Goal: Information Seeking & Learning: Learn about a topic

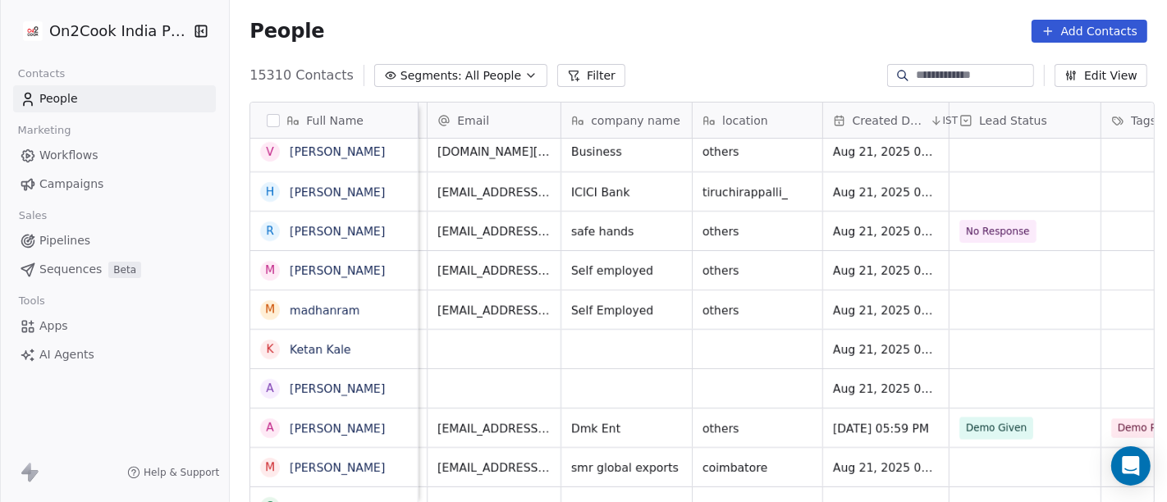
scroll to position [0, 111]
click at [457, 88] on div "15310 Contacts Segments: All People Filter Edit View" at bounding box center [698, 75] width 937 height 26
click at [466, 80] on span "All People" at bounding box center [493, 75] width 56 height 17
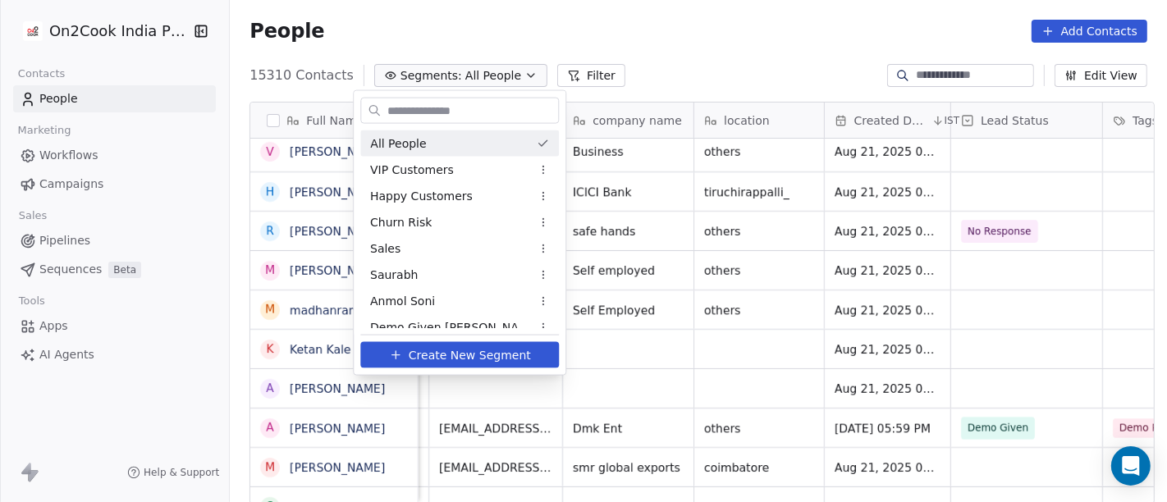
click at [635, 30] on html "On2Cook India Pvt. Ltd. Contacts People Marketing Workflows Campaigns Sales Pip…" at bounding box center [583, 251] width 1167 height 502
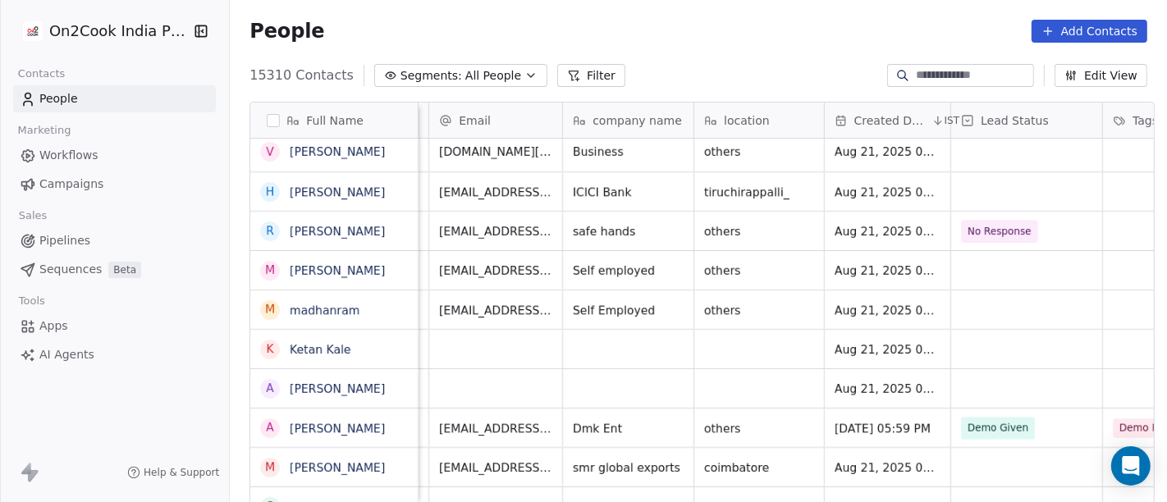
click at [511, 73] on button "Segments: All People" at bounding box center [460, 75] width 173 height 23
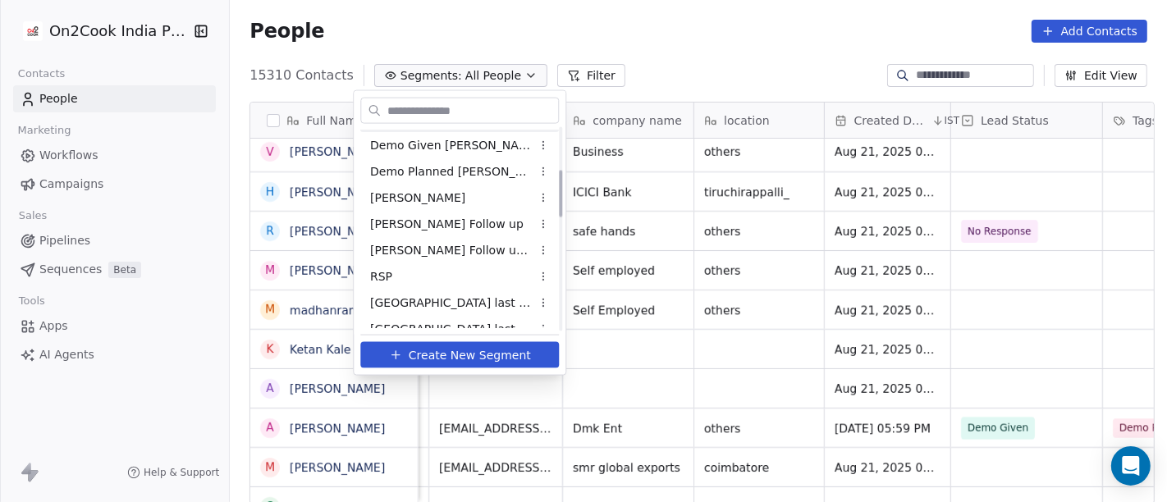
scroll to position [364, 0]
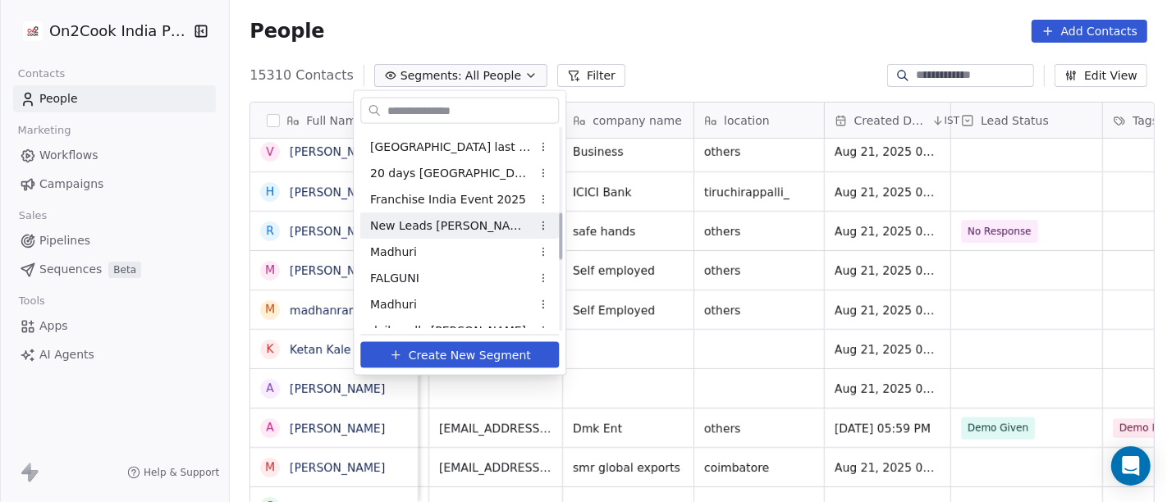
click at [415, 218] on span "New Leads Salim" at bounding box center [450, 225] width 161 height 17
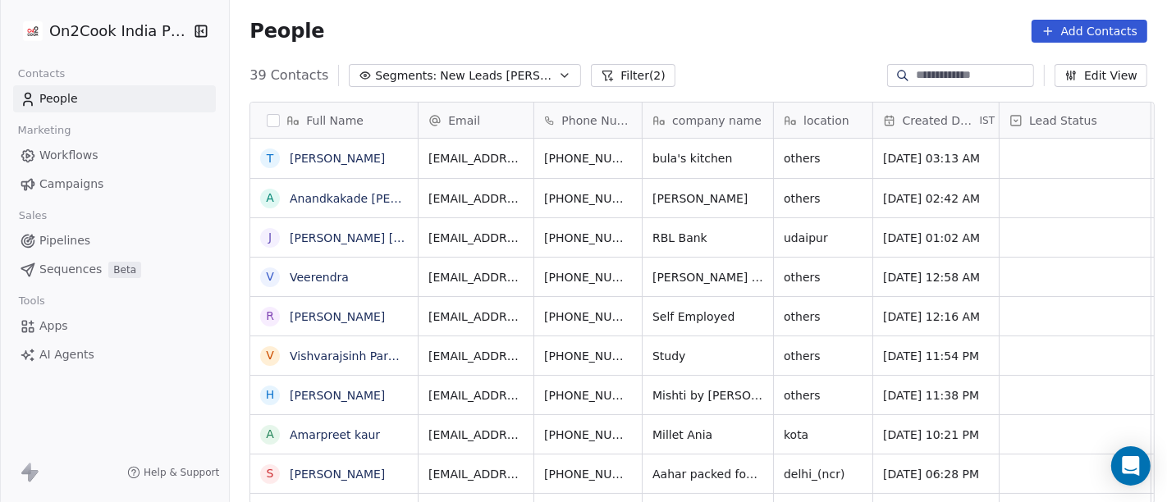
scroll to position [428, 931]
click at [317, 158] on link "Tonmoy Das" at bounding box center [337, 158] width 95 height 13
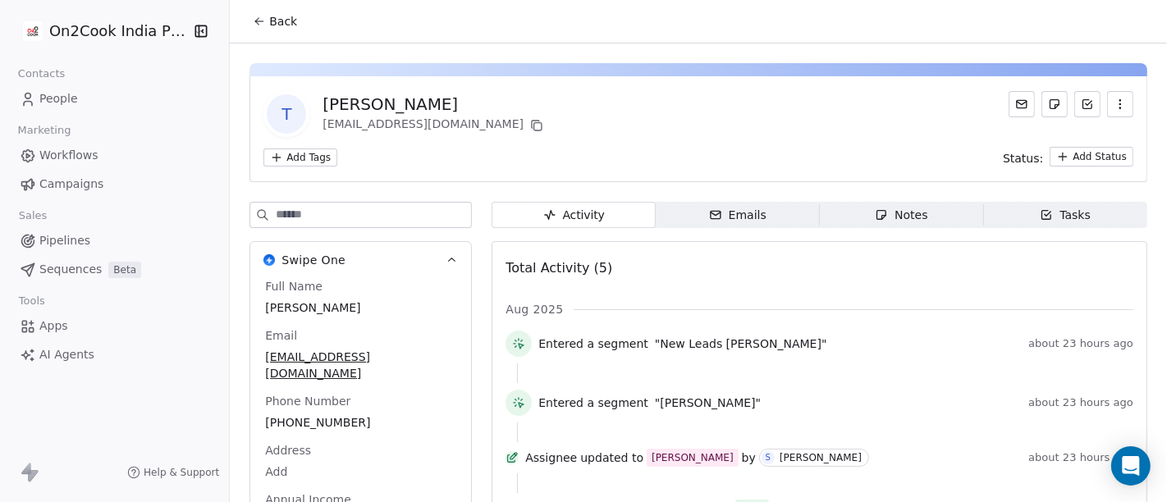
click at [269, 20] on span "Back" at bounding box center [283, 21] width 28 height 16
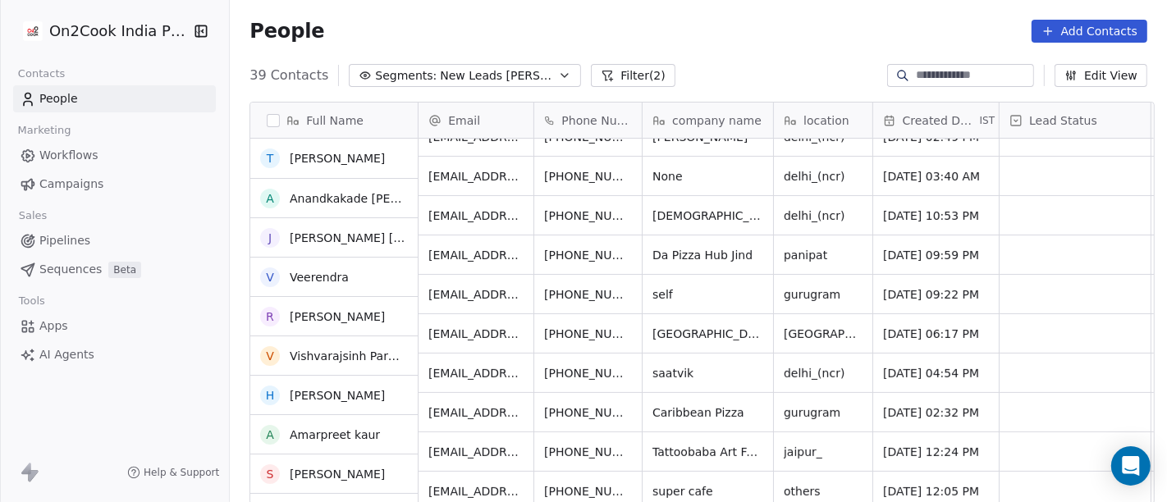
scroll to position [456, 0]
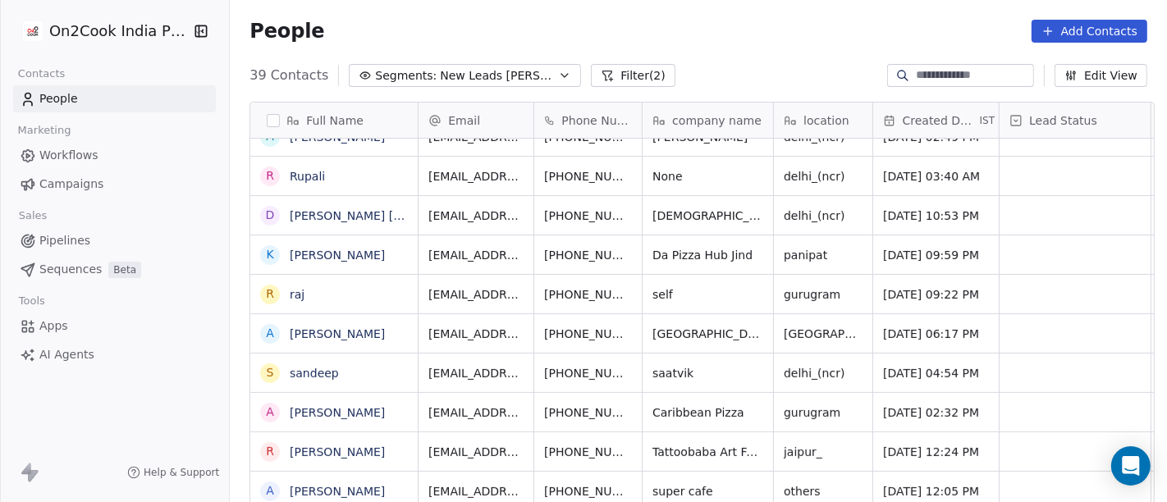
click at [613, 85] on button "Filter (2)" at bounding box center [633, 75] width 85 height 23
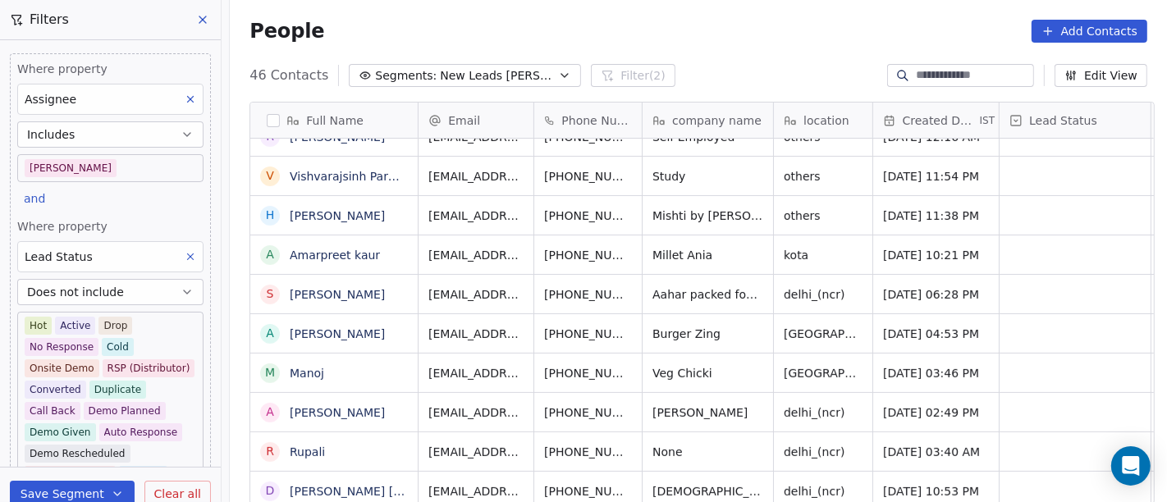
click at [86, 163] on body "On2Cook India Pvt. Ltd. Contacts People Marketing Workflows Campaigns Sales Pip…" at bounding box center [583, 251] width 1167 height 502
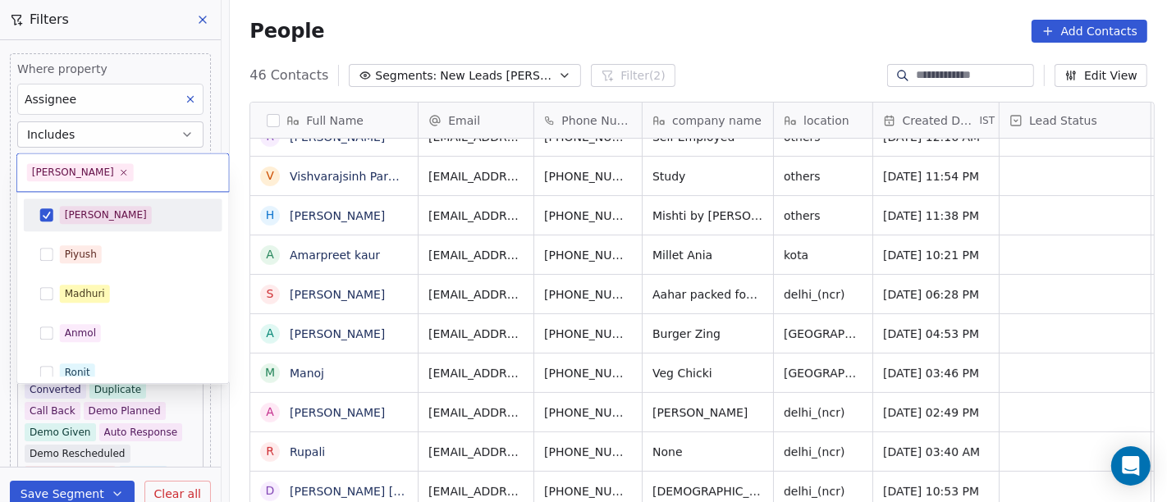
click at [98, 204] on div "[PERSON_NAME]" at bounding box center [122, 215] width 185 height 26
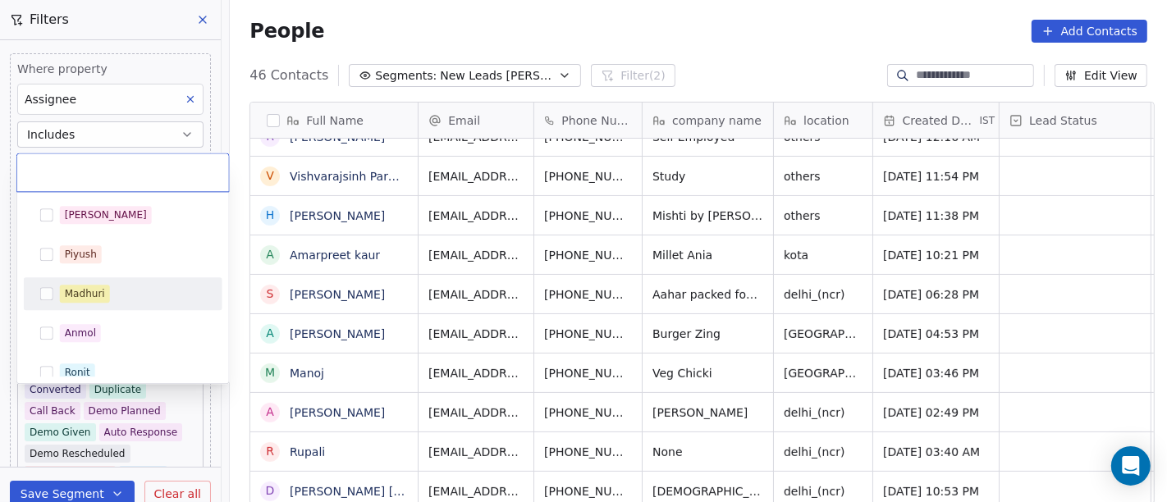
click at [125, 282] on div "Madhuri" at bounding box center [122, 294] width 185 height 26
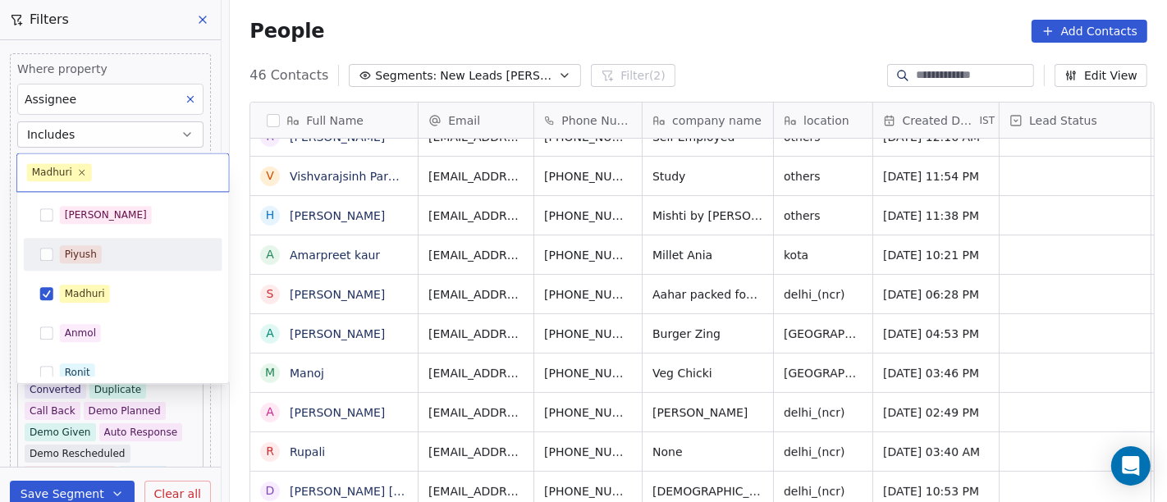
click at [640, 23] on html "On2Cook India Pvt. Ltd. Contacts People Marketing Workflows Campaigns Sales Pip…" at bounding box center [583, 251] width 1167 height 502
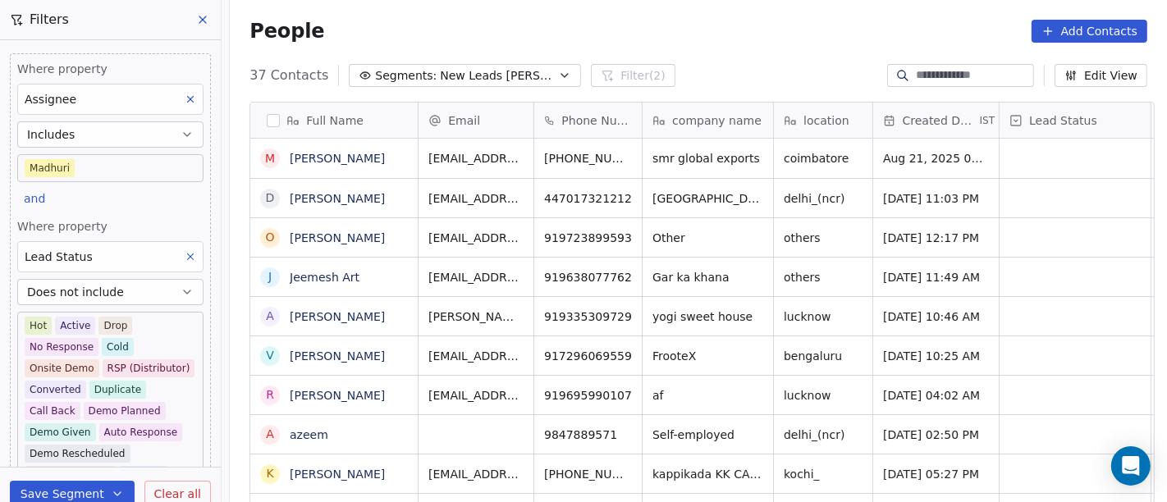
scroll to position [91, 0]
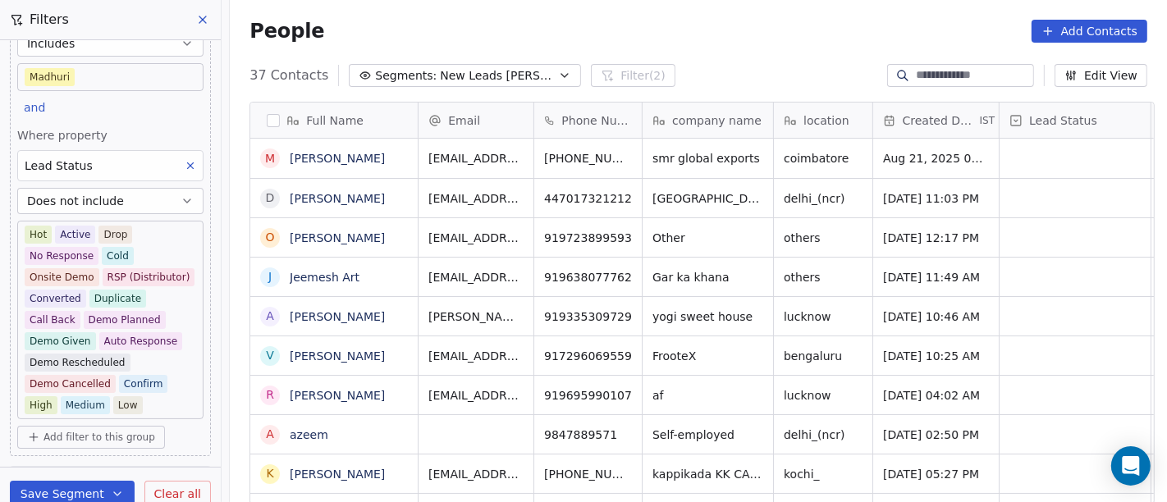
click at [100, 200] on span "Does not include" at bounding box center [75, 201] width 97 height 16
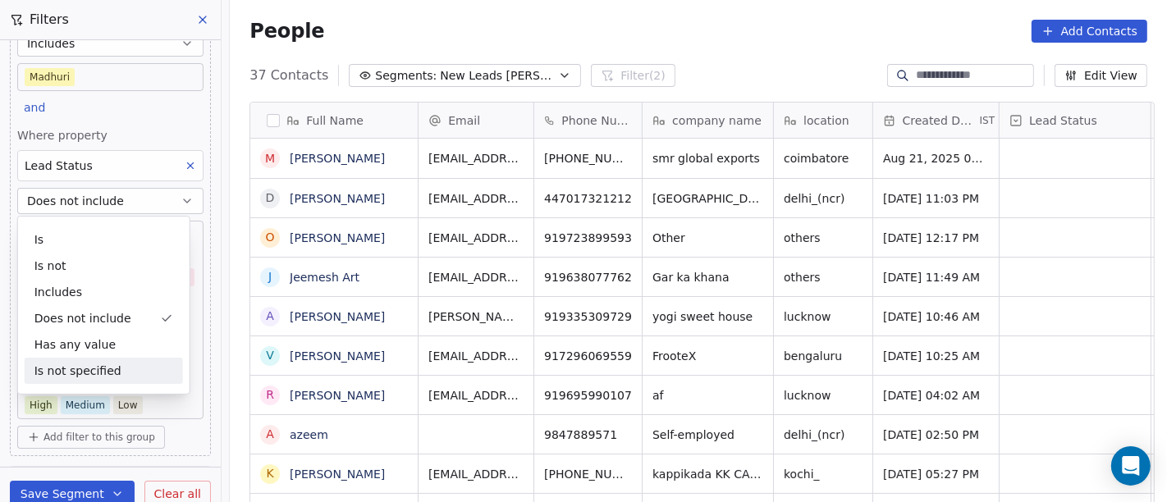
click at [126, 364] on div "Is not specified" at bounding box center [104, 371] width 158 height 26
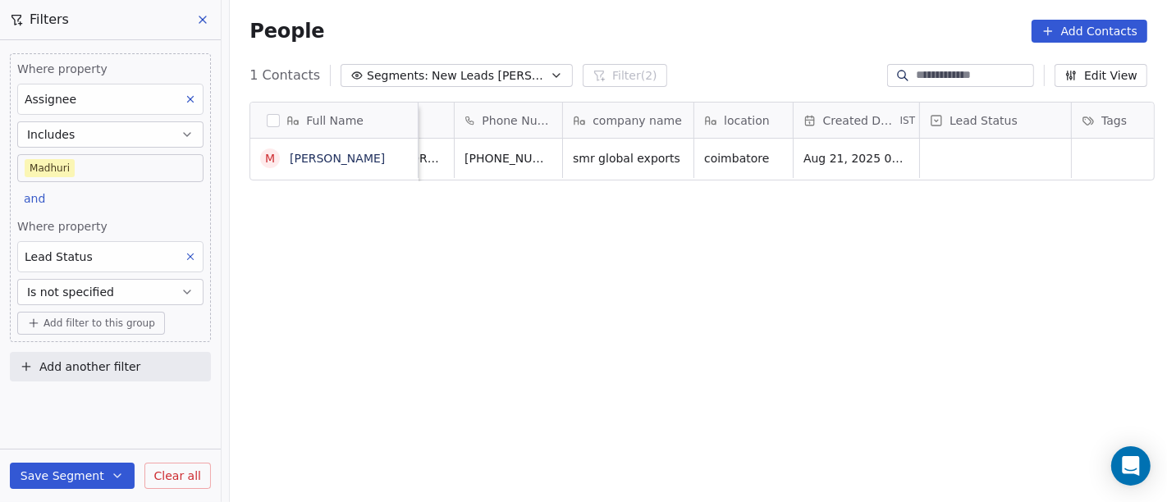
scroll to position [0, 82]
click at [801, 242] on div "Full Name m mohammed Abbas T.m Email Phone Number company name location Created…" at bounding box center [698, 310] width 937 height 442
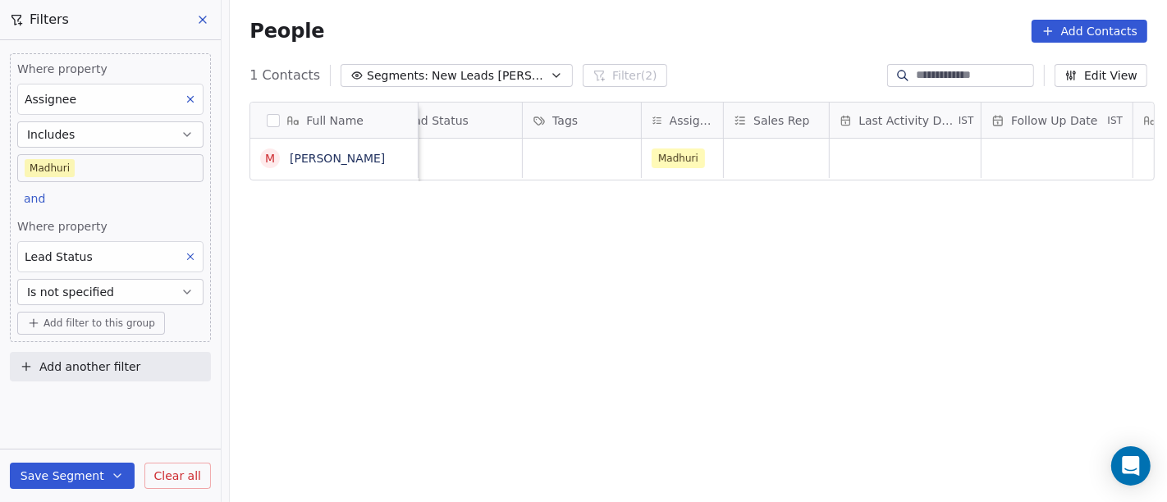
scroll to position [14, 630]
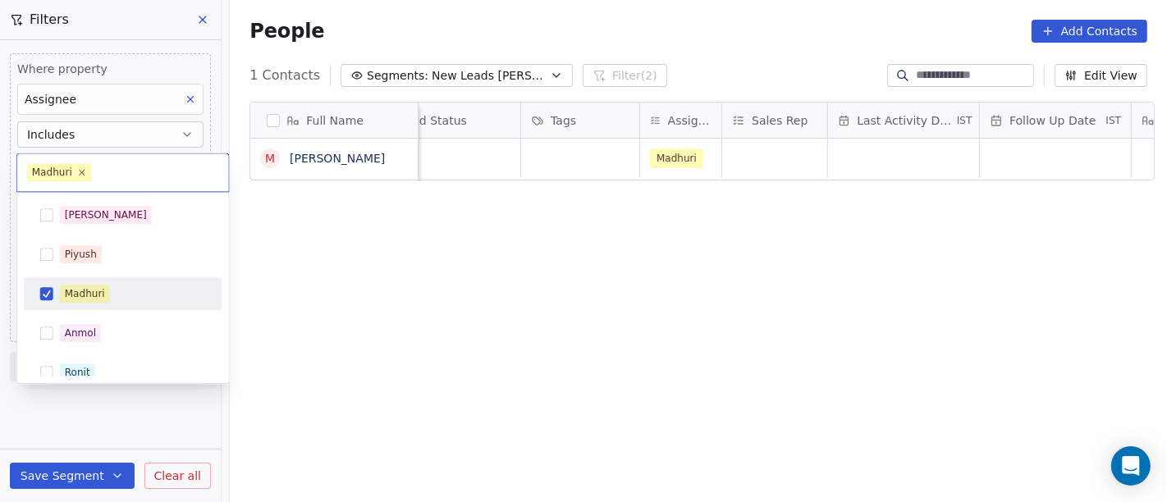
click at [70, 167] on body "On2Cook India Pvt. Ltd. Contacts People Marketing Workflows Campaigns Sales Pip…" at bounding box center [583, 251] width 1167 height 502
click at [99, 291] on div "Madhuri" at bounding box center [85, 293] width 40 height 15
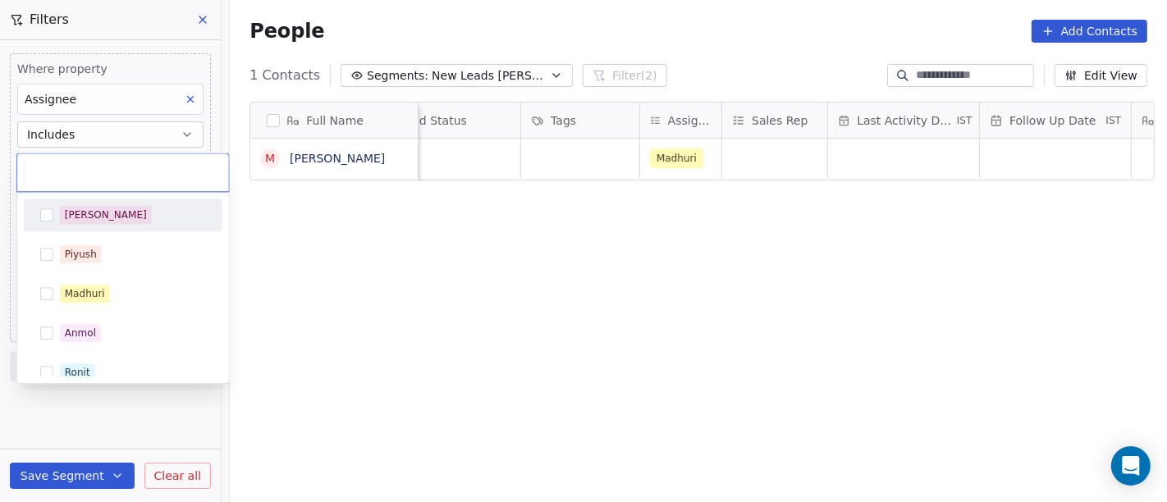
click at [112, 213] on div "[PERSON_NAME]" at bounding box center [133, 215] width 146 height 18
click at [581, 25] on html "On2Cook India Pvt. Ltd. Contacts People Marketing Workflows Campaigns Sales Pip…" at bounding box center [583, 251] width 1167 height 502
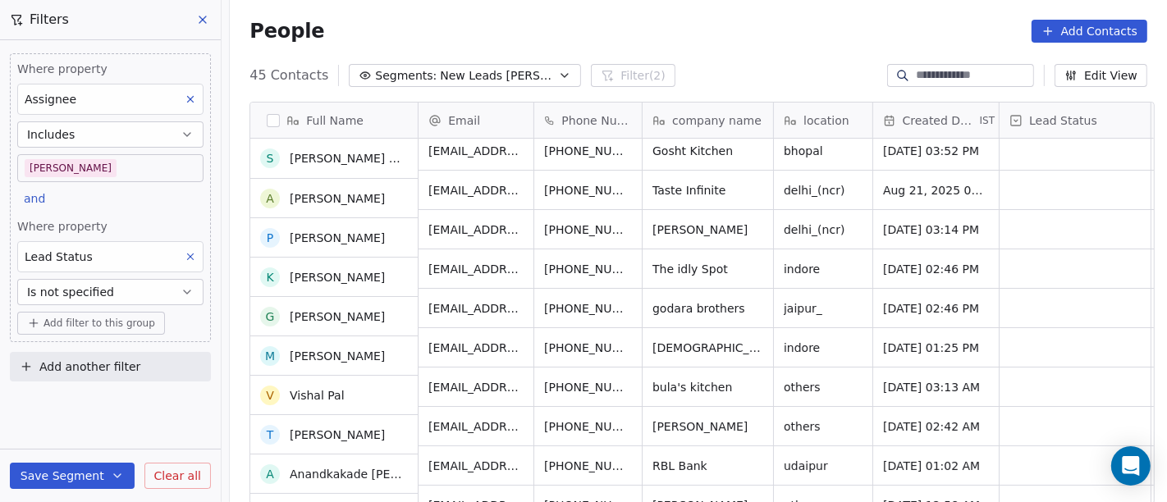
scroll to position [0, 0]
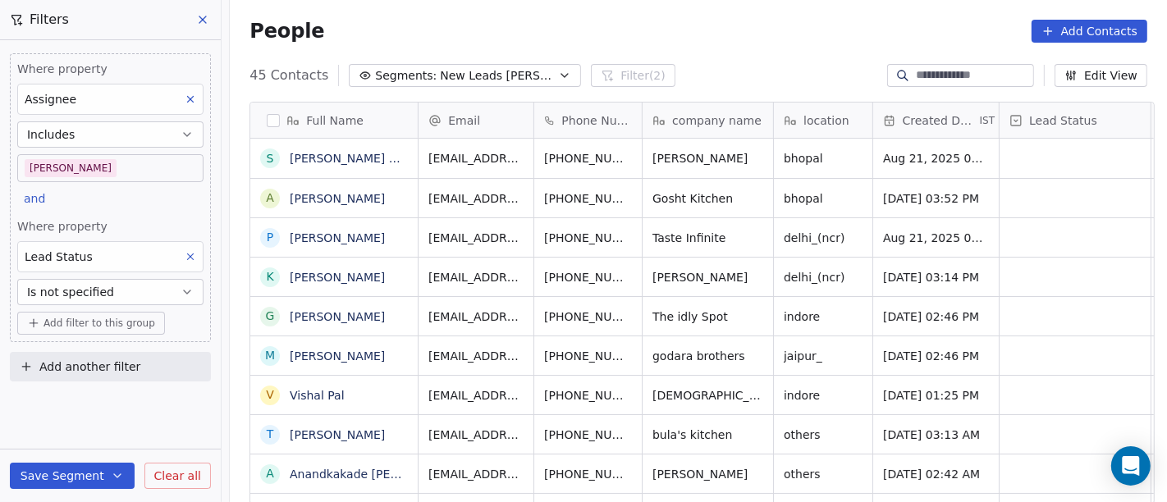
click at [625, 34] on div "People Add Contacts" at bounding box center [699, 31] width 898 height 23
click at [742, 28] on div "People Add Contacts" at bounding box center [699, 31] width 898 height 23
click at [191, 451] on span "Clear all" at bounding box center [177, 476] width 47 height 17
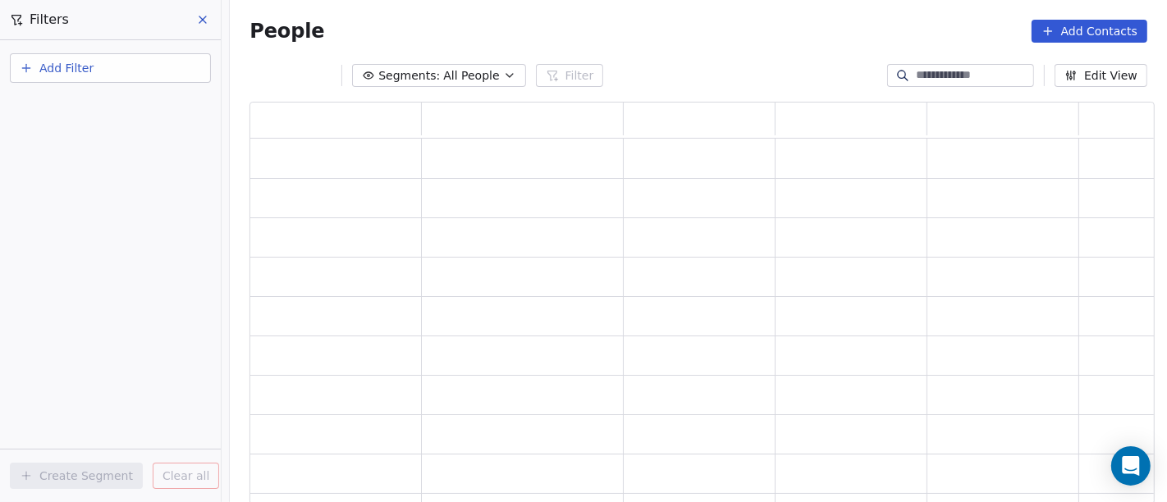
scroll to position [389, 891]
click at [201, 30] on button at bounding box center [203, 19] width 25 height 23
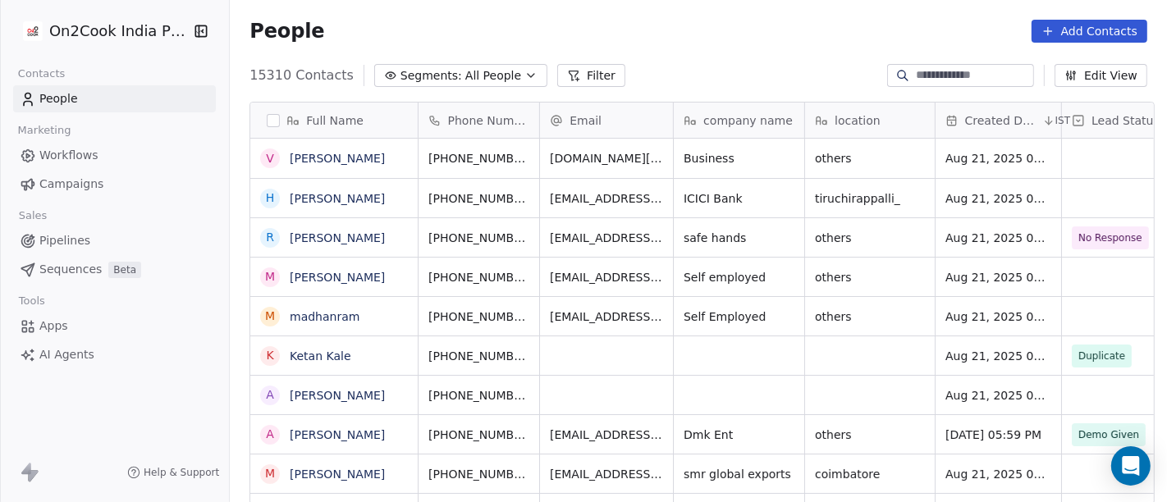
scroll to position [428, 931]
click at [333, 164] on link "[PERSON_NAME]" at bounding box center [337, 158] width 95 height 13
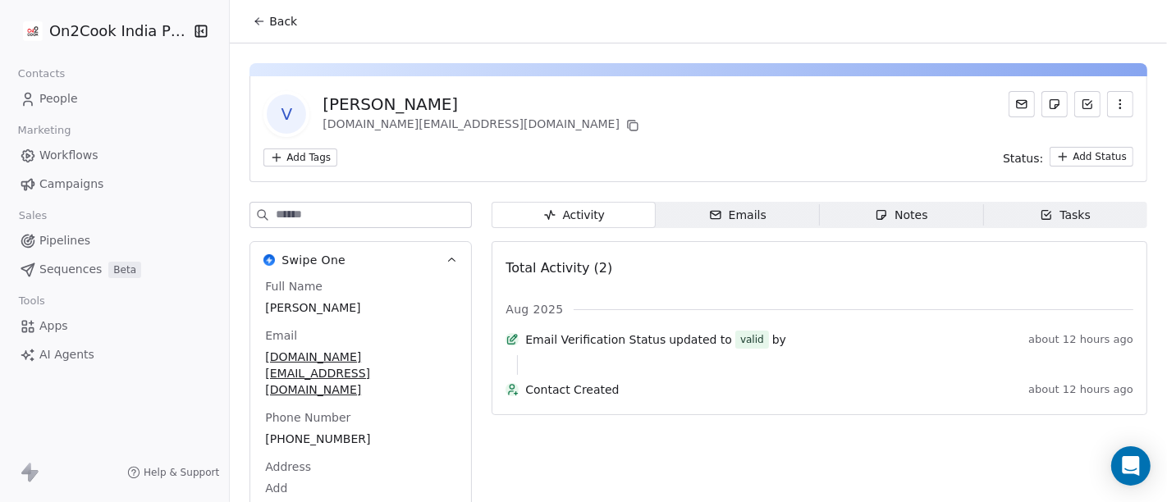
click at [291, 20] on button "Back" at bounding box center [275, 22] width 64 height 30
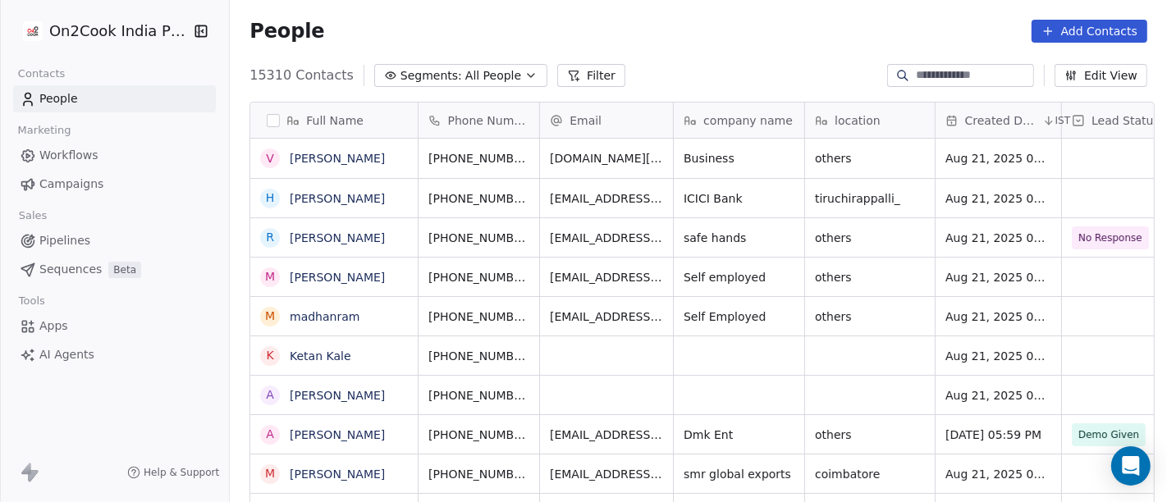
scroll to position [428, 931]
click at [319, 163] on link "[PERSON_NAME]" at bounding box center [337, 158] width 95 height 13
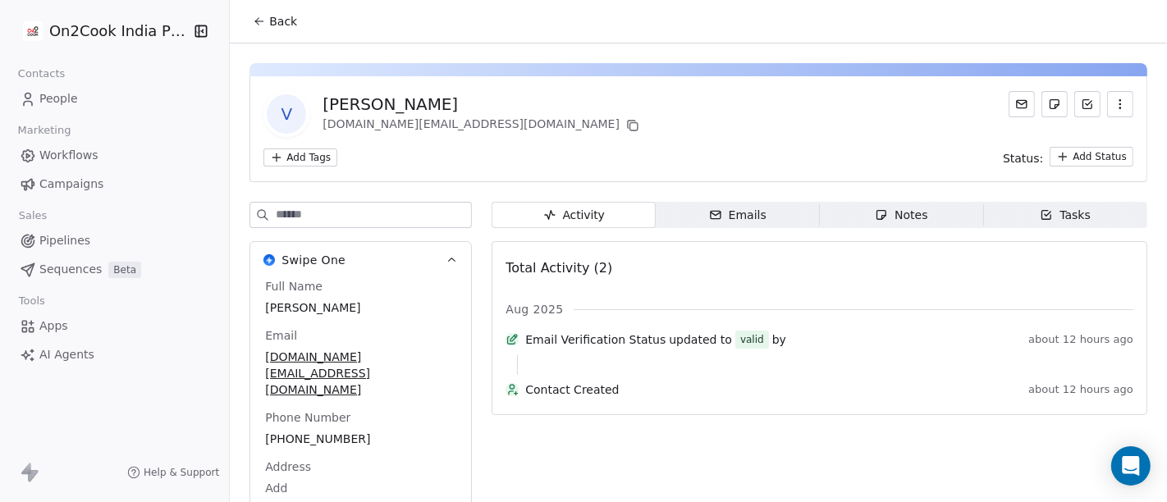
click at [277, 15] on span "Back" at bounding box center [283, 21] width 28 height 16
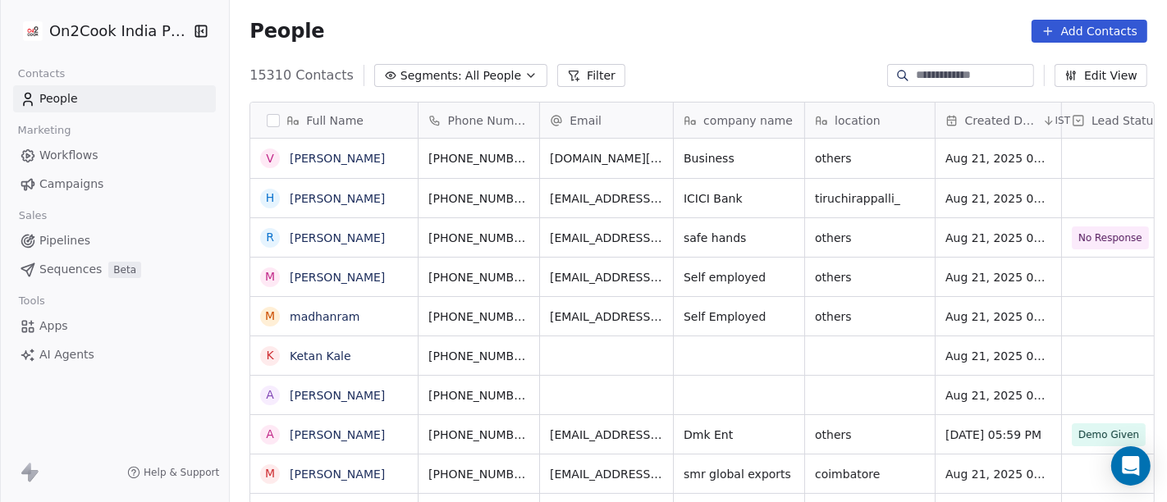
scroll to position [428, 931]
click at [574, 72] on button "Filter" at bounding box center [591, 75] width 68 height 23
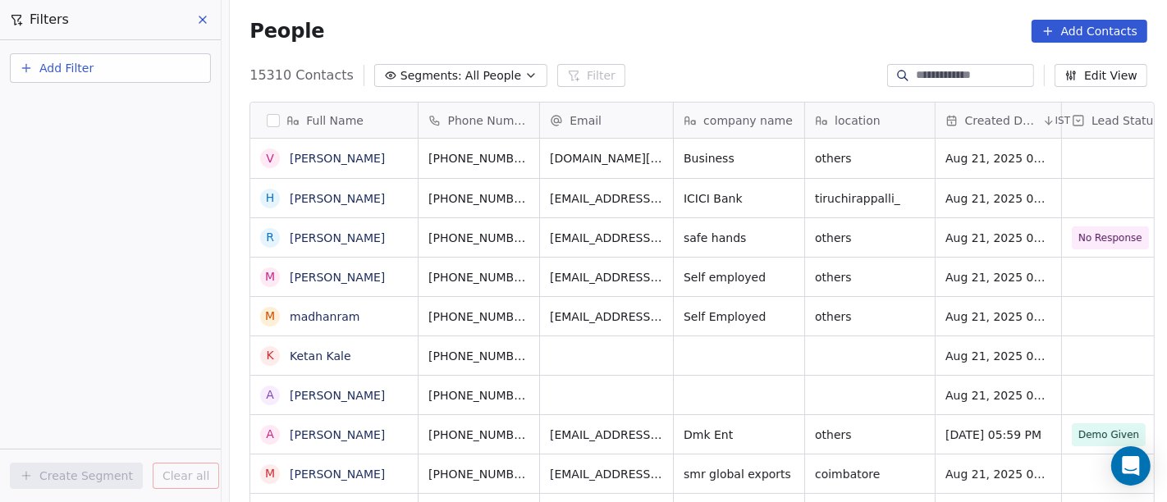
click at [153, 70] on button "Add Filter" at bounding box center [110, 68] width 201 height 30
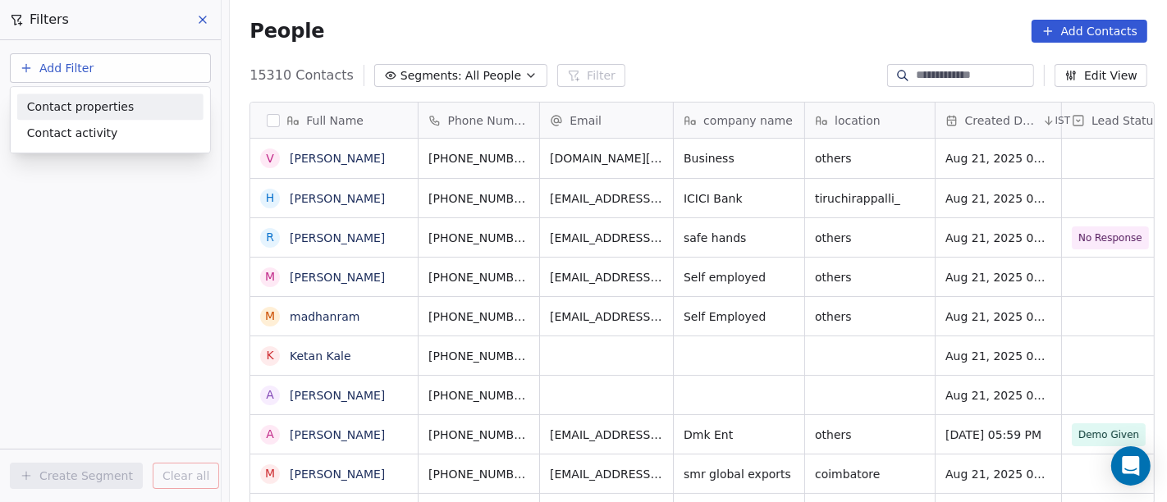
click at [178, 100] on div "Contact properties" at bounding box center [110, 106] width 167 height 17
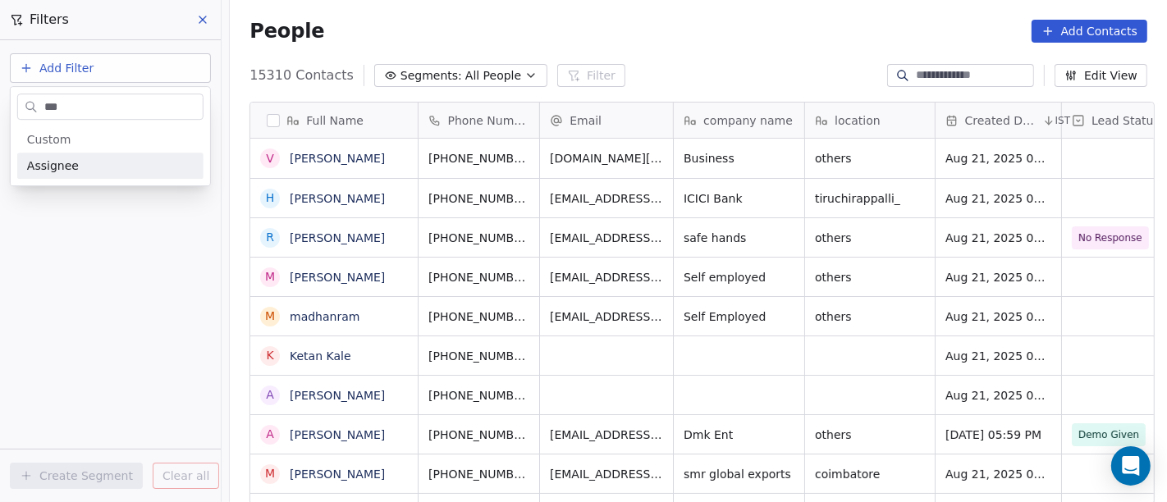
type input "***"
click at [101, 167] on div "Assignee" at bounding box center [110, 166] width 167 height 16
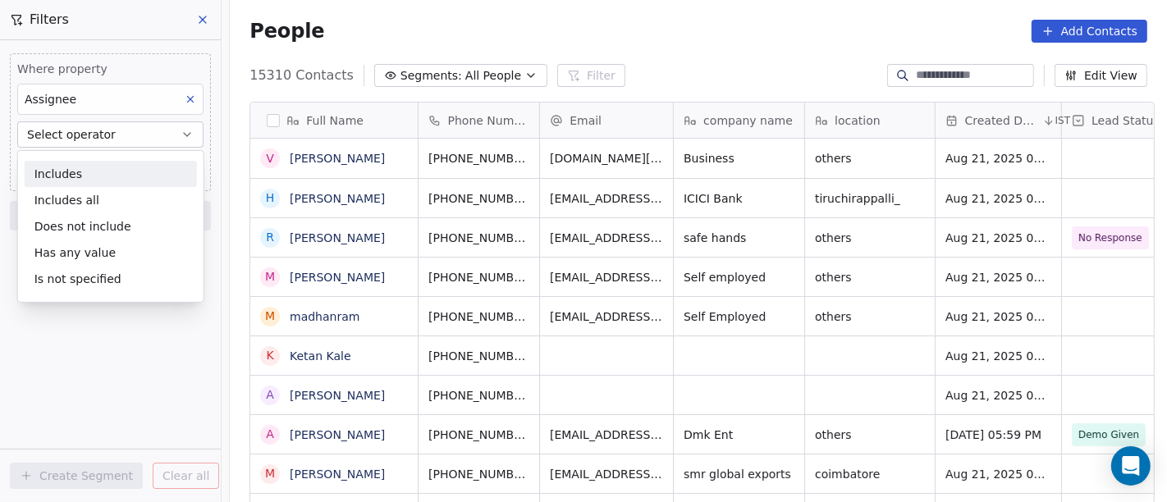
click at [122, 138] on button "Select operator" at bounding box center [110, 134] width 186 height 26
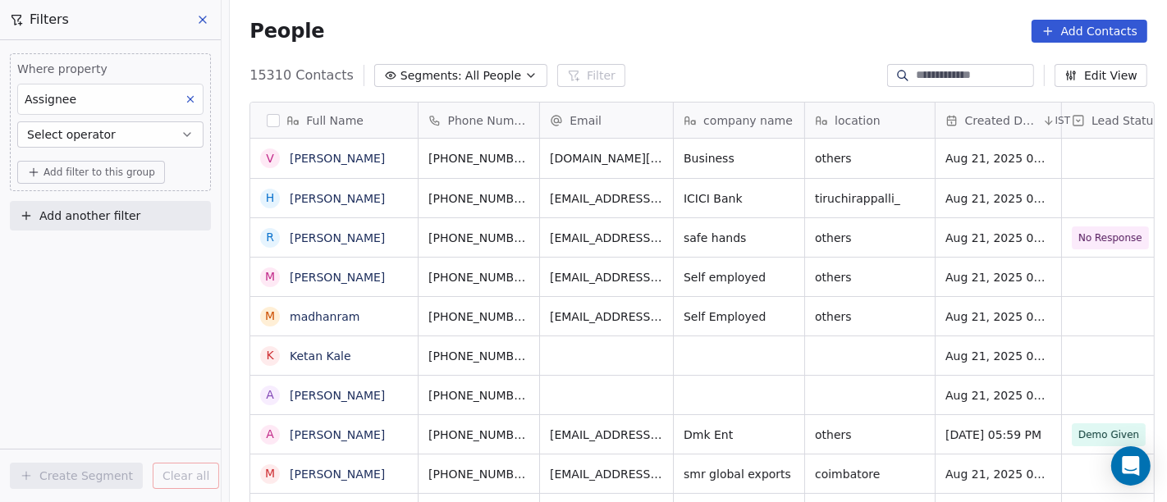
click at [122, 138] on button "Select operator" at bounding box center [110, 134] width 186 height 26
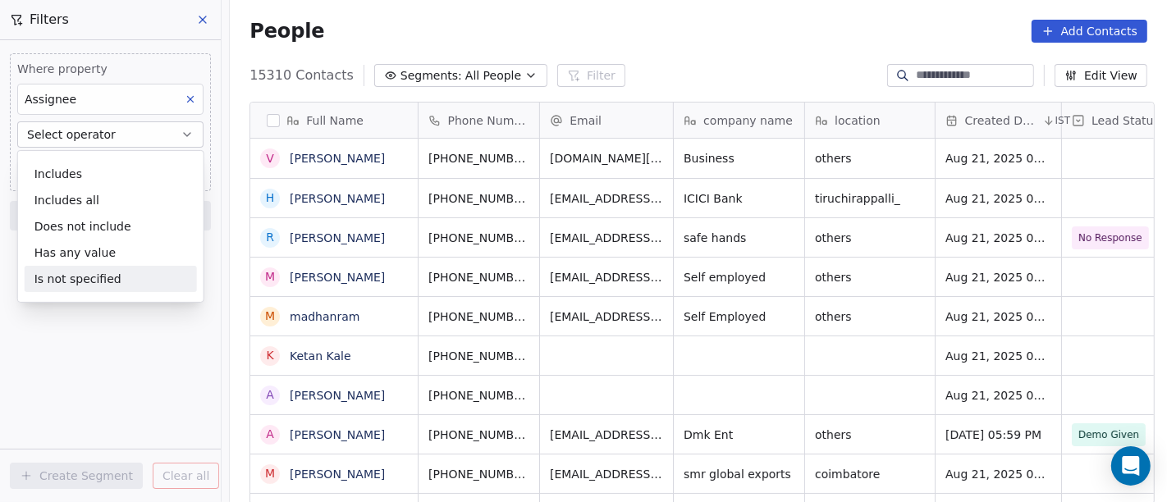
click at [107, 277] on div "Is not specified" at bounding box center [111, 279] width 172 height 26
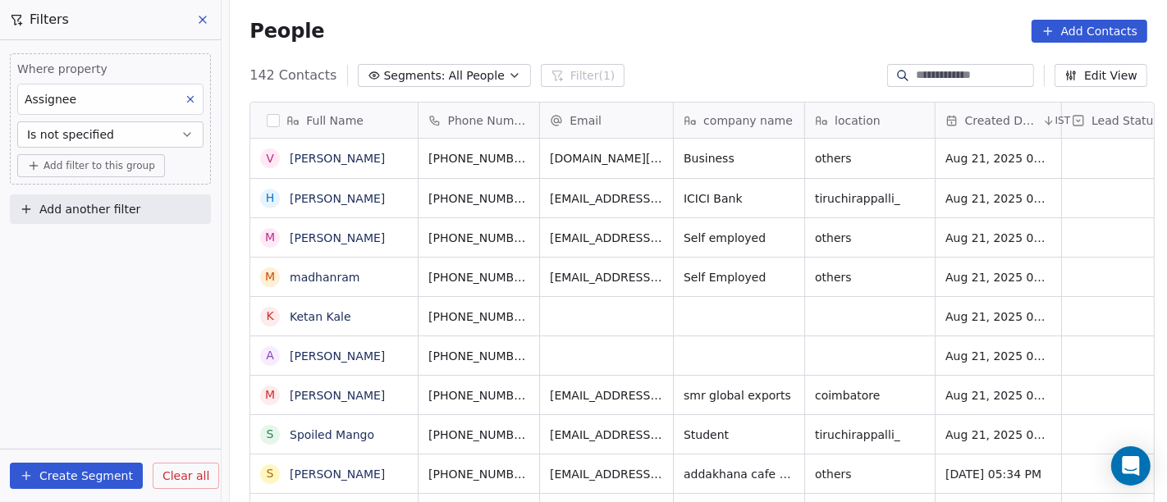
click at [104, 164] on span "Add filter to this group" at bounding box center [100, 165] width 112 height 13
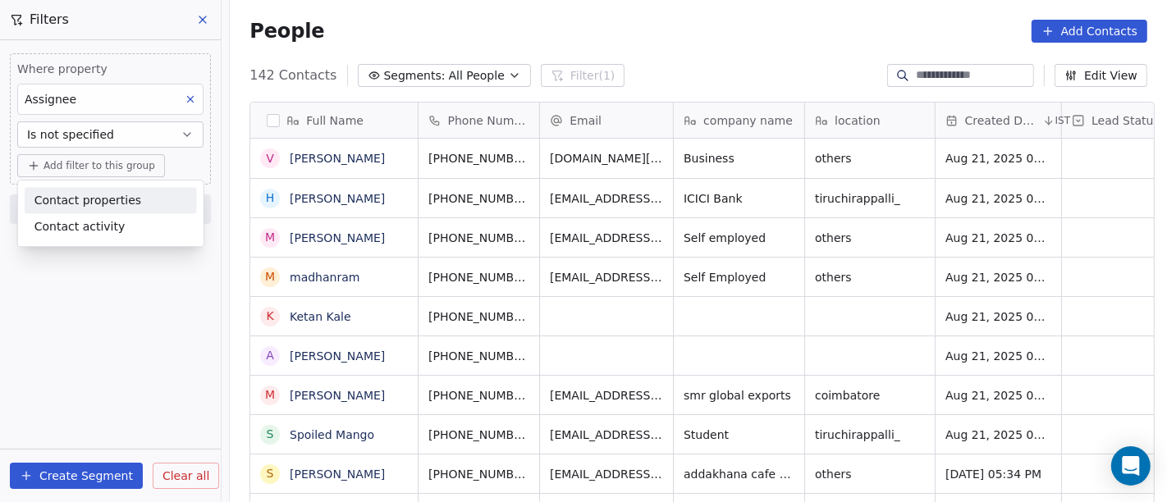
click at [98, 200] on span "Contact properties" at bounding box center [87, 200] width 107 height 17
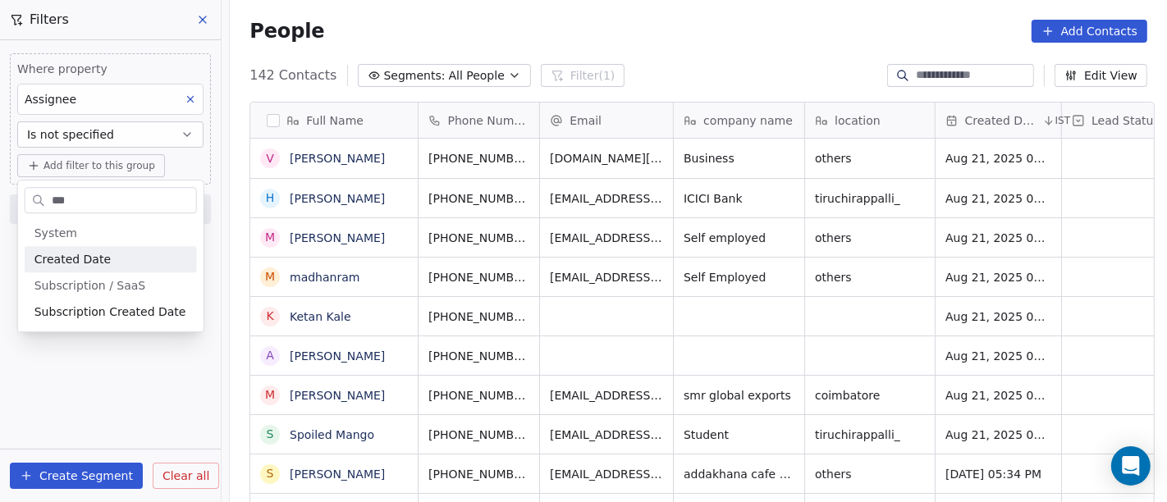
type input "***"
click at [108, 255] on div "Created Date" at bounding box center [110, 259] width 153 height 16
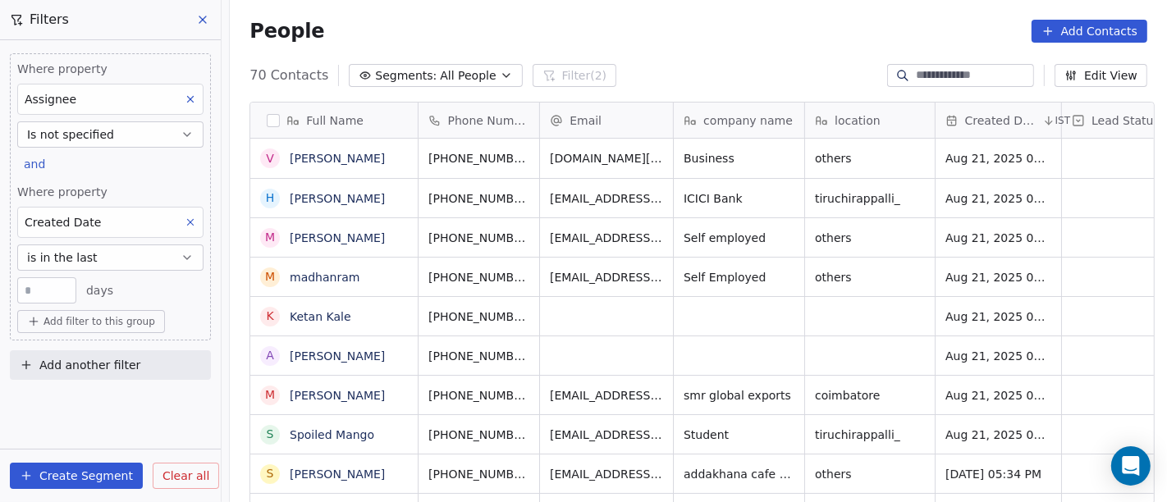
click at [112, 248] on button "is in the last" at bounding box center [110, 258] width 186 height 26
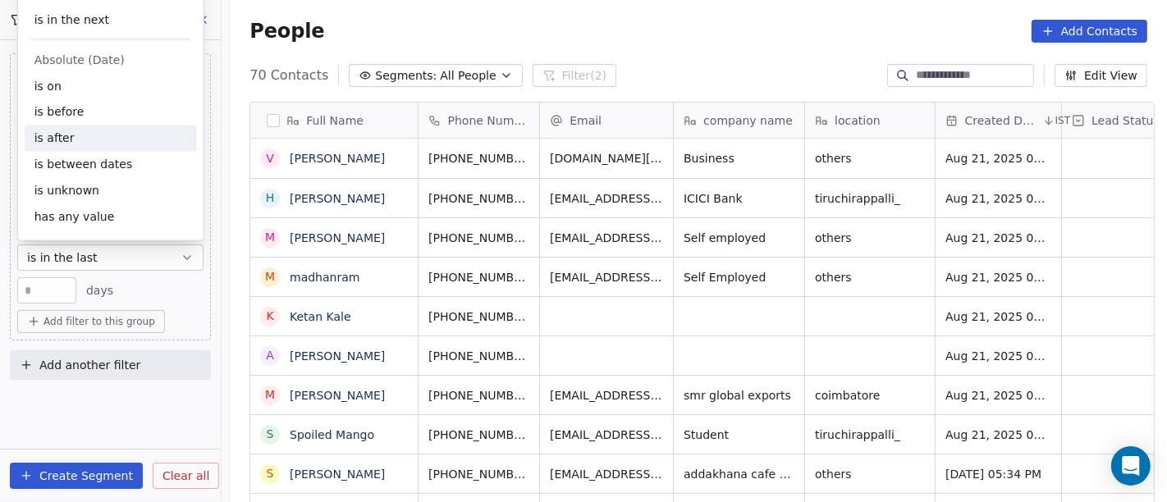
click at [105, 137] on div "is after" at bounding box center [111, 139] width 172 height 26
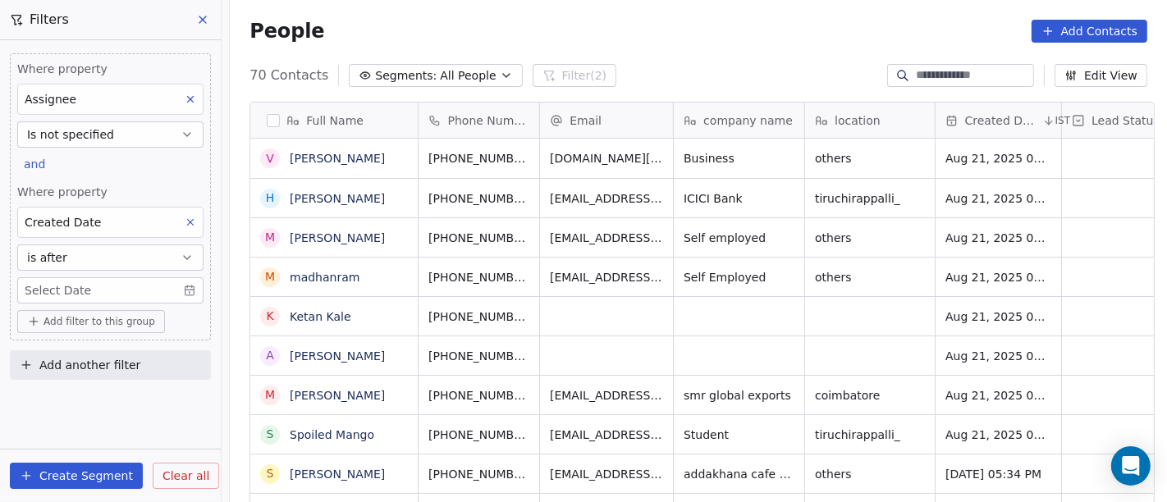
click at [131, 294] on body "On2Cook India Pvt. Ltd. Contacts People Marketing Workflows Campaigns Sales Pip…" at bounding box center [583, 251] width 1167 height 502
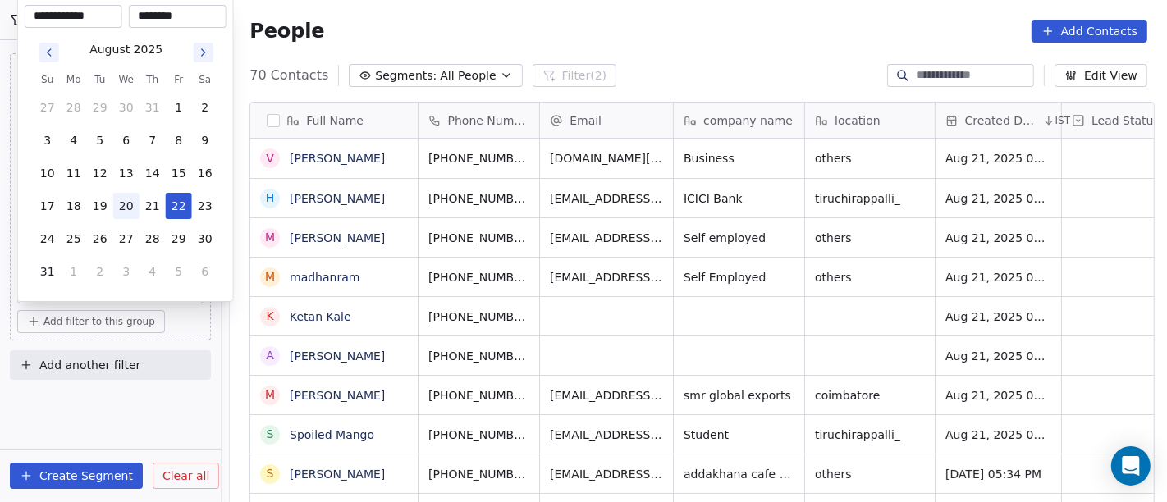
click at [129, 205] on button "20" at bounding box center [126, 206] width 26 height 26
type input "**********"
click at [658, 19] on html "On2Cook India Pvt. Ltd. Contacts People Marketing Workflows Campaigns Sales Pip…" at bounding box center [583, 251] width 1167 height 502
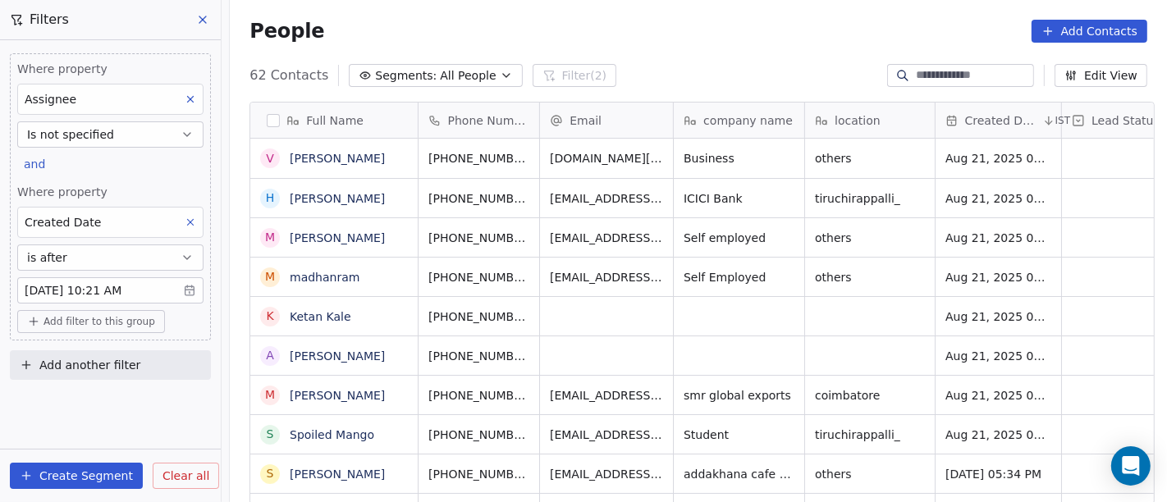
click at [172, 262] on button "is after" at bounding box center [110, 258] width 186 height 26
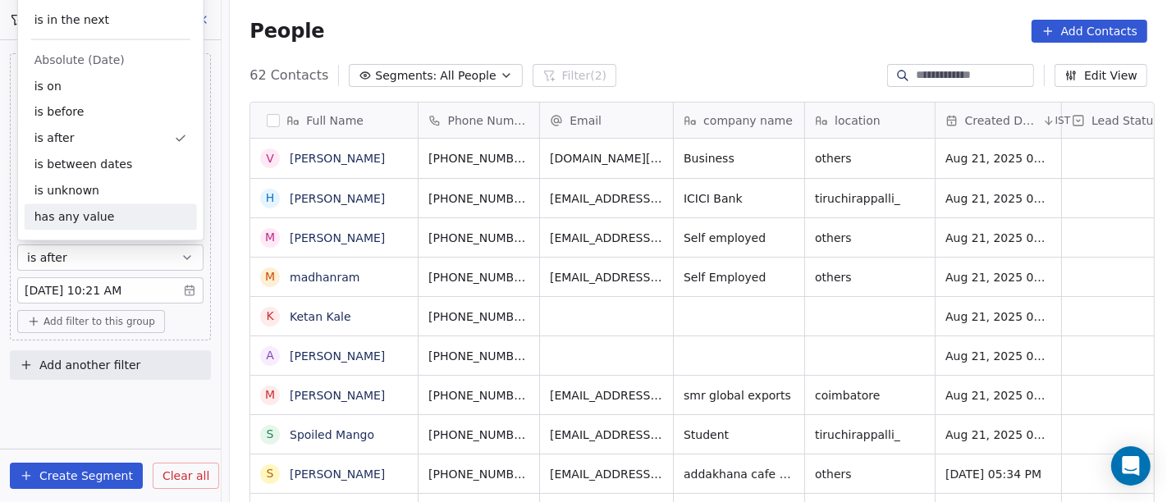
click at [136, 285] on body "On2Cook India Pvt. Ltd. Contacts People Marketing Workflows Campaigns Sales Pip…" at bounding box center [583, 251] width 1167 height 502
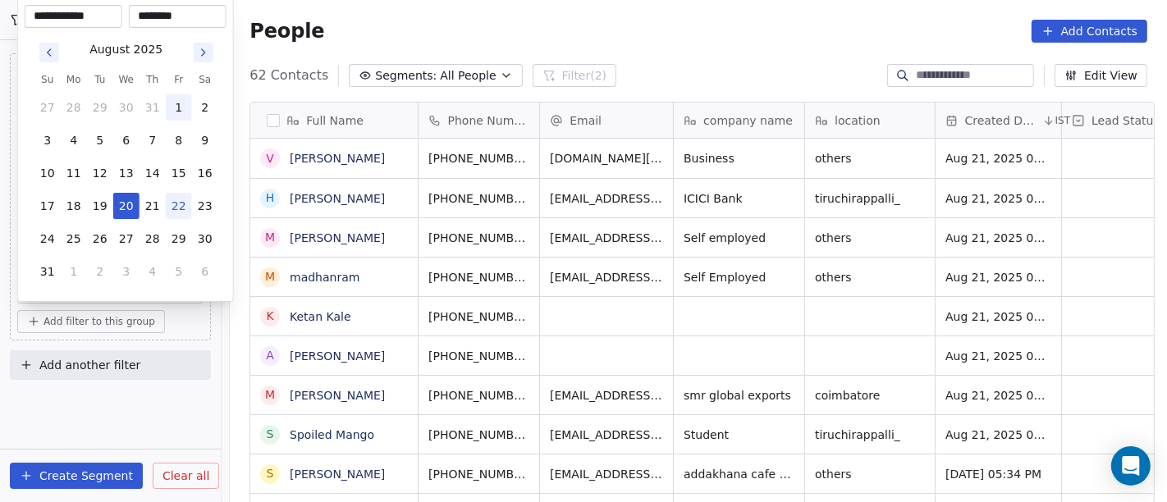
click at [171, 106] on button "1" at bounding box center [179, 107] width 26 height 26
type input "**********"
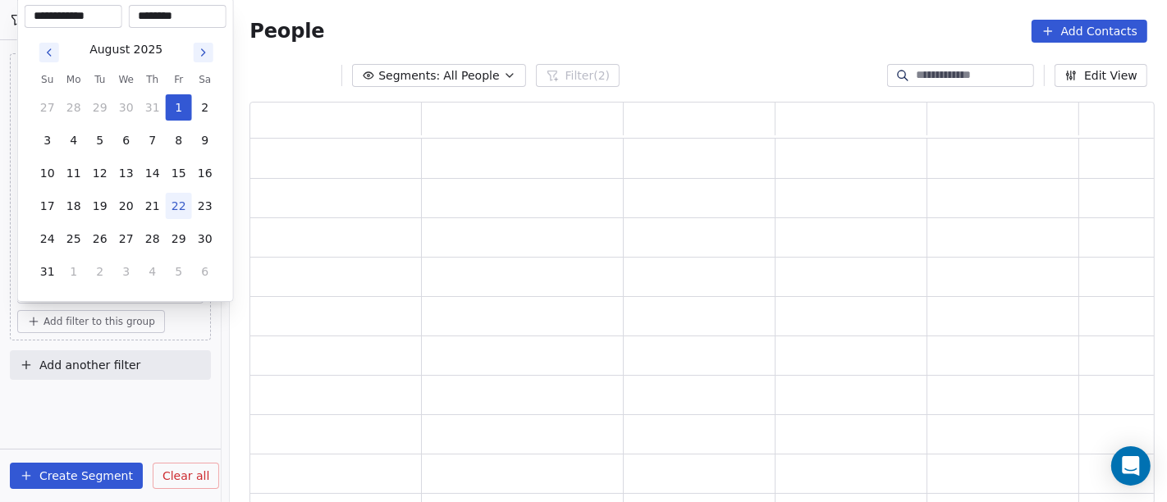
click at [643, 1] on html "**********" at bounding box center [583, 251] width 1167 height 502
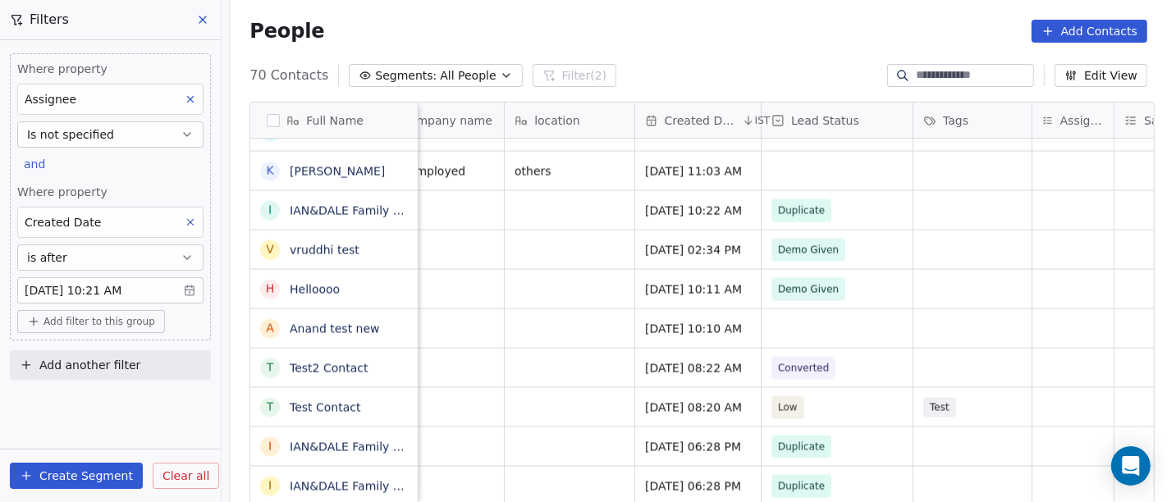
scroll to position [2, 0]
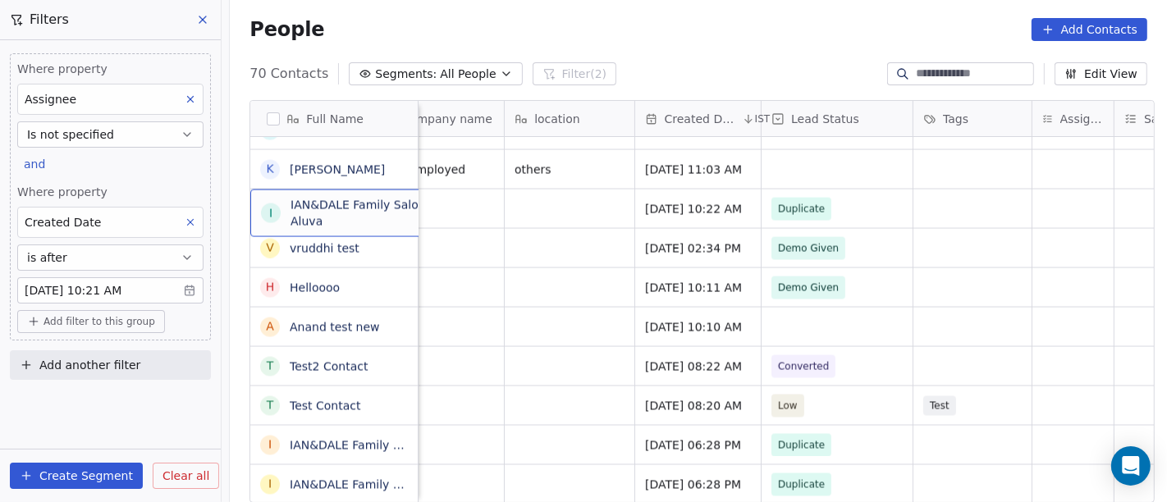
click at [374, 222] on div "I IAN&DALE Family Salon Aluva" at bounding box center [373, 214] width 246 height 48
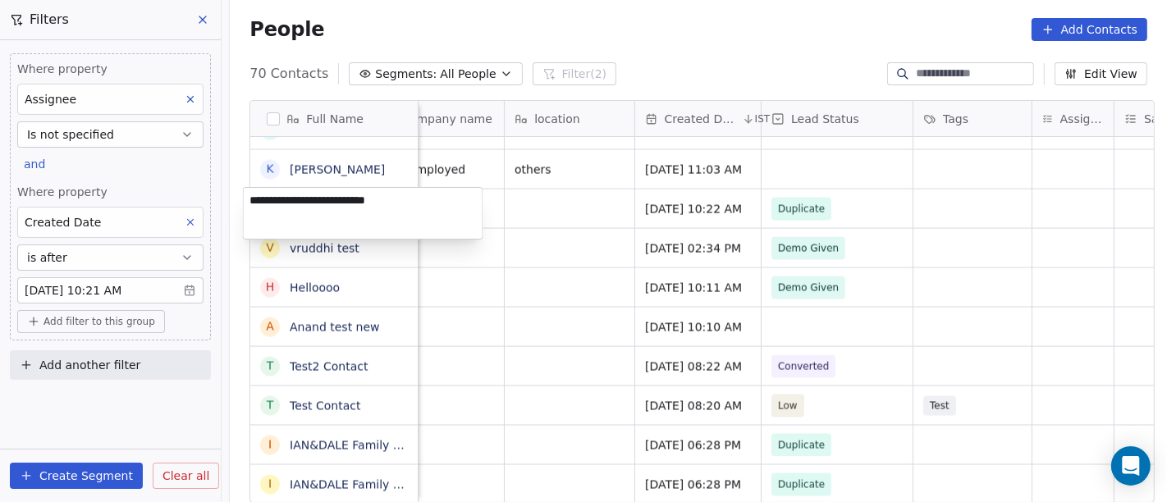
click at [532, 295] on html "On2Cook India Pvt. Ltd. Contacts People Marketing Workflows Campaigns Sales Pip…" at bounding box center [583, 251] width 1167 height 502
click at [882, 193] on html "On2Cook India Pvt. Ltd. Contacts People Marketing Workflows Campaigns Sales Pip…" at bounding box center [583, 251] width 1167 height 502
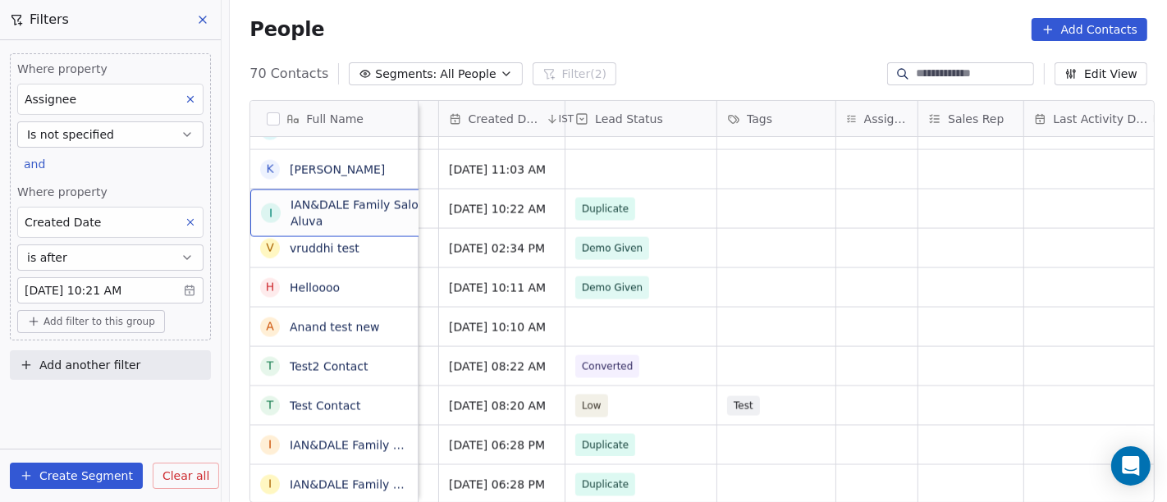
scroll to position [14, 497]
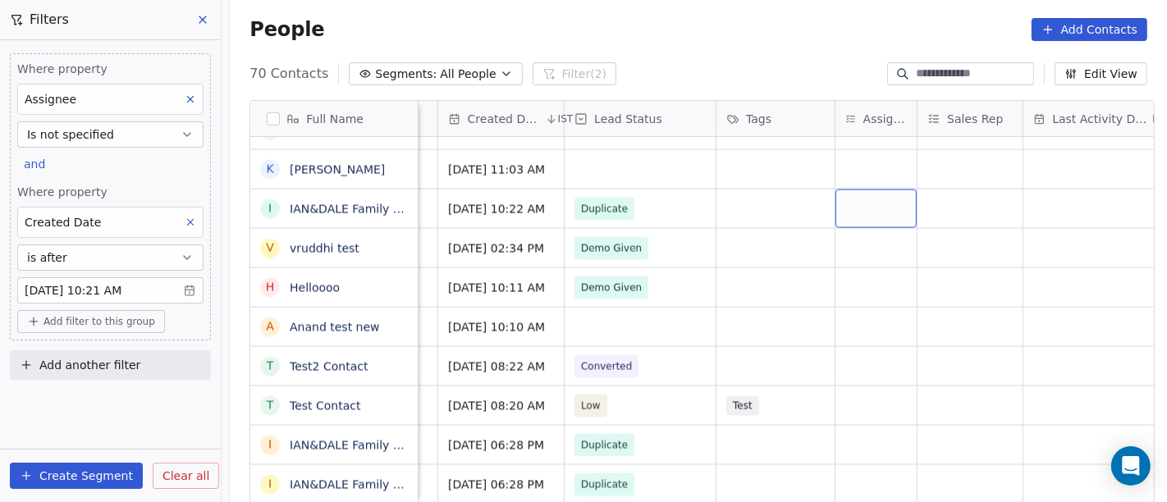
click at [870, 199] on div "grid" at bounding box center [876, 209] width 81 height 39
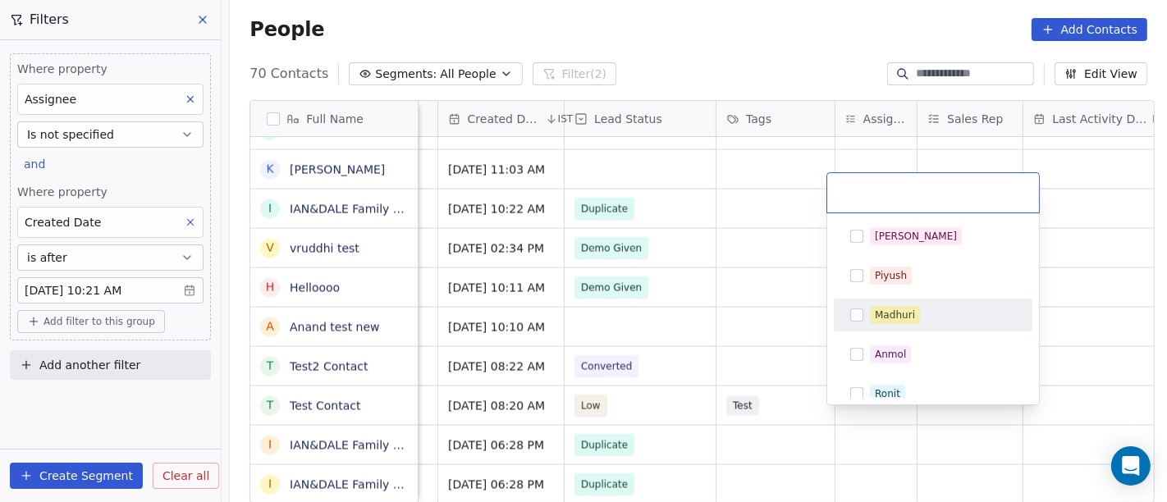
click at [882, 311] on div "Madhuri" at bounding box center [895, 315] width 40 height 15
click at [689, 252] on html "On2Cook India Pvt. Ltd. Contacts People Marketing Workflows Campaigns Sales Pip…" at bounding box center [583, 251] width 1167 height 502
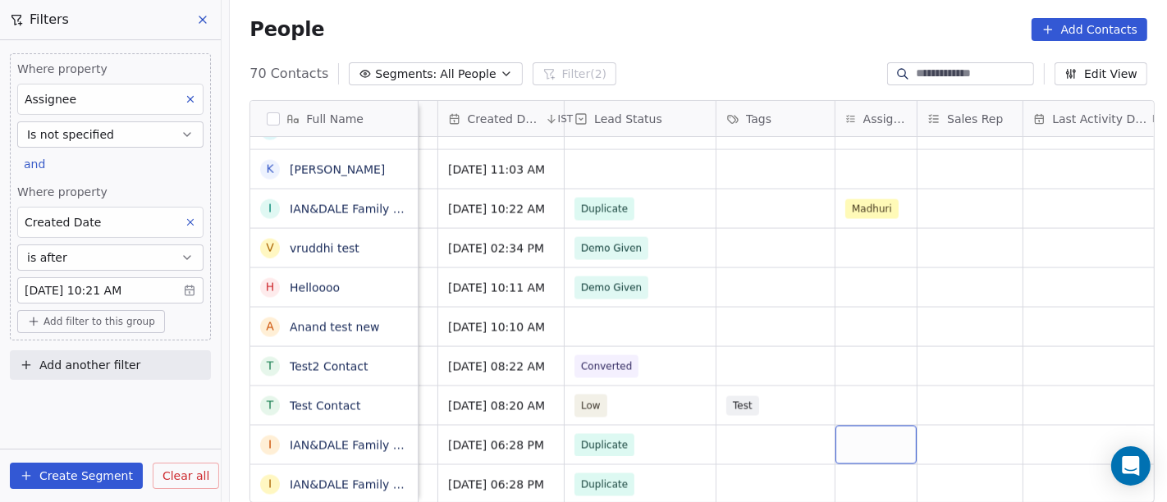
click at [871, 433] on div "grid" at bounding box center [876, 445] width 81 height 39
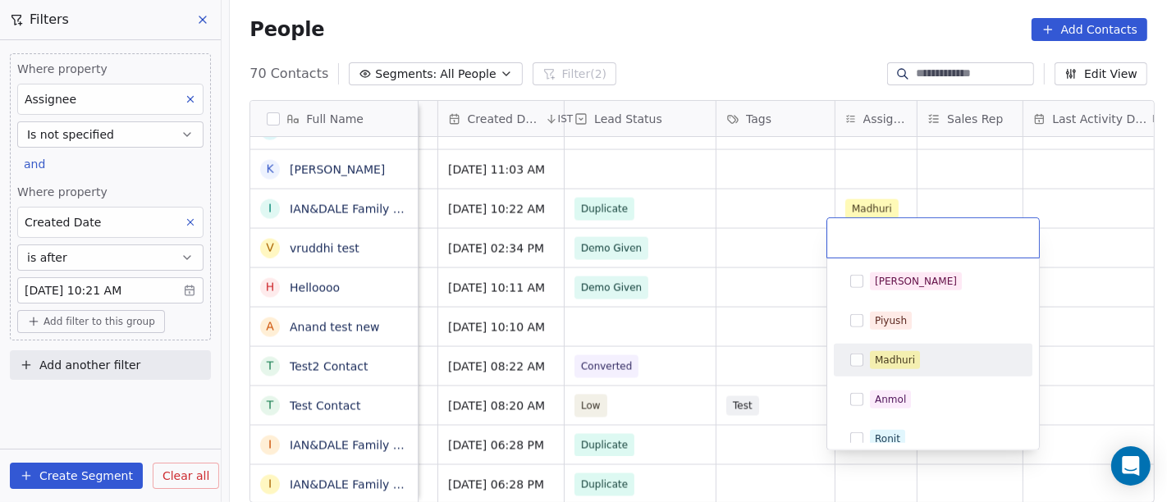
click at [900, 359] on div "Madhuri" at bounding box center [895, 360] width 40 height 15
click at [758, 338] on html "On2Cook India Pvt. Ltd. Contacts People Marketing Workflows Campaigns Sales Pip…" at bounding box center [583, 251] width 1167 height 502
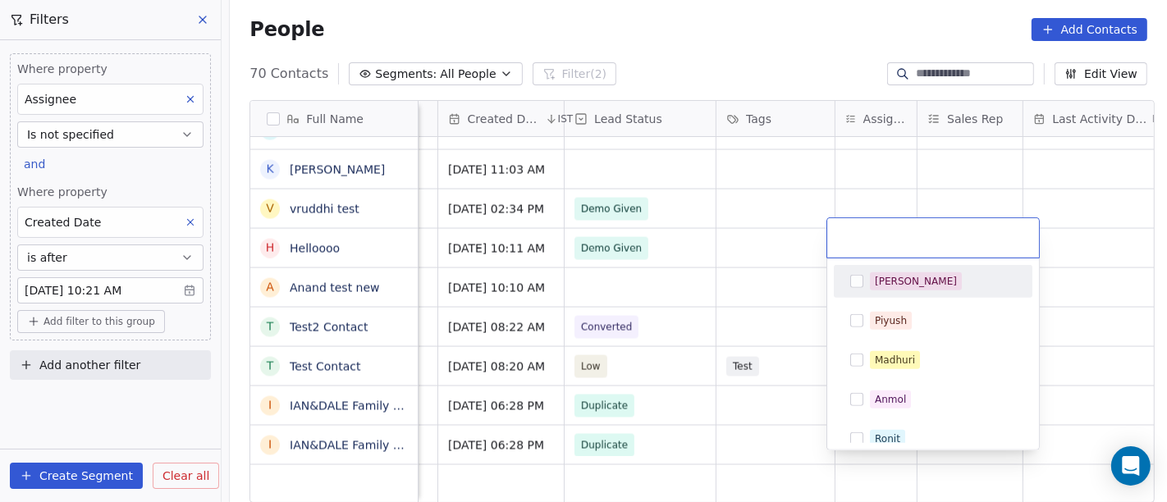
click at [759, 190] on html "On2Cook India Pvt. Ltd. Contacts People Marketing Workflows Campaigns Sales Pip…" at bounding box center [583, 251] width 1167 height 502
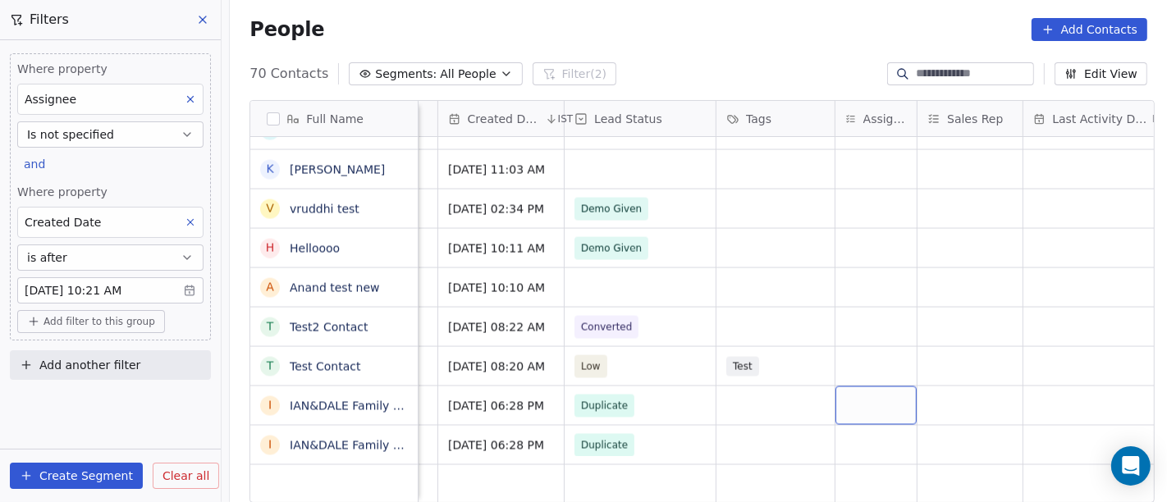
click at [863, 396] on div "grid" at bounding box center [876, 406] width 81 height 39
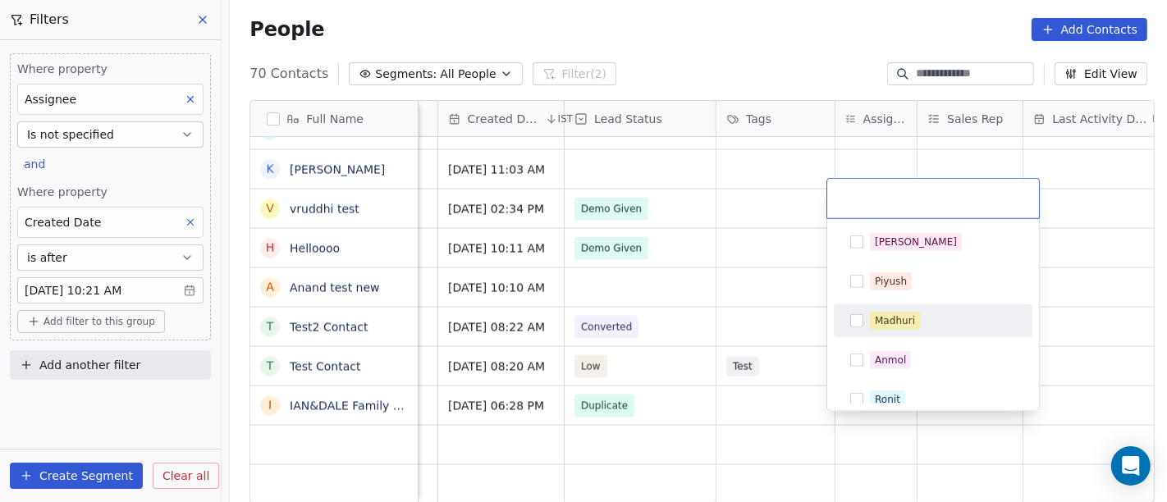
click at [873, 320] on span "Madhuri" at bounding box center [895, 321] width 50 height 18
click at [724, 273] on html "On2Cook India Pvt. Ltd. Contacts People Marketing Workflows Campaigns Sales Pip…" at bounding box center [583, 251] width 1167 height 502
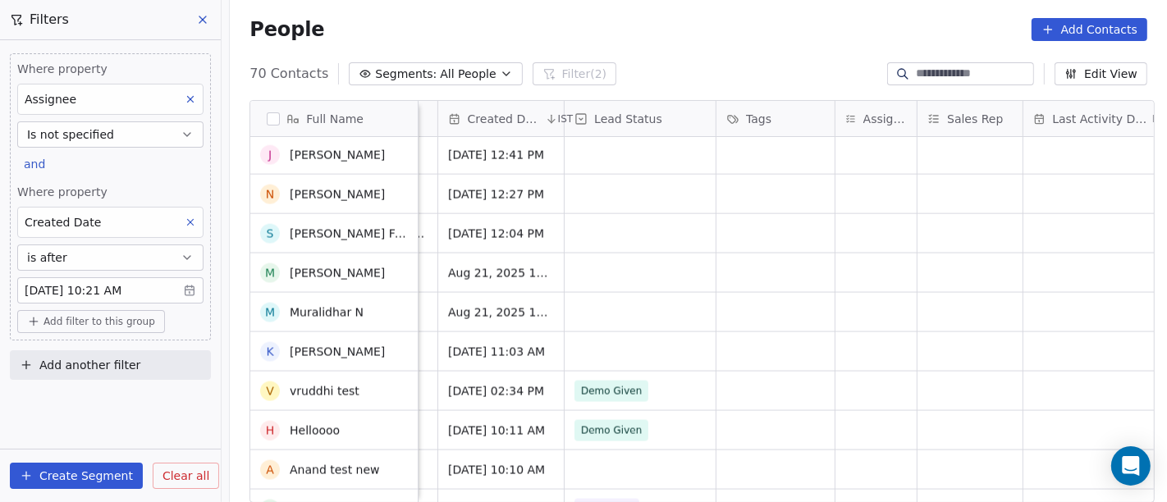
scroll to position [2391, 0]
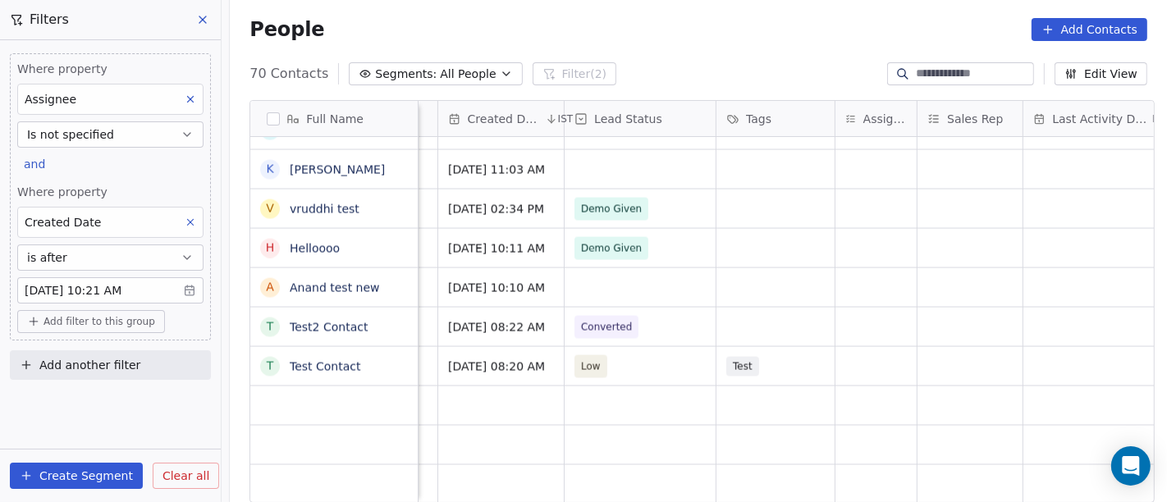
click at [707, 50] on div "People Add Contacts" at bounding box center [698, 29] width 937 height 62
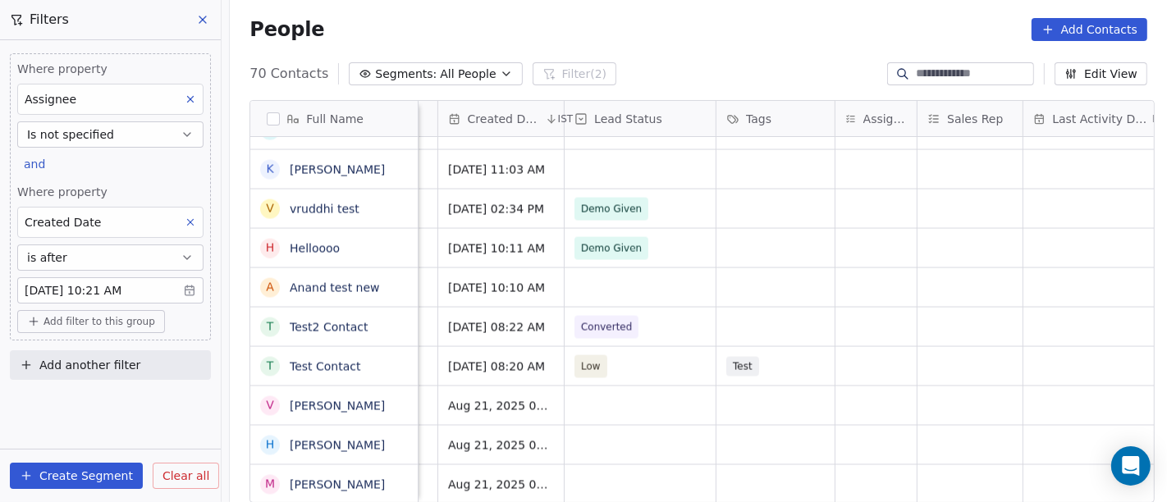
click at [136, 296] on body "On2Cook India Pvt. Ltd. Contacts People Marketing Workflows Campaigns Sales Pip…" at bounding box center [583, 251] width 1167 height 502
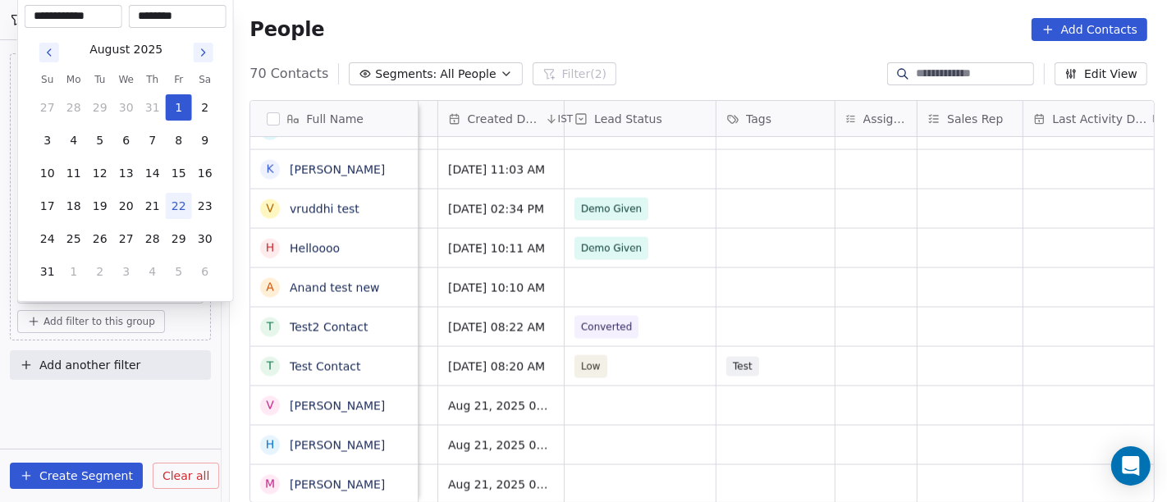
click at [634, 51] on html "On2Cook India Pvt. Ltd. Contacts People Marketing Workflows Campaigns Sales Pip…" at bounding box center [583, 251] width 1167 height 502
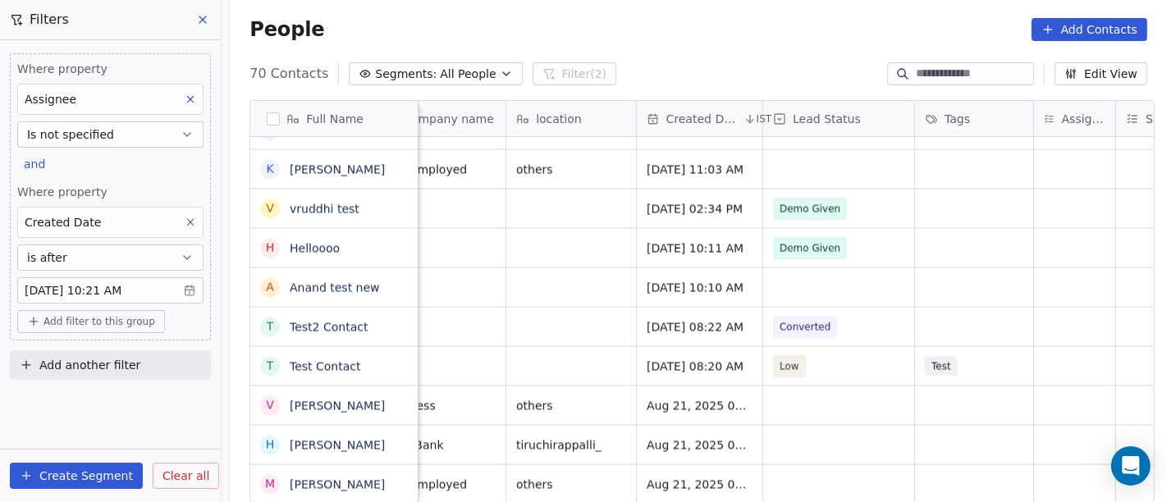
drag, startPoint x: 764, startPoint y: 59, endPoint x: 771, endPoint y: 243, distance: 184.0
click at [767, 59] on div "People Add Contacts" at bounding box center [698, 29] width 937 height 62
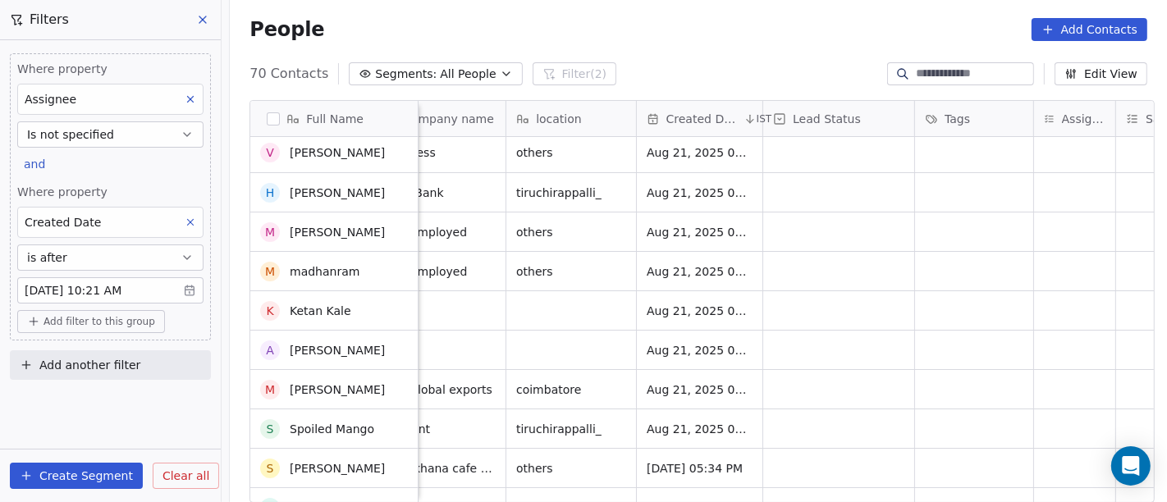
scroll to position [0, 0]
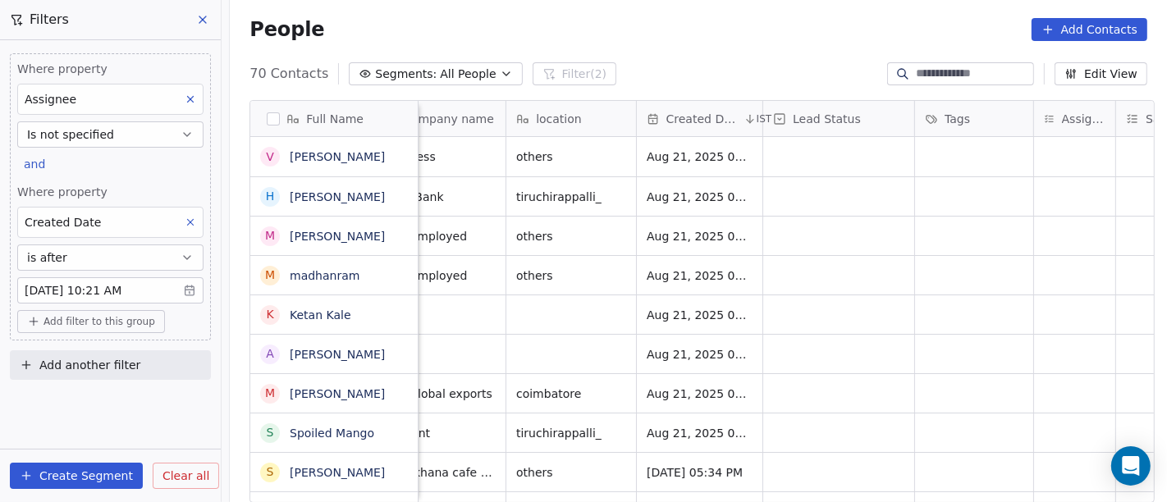
click at [706, 50] on div "People Add Contacts" at bounding box center [698, 29] width 937 height 62
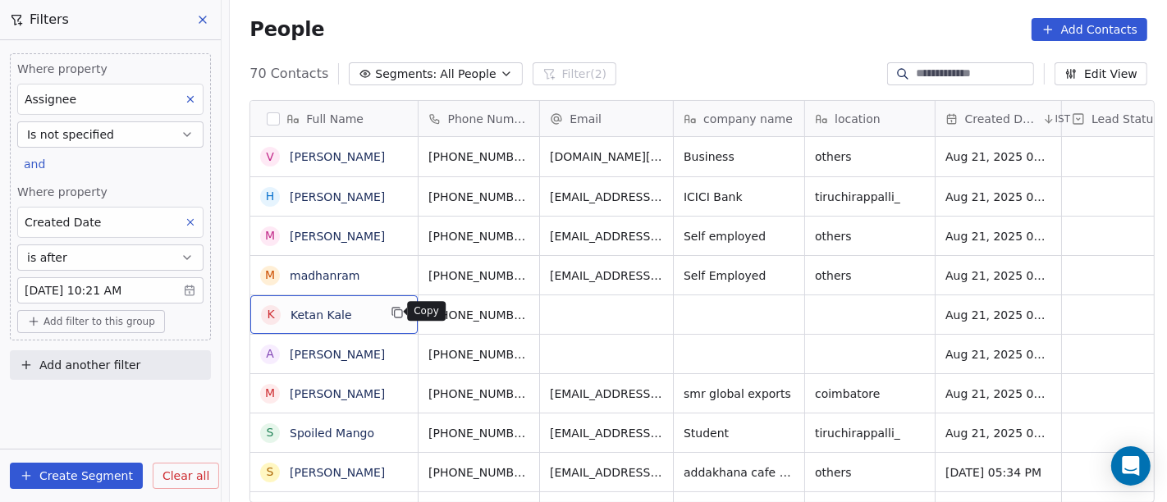
click at [395, 315] on icon "grid" at bounding box center [398, 313] width 7 height 7
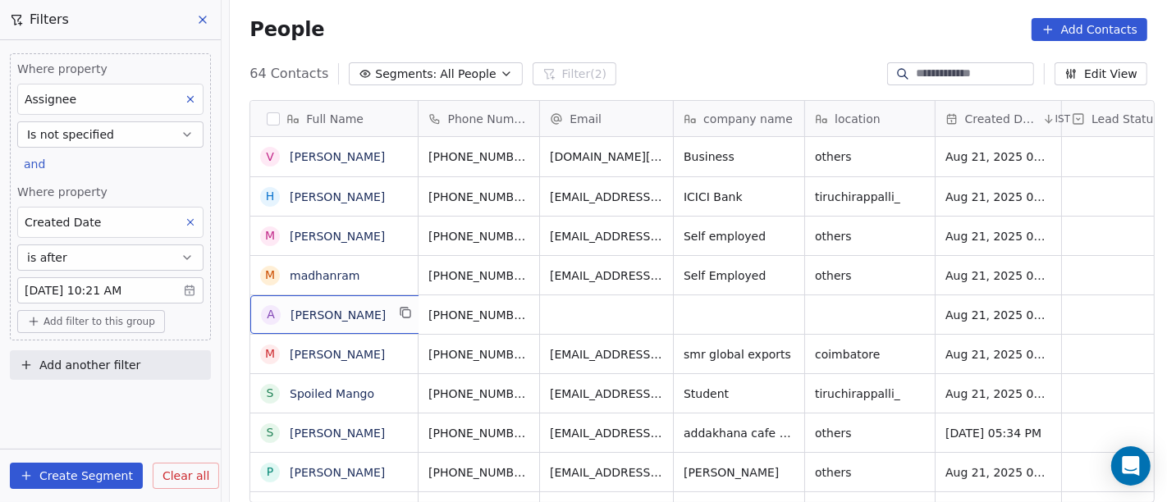
click at [399, 315] on button "grid" at bounding box center [406, 313] width 20 height 20
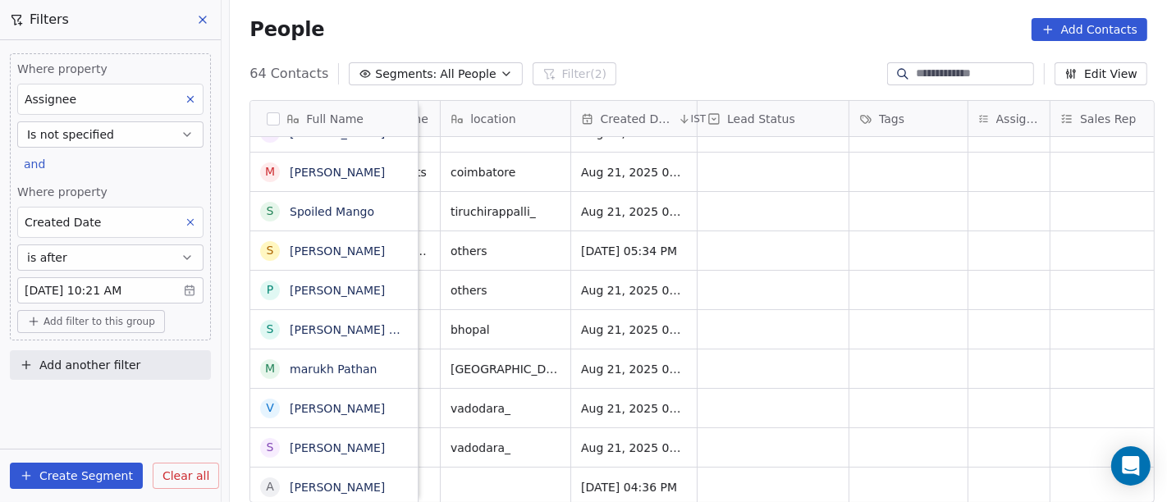
scroll to position [0, 365]
click at [987, 323] on div "grid" at bounding box center [1008, 329] width 81 height 39
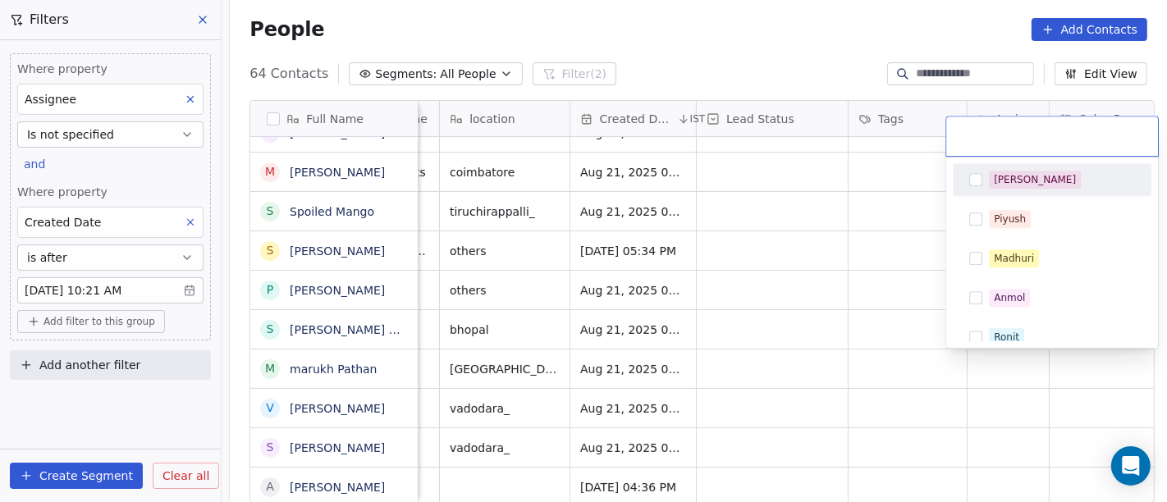
click at [1027, 179] on div "[PERSON_NAME]" at bounding box center [1062, 180] width 146 height 18
click at [839, 222] on html "On2Cook India Pvt. Ltd. Contacts People Marketing Workflows Campaigns Sales Pip…" at bounding box center [583, 251] width 1167 height 502
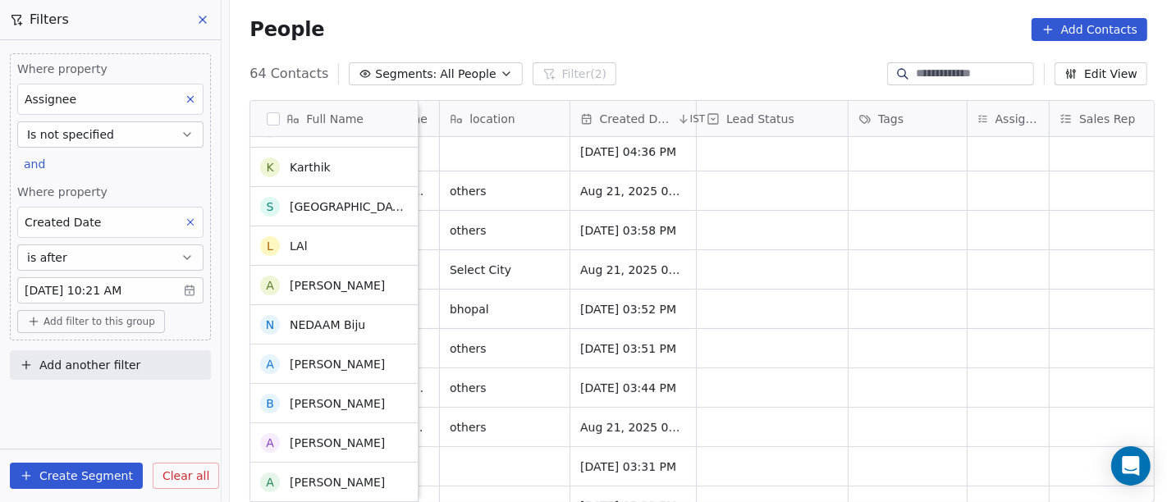
scroll to position [463, 0]
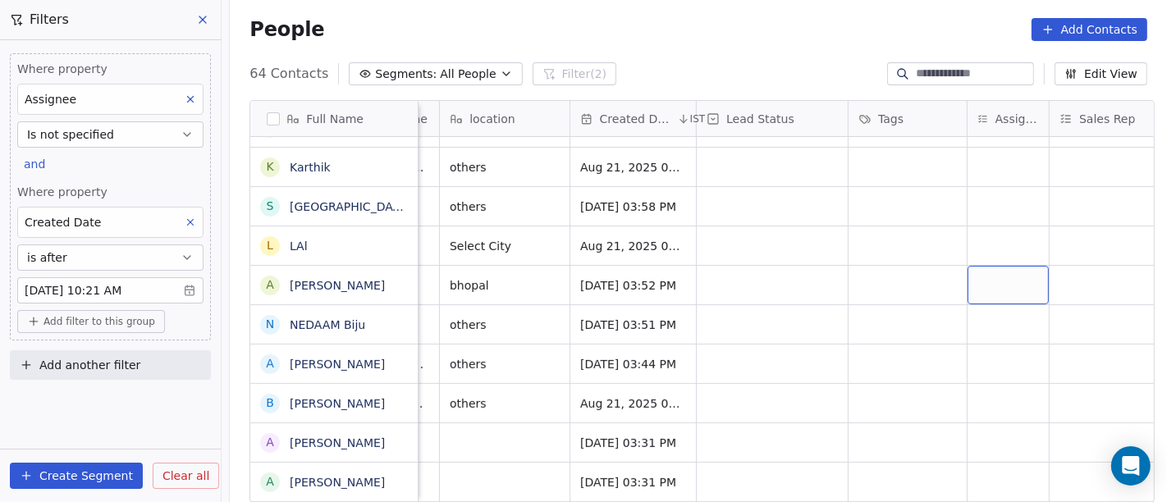
click at [987, 283] on div "grid" at bounding box center [1008, 285] width 81 height 39
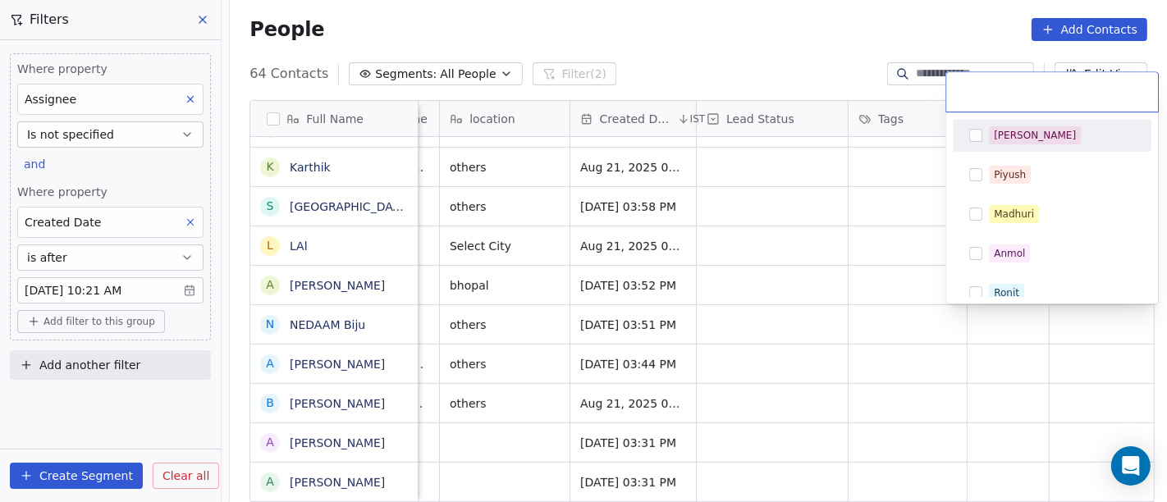
click at [1007, 141] on div "[PERSON_NAME]" at bounding box center [1035, 135] width 82 height 15
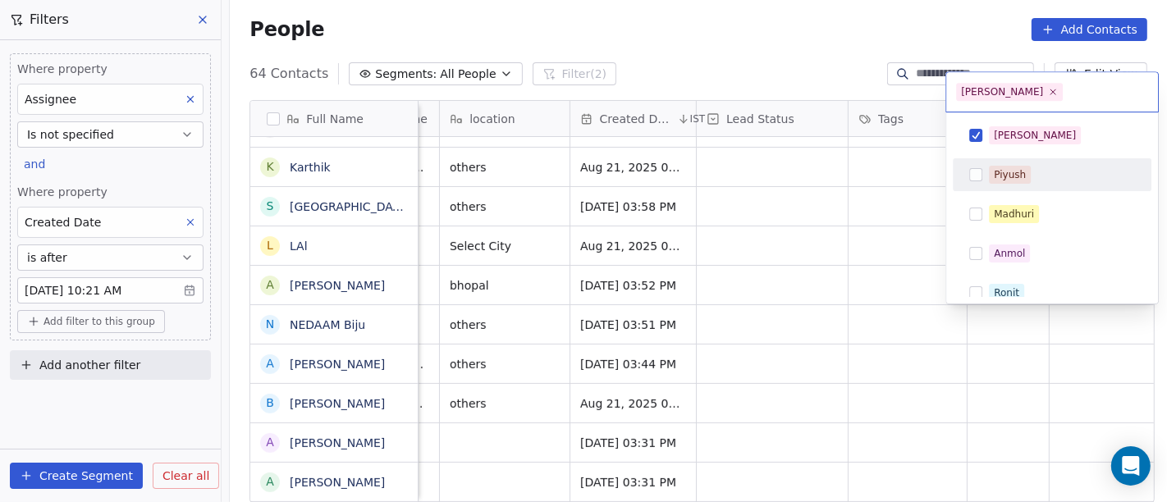
click at [825, 236] on html "On2Cook India Pvt. Ltd. Contacts People Marketing Workflows Campaigns Sales Pip…" at bounding box center [583, 251] width 1167 height 502
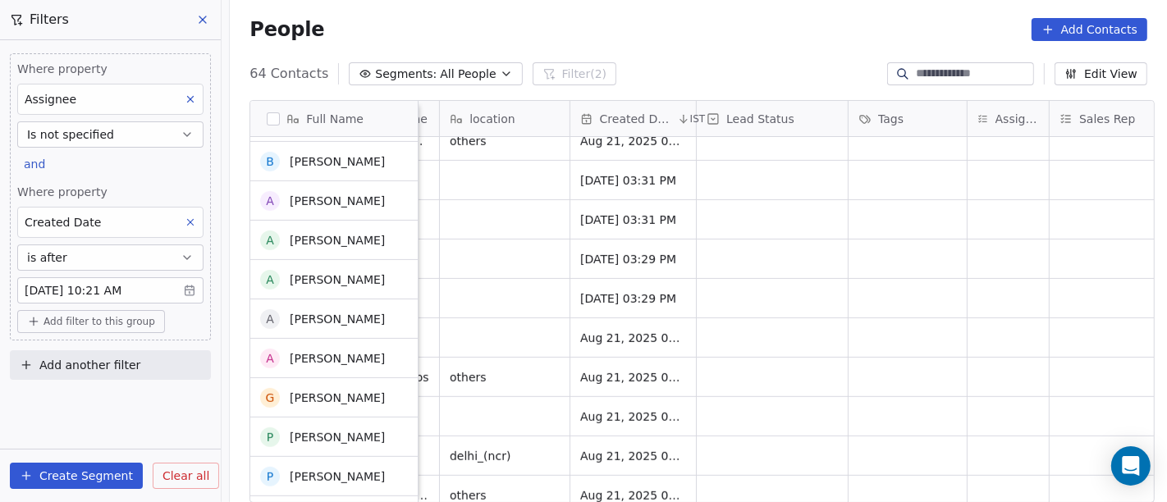
scroll to position [758, 0]
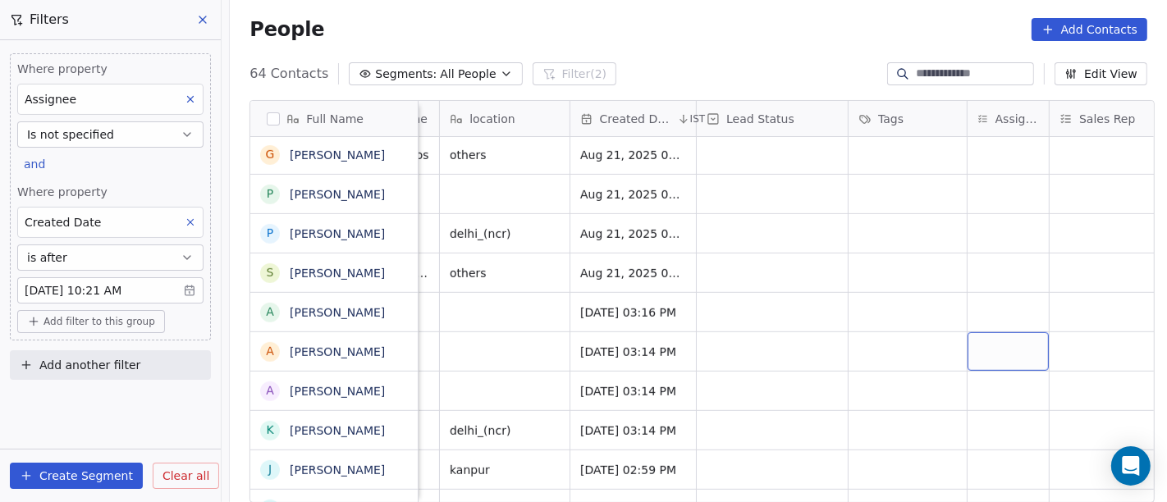
click at [973, 353] on div "grid" at bounding box center [1008, 351] width 81 height 39
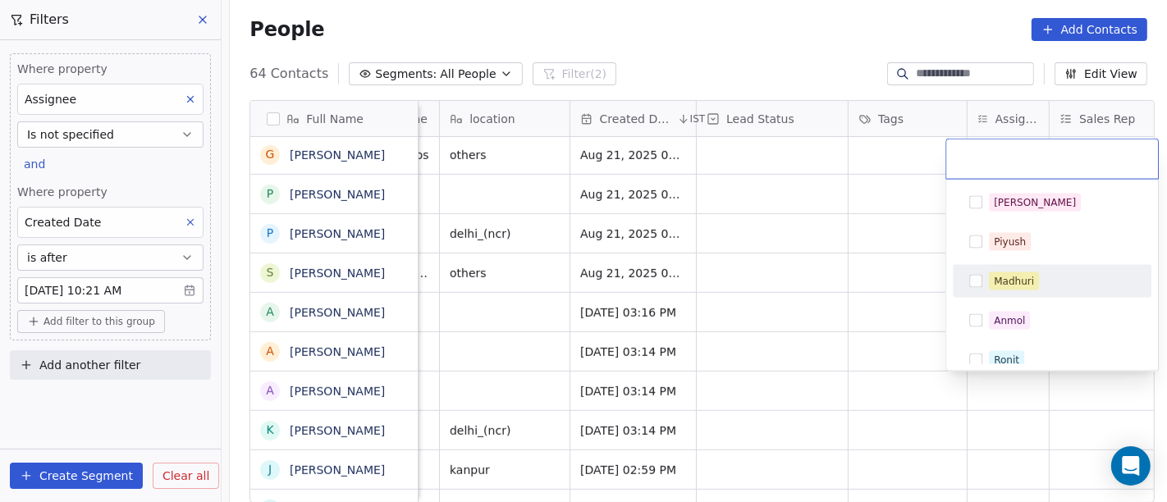
click at [846, 233] on html "On2Cook India Pvt. Ltd. Contacts People Marketing Workflows Campaigns Sales Pip…" at bounding box center [583, 251] width 1167 height 502
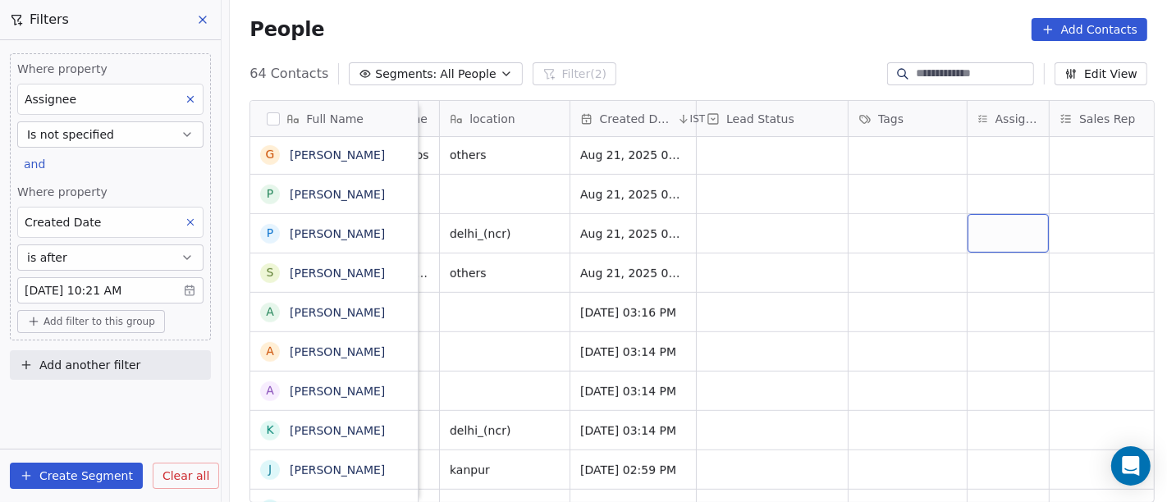
click at [991, 227] on div "grid" at bounding box center [1008, 233] width 81 height 39
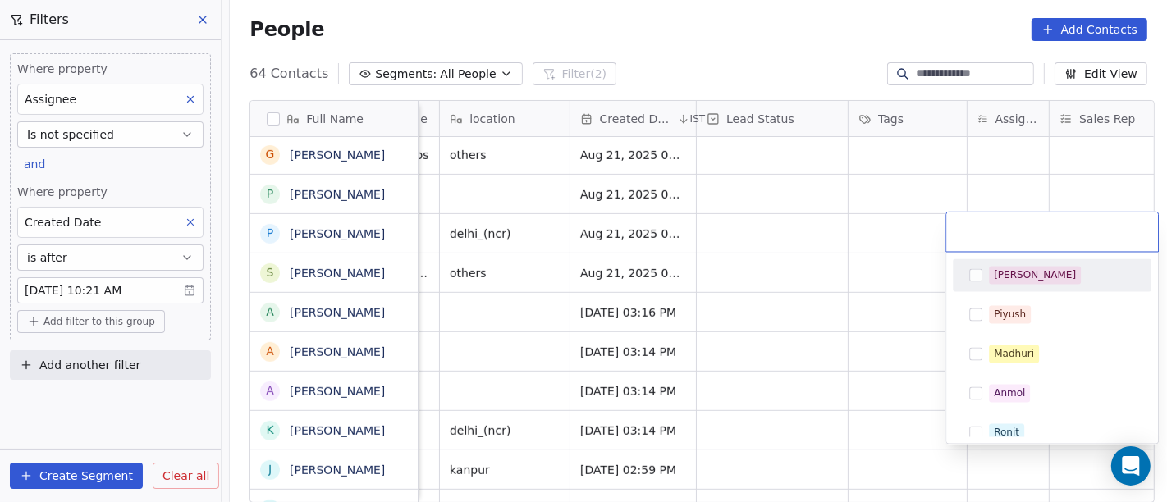
click at [1010, 271] on div "[PERSON_NAME]" at bounding box center [1035, 275] width 82 height 15
click at [830, 252] on html "On2Cook India Pvt. Ltd. Contacts People Marketing Workflows Campaigns Sales Pip…" at bounding box center [583, 251] width 1167 height 502
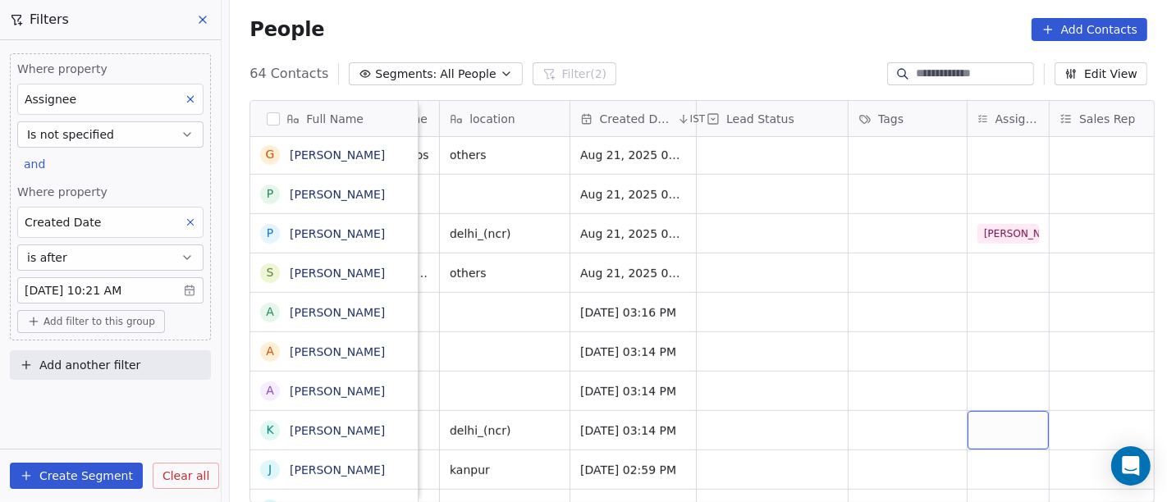
click at [989, 423] on div "grid" at bounding box center [1008, 430] width 81 height 39
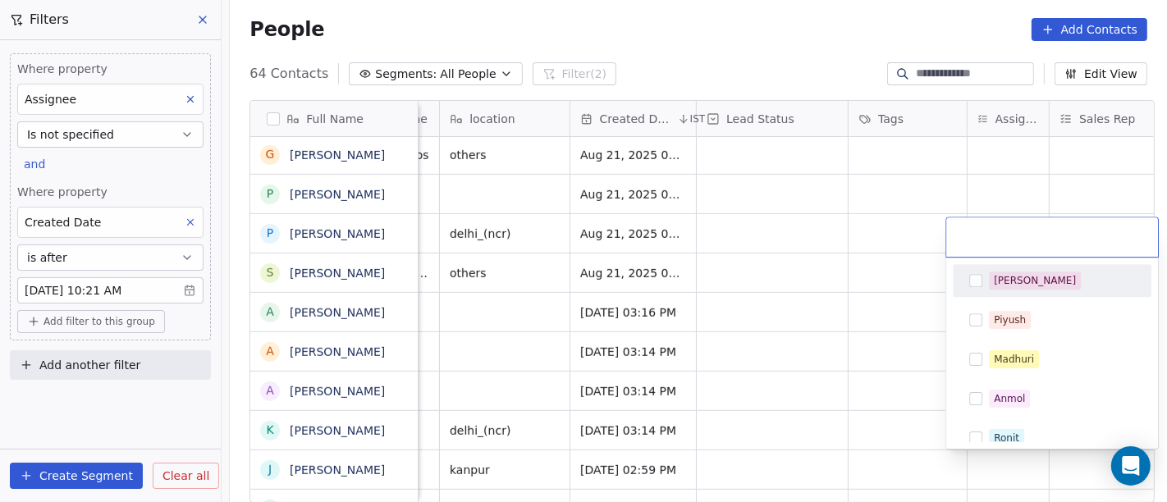
click at [838, 285] on html "On2Cook India Pvt. Ltd. Contacts People Marketing Workflows Campaigns Sales Pip…" at bounding box center [583, 251] width 1167 height 502
click at [842, 275] on html "On2Cook India Pvt. Ltd. Contacts People Marketing Workflows Campaigns Sales Pip…" at bounding box center [583, 251] width 1167 height 502
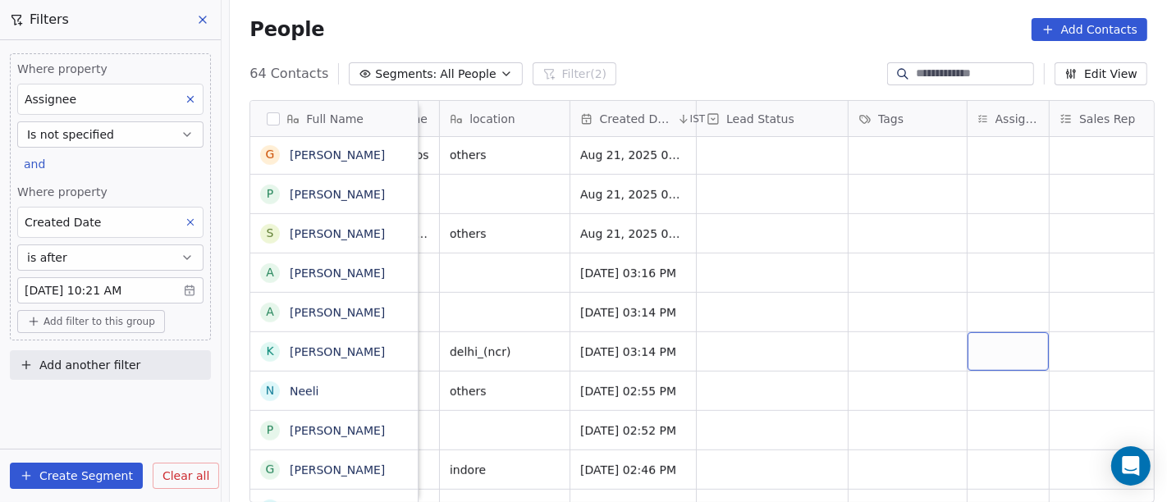
click at [987, 343] on div "grid" at bounding box center [1008, 351] width 81 height 39
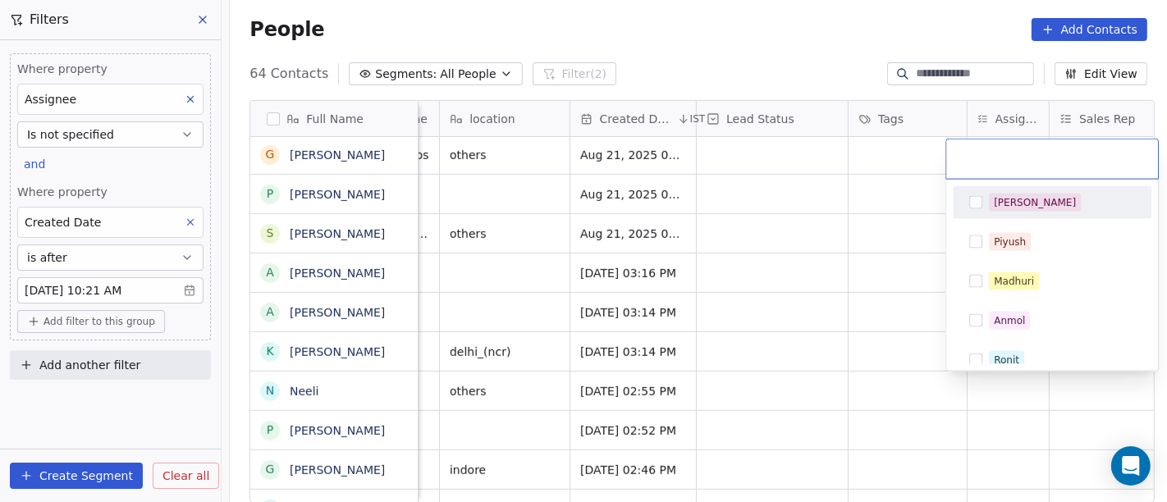
click at [991, 211] on div "[PERSON_NAME]" at bounding box center [1051, 203] width 185 height 26
click at [868, 246] on html "On2Cook India Pvt. Ltd. Contacts People Marketing Workflows Campaigns Sales Pip…" at bounding box center [583, 251] width 1167 height 502
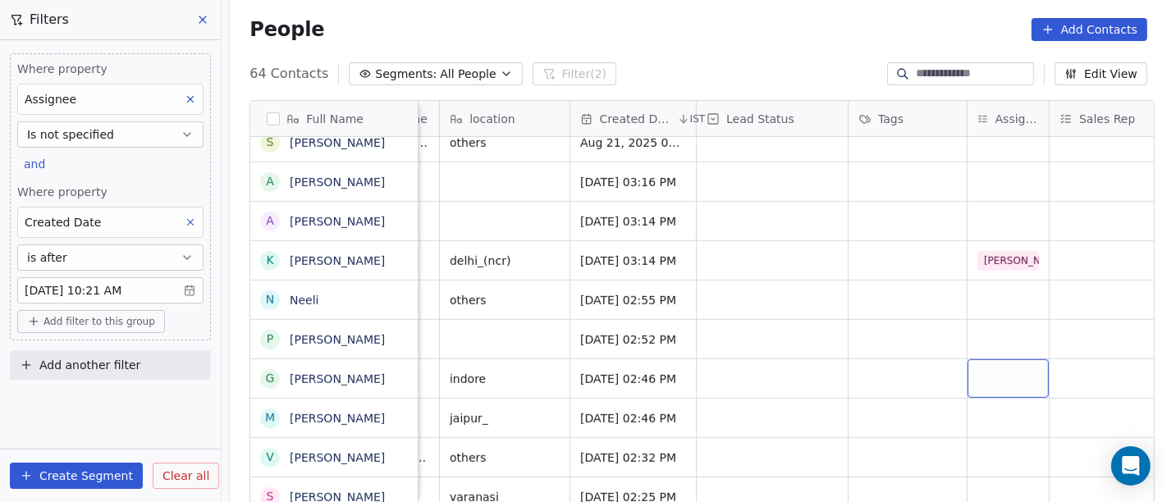
click at [981, 372] on div "grid" at bounding box center [1008, 378] width 81 height 39
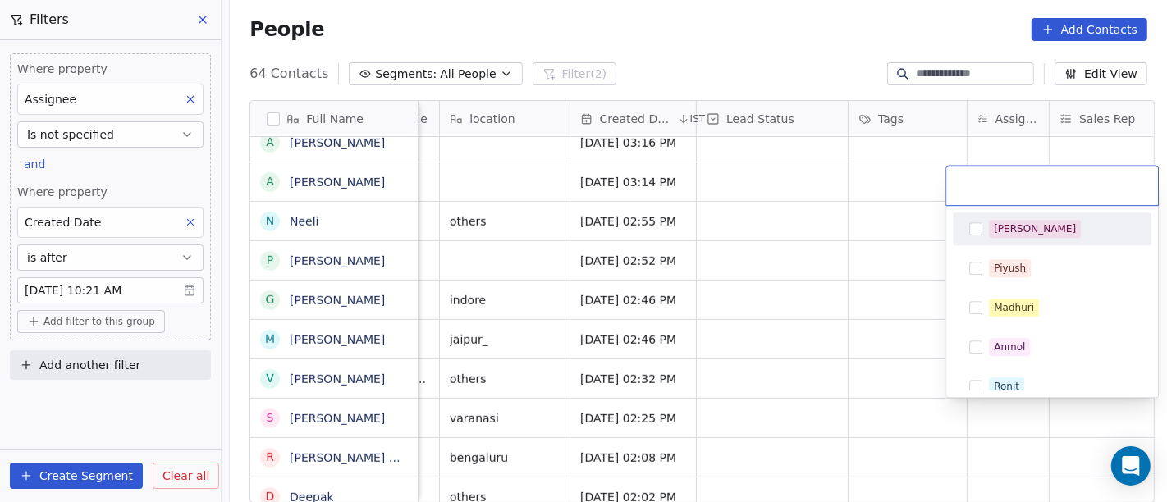
click at [826, 285] on html "On2Cook India Pvt. Ltd. Contacts People Marketing Workflows Campaigns Sales Pip…" at bounding box center [583, 251] width 1167 height 502
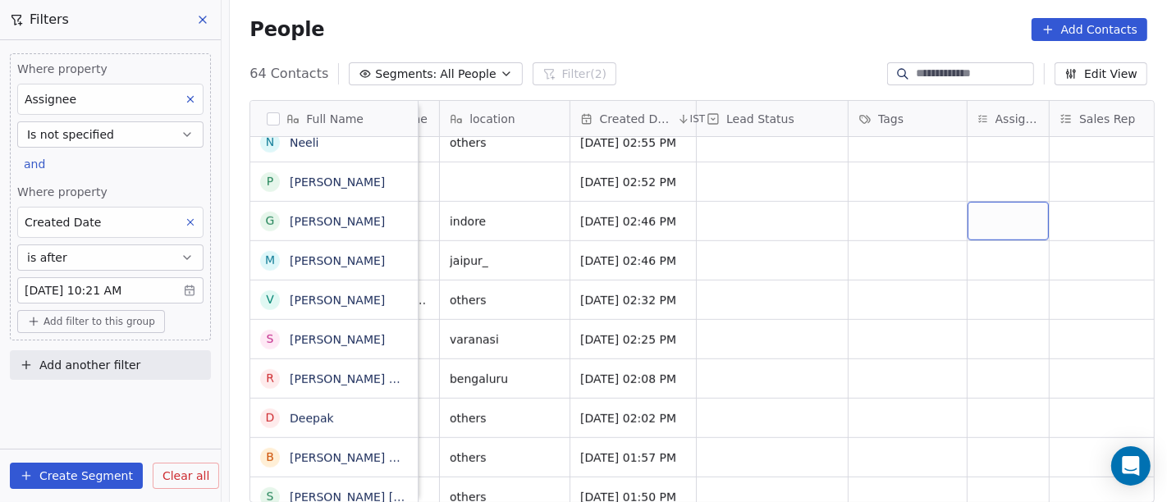
click at [987, 222] on div "grid" at bounding box center [1008, 221] width 81 height 39
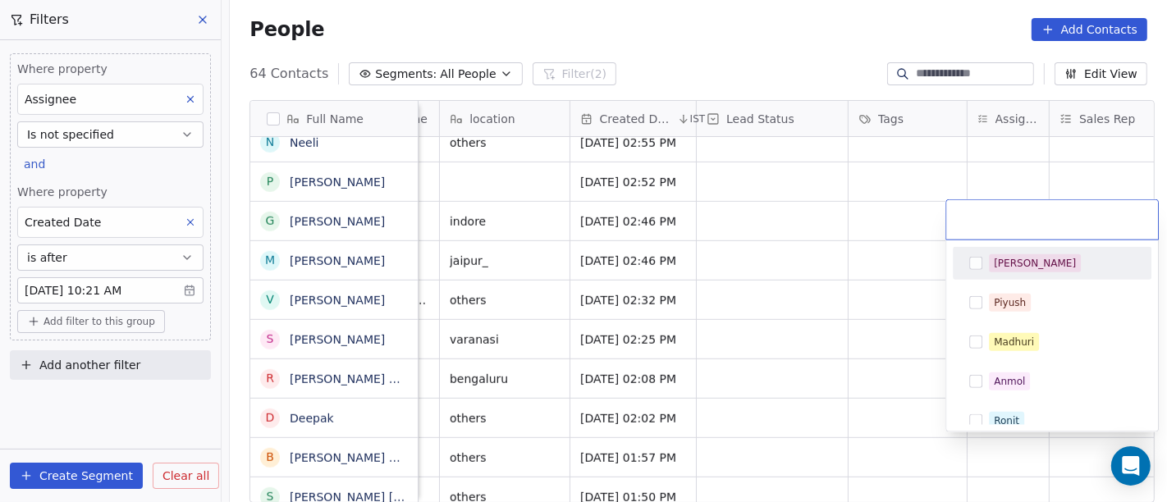
click at [1031, 258] on div "[PERSON_NAME]" at bounding box center [1062, 263] width 146 height 18
click at [815, 256] on html "On2Cook India Pvt. Ltd. Contacts People Marketing Workflows Campaigns Sales Pip…" at bounding box center [583, 251] width 1167 height 502
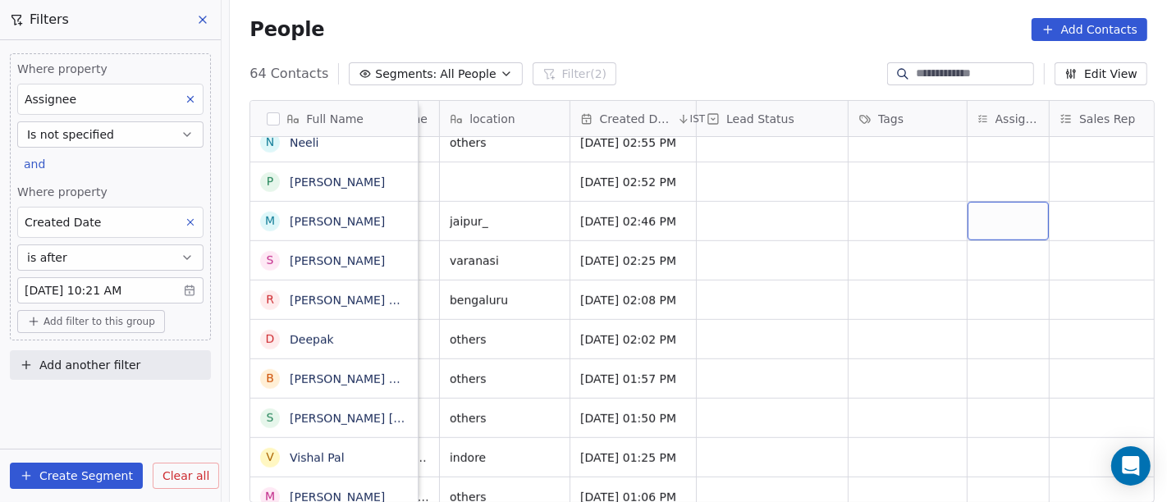
click at [982, 227] on div "grid" at bounding box center [1008, 221] width 81 height 39
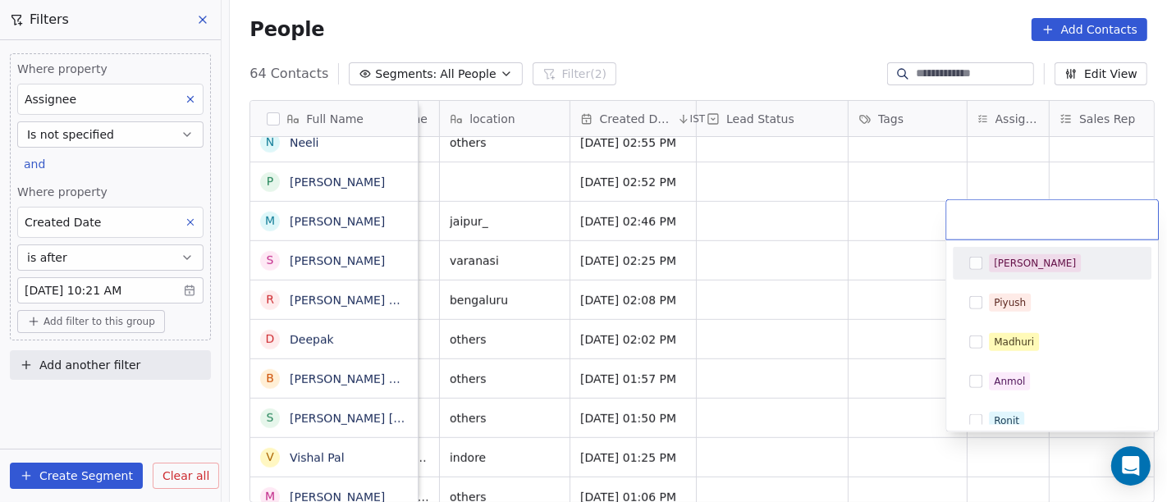
click at [996, 262] on div "[PERSON_NAME]" at bounding box center [1035, 263] width 82 height 15
click at [854, 203] on html "On2Cook India Pvt. Ltd. Contacts People Marketing Workflows Campaigns Sales Pip…" at bounding box center [583, 251] width 1167 height 502
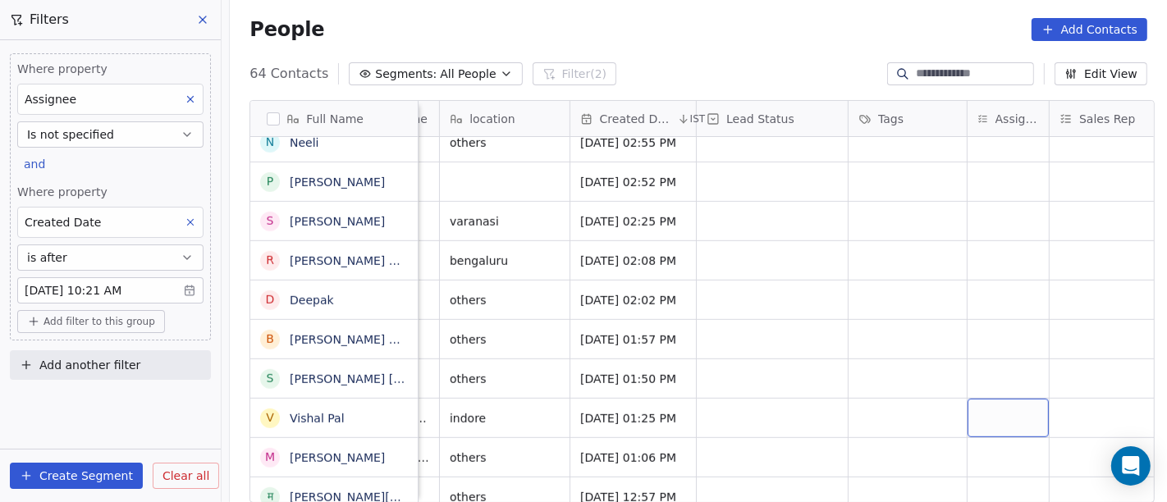
click at [978, 405] on div "grid" at bounding box center [1008, 418] width 81 height 39
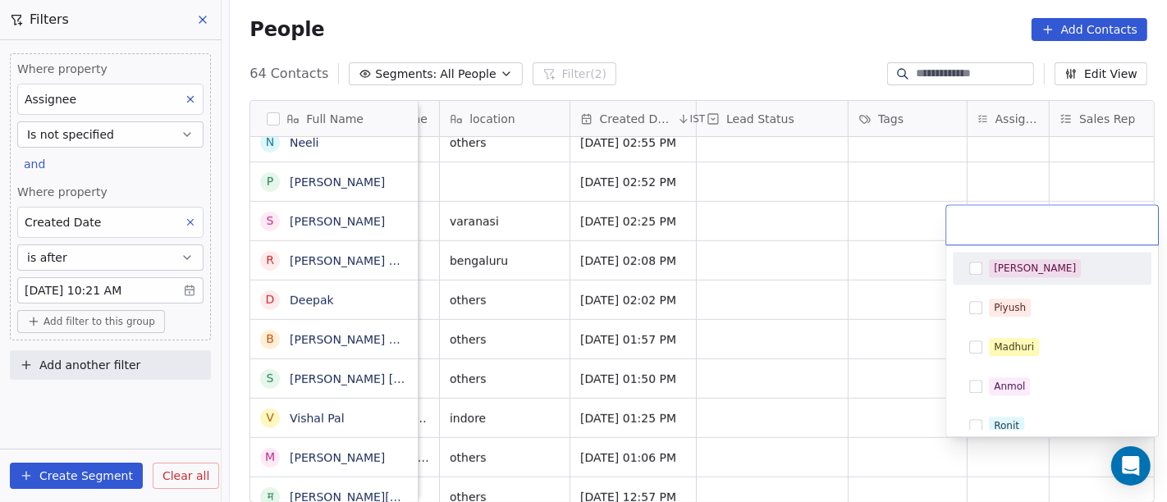
click at [989, 271] on span "[PERSON_NAME]" at bounding box center [1035, 268] width 92 height 18
click at [745, 309] on html "On2Cook India Pvt. Ltd. Contacts People Marketing Workflows Campaigns Sales Pip…" at bounding box center [583, 251] width 1167 height 502
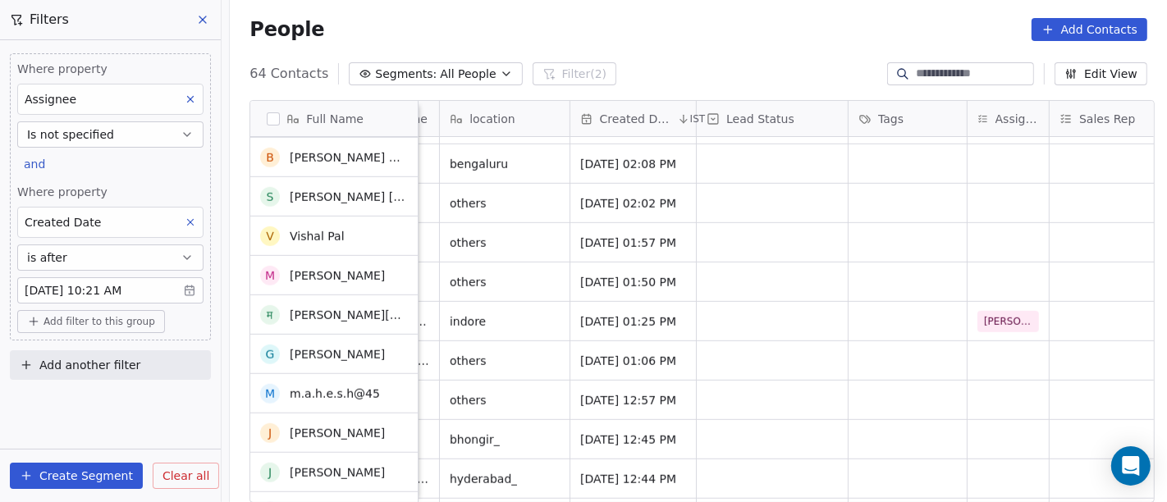
scroll to position [1103, 0]
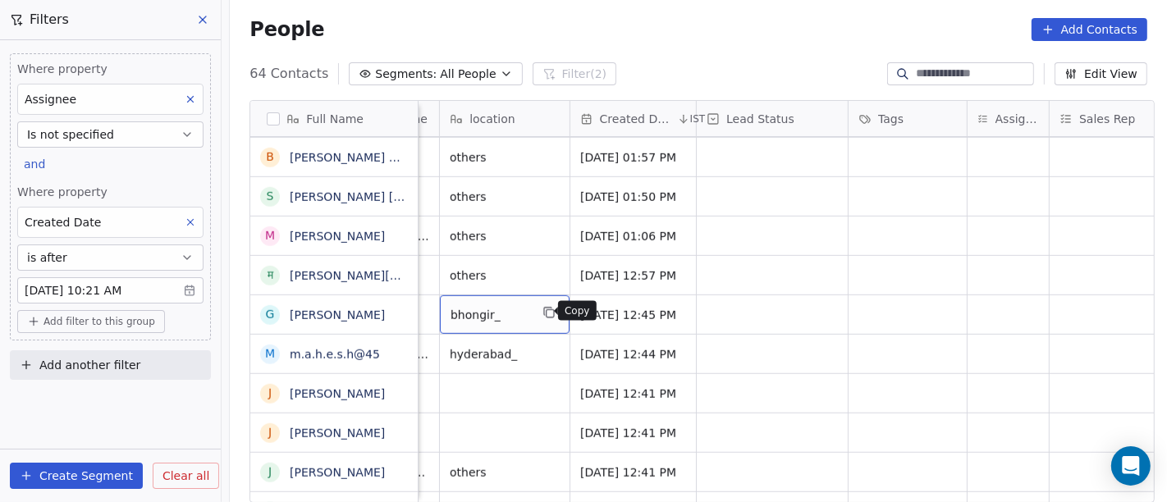
click at [544, 314] on icon "grid" at bounding box center [549, 312] width 13 height 13
click at [725, 41] on div "People Add Contacts" at bounding box center [698, 29] width 937 height 62
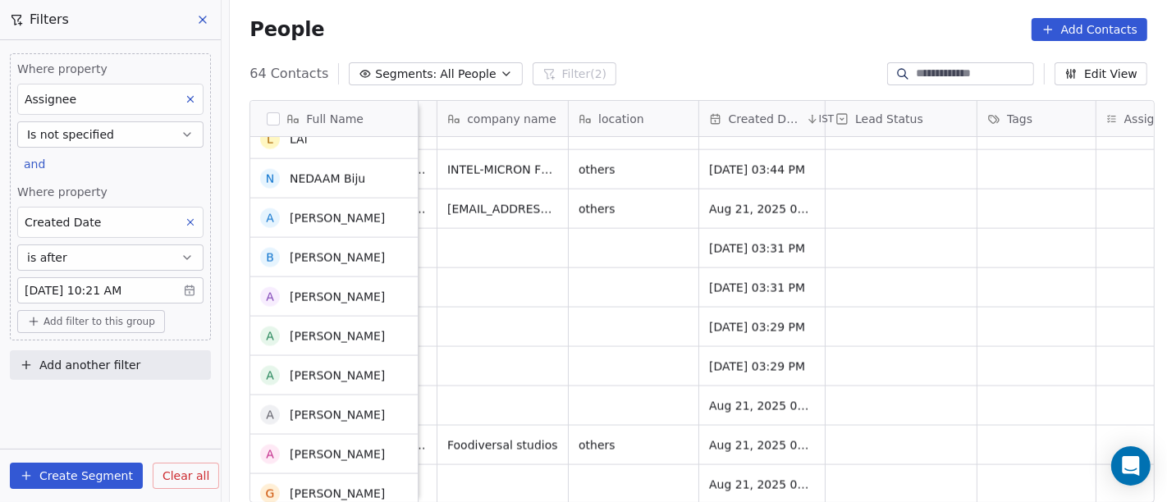
scroll to position [2155, 0]
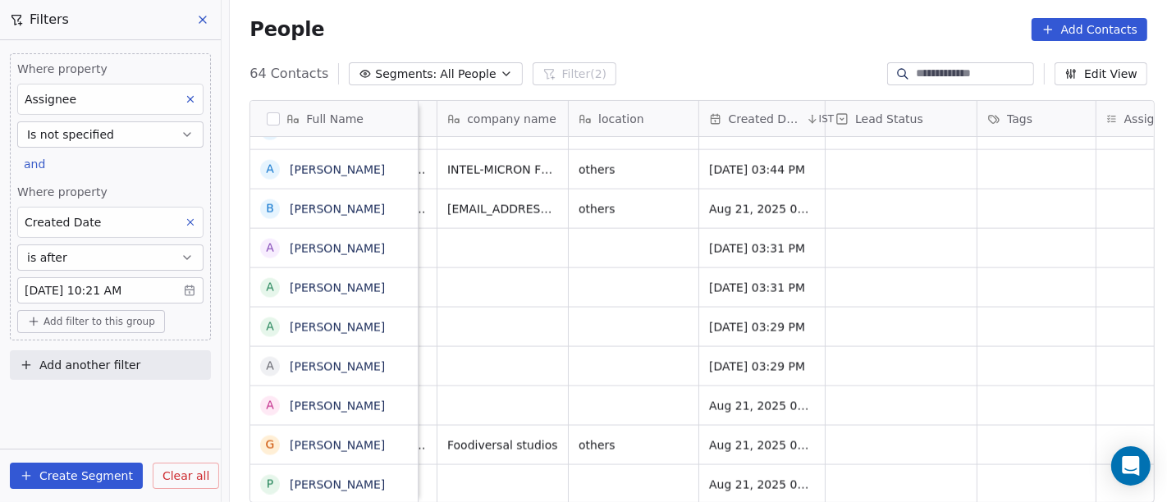
click at [682, 8] on div "People Add Contacts" at bounding box center [698, 29] width 937 height 62
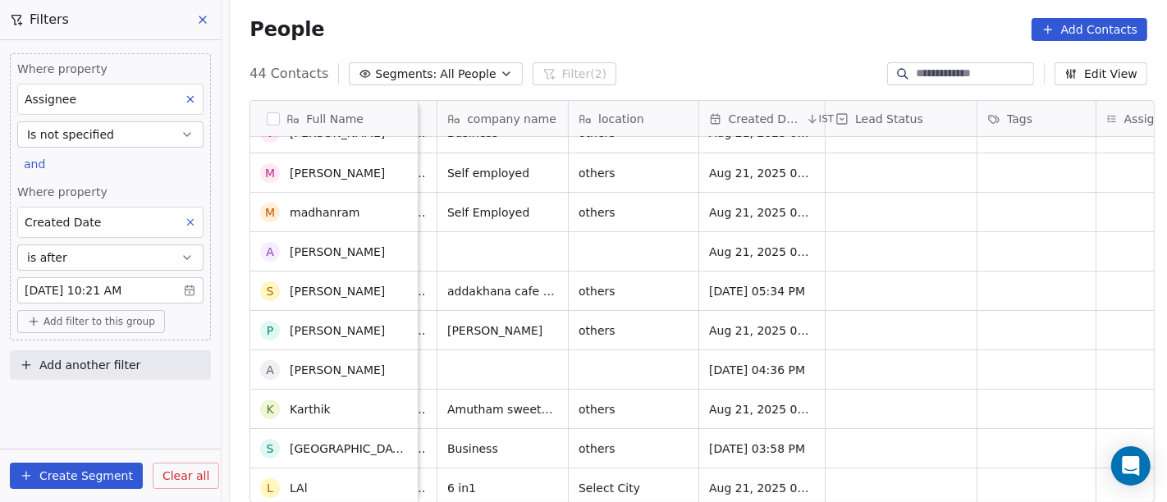
scroll to position [1, 0]
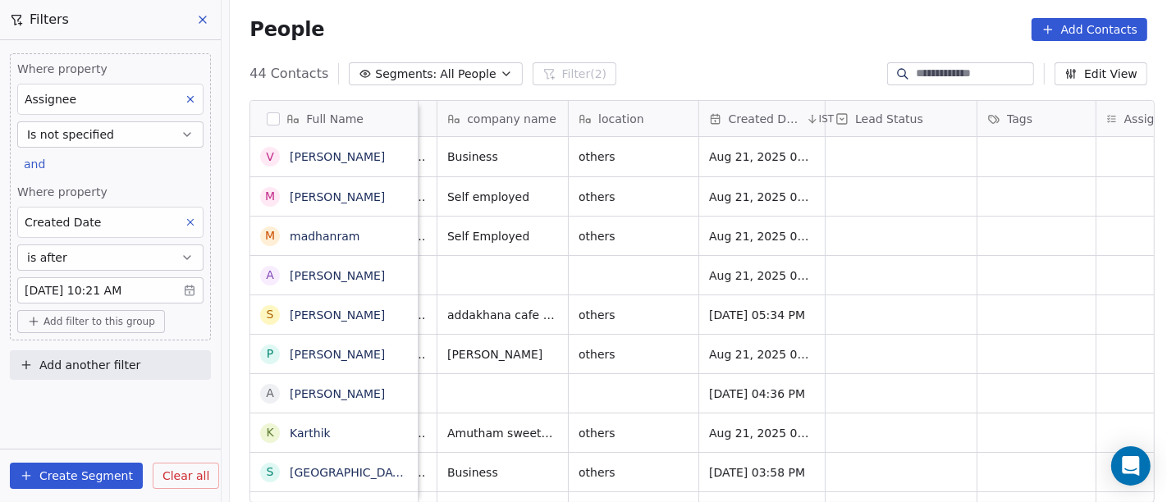
click at [425, 53] on div "People Add Contacts" at bounding box center [698, 29] width 937 height 62
click at [440, 77] on span "All People" at bounding box center [468, 74] width 56 height 17
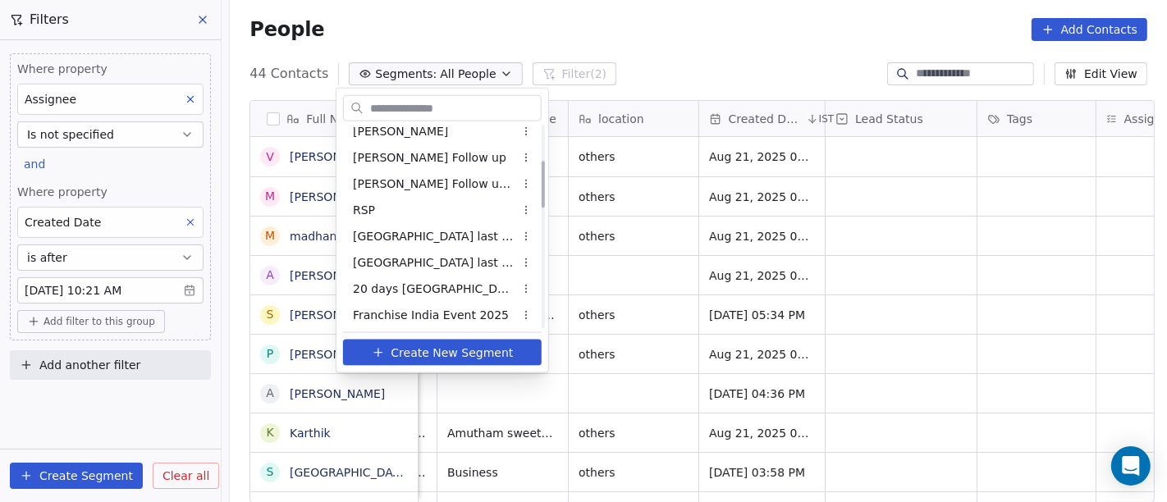
scroll to position [273, 0]
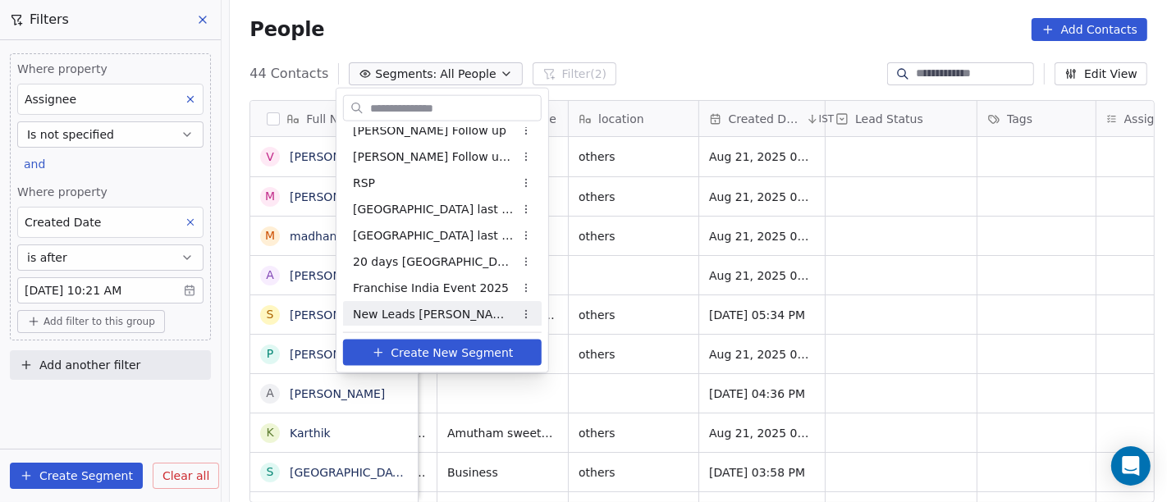
click at [417, 305] on span "New Leads [PERSON_NAME]" at bounding box center [433, 313] width 161 height 17
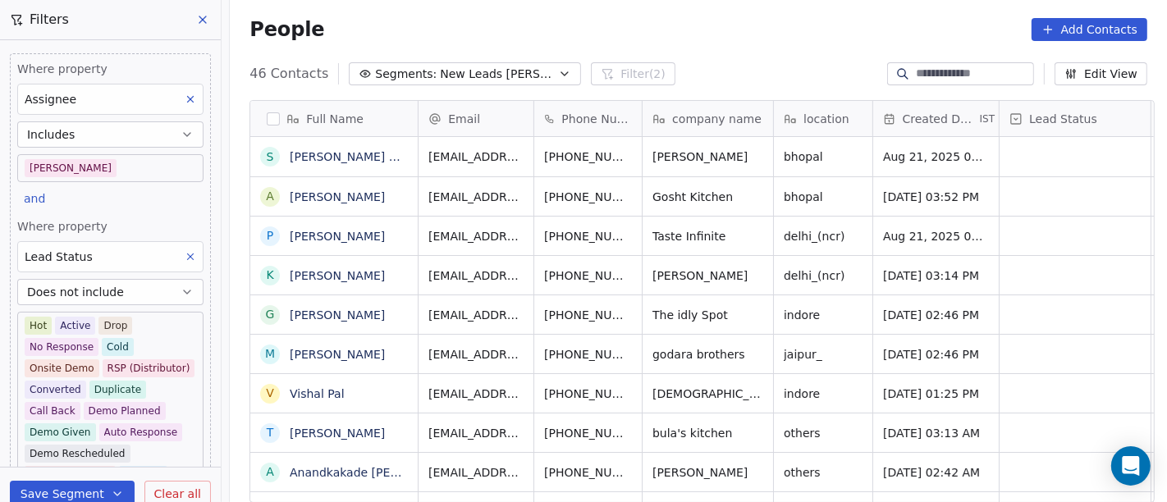
scroll to position [428, 931]
click at [732, 43] on div "People Add Contacts" at bounding box center [698, 29] width 937 height 62
click at [721, 31] on div "People Add Contacts" at bounding box center [699, 29] width 898 height 23
click at [726, 48] on div "People Add Contacts" at bounding box center [698, 29] width 937 height 62
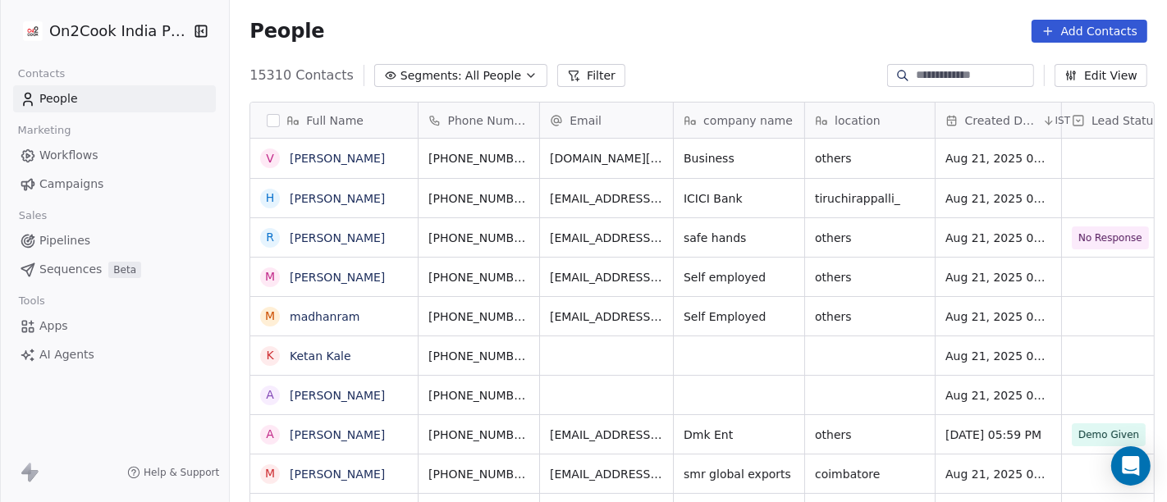
scroll to position [14, 14]
click at [337, 159] on link "[PERSON_NAME]" at bounding box center [337, 158] width 95 height 13
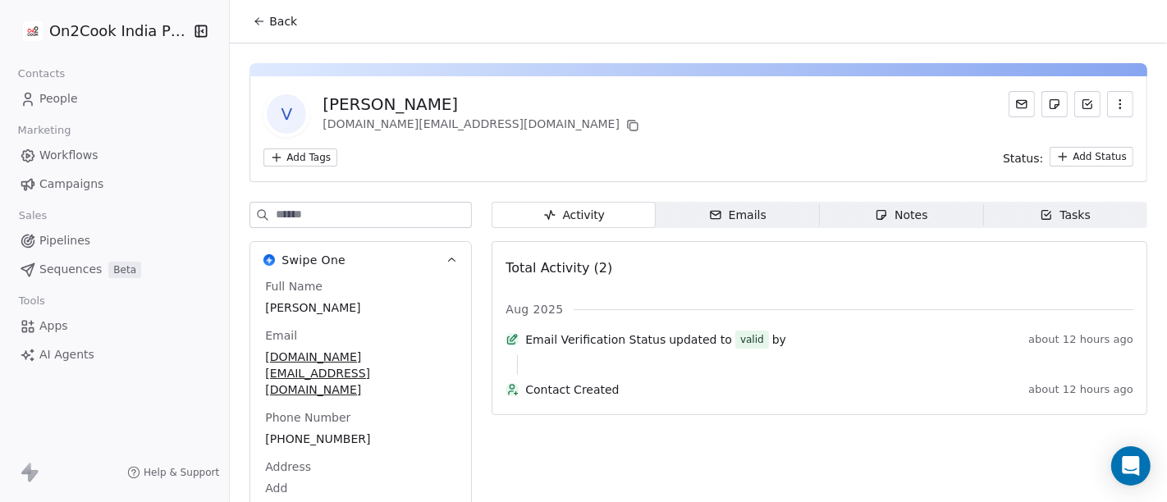
click at [290, 15] on button "Back" at bounding box center [275, 22] width 64 height 30
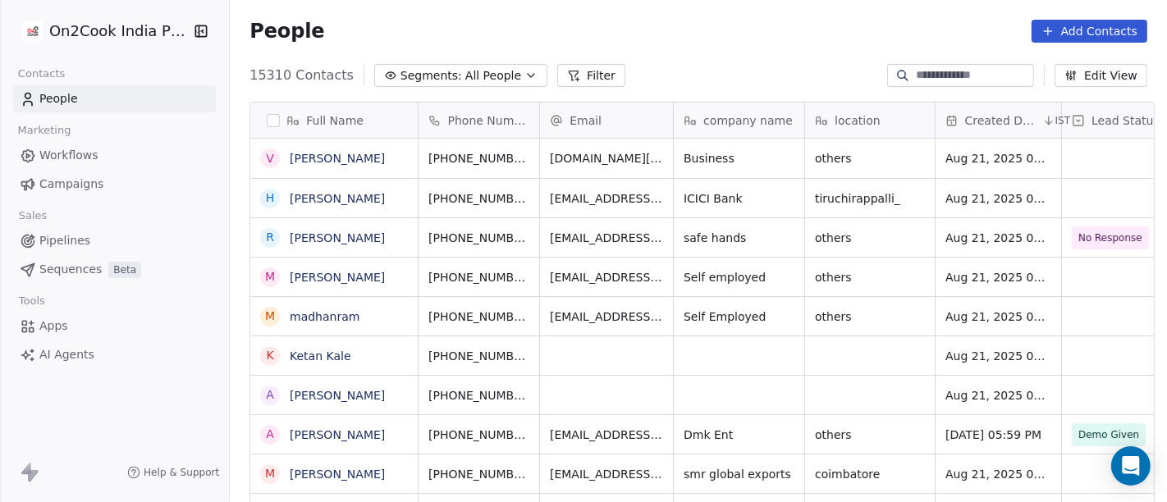
scroll to position [428, 931]
click at [296, 165] on link "[PERSON_NAME]" at bounding box center [337, 158] width 95 height 13
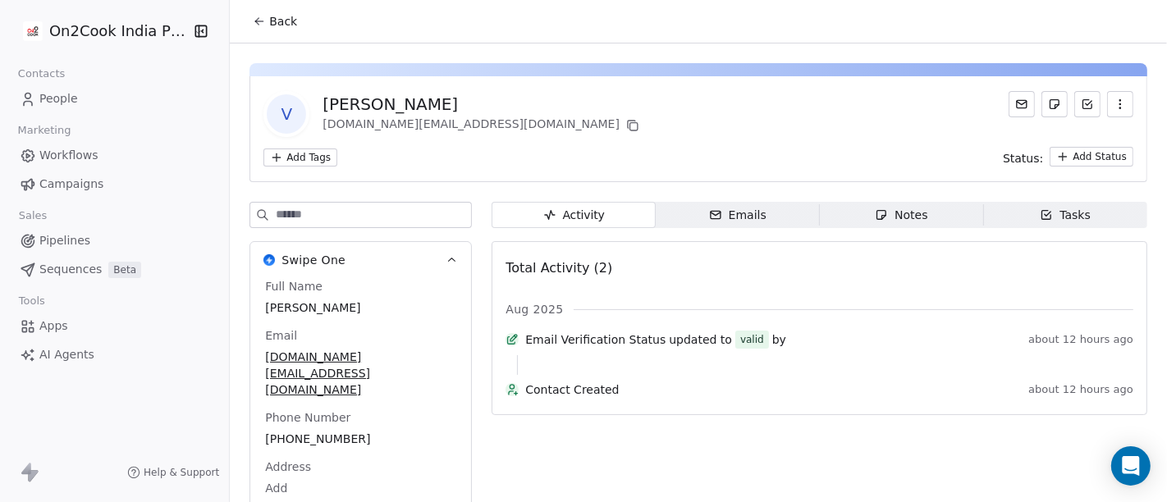
click at [274, 29] on span "Back" at bounding box center [283, 21] width 28 height 16
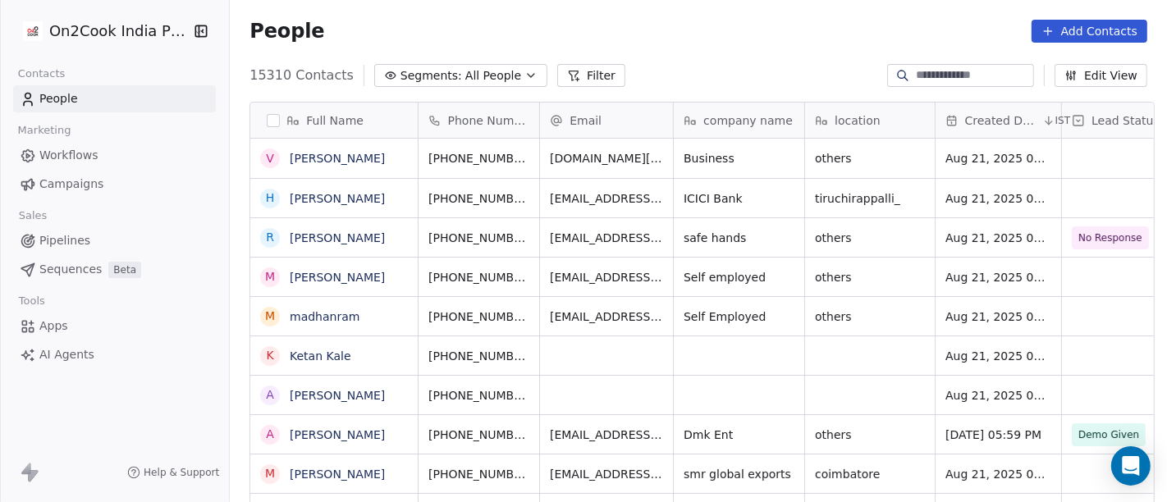
scroll to position [428, 931]
click at [932, 69] on input at bounding box center [973, 75] width 115 height 16
paste input "**********"
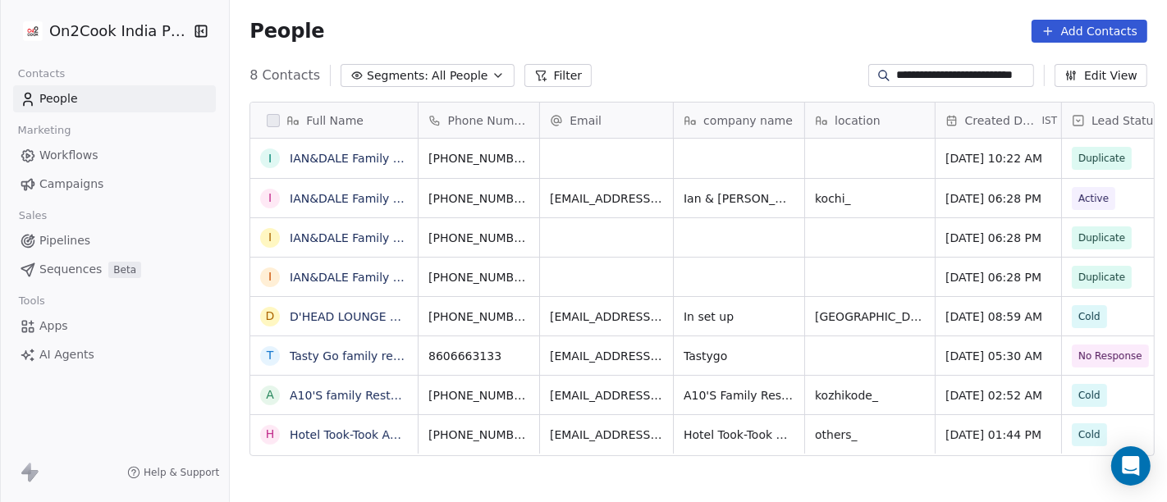
scroll to position [0, 0]
click at [941, 69] on input "**********" at bounding box center [964, 75] width 135 height 16
paste input
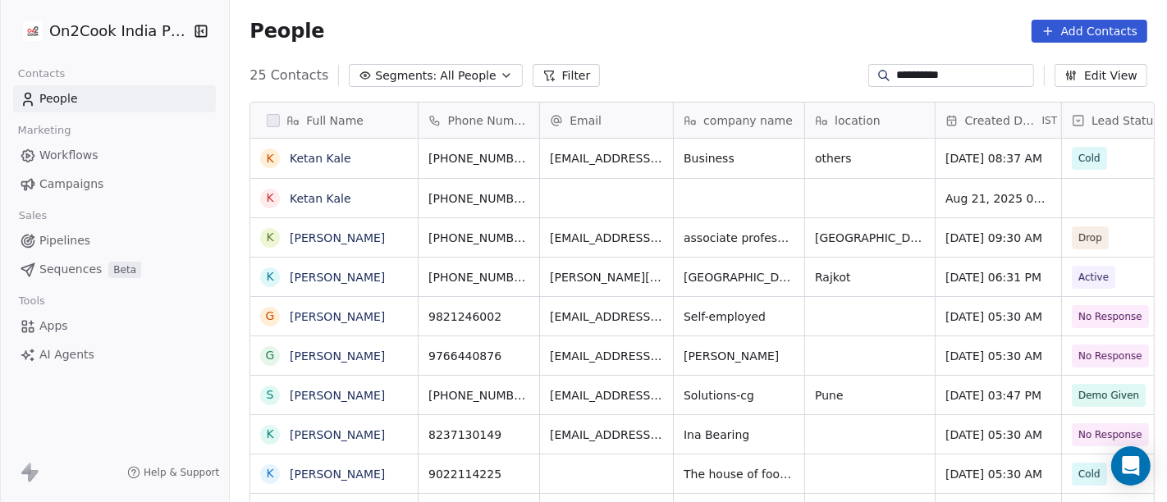
scroll to position [428, 931]
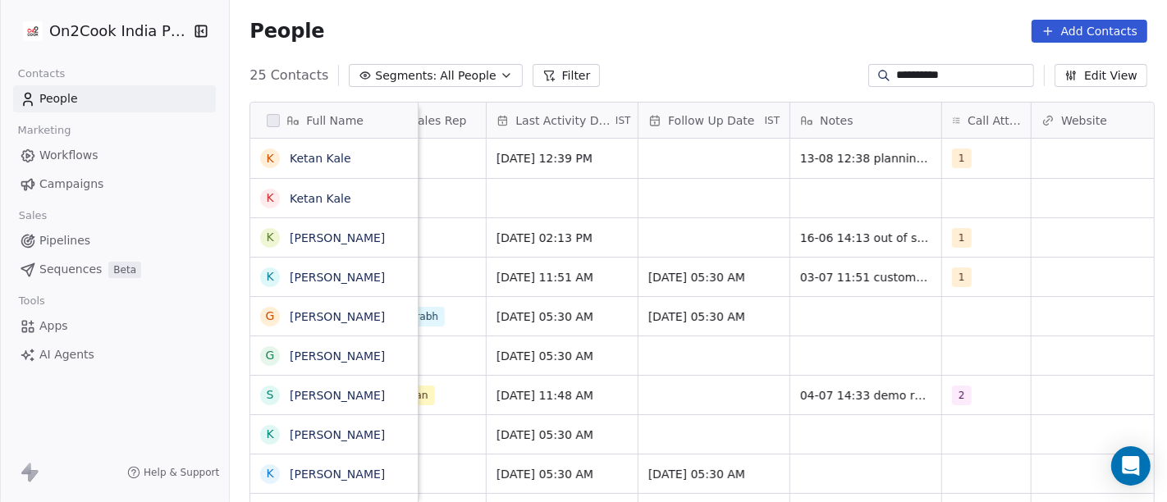
type input "**********"
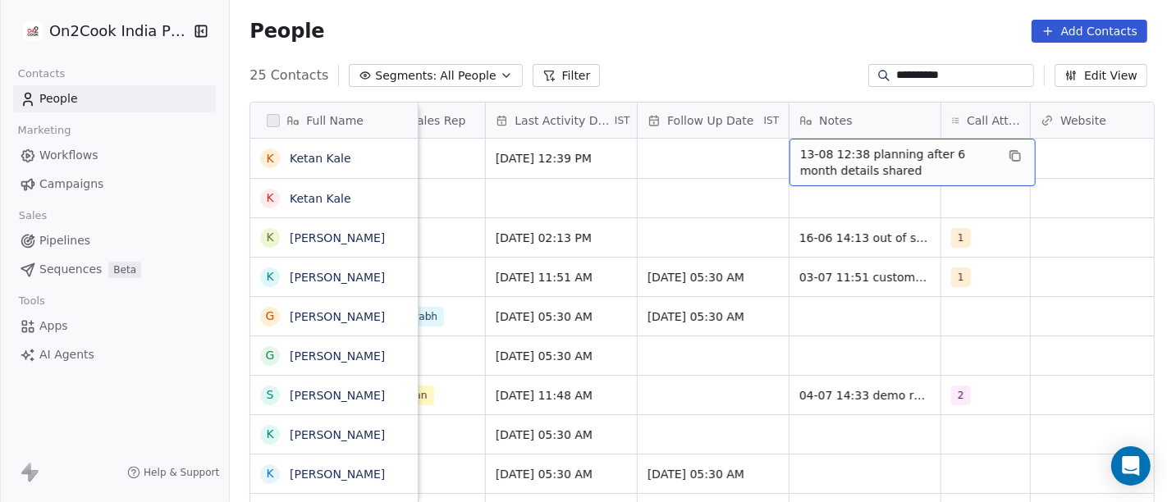
click at [721, 80] on div "**********" at bounding box center [698, 75] width 937 height 26
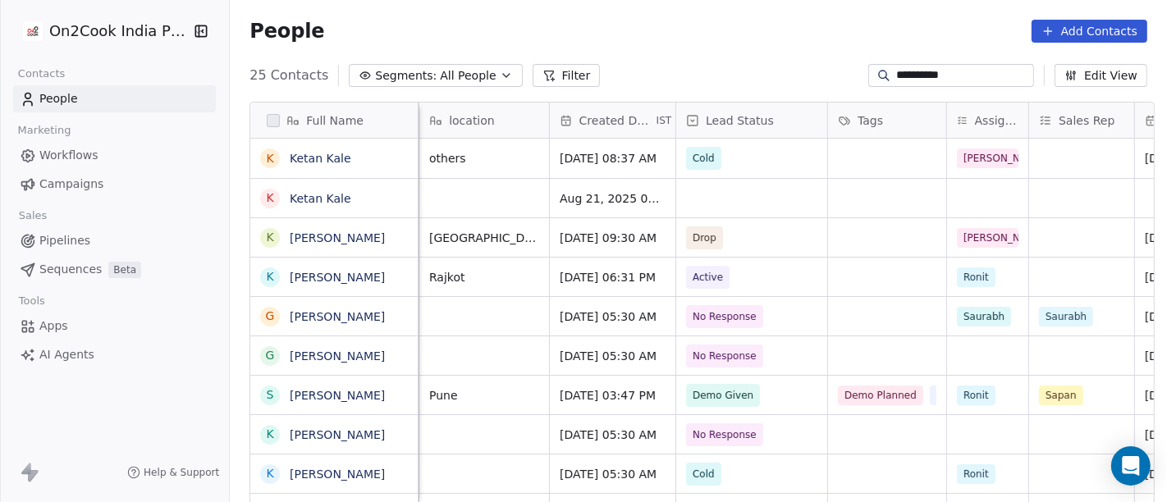
scroll to position [0, 387]
click at [706, 195] on div "grid" at bounding box center [750, 198] width 151 height 39
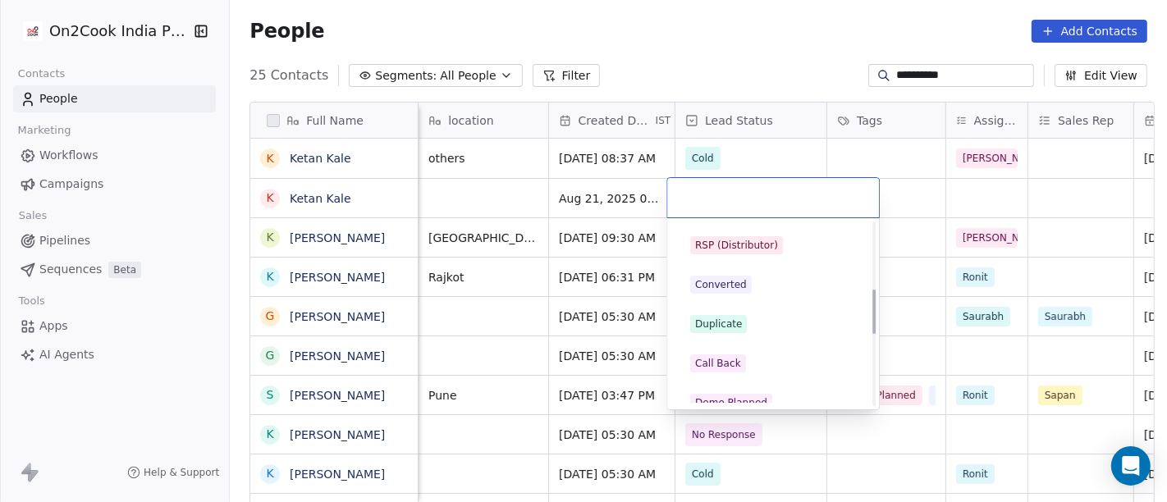
scroll to position [273, 0]
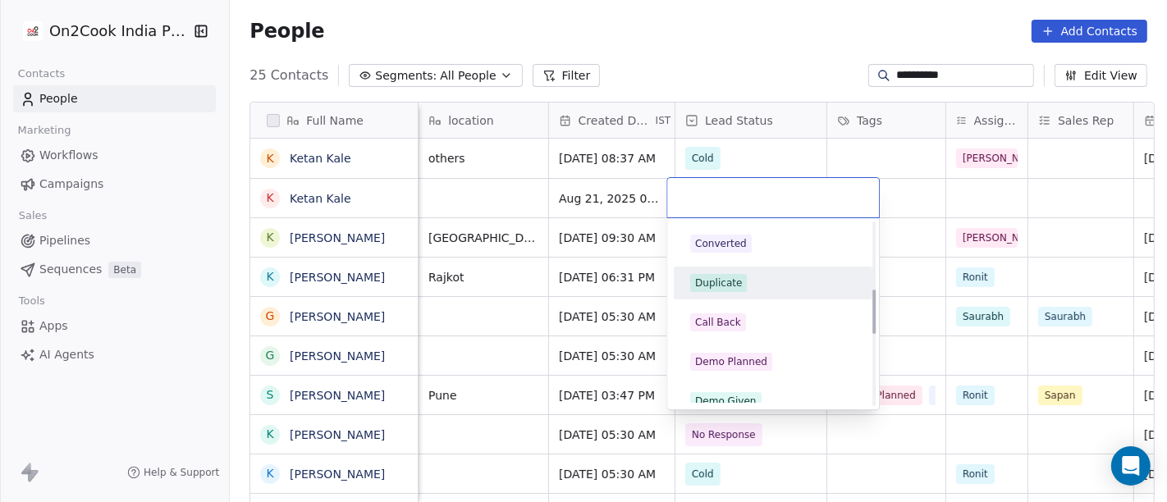
click at [731, 289] on span "Duplicate" at bounding box center [718, 283] width 57 height 18
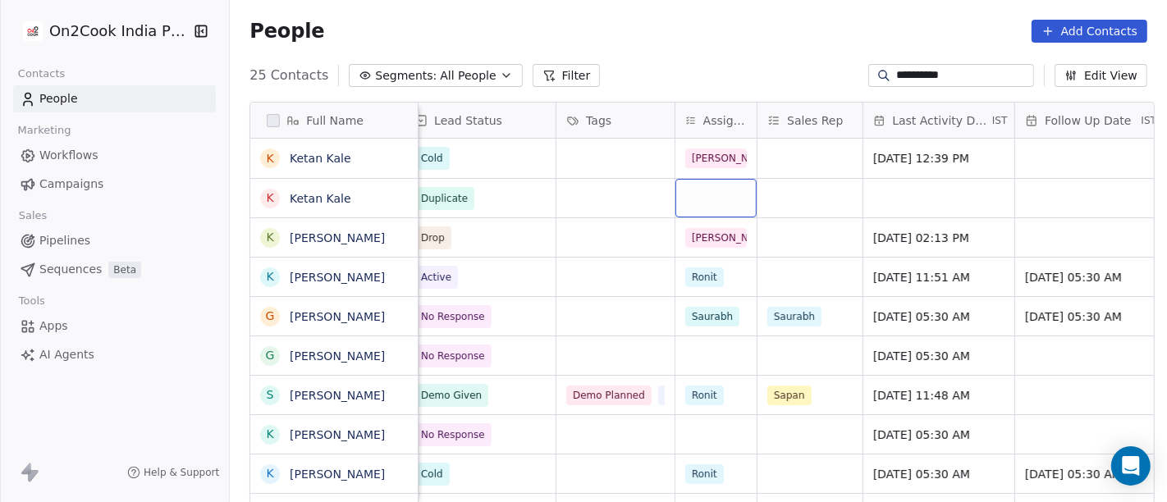
scroll to position [0, 658]
click at [729, 195] on div "grid" at bounding box center [715, 198] width 81 height 39
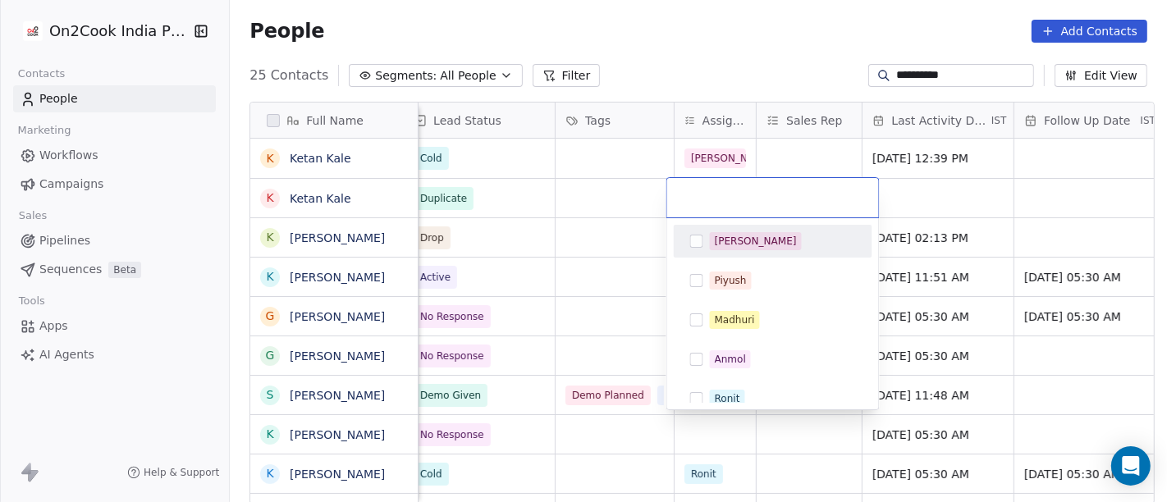
click at [721, 241] on div "[PERSON_NAME]" at bounding box center [756, 241] width 82 height 15
click at [749, 73] on html "**********" at bounding box center [583, 251] width 1167 height 502
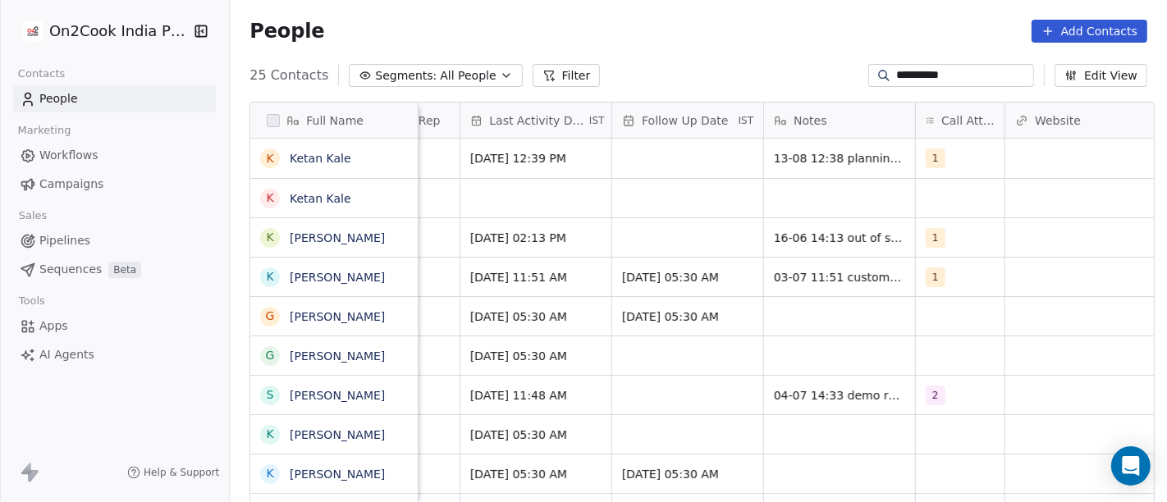
scroll to position [0, 1069]
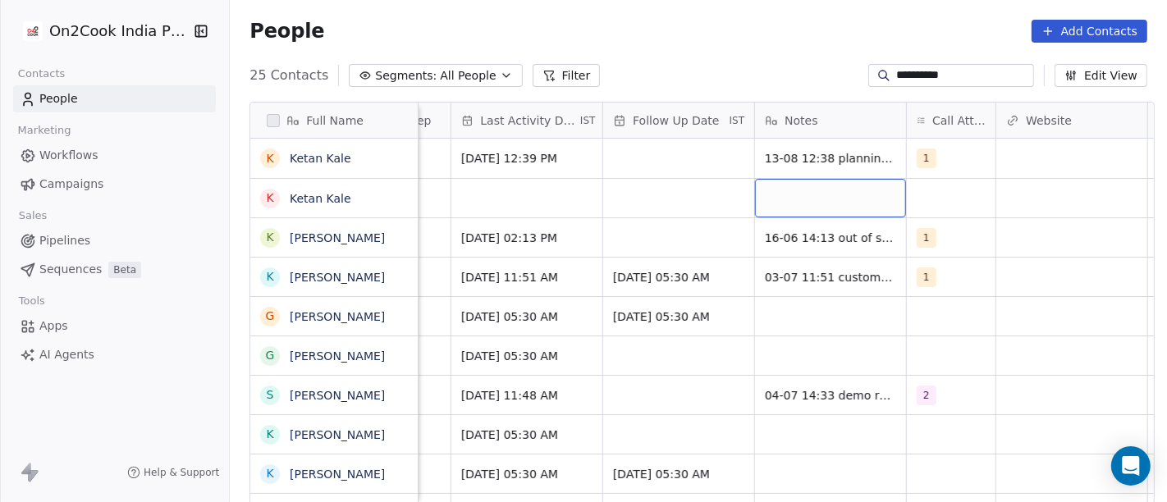
click at [822, 202] on div "grid" at bounding box center [830, 198] width 151 height 39
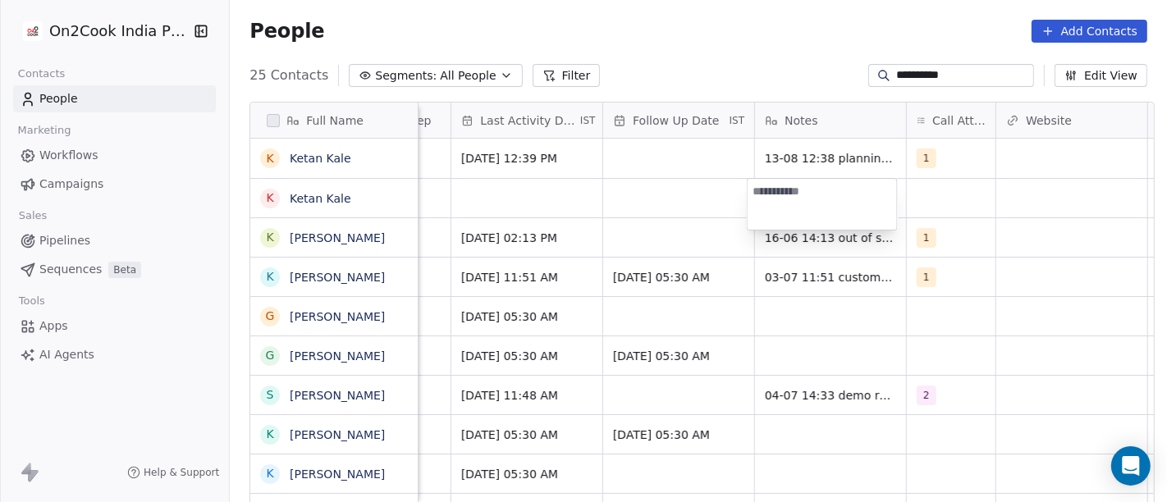
click at [666, 203] on html "**********" at bounding box center [583, 251] width 1167 height 502
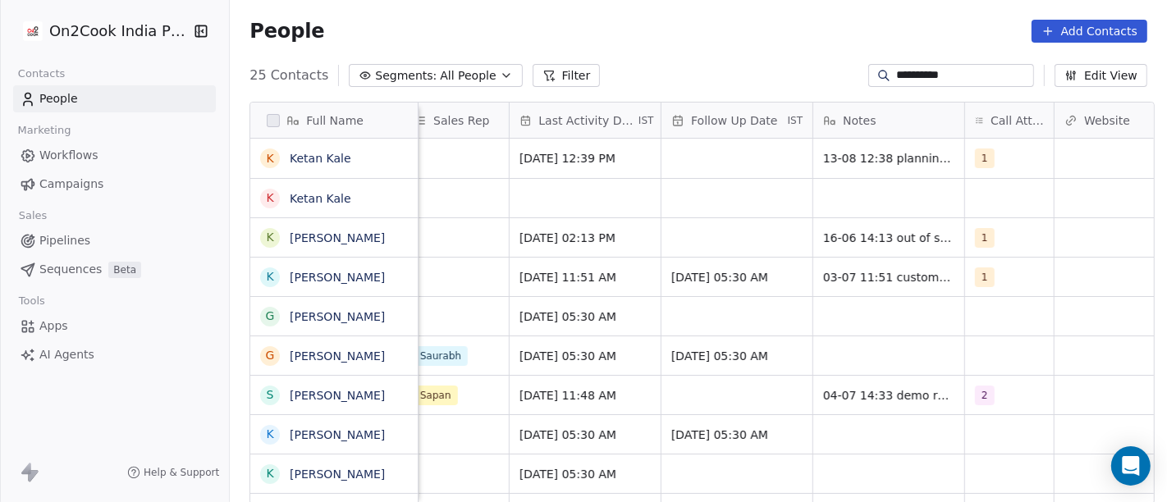
scroll to position [0, 1063]
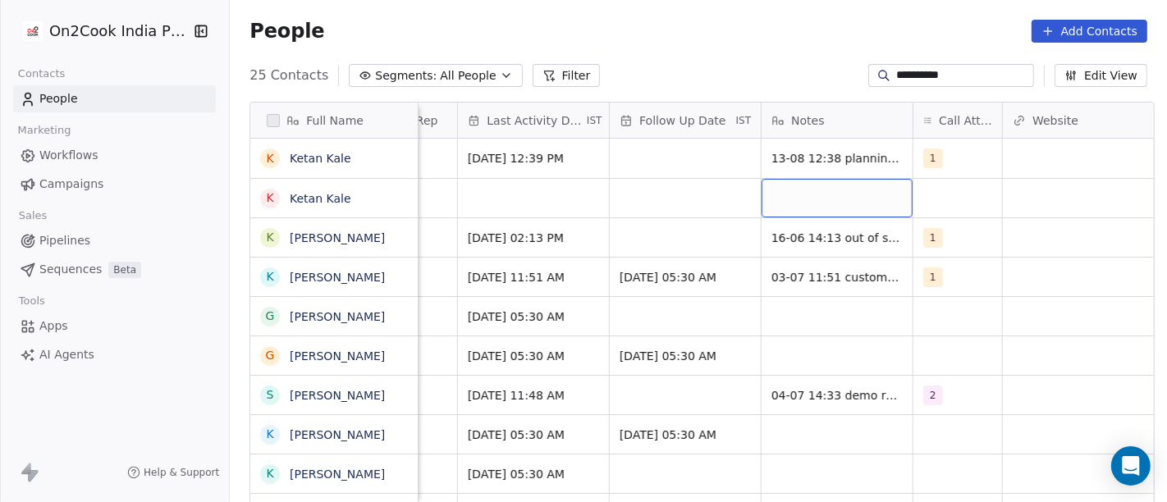
click at [831, 193] on div "grid" at bounding box center [837, 198] width 151 height 39
type textarea "**********"
click at [937, 215] on html "**********" at bounding box center [583, 251] width 1167 height 502
click at [928, 74] on input "**********" at bounding box center [964, 75] width 135 height 16
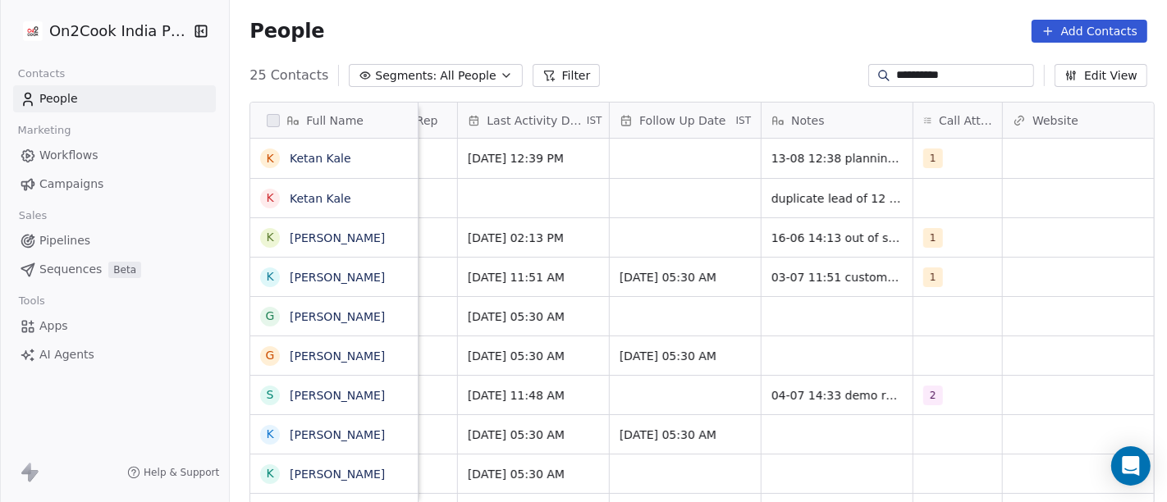
click at [928, 74] on input "**********" at bounding box center [964, 75] width 135 height 16
paste input
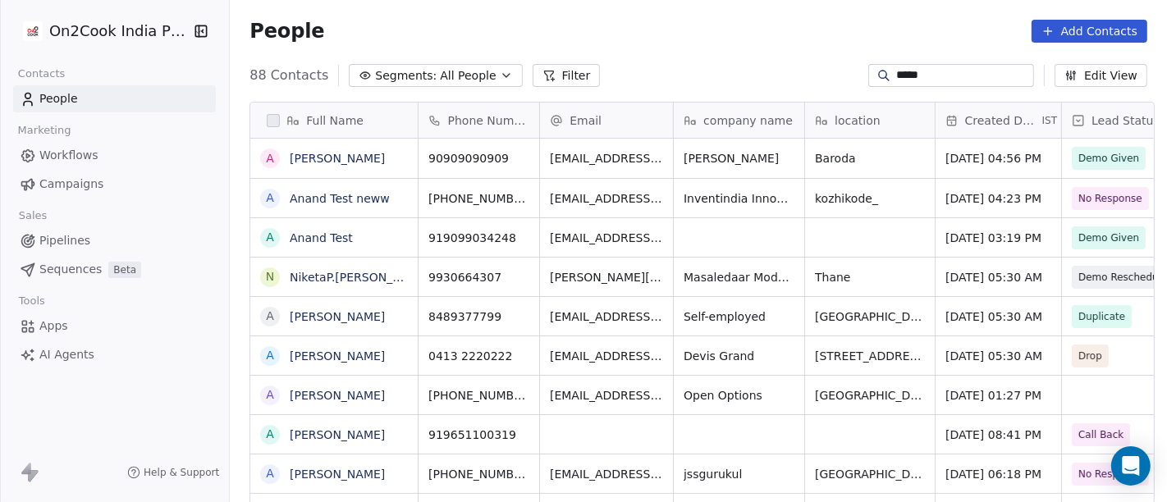
scroll to position [428, 931]
click at [921, 81] on input "*****" at bounding box center [964, 75] width 135 height 16
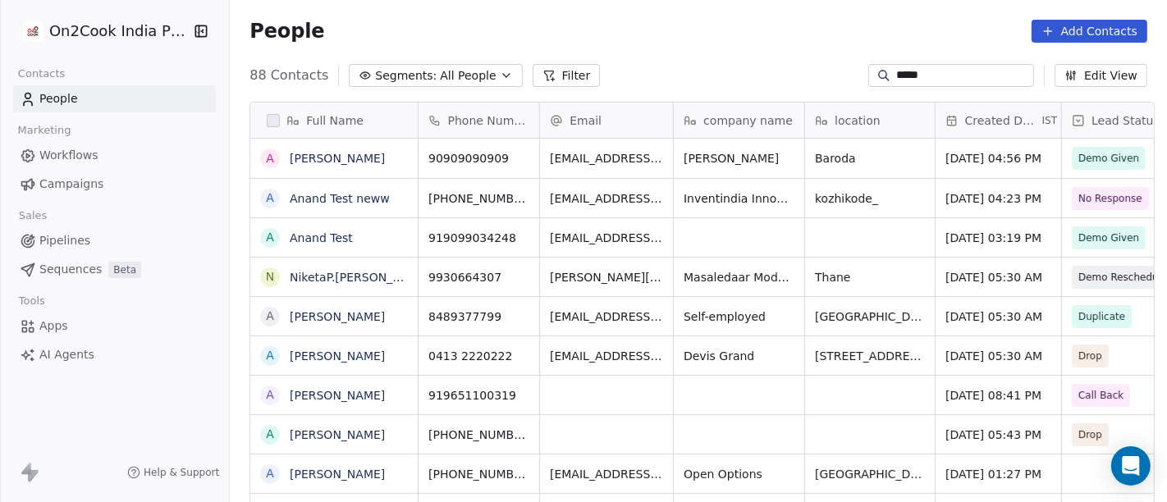
paste input "*******"
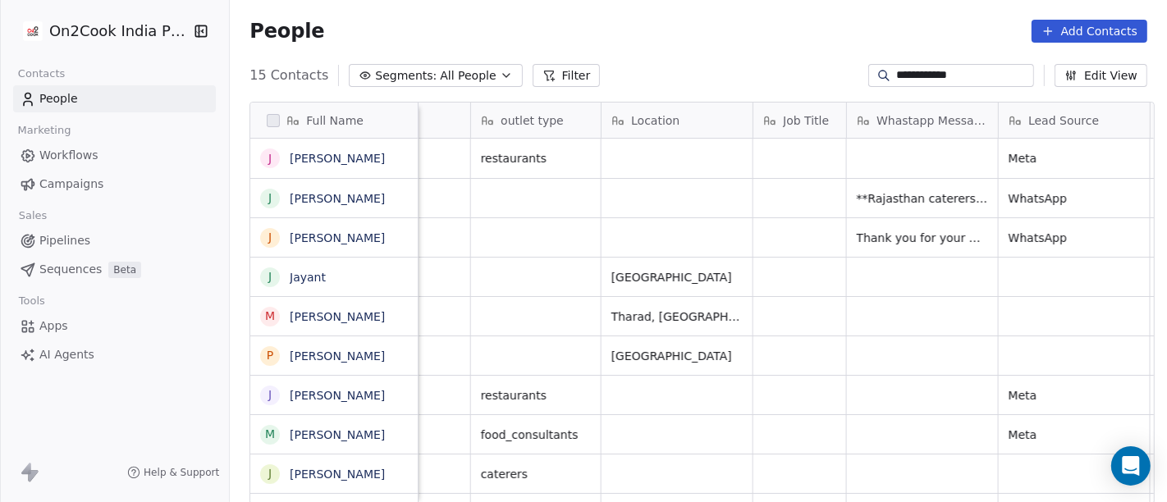
scroll to position [0, 1948]
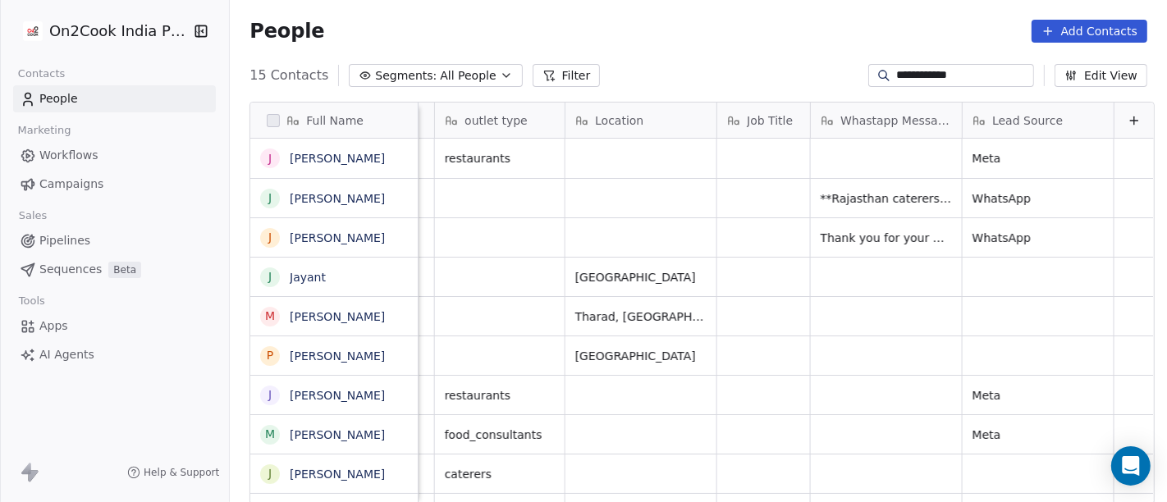
type input "**********"
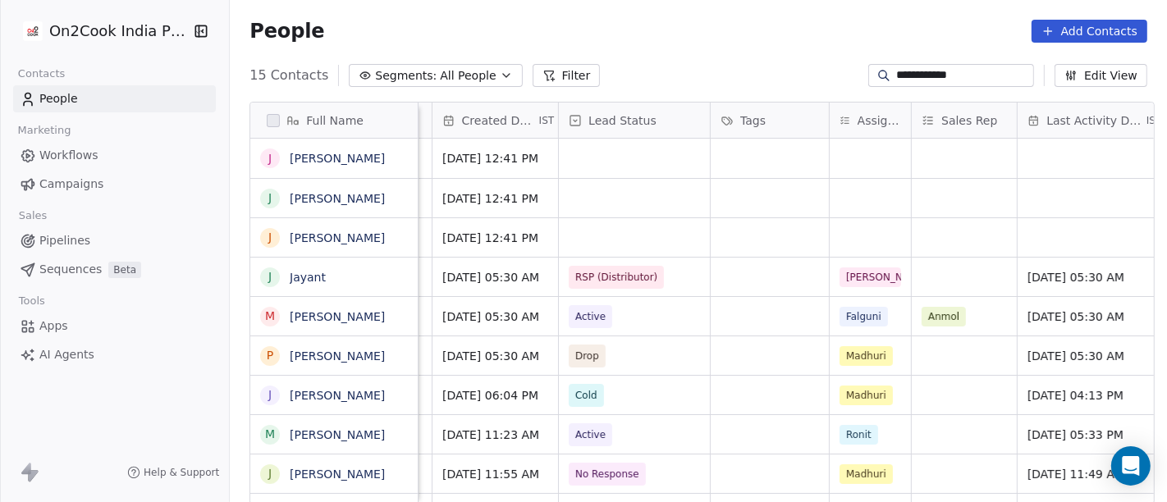
scroll to position [0, 508]
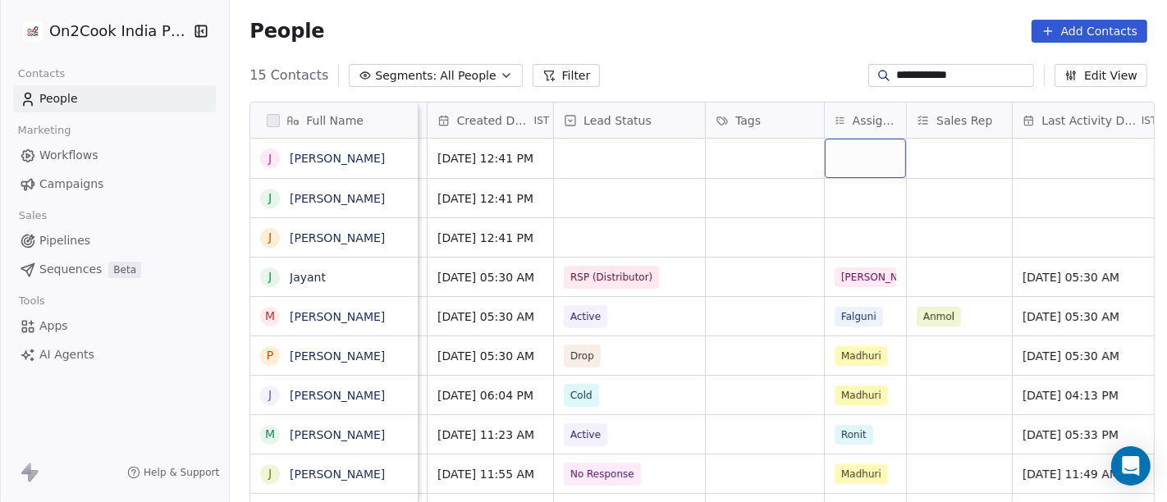
click at [838, 147] on div "grid" at bounding box center [865, 158] width 81 height 39
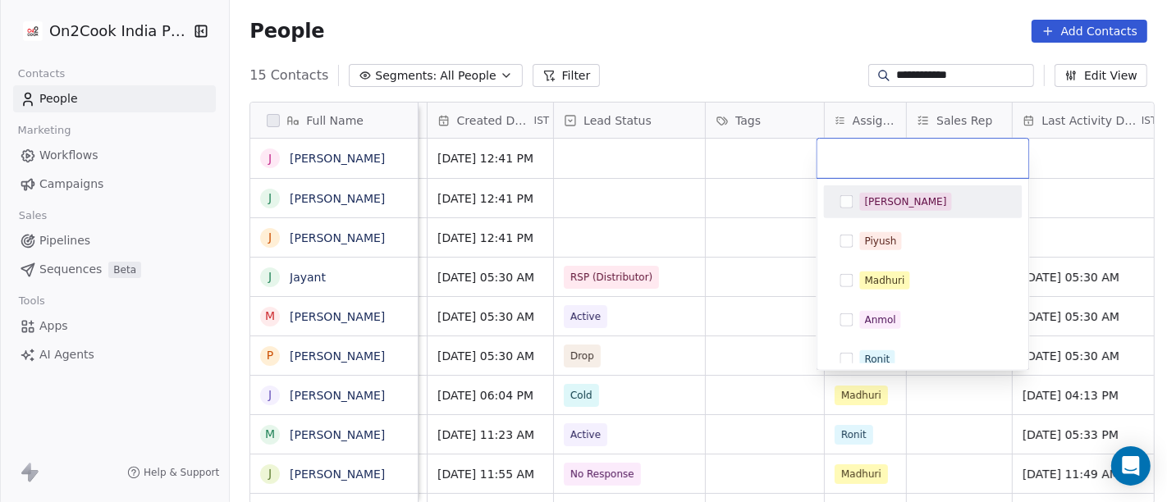
click at [873, 198] on div "[PERSON_NAME]" at bounding box center [906, 202] width 82 height 15
click at [769, 72] on html "**********" at bounding box center [583, 251] width 1167 height 502
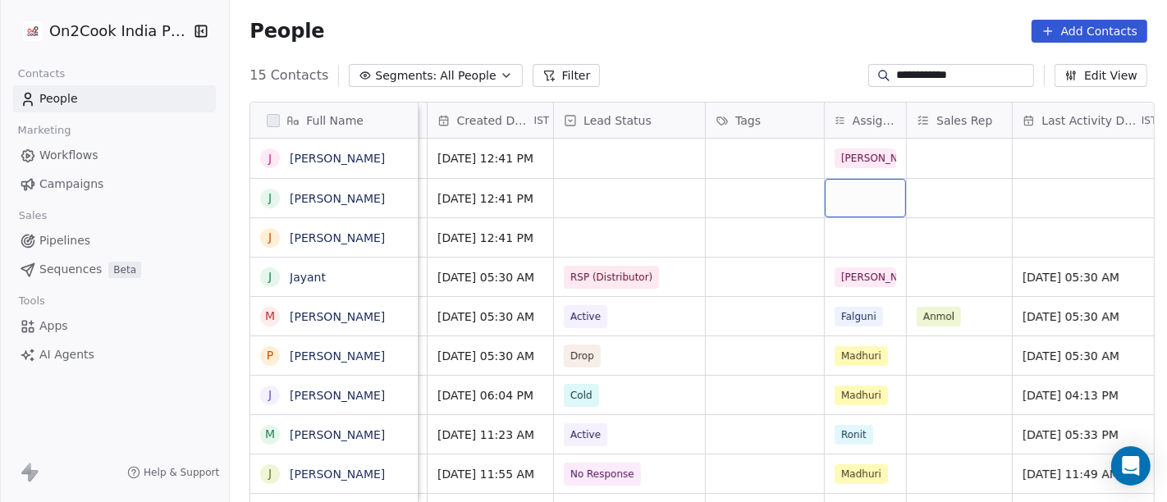
click at [890, 196] on div "grid" at bounding box center [865, 198] width 81 height 39
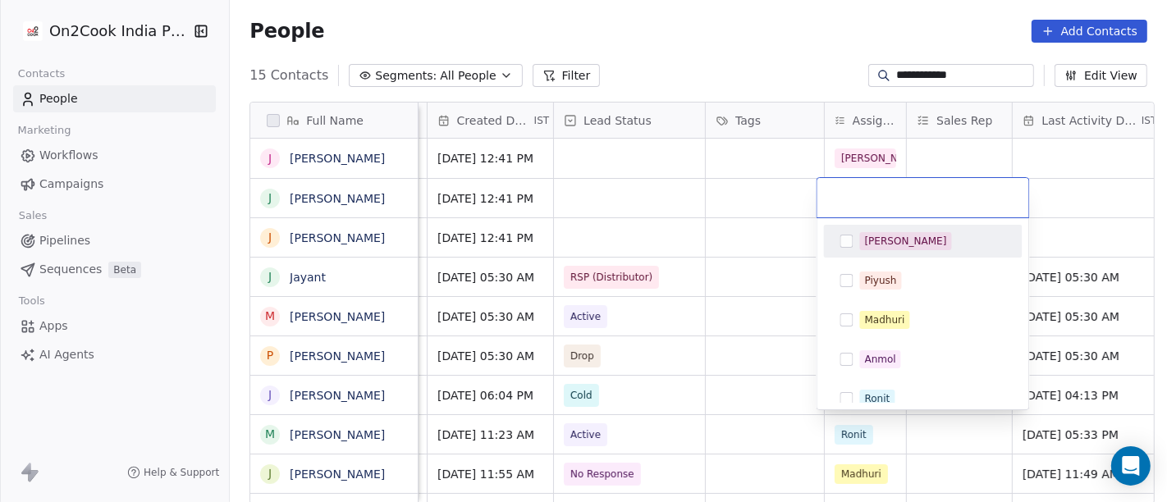
click at [870, 245] on div "[PERSON_NAME]" at bounding box center [906, 241] width 82 height 15
click at [726, 189] on html "**********" at bounding box center [583, 251] width 1167 height 502
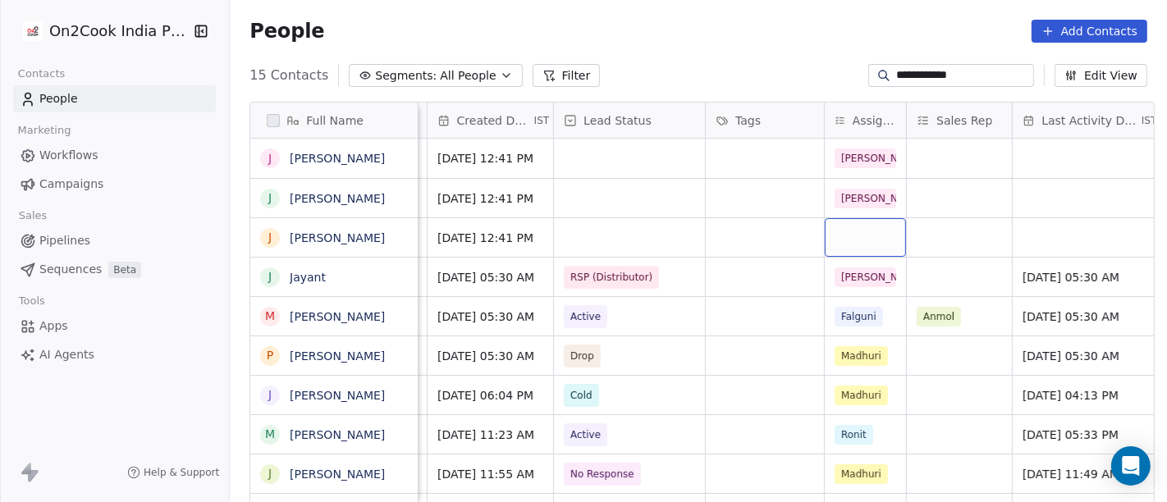
click at [840, 228] on div "grid" at bounding box center [865, 237] width 81 height 39
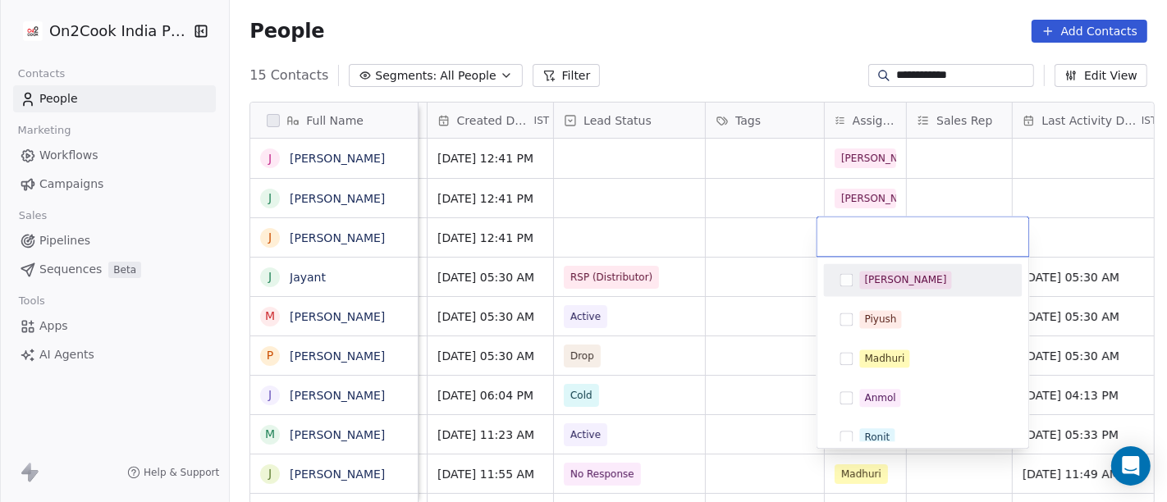
click at [863, 276] on span "[PERSON_NAME]" at bounding box center [906, 280] width 92 height 18
click at [745, 228] on html "**********" at bounding box center [583, 251] width 1167 height 502
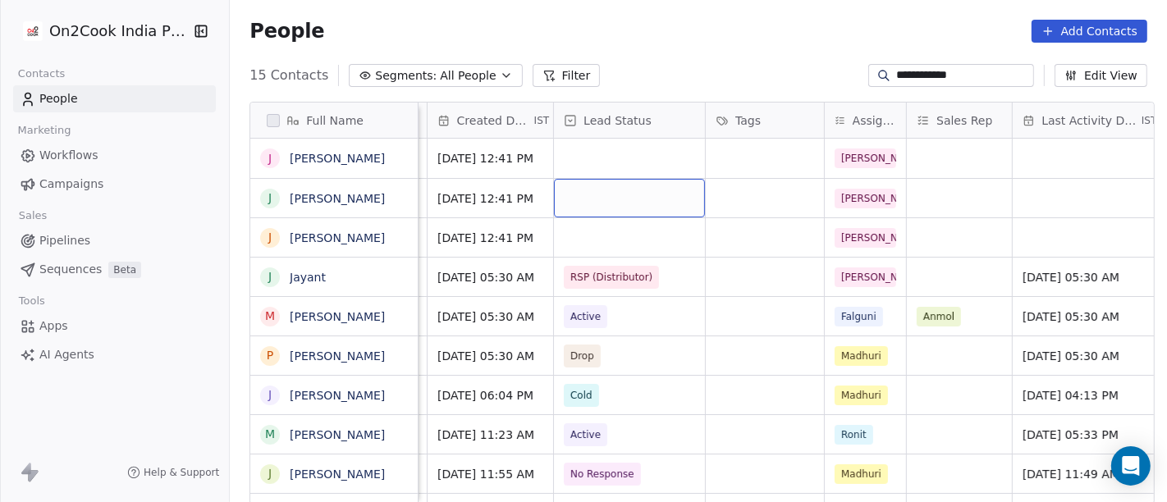
click at [613, 193] on div "grid" at bounding box center [629, 198] width 151 height 39
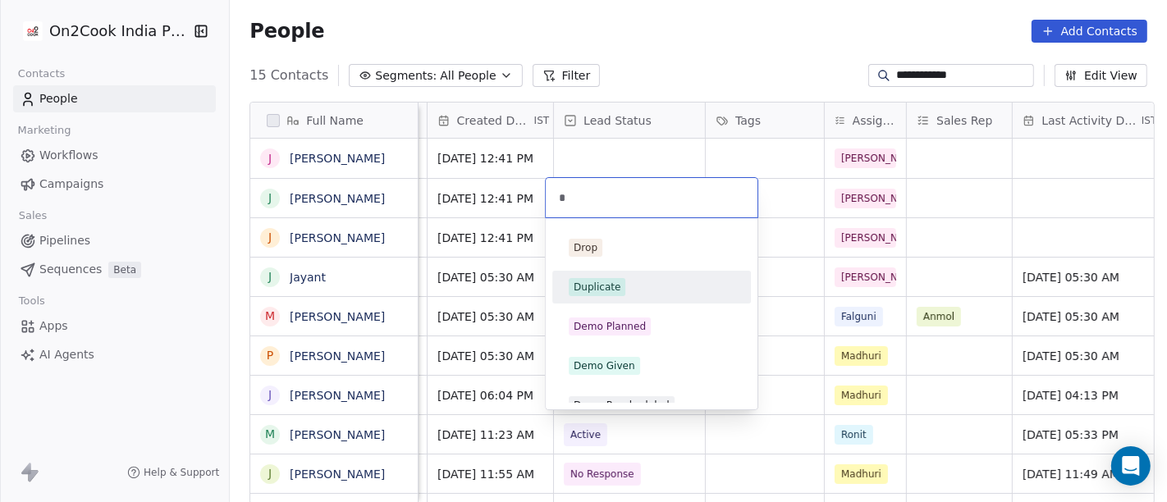
type input "*"
click at [621, 281] on span "Duplicate" at bounding box center [597, 287] width 57 height 18
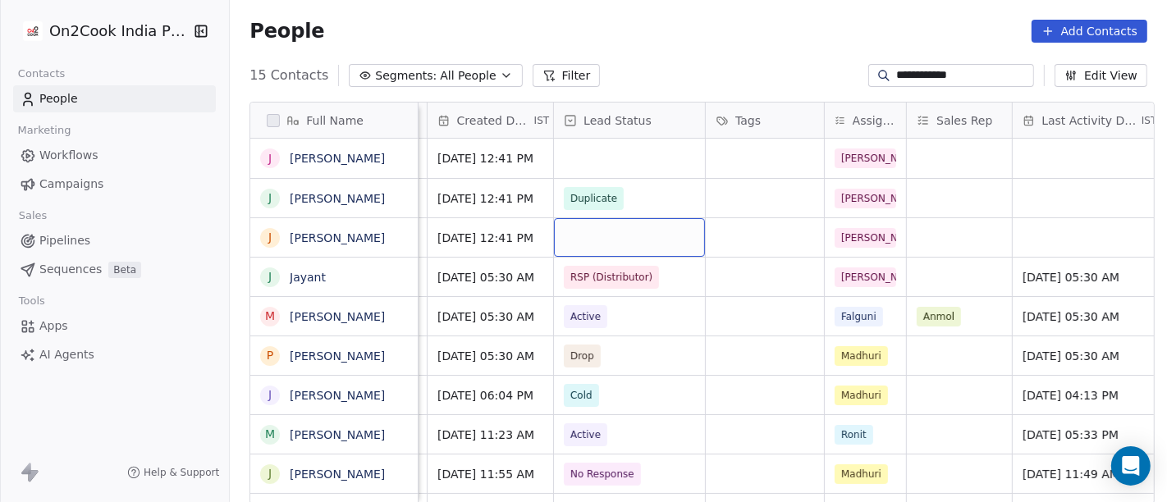
click at [593, 230] on div "grid" at bounding box center [629, 237] width 151 height 39
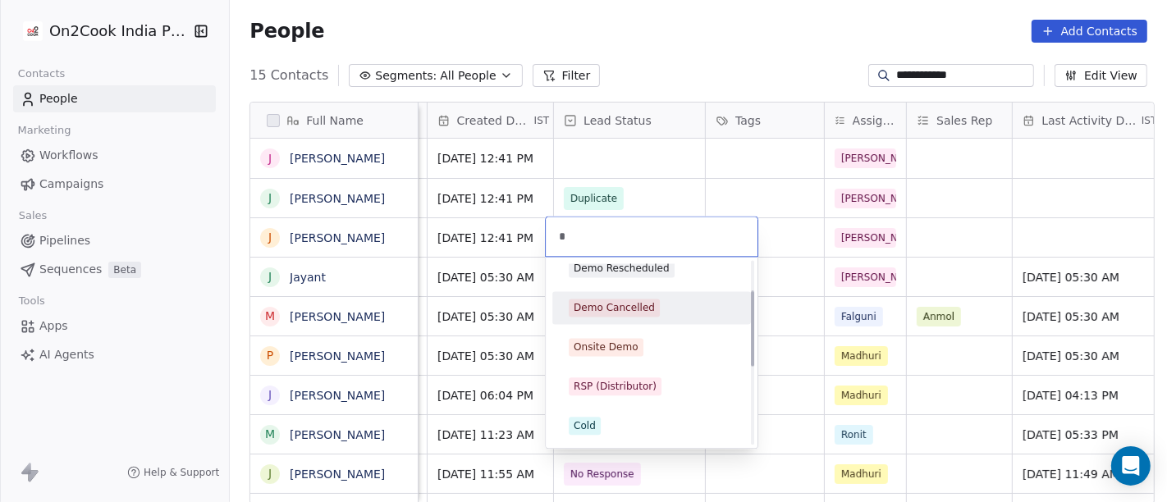
scroll to position [0, 0]
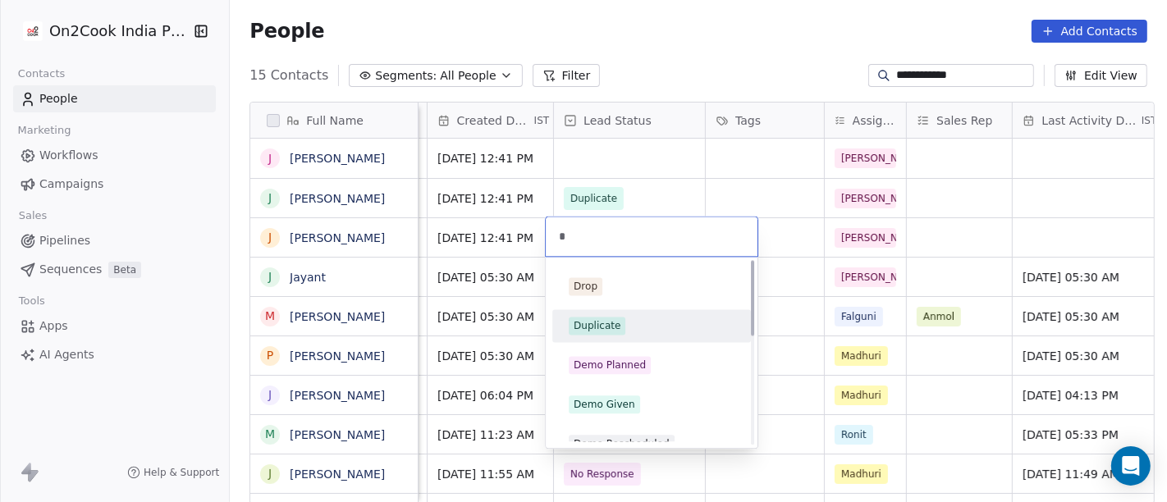
type input "*"
click at [611, 334] on span "Duplicate" at bounding box center [597, 326] width 57 height 18
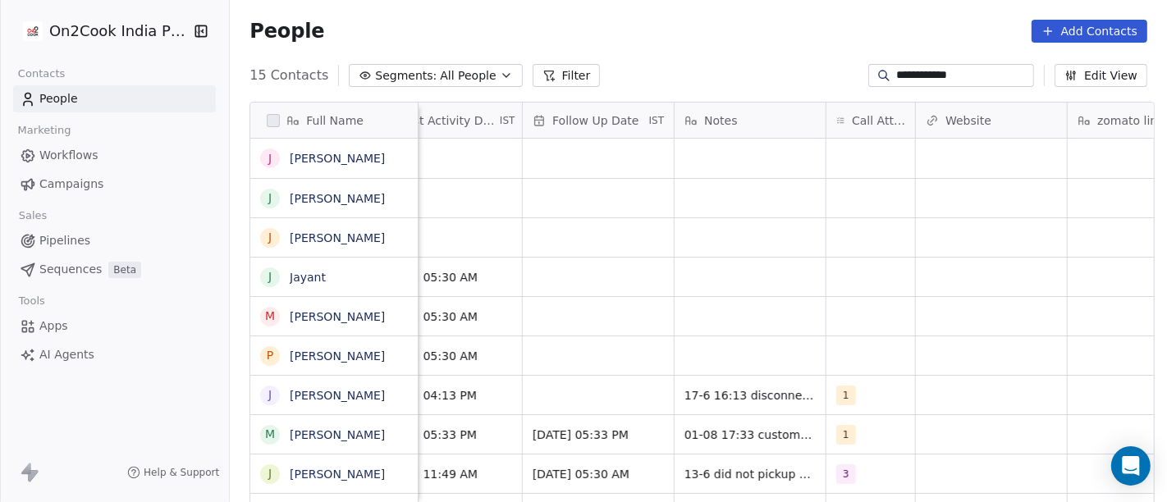
scroll to position [0, 1153]
click at [959, 203] on div "grid" at bounding box center [988, 198] width 151 height 39
click at [715, 192] on html "**********" at bounding box center [583, 251] width 1167 height 502
click at [715, 192] on div "grid" at bounding box center [746, 198] width 151 height 39
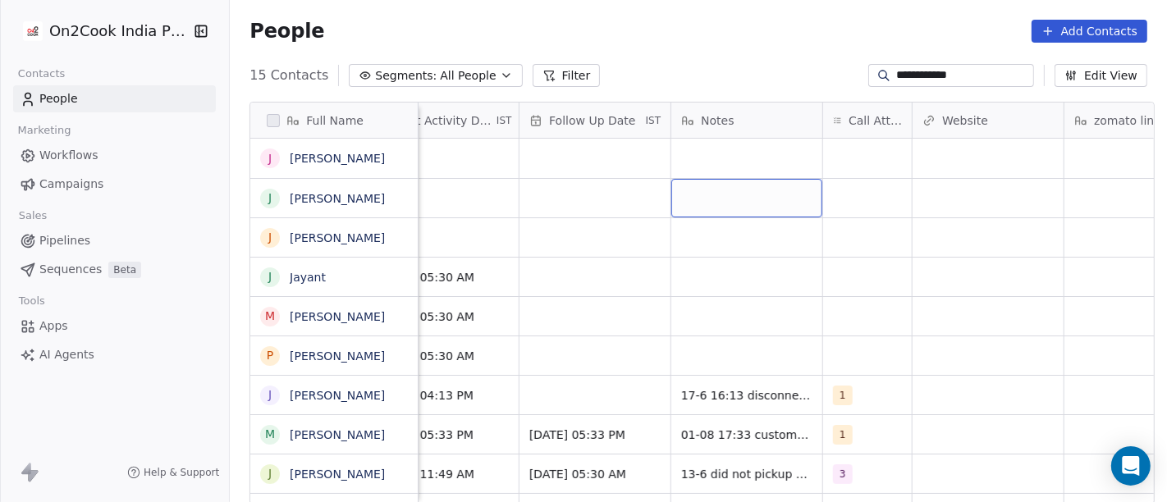
click at [715, 192] on div "grid" at bounding box center [746, 198] width 151 height 39
type textarea "**********"
click at [779, 277] on html "**********" at bounding box center [583, 251] width 1167 height 502
click at [734, 240] on html "**********" at bounding box center [583, 251] width 1167 height 502
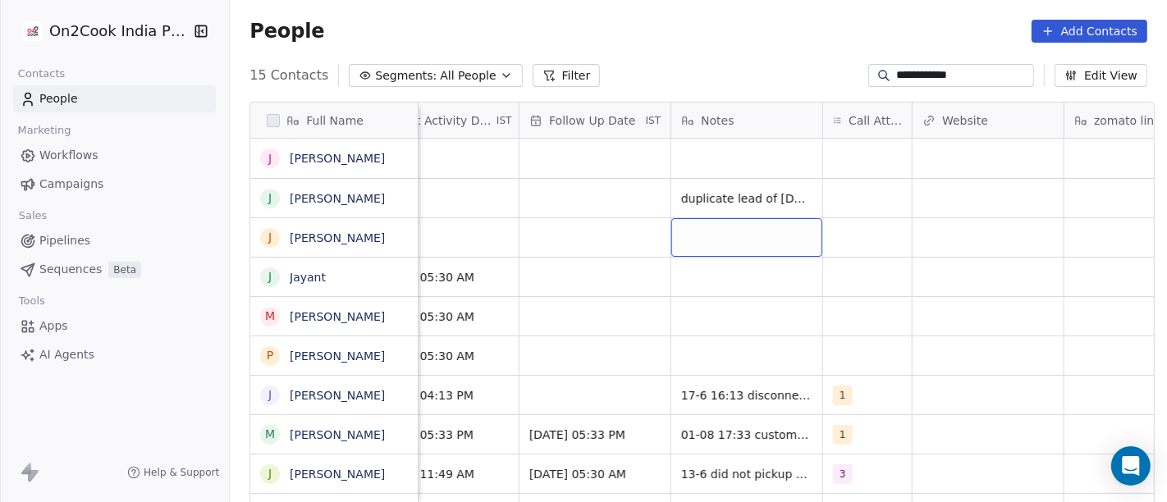
click at [715, 232] on div "grid" at bounding box center [746, 237] width 151 height 39
click at [715, 232] on textarea at bounding box center [737, 243] width 149 height 51
type textarea "**********"
click at [574, 226] on html "**********" at bounding box center [583, 251] width 1167 height 502
click at [564, 226] on html "**********" at bounding box center [583, 251] width 1167 height 502
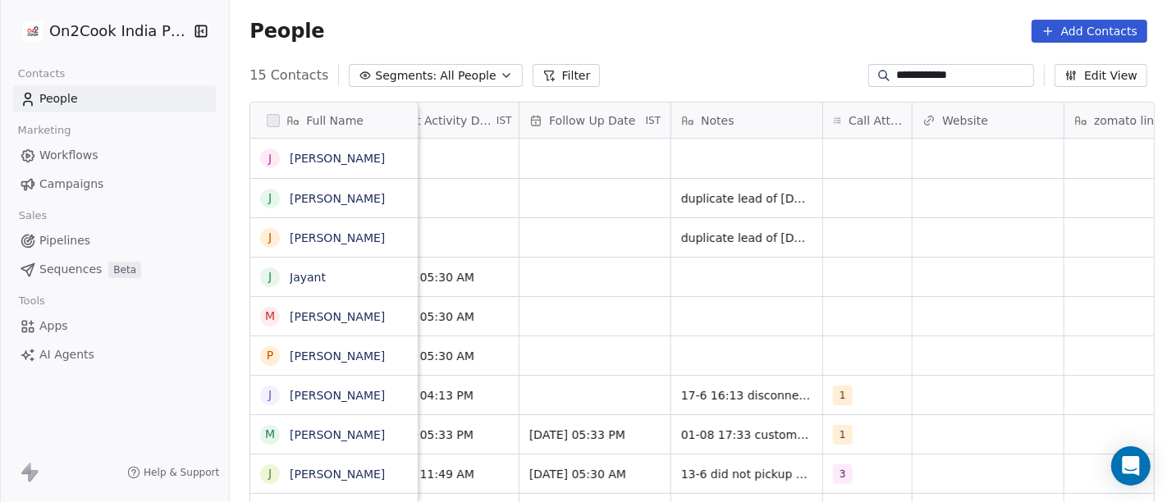
click at [954, 74] on input "**********" at bounding box center [964, 75] width 135 height 16
paste input
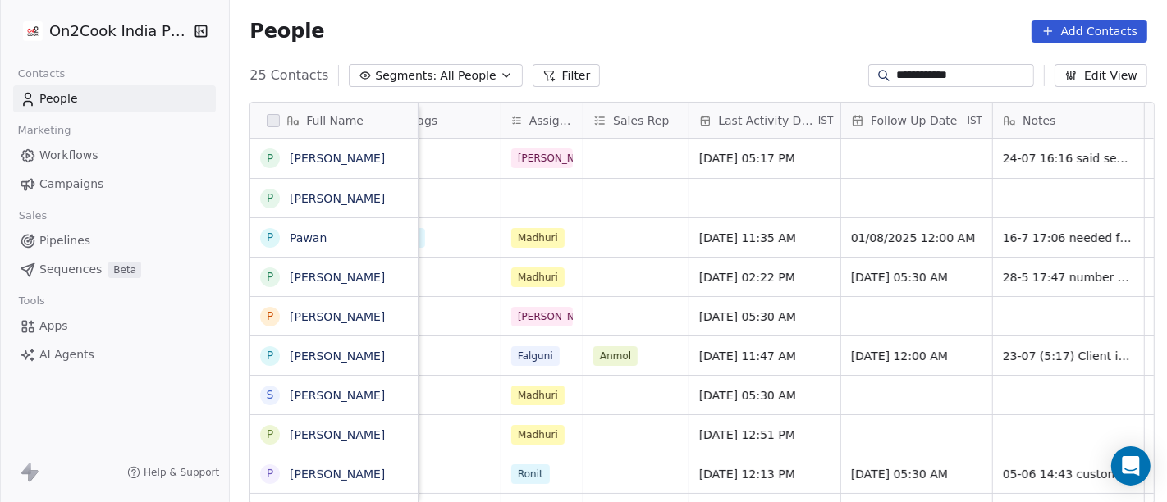
scroll to position [0, 877]
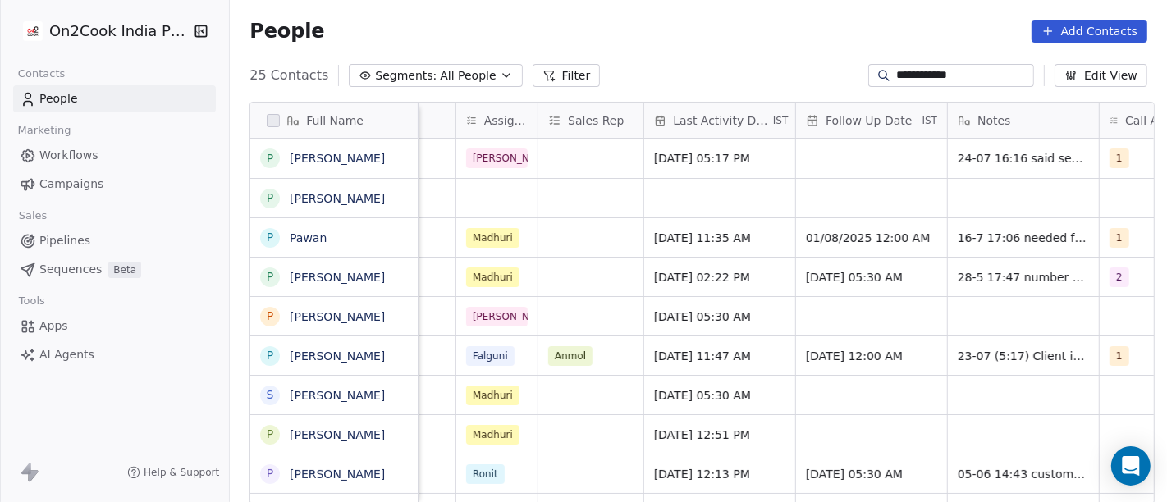
type input "**********"
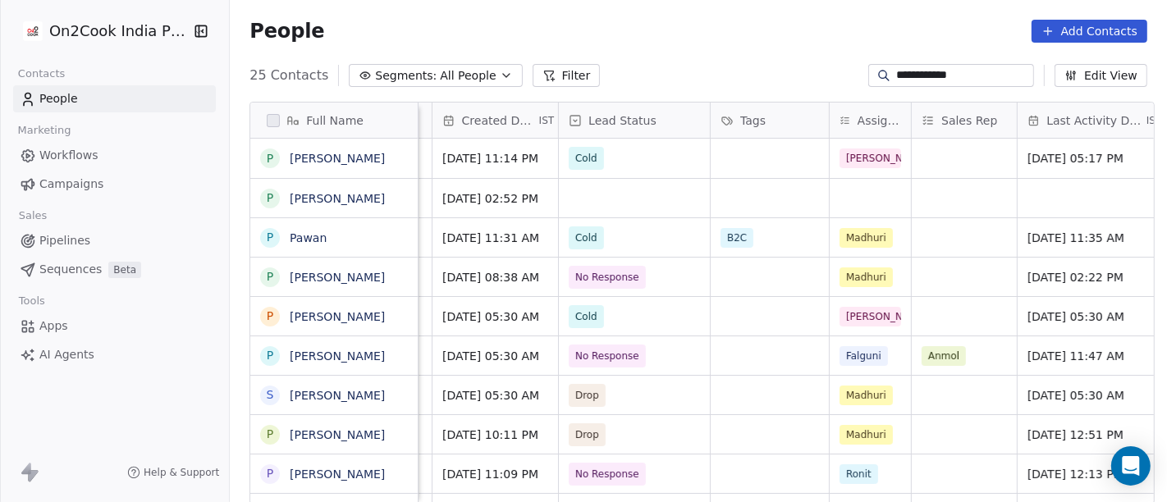
scroll to position [0, 502]
click at [839, 191] on div "grid" at bounding box center [871, 198] width 81 height 39
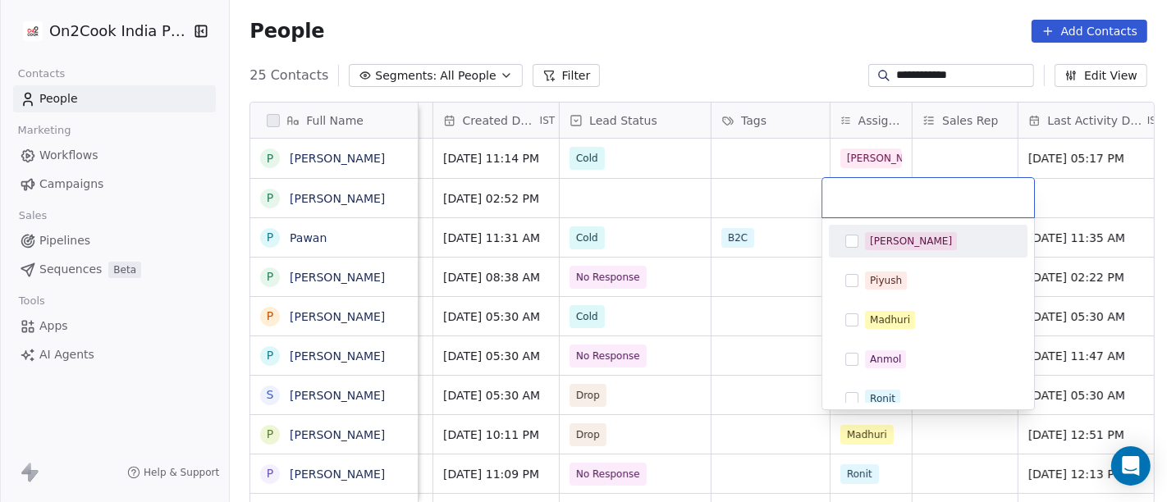
click at [870, 240] on div "[PERSON_NAME]" at bounding box center [911, 241] width 82 height 15
click at [762, 176] on html "**********" at bounding box center [583, 251] width 1167 height 502
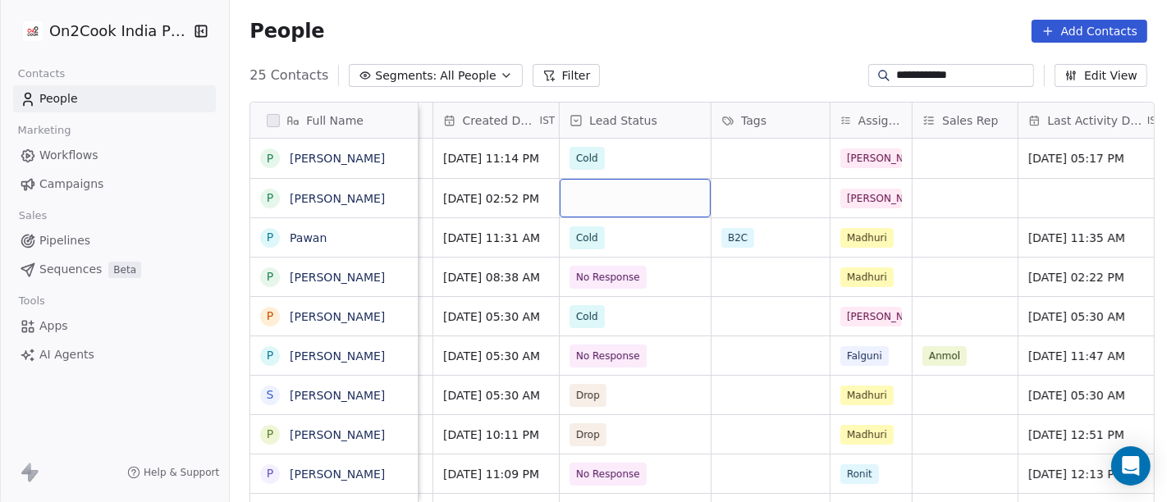
click at [606, 196] on div "grid" at bounding box center [635, 198] width 151 height 39
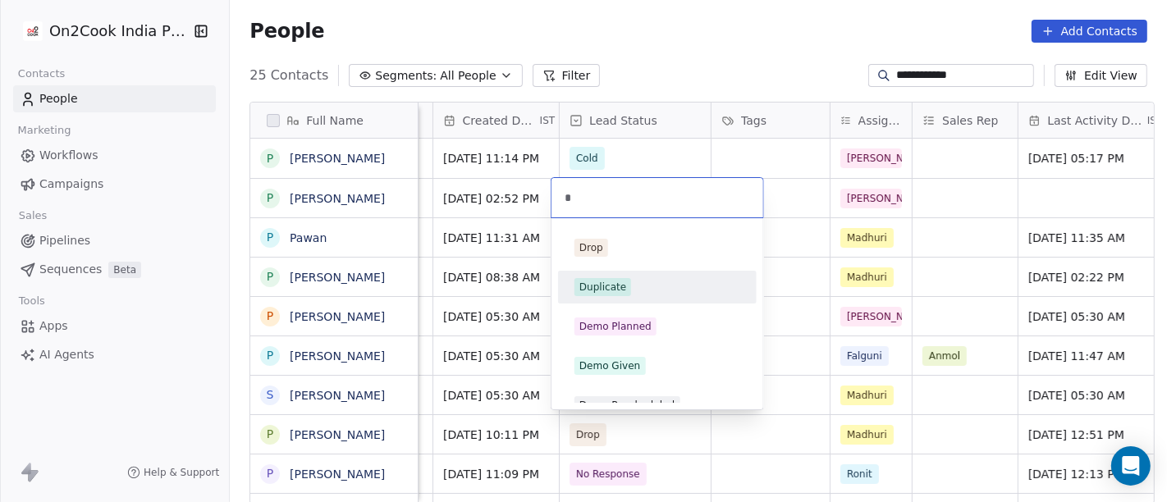
type input "*"
click at [627, 284] on span "Duplicate" at bounding box center [603, 287] width 57 height 18
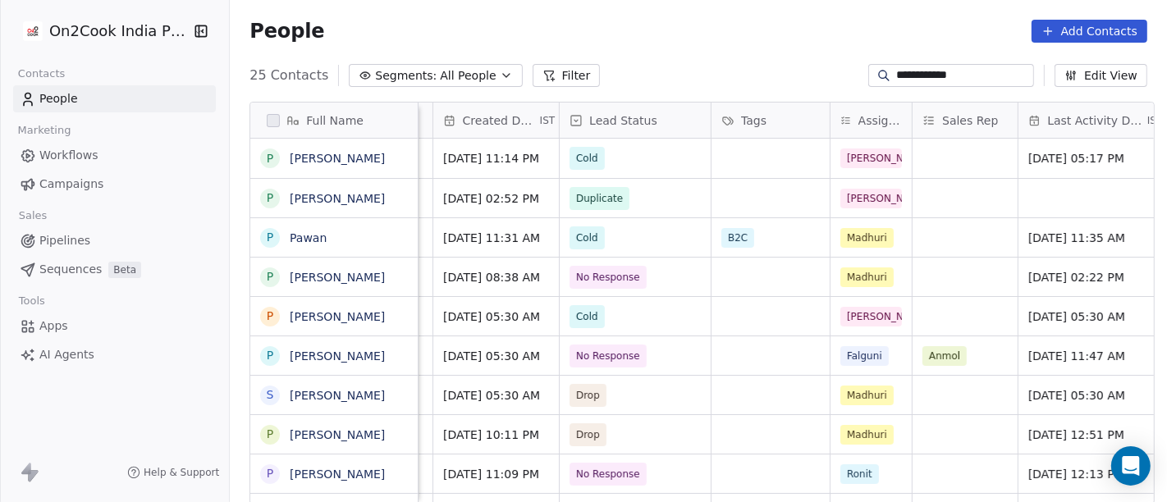
click at [740, 48] on div "People Add Contacts" at bounding box center [698, 31] width 937 height 62
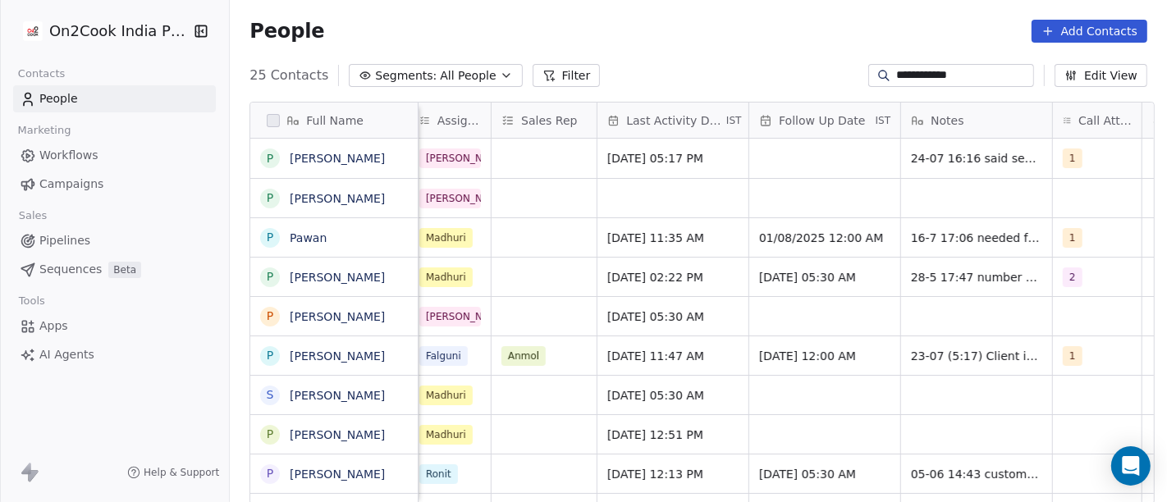
scroll to position [0, 926]
click at [914, 198] on div "grid" at bounding box center [974, 198] width 151 height 39
type textarea "**********"
click at [860, 173] on html "**********" at bounding box center [583, 251] width 1167 height 502
click at [910, 65] on div "**********" at bounding box center [951, 75] width 167 height 23
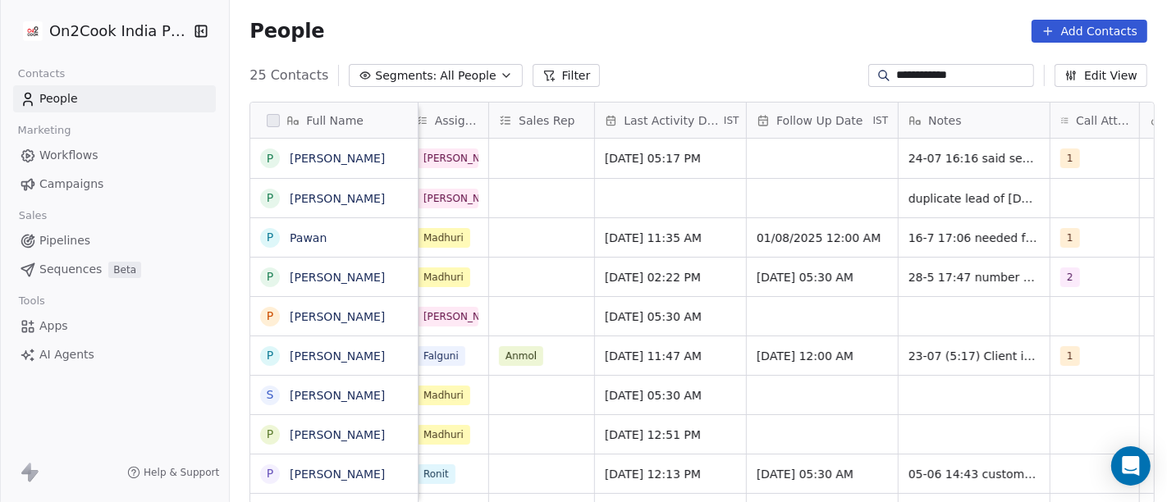
click at [910, 65] on div "**********" at bounding box center [951, 75] width 167 height 23
click at [923, 76] on input "**********" at bounding box center [964, 75] width 135 height 16
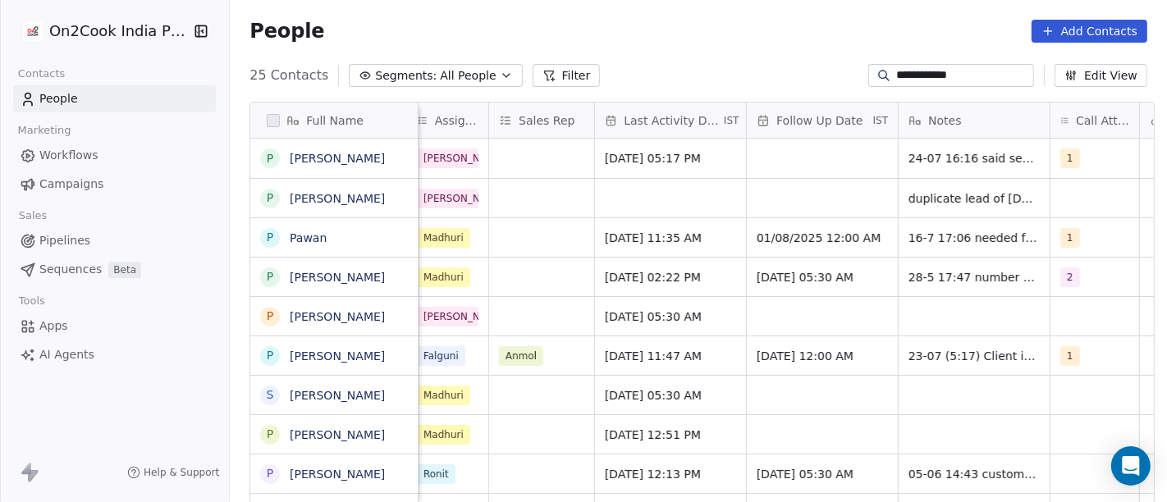
paste input "*"
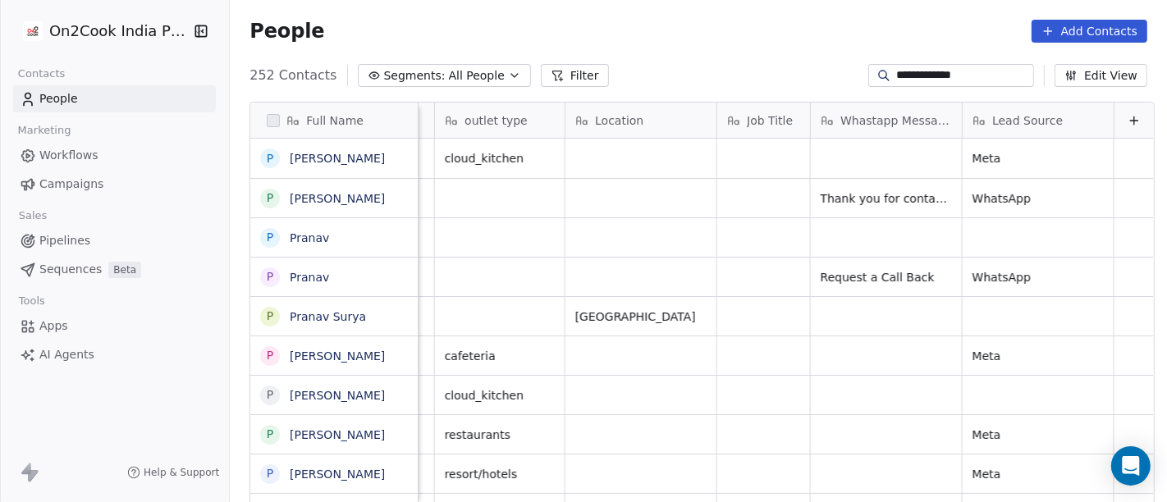
scroll to position [0, 1948]
type input "**********"
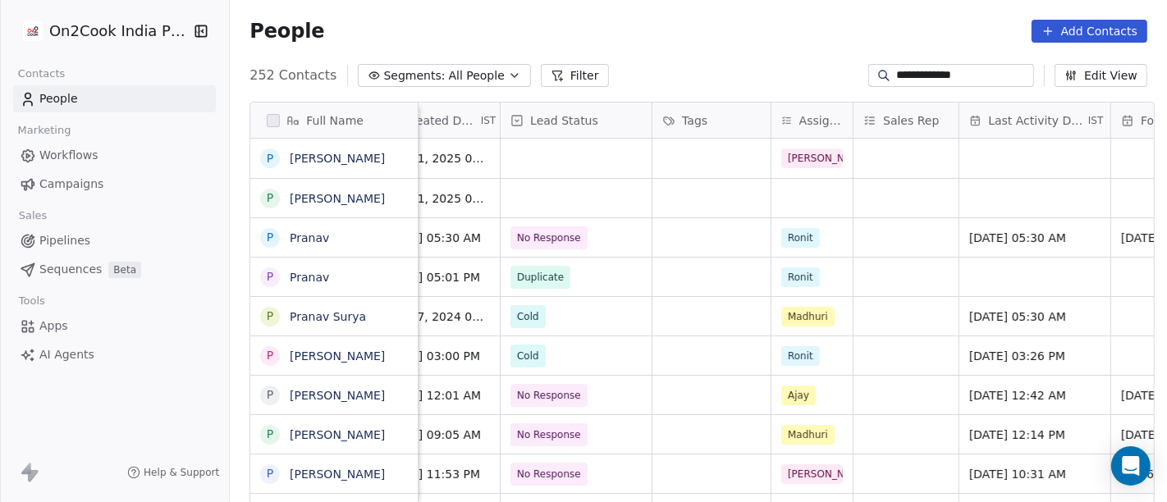
scroll to position [0, 562]
click at [771, 199] on div "grid" at bounding box center [811, 198] width 81 height 39
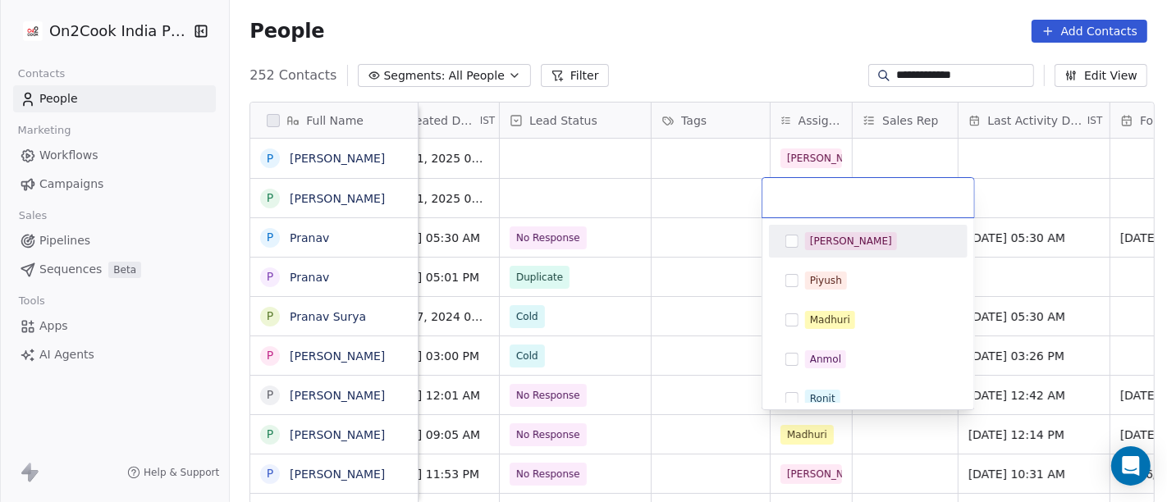
click at [825, 238] on div "[PERSON_NAME]" at bounding box center [851, 241] width 82 height 15
click at [666, 210] on html "**********" at bounding box center [583, 251] width 1167 height 502
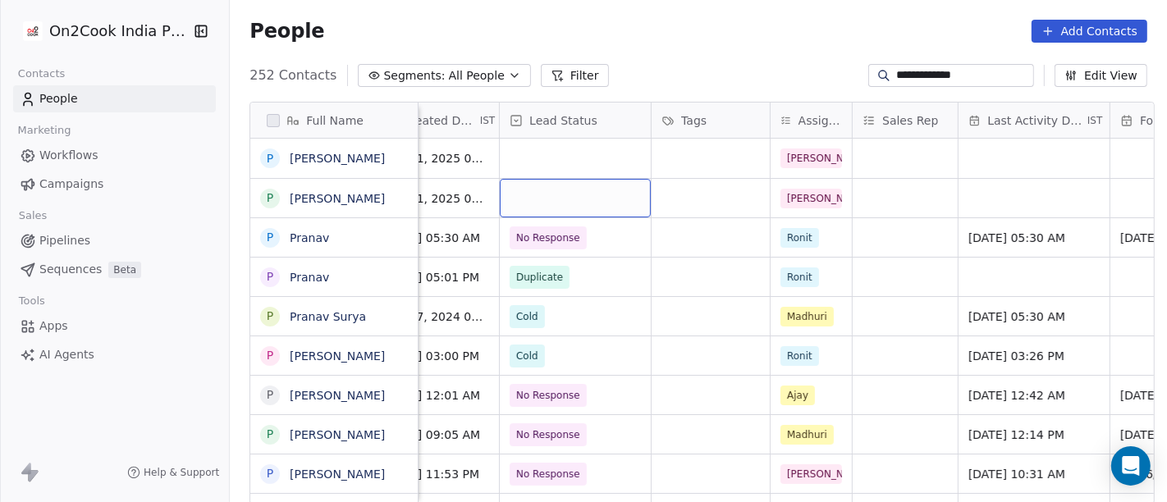
click at [575, 196] on div "grid" at bounding box center [575, 198] width 151 height 39
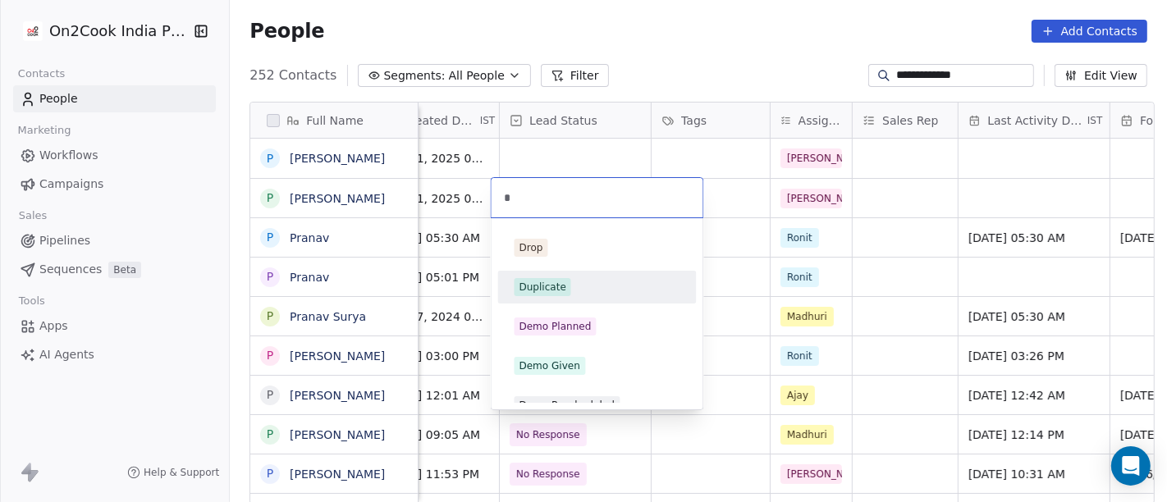
type input "*"
click at [572, 286] on div "Duplicate" at bounding box center [598, 287] width 166 height 18
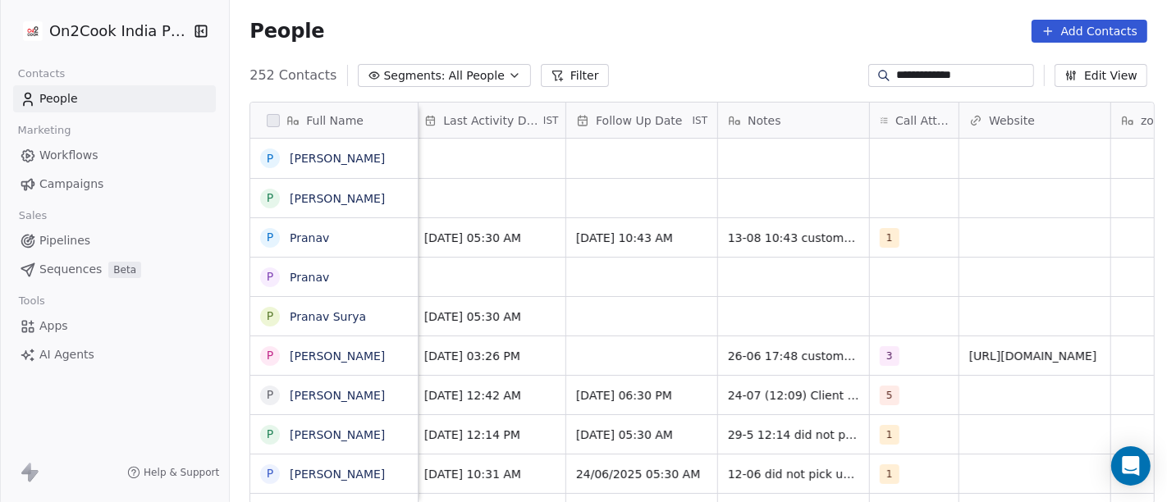
scroll to position [0, 1077]
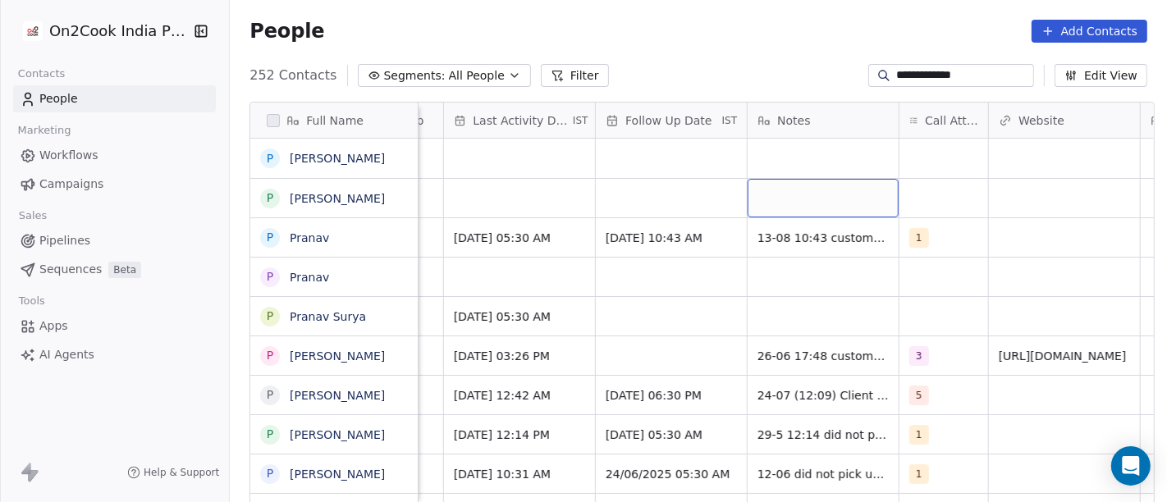
click at [819, 197] on div "grid" at bounding box center [823, 198] width 151 height 39
type textarea "*"
click at [661, 204] on html "**********" at bounding box center [583, 251] width 1167 height 502
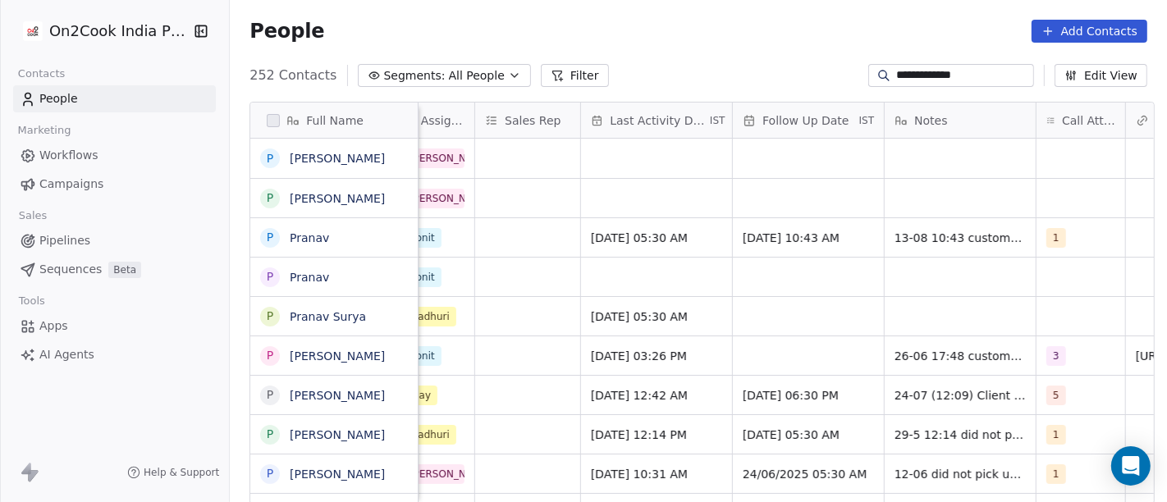
scroll to position [0, 944]
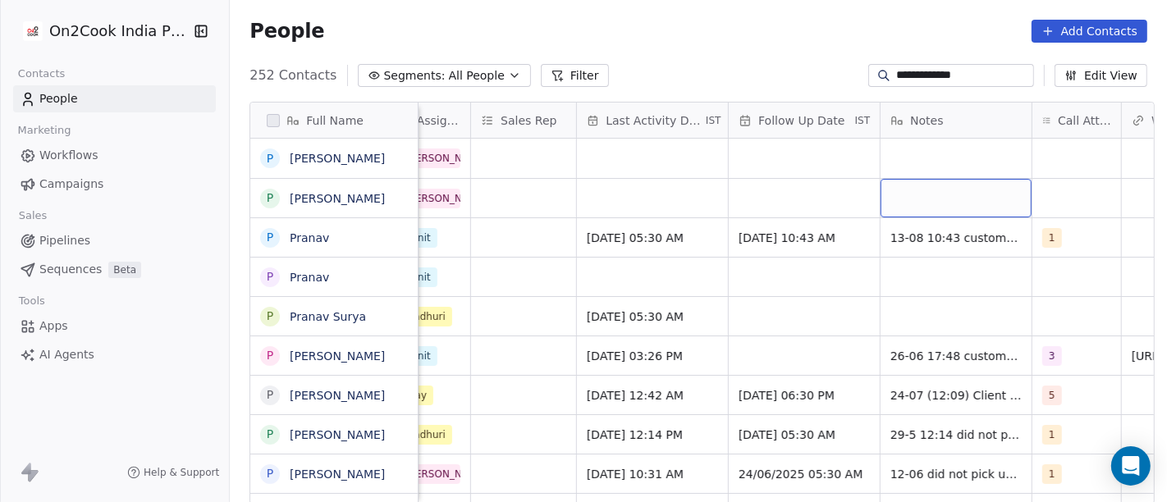
click at [925, 200] on div "grid" at bounding box center [956, 198] width 151 height 39
type textarea "**********"
click at [663, 218] on html "**********" at bounding box center [583, 251] width 1167 height 502
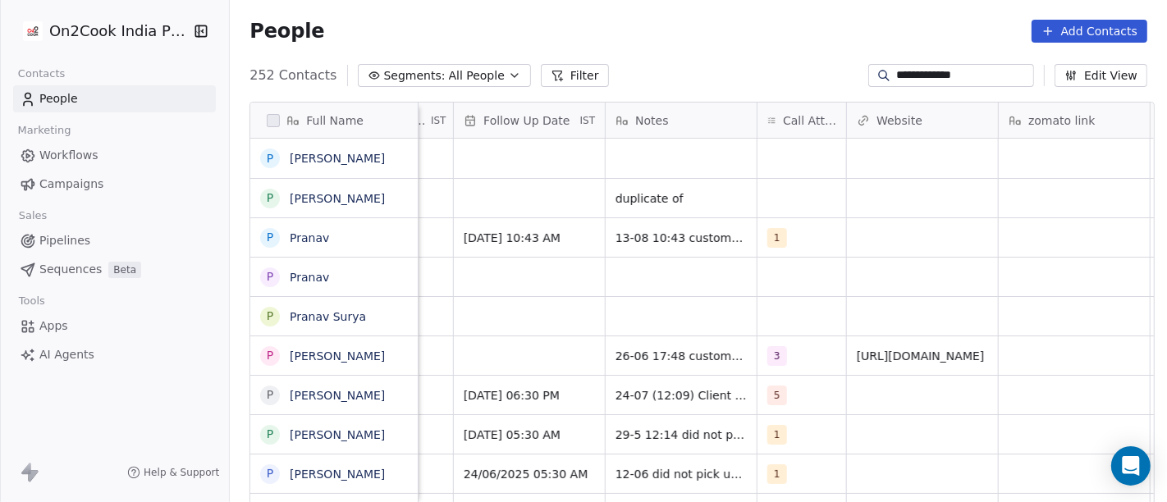
scroll to position [0, 1229]
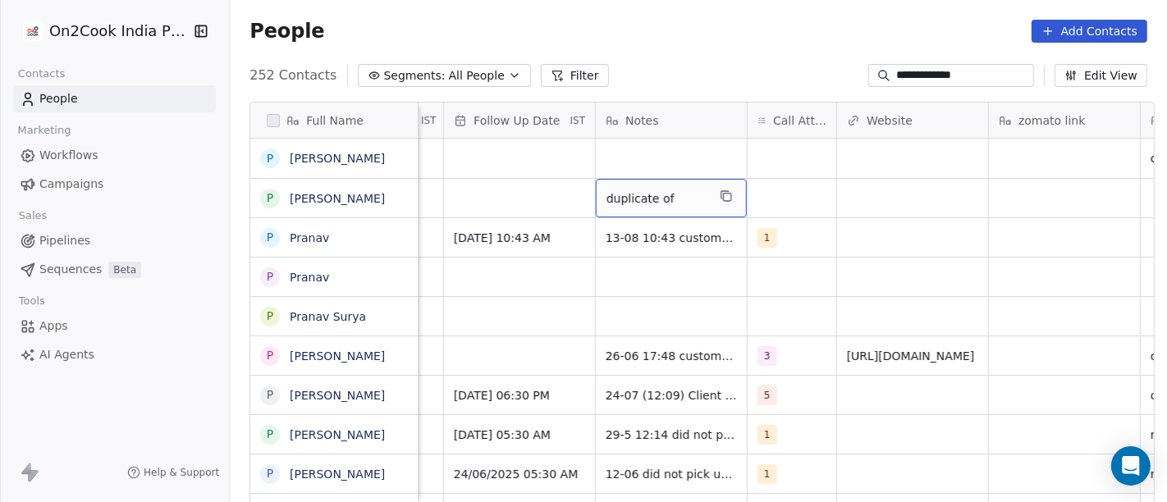
click at [676, 205] on span "duplicate of" at bounding box center [657, 198] width 100 height 16
type textarea "**********"
click at [864, 282] on html "**********" at bounding box center [583, 251] width 1167 height 502
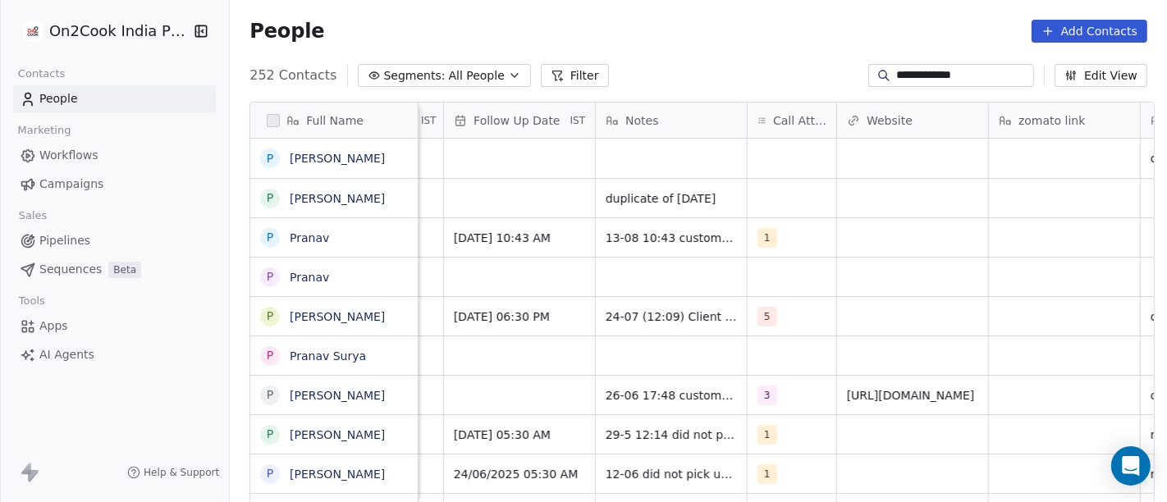
click at [551, 78] on icon at bounding box center [557, 75] width 13 height 13
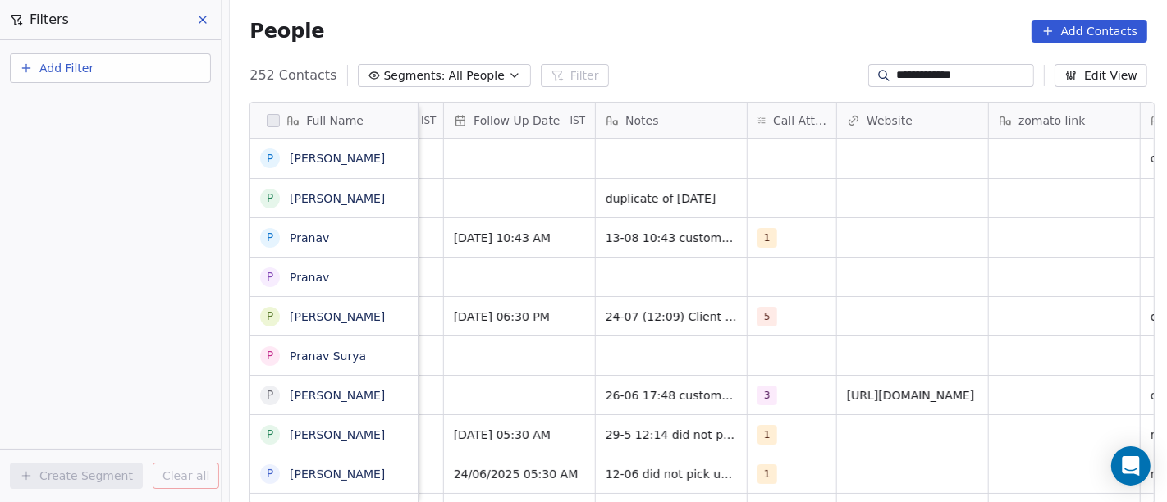
click at [91, 69] on span "Add Filter" at bounding box center [66, 68] width 54 height 17
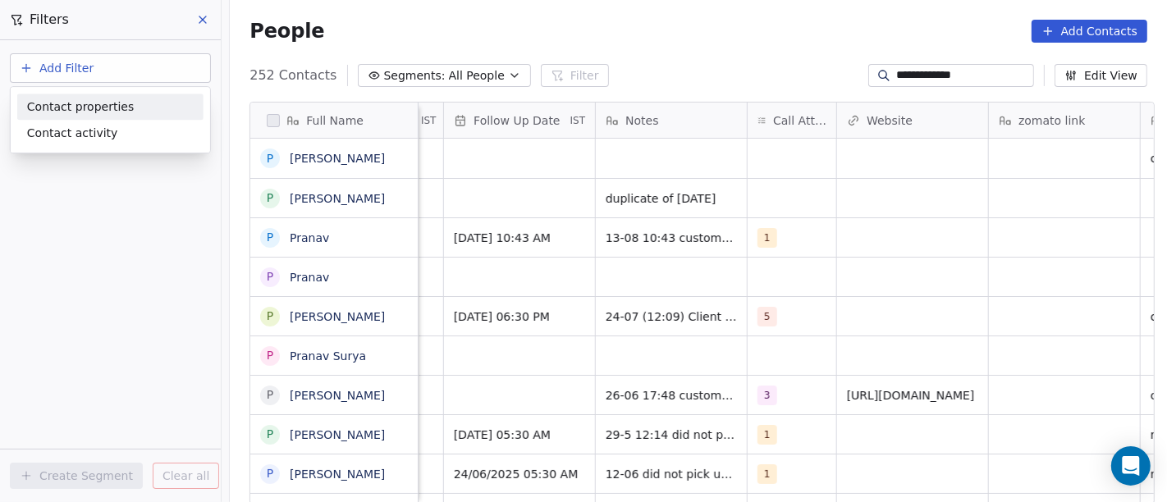
click at [108, 112] on span "Contact properties" at bounding box center [80, 106] width 107 height 17
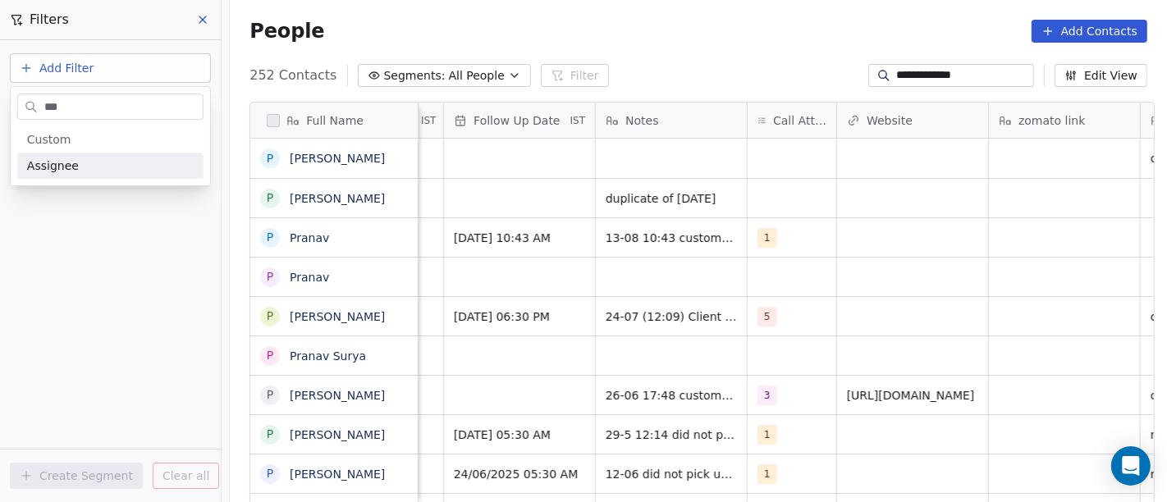
type input "***"
click at [71, 171] on span "Assignee" at bounding box center [53, 166] width 52 height 16
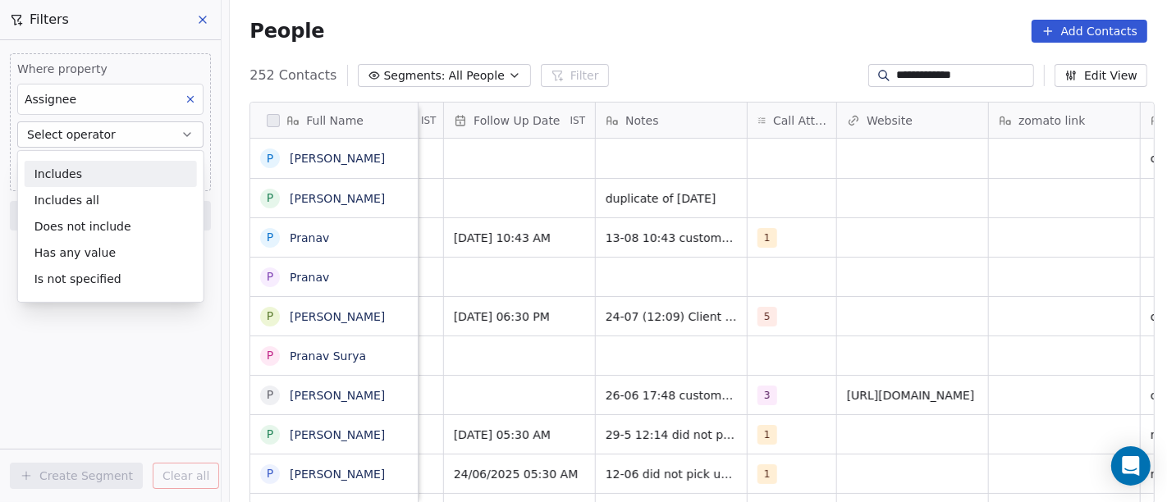
click at [89, 135] on span "Select operator" at bounding box center [71, 134] width 89 height 16
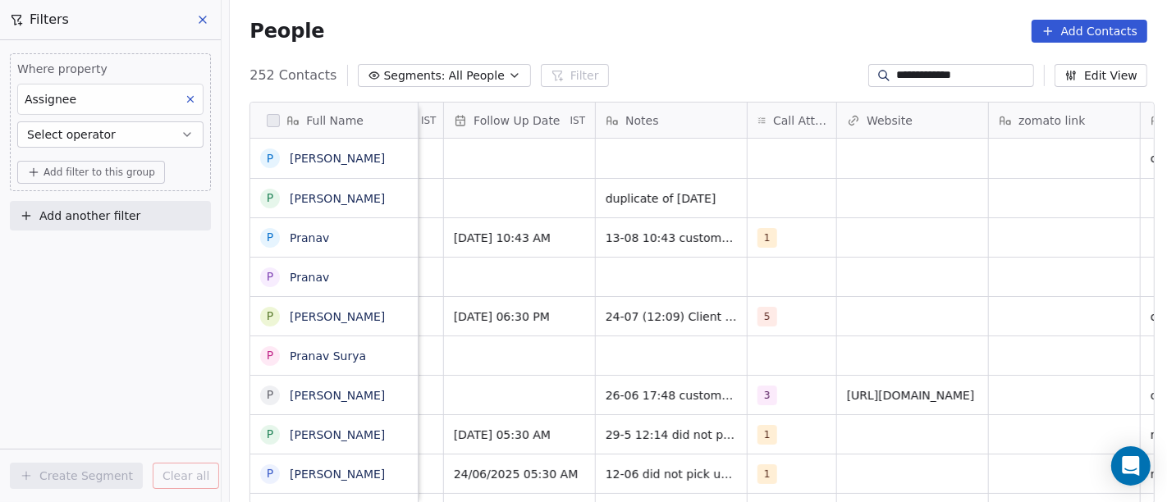
click at [89, 134] on span "Select operator" at bounding box center [71, 134] width 89 height 16
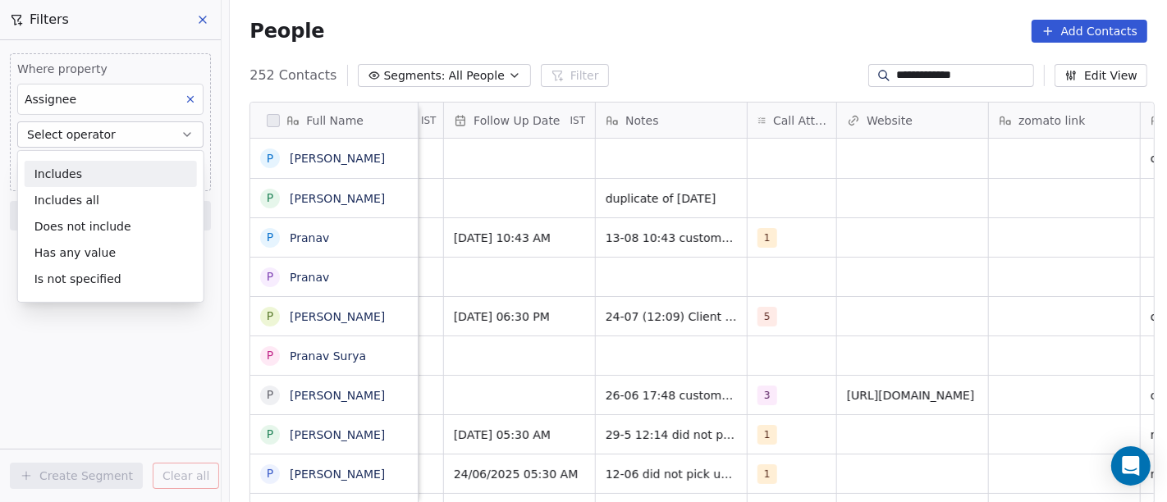
click at [96, 178] on div "Includes" at bounding box center [111, 174] width 172 height 26
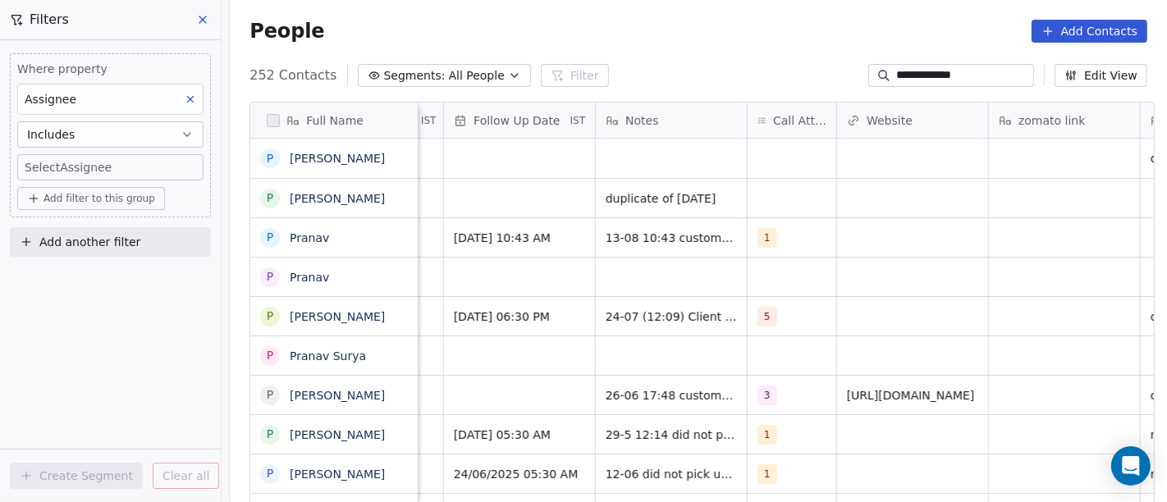
click at [59, 167] on body "**********" at bounding box center [583, 251] width 1167 height 502
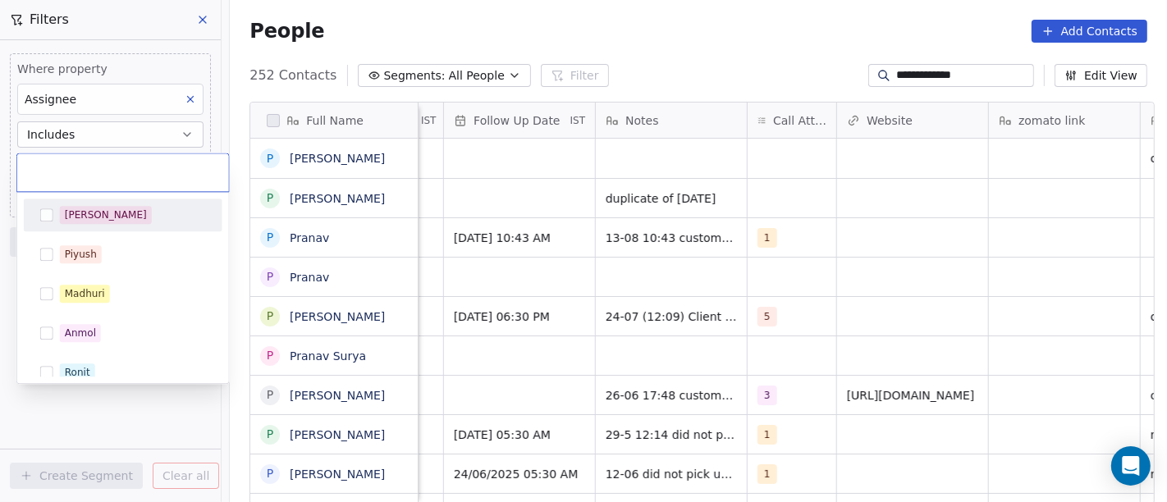
click at [86, 208] on div "[PERSON_NAME]" at bounding box center [106, 215] width 82 height 15
click at [547, 36] on html "**********" at bounding box center [583, 251] width 1167 height 502
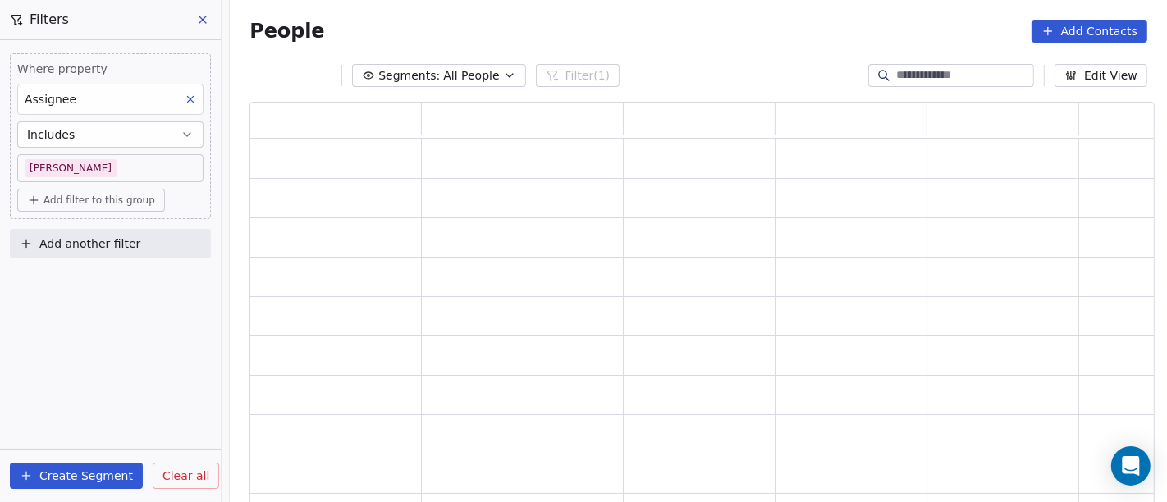
scroll to position [389, 891]
click at [126, 194] on span "Add filter to this group" at bounding box center [100, 200] width 112 height 13
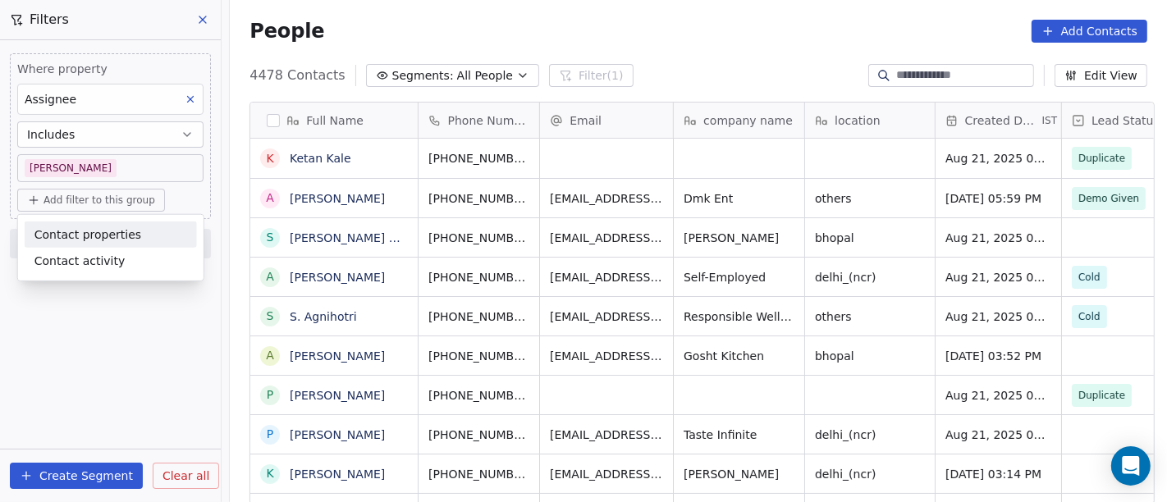
scroll to position [428, 931]
click at [119, 231] on span "Contact properties" at bounding box center [87, 234] width 107 height 17
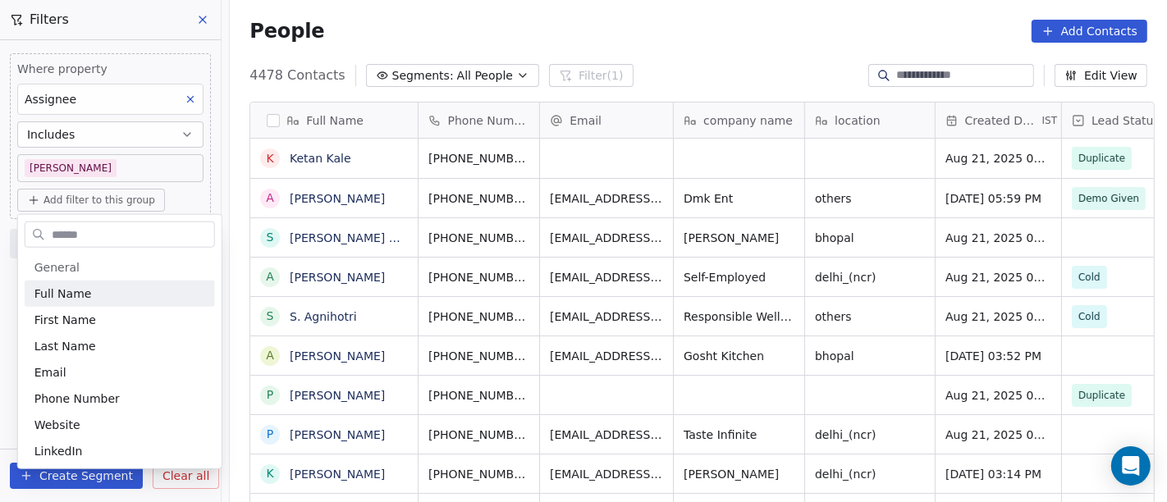
click at [64, 236] on input "text" at bounding box center [131, 234] width 166 height 24
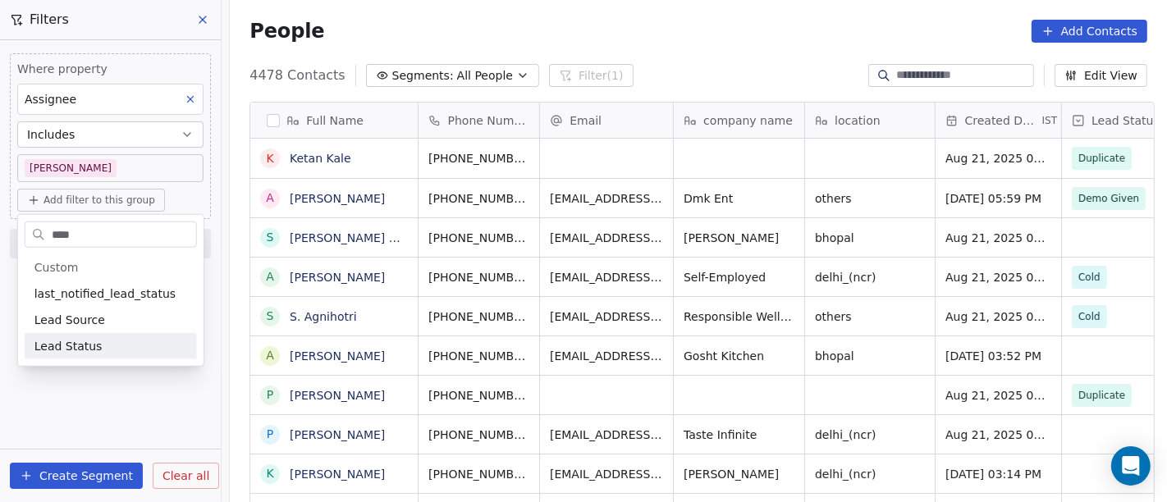
type input "****"
click at [73, 341] on span "Lead Status" at bounding box center [68, 346] width 68 height 16
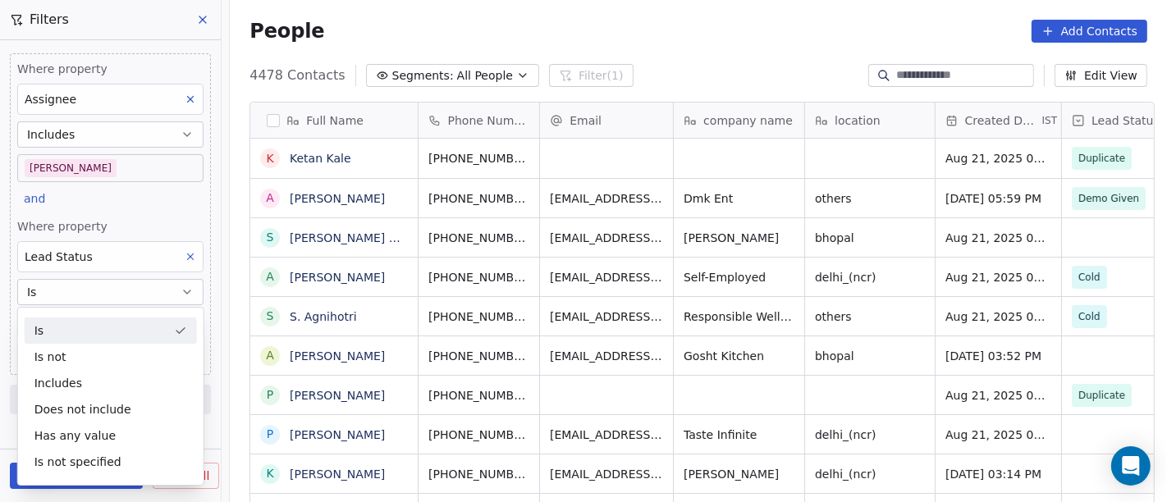
click at [106, 326] on div "Is" at bounding box center [111, 331] width 172 height 26
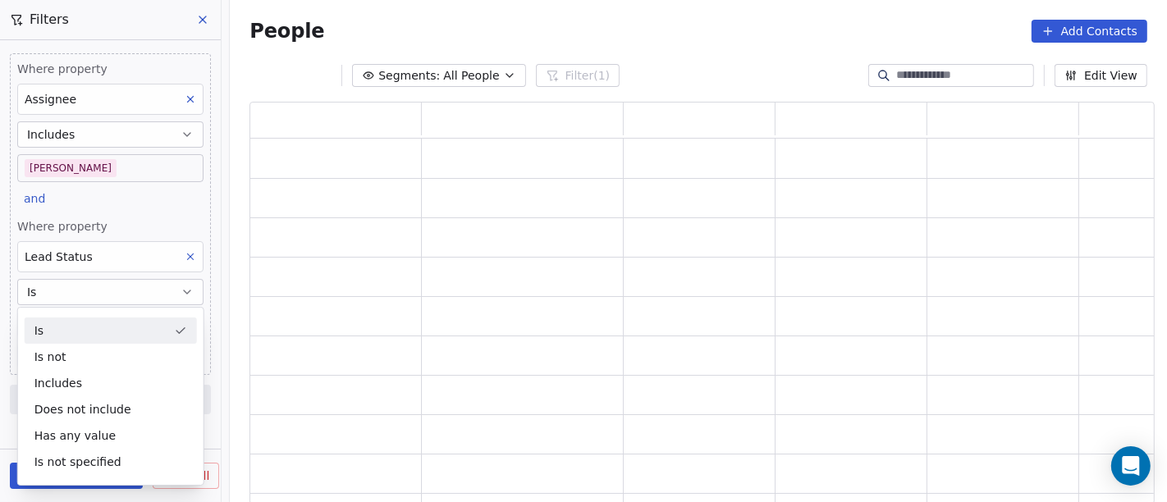
scroll to position [389, 891]
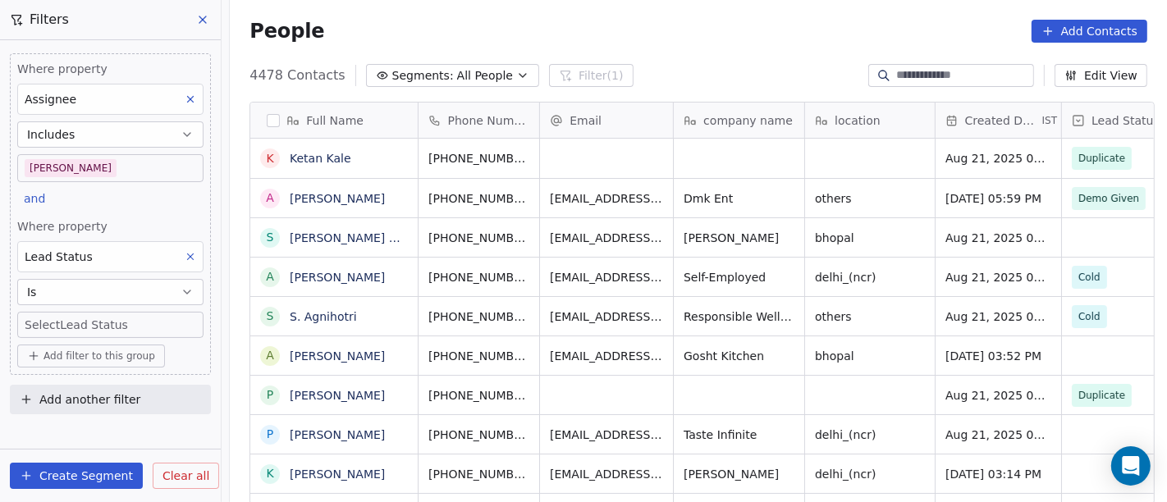
click at [98, 323] on body "On2Cook India Pvt. Ltd. Contacts People Marketing Workflows Campaigns Sales Pip…" at bounding box center [583, 251] width 1167 height 502
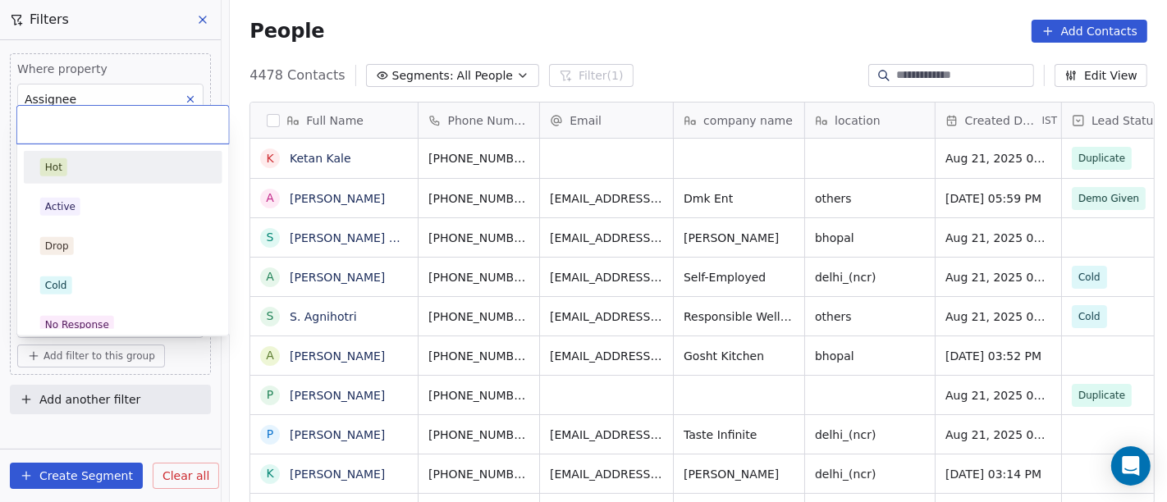
scroll to position [428, 931]
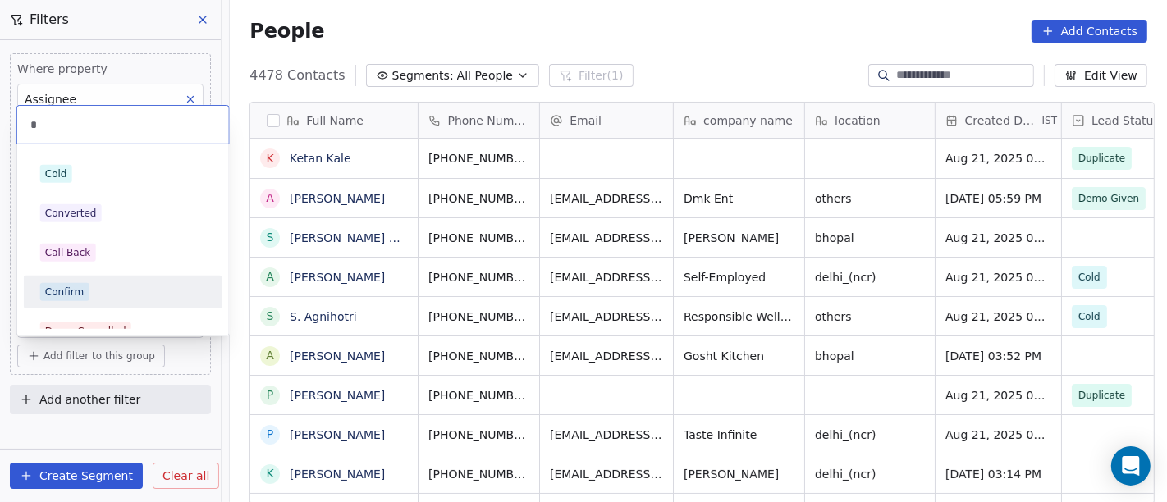
type input "*"
click at [130, 297] on div "Confirm" at bounding box center [123, 292] width 166 height 18
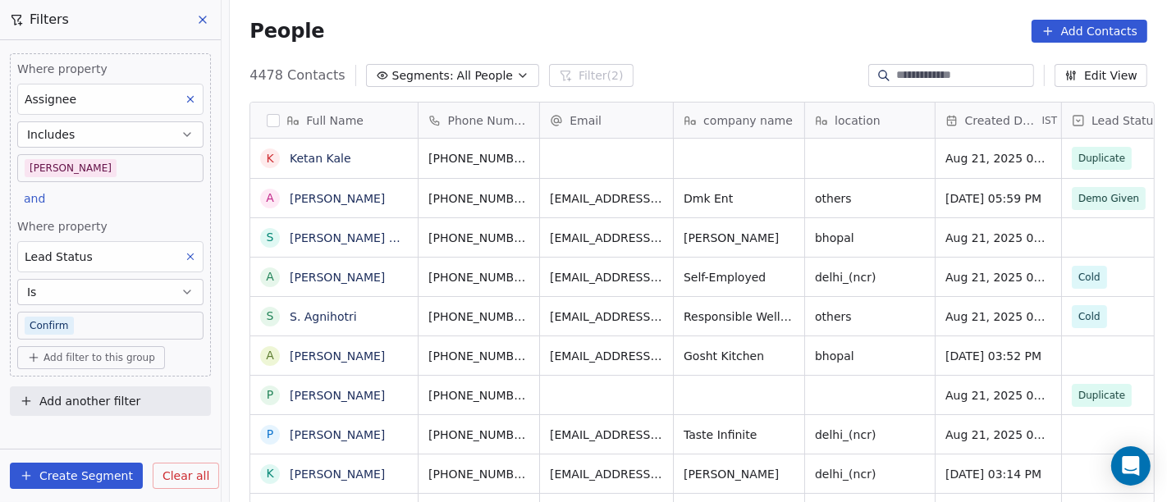
click at [634, 35] on div "People Add Contacts" at bounding box center [699, 31] width 898 height 23
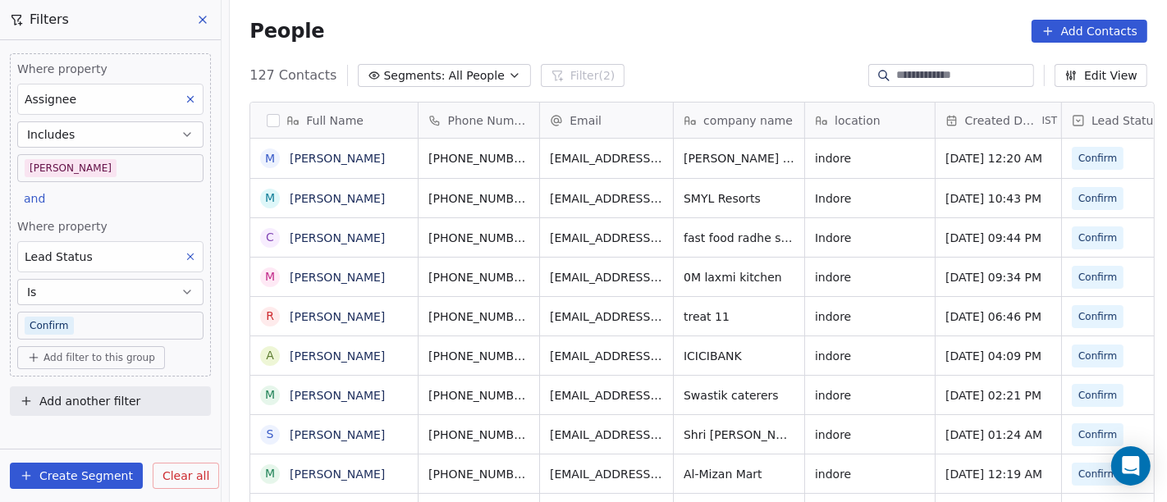
click at [62, 364] on button "Add filter to this group" at bounding box center [91, 357] width 148 height 23
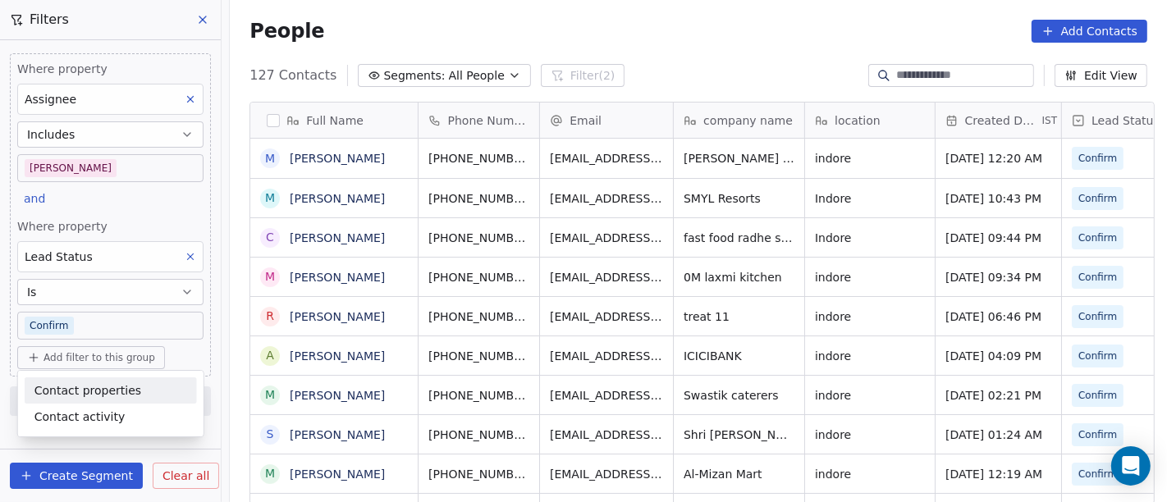
click at [110, 398] on span "Contact properties" at bounding box center [87, 390] width 107 height 17
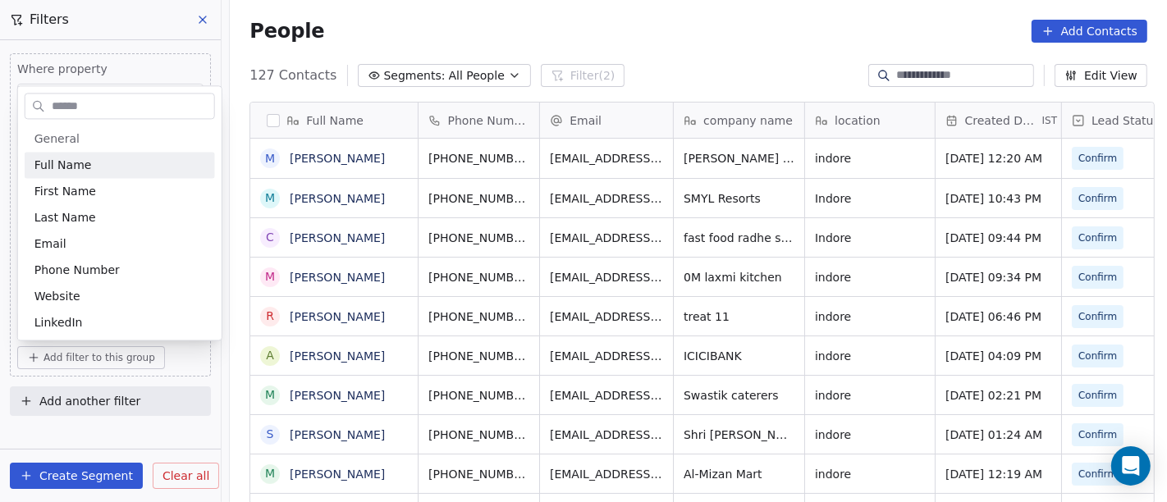
type input "*"
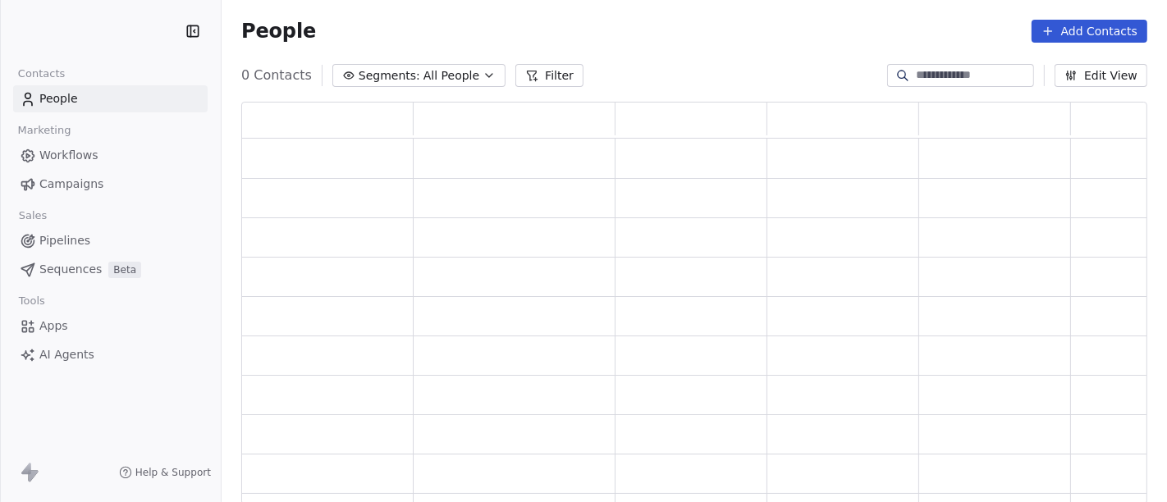
scroll to position [389, 891]
click at [527, 71] on button "Filter" at bounding box center [561, 75] width 68 height 23
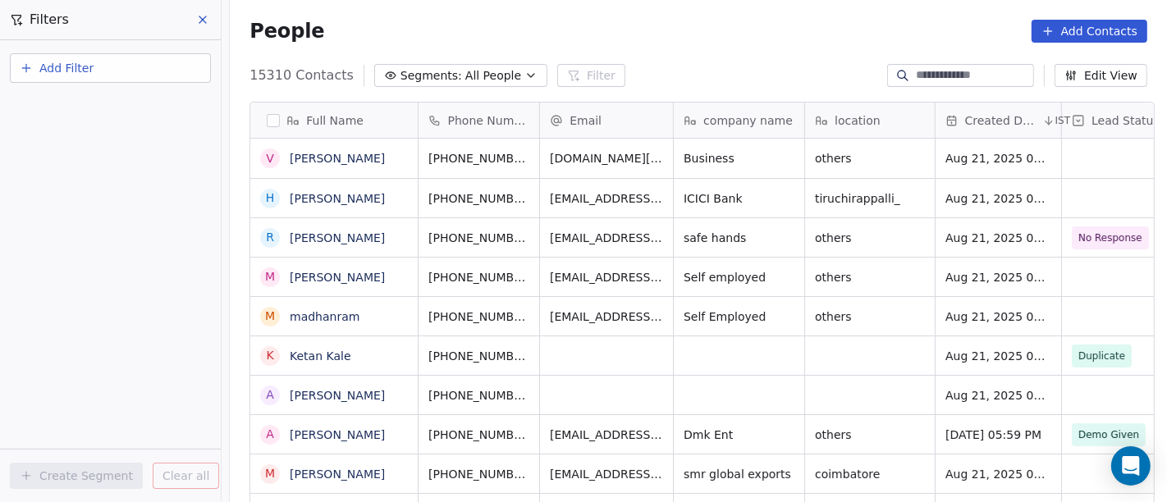
scroll to position [428, 931]
click at [77, 69] on span "Add Filter" at bounding box center [66, 68] width 54 height 17
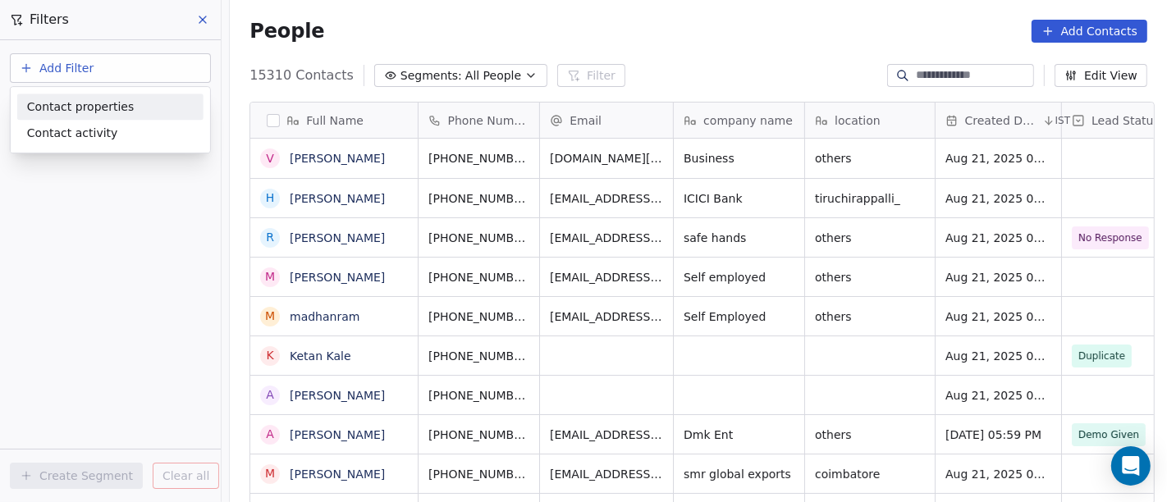
click at [98, 118] on div "Contact properties" at bounding box center [110, 107] width 186 height 26
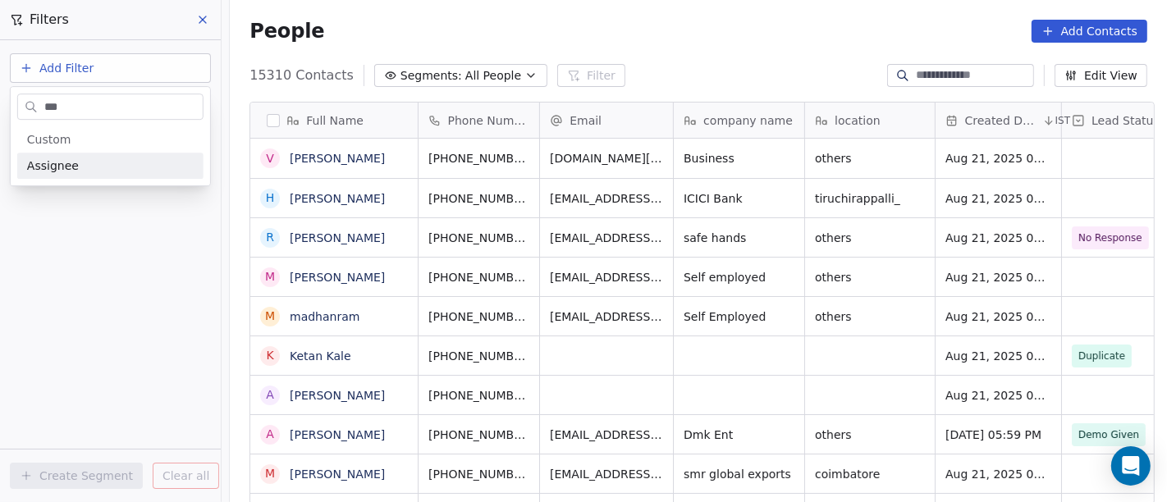
type input "***"
click at [114, 170] on div "Assignee" at bounding box center [110, 166] width 167 height 16
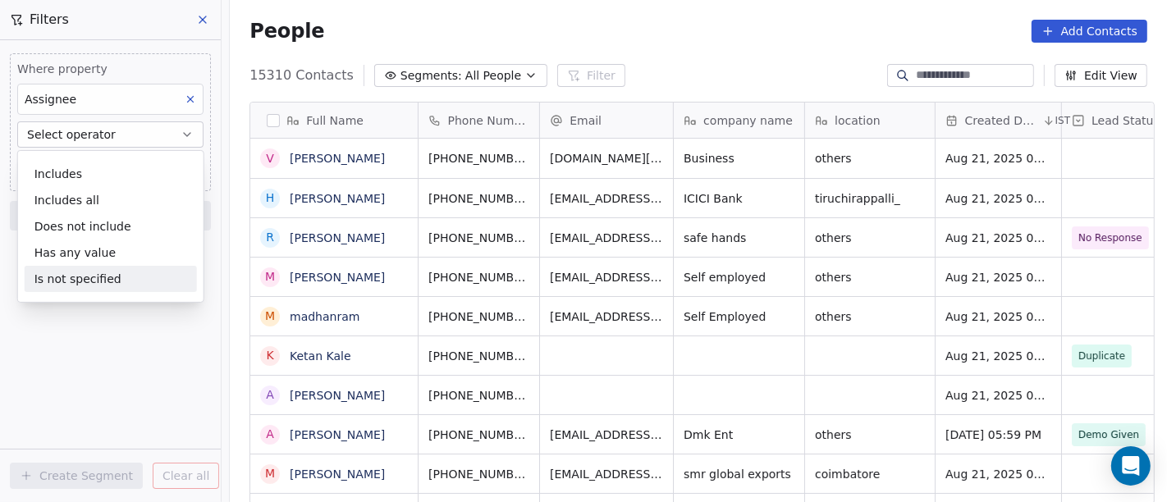
click at [131, 278] on div "Is not specified" at bounding box center [111, 279] width 172 height 26
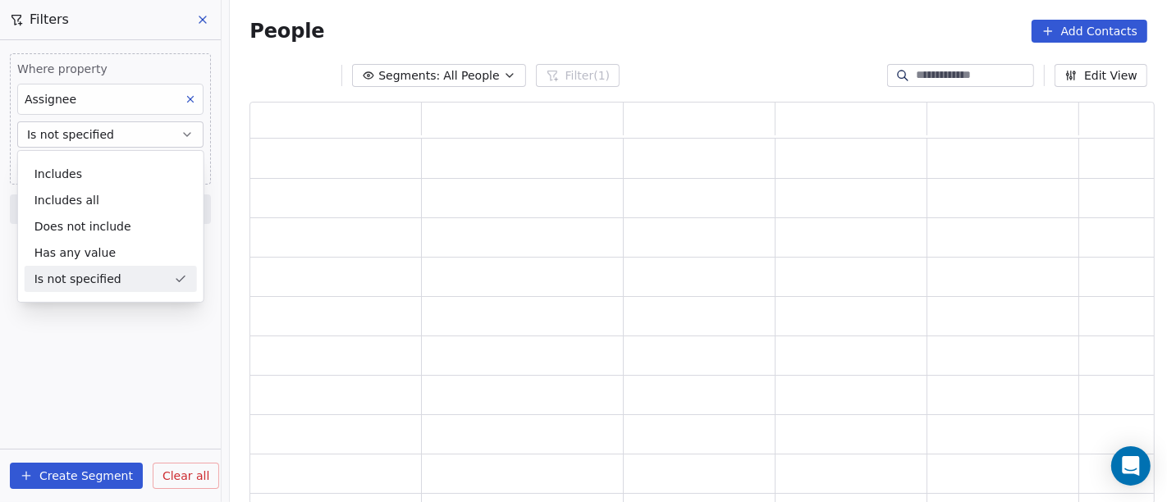
scroll to position [389, 891]
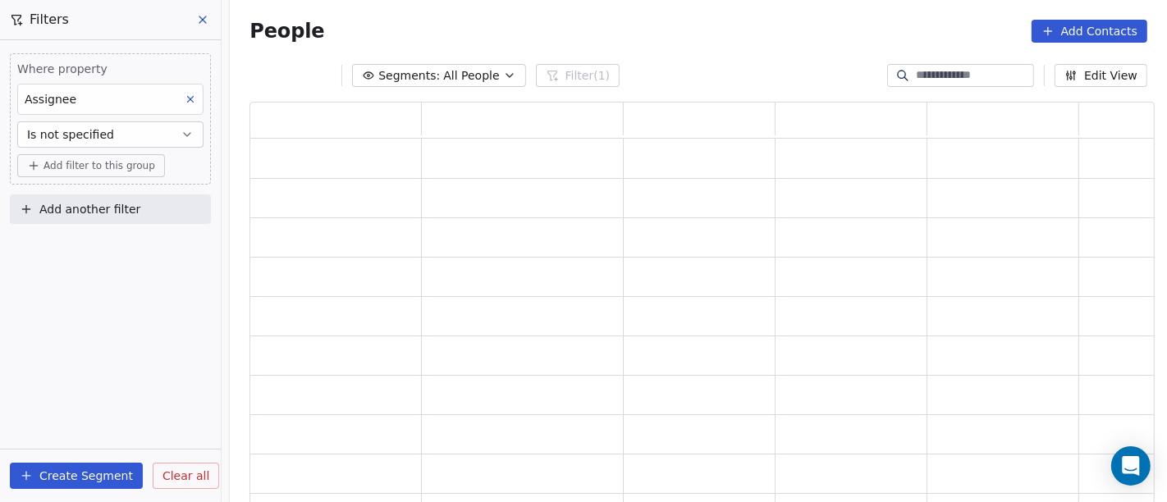
click at [132, 145] on button "Is not specified" at bounding box center [110, 134] width 186 height 26
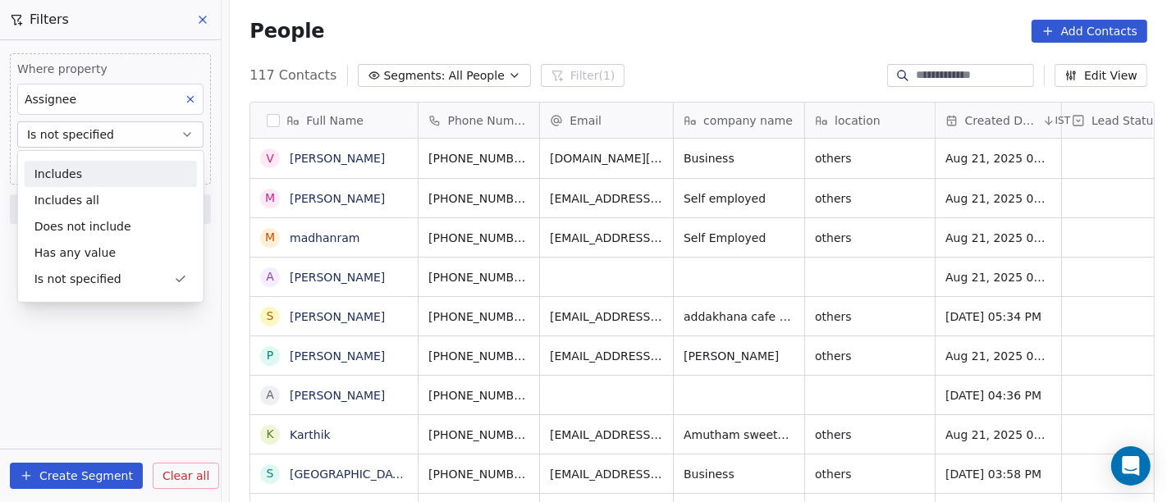
scroll to position [428, 931]
click at [140, 136] on button "Is not specified" at bounding box center [110, 134] width 186 height 26
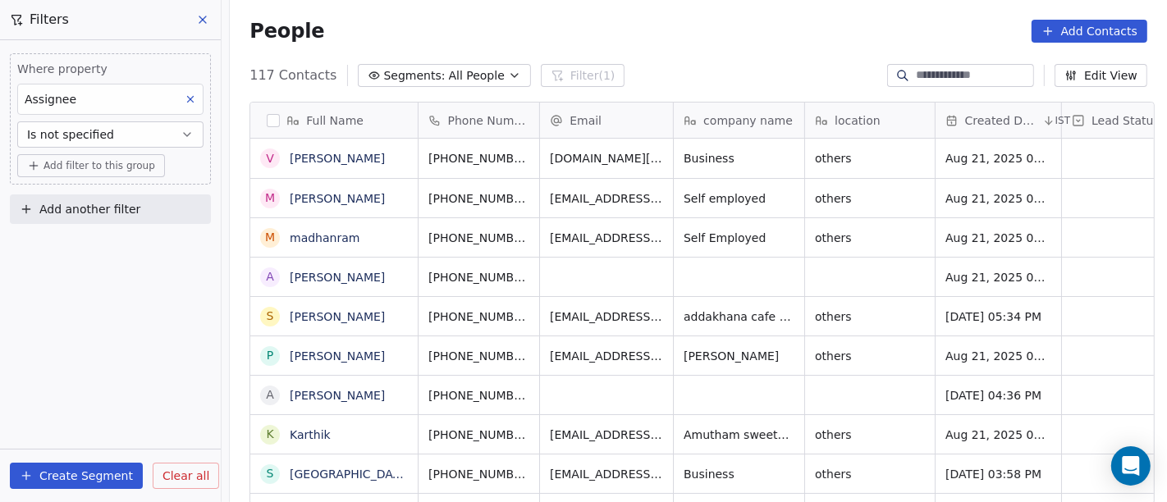
click at [131, 167] on span "Add filter to this group" at bounding box center [100, 165] width 112 height 13
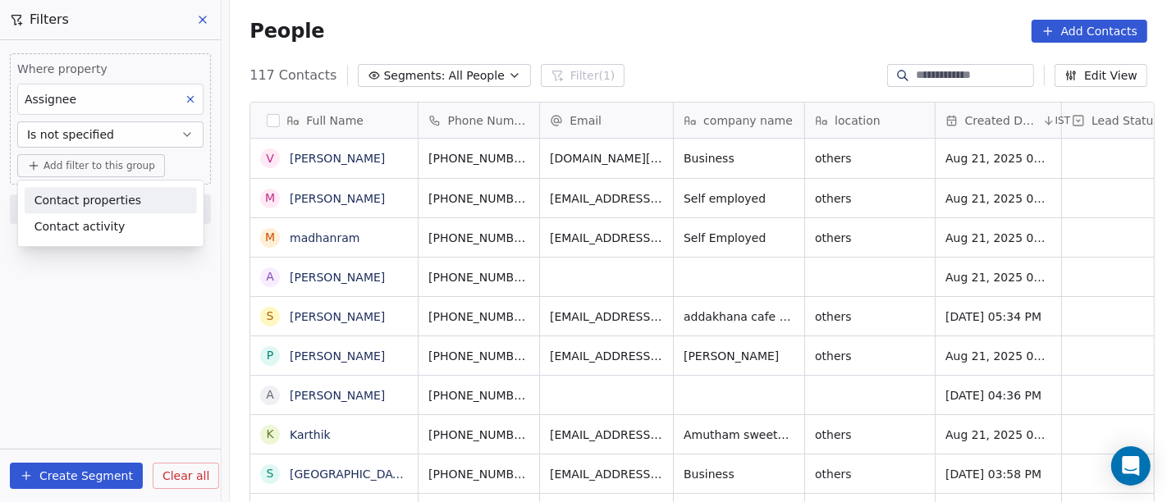
click at [129, 203] on span "Contact properties" at bounding box center [87, 200] width 107 height 17
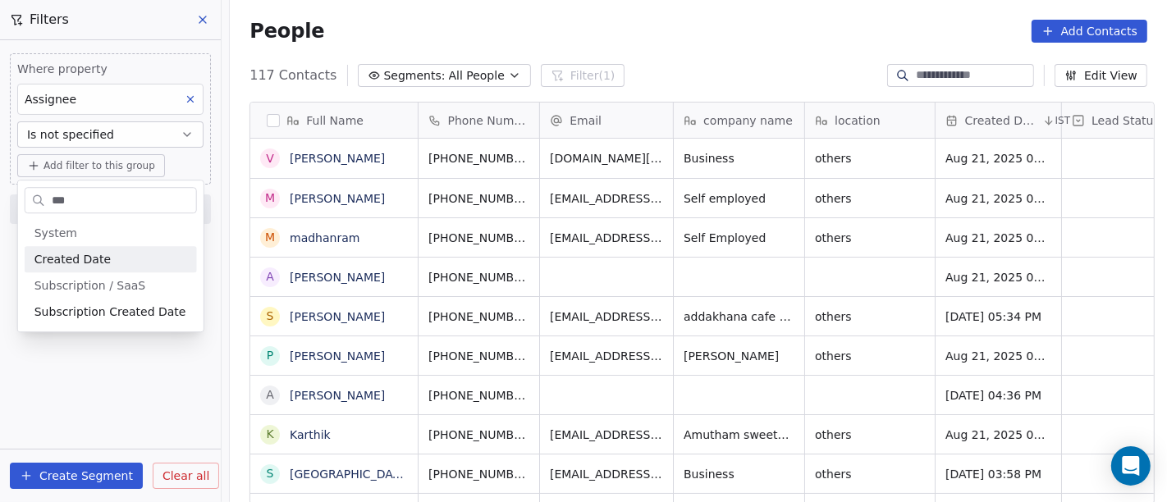
type input "***"
click at [94, 259] on span "Created Date" at bounding box center [72, 259] width 76 height 16
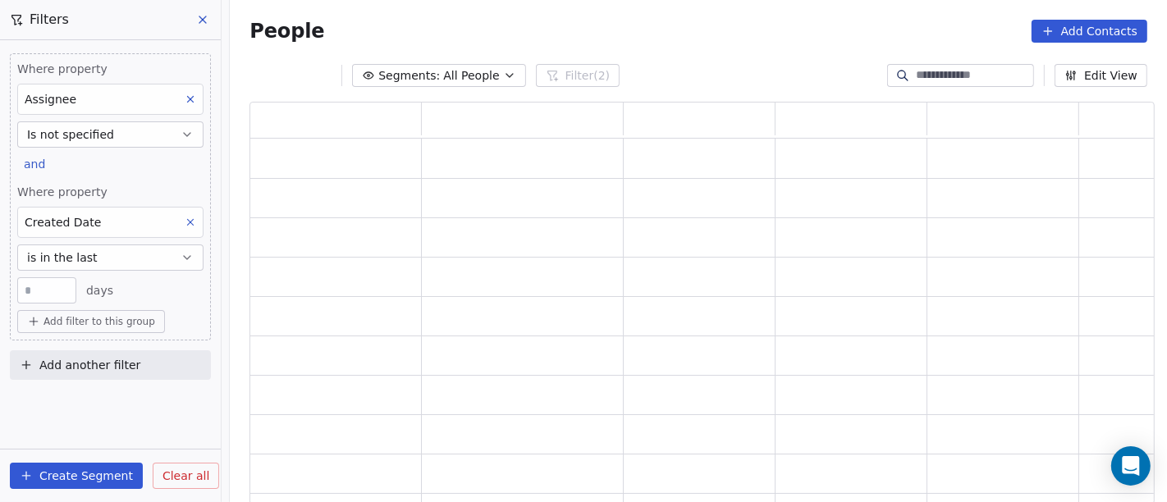
scroll to position [389, 891]
click at [117, 252] on button "is in the last" at bounding box center [110, 258] width 186 height 26
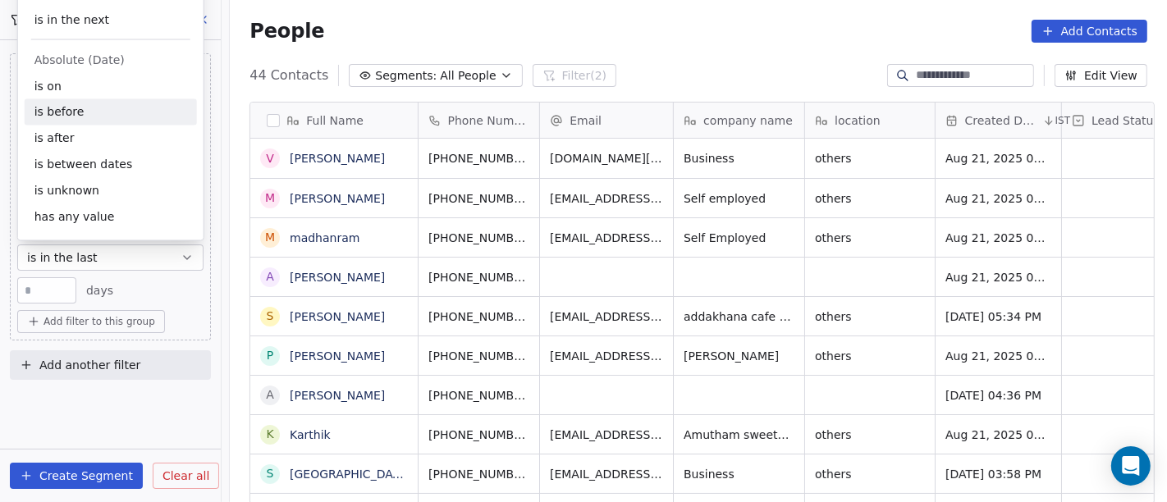
scroll to position [428, 931]
click at [87, 132] on div "is after" at bounding box center [111, 139] width 172 height 26
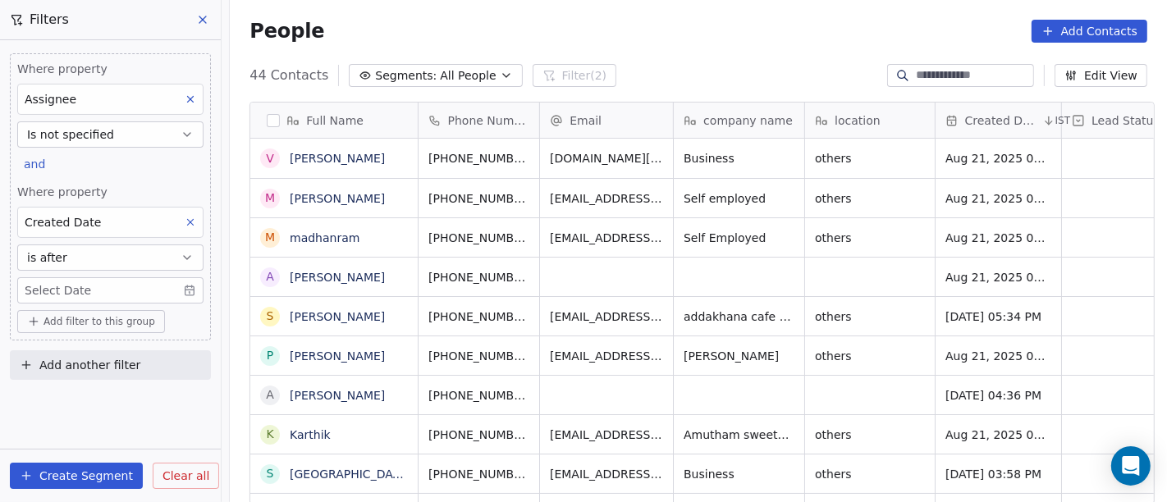
click at [98, 289] on body "On2Cook India Pvt. Ltd. Contacts People Marketing Workflows Campaigns Sales Pip…" at bounding box center [583, 251] width 1167 height 502
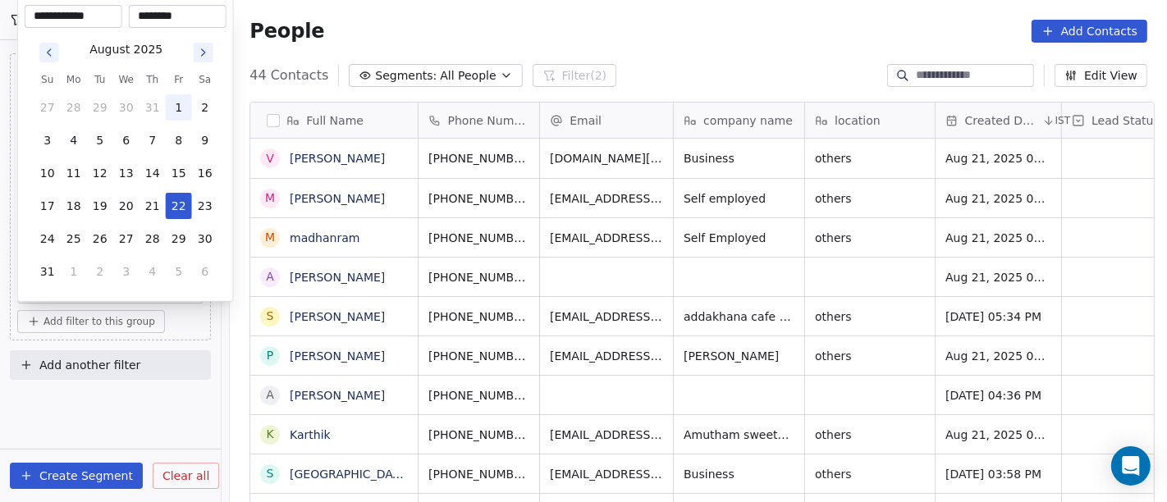
click at [182, 99] on button "1" at bounding box center [179, 107] width 26 height 26
type input "**********"
click at [563, 29] on html "On2Cook India Pvt. Ltd. Contacts People Marketing Workflows Campaigns Sales Pip…" at bounding box center [583, 251] width 1167 height 502
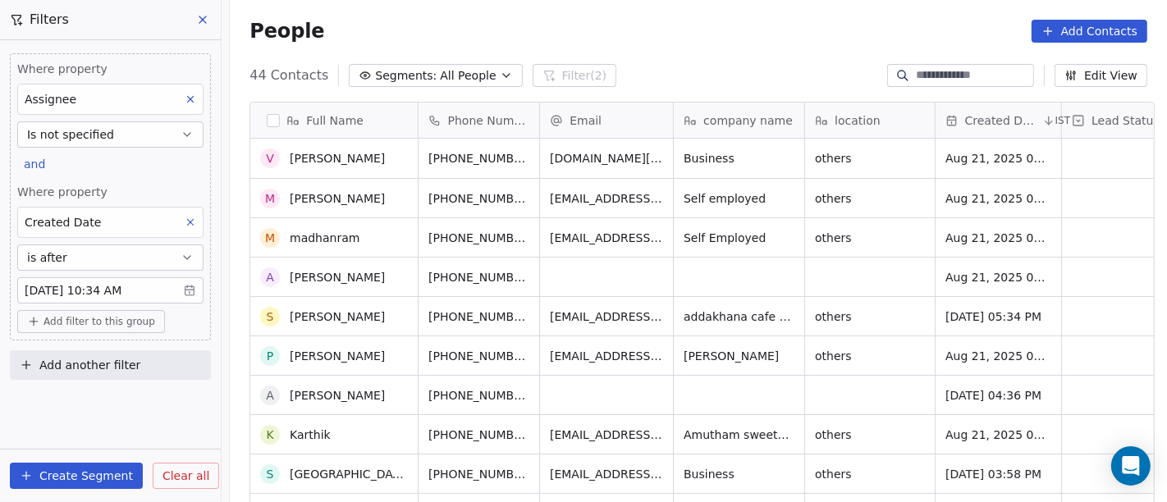
scroll to position [0, 0]
click at [112, 136] on button "Is not specified" at bounding box center [110, 134] width 186 height 26
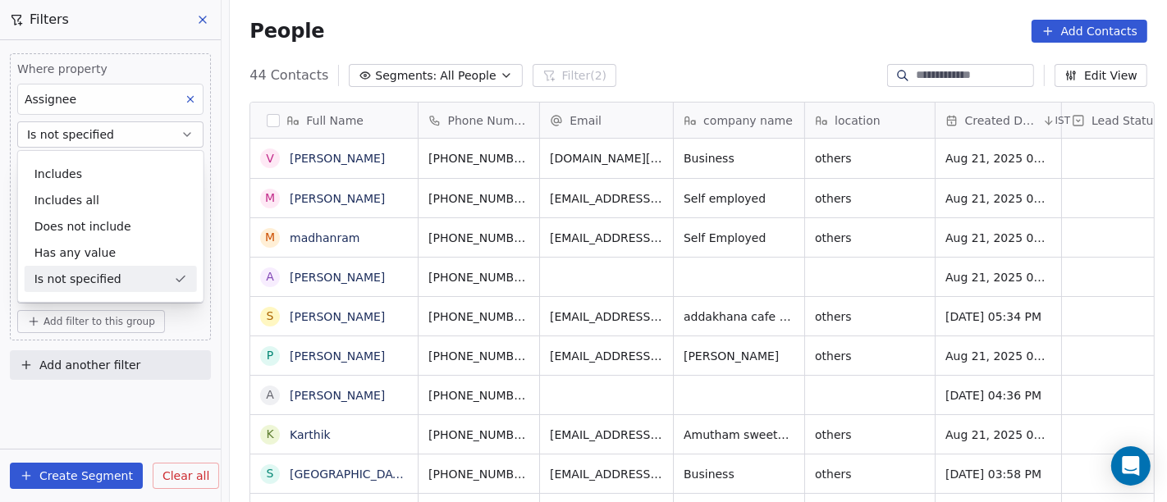
click at [582, 29] on div "People Add Contacts" at bounding box center [699, 31] width 898 height 23
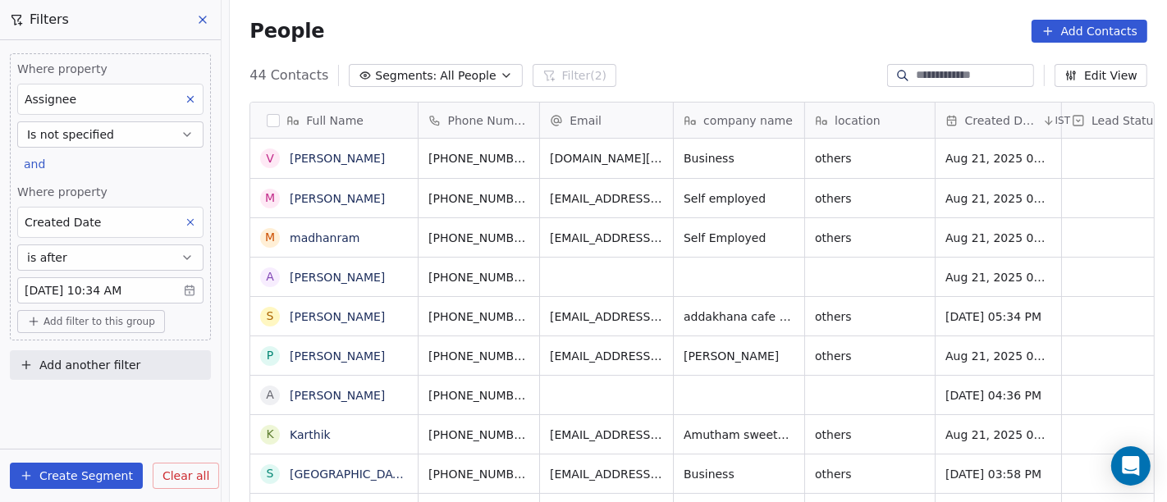
click at [672, 30] on div "People Add Contacts" at bounding box center [699, 31] width 898 height 23
click at [635, 71] on div "44 Contacts Segments: All People Filter (2) Edit View" at bounding box center [698, 75] width 937 height 26
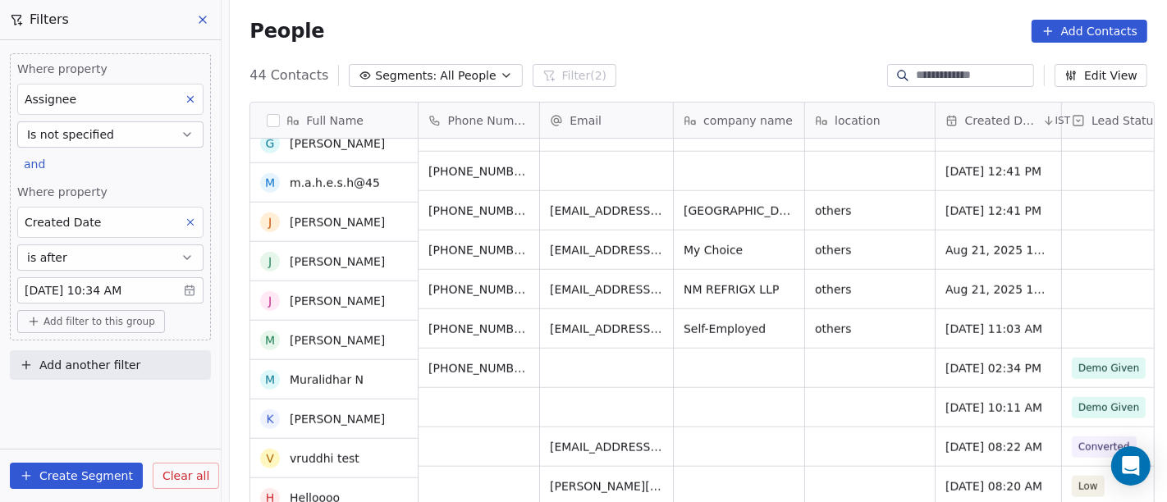
scroll to position [1367, 0]
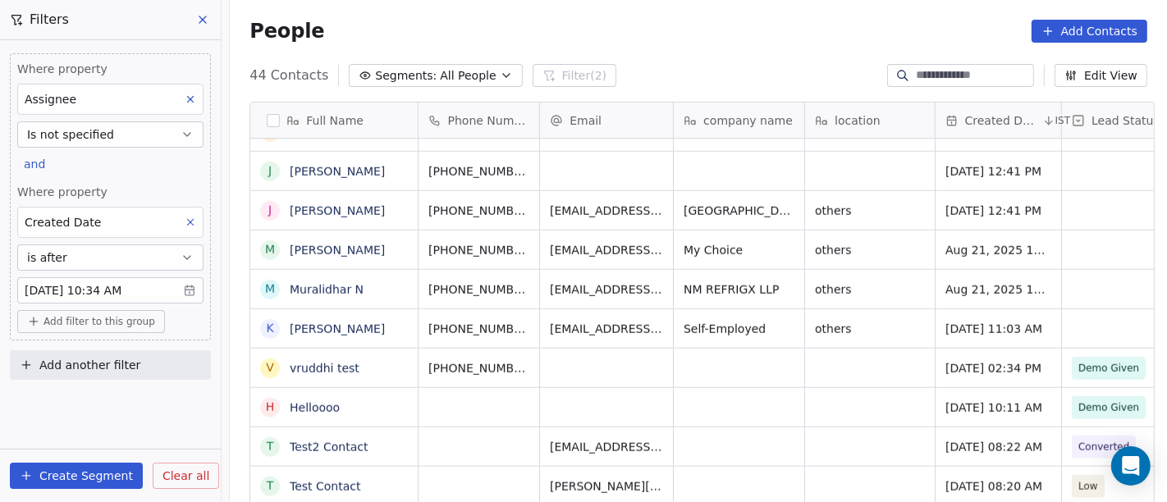
click at [138, 252] on button "is after" at bounding box center [110, 258] width 186 height 26
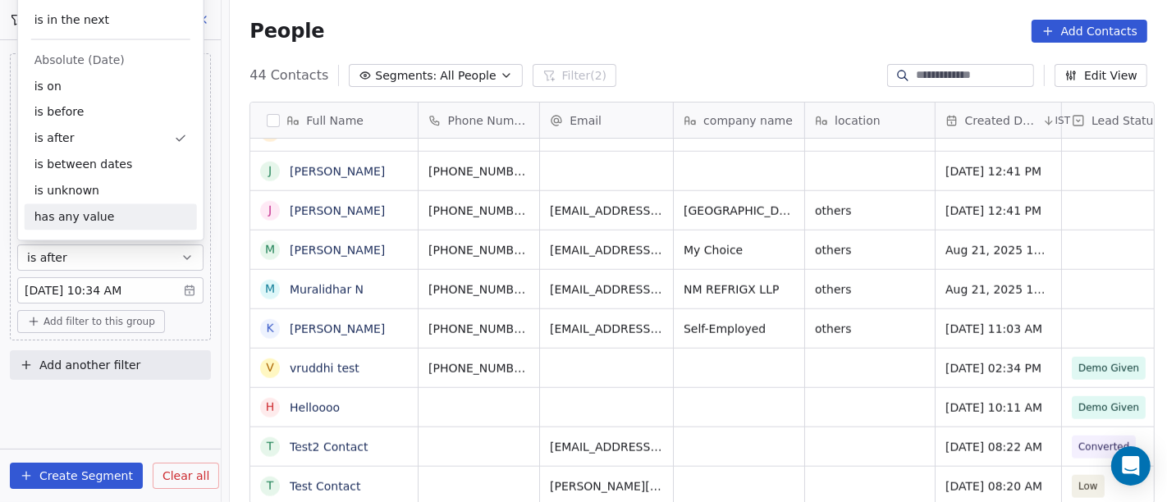
click at [158, 291] on body "On2Cook India Pvt. Ltd. Contacts People Marketing Workflows Campaigns Sales Pip…" at bounding box center [583, 251] width 1167 height 502
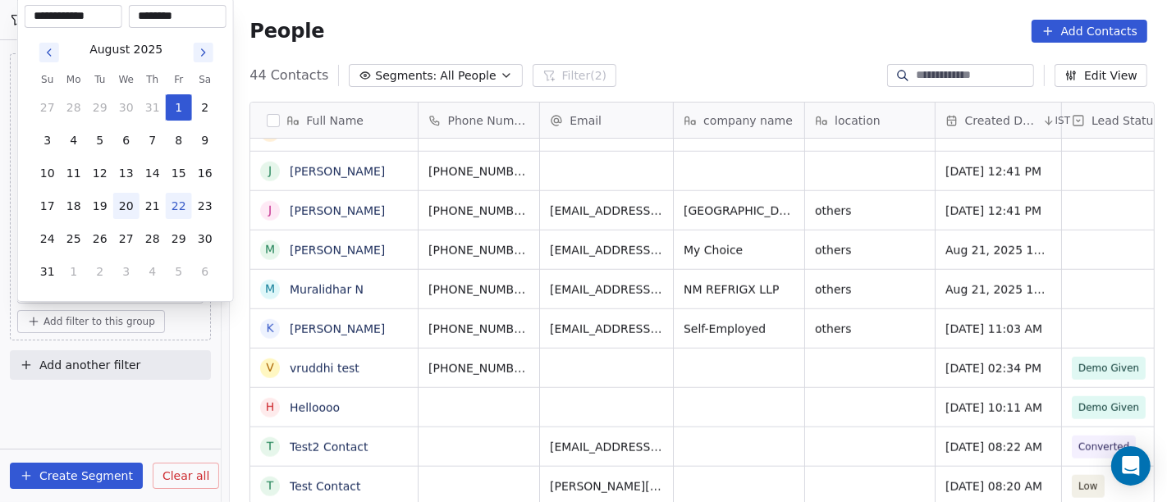
click at [125, 208] on button "20" at bounding box center [126, 206] width 26 height 26
type input "**********"
click at [729, 8] on html "On2Cook India Pvt. Ltd. Contacts People Marketing Workflows Campaigns Sales Pip…" at bounding box center [583, 251] width 1167 height 502
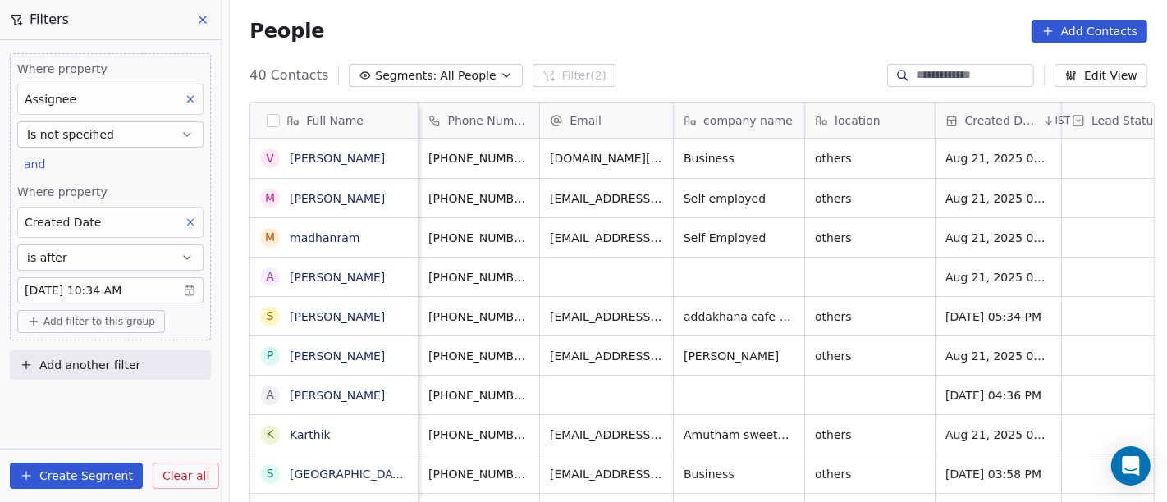
scroll to position [14, 511]
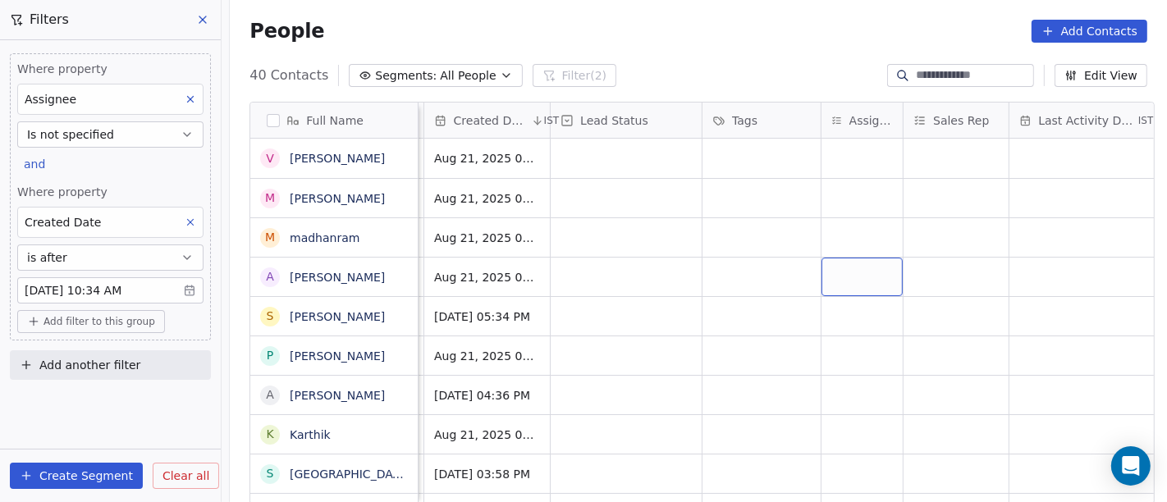
click at [851, 259] on div "grid" at bounding box center [862, 277] width 81 height 39
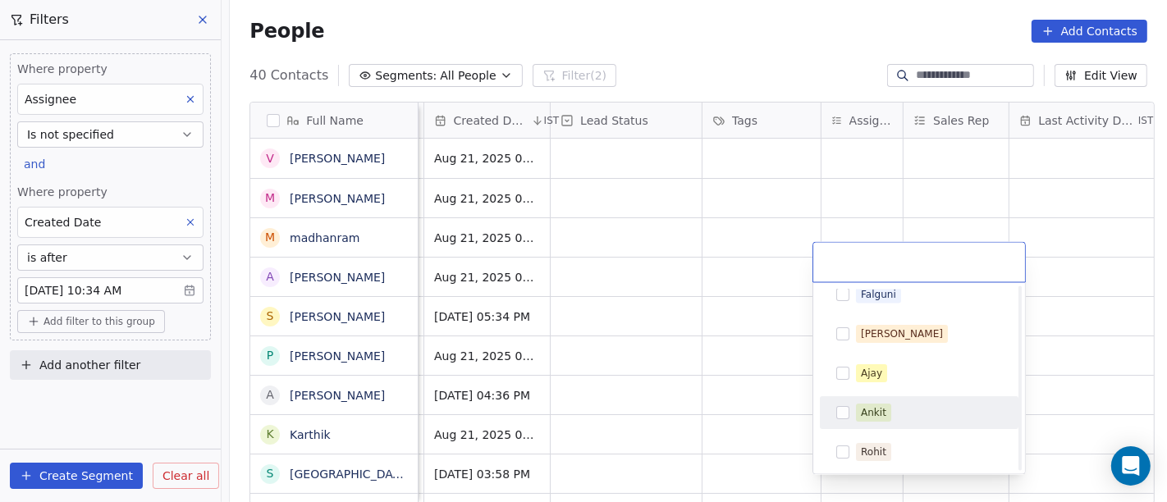
scroll to position [0, 0]
click at [689, 301] on html "On2Cook India Pvt. Ltd. Contacts People Marketing Workflows Campaigns Sales Pip…" at bounding box center [583, 251] width 1167 height 502
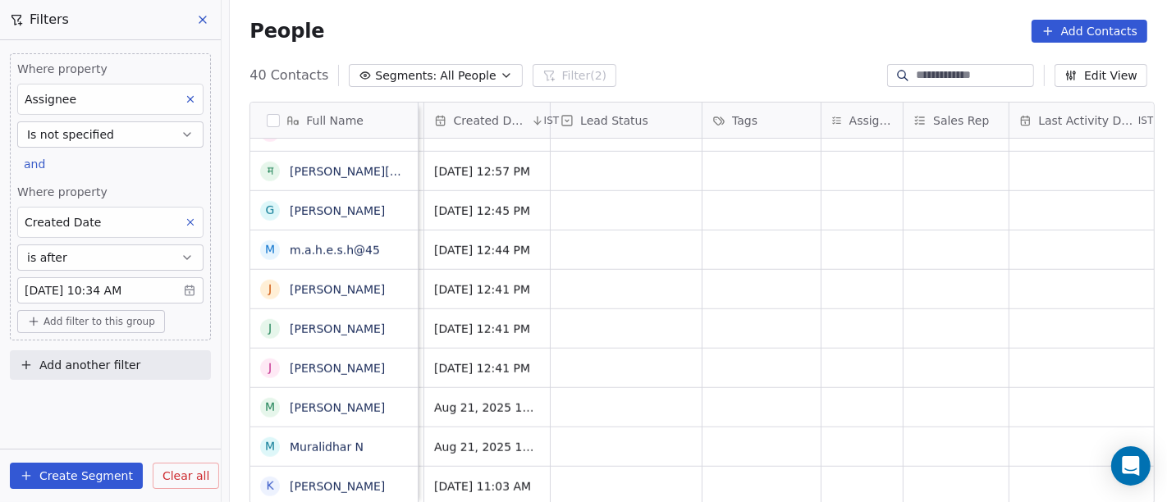
click at [698, 45] on div "People Add Contacts" at bounding box center [698, 31] width 937 height 62
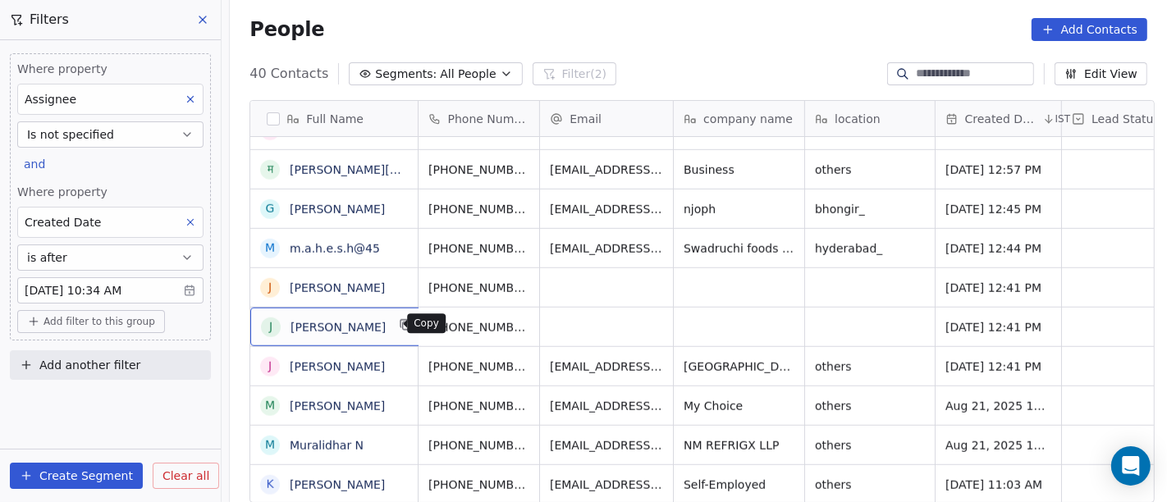
click at [403, 323] on icon "grid" at bounding box center [406, 326] width 7 height 7
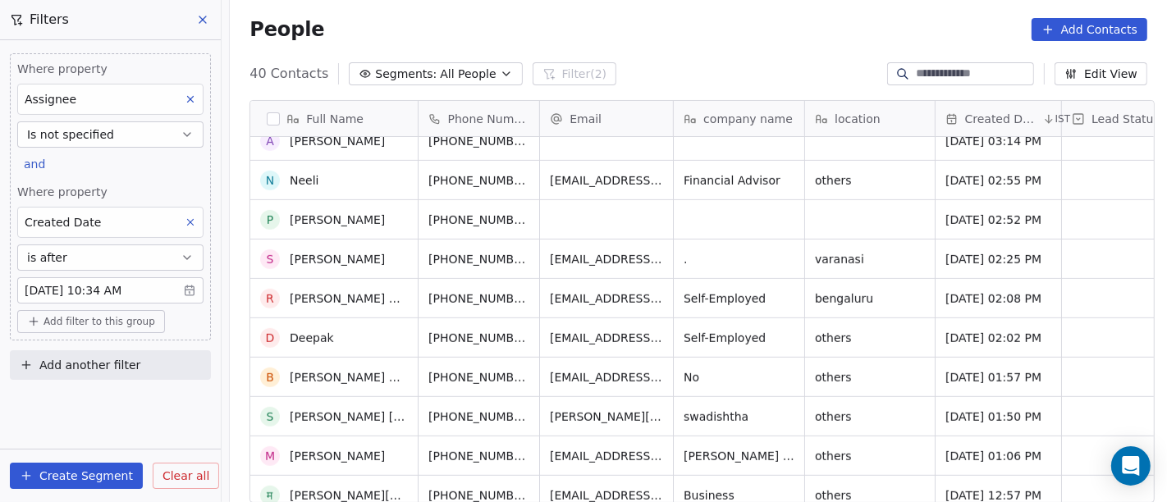
scroll to position [844, 0]
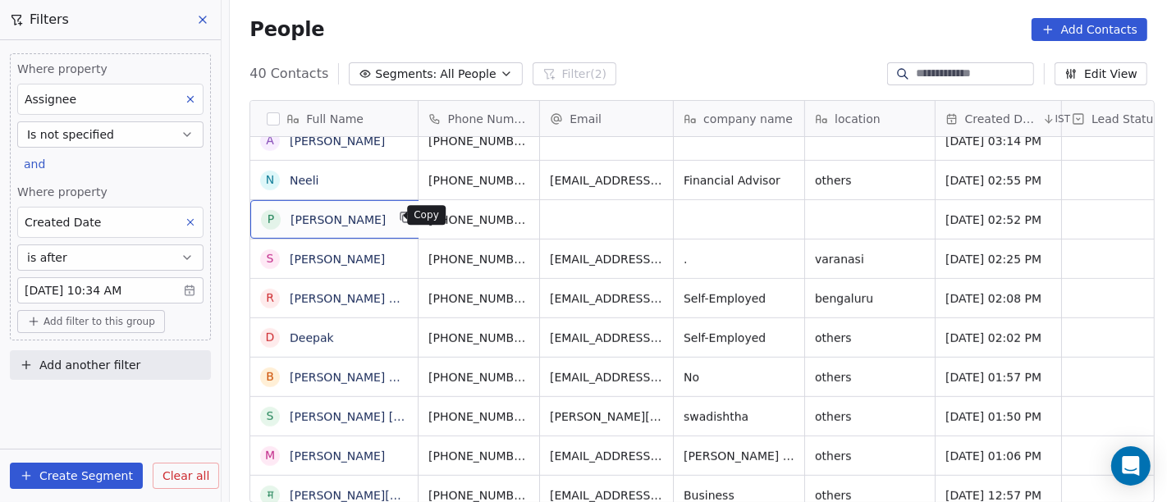
click at [400, 214] on icon "grid" at bounding box center [406, 217] width 13 height 13
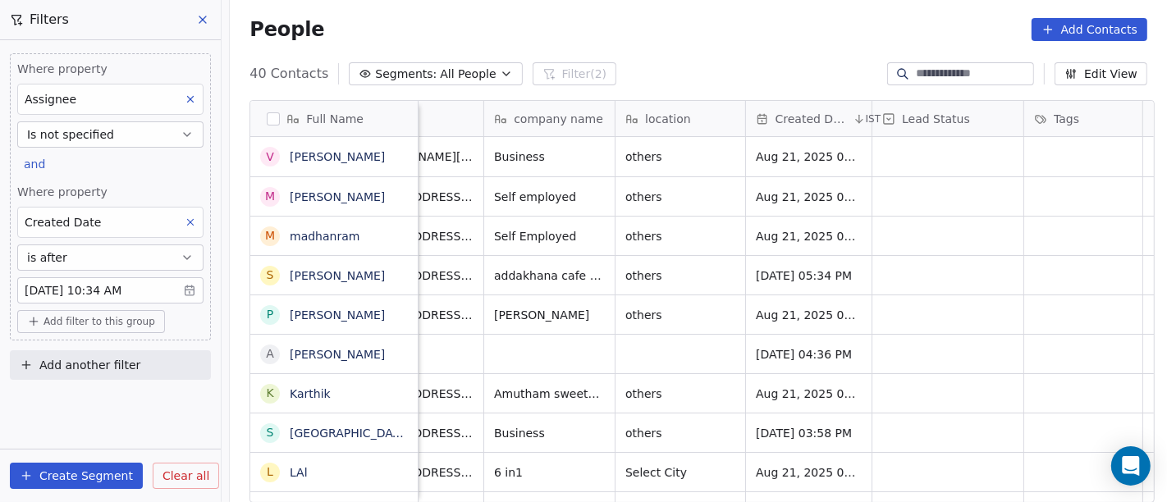
scroll to position [14, 132]
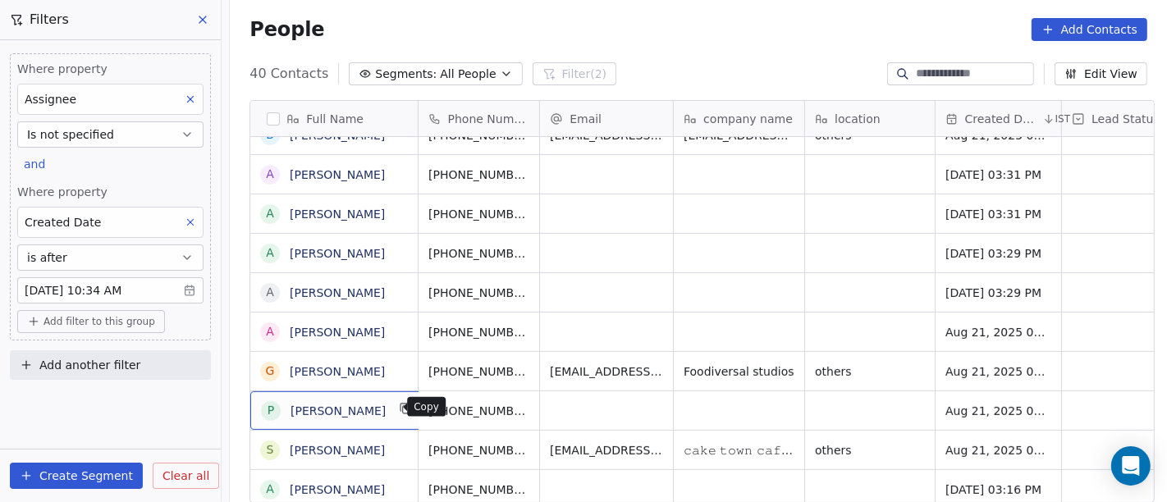
click at [400, 411] on icon "grid" at bounding box center [406, 408] width 13 height 13
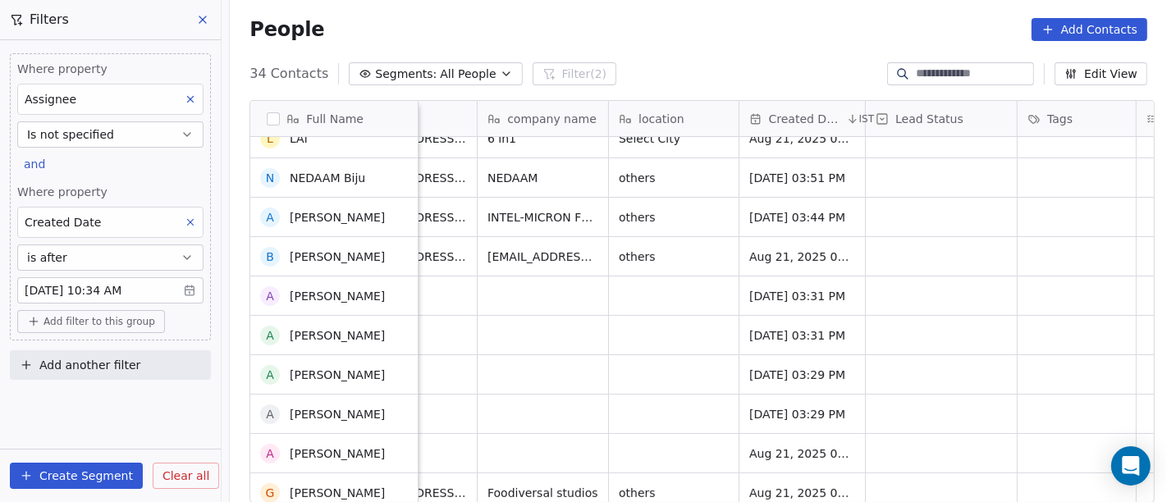
scroll to position [0, 0]
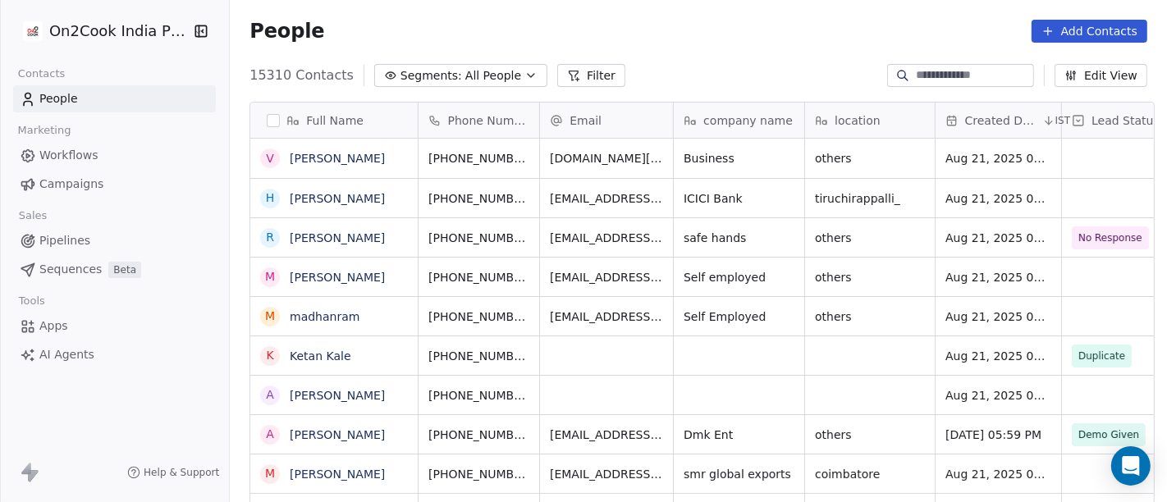
scroll to position [428, 931]
click at [472, 83] on span "All People" at bounding box center [493, 75] width 56 height 17
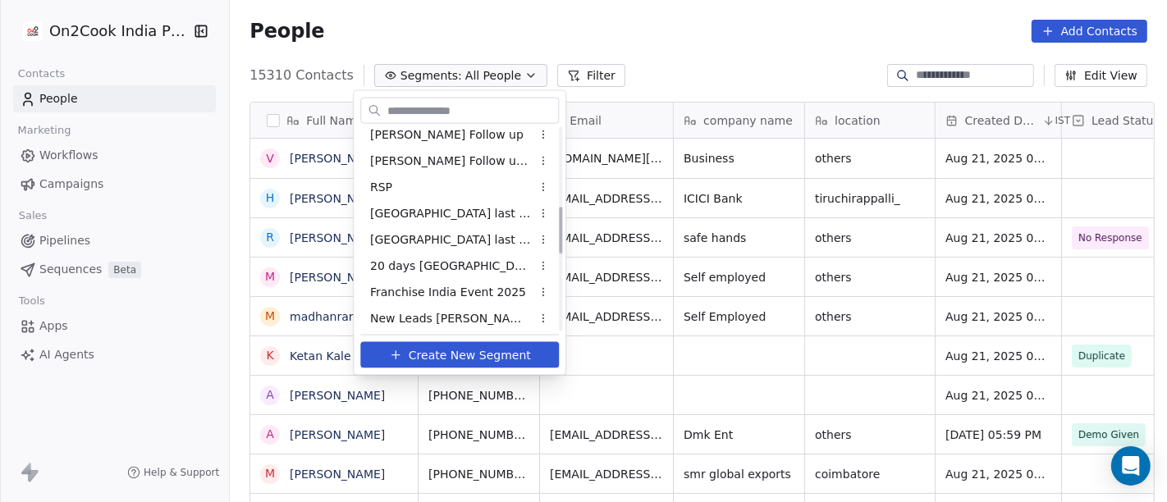
scroll to position [364, 0]
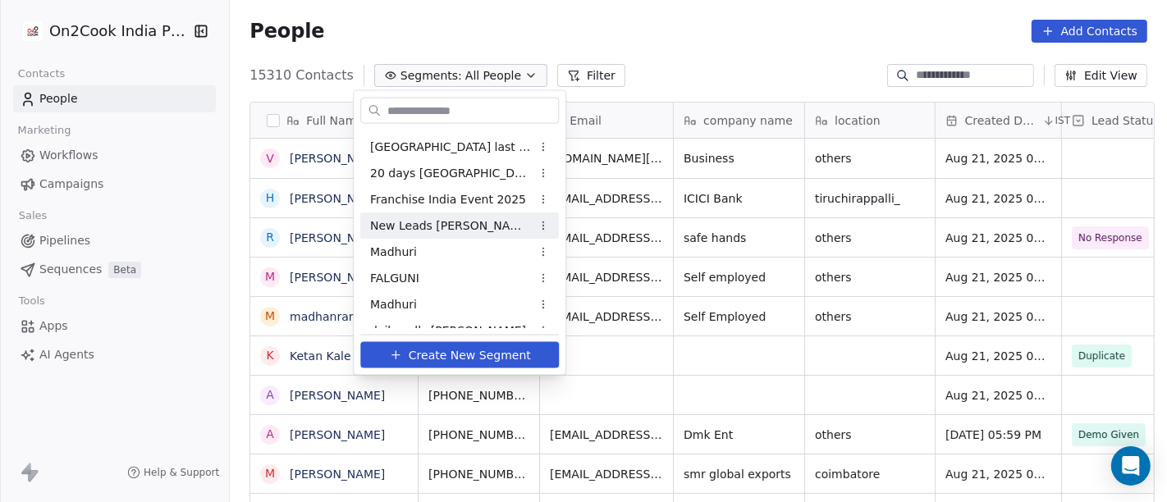
click at [418, 223] on span "New Leads [PERSON_NAME]" at bounding box center [450, 225] width 161 height 17
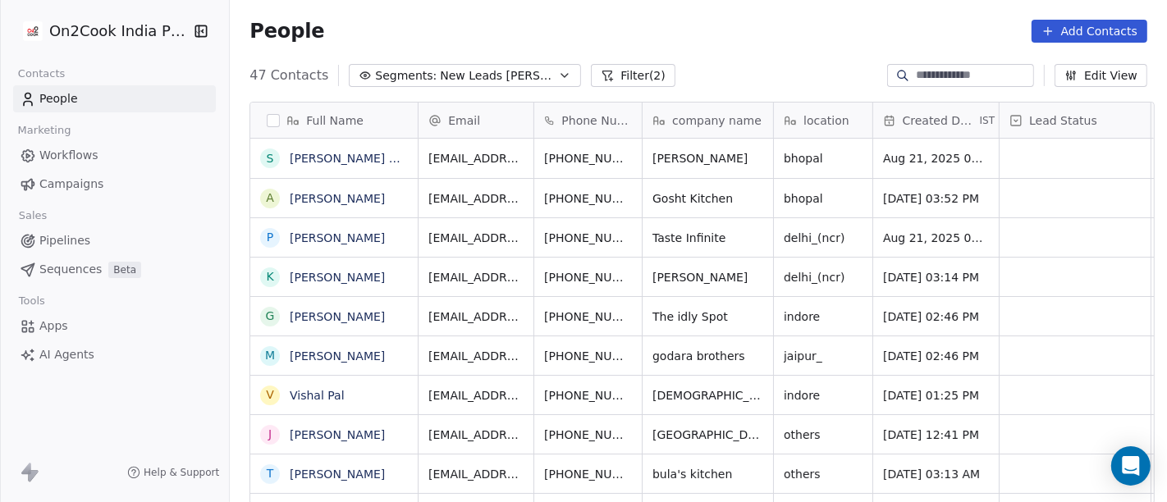
scroll to position [428, 931]
click at [721, 34] on div "People Add Contacts" at bounding box center [699, 31] width 898 height 23
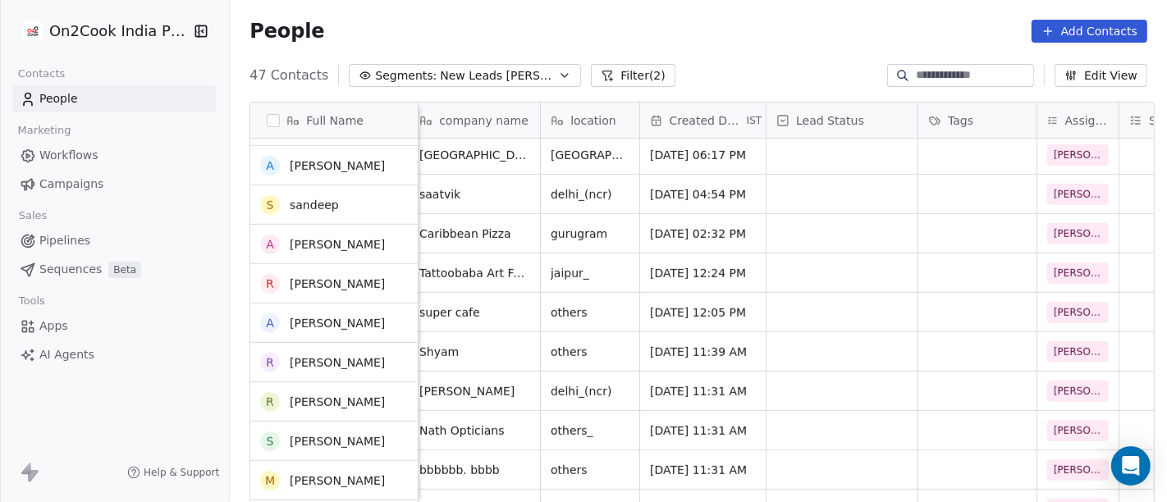
scroll to position [0, 0]
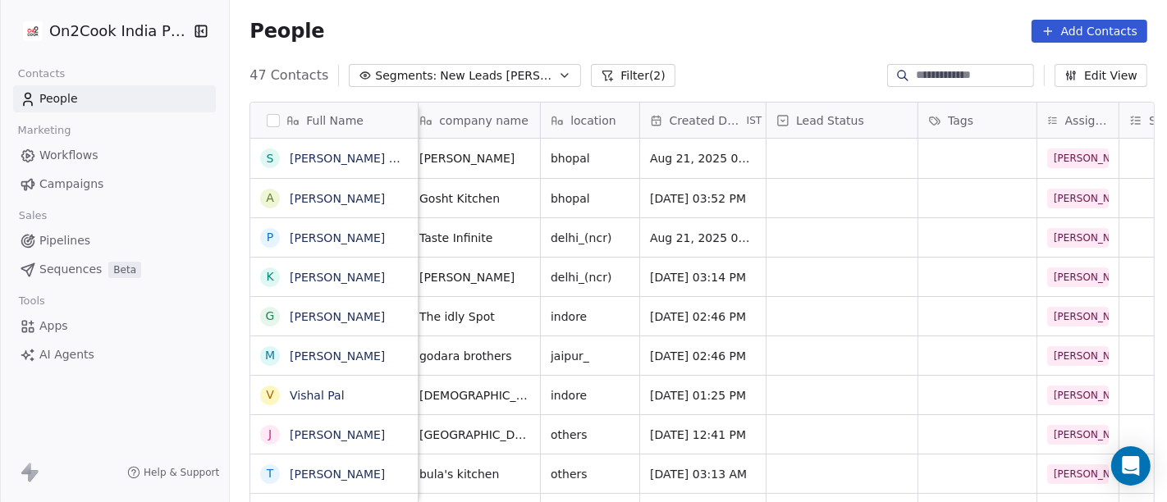
click at [709, 32] on div "People Add Contacts" at bounding box center [699, 31] width 898 height 23
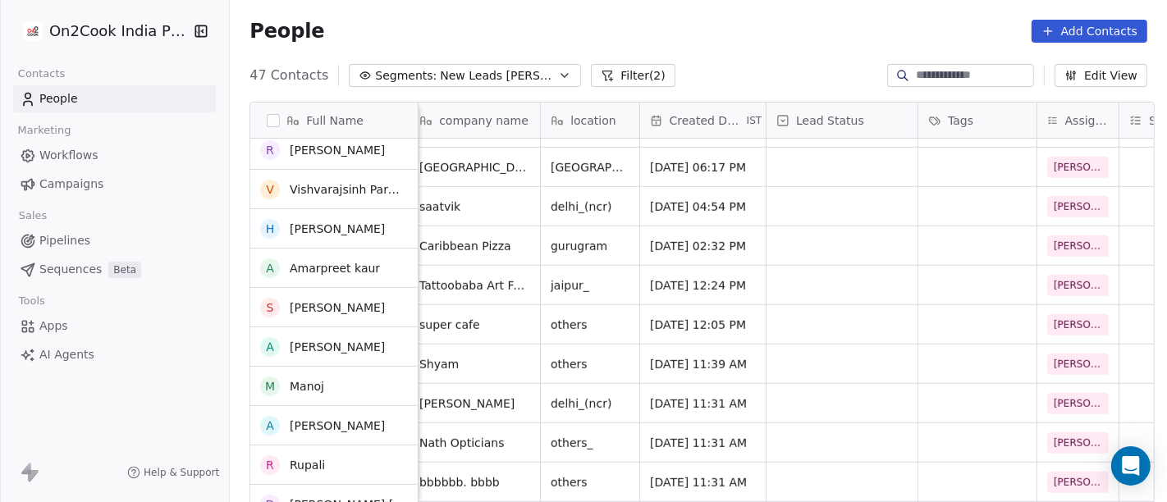
scroll to position [937, 0]
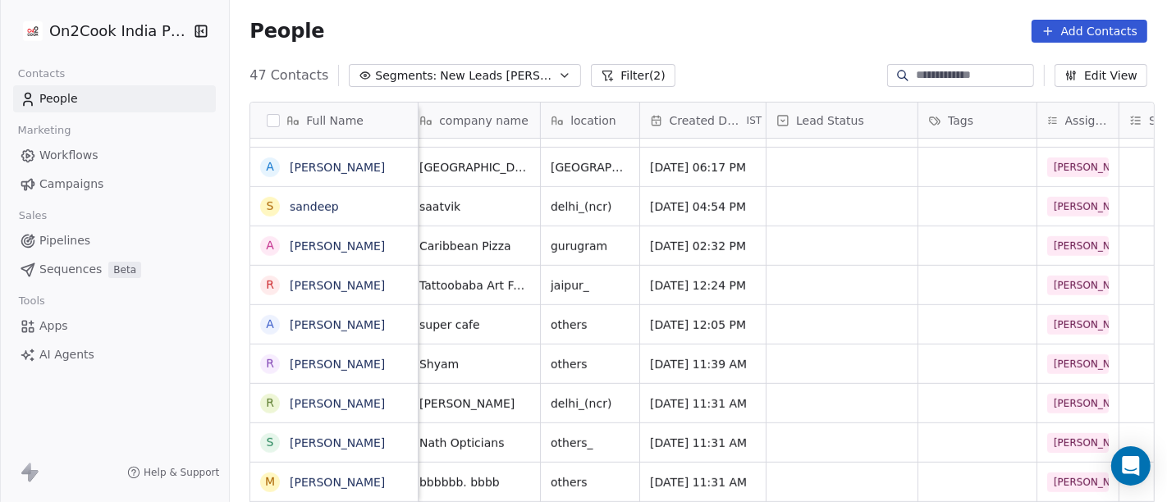
click at [736, 3] on div "People Add Contacts" at bounding box center [698, 31] width 937 height 62
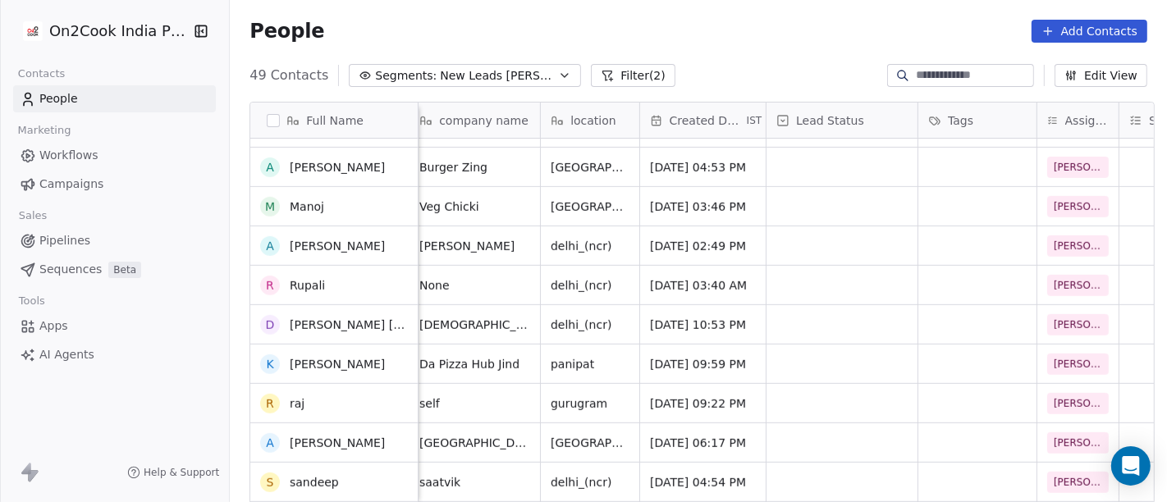
scroll to position [573, 0]
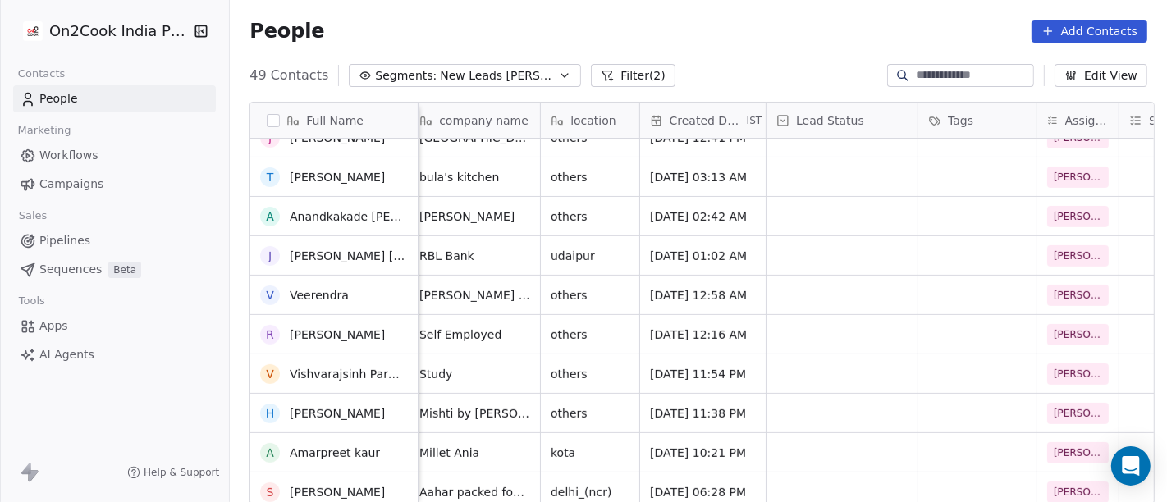
click at [490, 76] on span "New Leads [PERSON_NAME]" at bounding box center [497, 75] width 115 height 17
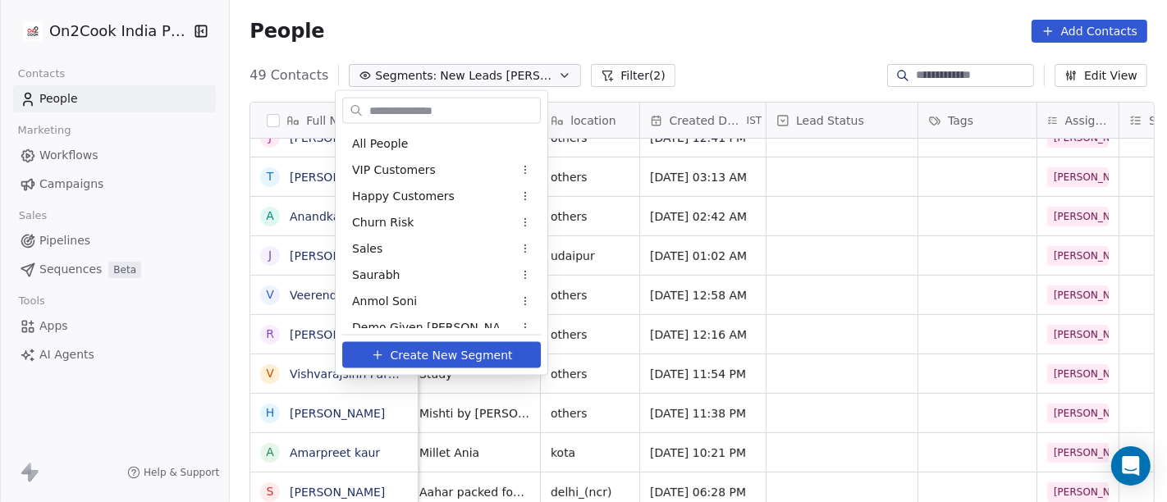
scroll to position [274, 0]
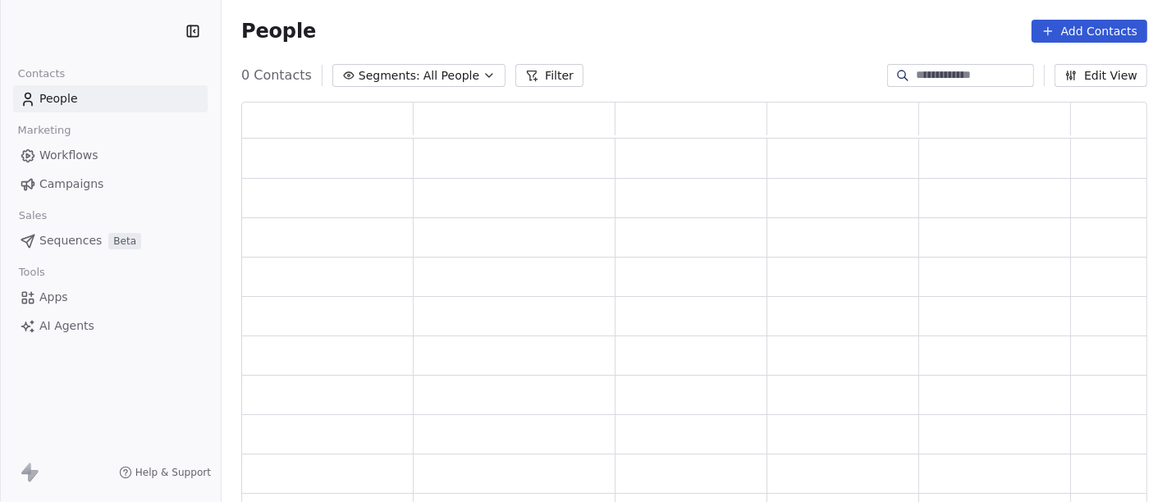
scroll to position [389, 891]
click at [539, 80] on button "Filter" at bounding box center [549, 75] width 68 height 23
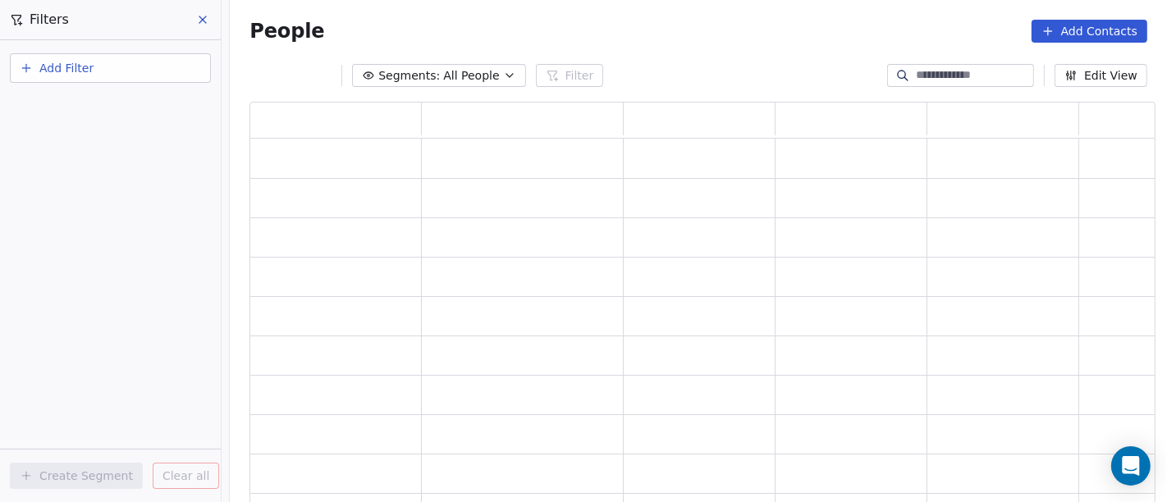
click at [80, 74] on span "Add Filter" at bounding box center [66, 68] width 54 height 17
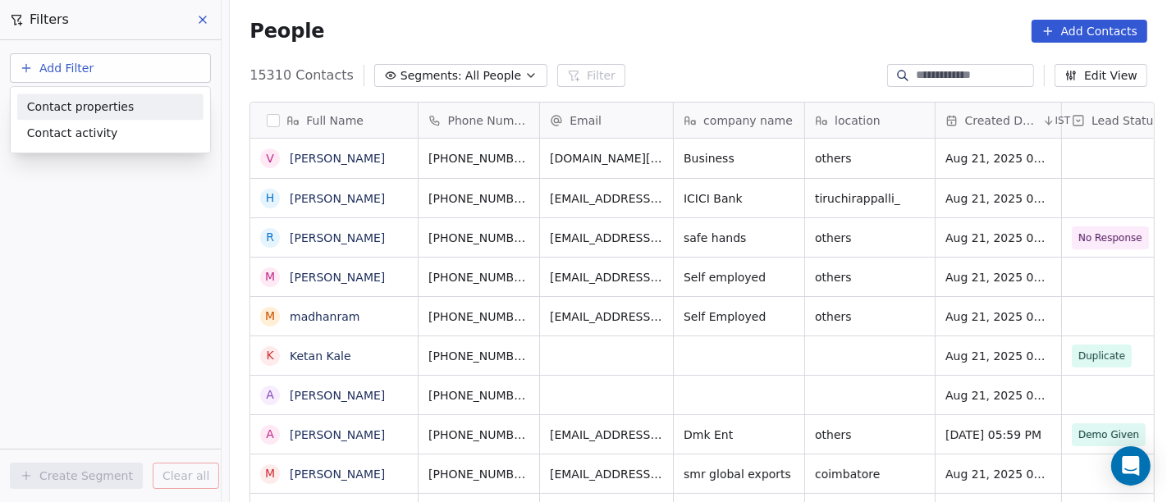
scroll to position [428, 931]
click at [126, 111] on div "Contact properties" at bounding box center [110, 106] width 167 height 17
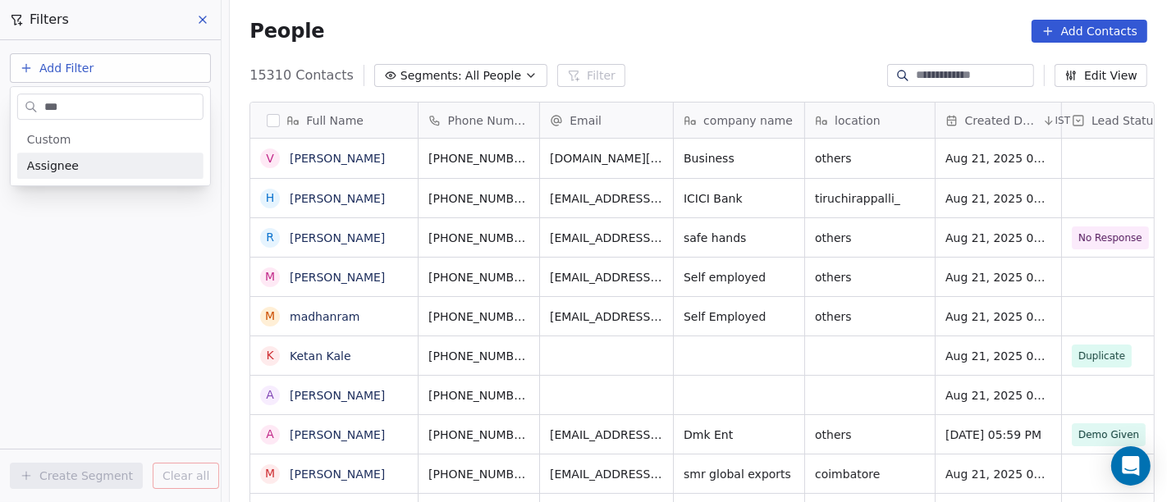
type input "***"
click at [108, 168] on div "Assignee" at bounding box center [110, 166] width 167 height 16
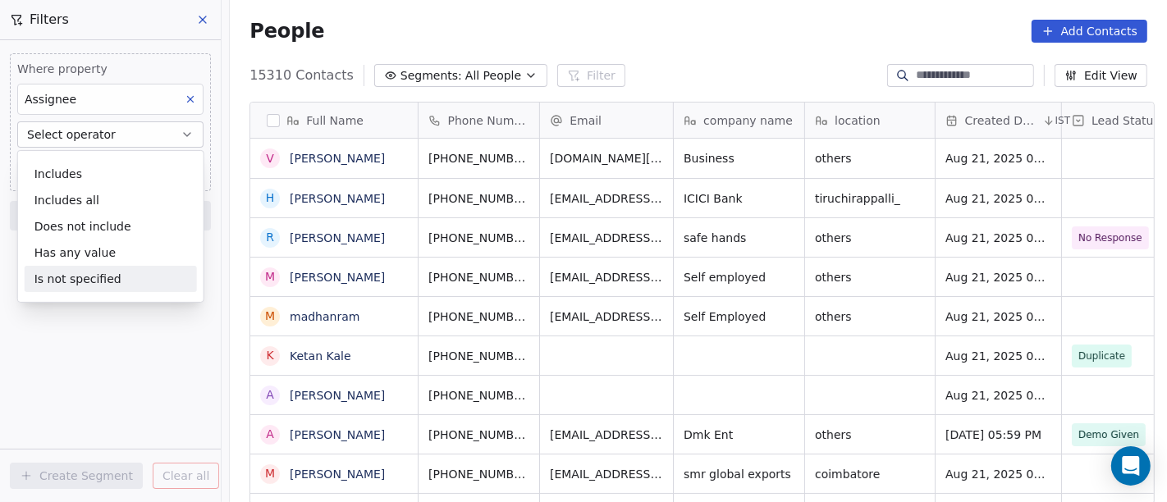
click at [107, 279] on div "Is not specified" at bounding box center [111, 279] width 172 height 26
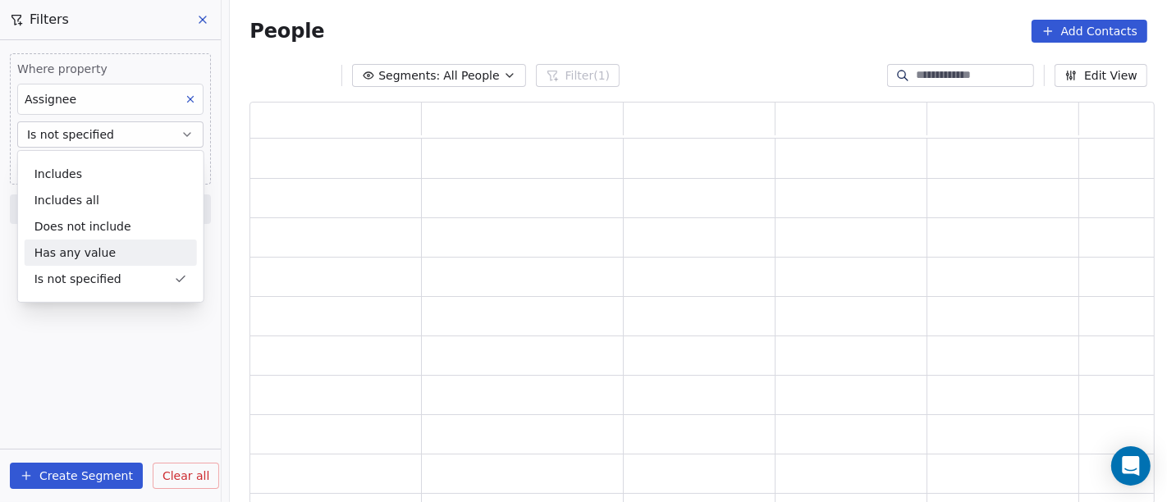
scroll to position [389, 891]
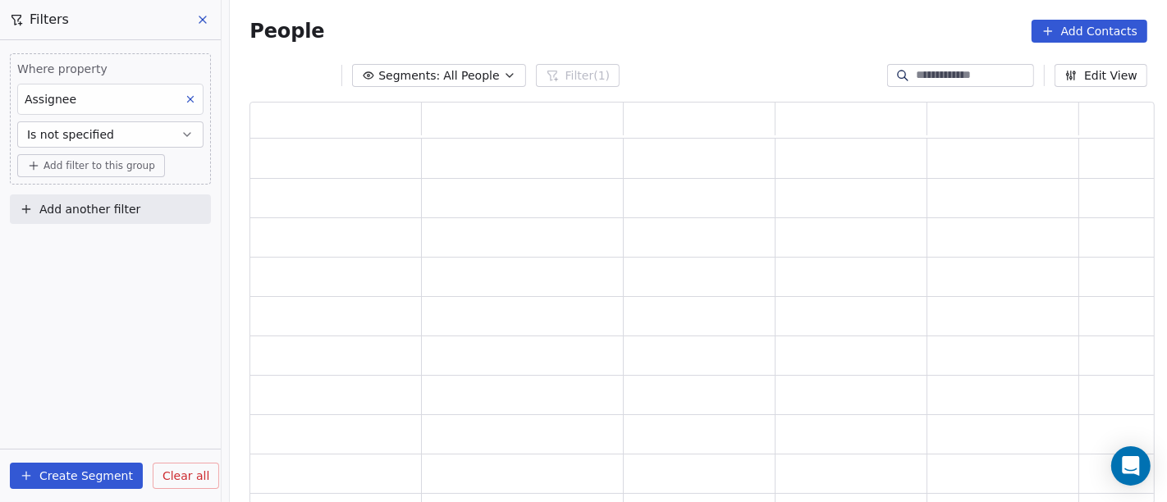
click at [80, 174] on button "Add filter to this group" at bounding box center [91, 165] width 148 height 23
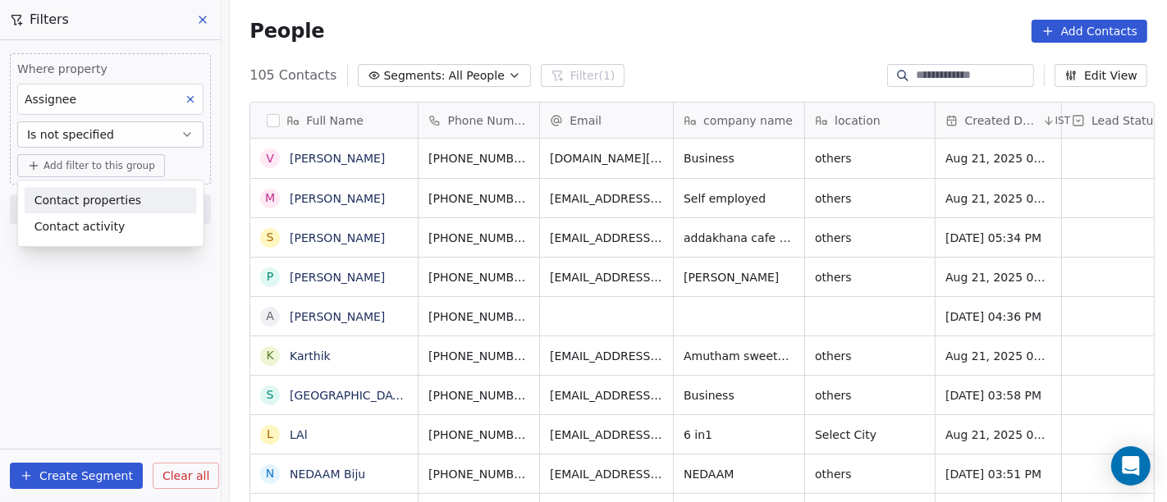
scroll to position [428, 931]
click at [96, 200] on span "Contact properties" at bounding box center [87, 200] width 107 height 17
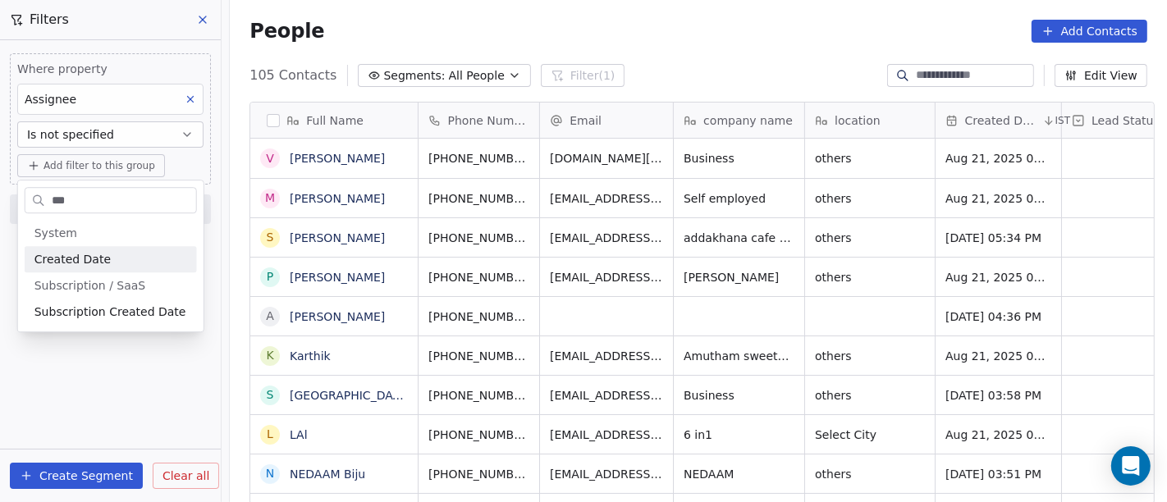
type input "***"
click at [98, 252] on span "Created Date" at bounding box center [72, 259] width 76 height 16
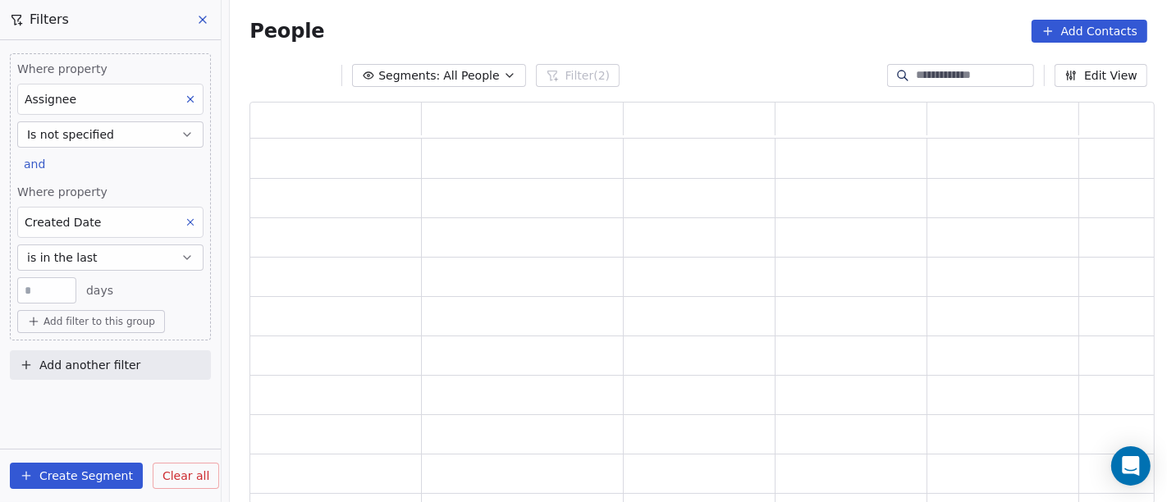
scroll to position [389, 891]
click at [103, 255] on button "is in the last" at bounding box center [110, 258] width 186 height 26
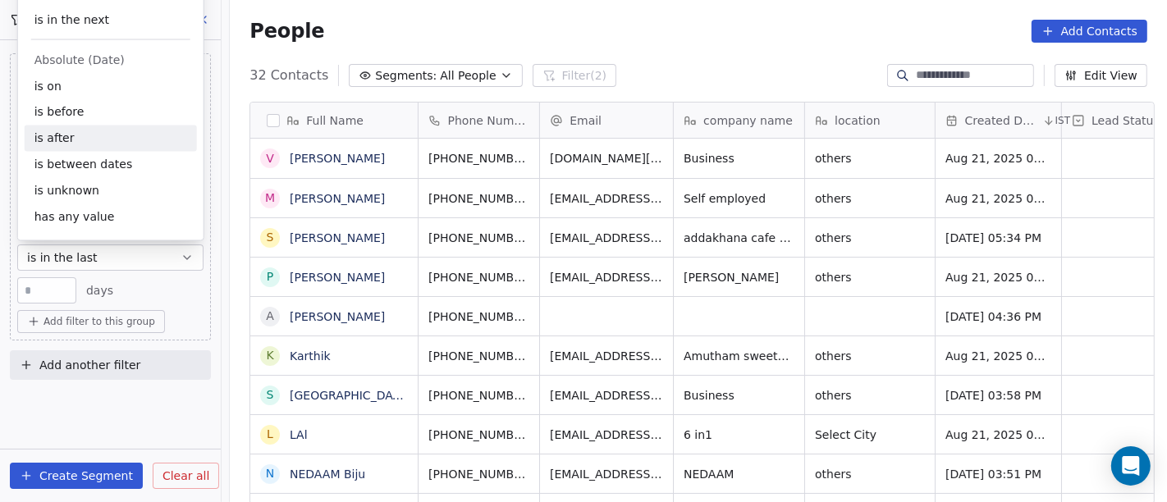
scroll to position [428, 931]
click at [89, 144] on div "is after" at bounding box center [111, 139] width 172 height 26
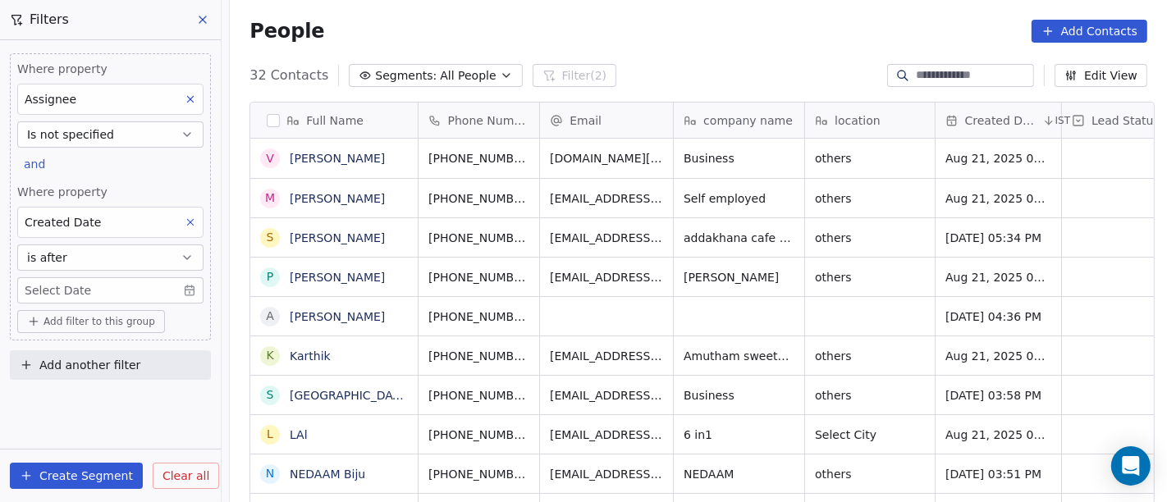
click at [77, 295] on body "On2Cook India Pvt. Ltd. Contacts People Marketing Workflows Campaigns Sales Pip…" at bounding box center [583, 251] width 1167 height 502
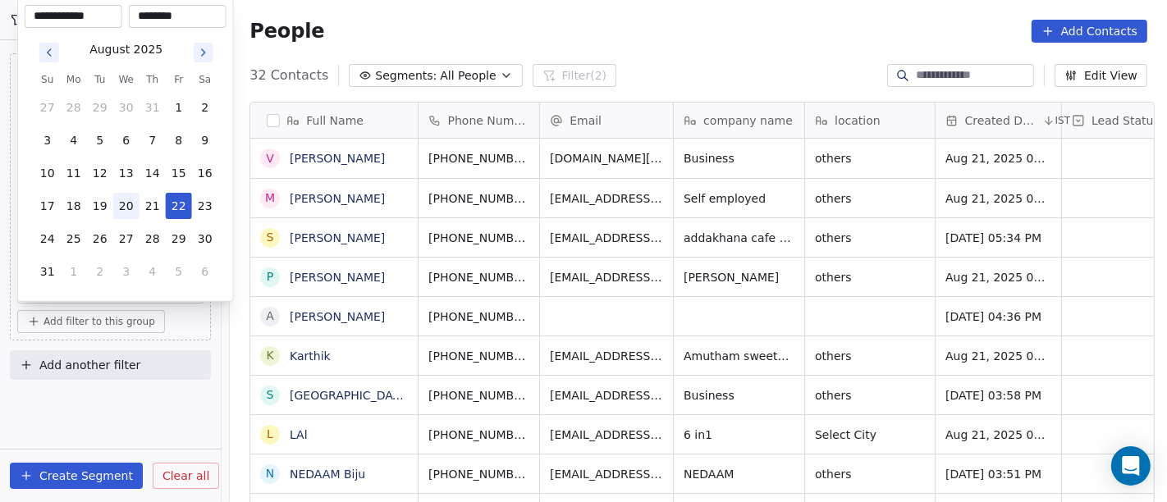
click at [123, 212] on button "20" at bounding box center [126, 206] width 26 height 26
type input "**********"
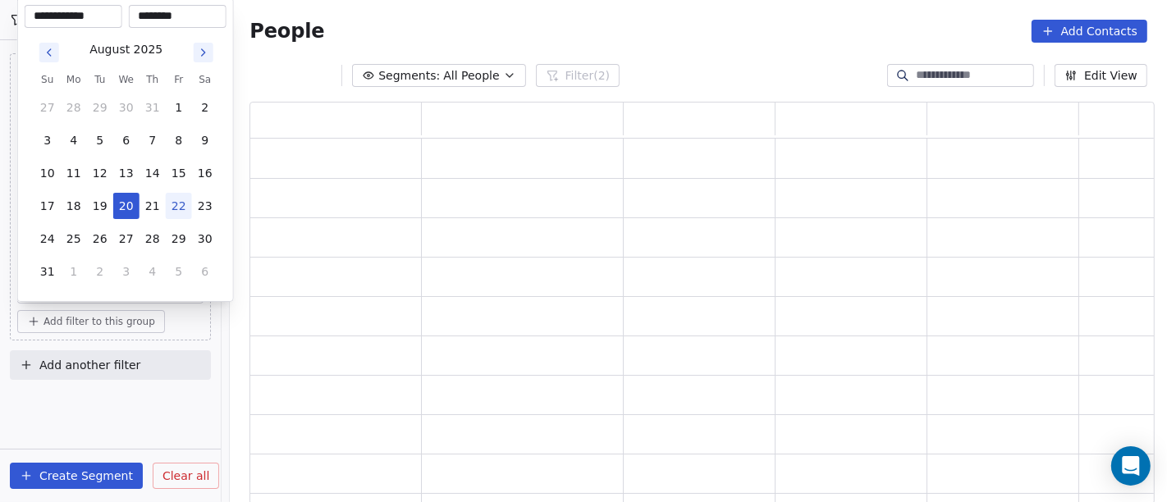
click at [570, 22] on html "**********" at bounding box center [583, 251] width 1167 height 502
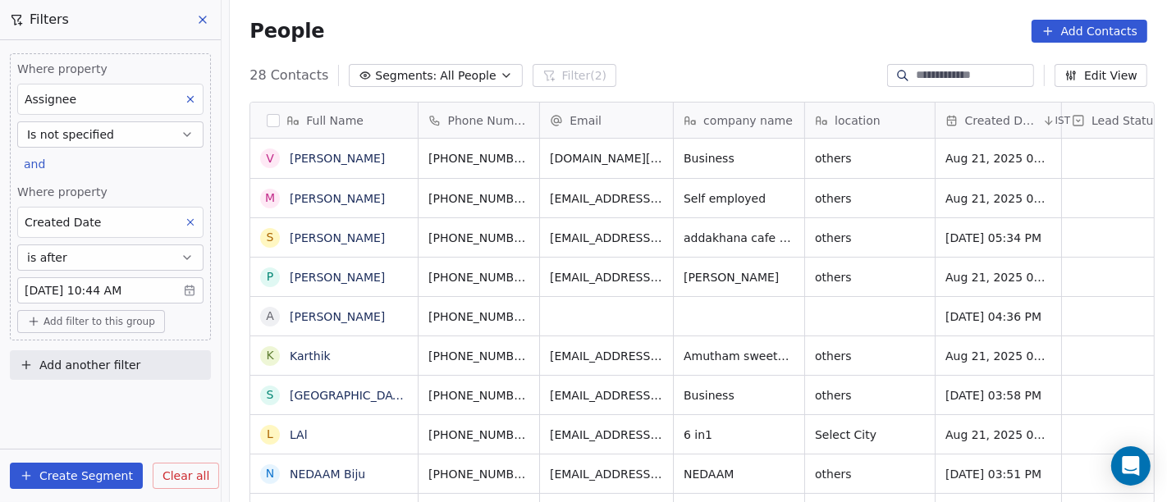
scroll to position [0, 0]
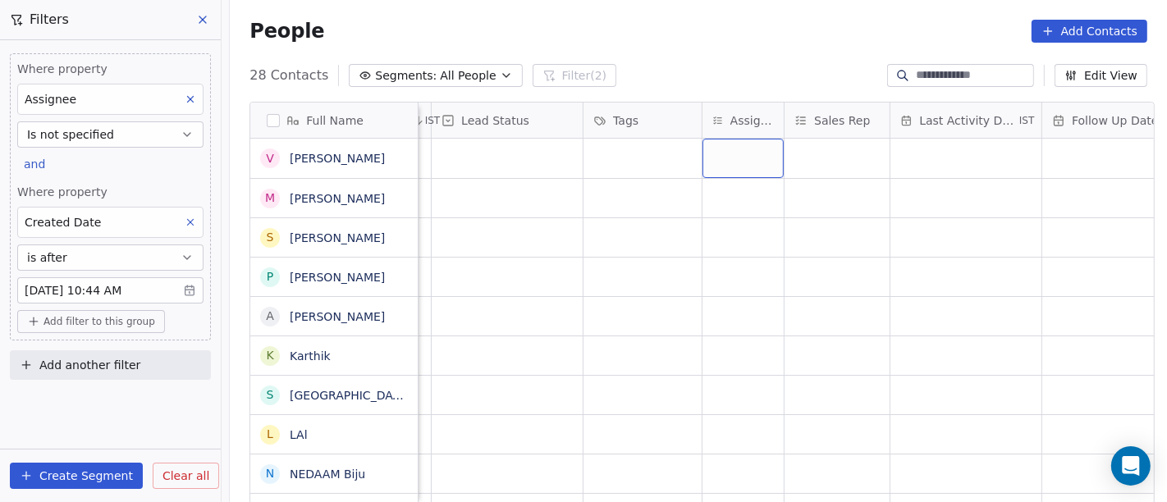
click at [744, 160] on div "grid" at bounding box center [743, 158] width 81 height 39
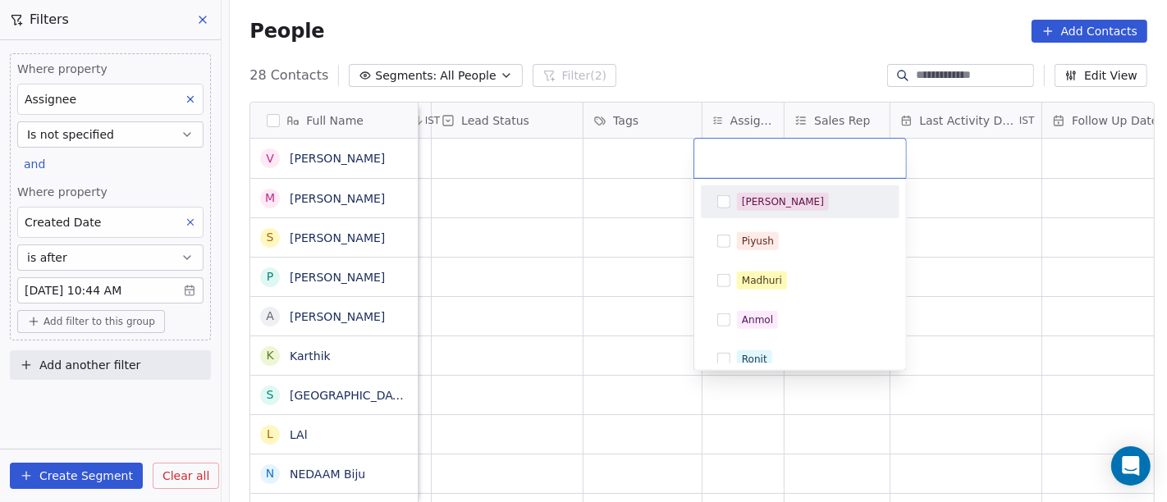
click at [746, 207] on div "[PERSON_NAME]" at bounding box center [783, 202] width 82 height 15
click at [595, 187] on html "On2Cook India Pvt. Ltd. Contacts People Marketing Workflows Campaigns Sales Pip…" at bounding box center [583, 251] width 1167 height 502
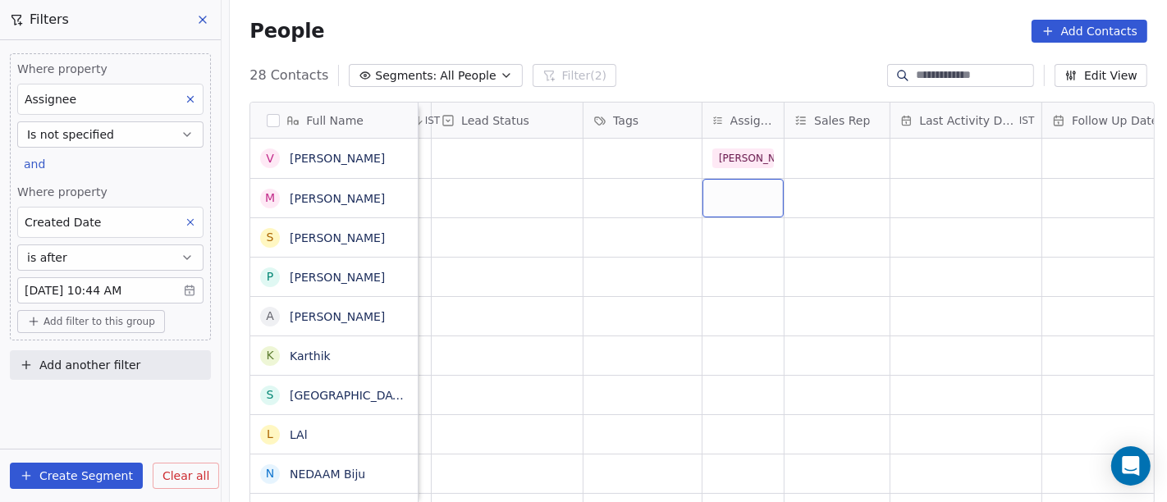
click at [719, 201] on div "grid" at bounding box center [743, 198] width 81 height 39
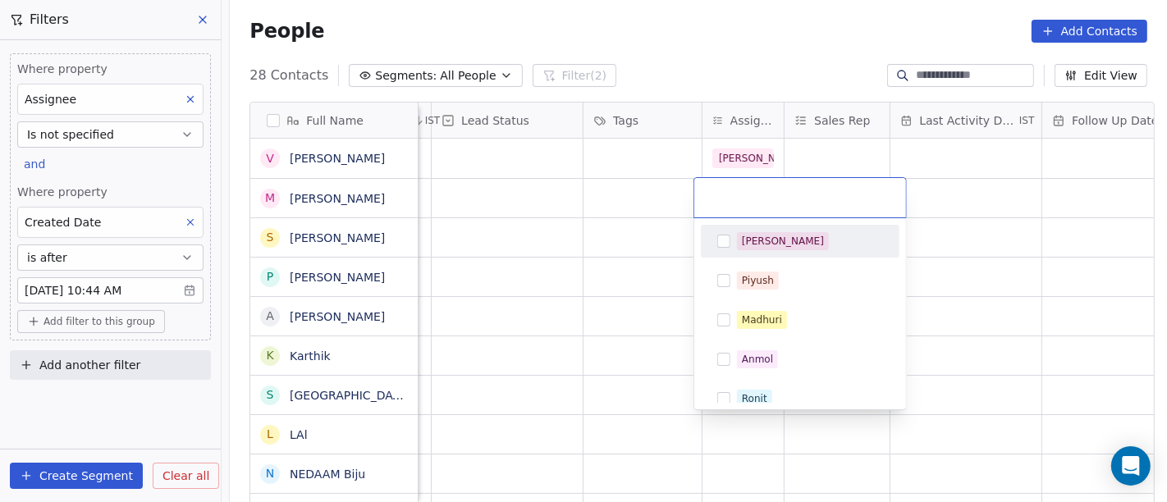
click at [762, 239] on div "[PERSON_NAME]" at bounding box center [783, 241] width 82 height 15
click at [649, 212] on html "On2Cook India Pvt. Ltd. Contacts People Marketing Workflows Campaigns Sales Pip…" at bounding box center [583, 251] width 1167 height 502
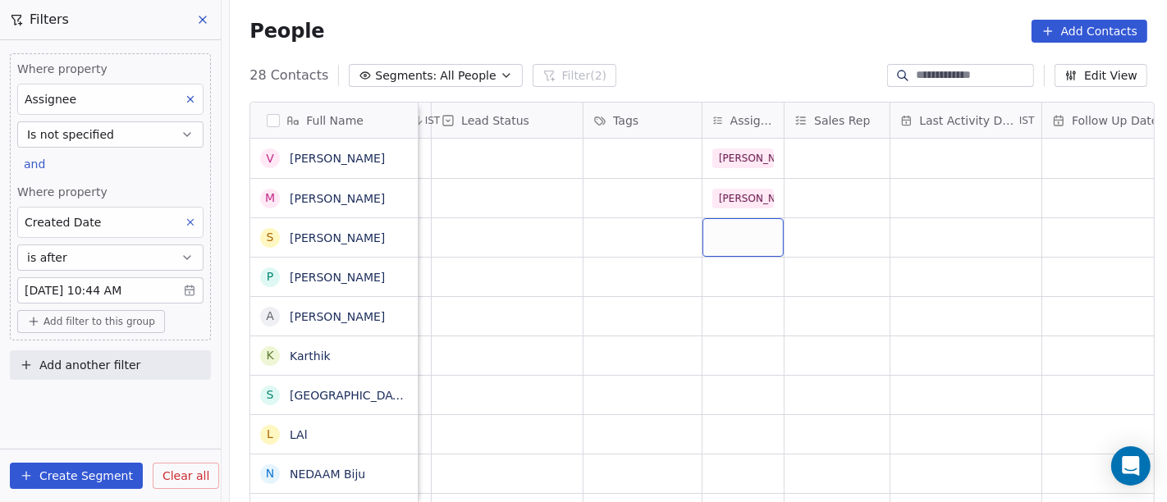
click at [724, 240] on div "grid" at bounding box center [743, 237] width 81 height 39
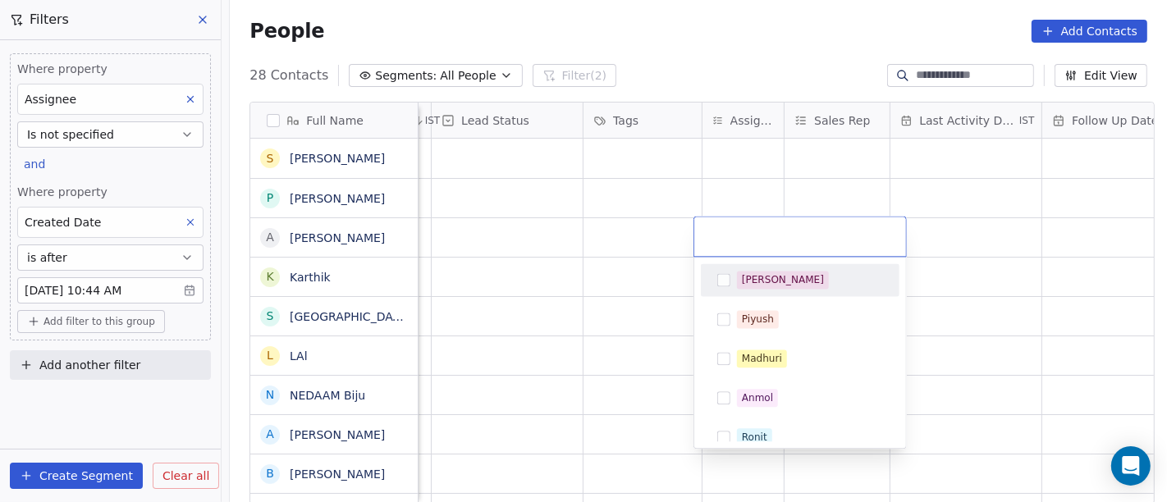
click at [757, 272] on div "[PERSON_NAME]" at bounding box center [783, 279] width 82 height 15
click at [660, 207] on html "On2Cook India Pvt. Ltd. Contacts People Marketing Workflows Campaigns Sales Pip…" at bounding box center [583, 251] width 1167 height 502
click at [799, 236] on icon at bounding box center [802, 237] width 6 height 6
click at [607, 219] on html "On2Cook India Pvt. Ltd. Contacts People Marketing Workflows Campaigns Sales Pip…" at bounding box center [583, 251] width 1167 height 502
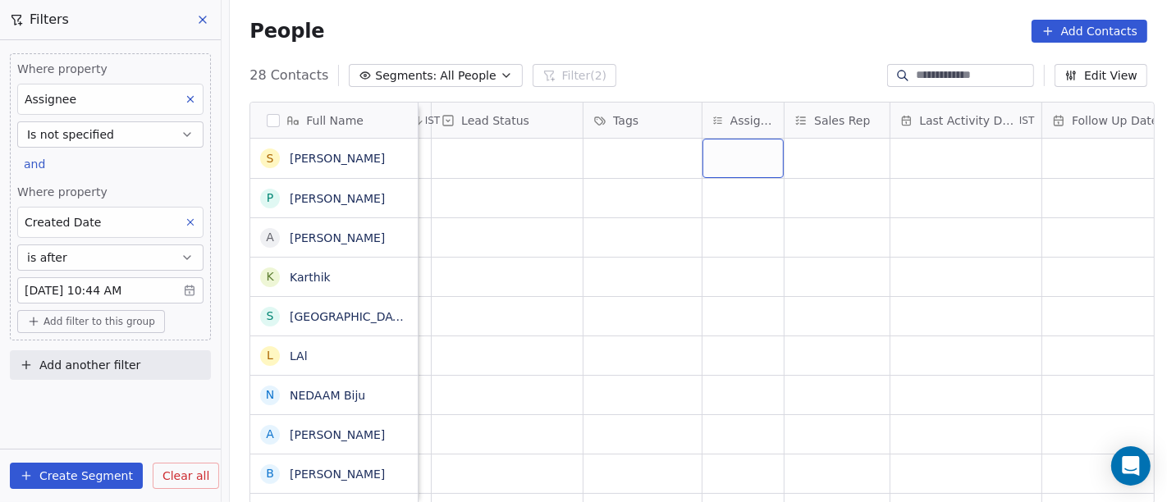
click at [726, 163] on div "grid" at bounding box center [743, 158] width 81 height 39
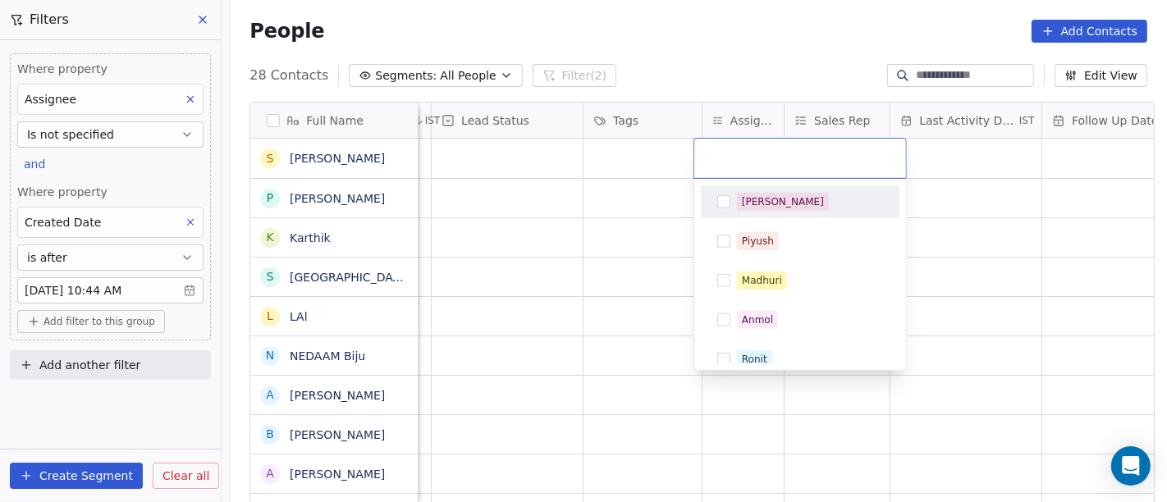
click at [755, 208] on div "[PERSON_NAME]" at bounding box center [783, 202] width 82 height 15
click at [634, 208] on html "On2Cook India Pvt. Ltd. Contacts People Marketing Workflows Campaigns Sales Pip…" at bounding box center [583, 251] width 1167 height 502
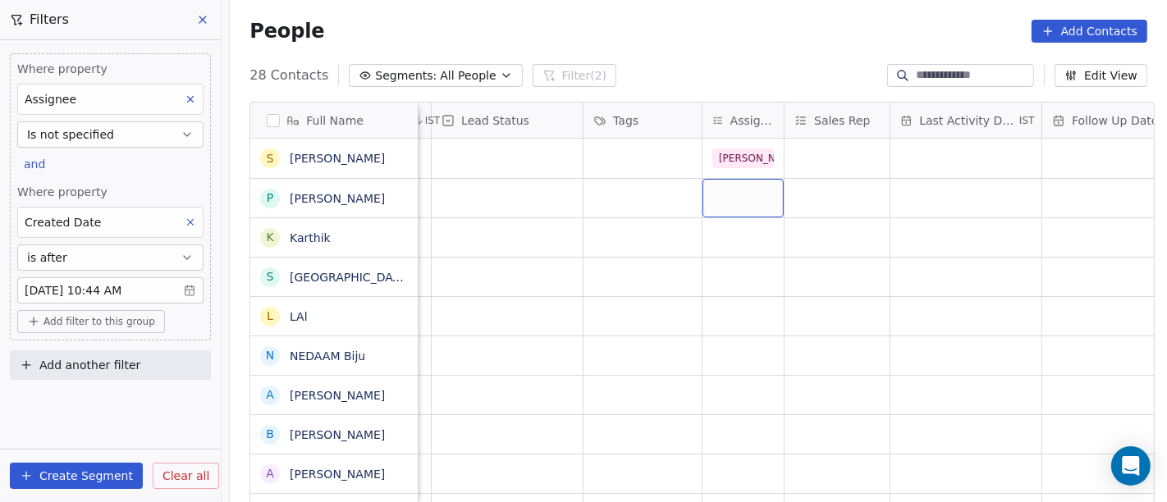
click at [733, 200] on div "grid" at bounding box center [743, 198] width 81 height 39
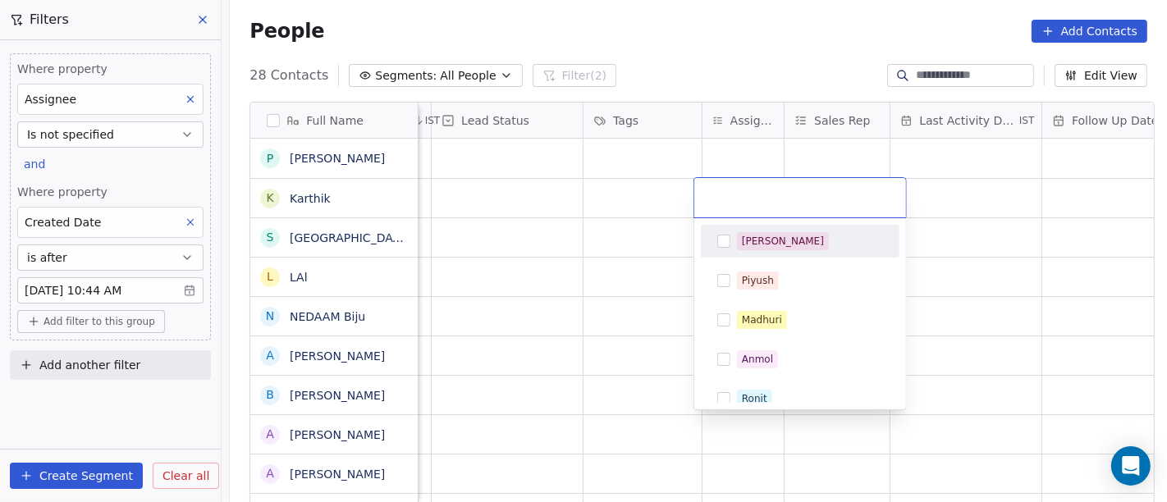
click at [749, 235] on div "[PERSON_NAME]" at bounding box center [783, 241] width 82 height 15
click at [625, 214] on html "On2Cook India Pvt. Ltd. Contacts People Marketing Workflows Campaigns Sales Pip…" at bounding box center [583, 251] width 1167 height 502
click at [656, 196] on html "On2Cook India Pvt. Ltd. Contacts People Marketing Workflows Campaigns Sales Pip…" at bounding box center [583, 251] width 1167 height 502
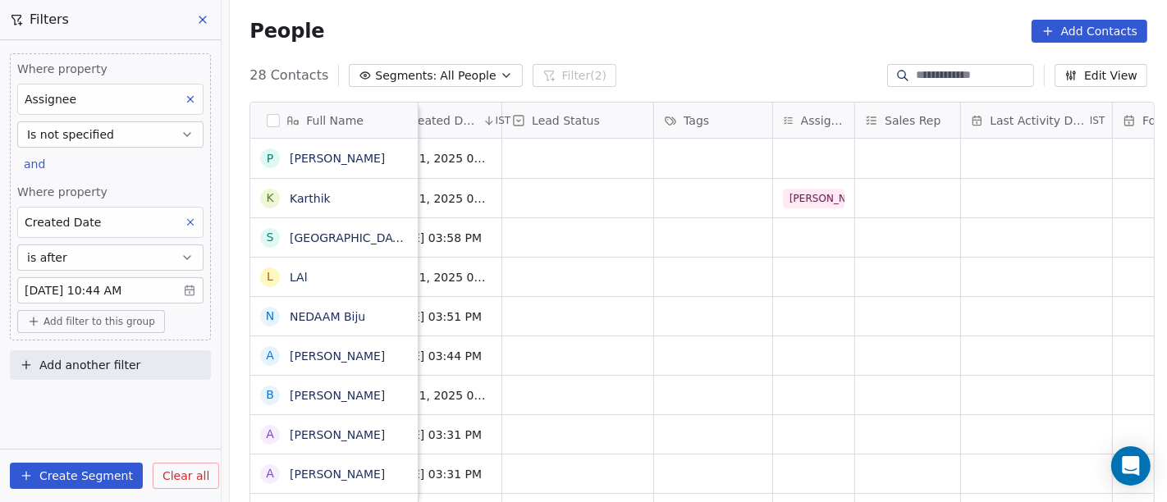
scroll to position [0, 558]
click at [808, 158] on div "grid" at bounding box center [815, 158] width 81 height 39
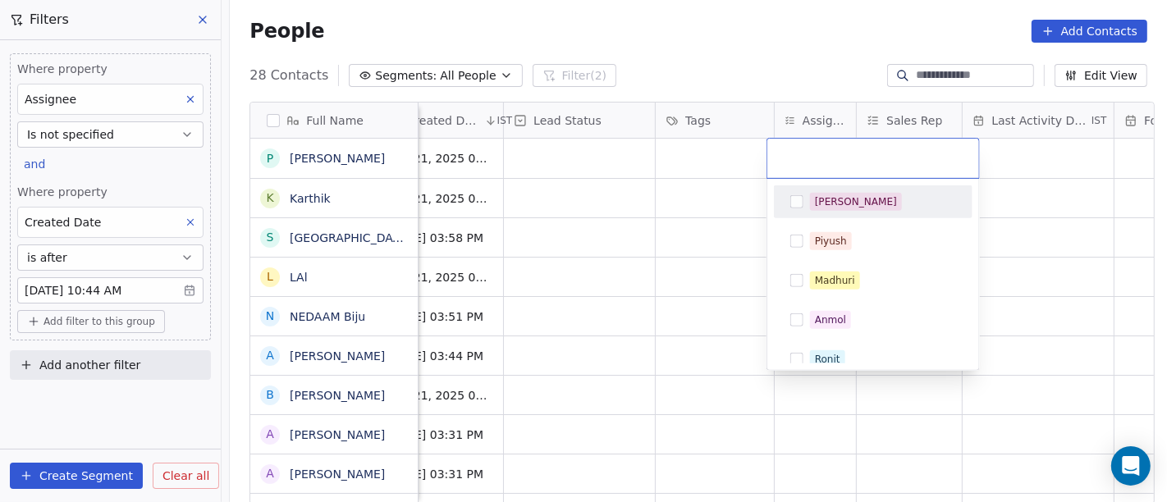
click at [827, 198] on div "[PERSON_NAME]" at bounding box center [856, 202] width 82 height 15
click at [713, 168] on html "On2Cook India Pvt. Ltd. Contacts People Marketing Workflows Campaigns Sales Pip…" at bounding box center [583, 251] width 1167 height 502
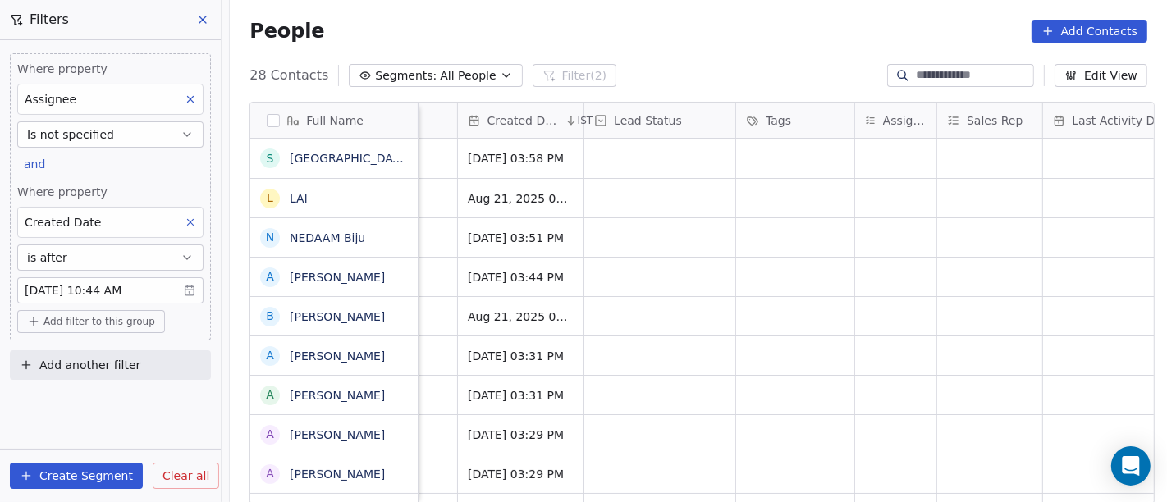
scroll to position [0, 445]
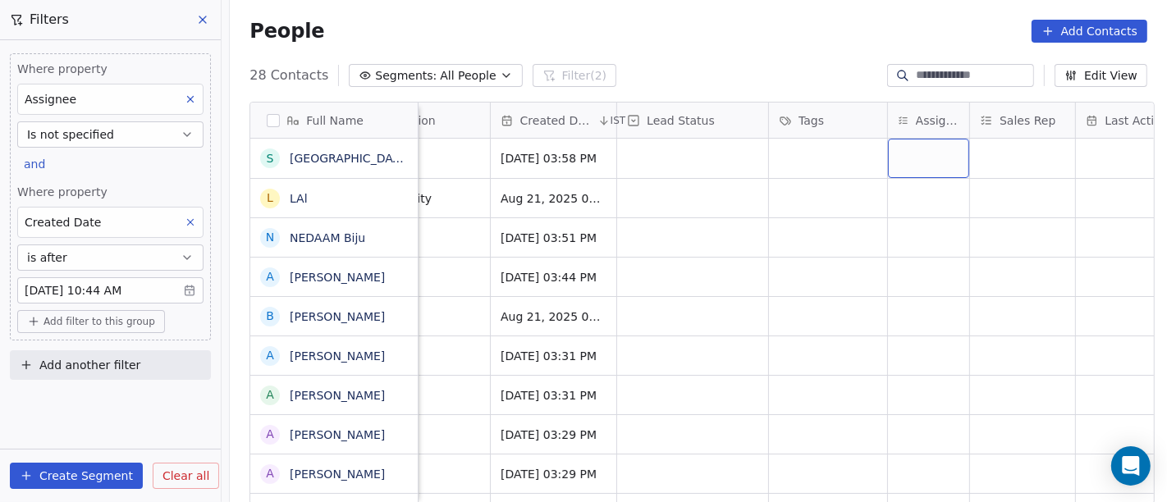
click at [909, 165] on div "grid" at bounding box center [928, 158] width 81 height 39
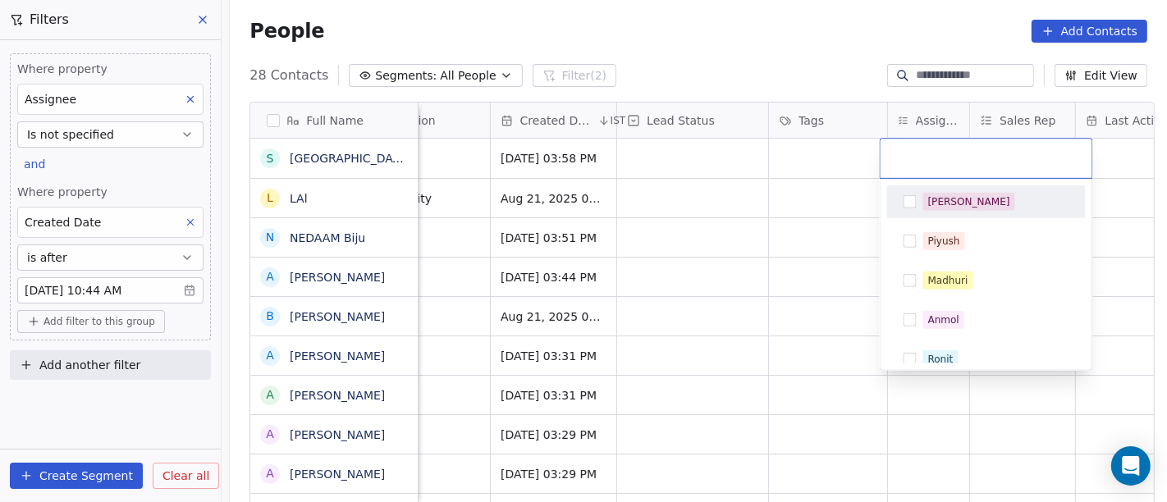
click at [936, 203] on div "[PERSON_NAME]" at bounding box center [969, 202] width 82 height 15
click at [785, 178] on html "On2Cook India Pvt. Ltd. Contacts People Marketing Workflows Campaigns Sales Pip…" at bounding box center [583, 251] width 1167 height 502
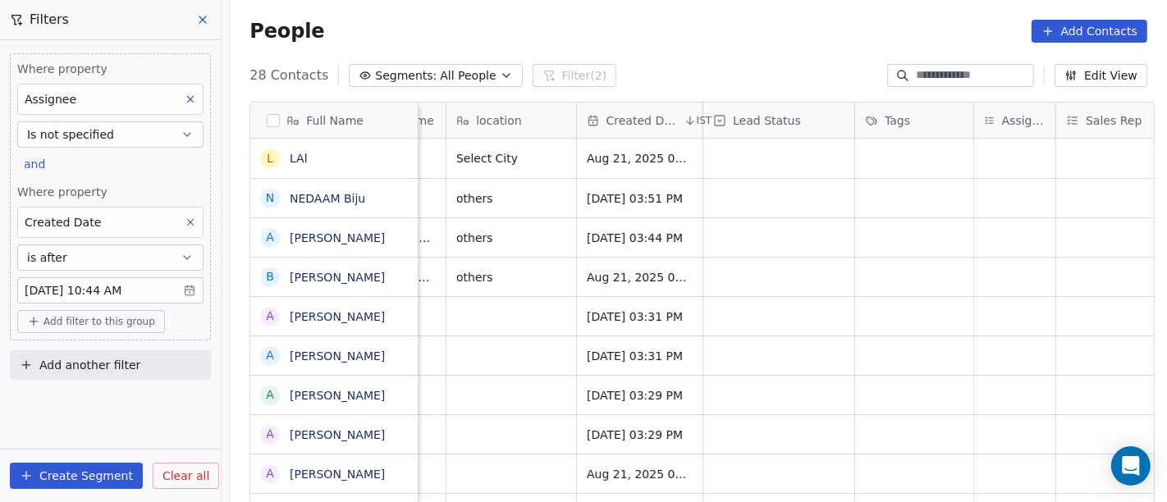
scroll to position [0, 370]
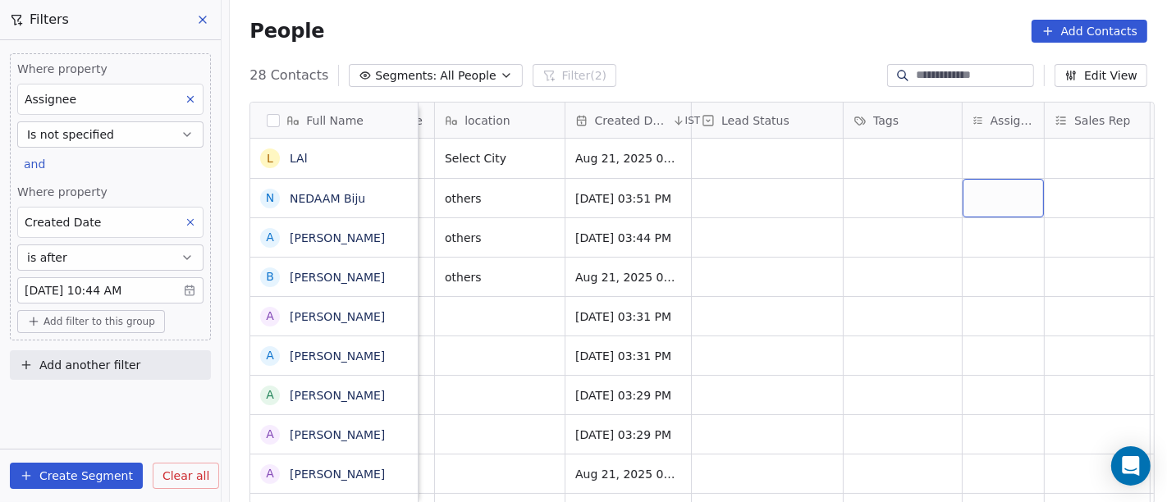
click at [976, 189] on div "grid" at bounding box center [1003, 198] width 81 height 39
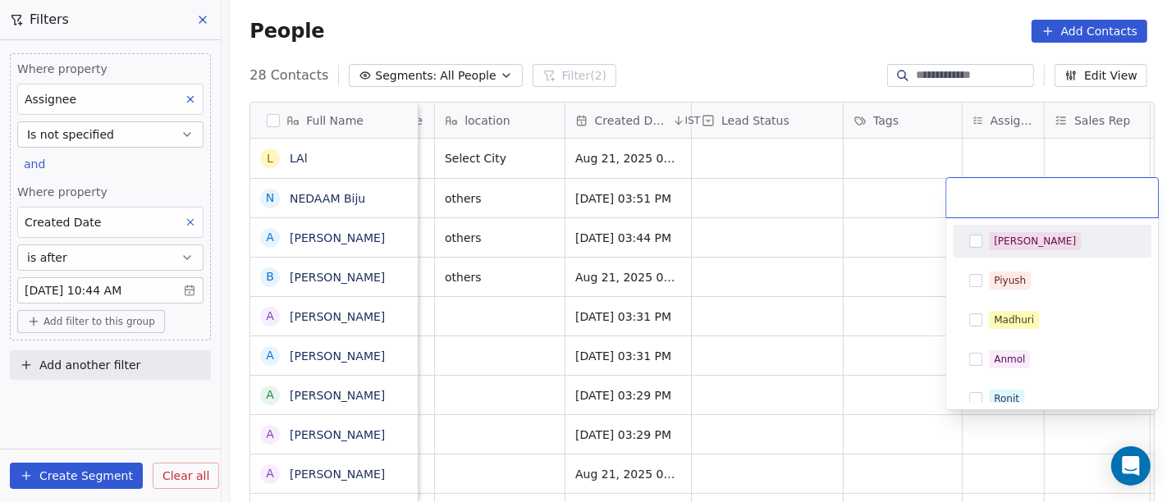
click at [1001, 240] on div "[PERSON_NAME]" at bounding box center [1035, 241] width 82 height 15
click at [827, 224] on html "On2Cook India Pvt. Ltd. Contacts People Marketing Workflows Campaigns Sales Pip…" at bounding box center [583, 251] width 1167 height 502
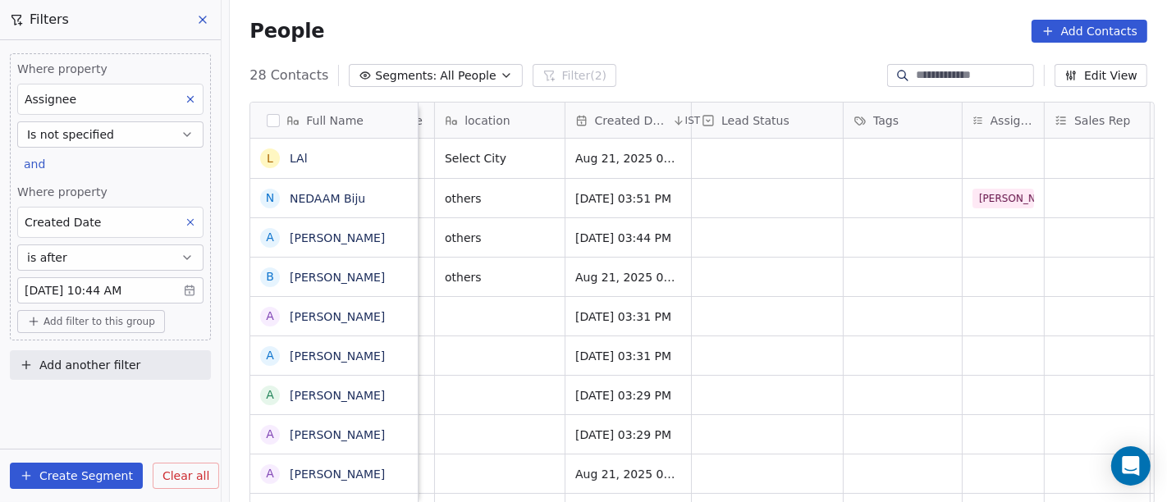
click at [776, 48] on div "People Add Contacts" at bounding box center [698, 31] width 937 height 62
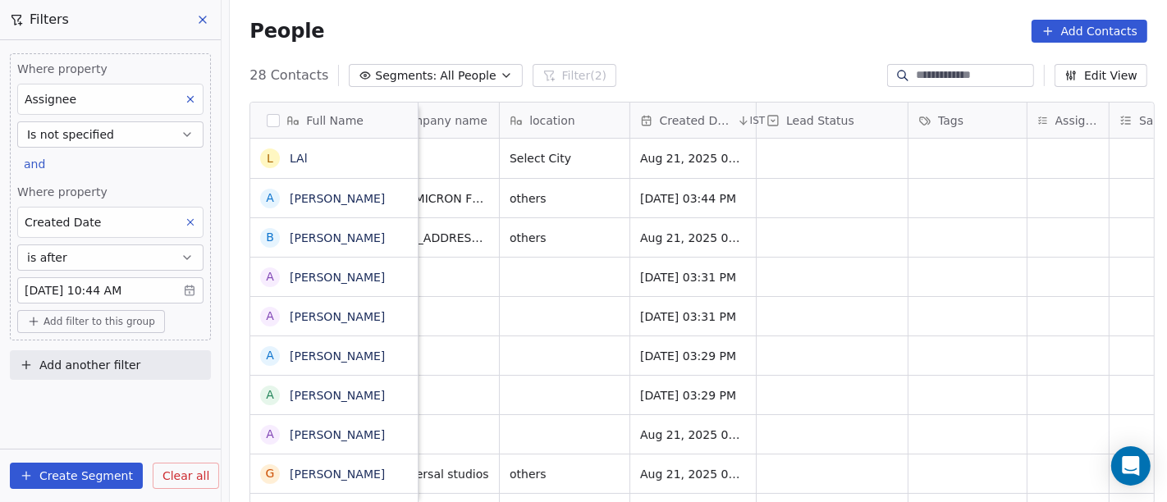
scroll to position [1, 305]
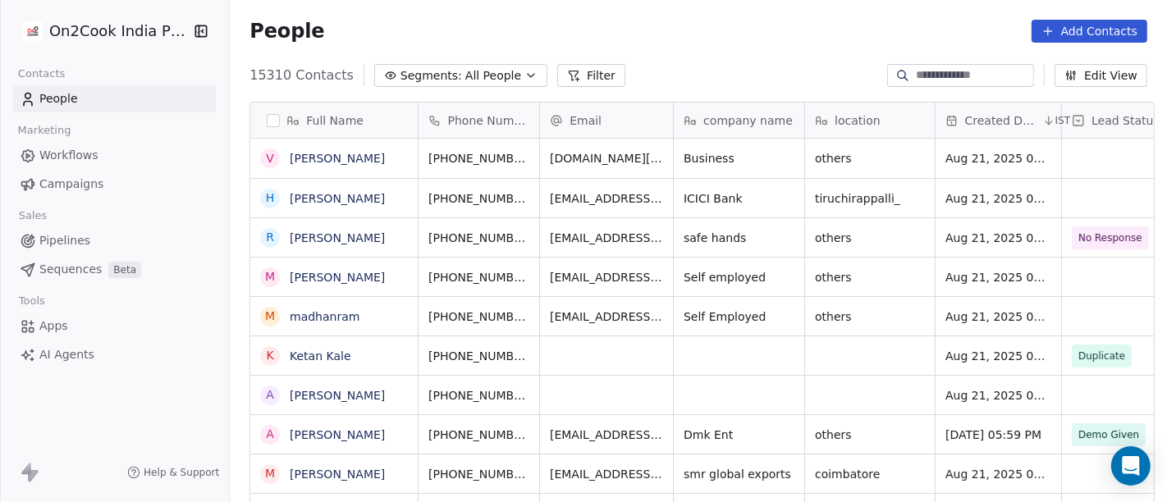
scroll to position [428, 931]
drag, startPoint x: 479, startPoint y: 82, endPoint x: 465, endPoint y: 80, distance: 14.0
click at [465, 80] on span "All People" at bounding box center [493, 75] width 56 height 17
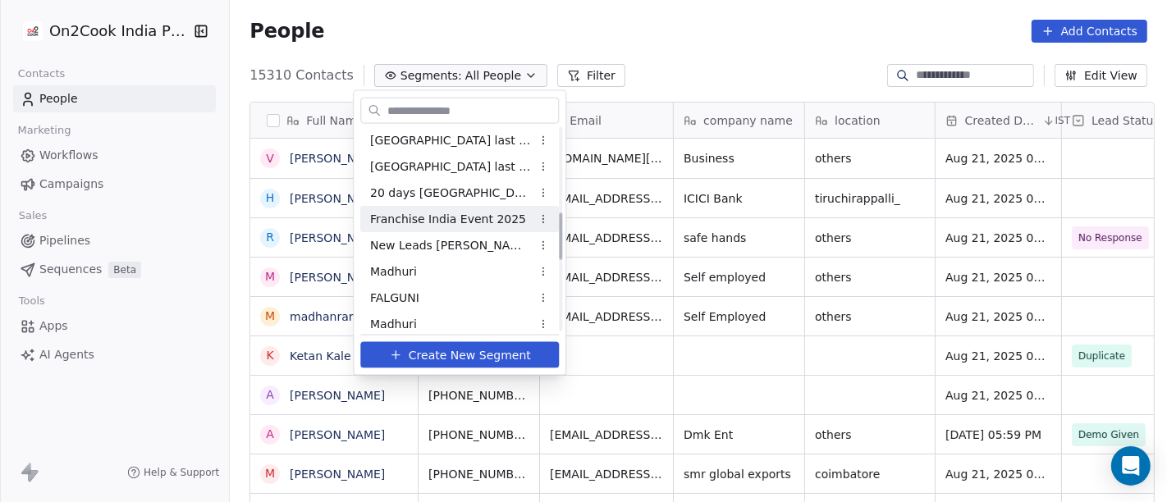
scroll to position [364, 0]
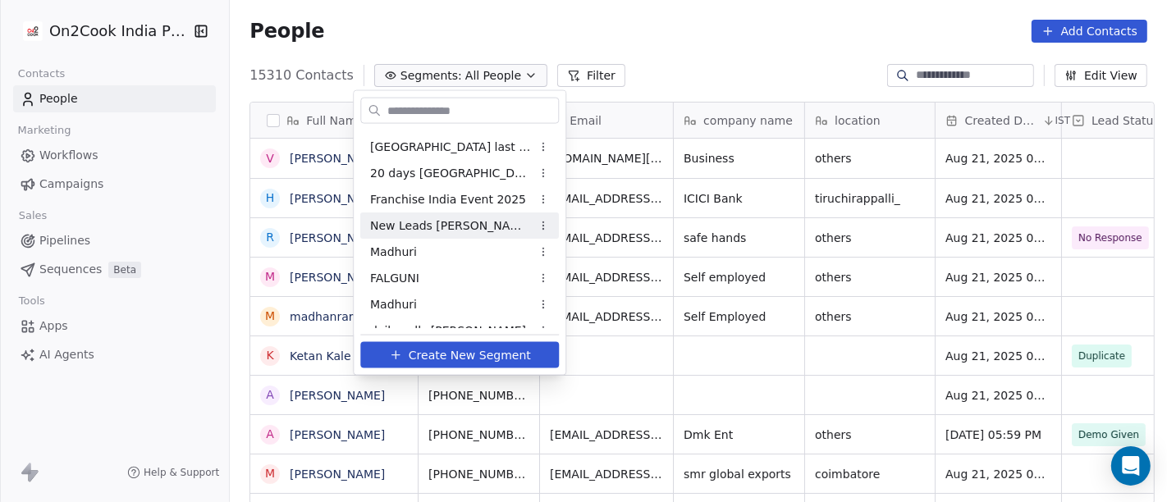
click at [429, 229] on span "New Leads [PERSON_NAME]" at bounding box center [450, 225] width 161 height 17
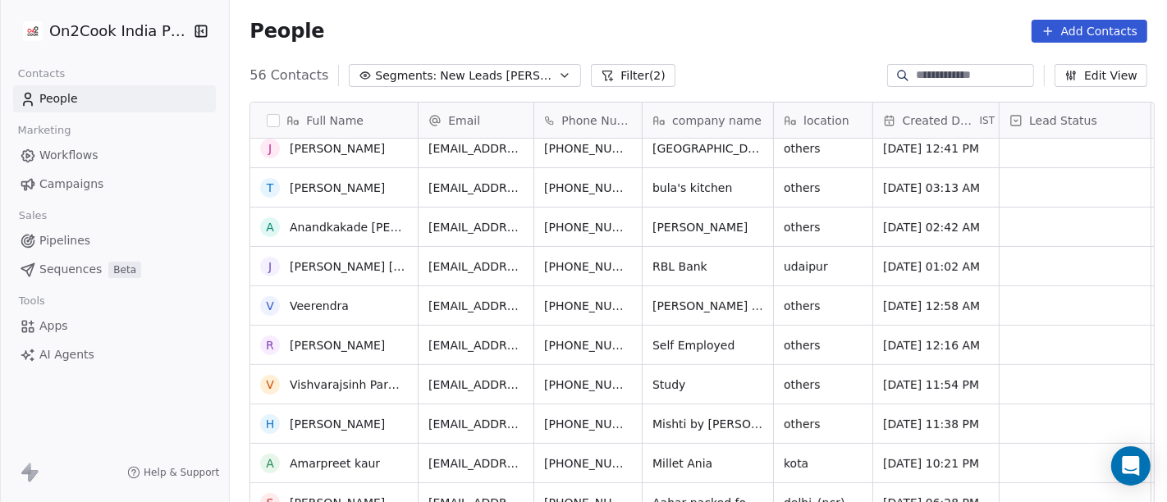
scroll to position [0, 0]
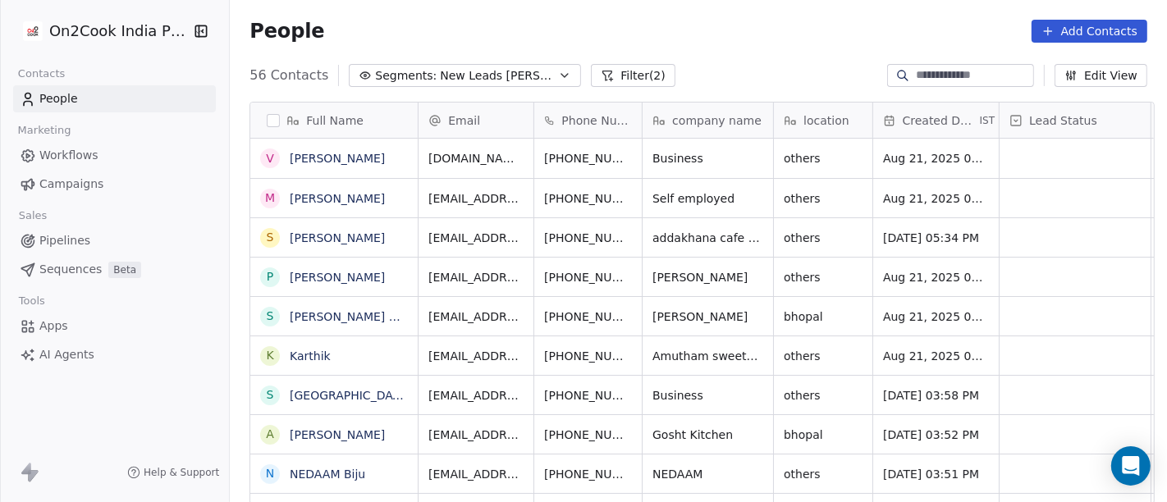
click at [907, 86] on div at bounding box center [960, 75] width 147 height 23
click at [602, 74] on button "Filter (2)" at bounding box center [633, 75] width 85 height 23
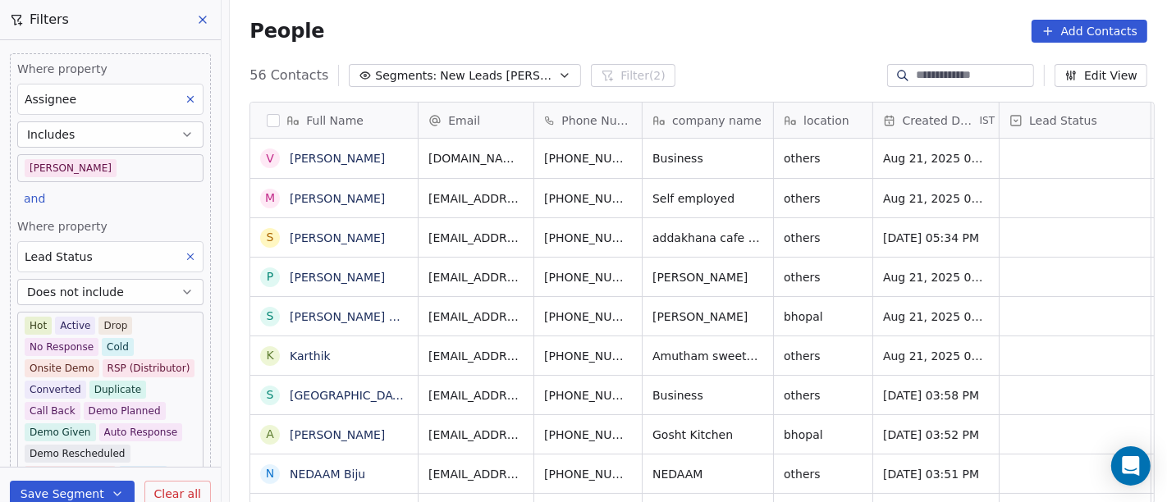
click at [110, 162] on body "On2Cook India Pvt. Ltd. Contacts People Marketing Workflows Campaigns Sales Pip…" at bounding box center [583, 251] width 1167 height 502
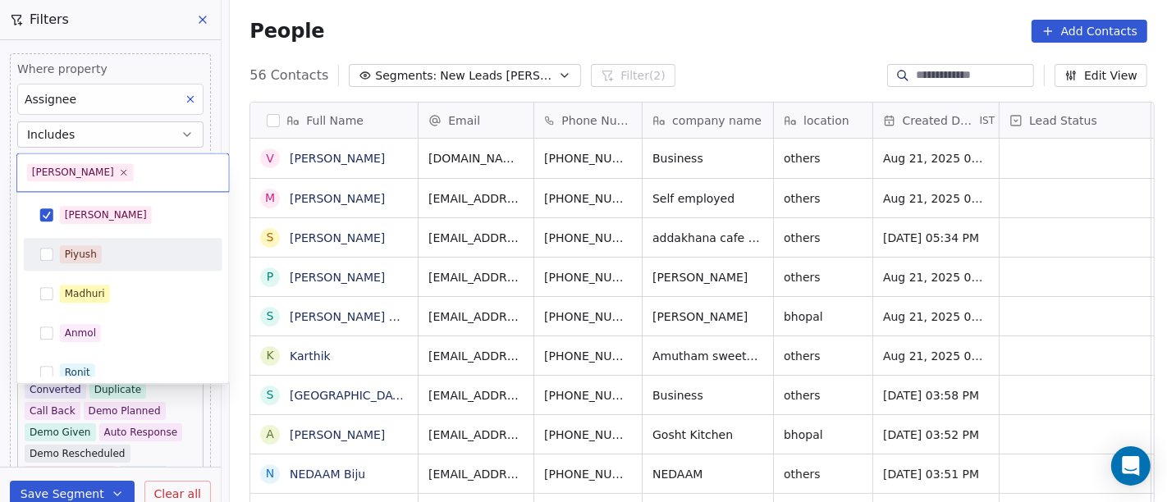
click at [107, 287] on span "Madhuri" at bounding box center [85, 294] width 50 height 18
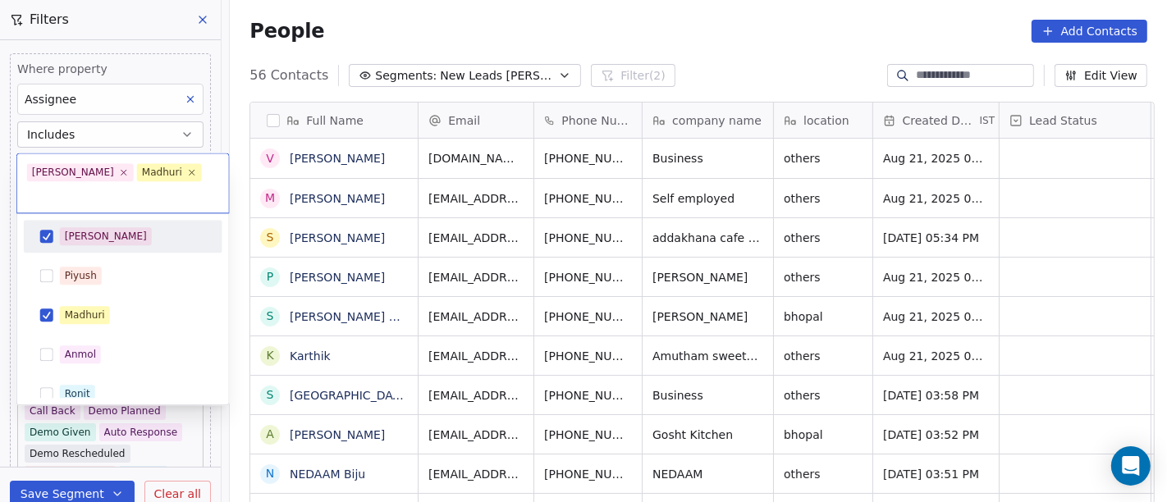
click at [121, 224] on div "[PERSON_NAME]" at bounding box center [122, 236] width 185 height 26
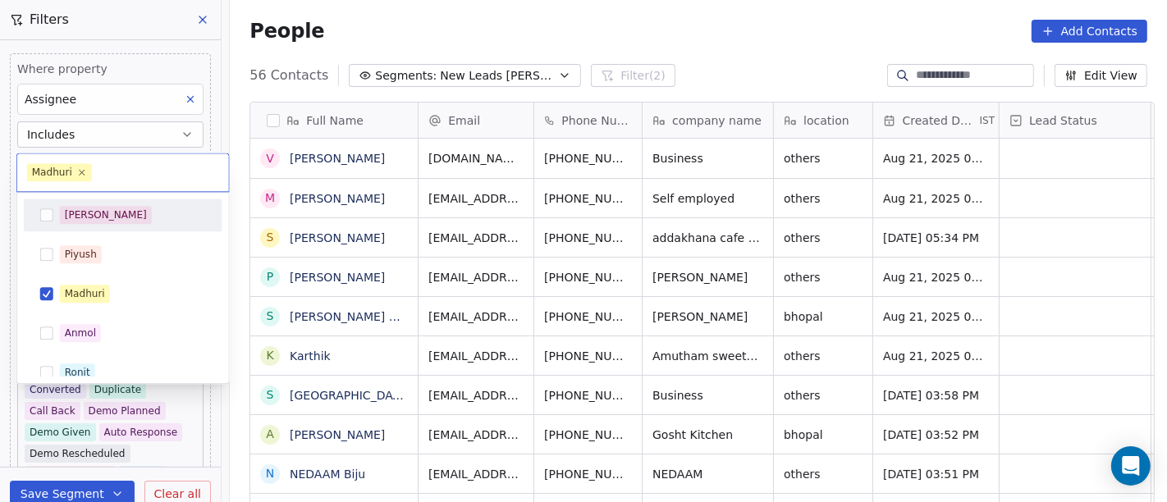
click at [546, 20] on html "On2Cook India Pvt. Ltd. Contacts People Marketing Workflows Campaigns Sales Pip…" at bounding box center [583, 251] width 1167 height 502
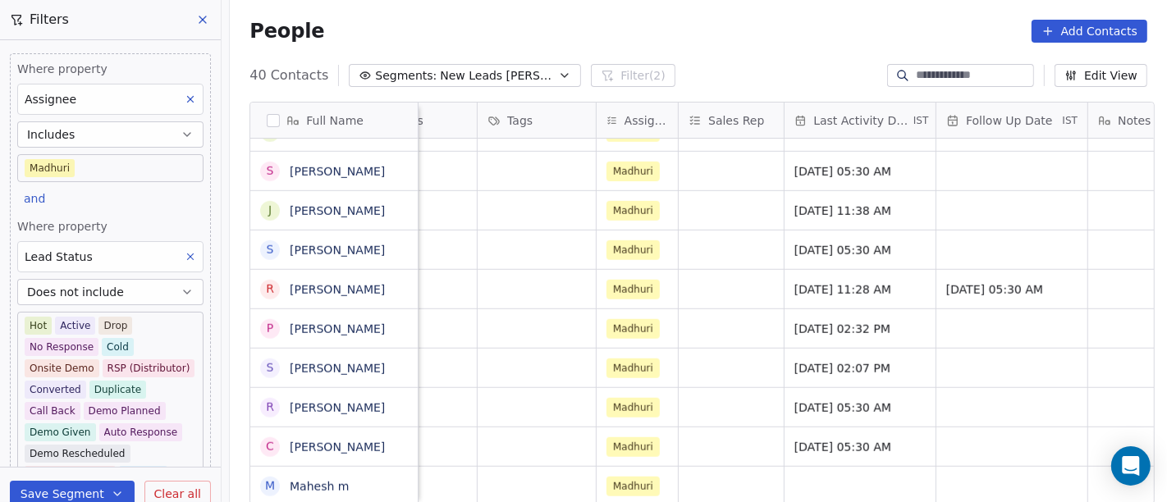
click at [64, 170] on body "On2Cook India Pvt. Ltd. Contacts People Marketing Workflows Campaigns Sales Pip…" at bounding box center [583, 251] width 1167 height 502
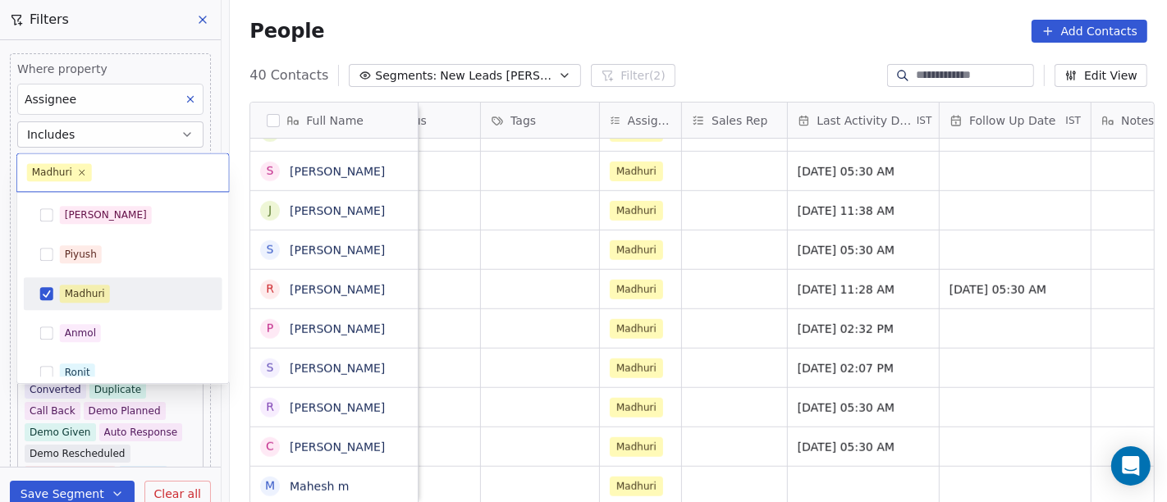
click at [76, 301] on span "Madhuri" at bounding box center [85, 294] width 50 height 18
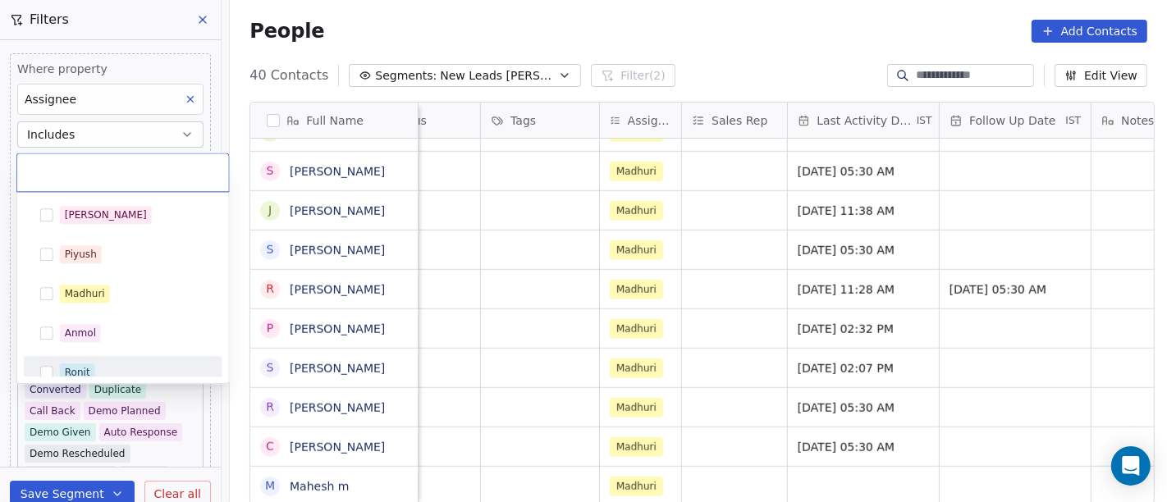
click at [80, 370] on div "Ronit" at bounding box center [77, 372] width 25 height 15
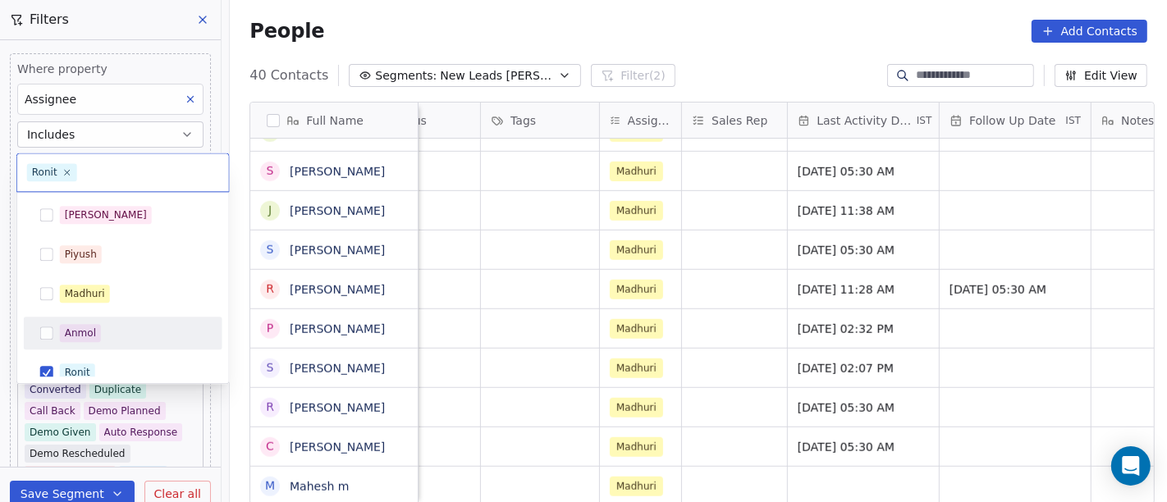
click at [680, 9] on html "On2Cook India Pvt. Ltd. Contacts People Marketing Workflows Campaigns Sales Pip…" at bounding box center [583, 251] width 1167 height 502
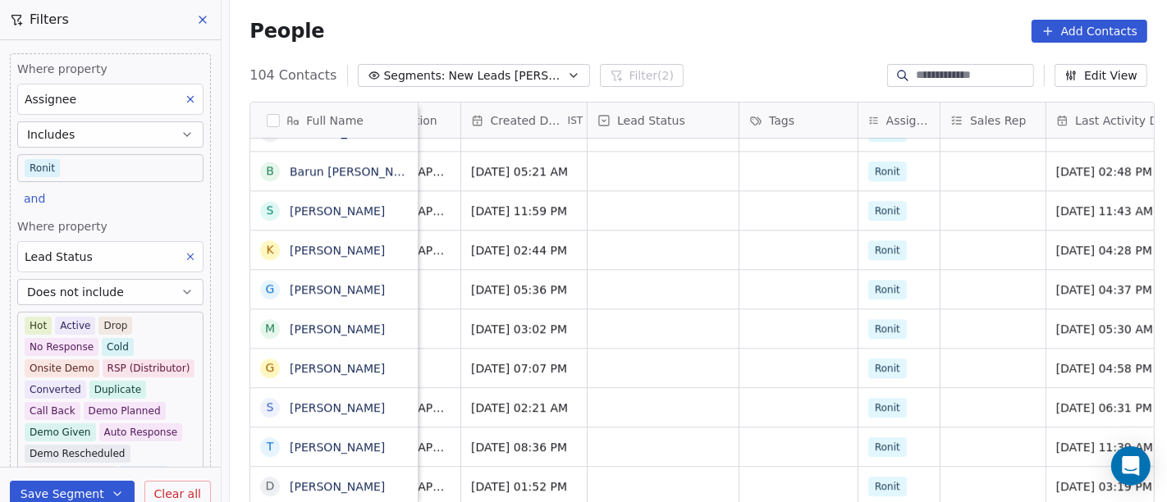
click at [154, 172] on body "On2Cook India Pvt. Ltd. Contacts People Marketing Workflows Campaigns Sales Pip…" at bounding box center [583, 251] width 1167 height 502
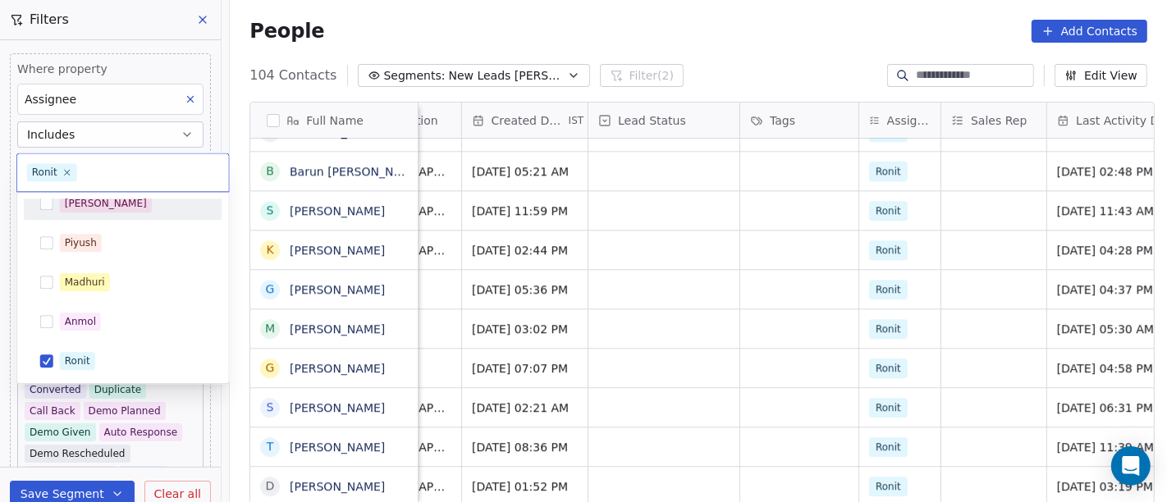
click at [109, 210] on div "[PERSON_NAME]" at bounding box center [133, 204] width 146 height 18
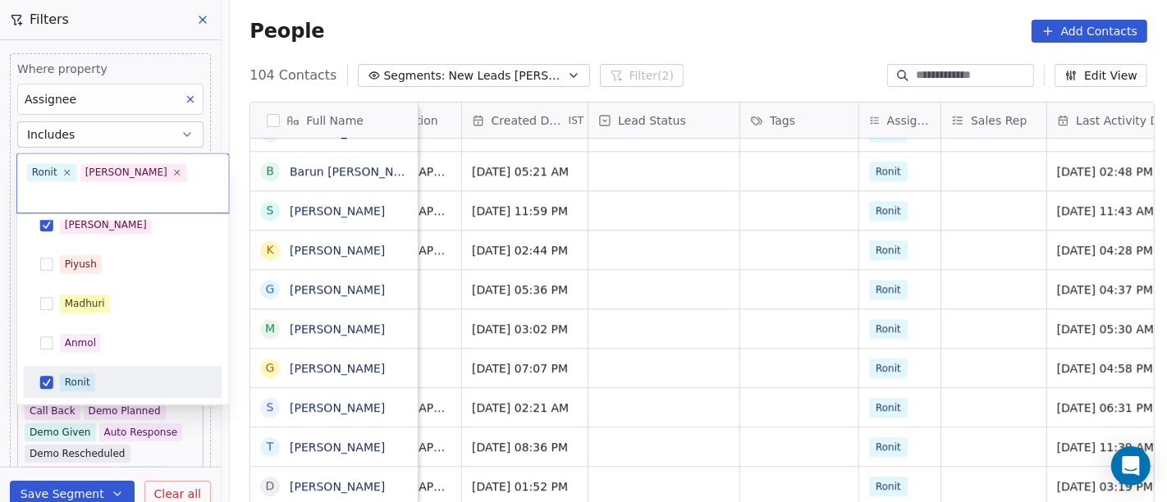
click at [91, 373] on span "Ronit" at bounding box center [77, 382] width 35 height 18
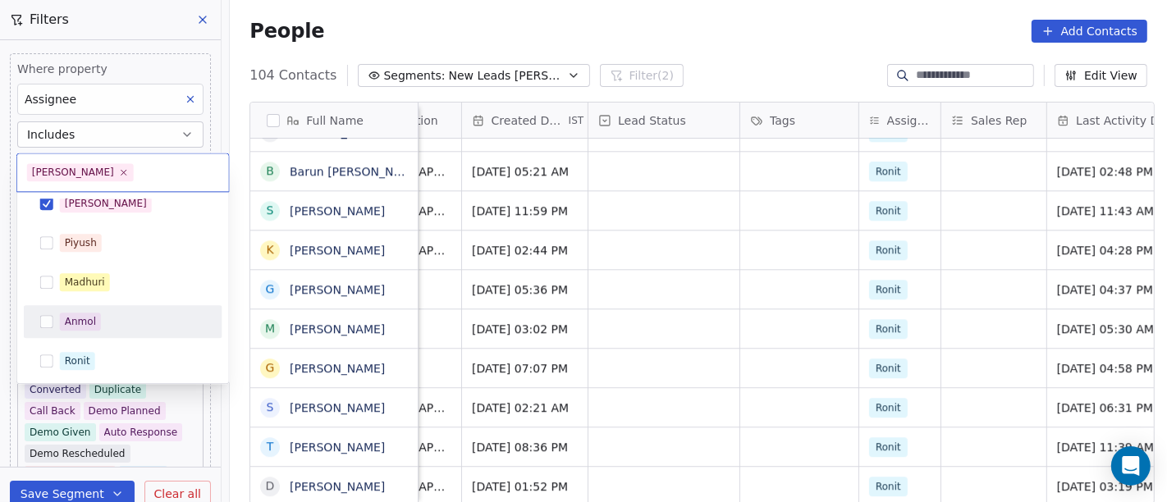
click at [630, 39] on html "On2Cook India Pvt. Ltd. Contacts People Marketing Workflows Campaigns Sales Pip…" at bounding box center [583, 251] width 1167 height 502
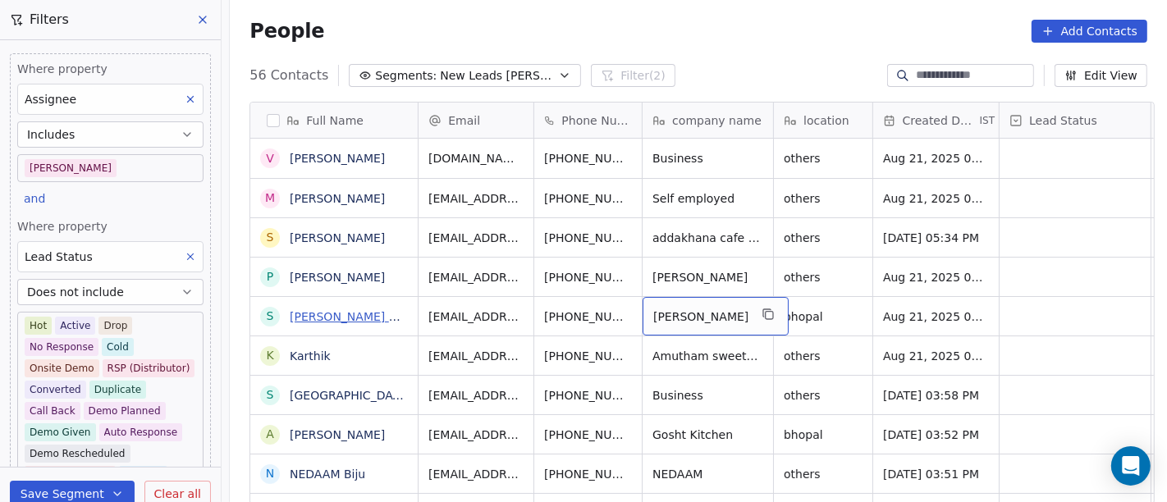
click at [373, 310] on link "[PERSON_NAME] Dhaba" at bounding box center [358, 316] width 136 height 13
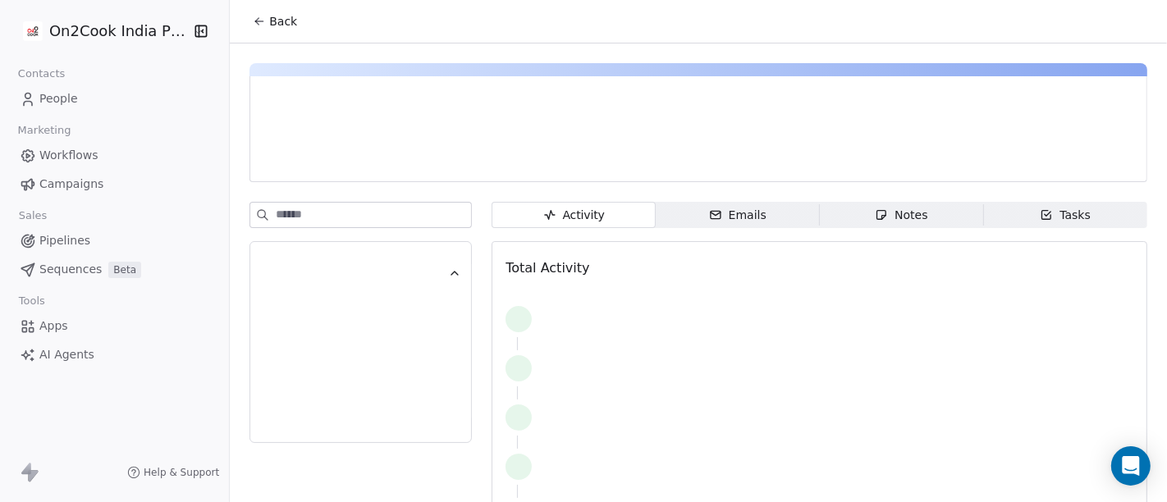
click at [269, 14] on span "Back" at bounding box center [283, 21] width 28 height 16
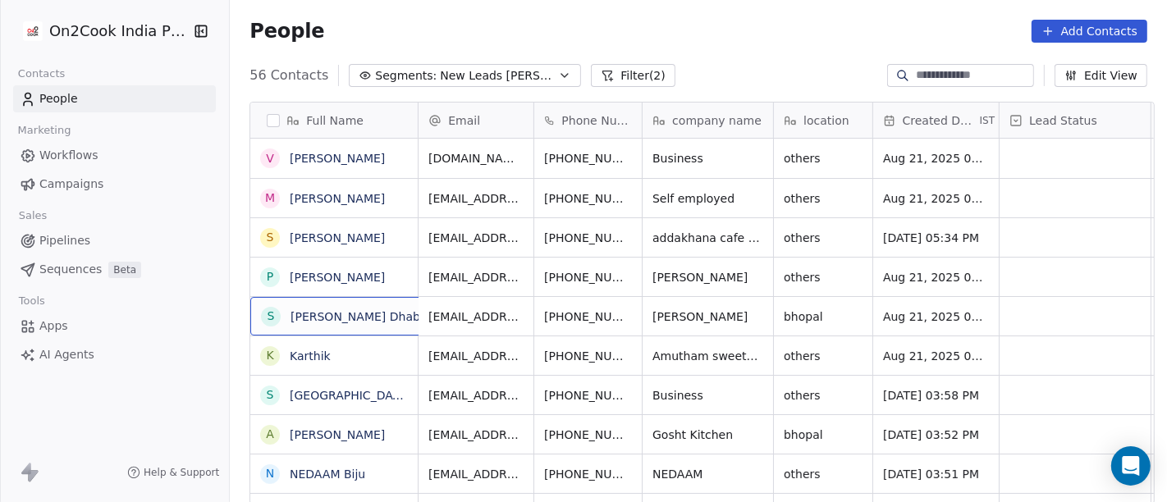
scroll to position [2, 0]
click at [441, 315] on icon "grid" at bounding box center [447, 312] width 13 height 13
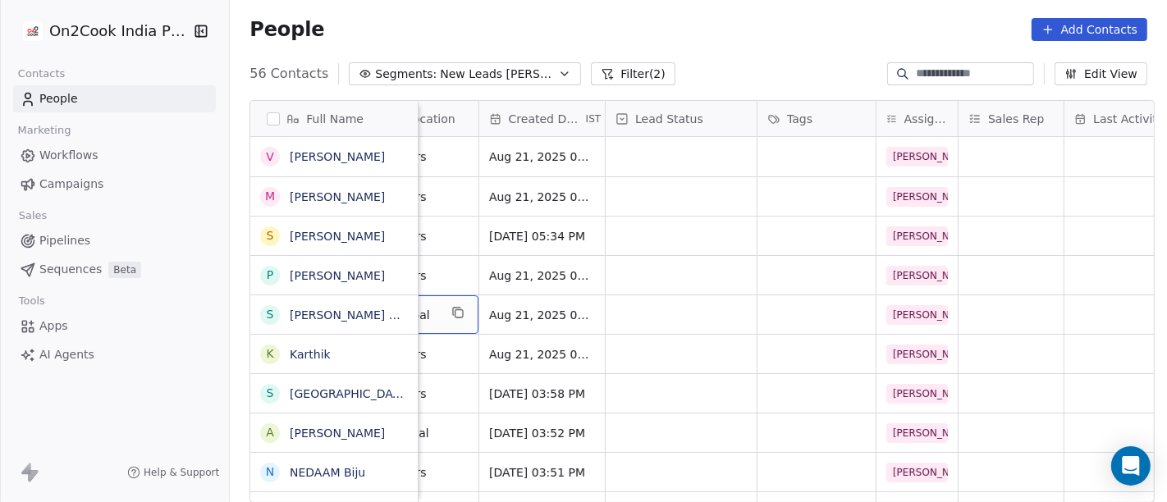
scroll to position [0, 410]
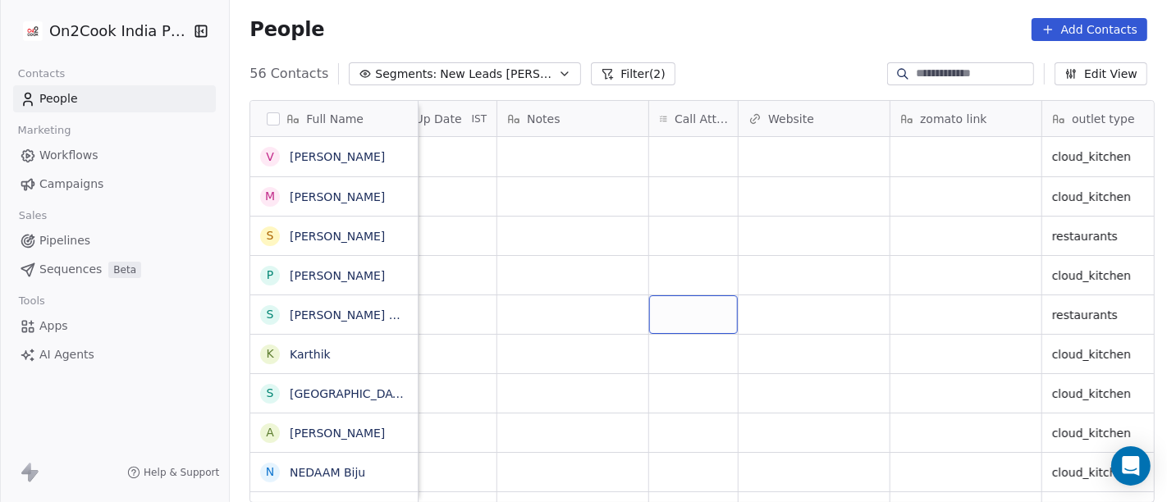
click at [721, 305] on div "grid" at bounding box center [693, 314] width 89 height 39
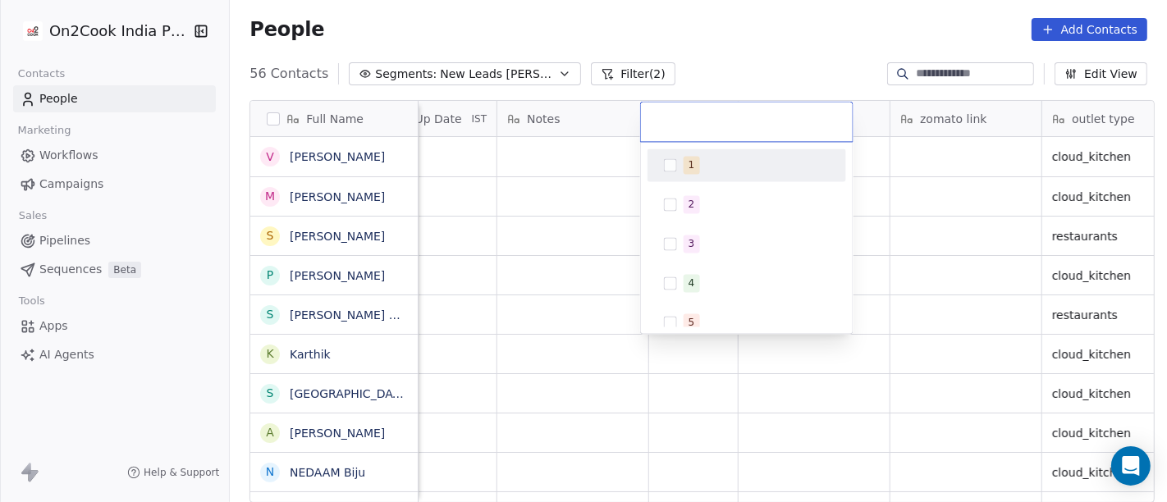
scroll to position [0, 1266]
click at [696, 172] on span "1" at bounding box center [692, 165] width 16 height 18
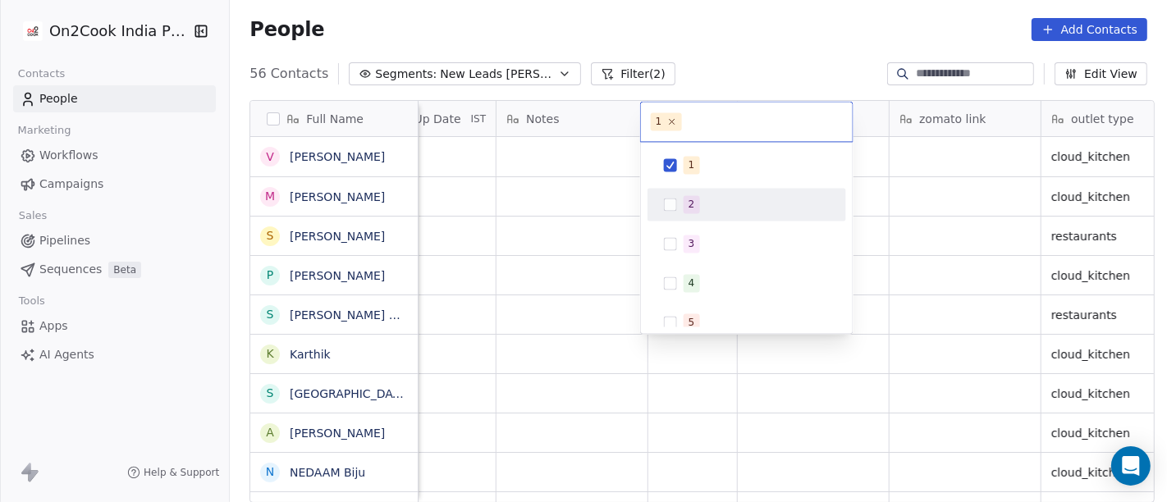
click at [615, 194] on html "On2Cook India Pvt. Ltd. Contacts People Marketing Workflows Campaigns Sales Pip…" at bounding box center [583, 251] width 1167 height 502
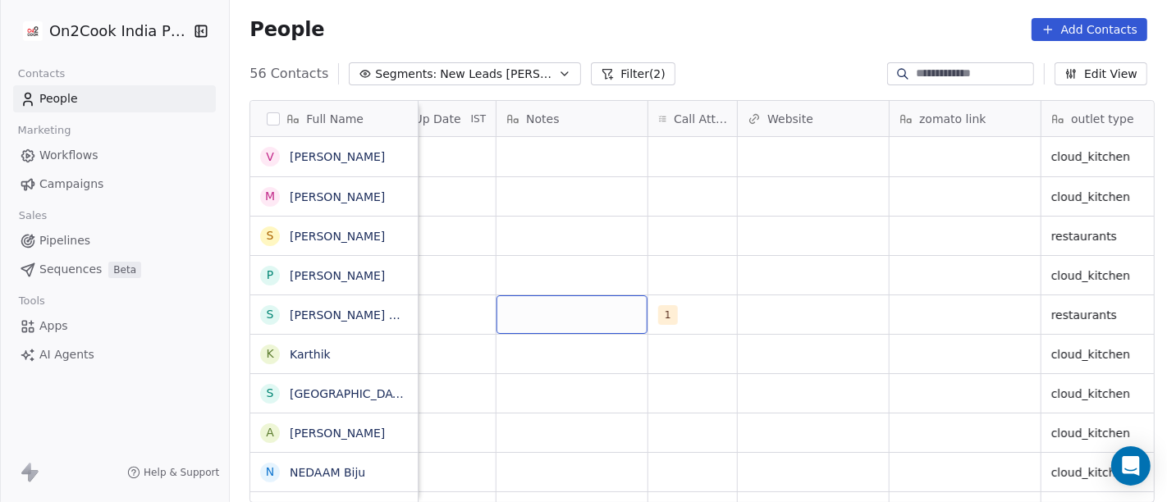
click at [552, 314] on div "grid" at bounding box center [572, 314] width 151 height 39
click at [907, 308] on html "On2Cook India Pvt. Ltd. Contacts People Marketing Workflows Campaigns Sales Pip…" at bounding box center [583, 251] width 1167 height 502
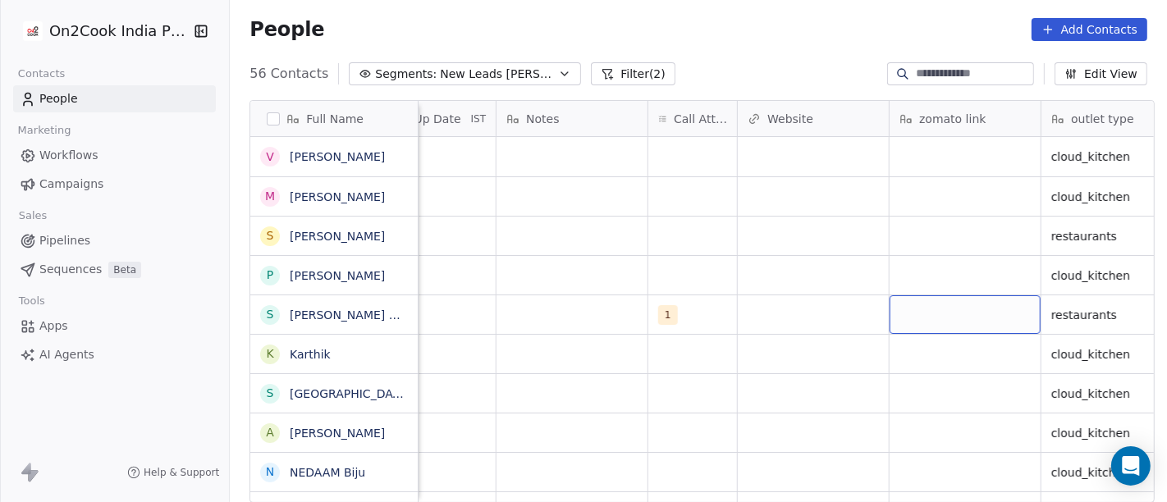
click at [907, 308] on div "grid" at bounding box center [965, 314] width 151 height 39
click at [945, 324] on div "grid" at bounding box center [965, 314] width 151 height 39
type textarea "**********"
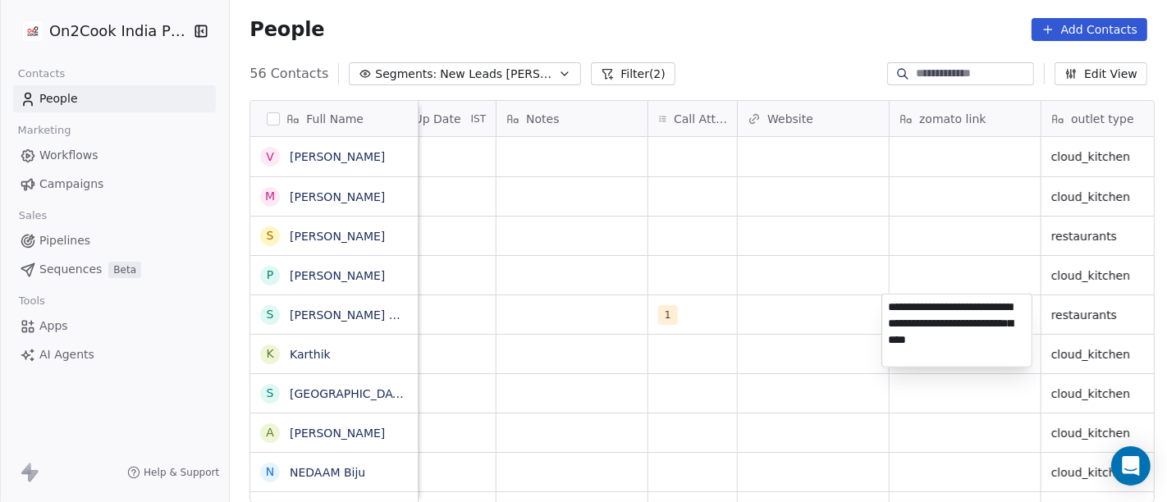
click at [839, 315] on html "On2Cook India Pvt. Ltd. Contacts People Marketing Workflows Campaigns Sales Pip…" at bounding box center [583, 251] width 1167 height 502
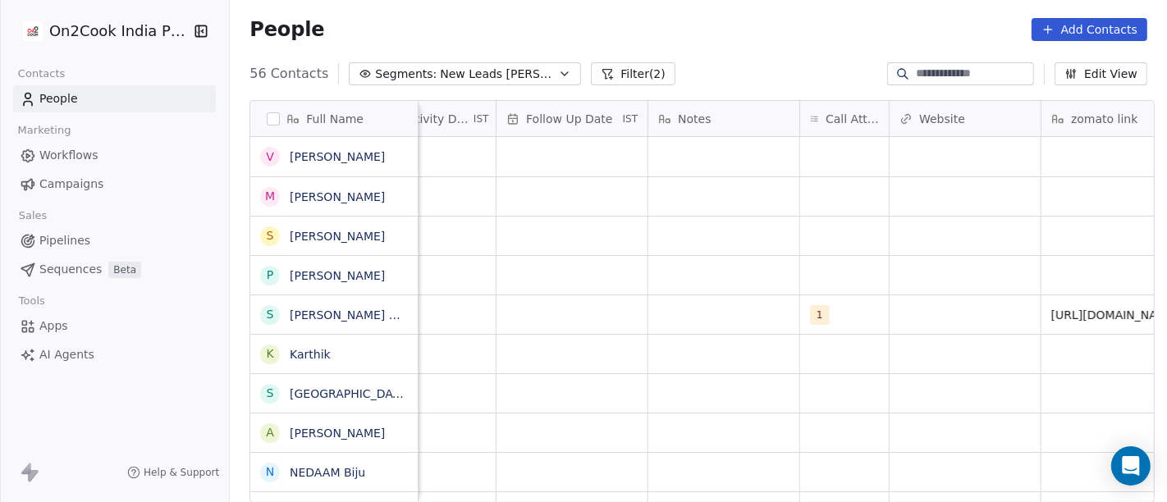
scroll to position [0, 1088]
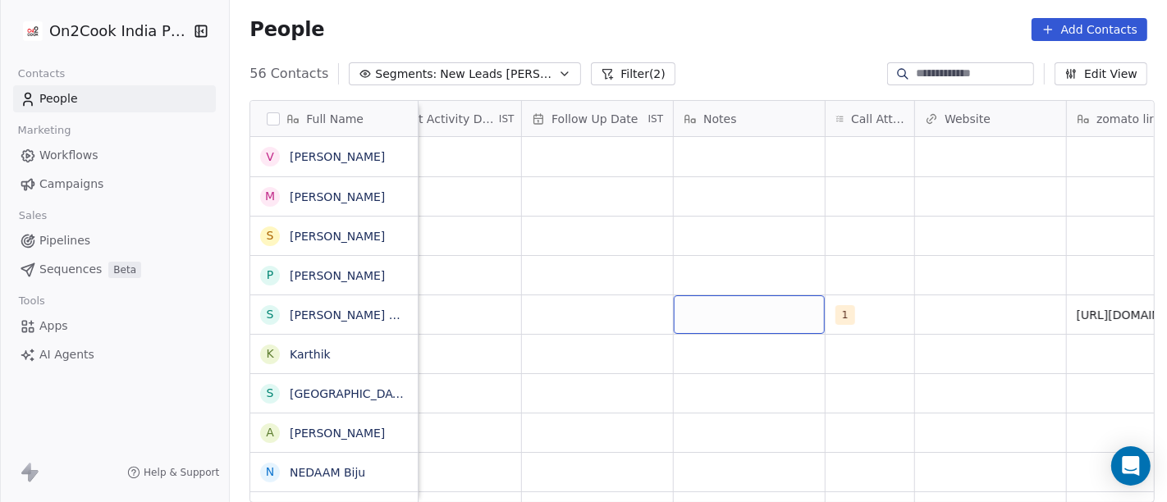
click at [784, 306] on div "grid" at bounding box center [749, 314] width 151 height 39
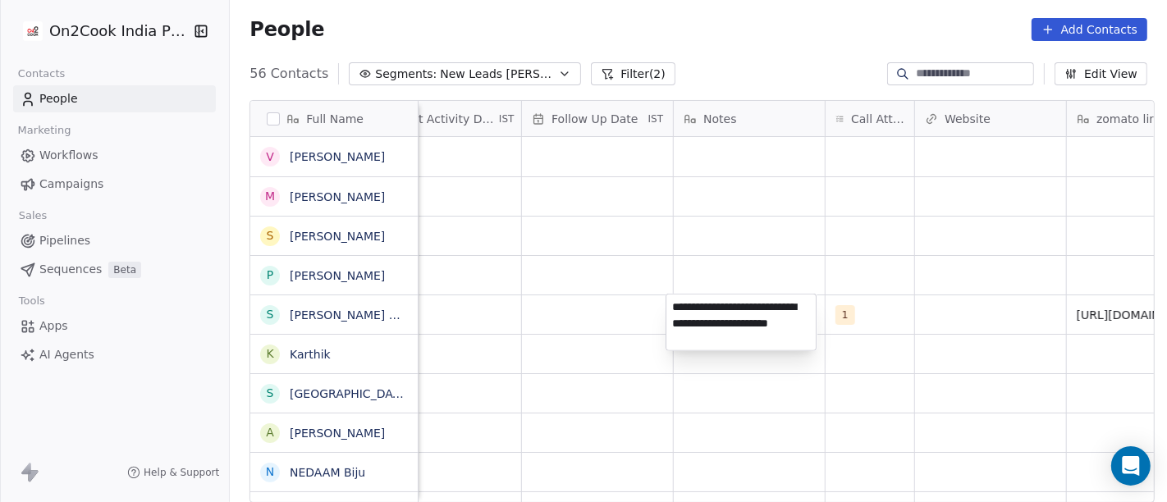
type textarea "**********"
click at [638, 254] on html "On2Cook India Pvt. Ltd. Contacts People Marketing Workflows Campaigns Sales Pip…" at bounding box center [583, 251] width 1167 height 502
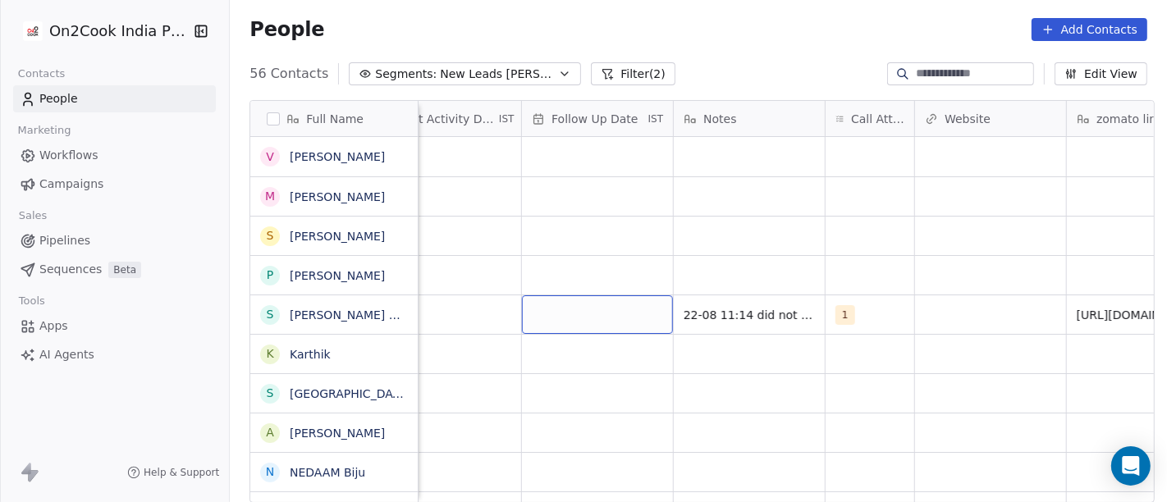
click at [607, 322] on div "grid" at bounding box center [597, 314] width 151 height 39
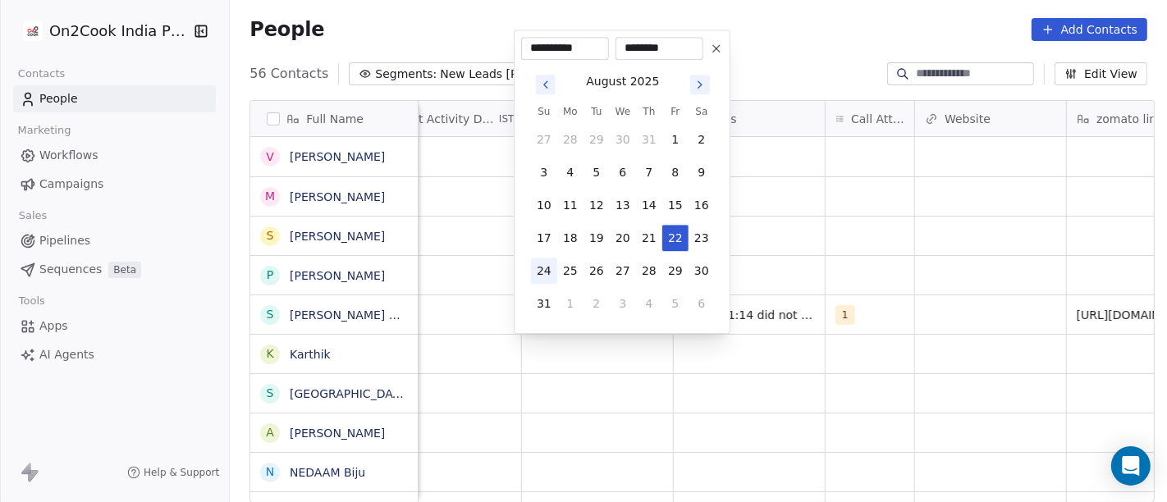
click at [545, 267] on button "24" at bounding box center [544, 271] width 26 height 26
type input "**********"
click at [781, 245] on html "On2Cook India Pvt. Ltd. Contacts People Marketing Workflows Campaigns Sales Pip…" at bounding box center [583, 251] width 1167 height 502
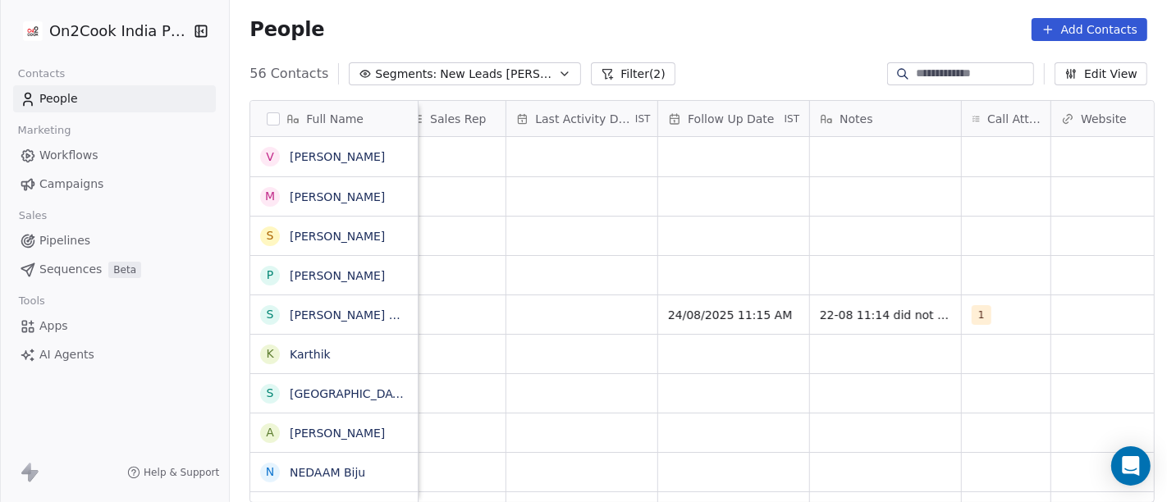
scroll to position [0, 947]
click at [590, 322] on div "grid" at bounding box center [586, 314] width 151 height 39
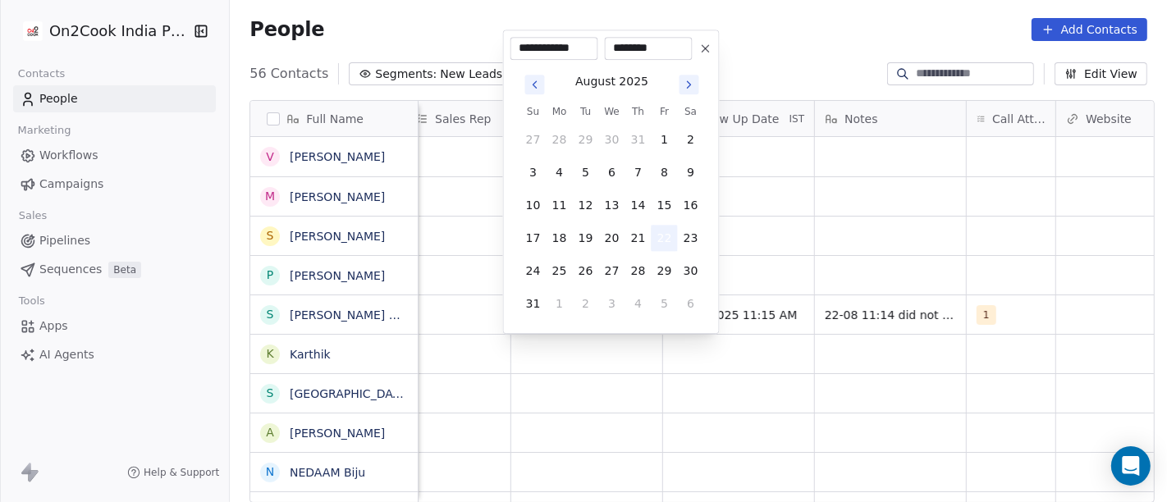
click at [666, 240] on button "22" at bounding box center [665, 238] width 26 height 26
click at [835, 236] on html "On2Cook India Pvt. Ltd. Contacts People Marketing Workflows Campaigns Sales Pip…" at bounding box center [583, 251] width 1167 height 502
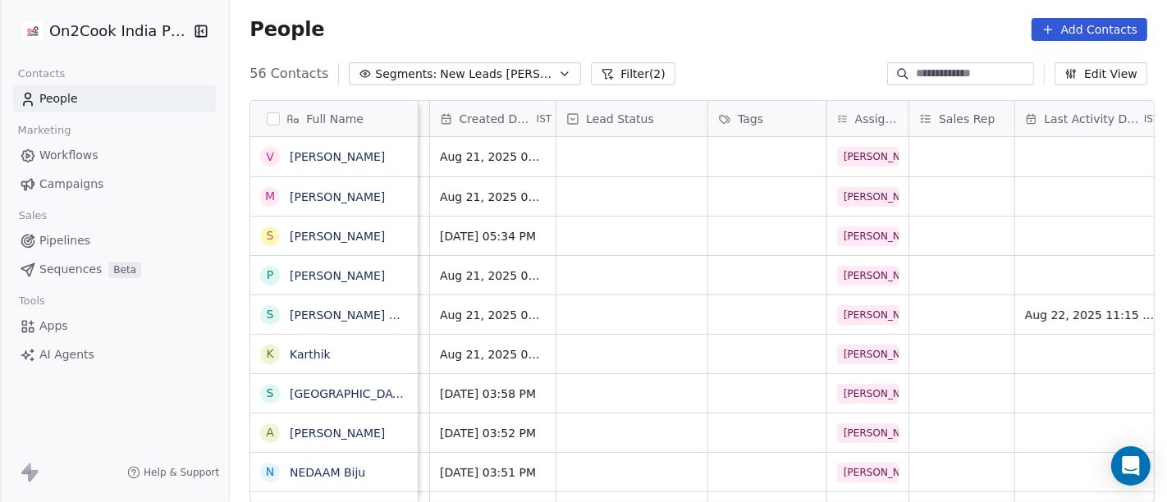
scroll to position [0, 441]
click at [670, 310] on div "grid" at bounding box center [634, 314] width 151 height 39
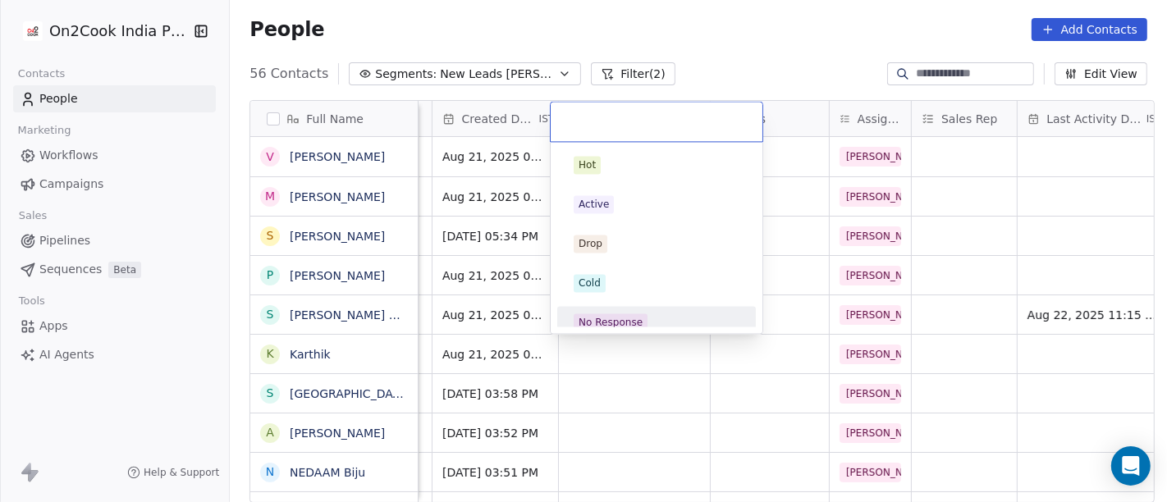
click at [638, 320] on div "No Response" at bounding box center [611, 322] width 64 height 15
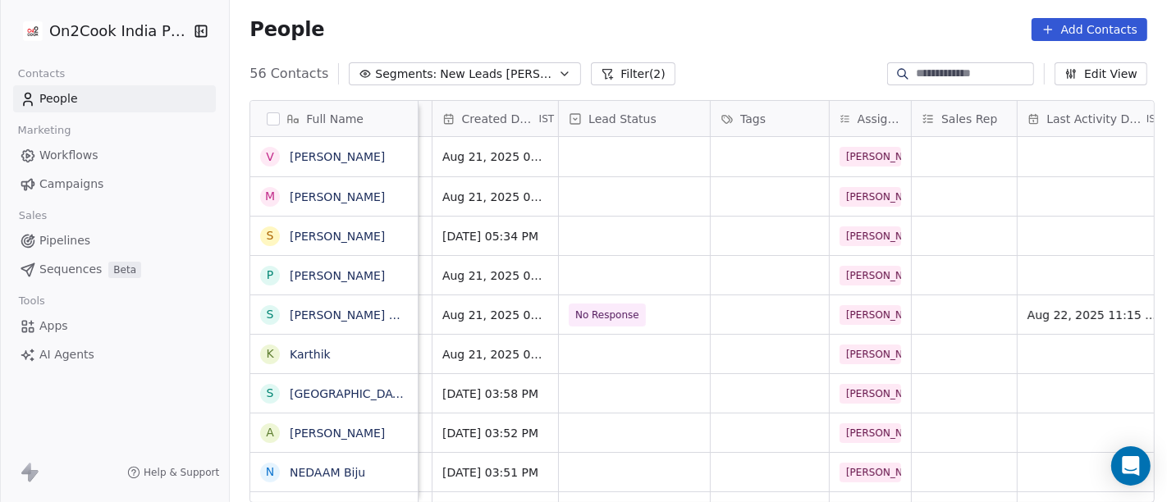
click at [717, 83] on div "56 Contacts Segments: New Leads Salim Filter (2) Edit View" at bounding box center [698, 74] width 937 height 26
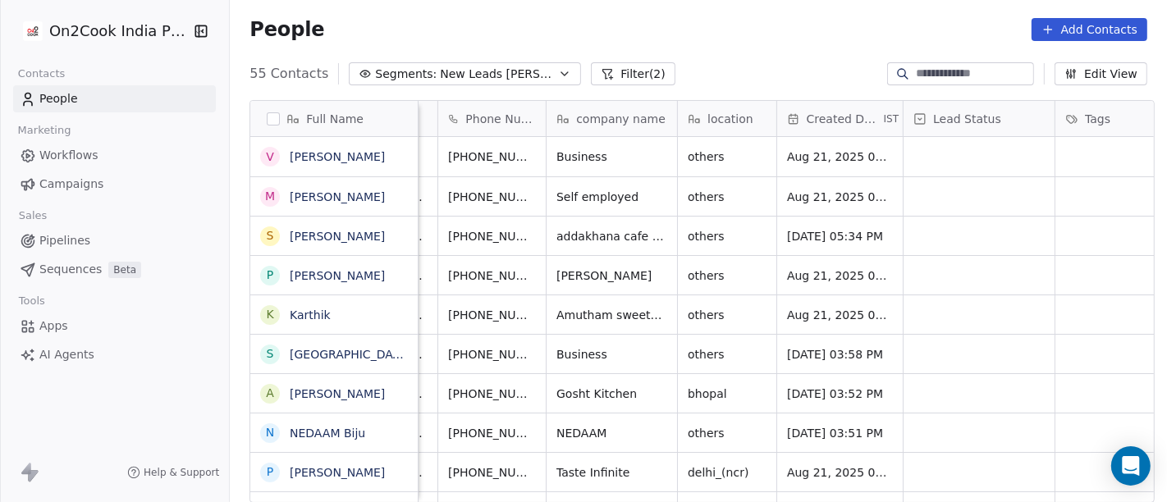
scroll to position [0, 94]
click at [570, 392] on icon "grid" at bounding box center [573, 390] width 7 height 7
click at [658, 392] on button "grid" at bounding box center [659, 392] width 20 height 20
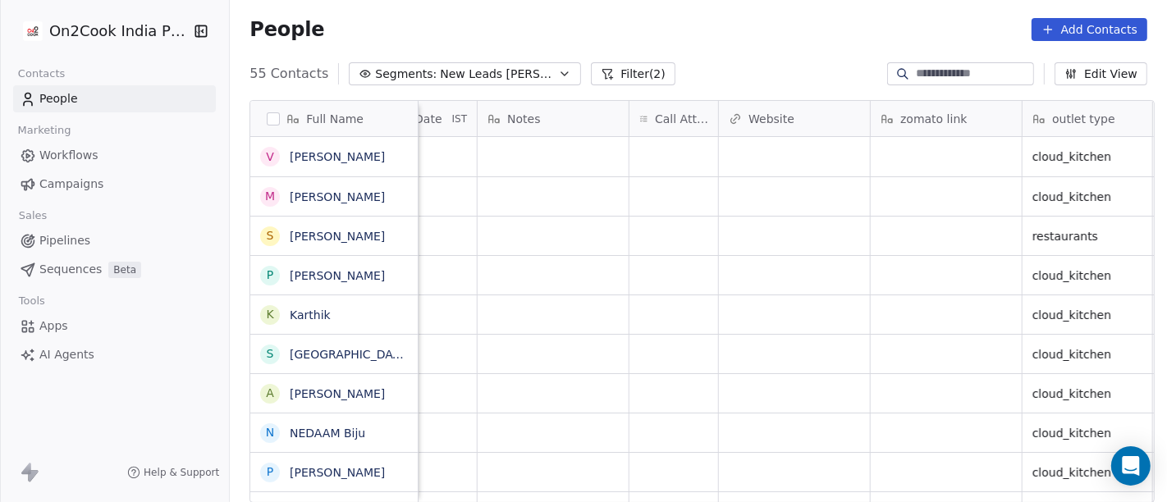
scroll to position [0, 1298]
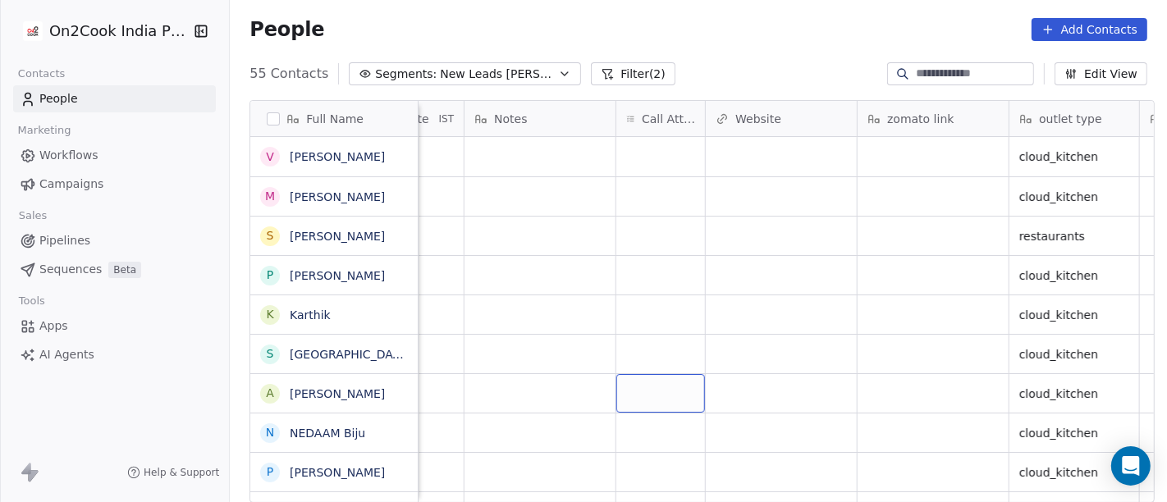
click at [675, 388] on div "grid" at bounding box center [660, 393] width 89 height 39
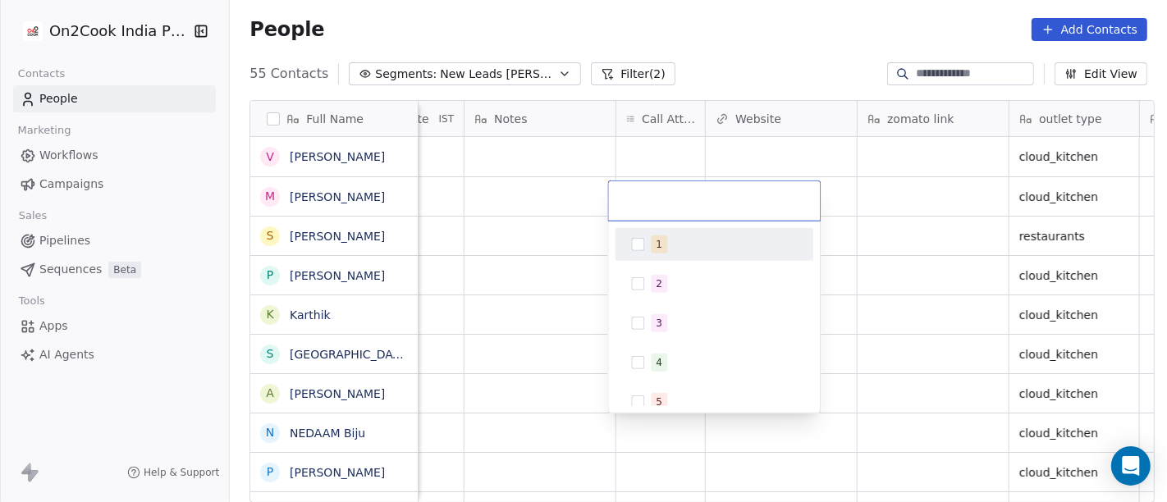
click at [664, 233] on div "1" at bounding box center [713, 244] width 185 height 26
click at [691, 52] on html "On2Cook India Pvt. Ltd. Contacts People Marketing Workflows Campaigns Sales Pip…" at bounding box center [583, 251] width 1167 height 502
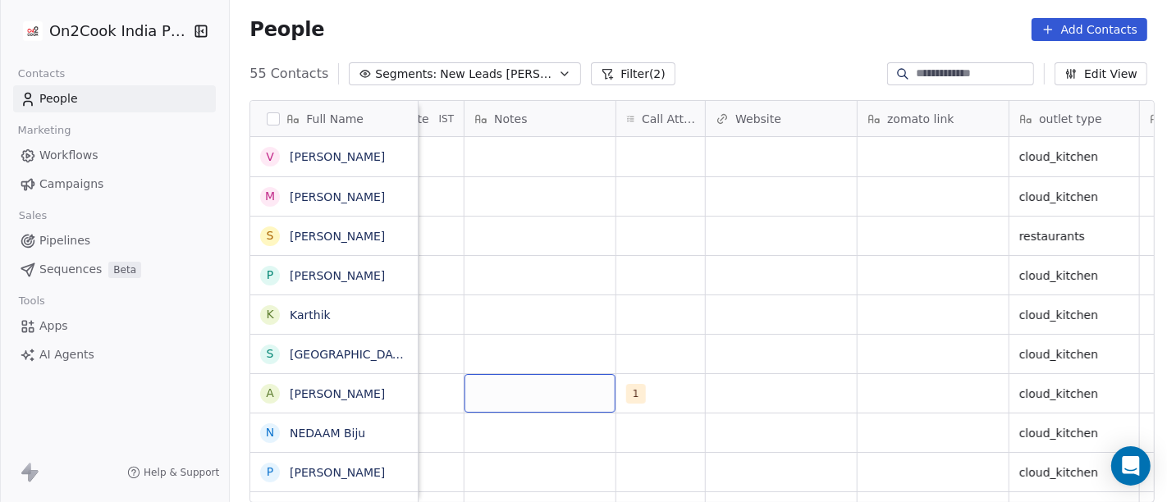
click at [527, 387] on div "grid" at bounding box center [540, 393] width 151 height 39
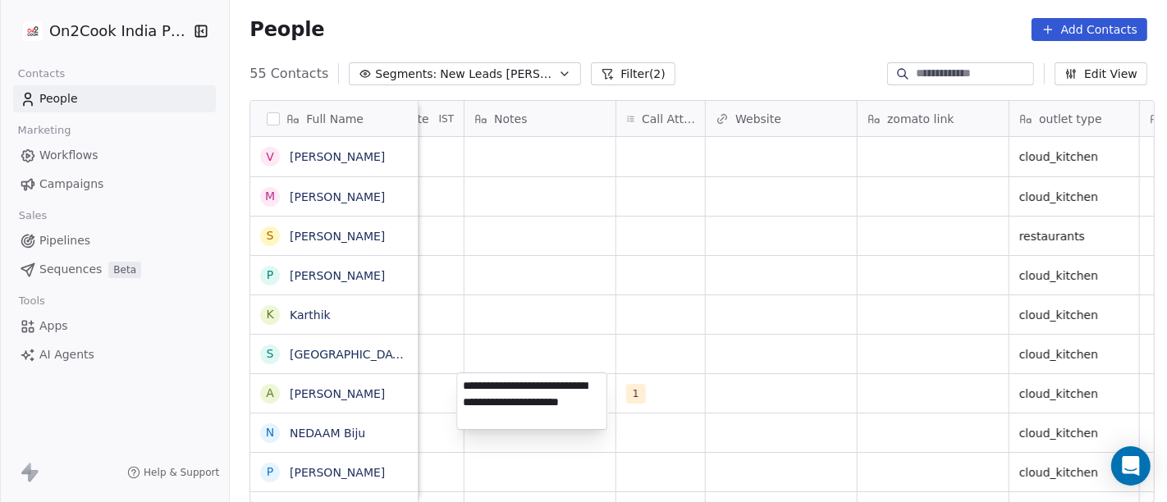
type textarea "**********"
click at [757, 305] on html "On2Cook India Pvt. Ltd. Contacts People Marketing Workflows Campaigns Sales Pip…" at bounding box center [583, 251] width 1167 height 502
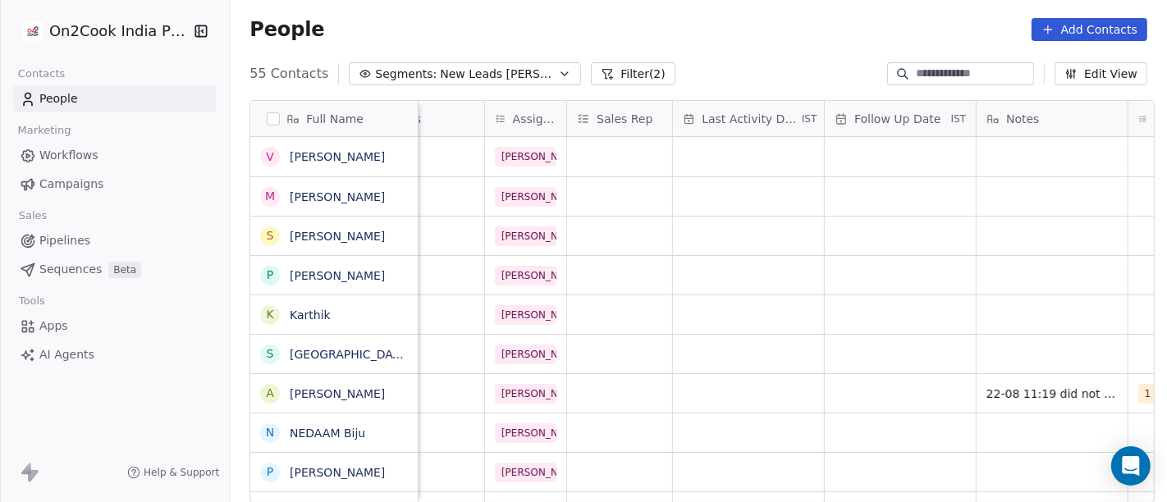
scroll to position [0, 784]
click at [728, 381] on div "grid" at bounding box center [750, 393] width 151 height 39
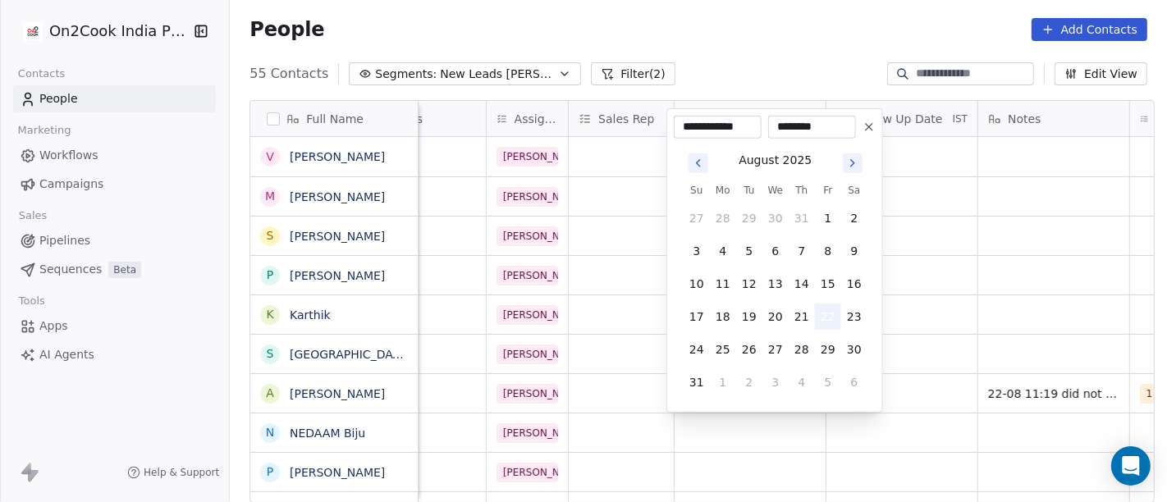
click at [823, 324] on button "22" at bounding box center [828, 317] width 26 height 26
click at [1019, 285] on html "On2Cook India Pvt. Ltd. Contacts People Marketing Workflows Campaigns Sales Pip…" at bounding box center [583, 251] width 1167 height 502
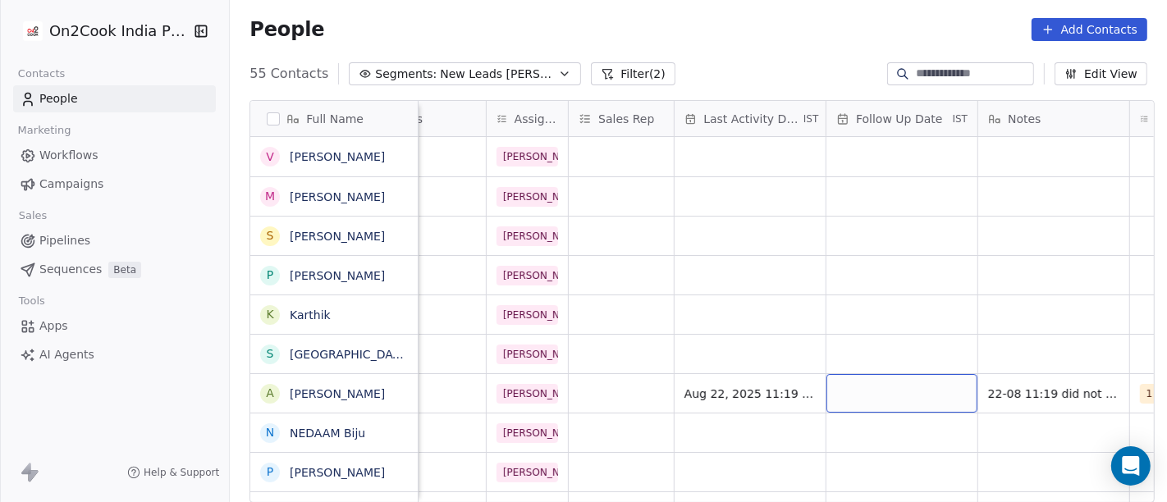
click at [891, 385] on div "grid" at bounding box center [902, 393] width 151 height 39
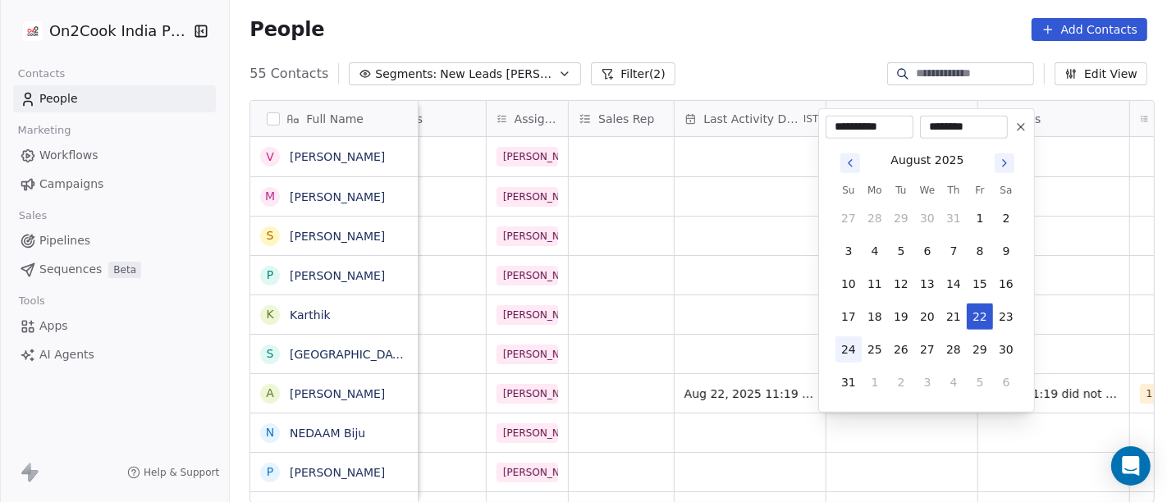
click at [846, 346] on button "24" at bounding box center [849, 350] width 26 height 26
type input "**********"
click at [698, 309] on html "On2Cook India Pvt. Ltd. Contacts People Marketing Workflows Campaigns Sales Pip…" at bounding box center [583, 251] width 1167 height 502
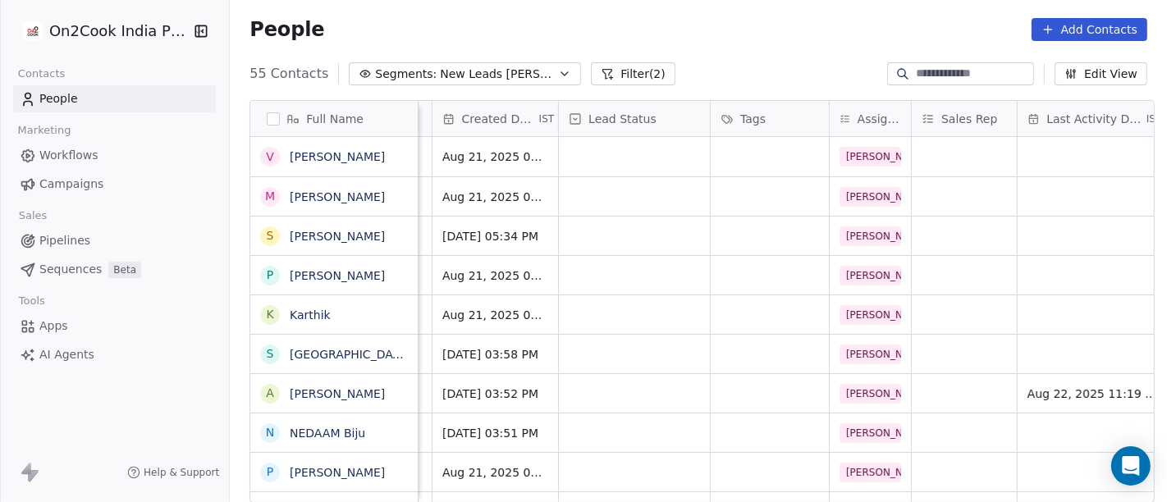
scroll to position [0, 437]
click at [631, 395] on div "grid" at bounding box center [637, 393] width 151 height 39
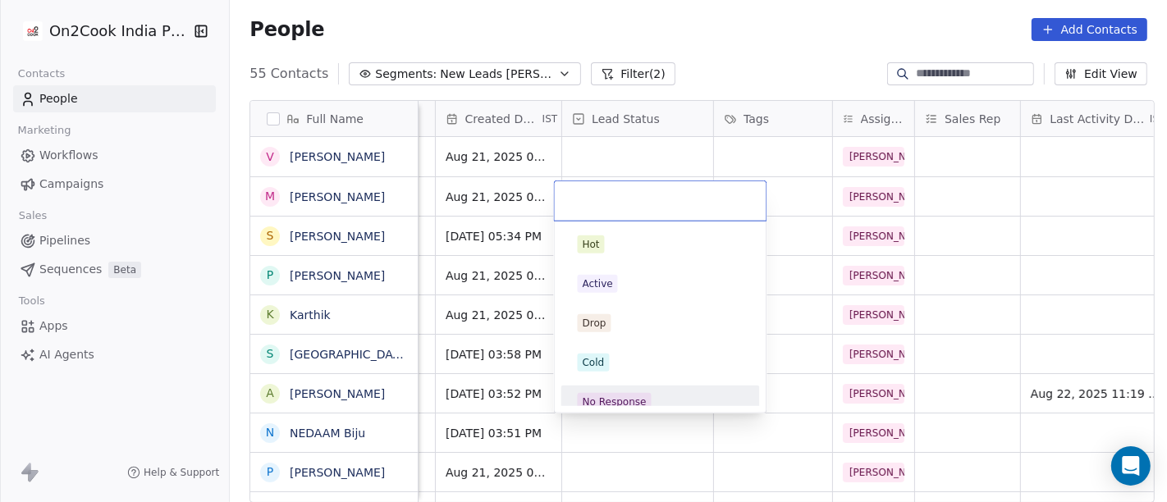
click at [619, 395] on div "No Response" at bounding box center [615, 402] width 64 height 15
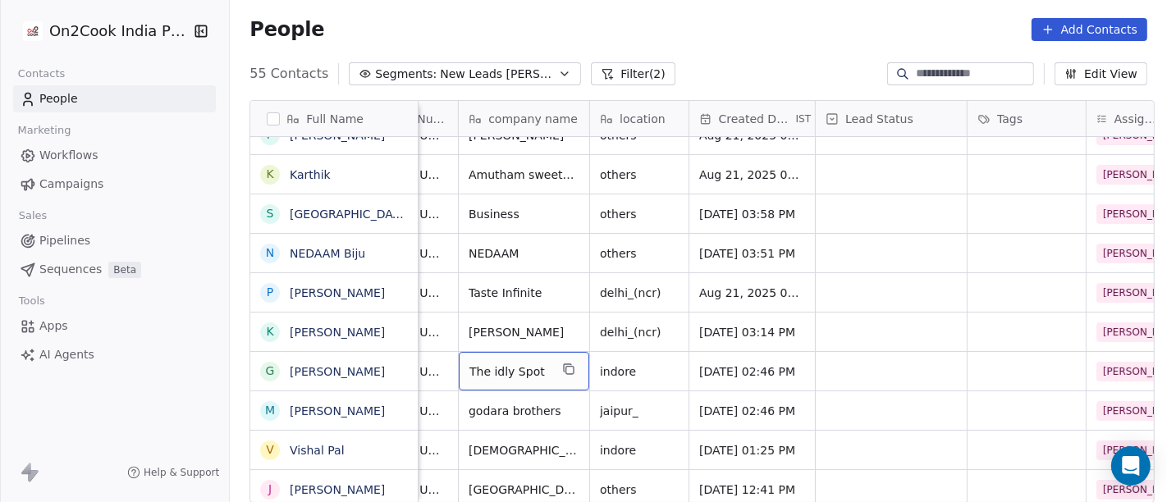
scroll to position [0, 0]
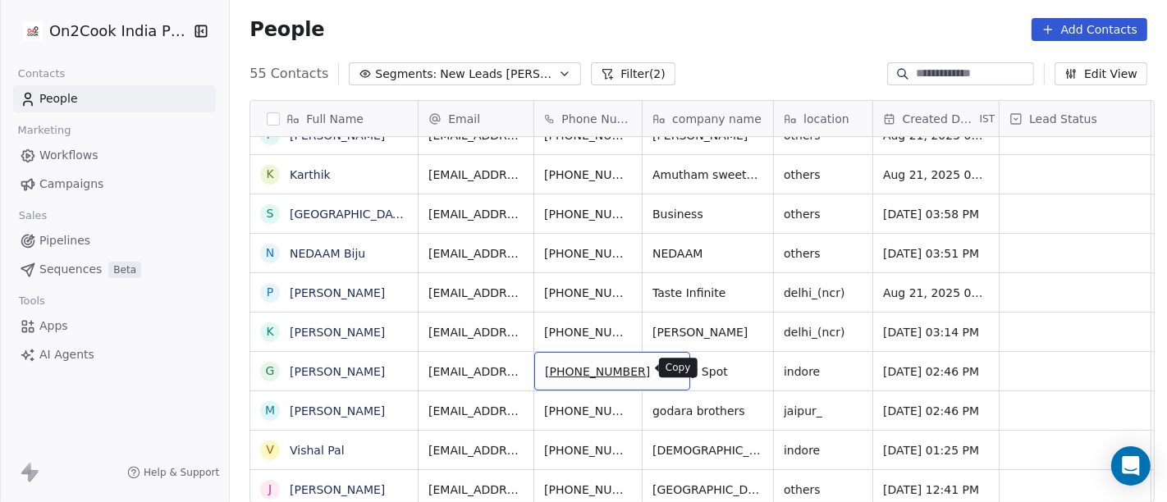
click at [667, 373] on icon "grid" at bounding box center [670, 370] width 7 height 7
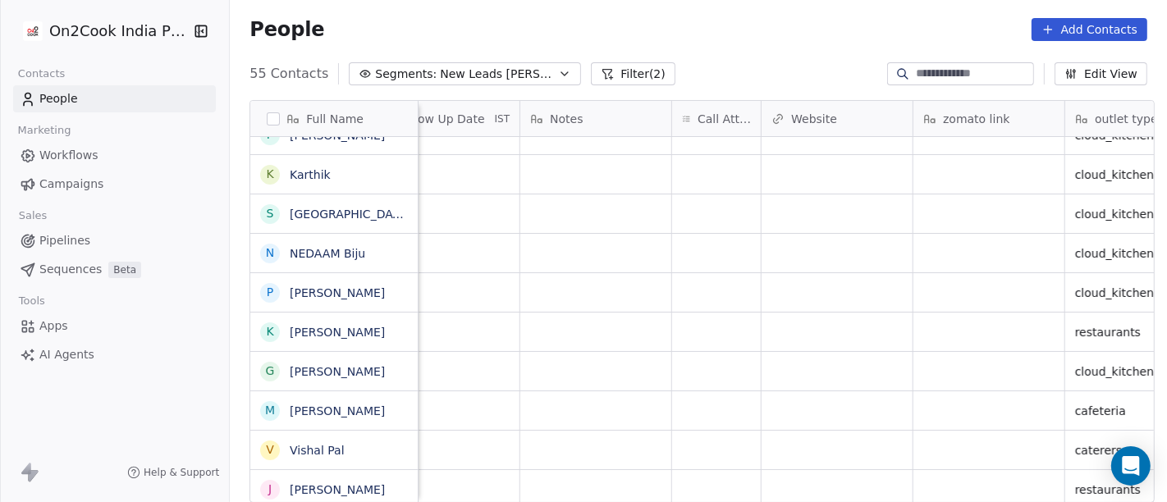
scroll to position [0, 1243]
click at [746, 359] on div "grid" at bounding box center [715, 371] width 89 height 39
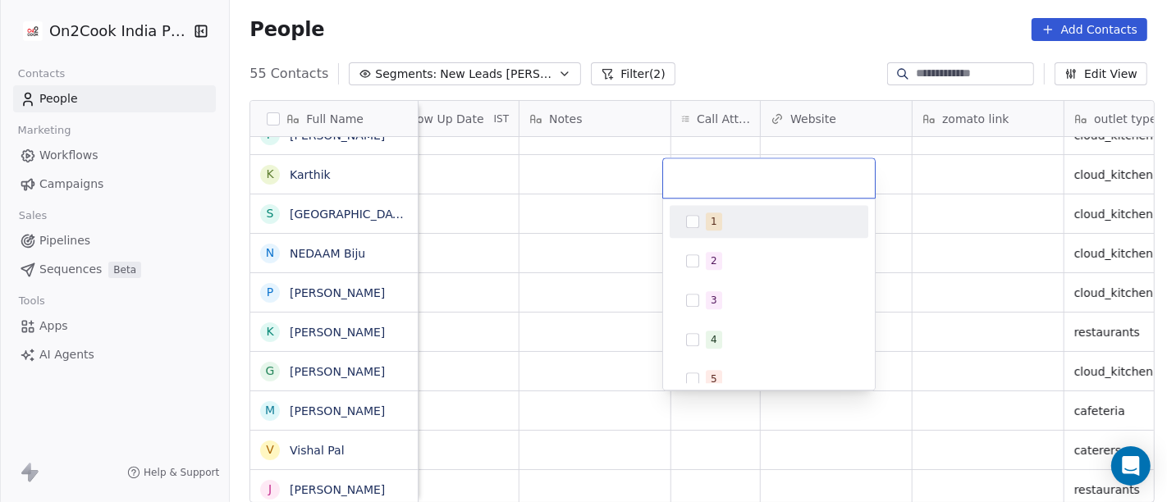
click at [740, 234] on div "1" at bounding box center [768, 221] width 185 height 26
click at [576, 236] on html "On2Cook India Pvt. Ltd. Contacts People Marketing Workflows Campaigns Sales Pip…" at bounding box center [583, 251] width 1167 height 502
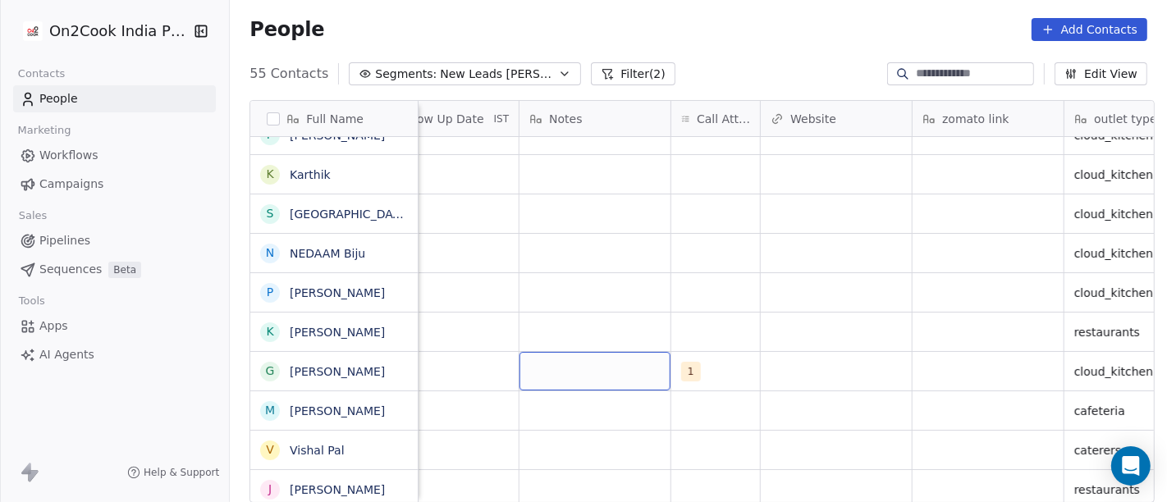
click at [583, 381] on div "grid" at bounding box center [595, 371] width 151 height 39
type textarea "**********"
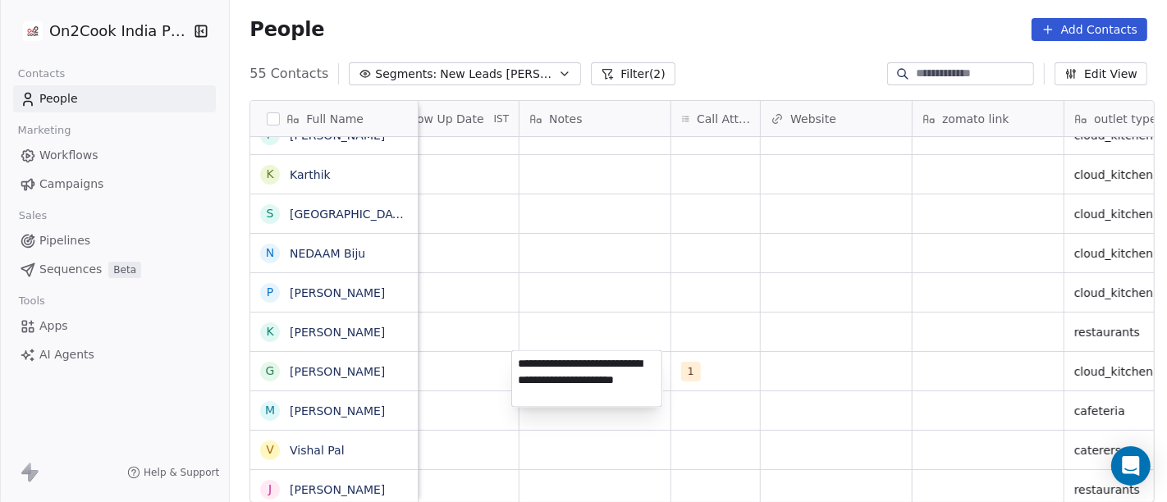
click at [715, 212] on html "On2Cook India Pvt. Ltd. Contacts People Marketing Workflows Campaigns Sales Pip…" at bounding box center [583, 251] width 1167 height 502
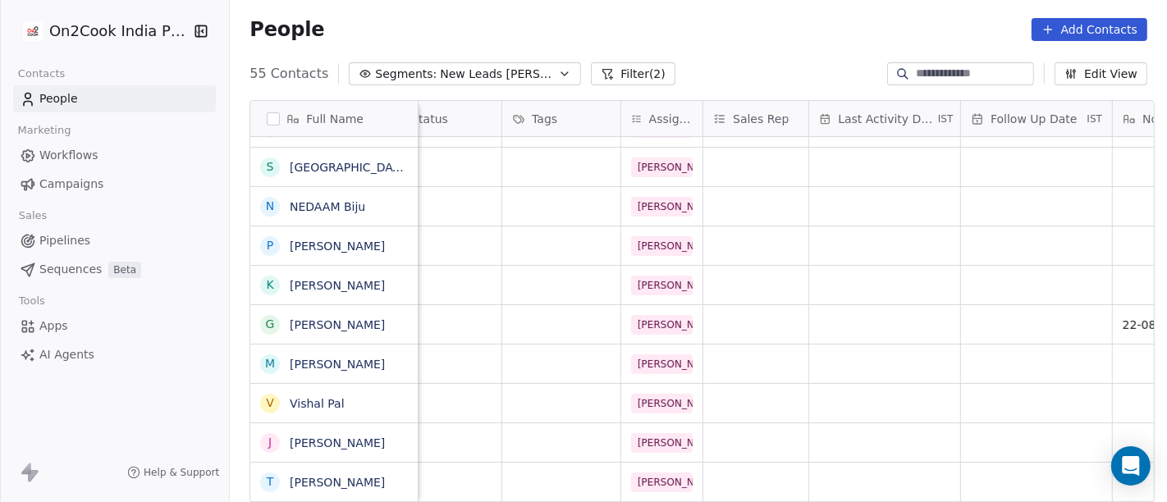
scroll to position [0, 441]
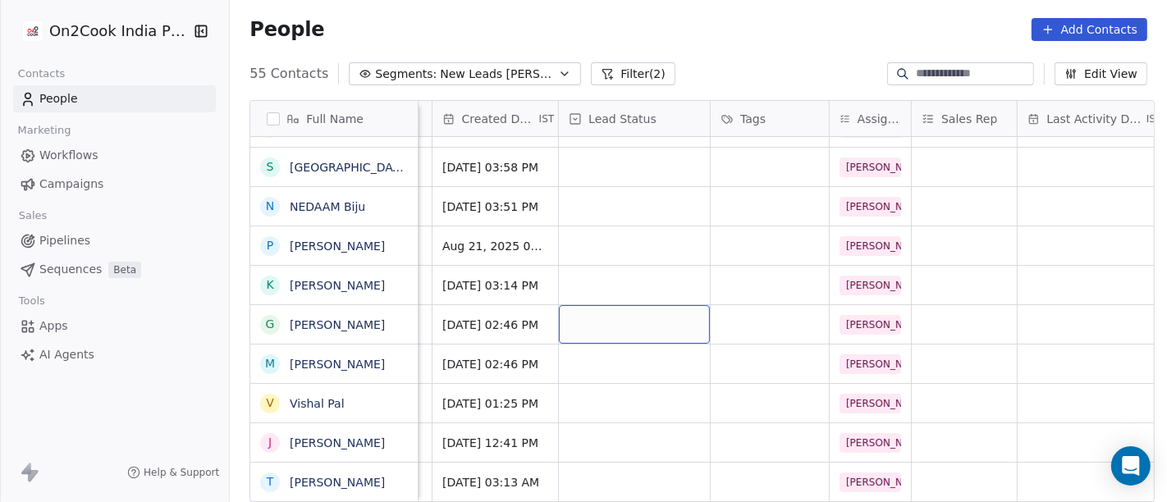
click at [607, 323] on div "grid" at bounding box center [634, 324] width 151 height 39
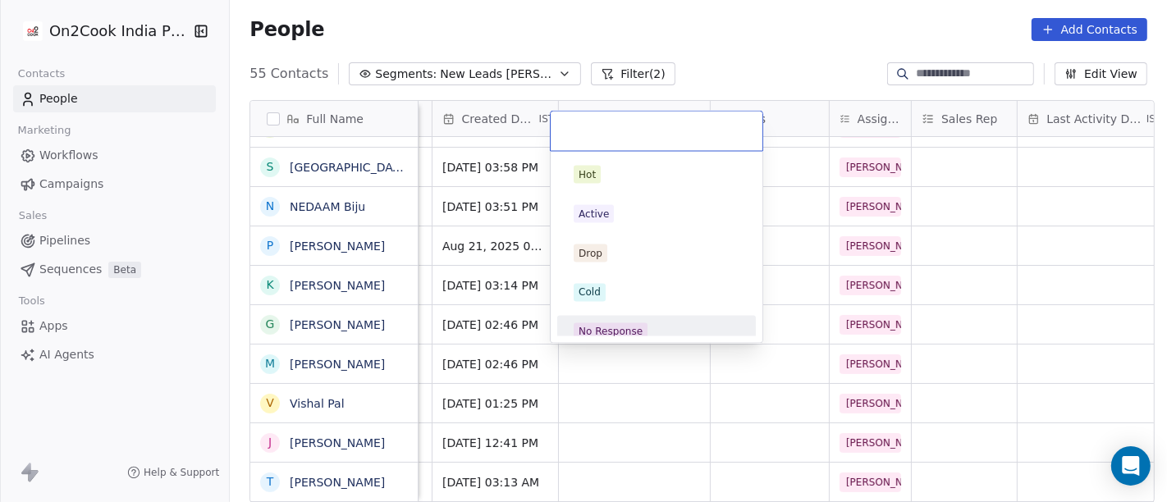
click at [640, 331] on span "No Response" at bounding box center [611, 332] width 74 height 18
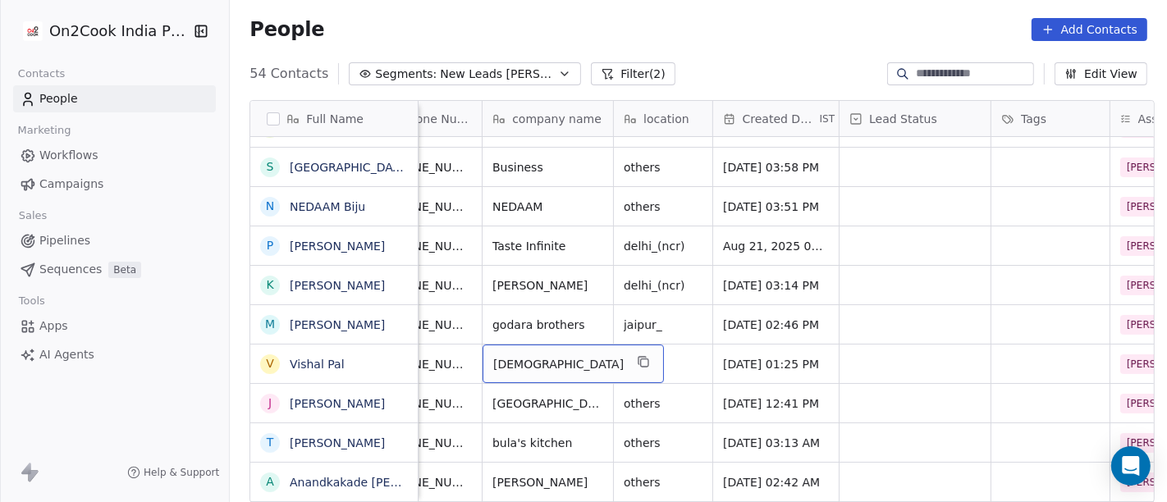
scroll to position [0, 0]
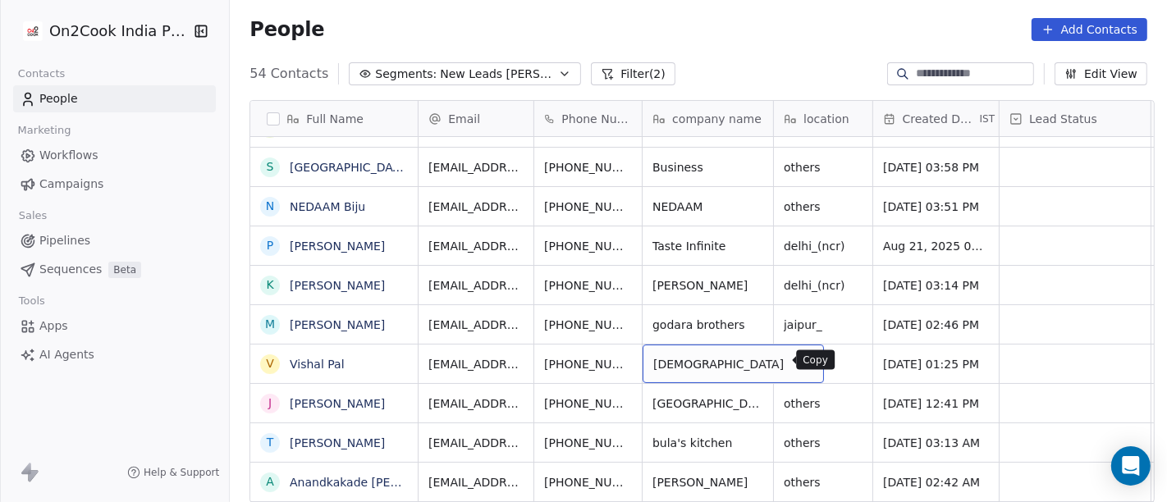
click at [801, 364] on icon "grid" at bounding box center [804, 362] width 7 height 7
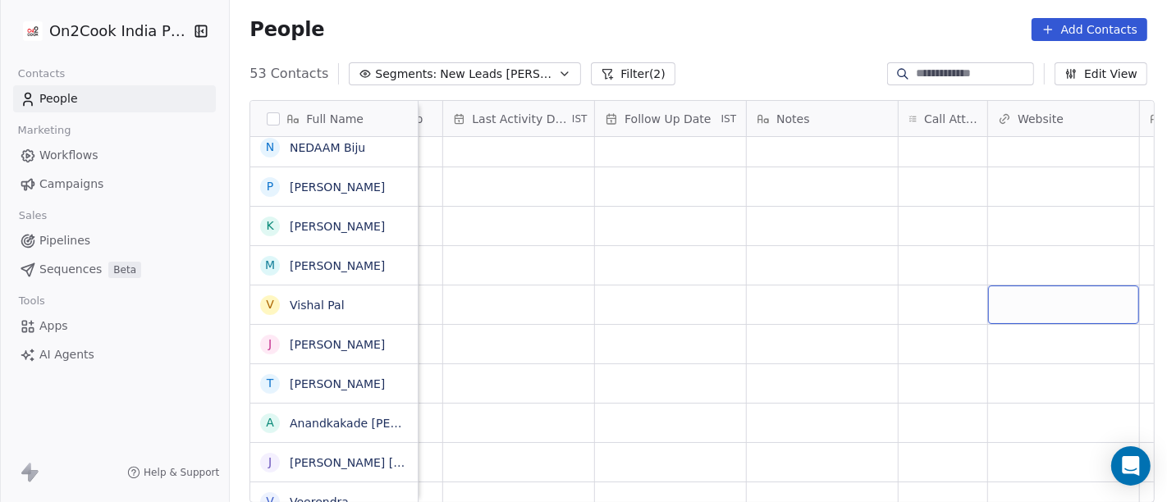
scroll to position [0, 1167]
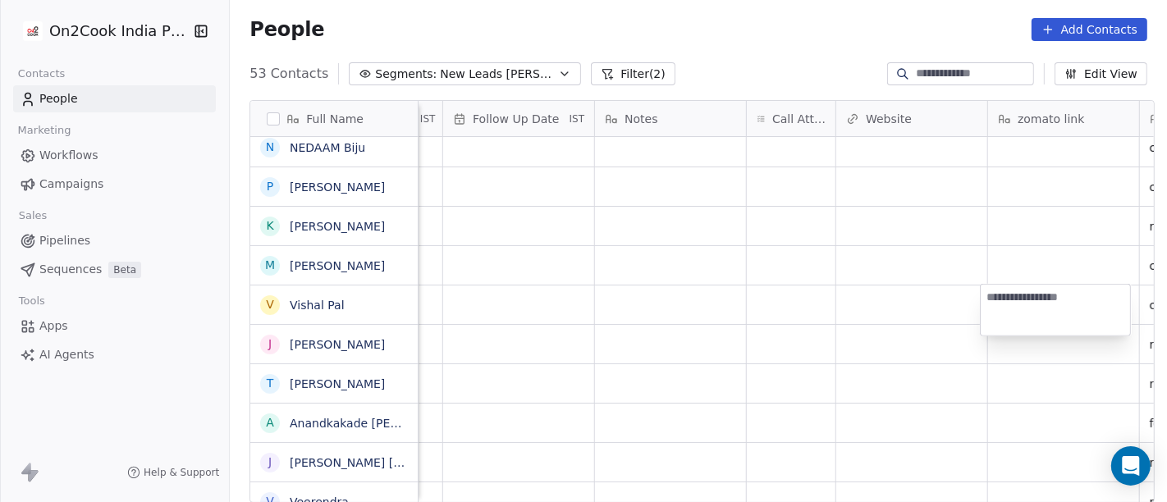
type textarea "**********"
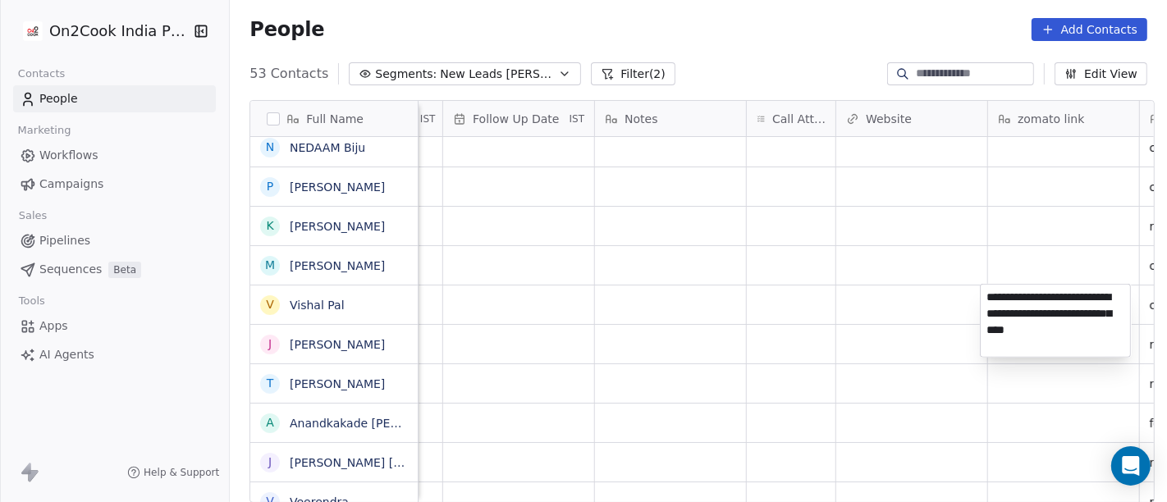
click at [886, 294] on html "On2Cook India Pvt. Ltd. Contacts People Marketing Workflows Campaigns Sales Pip…" at bounding box center [583, 251] width 1167 height 502
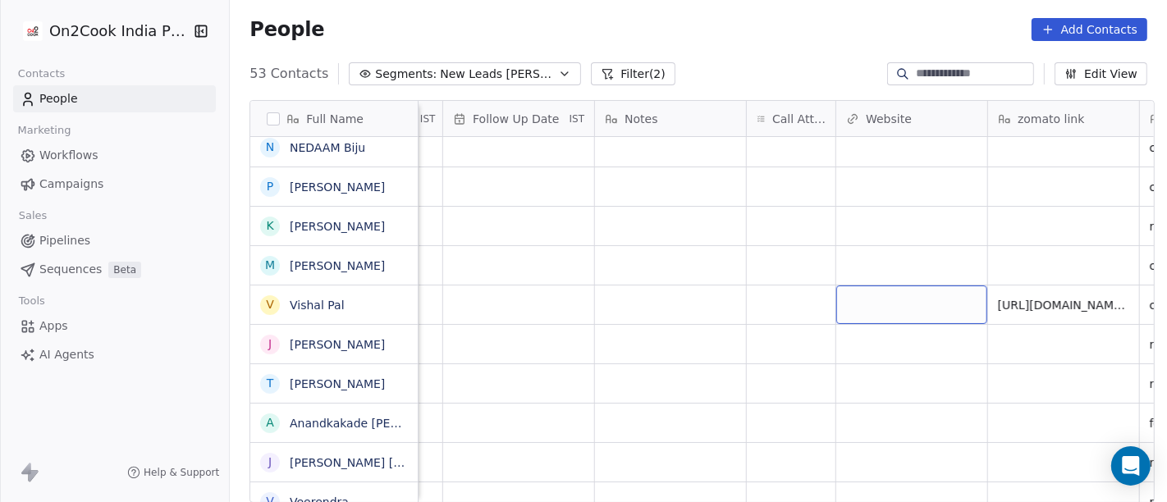
click at [886, 294] on div "grid" at bounding box center [911, 305] width 151 height 39
click at [774, 300] on div "grid" at bounding box center [791, 305] width 89 height 39
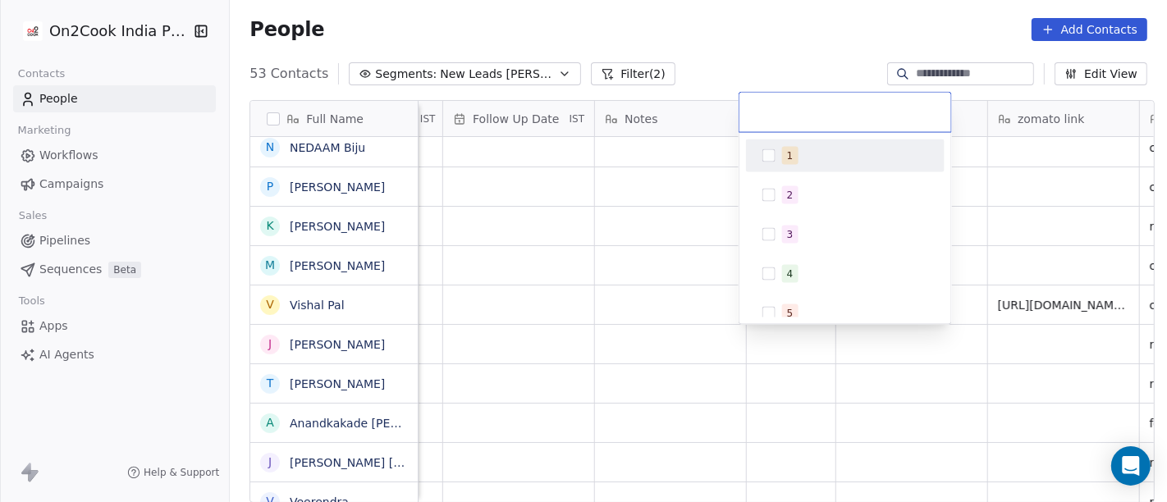
click at [783, 163] on span "1" at bounding box center [790, 156] width 16 height 18
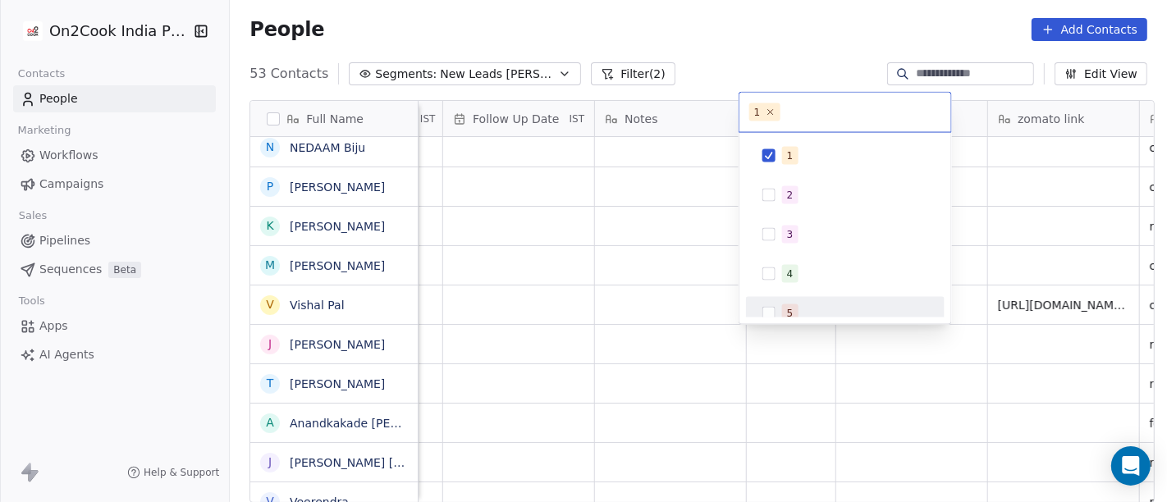
click at [635, 313] on html "On2Cook India Pvt. Ltd. Contacts People Marketing Workflows Campaigns Sales Pip…" at bounding box center [583, 251] width 1167 height 502
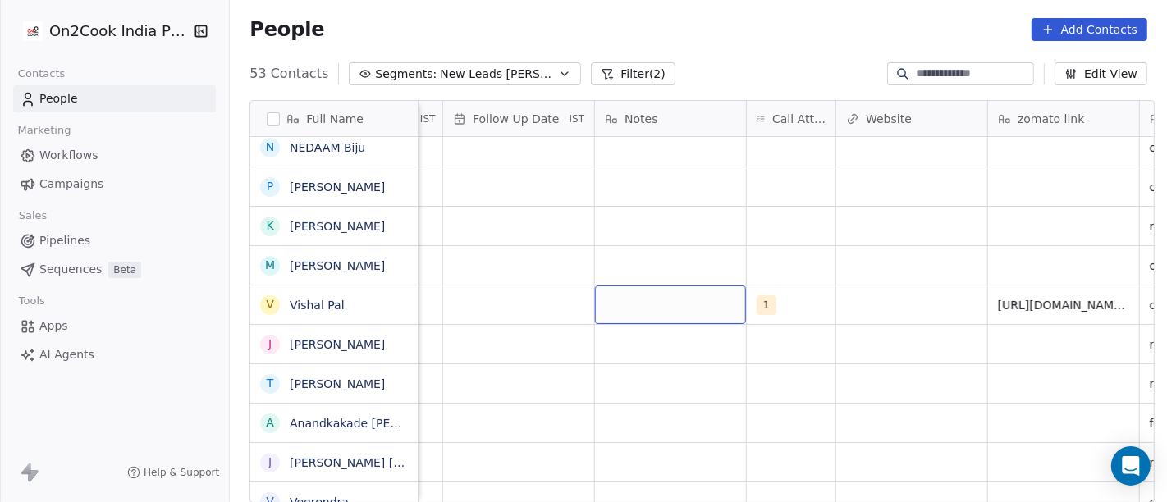
click at [635, 313] on div "grid" at bounding box center [670, 305] width 151 height 39
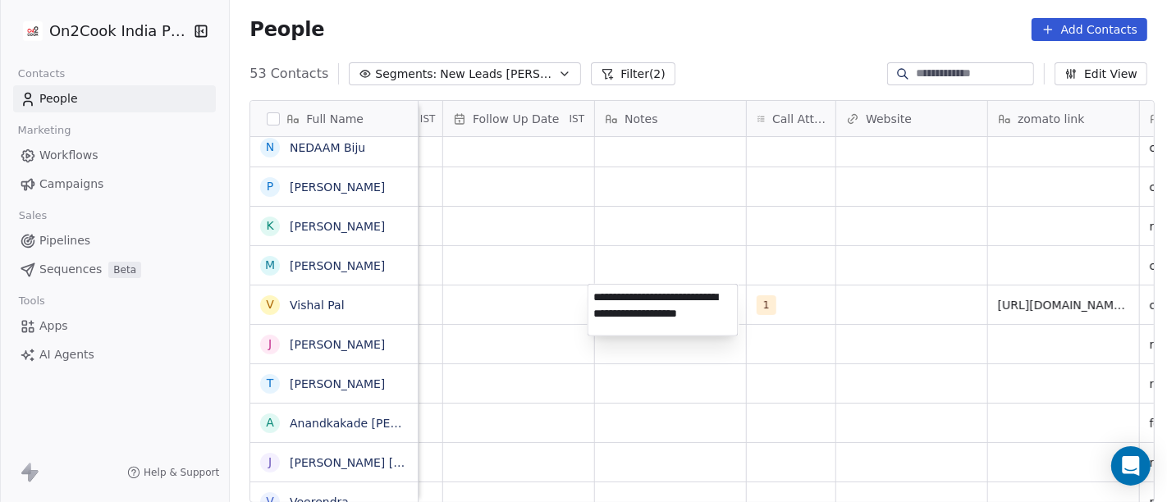
type textarea "**********"
click at [687, 423] on html "On2Cook India Pvt. Ltd. Contacts People Marketing Workflows Campaigns Sales Pip…" at bounding box center [583, 251] width 1167 height 502
click at [506, 310] on html "On2Cook India Pvt. Ltd. Contacts People Marketing Workflows Campaigns Sales Pip…" at bounding box center [583, 251] width 1167 height 502
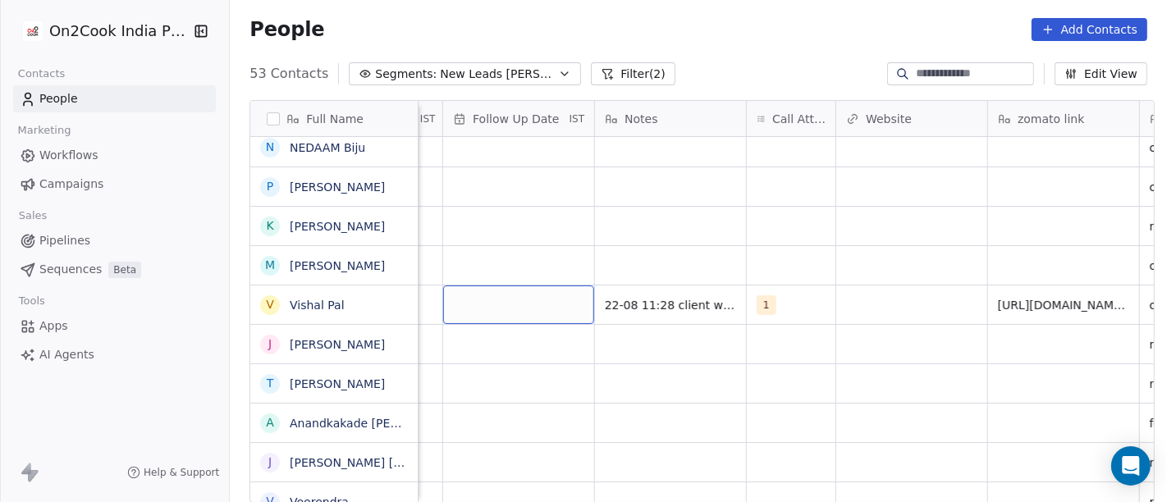
click at [499, 306] on div "grid" at bounding box center [518, 305] width 151 height 39
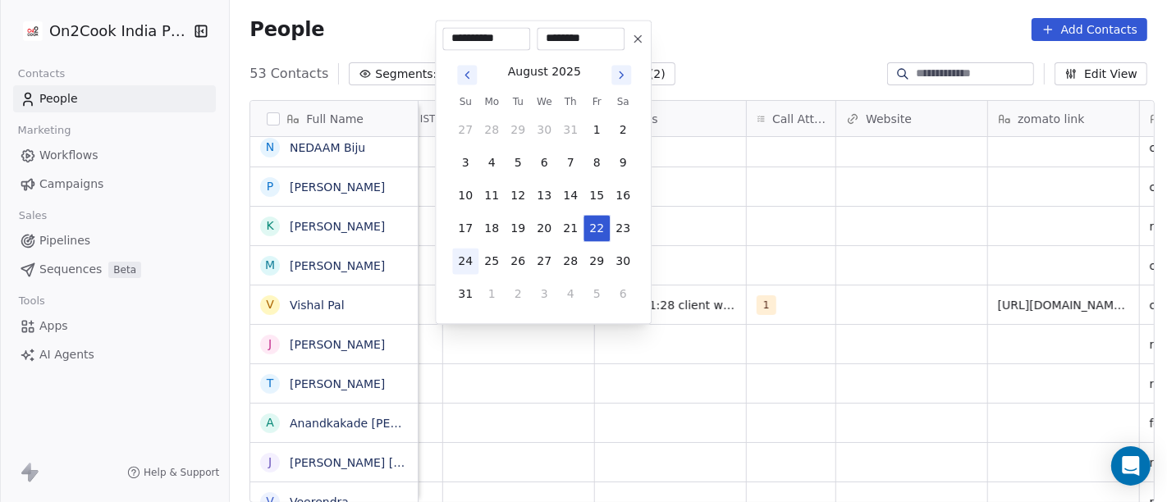
click at [457, 266] on button "24" at bounding box center [465, 261] width 26 height 26
type input "**********"
click at [719, 356] on html "On2Cook India Pvt. Ltd. Contacts People Marketing Workflows Campaigns Sales Pip…" at bounding box center [583, 251] width 1167 height 502
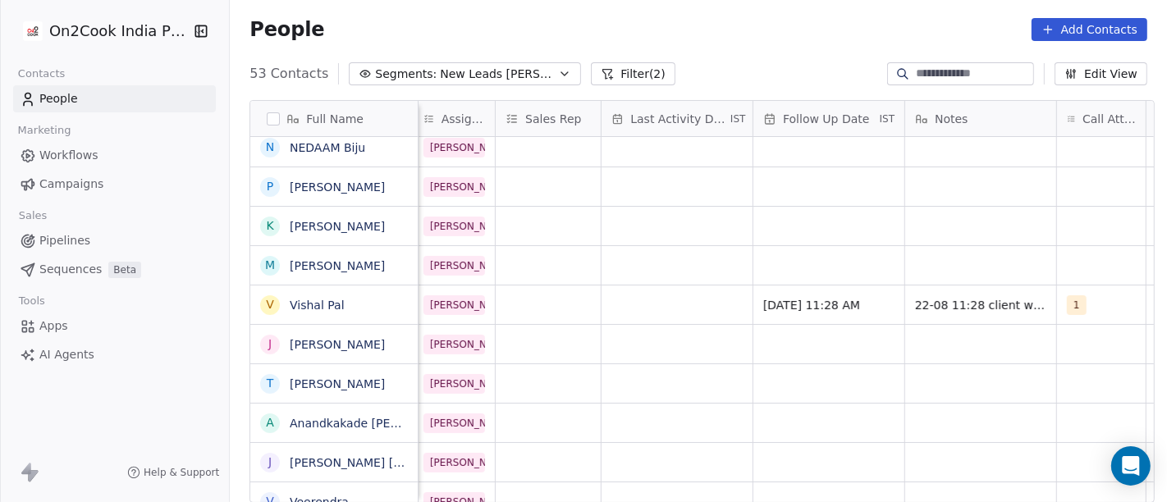
scroll to position [0, 842]
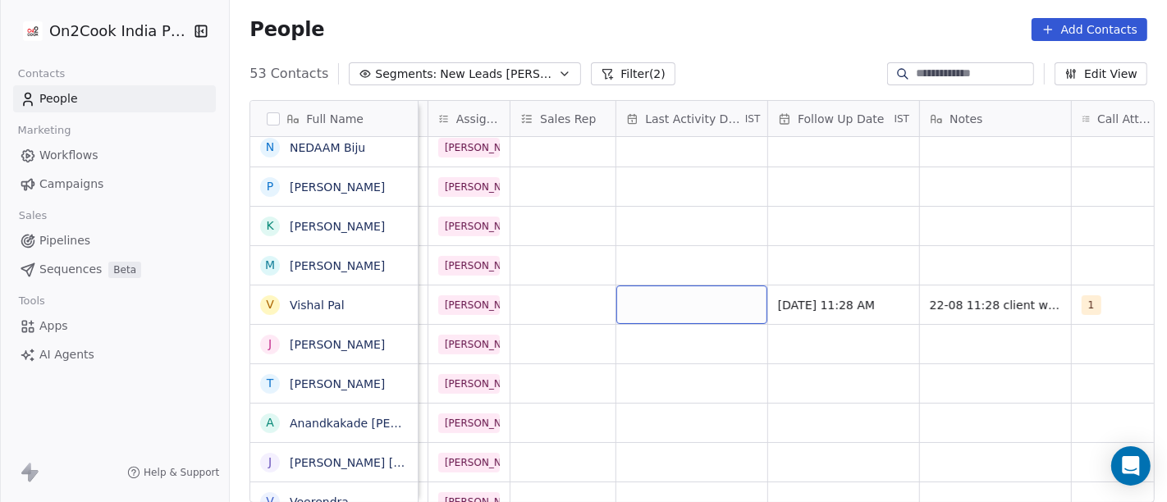
click at [666, 301] on div "grid" at bounding box center [691, 305] width 151 height 39
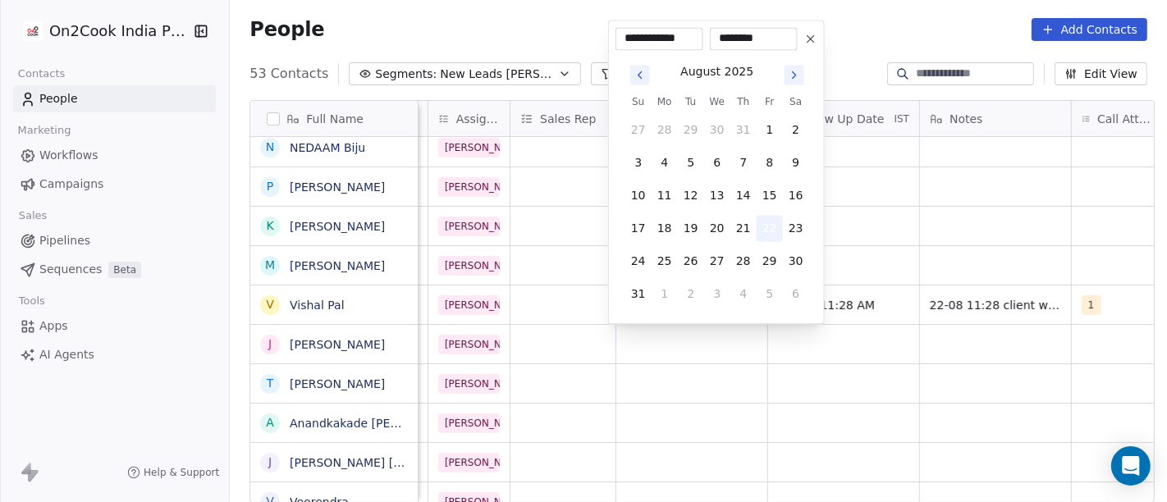
click at [769, 219] on button "22" at bounding box center [770, 228] width 26 height 26
click at [941, 223] on html "On2Cook India Pvt. Ltd. Contacts People Marketing Workflows Campaigns Sales Pip…" at bounding box center [583, 251] width 1167 height 502
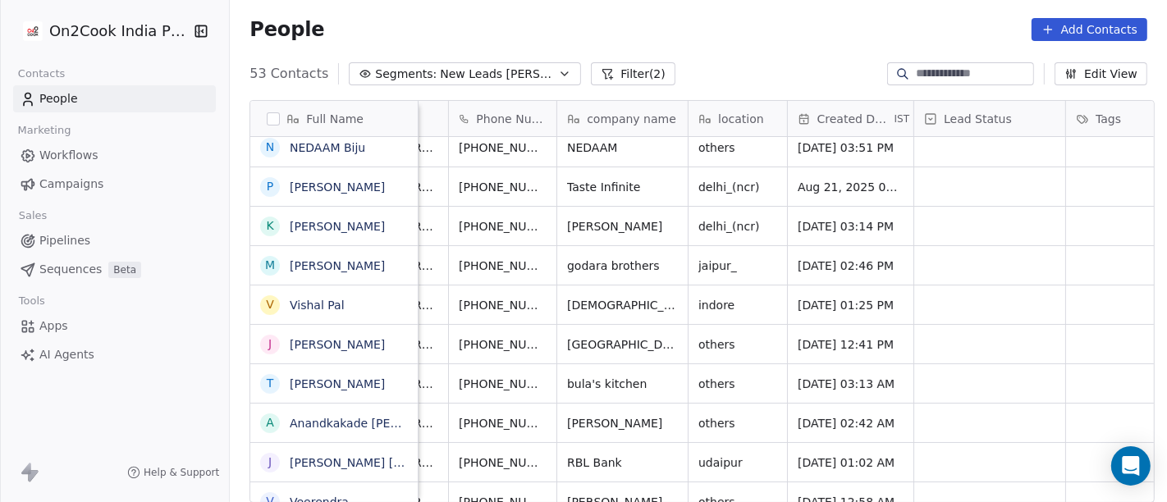
scroll to position [14, 86]
click at [574, 293] on button "grid" at bounding box center [584, 303] width 20 height 20
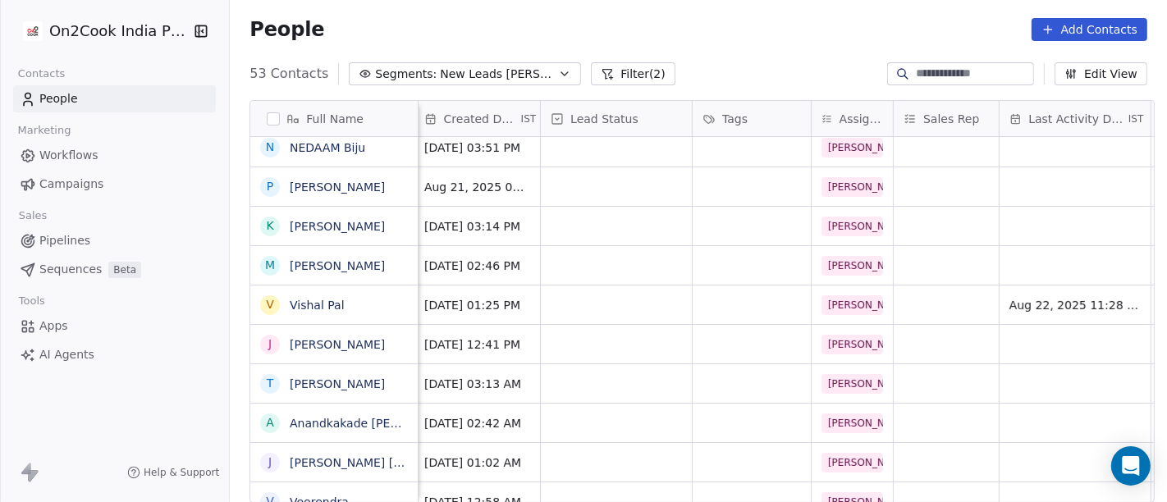
scroll to position [14, 446]
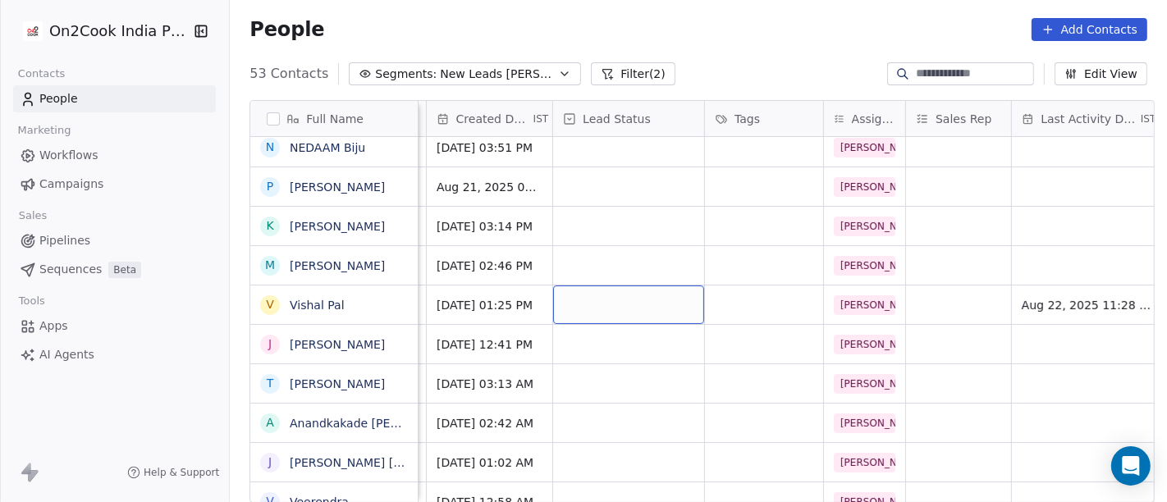
click at [634, 286] on div "grid" at bounding box center [628, 305] width 151 height 39
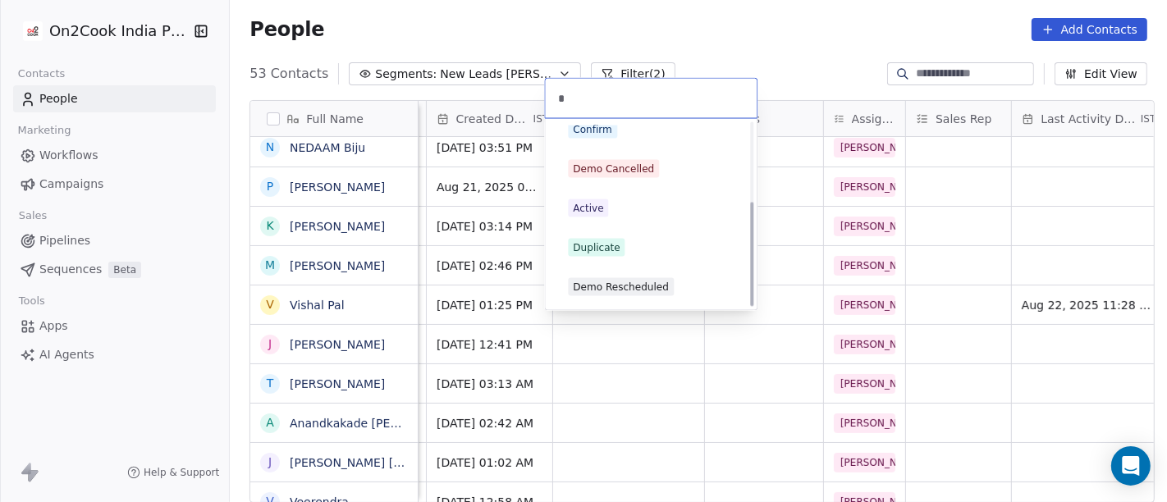
scroll to position [136, 0]
type input "*"
click at [611, 135] on span "Confirm" at bounding box center [592, 130] width 49 height 18
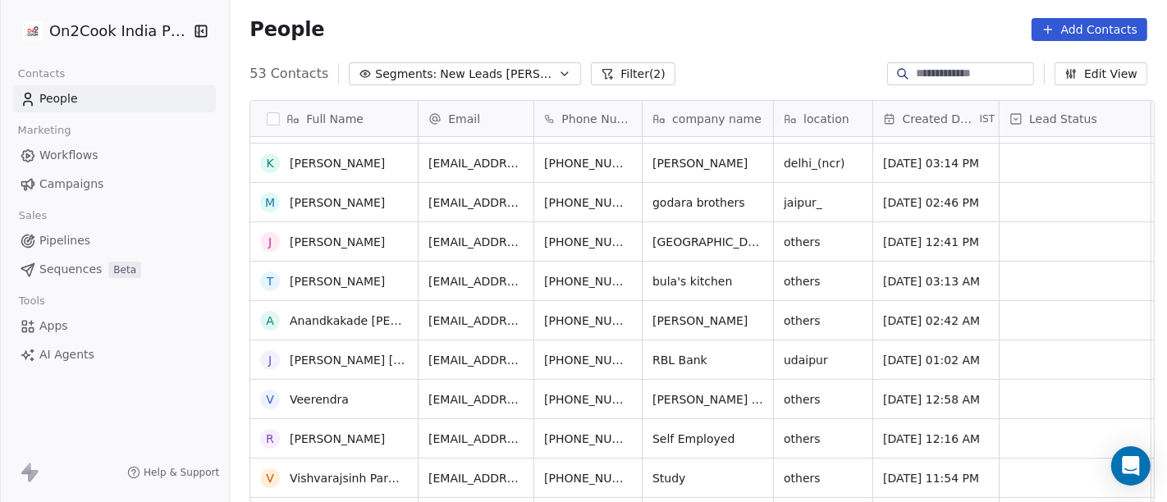
scroll to position [324, 0]
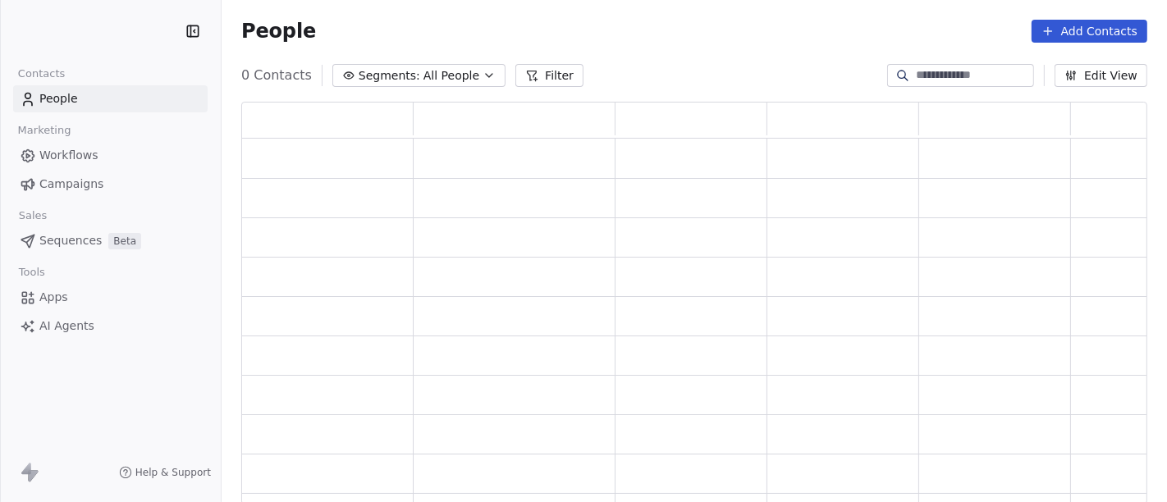
scroll to position [389, 891]
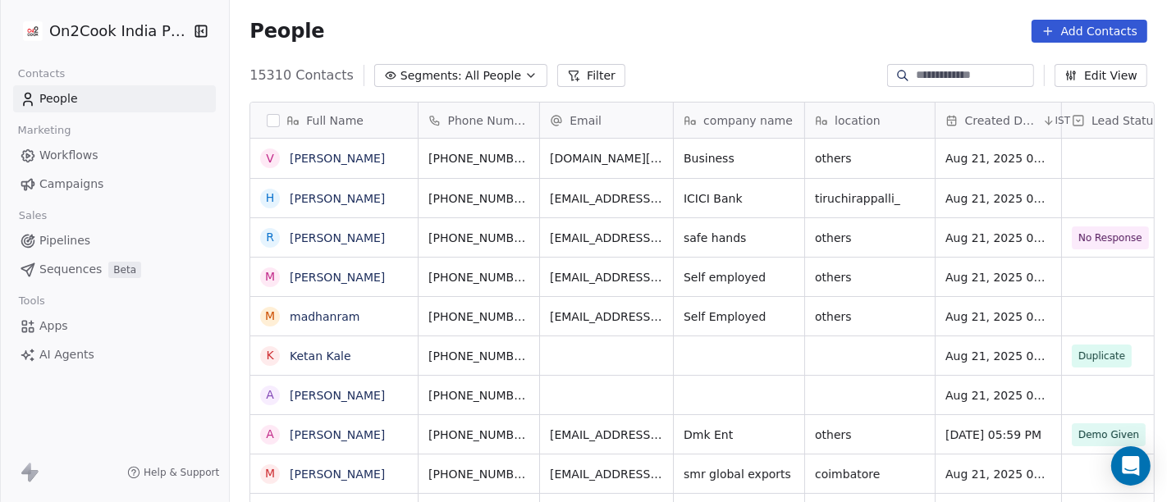
click at [558, 64] on button "Filter" at bounding box center [591, 75] width 68 height 23
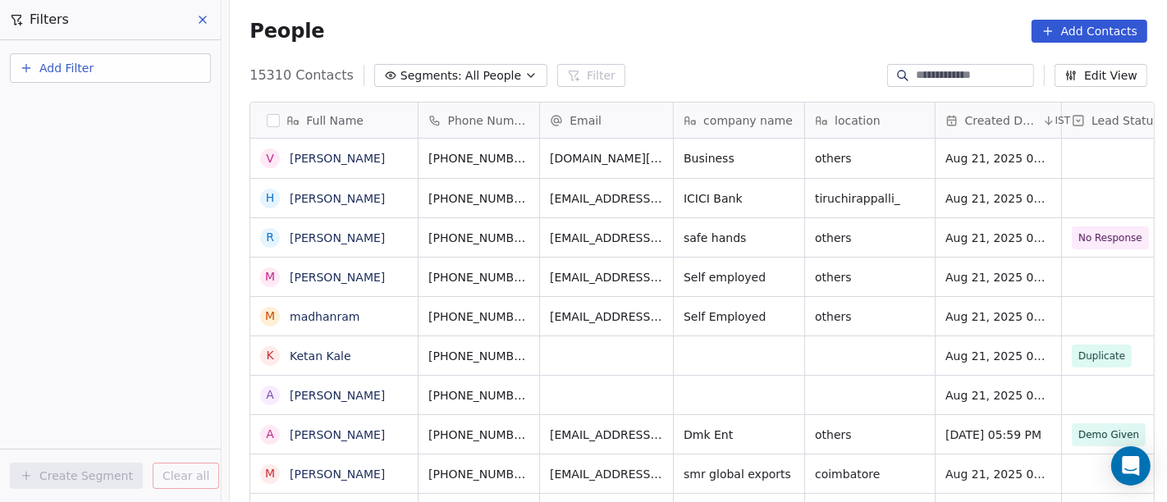
scroll to position [428, 931]
click at [119, 61] on button "Add Filter" at bounding box center [110, 68] width 201 height 30
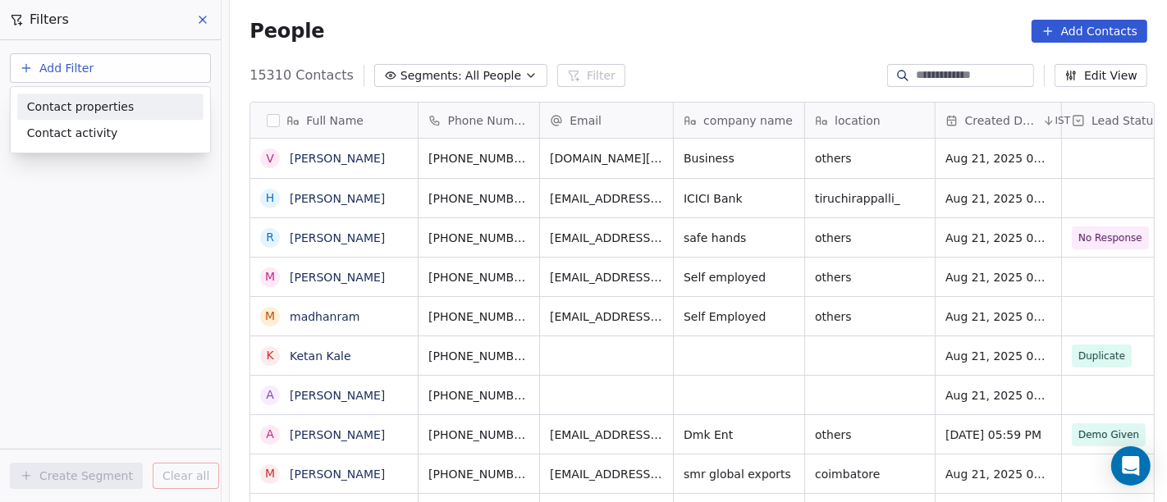
click at [133, 108] on div "Contact properties" at bounding box center [110, 106] width 167 height 17
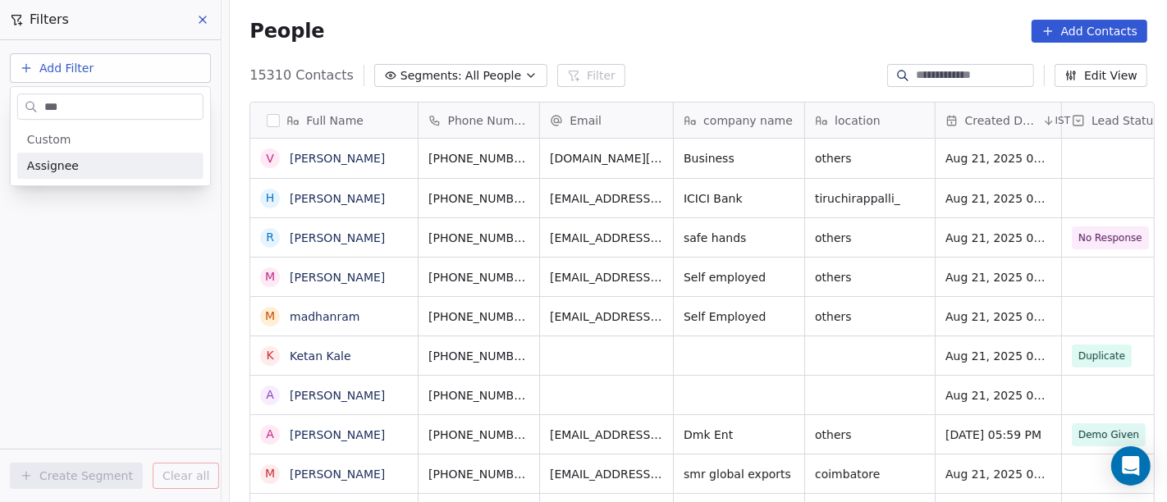
type input "***"
click at [125, 163] on div "Assignee" at bounding box center [110, 166] width 167 height 16
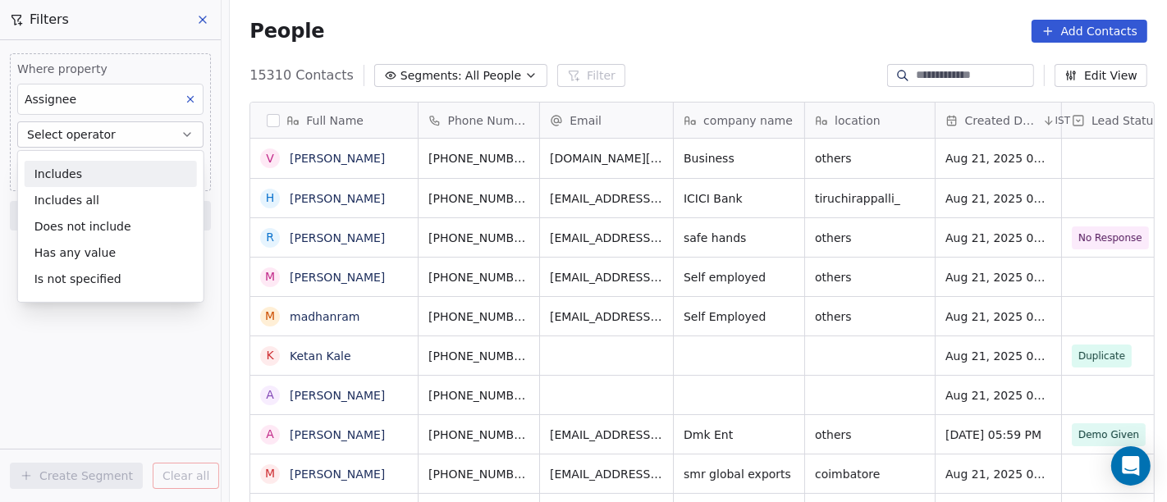
click at [102, 176] on div "Includes" at bounding box center [111, 174] width 172 height 26
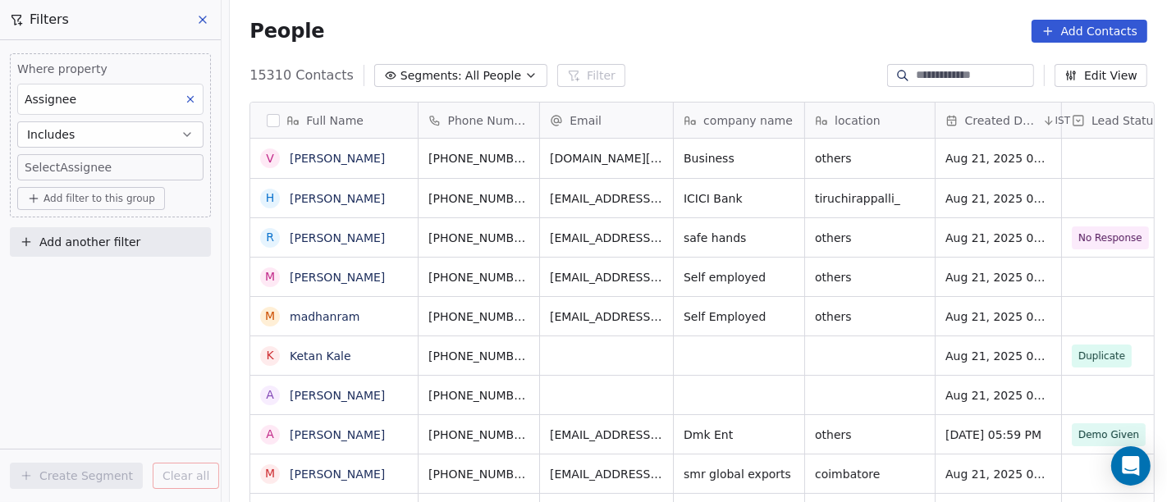
click at [88, 135] on button "Includes" at bounding box center [110, 134] width 186 height 26
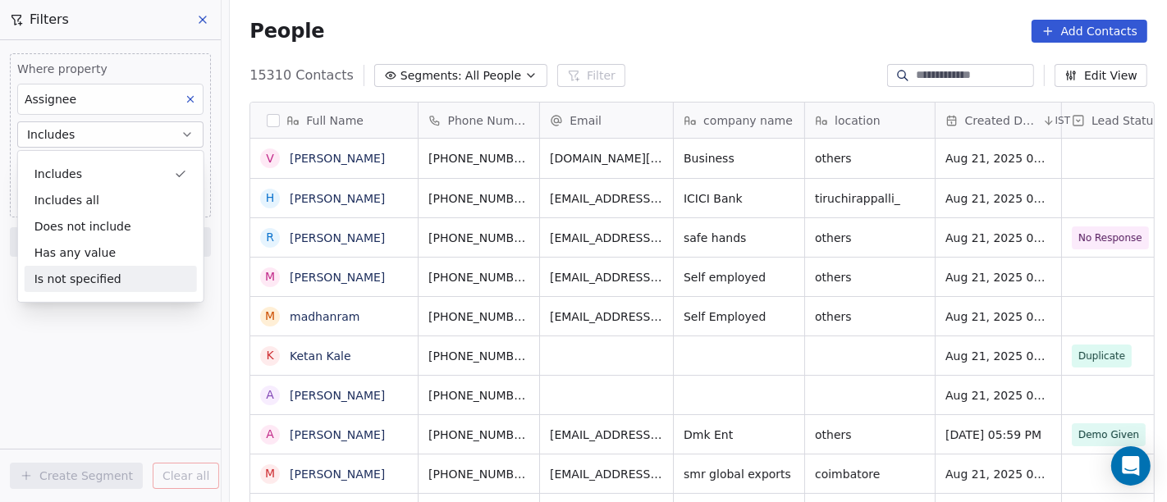
click at [110, 282] on div "Is not specified" at bounding box center [111, 279] width 172 height 26
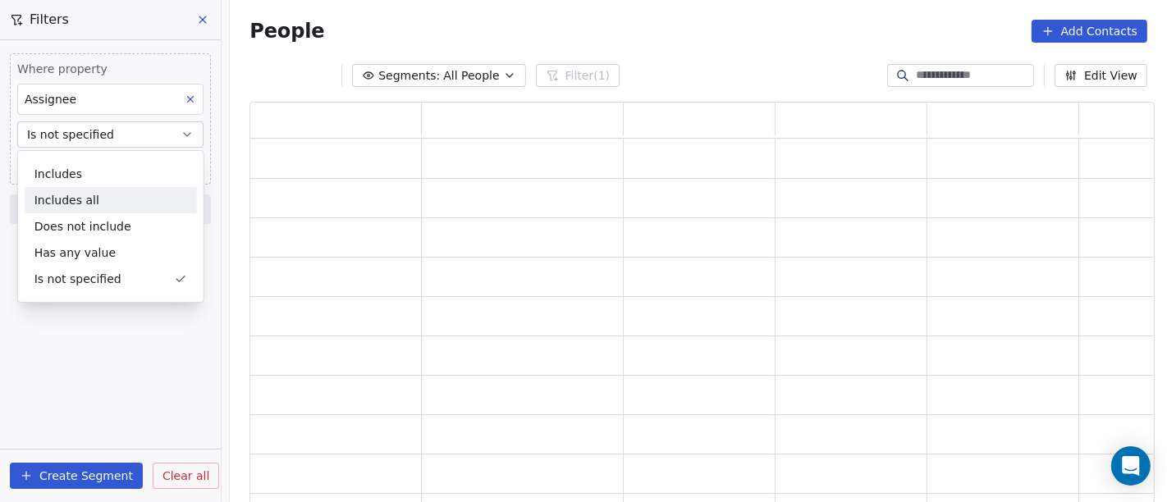
scroll to position [389, 891]
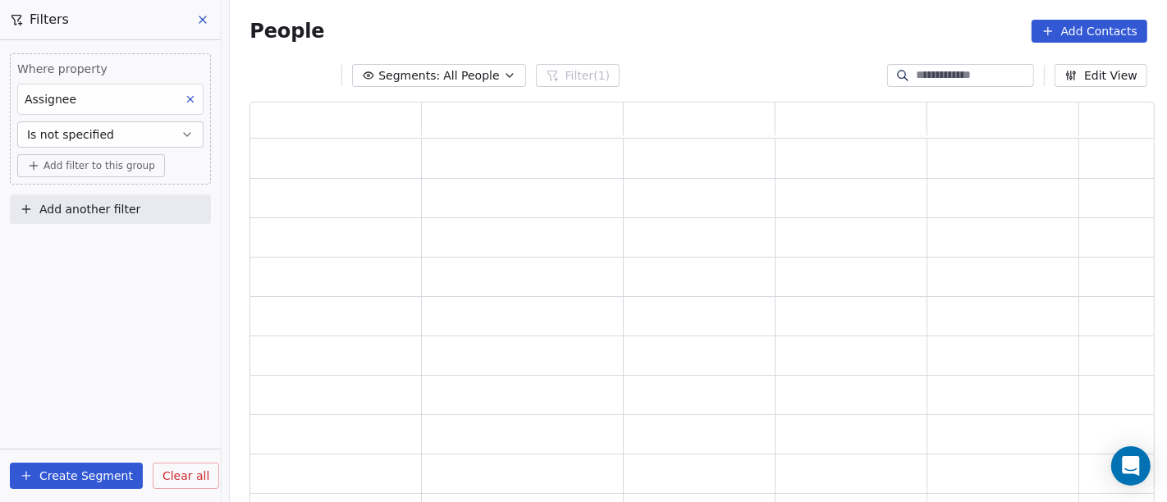
click at [90, 167] on span "Add filter to this group" at bounding box center [100, 165] width 112 height 13
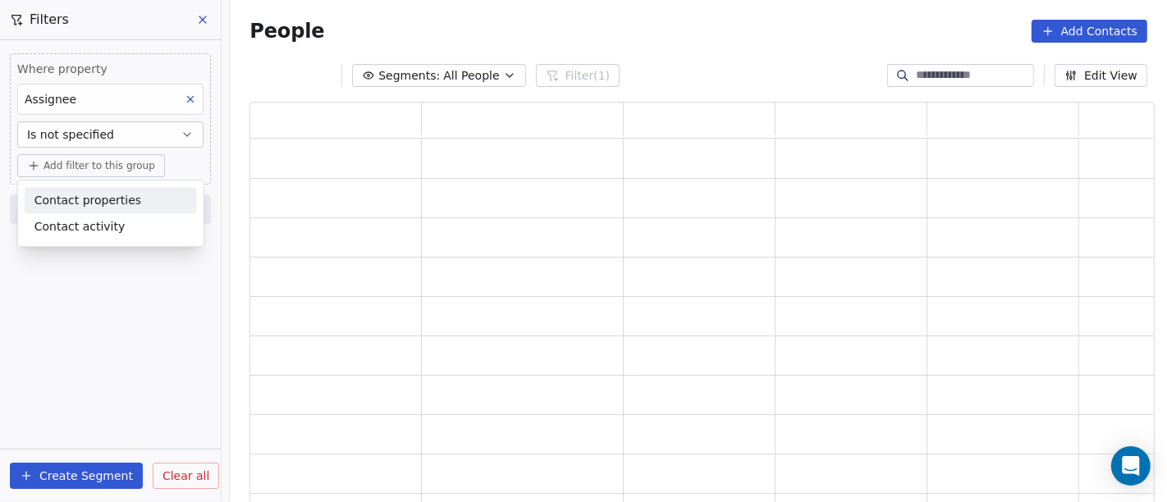
click at [115, 197] on span "Contact properties" at bounding box center [87, 200] width 107 height 17
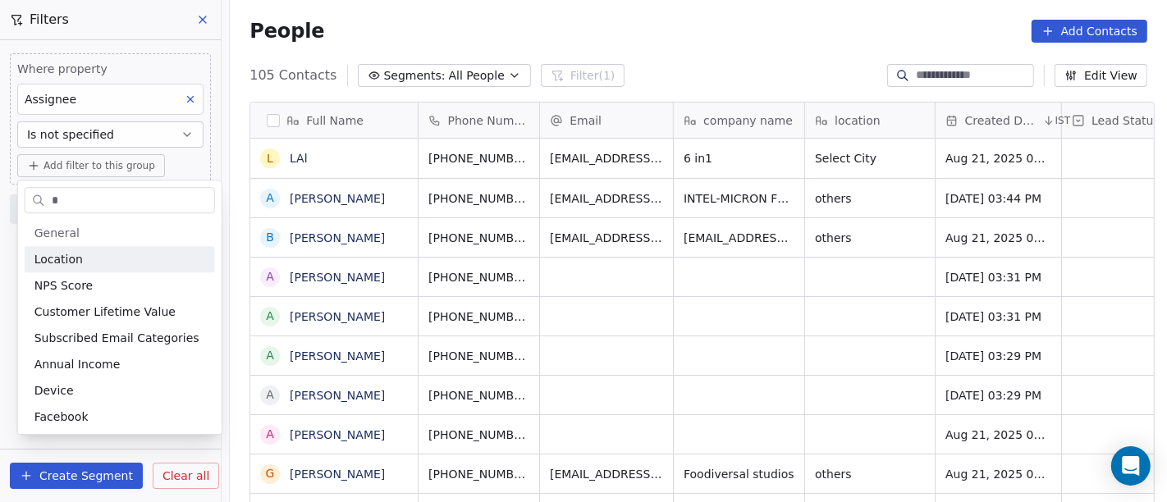
scroll to position [428, 931]
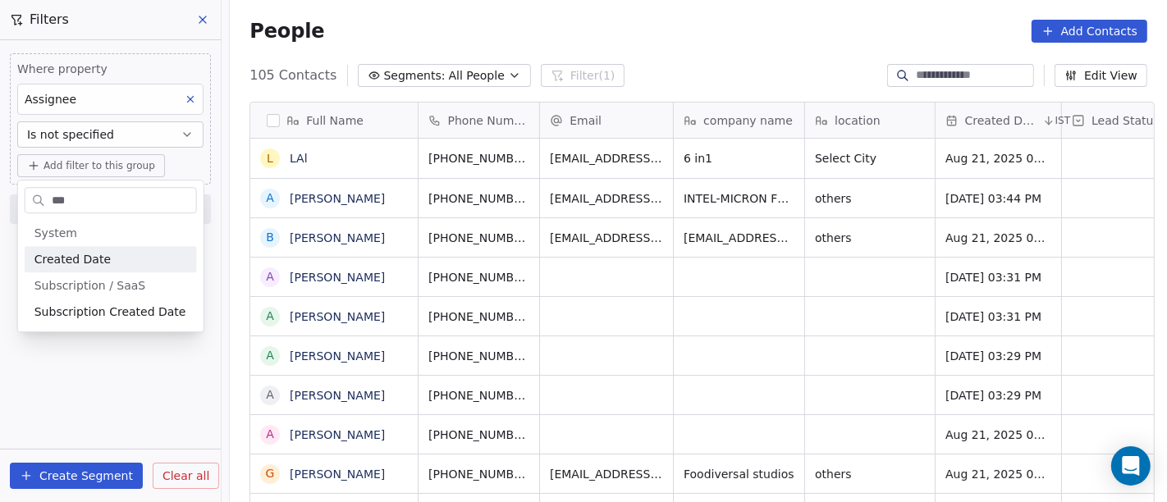
type input "***"
click at [100, 272] on div "Subscription / SaaS" at bounding box center [111, 285] width 172 height 26
click at [96, 259] on span "Created Date" at bounding box center [72, 259] width 76 height 16
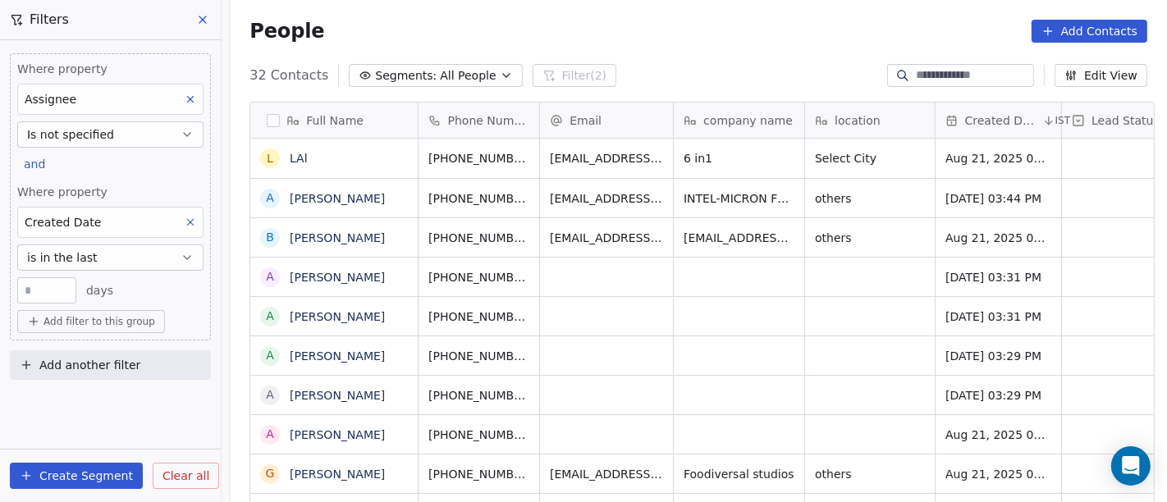
click at [82, 250] on span "is in the last" at bounding box center [62, 258] width 71 height 16
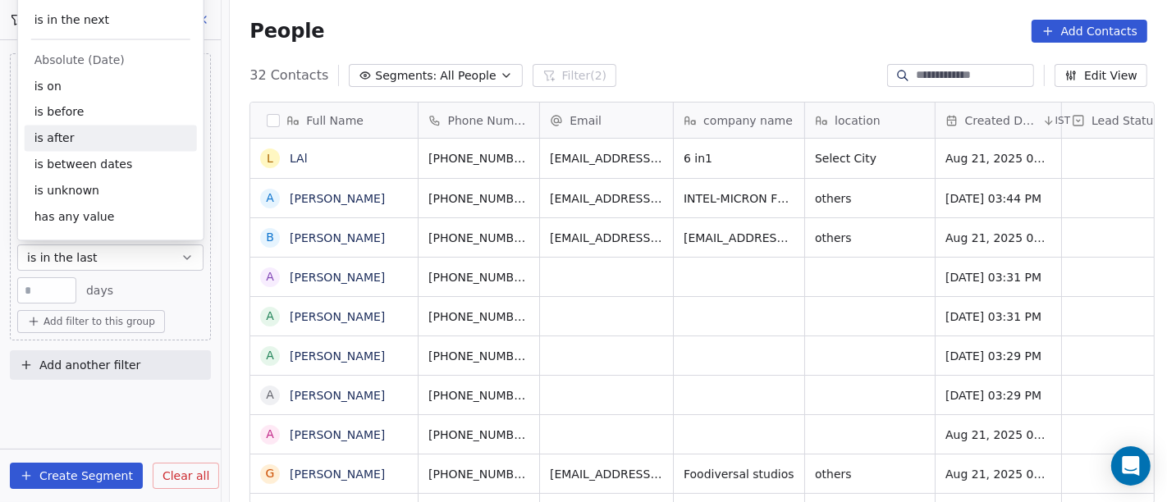
click at [88, 149] on div "is after" at bounding box center [111, 139] width 172 height 26
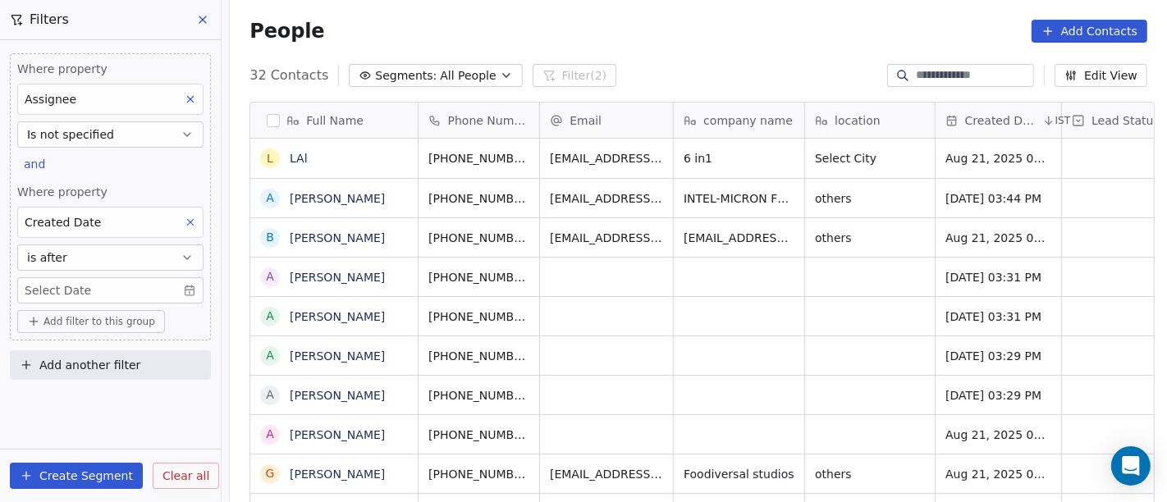
click at [91, 288] on body "On2Cook India Pvt. Ltd. Contacts People Marketing Workflows Campaigns Sales Pip…" at bounding box center [583, 251] width 1167 height 502
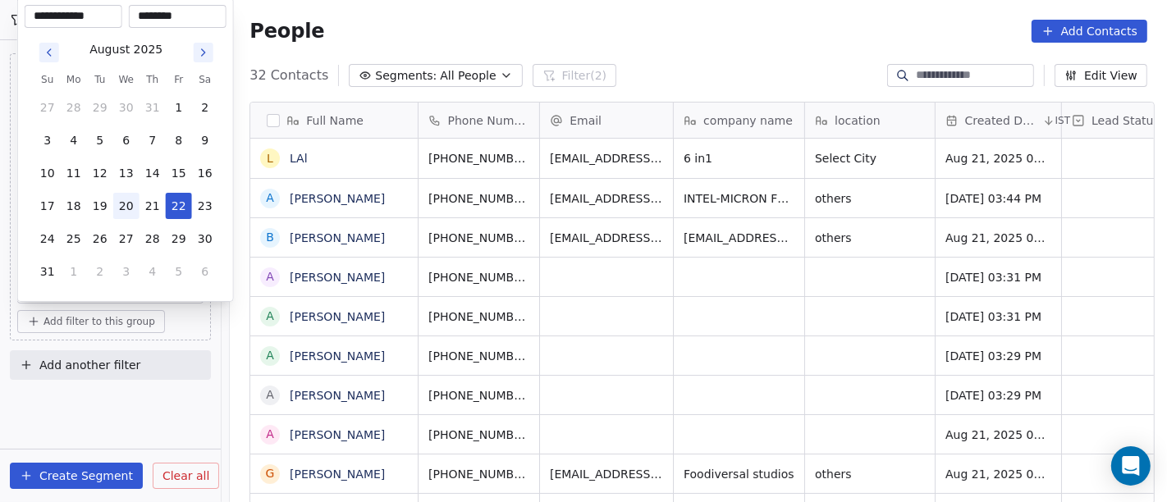
click at [132, 205] on button "20" at bounding box center [126, 206] width 26 height 26
type input "**********"
click at [548, 22] on html "On2Cook India Pvt. Ltd. Contacts People Marketing Workflows Campaigns Sales Pip…" at bounding box center [583, 251] width 1167 height 502
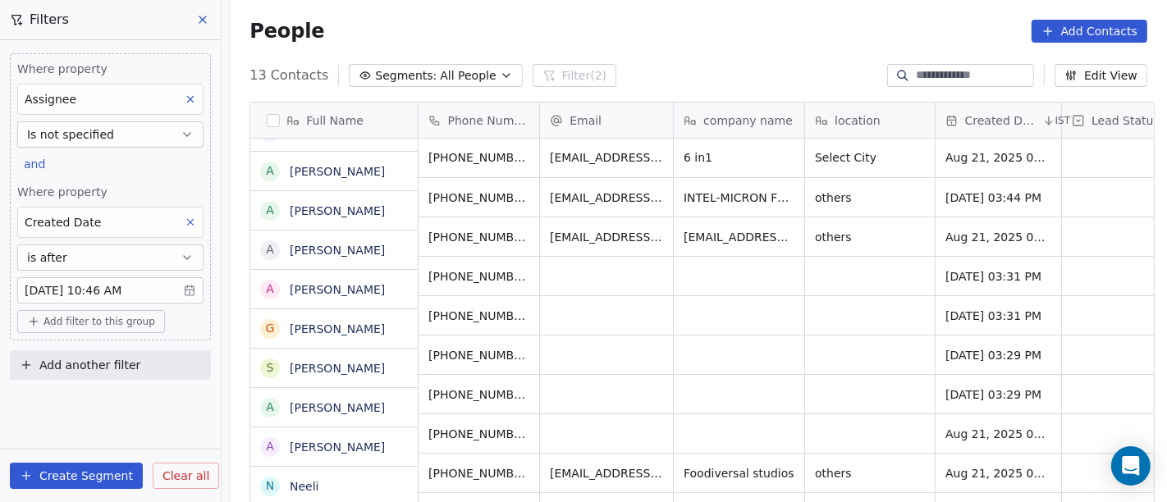
scroll to position [0, 0]
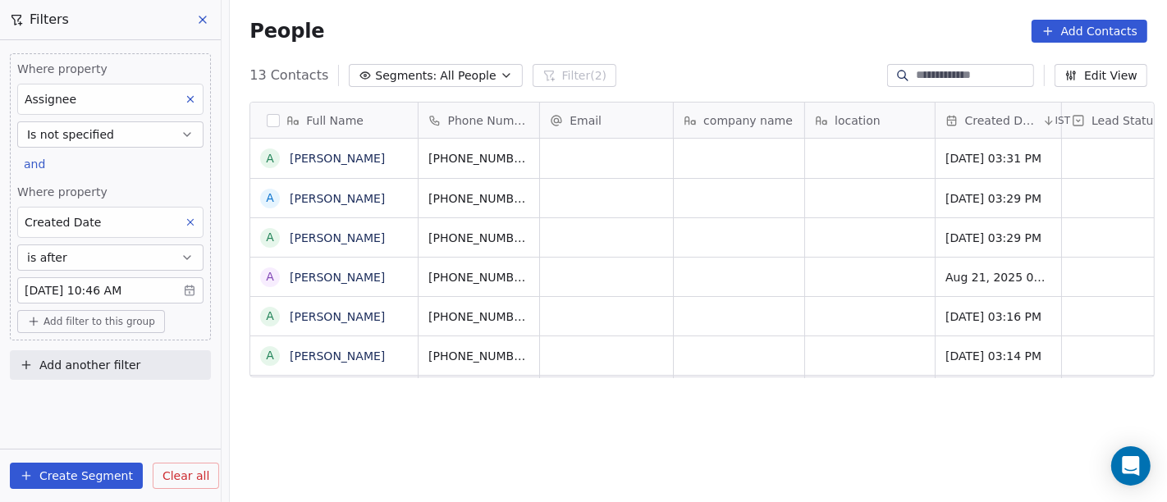
click at [671, 62] on div "13 Contacts Segments: All People Filter (2) Edit View" at bounding box center [698, 75] width 937 height 26
click at [976, 78] on input at bounding box center [973, 75] width 115 height 16
paste input "**********"
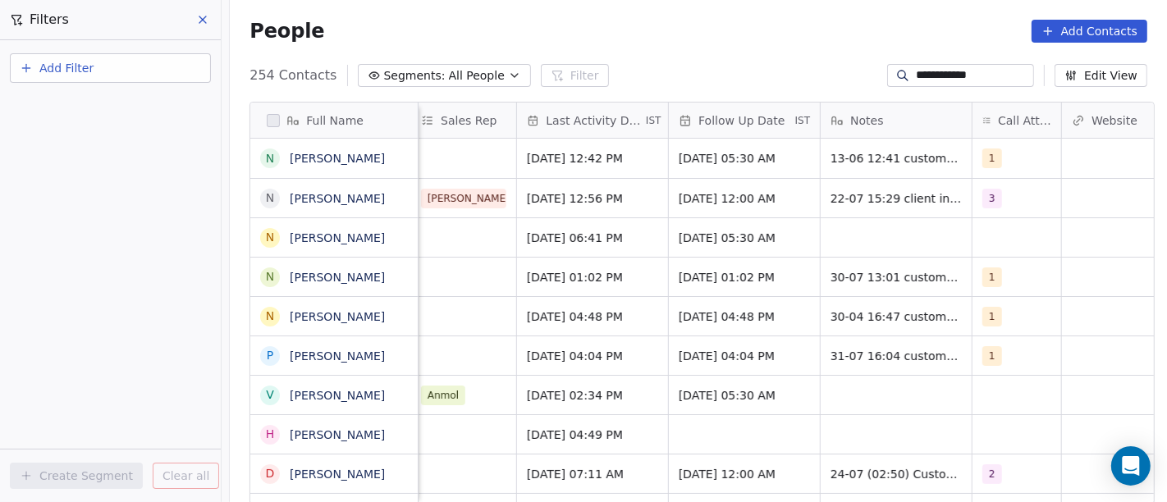
scroll to position [0, 987]
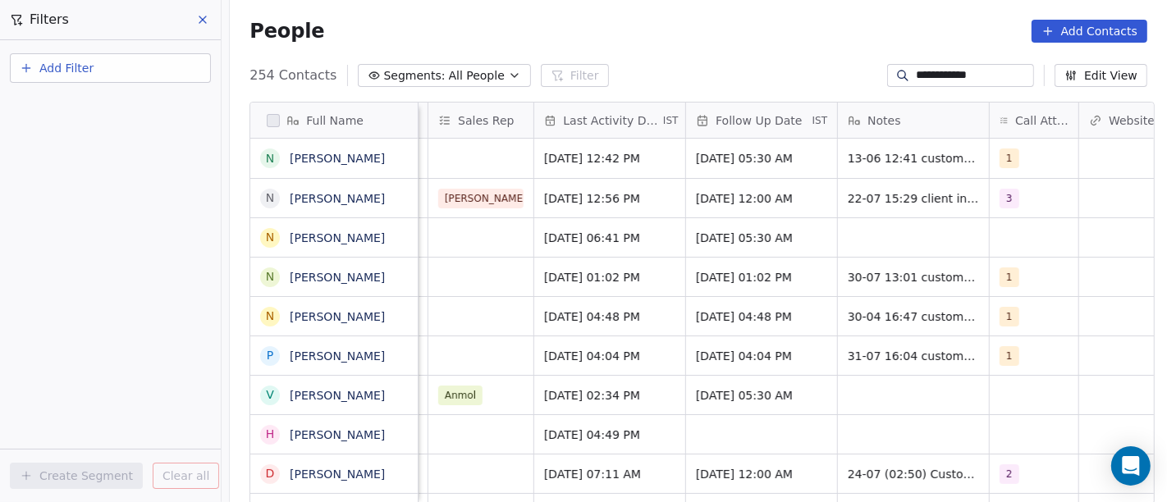
type input "**********"
click at [639, 202] on span "Jul 22, 2025 12:56 PM" at bounding box center [595, 198] width 100 height 16
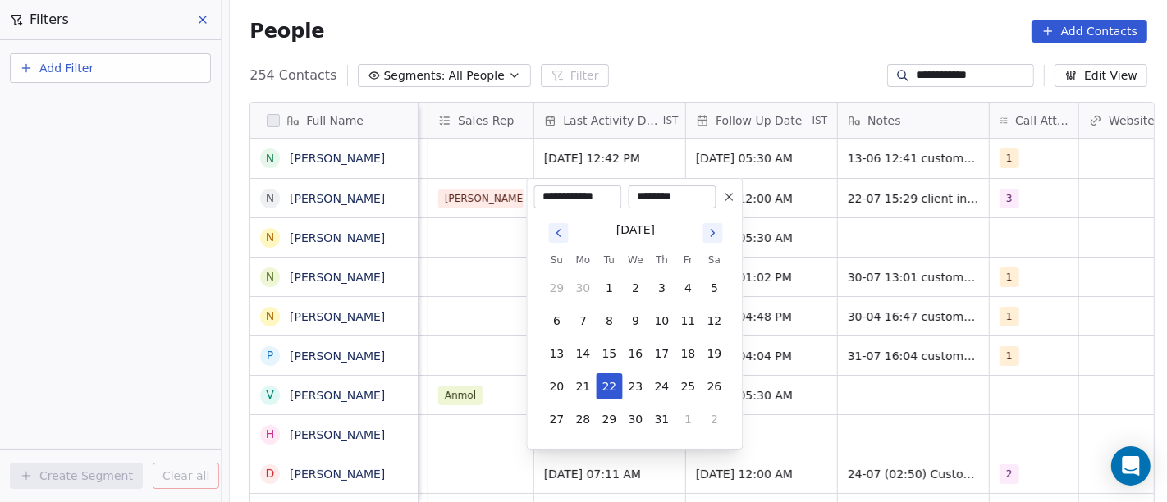
click at [705, 236] on button "Go to next month" at bounding box center [713, 233] width 20 height 20
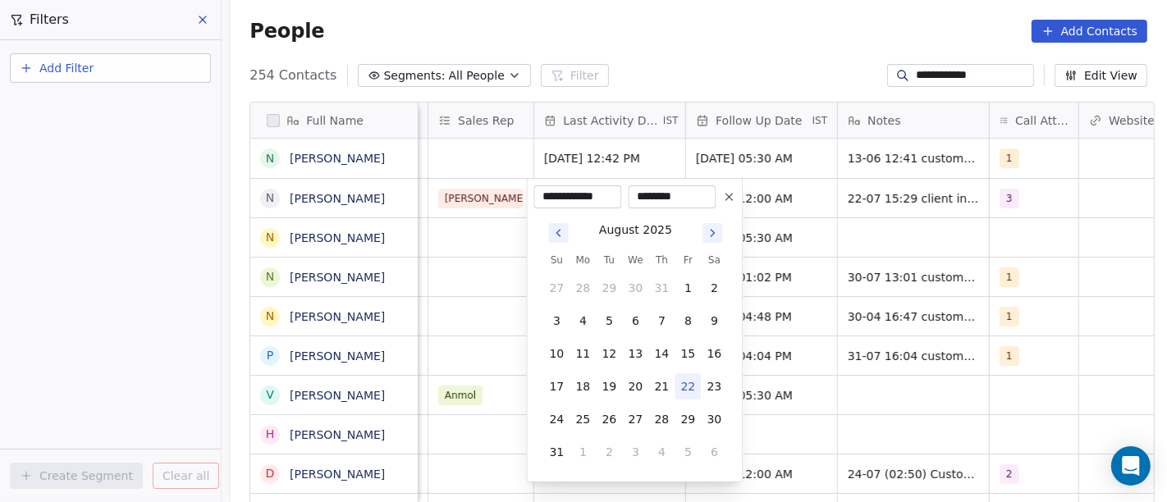
click at [689, 387] on button "22" at bounding box center [688, 386] width 26 height 26
type input "**********"
click at [795, 29] on html "**********" at bounding box center [583, 251] width 1167 height 502
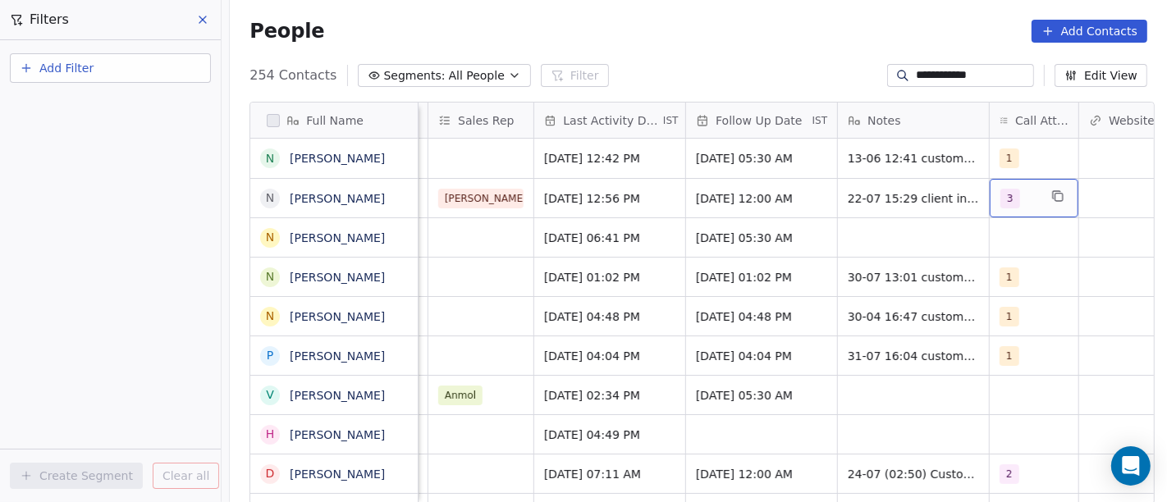
click at [1001, 201] on span "3" at bounding box center [1011, 199] width 20 height 20
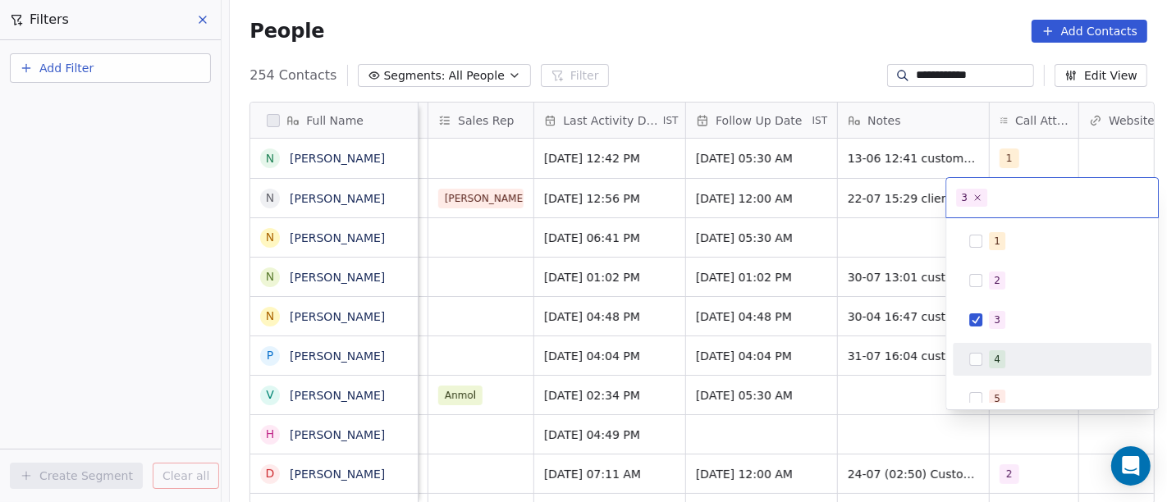
click at [1011, 366] on div "4" at bounding box center [1062, 359] width 146 height 18
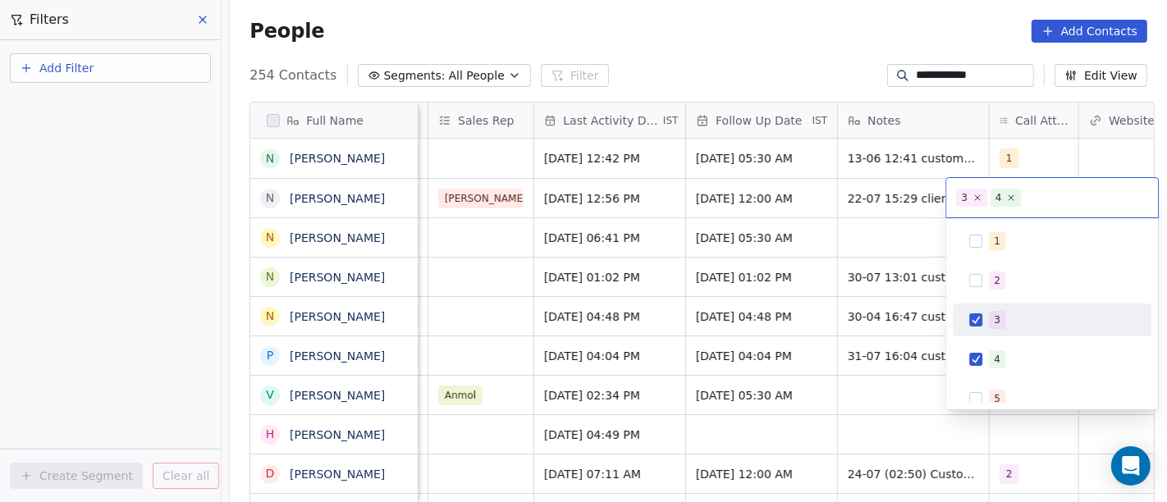
click at [1010, 325] on div "3" at bounding box center [1062, 320] width 146 height 18
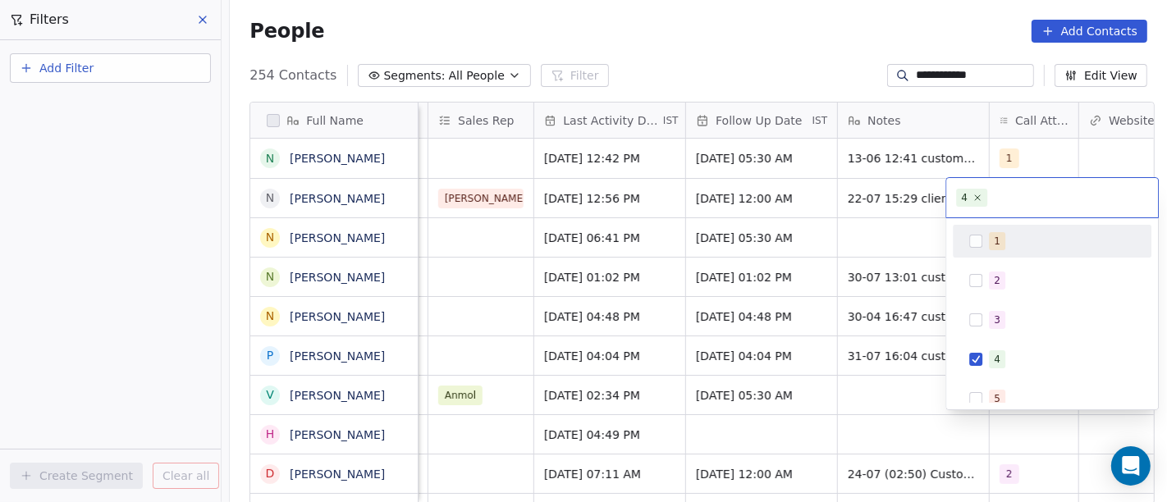
click at [825, 35] on html "**********" at bounding box center [583, 251] width 1167 height 502
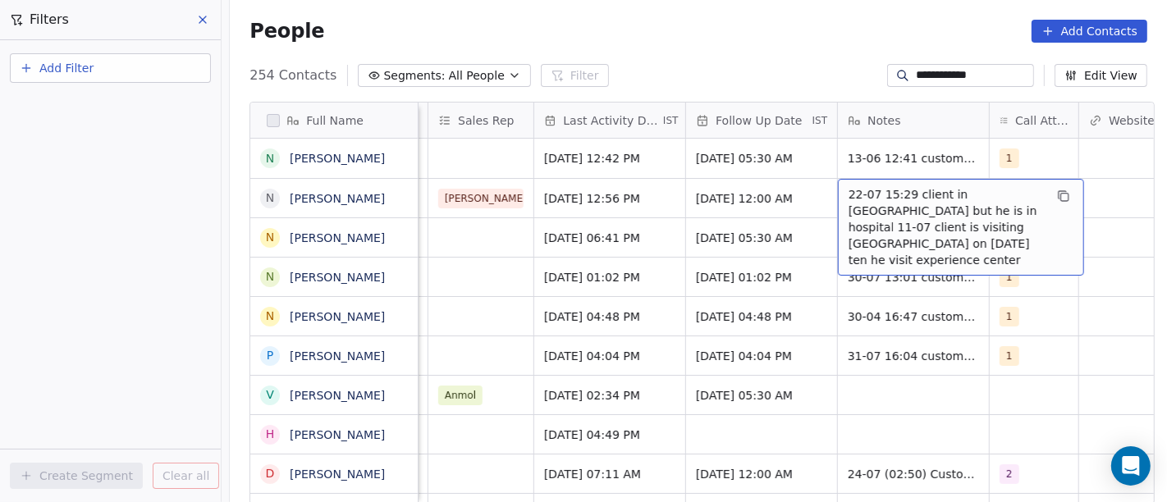
click at [885, 189] on span "22-07 15:29 client in ahmedabad but he is in hospital 11-07 client is visiting …" at bounding box center [946, 227] width 195 height 82
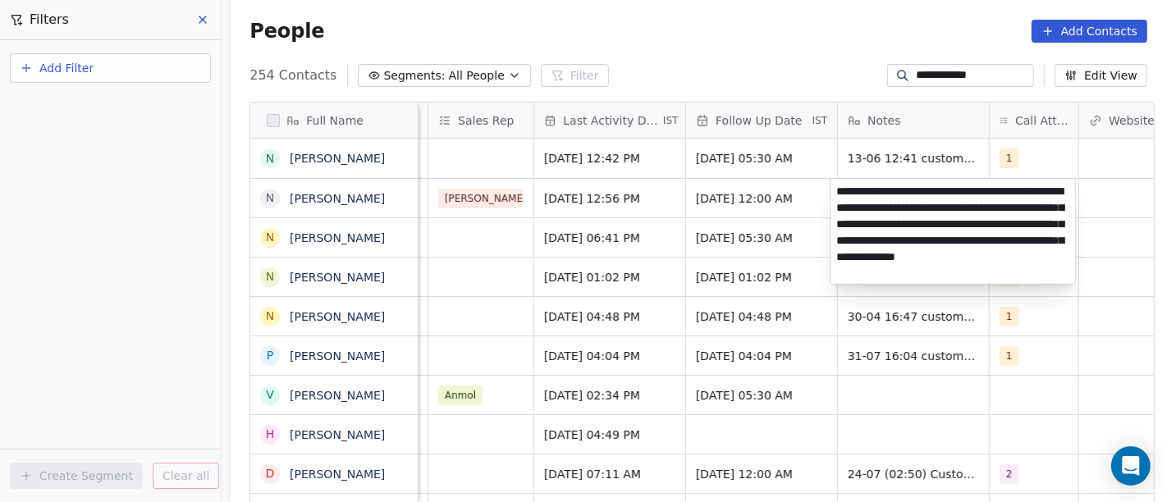
type textarea "**********"
click at [746, 160] on html "**********" at bounding box center [583, 251] width 1167 height 502
click at [749, 190] on html "**********" at bounding box center [583, 251] width 1167 height 502
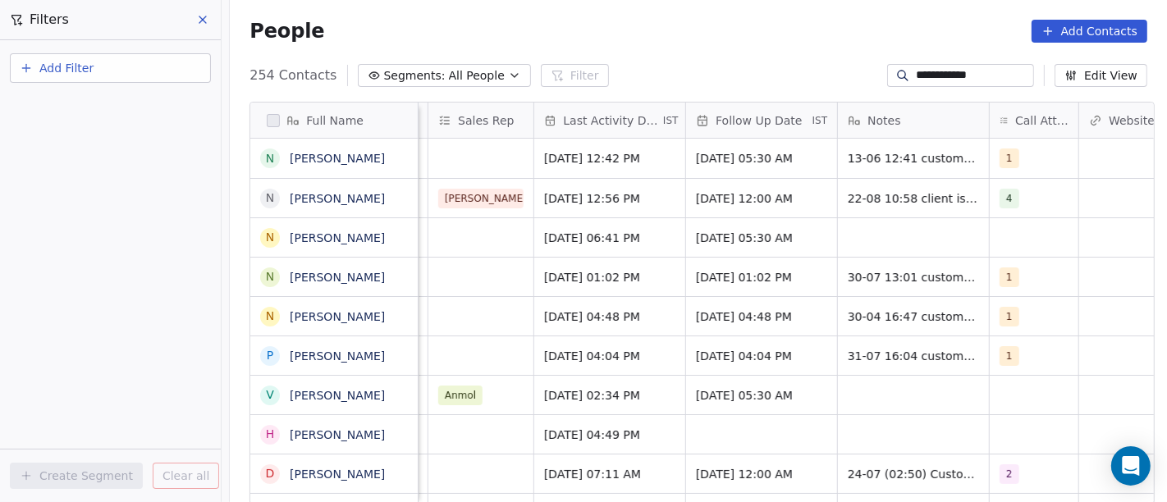
click at [921, 73] on input "**********" at bounding box center [973, 75] width 115 height 16
paste input "*"
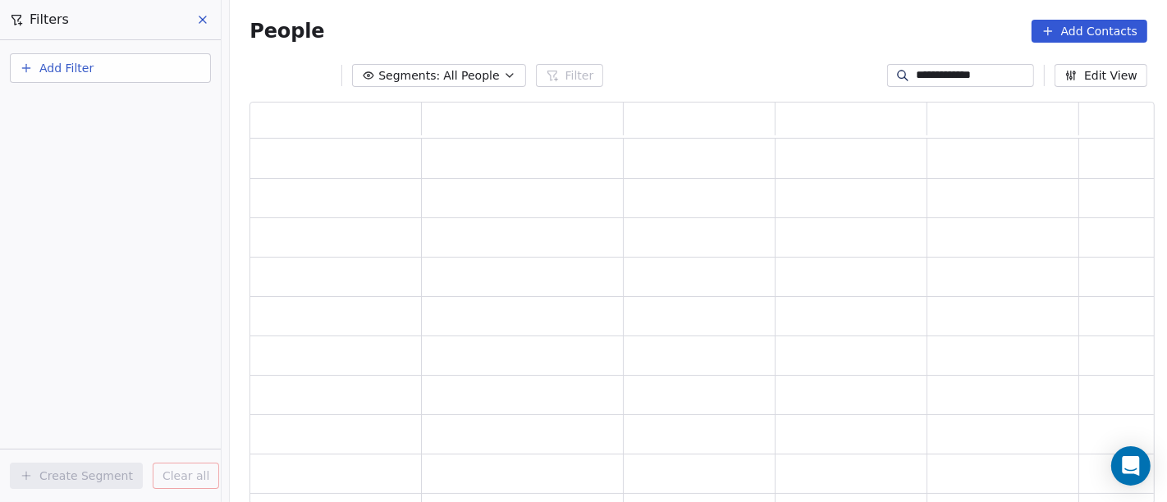
scroll to position [389, 891]
type input "**********"
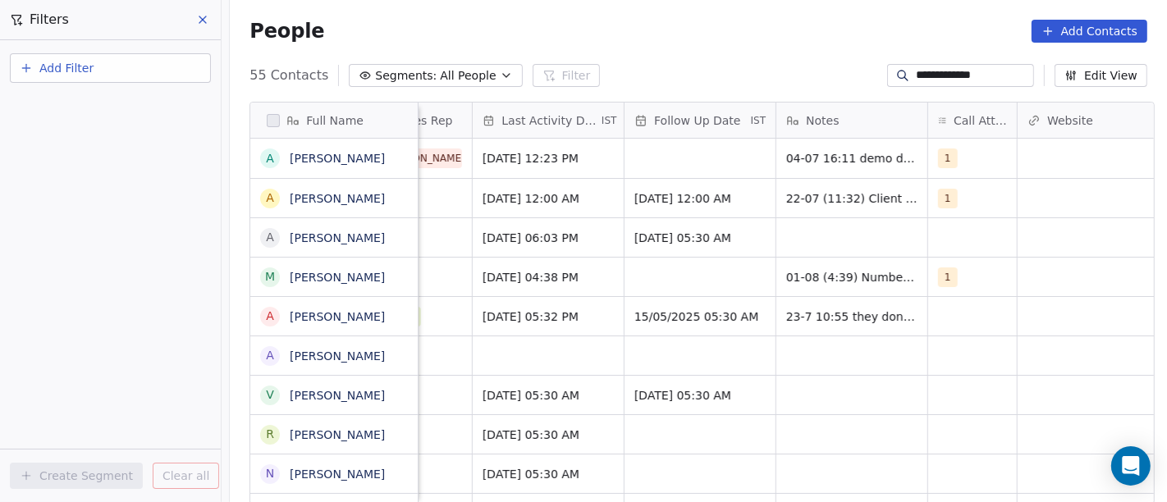
scroll to position [0, 1139]
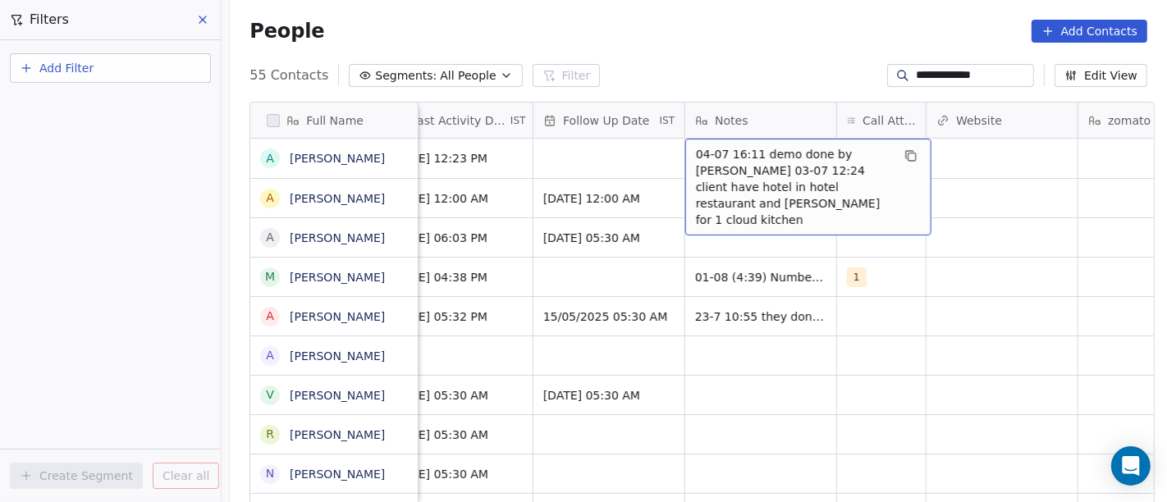
click at [728, 70] on div "**********" at bounding box center [698, 75] width 937 height 26
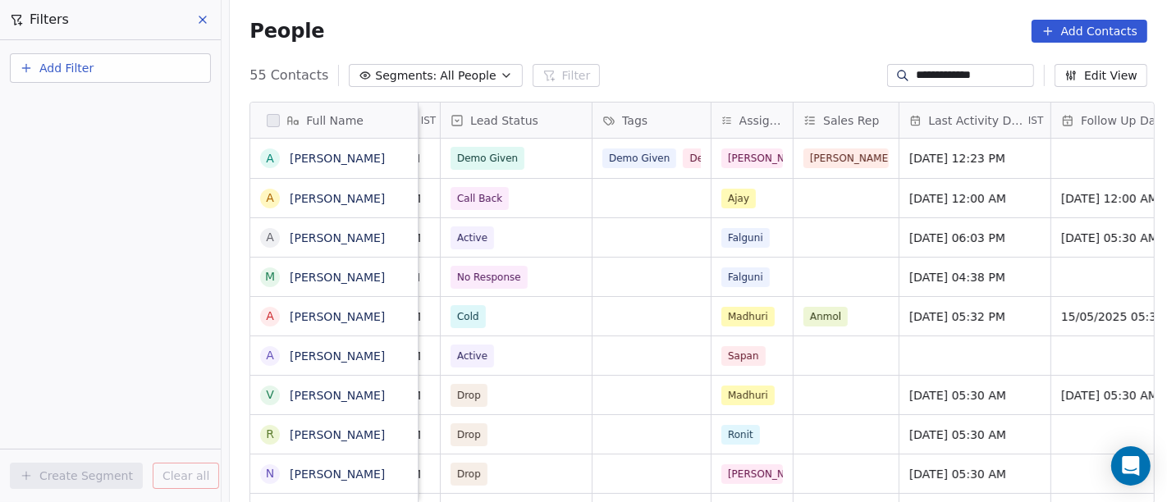
scroll to position [0, 764]
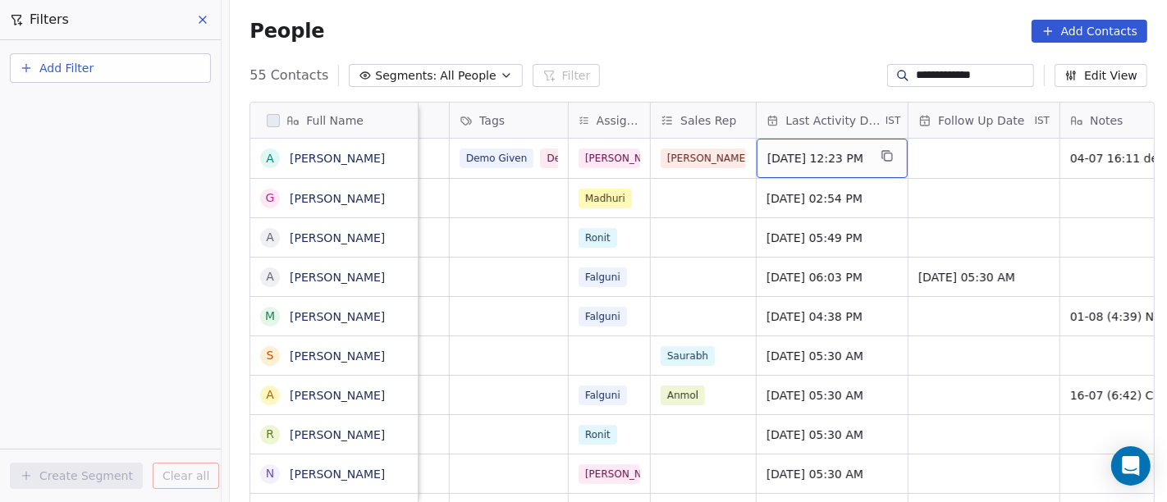
click at [822, 156] on span "Jul 04, 2025 12:23 PM" at bounding box center [817, 158] width 100 height 16
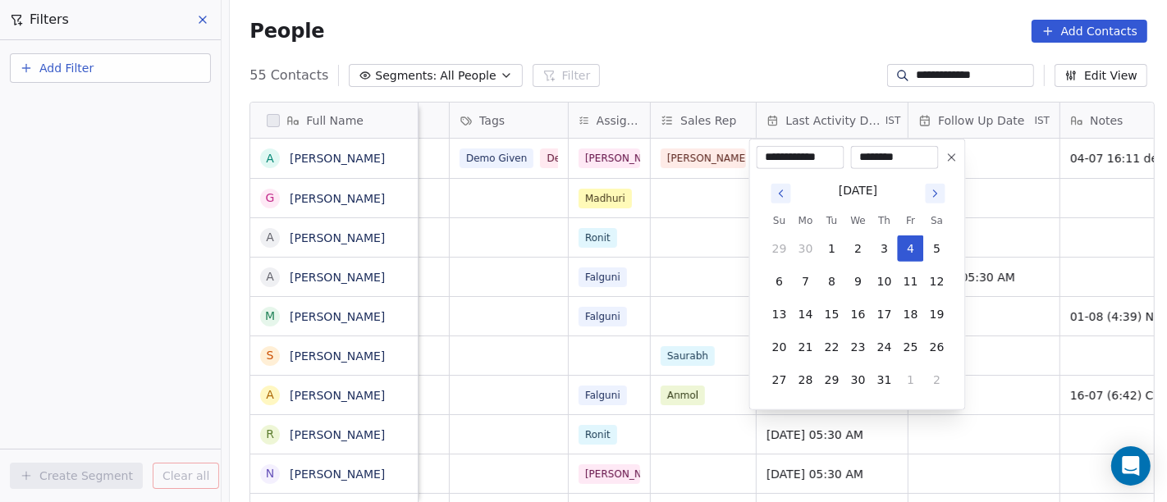
click at [933, 192] on icon "Go to next month" at bounding box center [935, 193] width 13 height 13
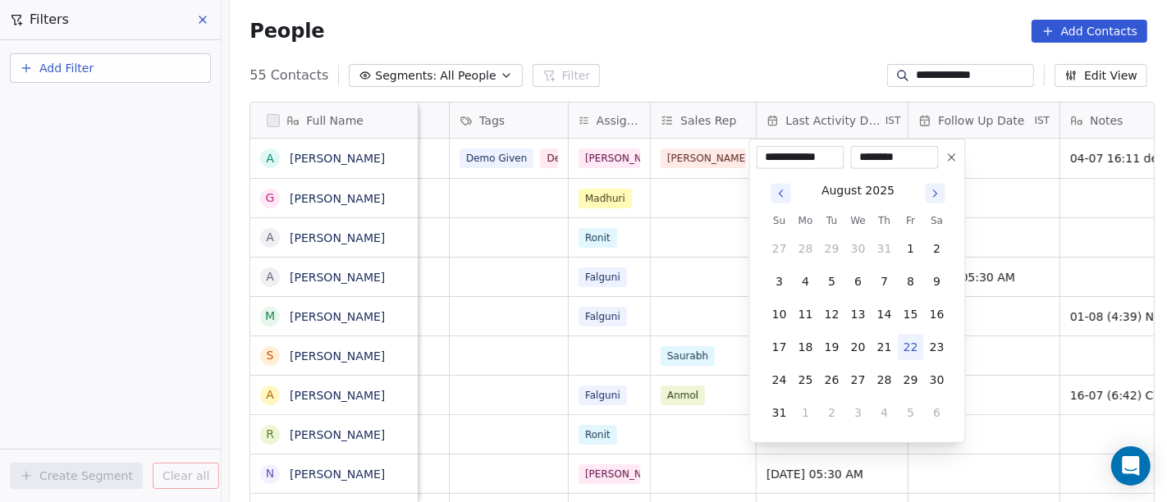
click at [910, 338] on button "22" at bounding box center [911, 347] width 26 height 26
type input "**********"
click at [709, 45] on html "**********" at bounding box center [583, 251] width 1167 height 502
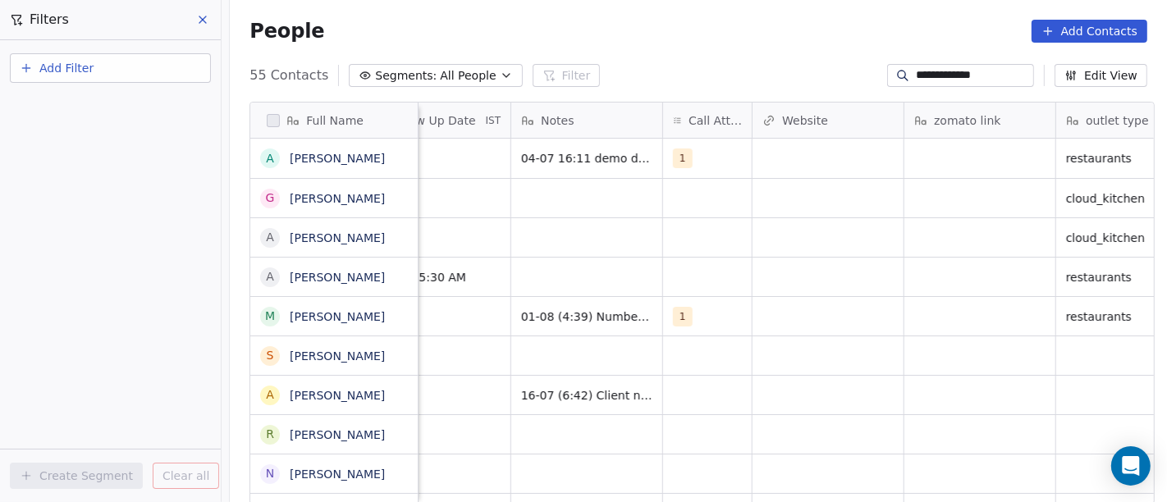
scroll to position [0, 1306]
click at [714, 150] on div "1" at bounding box center [715, 158] width 89 height 39
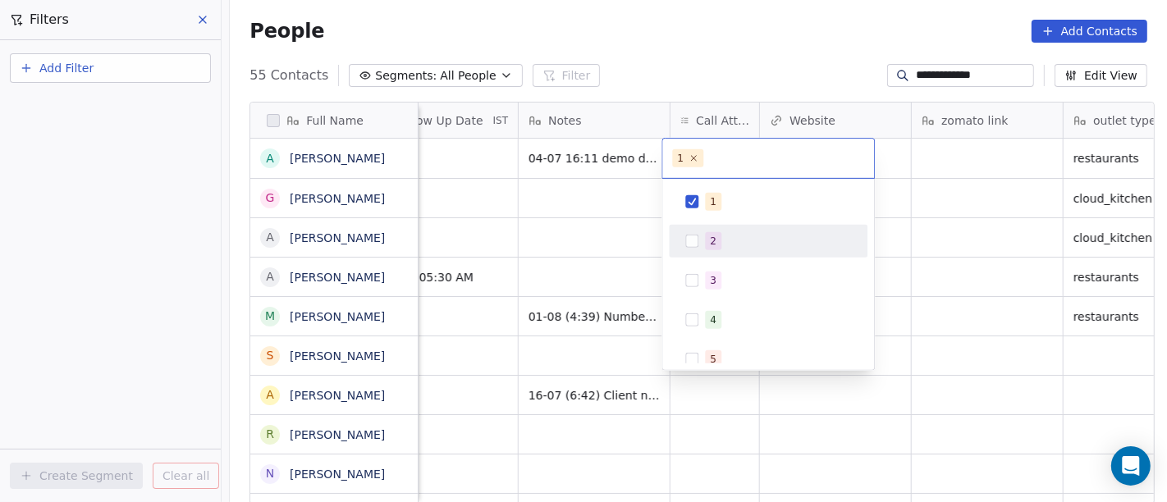
click at [731, 240] on div "2" at bounding box center [778, 241] width 146 height 18
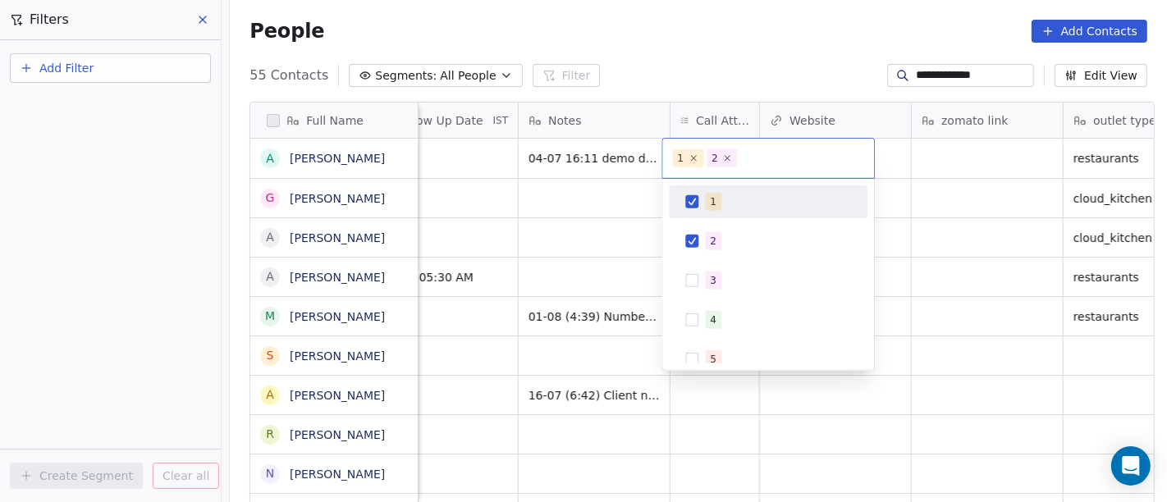
click at [710, 197] on div "1" at bounding box center [713, 202] width 7 height 15
click at [715, 69] on html "**********" at bounding box center [583, 251] width 1167 height 502
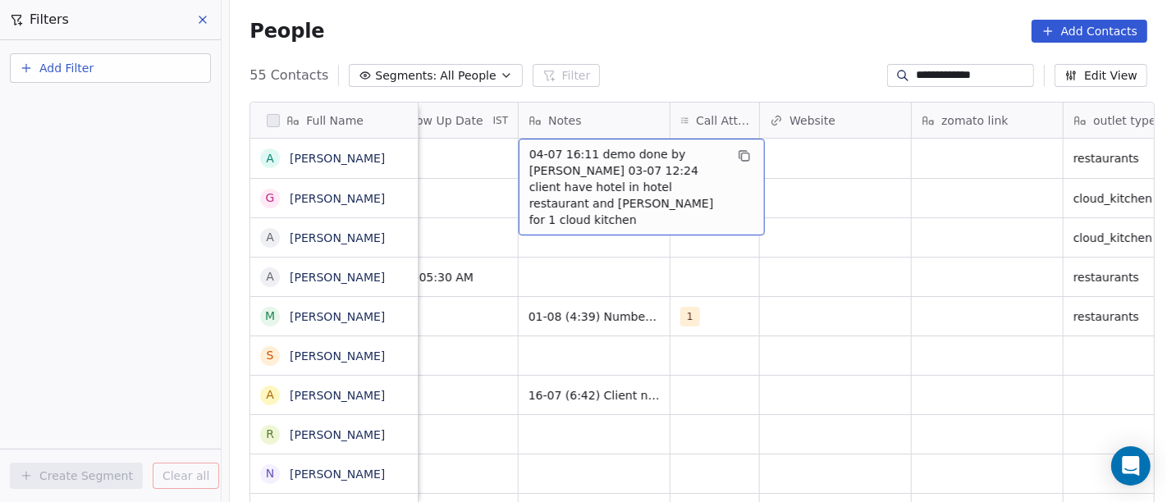
click at [568, 161] on span "04-07 16:11 demo done by salim 03-07 12:24 client have hotel in hotel restauran…" at bounding box center [626, 187] width 195 height 82
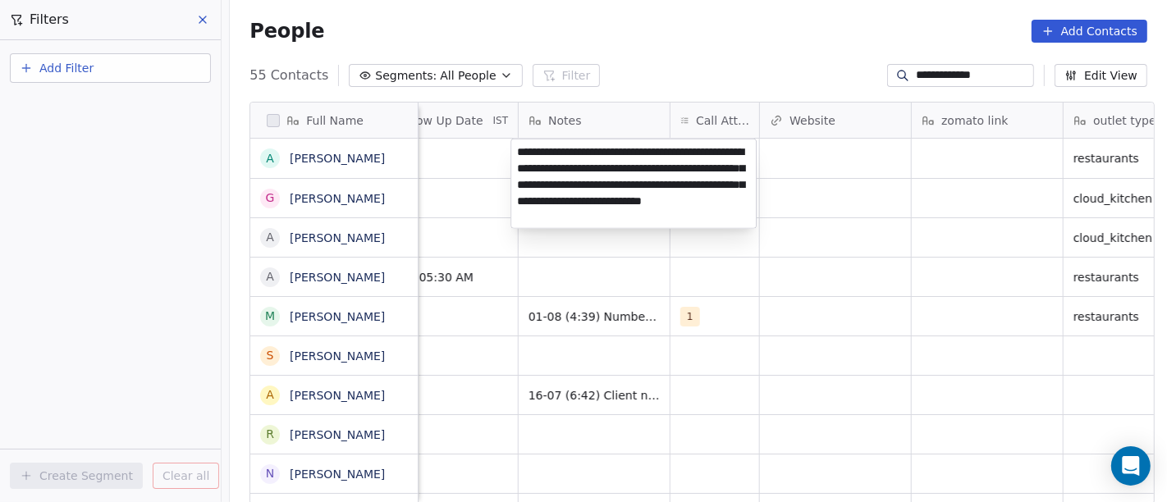
type textarea "**********"
click at [797, 322] on html "**********" at bounding box center [583, 251] width 1167 height 502
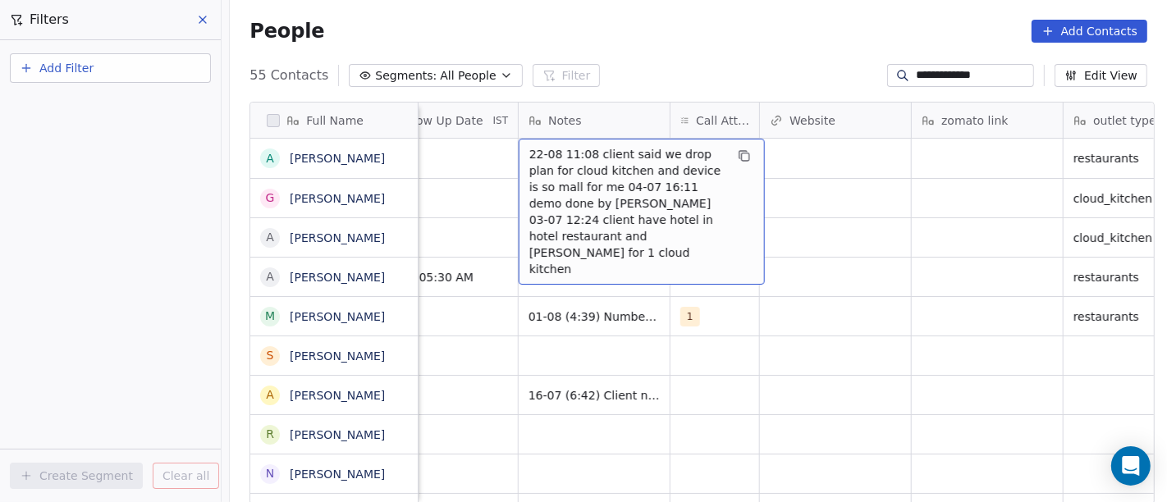
click at [619, 164] on span "22-08 11:08 client said we drop plan for cloud kitchen and device is so mall fo…" at bounding box center [626, 211] width 195 height 131
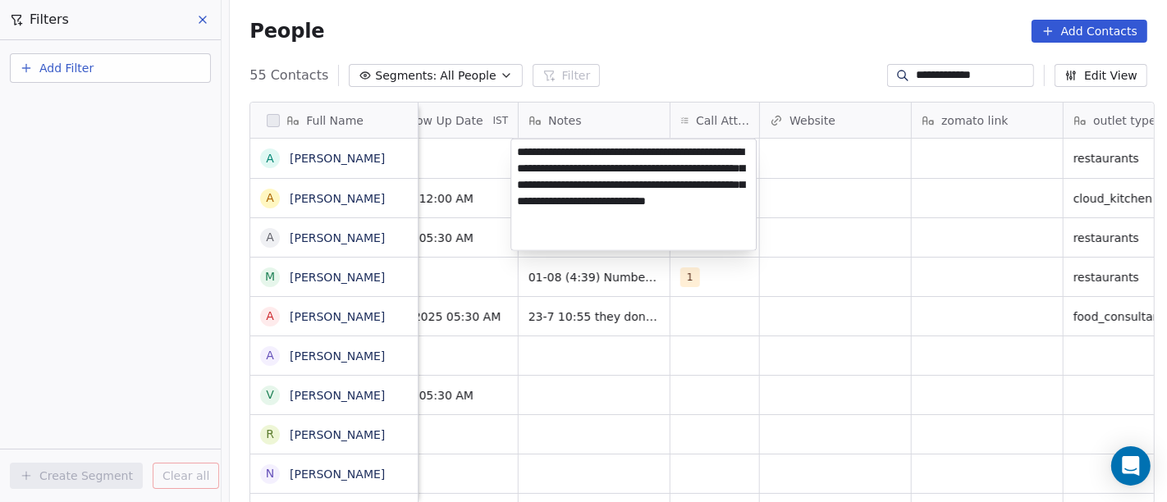
drag, startPoint x: 586, startPoint y: 154, endPoint x: 740, endPoint y: 174, distance: 154.7
click at [740, 174] on textarea "**********" at bounding box center [633, 195] width 245 height 111
click at [674, 183] on textarea "**********" at bounding box center [633, 195] width 245 height 111
click at [673, 172] on textarea "**********" at bounding box center [633, 195] width 245 height 111
drag, startPoint x: 741, startPoint y: 169, endPoint x: 637, endPoint y: 149, distance: 106.2
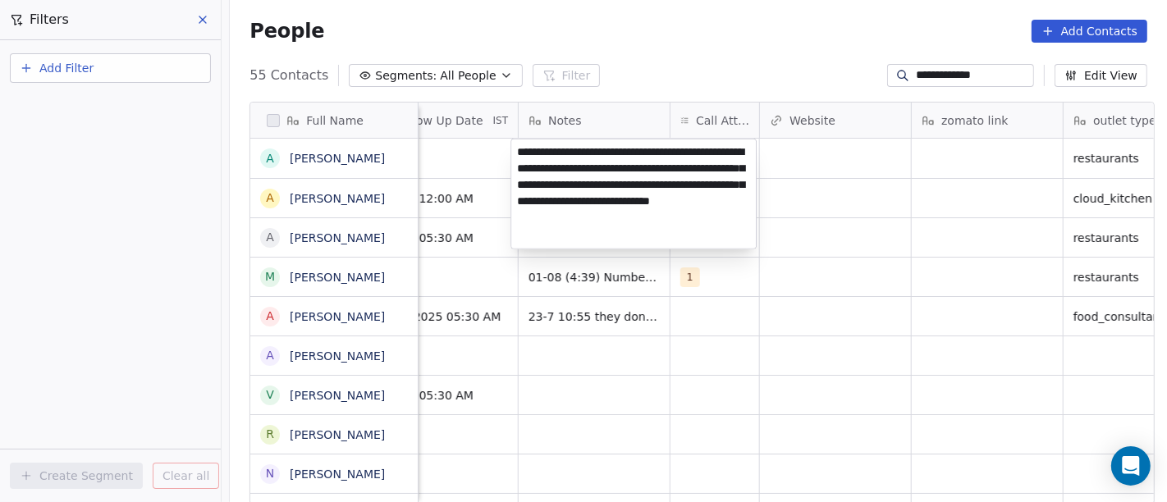
click at [637, 149] on textarea "**********" at bounding box center [633, 194] width 245 height 109
type textarea "**********"
click at [942, 73] on html "**********" at bounding box center [583, 251] width 1167 height 502
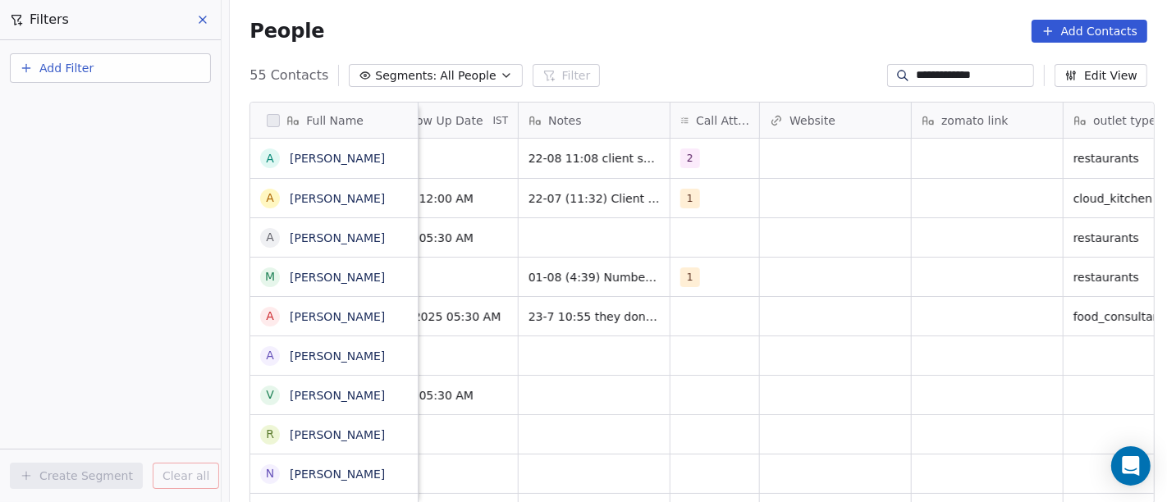
click at [942, 73] on input "**********" at bounding box center [973, 75] width 115 height 16
paste input "*"
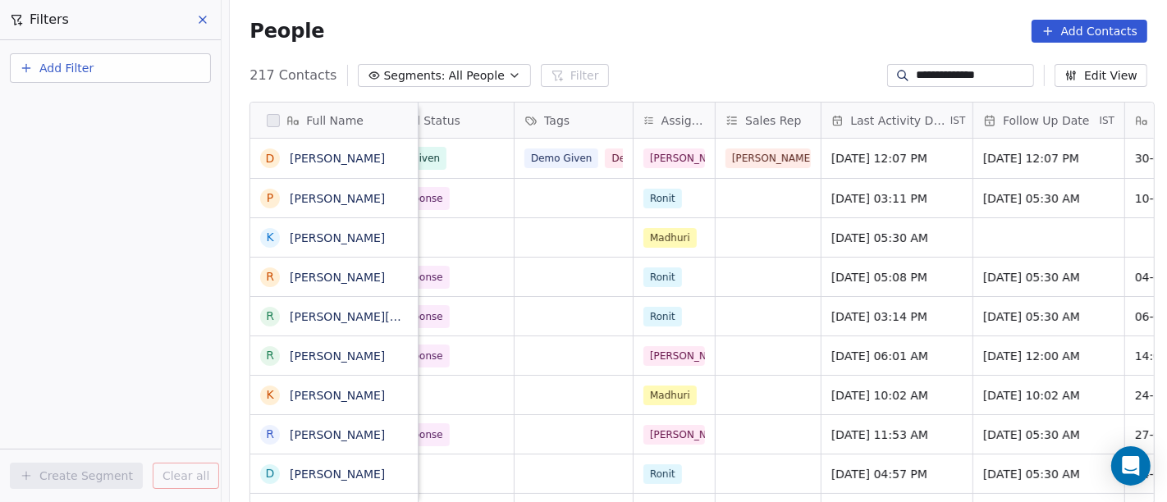
scroll to position [0, 1056]
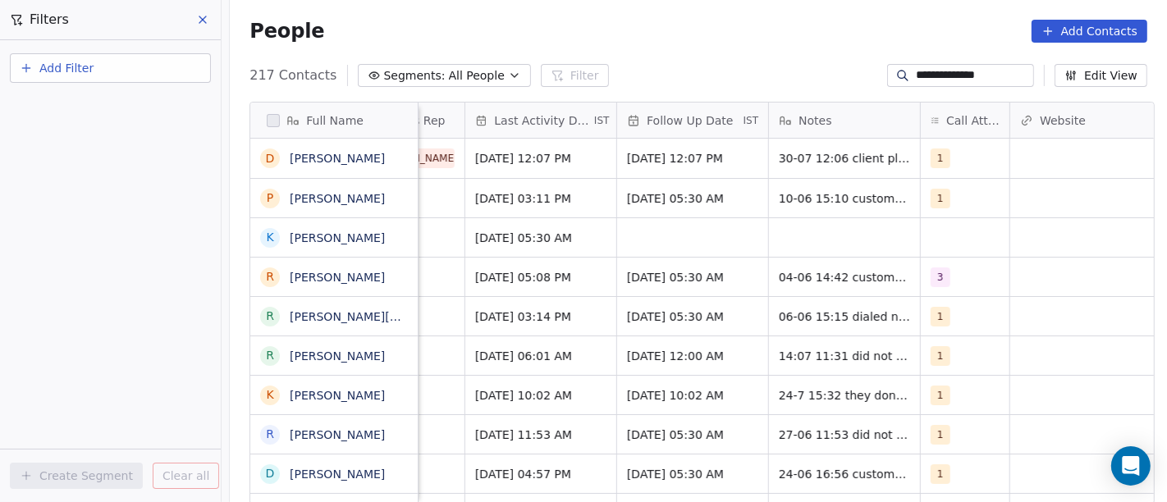
type input "**********"
click at [702, 72] on div "**********" at bounding box center [698, 75] width 937 height 26
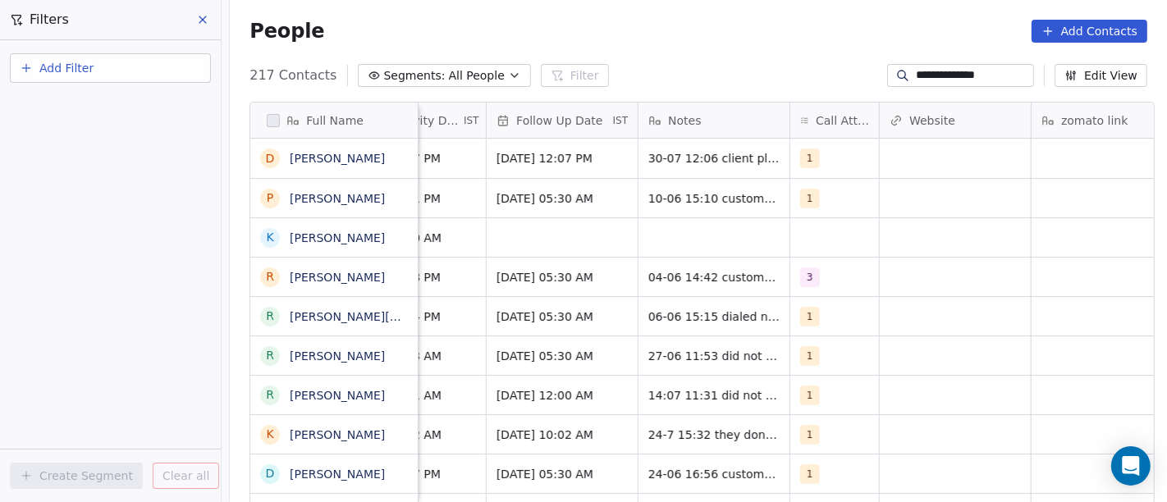
scroll to position [0, 1159]
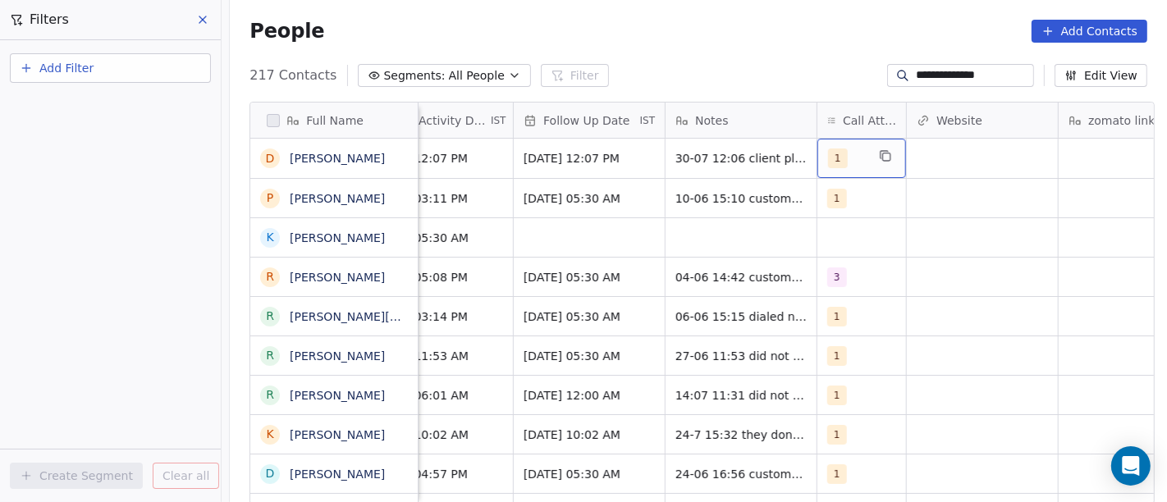
click at [849, 161] on div "1" at bounding box center [847, 159] width 38 height 20
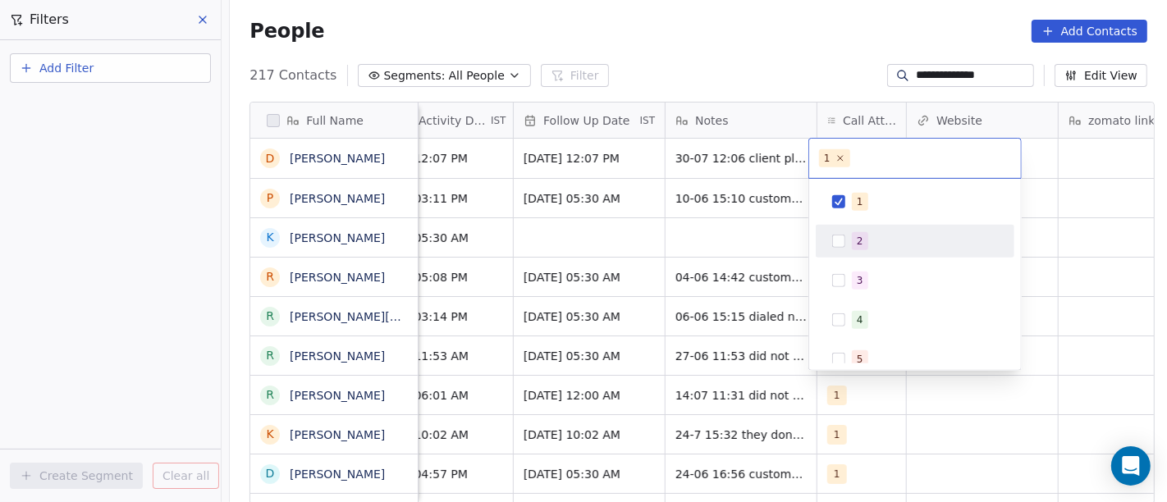
click at [867, 235] on span "2" at bounding box center [860, 241] width 16 height 18
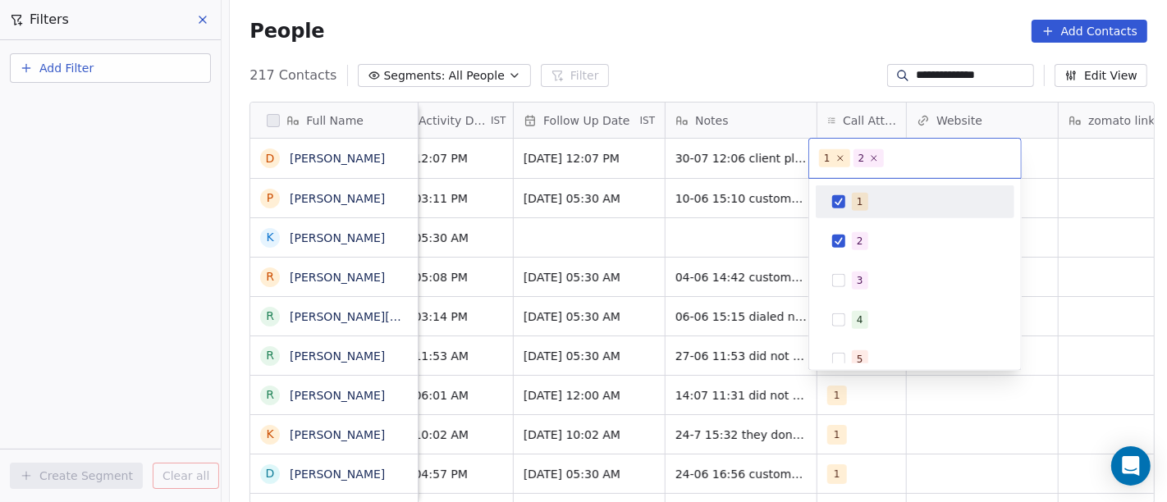
click at [805, 50] on html "**********" at bounding box center [583, 251] width 1167 height 502
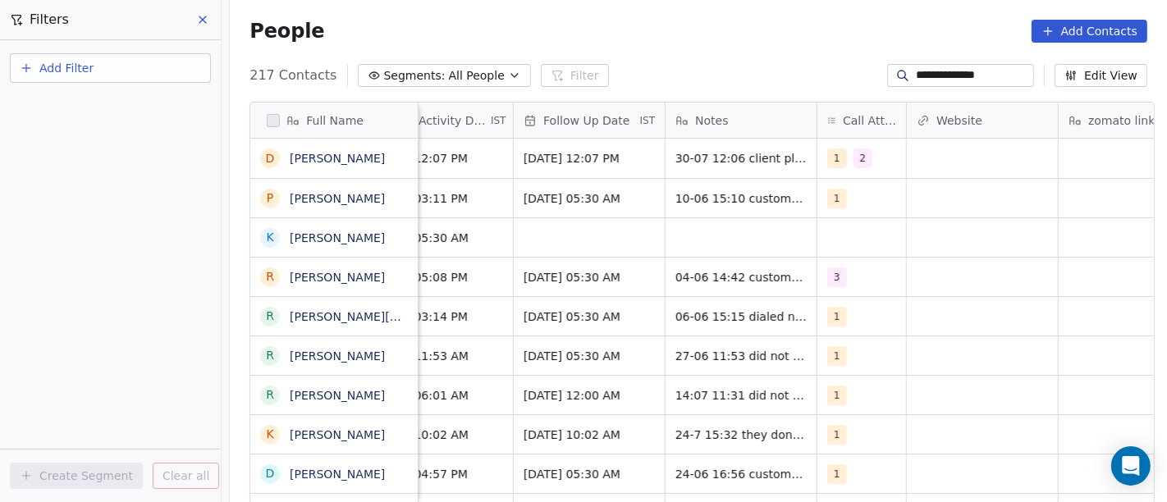
scroll to position [0, 994]
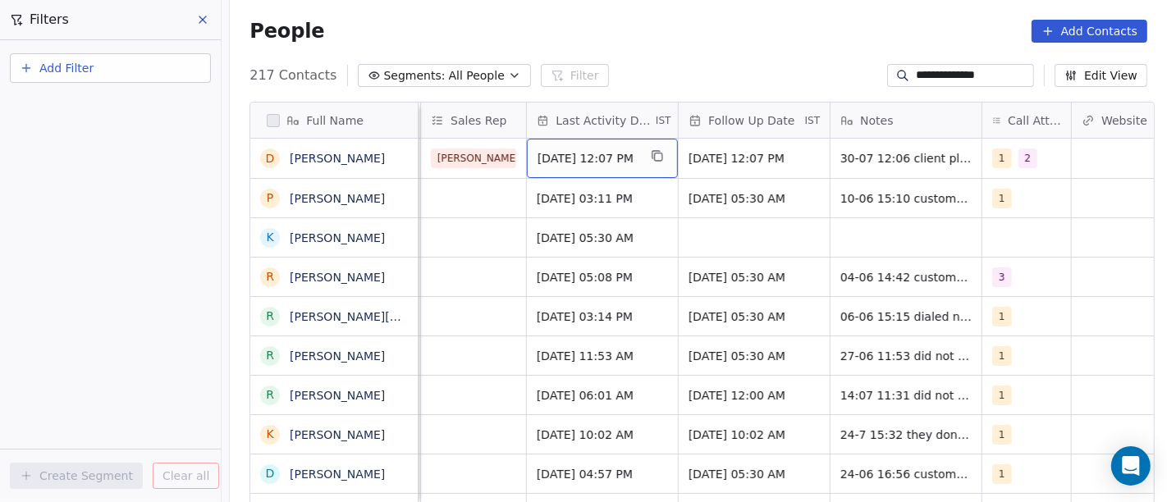
click at [575, 149] on div "Jul 30, 2025 12:07 PM" at bounding box center [602, 158] width 151 height 39
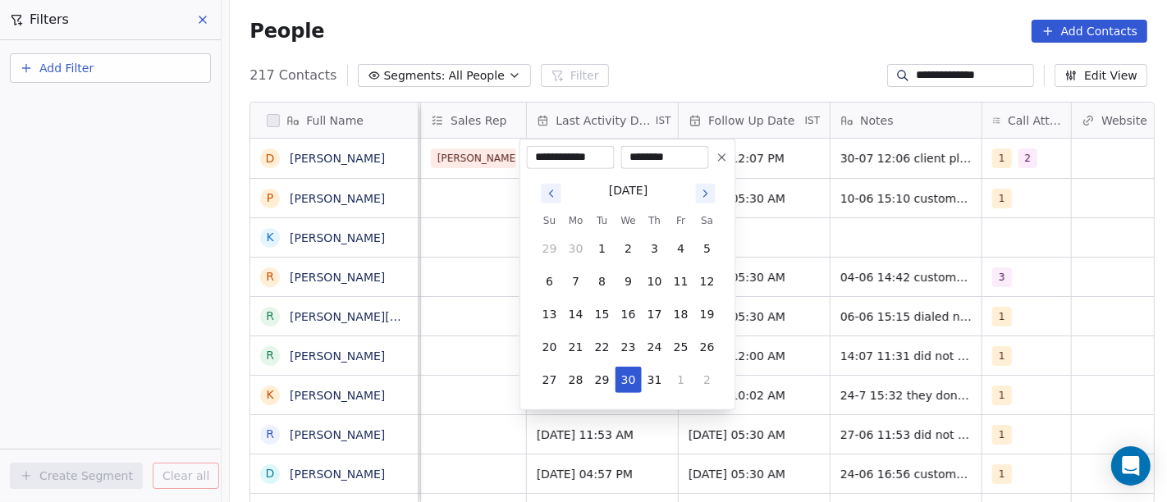
click at [703, 195] on icon "Go to next month" at bounding box center [705, 193] width 13 height 13
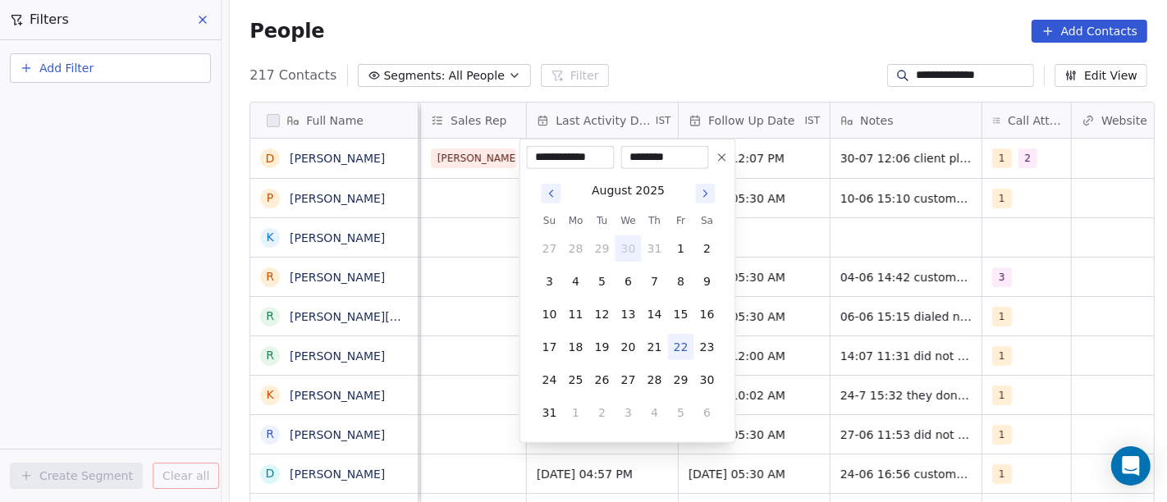
click at [680, 348] on button "22" at bounding box center [681, 347] width 26 height 26
type input "**********"
click at [704, 99] on html "**********" at bounding box center [583, 251] width 1167 height 502
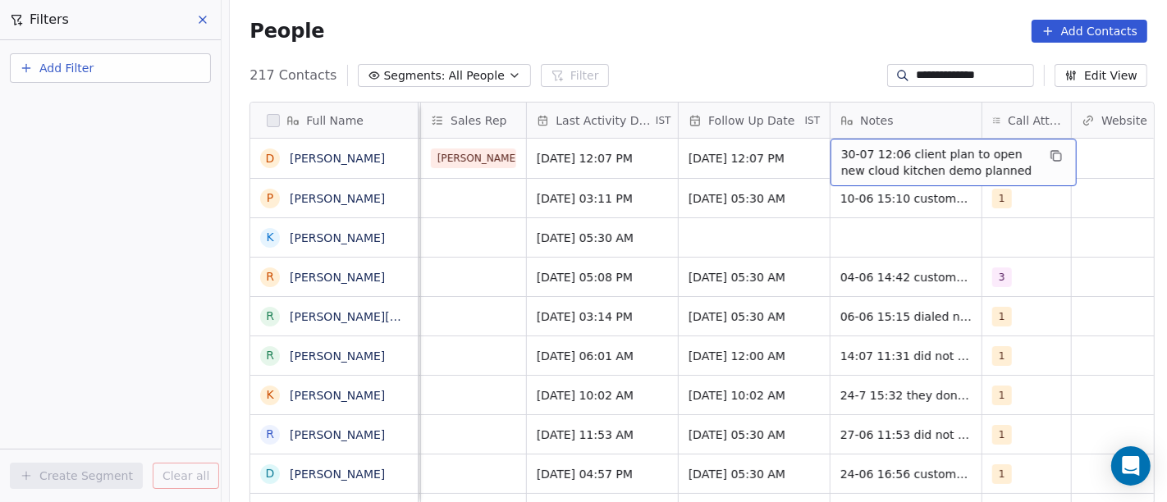
click at [849, 167] on span "30-07 12:06 client plan to open new cloud kitchen demo planned" at bounding box center [938, 162] width 195 height 33
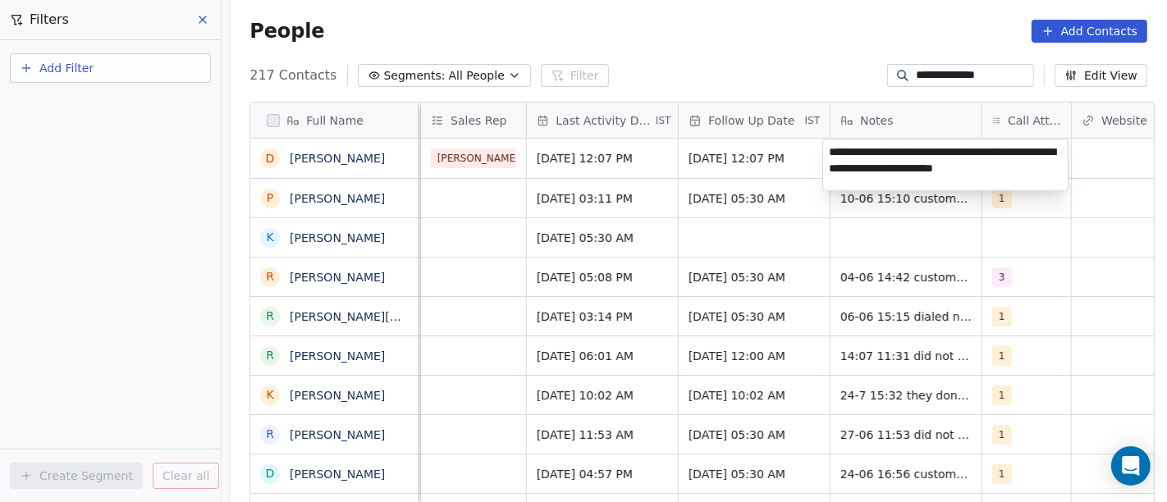
type textarea "**********"
click at [790, 34] on html "**********" at bounding box center [583, 251] width 1167 height 502
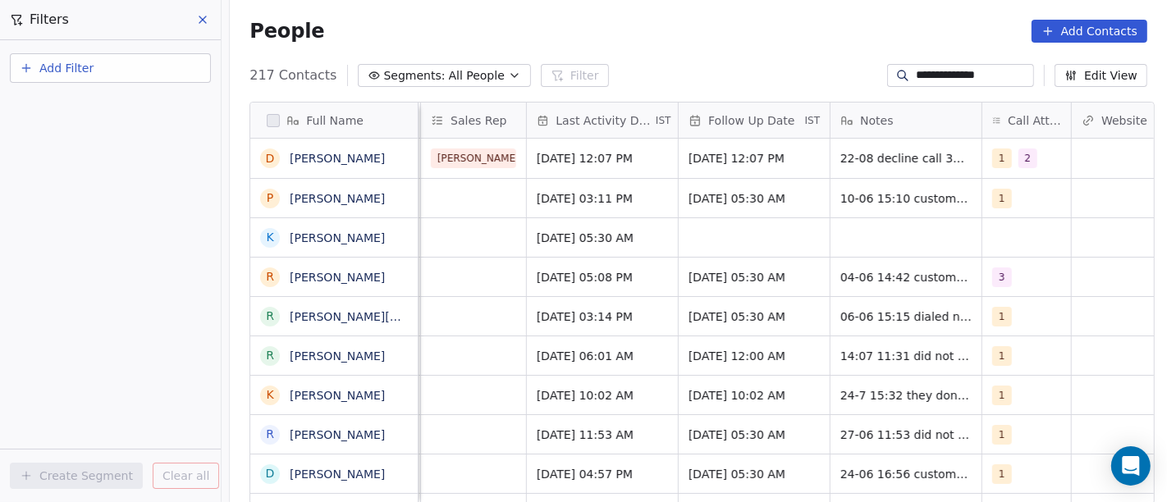
click at [419, 80] on span "Segments:" at bounding box center [415, 75] width 62 height 17
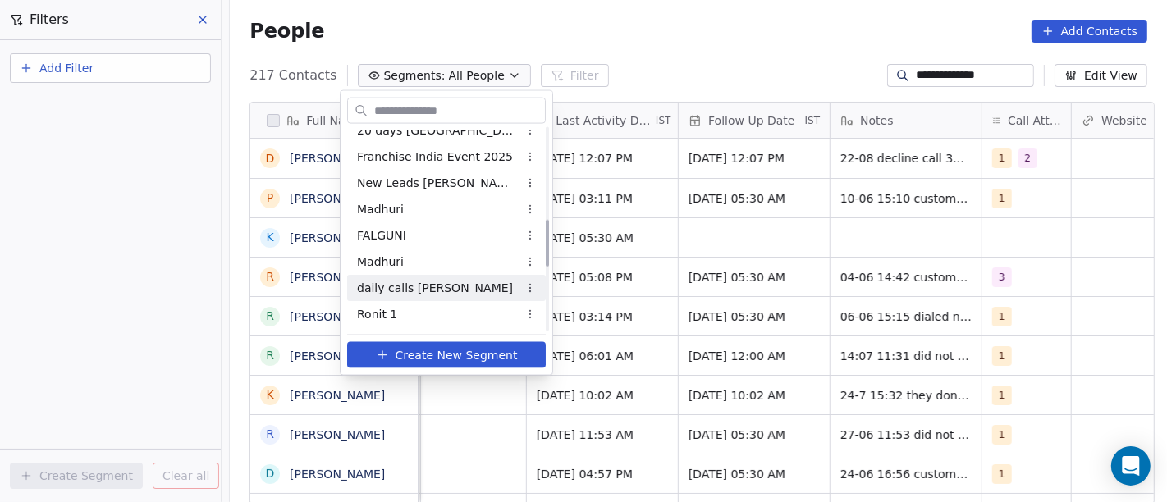
scroll to position [394, 0]
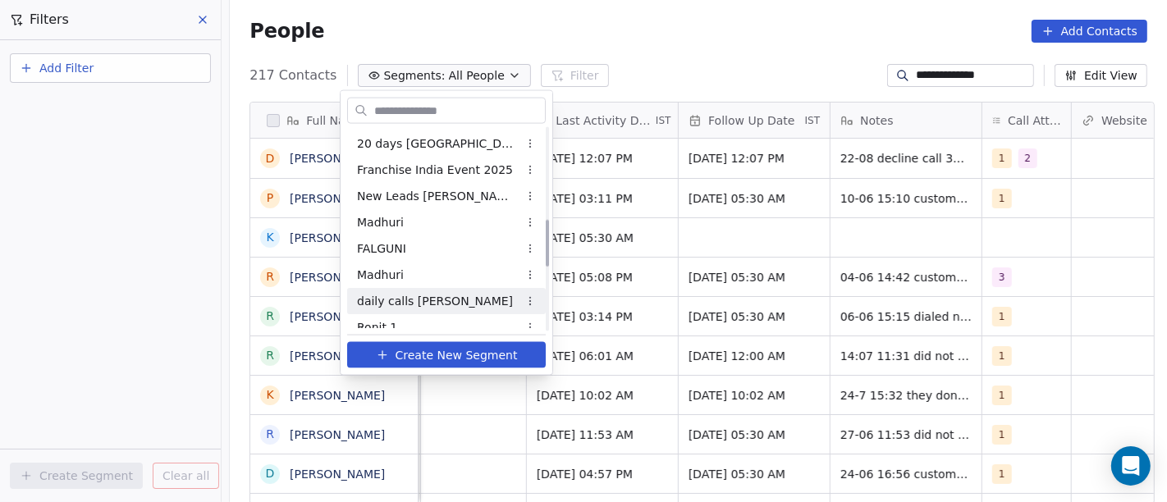
click at [427, 296] on span "daily calls [PERSON_NAME]" at bounding box center [435, 300] width 156 height 17
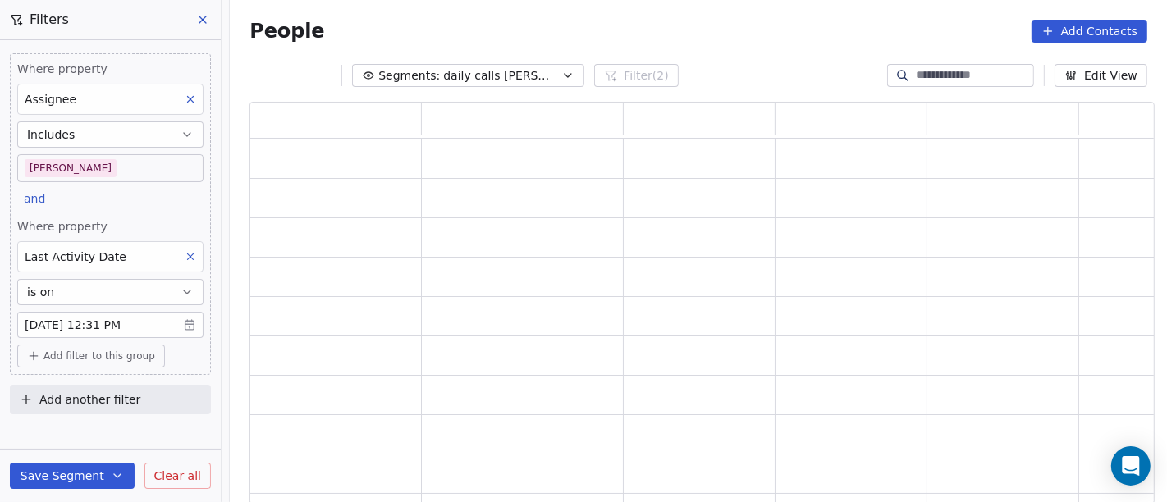
scroll to position [389, 891]
click at [689, 48] on div "People Add Contacts" at bounding box center [698, 31] width 937 height 62
click at [144, 320] on body "On2Cook India Pvt. Ltd. Contacts People Marketing Workflows Campaigns Sales Pip…" at bounding box center [583, 251] width 1167 height 502
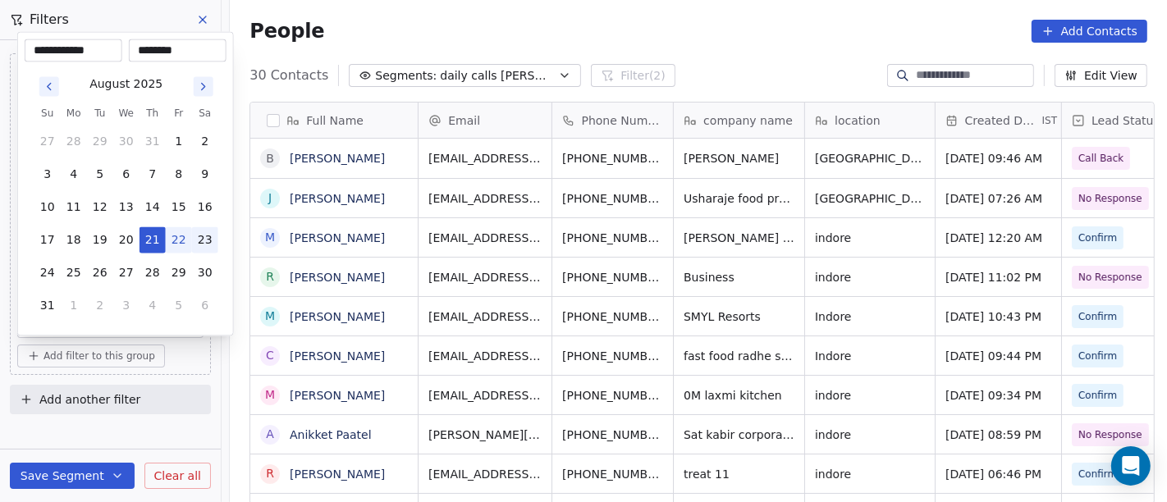
scroll to position [428, 931]
click at [183, 236] on button "22" at bounding box center [179, 240] width 26 height 26
type input "**********"
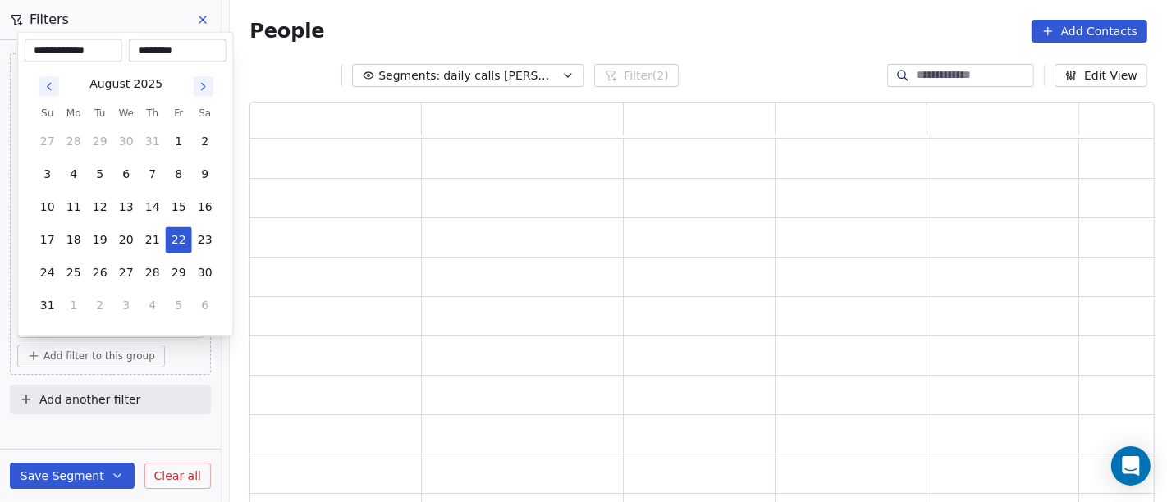
click at [135, 439] on html "**********" at bounding box center [583, 251] width 1167 height 502
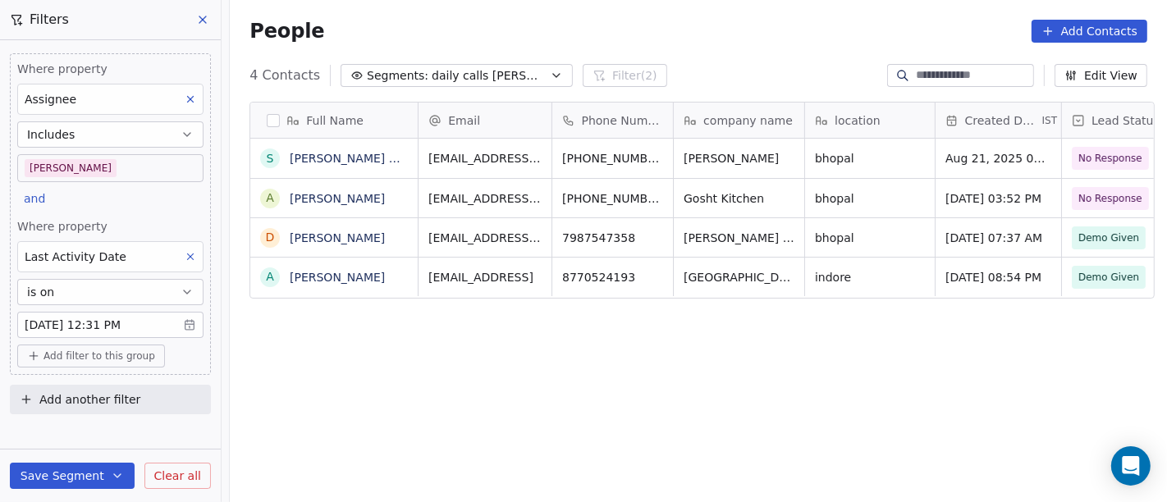
click at [115, 469] on button "Save Segment" at bounding box center [72, 476] width 125 height 26
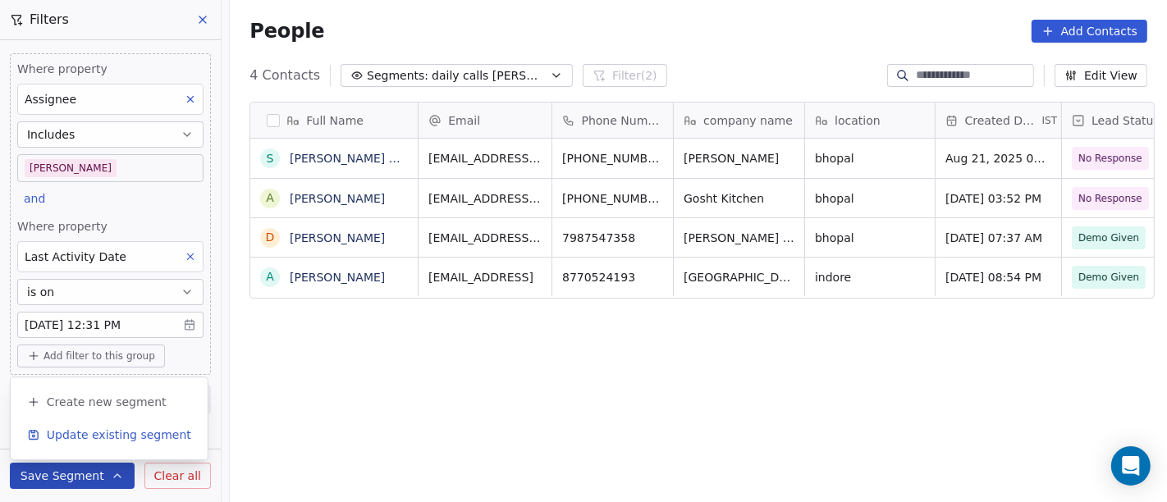
click at [117, 439] on span "Update existing segment" at bounding box center [119, 435] width 144 height 16
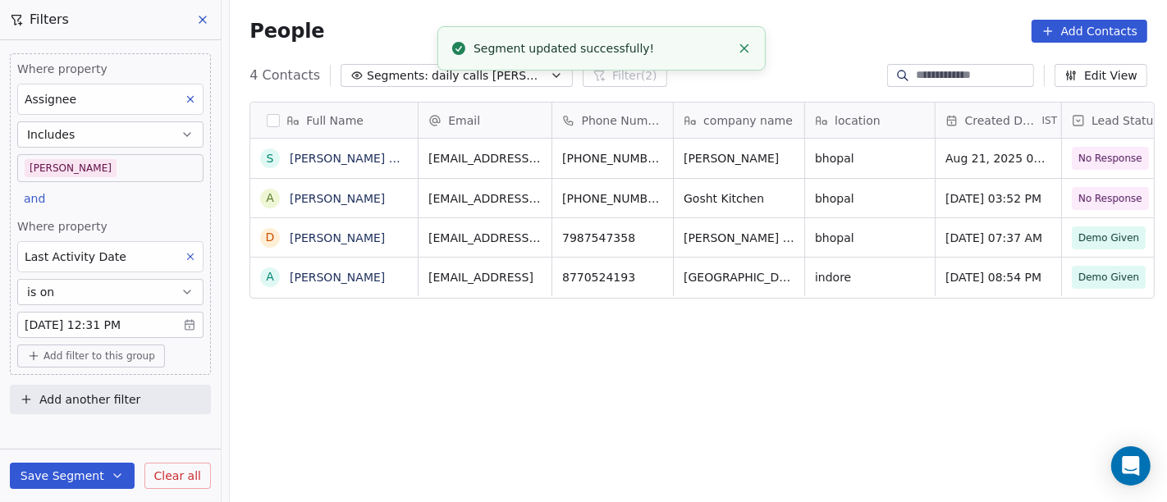
click at [528, 412] on div "Full Name S Singh Saab Dhaba A Akhilesh kuthondia D Dr R K Kodwani A ANJIL AGRA…" at bounding box center [698, 310] width 937 height 442
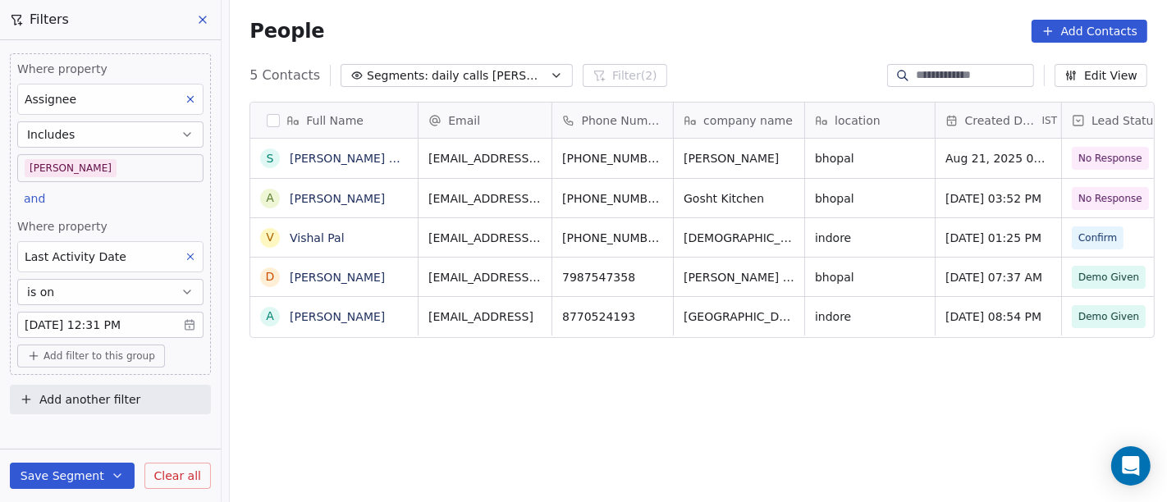
click at [566, 437] on div "Full Name S Singh Saab Dhaba A Akhilesh kuthondia V Vishal Pal D Dr R K Kodwani…" at bounding box center [698, 310] width 937 height 442
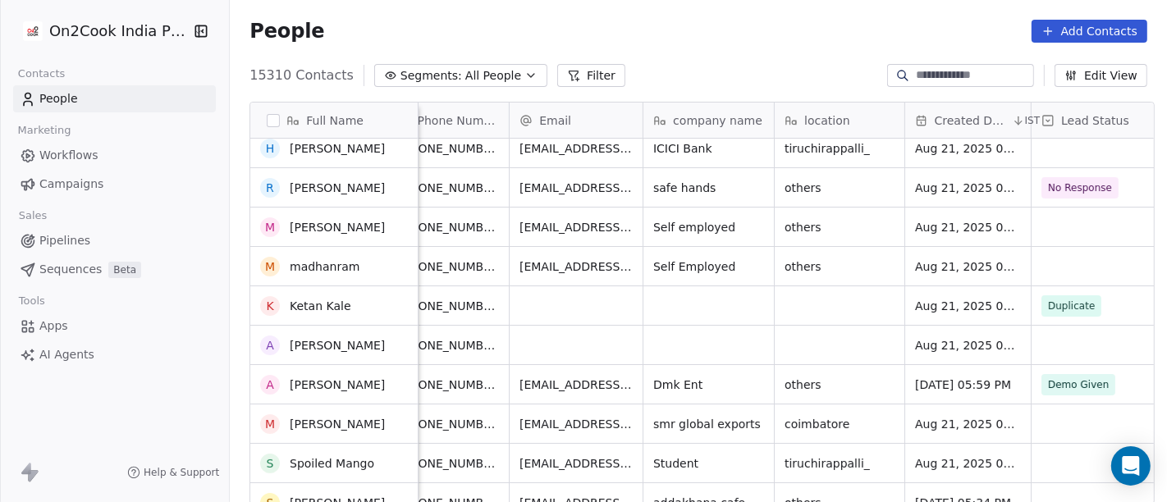
scroll to position [52, 0]
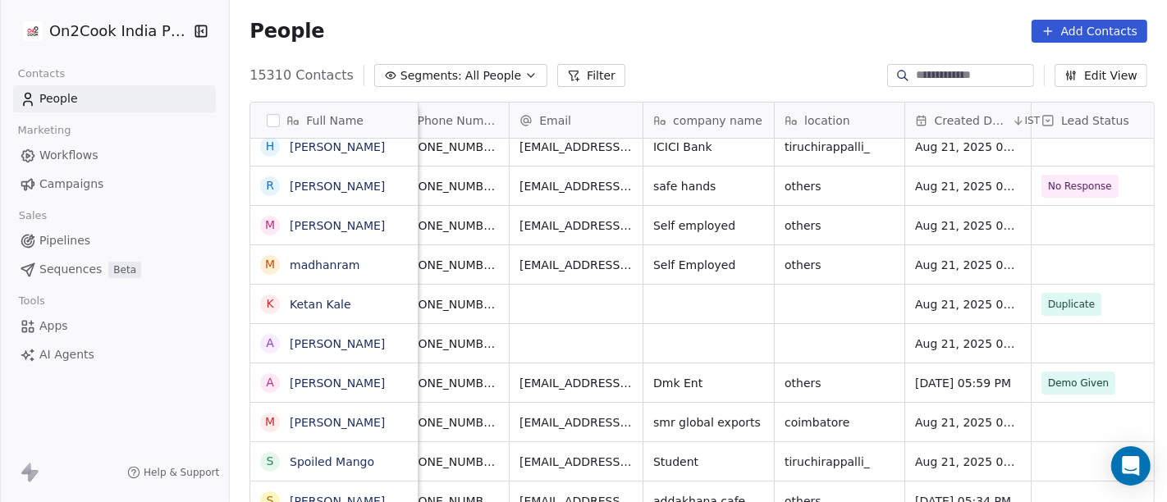
drag, startPoint x: 558, startPoint y: 75, endPoint x: 554, endPoint y: 85, distance: 11.4
click at [558, 75] on button "Filter" at bounding box center [591, 75] width 68 height 23
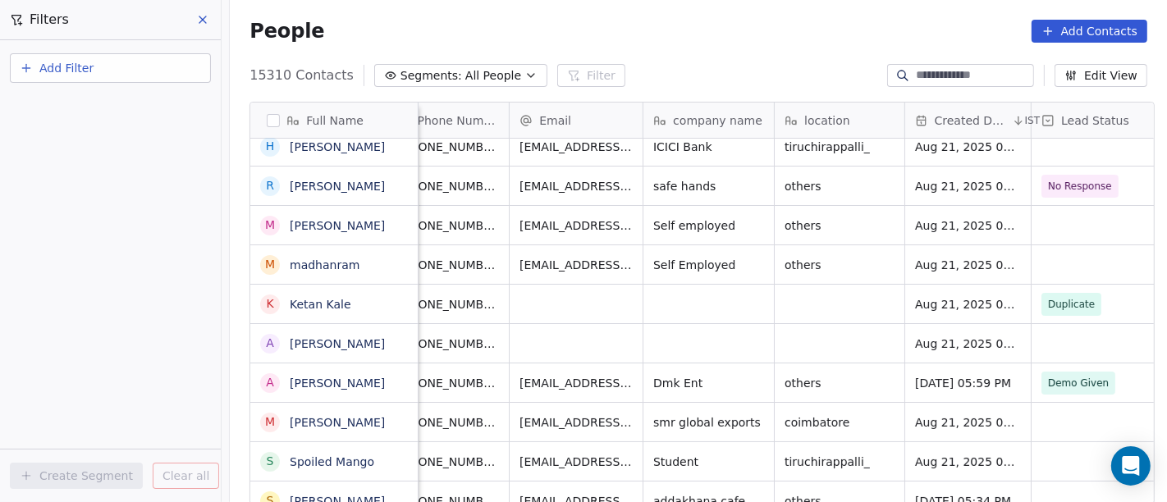
click at [116, 63] on button "Add Filter" at bounding box center [110, 68] width 201 height 30
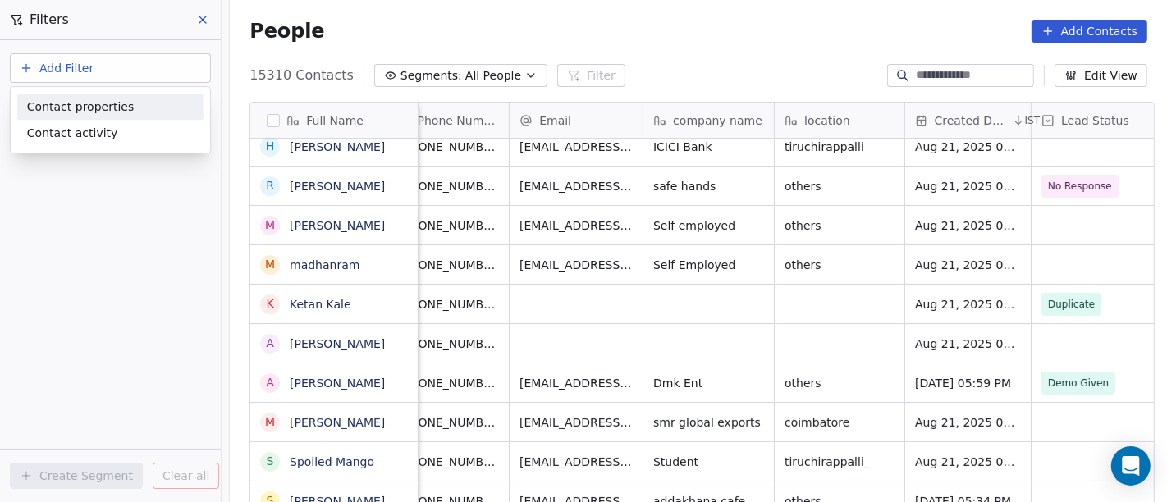
click at [162, 109] on div "Contact properties" at bounding box center [110, 106] width 167 height 17
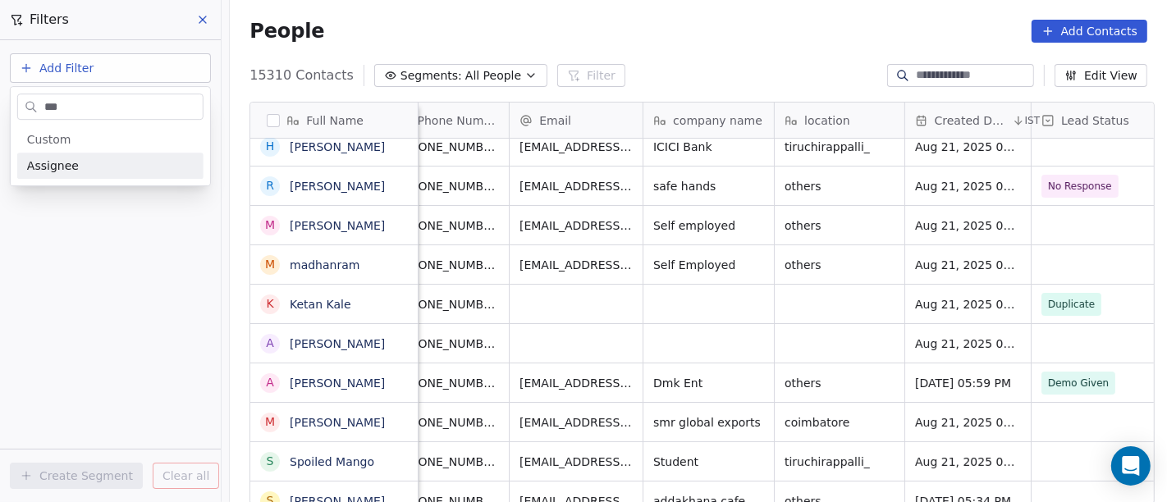
type input "***"
click at [129, 171] on div "Assignee" at bounding box center [110, 166] width 167 height 16
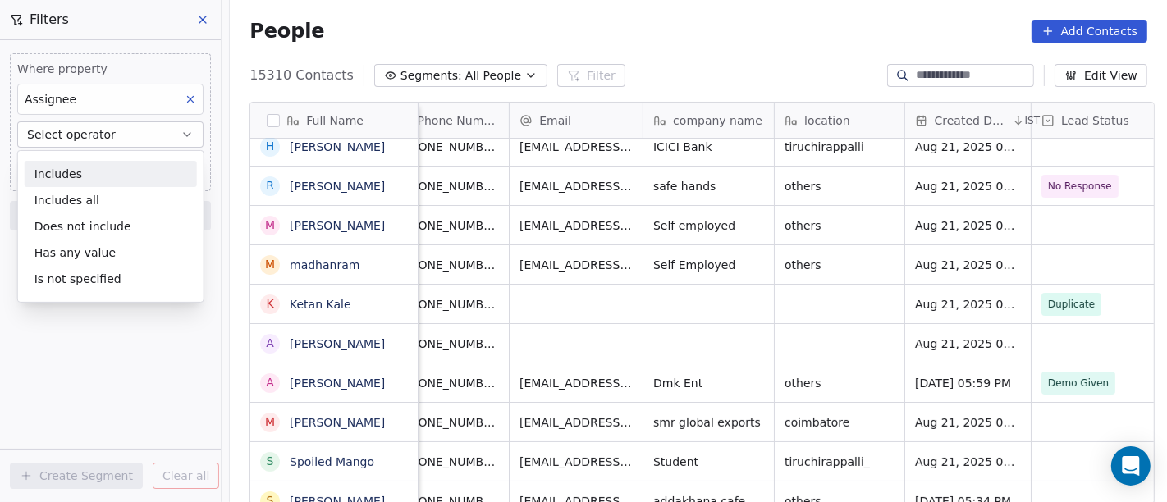
click at [106, 176] on div "Includes" at bounding box center [111, 174] width 172 height 26
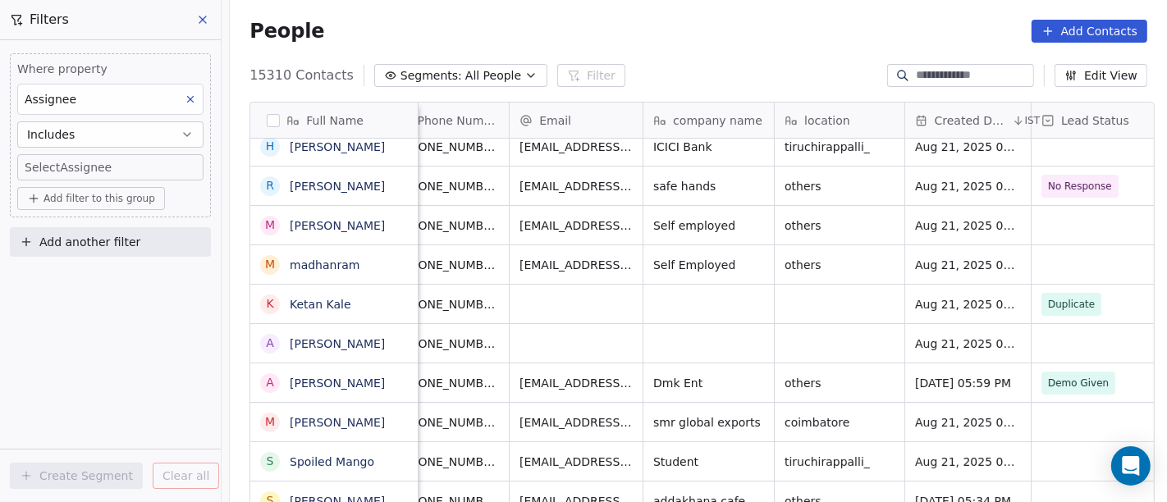
click at [98, 168] on body "On2Cook India Pvt. Ltd. Contacts People Marketing Workflows Campaigns Sales Pip…" at bounding box center [583, 251] width 1167 height 502
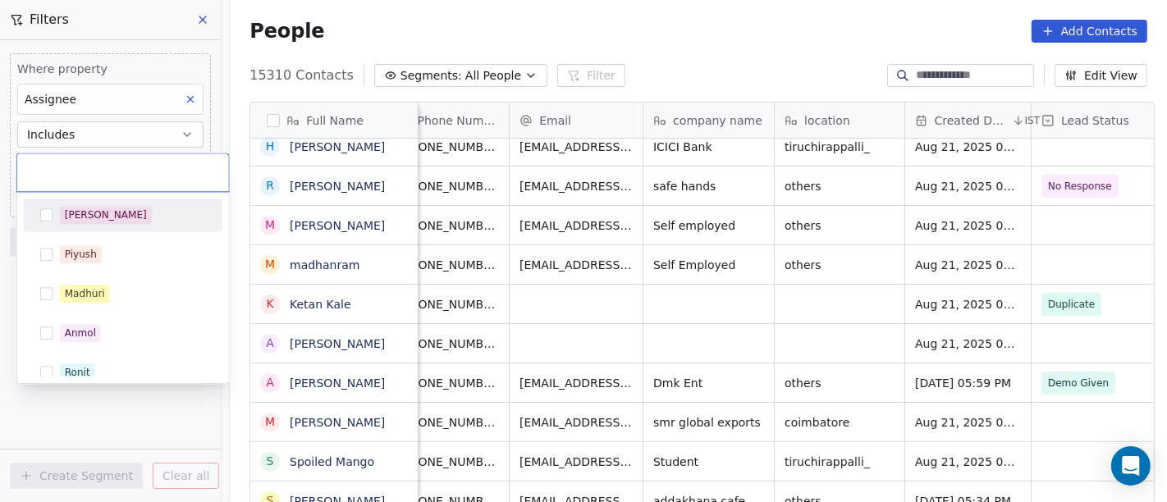
click at [112, 211] on div "[PERSON_NAME]" at bounding box center [133, 215] width 146 height 18
click at [524, 10] on html "On2Cook India Pvt. Ltd. Contacts People Marketing Workflows Campaigns Sales Pip…" at bounding box center [583, 251] width 1167 height 502
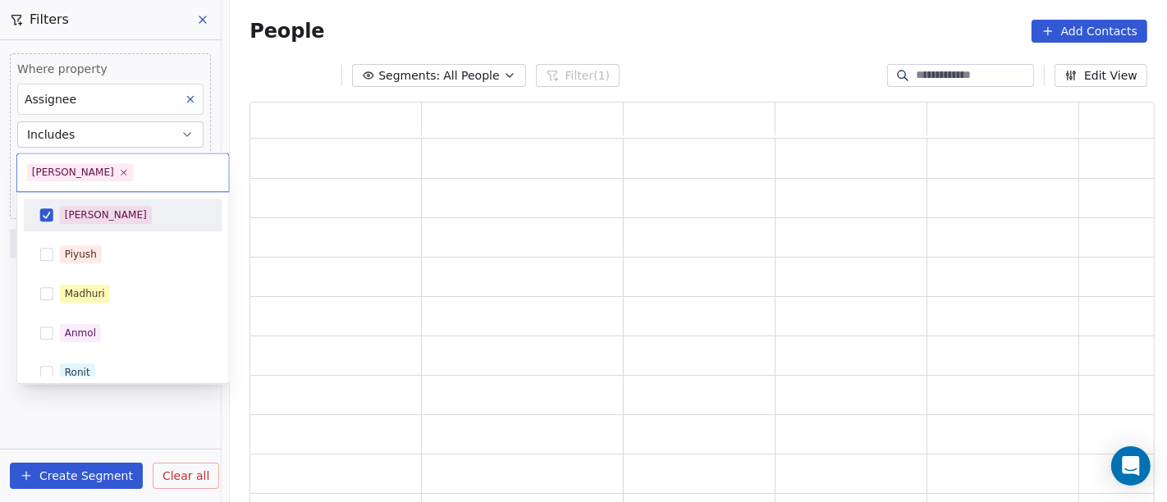
scroll to position [389, 891]
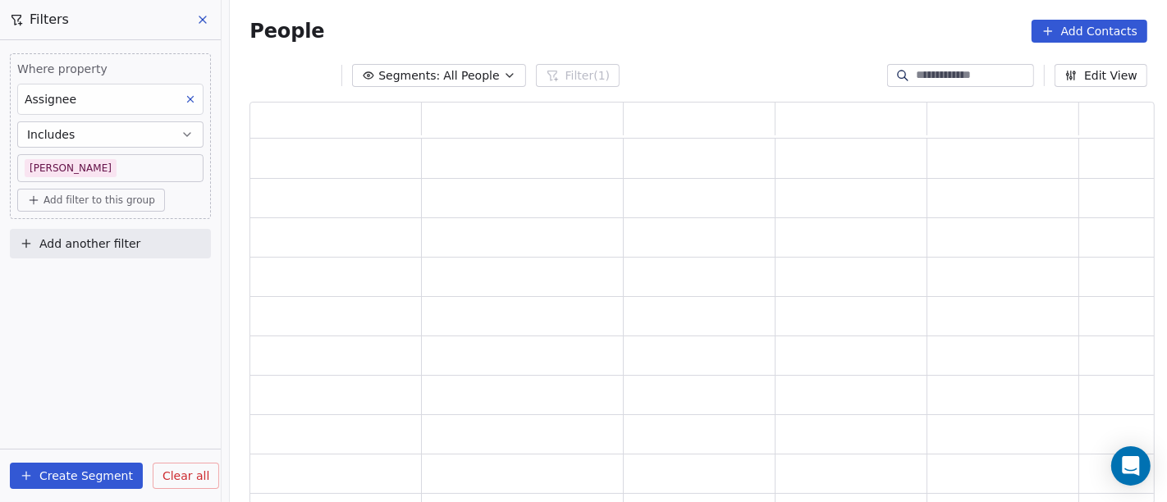
click at [94, 200] on span "Add filter to this group" at bounding box center [100, 200] width 112 height 13
click at [102, 238] on span "Contact properties" at bounding box center [87, 234] width 107 height 17
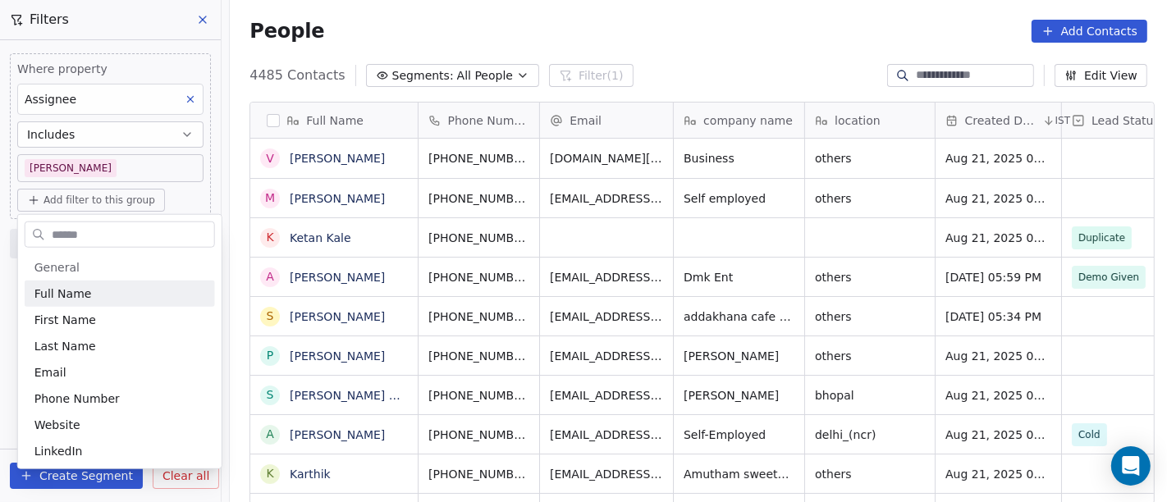
scroll to position [428, 931]
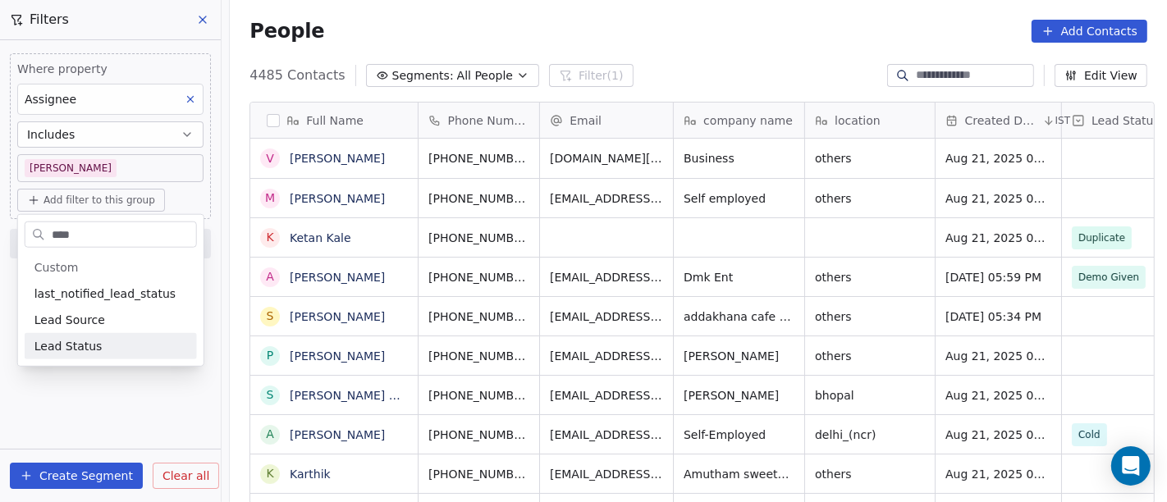
type input "****"
click at [94, 349] on div "Lead Status" at bounding box center [110, 346] width 153 height 16
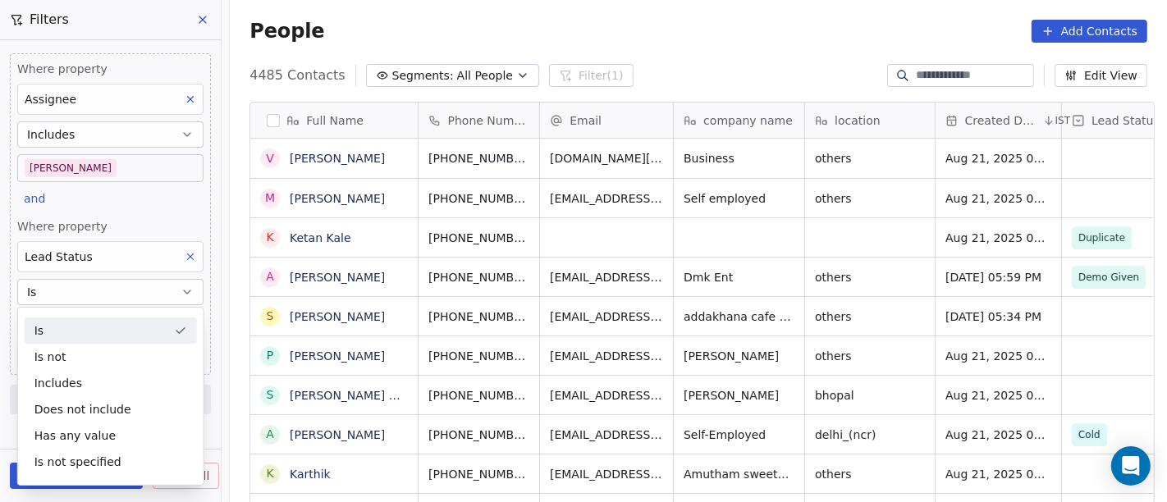
click at [80, 329] on div "Is" at bounding box center [111, 331] width 172 height 26
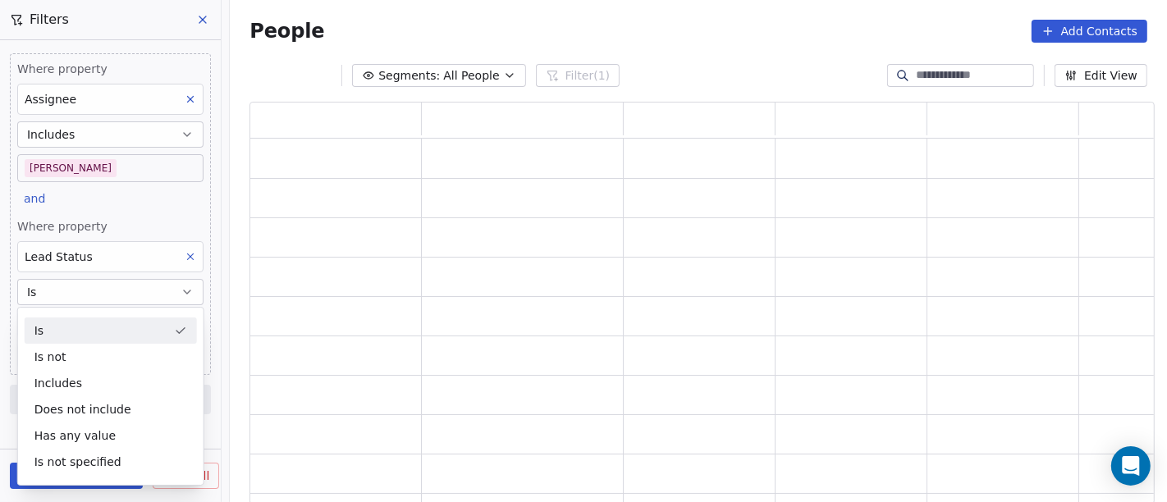
scroll to position [389, 891]
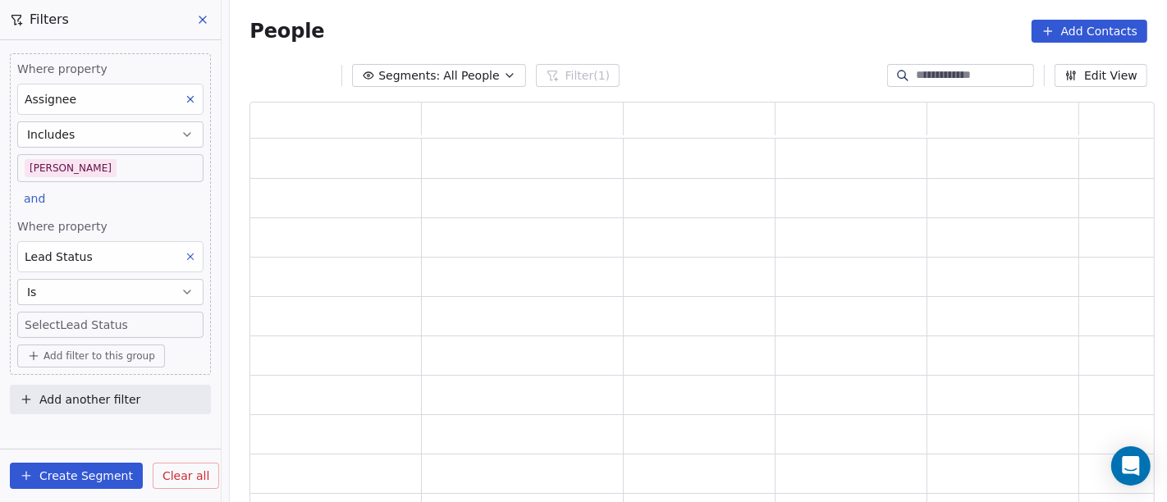
click at [80, 324] on body "On2Cook India Pvt. Ltd. Contacts People Marketing Workflows Campaigns Sales Pip…" at bounding box center [583, 251] width 1167 height 502
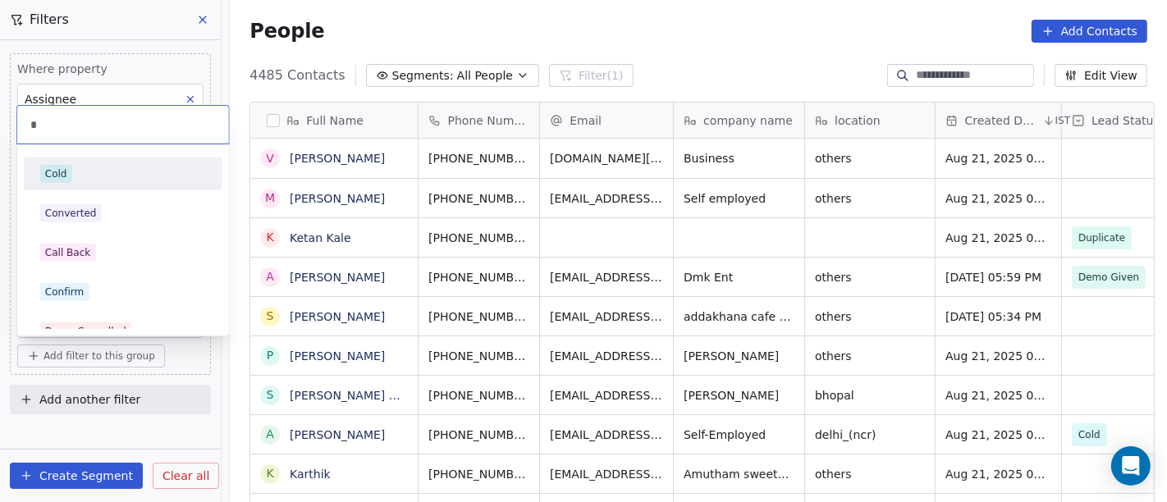
scroll to position [428, 931]
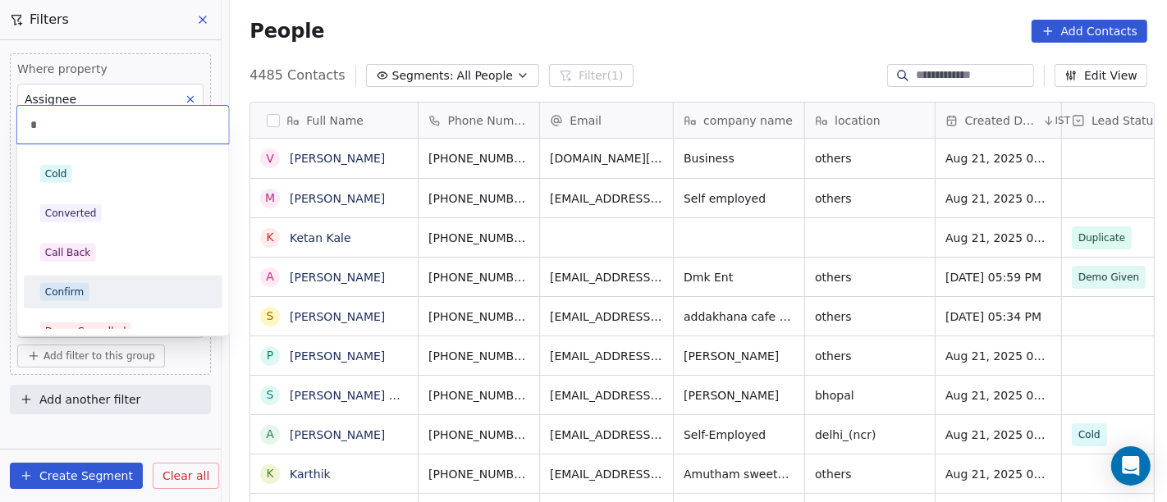
type input "*"
click at [77, 292] on div "Confirm" at bounding box center [64, 292] width 39 height 15
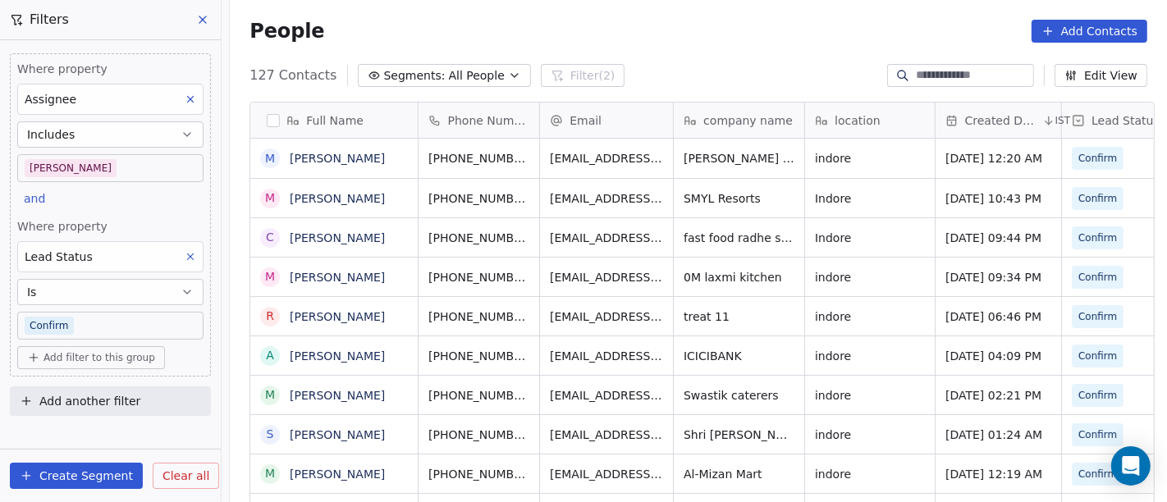
drag, startPoint x: 80, startPoint y: 361, endPoint x: 89, endPoint y: 358, distance: 9.6
click at [80, 361] on span "Add filter to this group" at bounding box center [100, 357] width 112 height 13
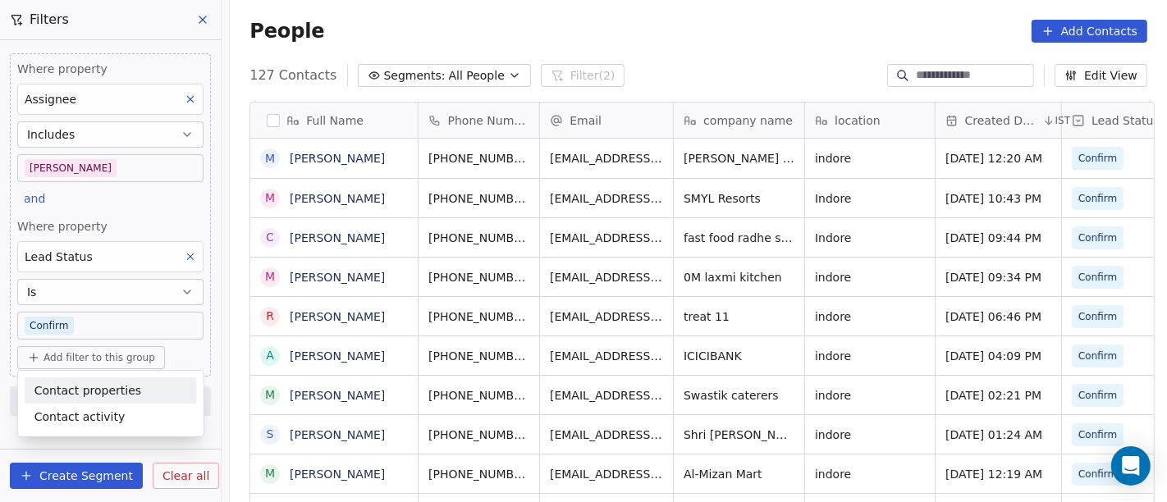
click at [98, 387] on span "Contact properties" at bounding box center [87, 390] width 107 height 17
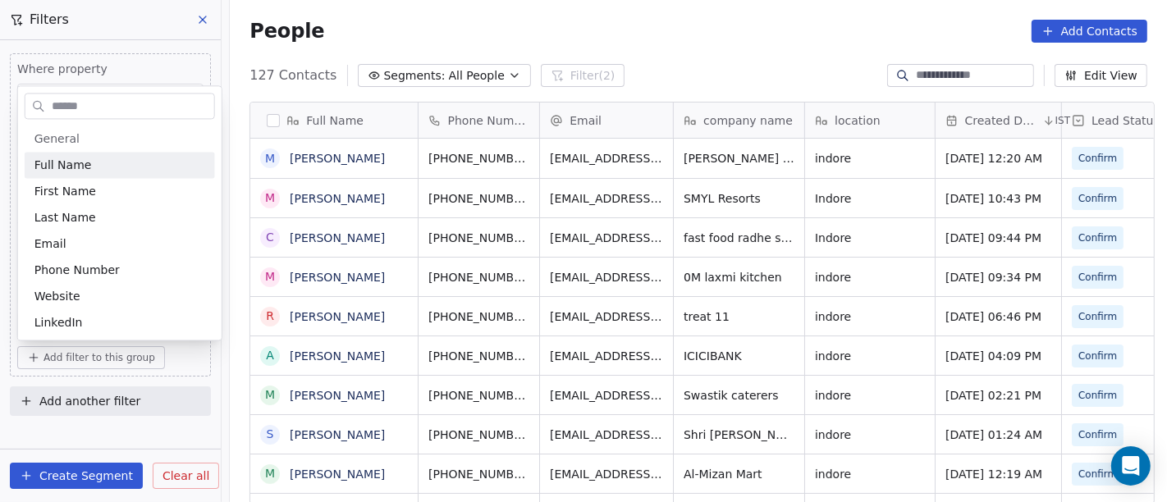
click at [71, 97] on input "text" at bounding box center [131, 106] width 166 height 24
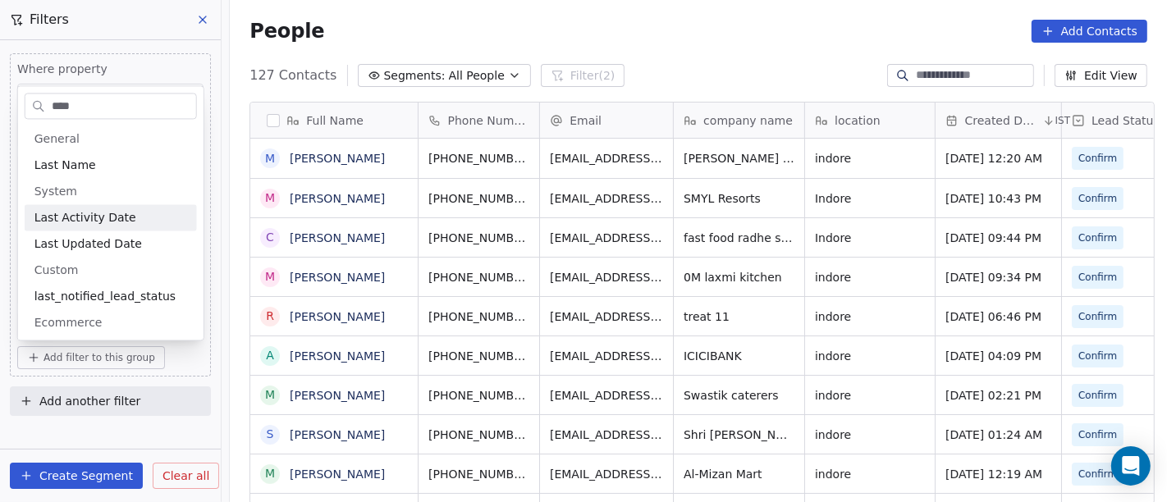
type input "****"
click at [153, 222] on div "Last Activity Date" at bounding box center [110, 217] width 153 height 16
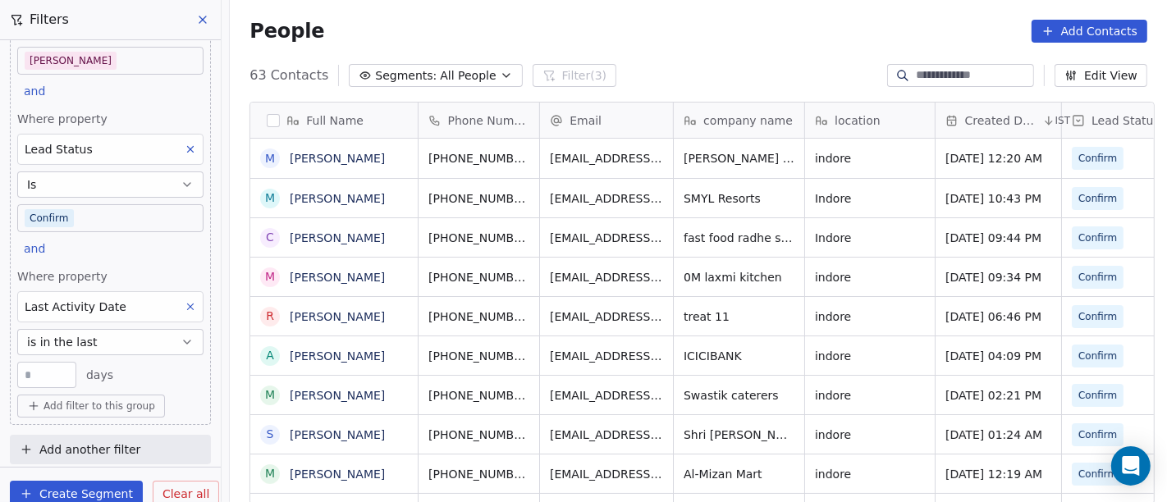
click at [109, 346] on button "is in the last" at bounding box center [110, 342] width 186 height 26
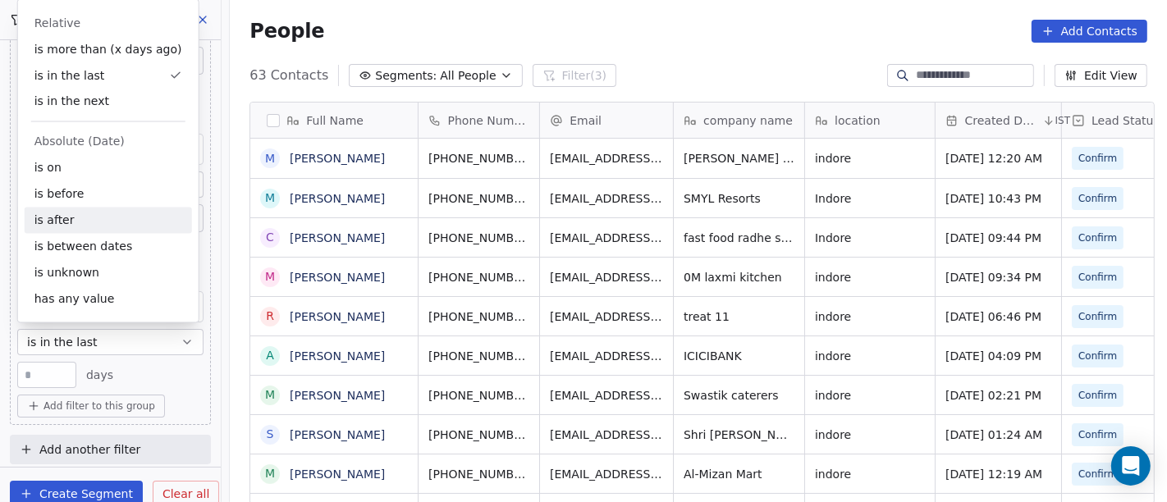
click at [81, 213] on div "is after" at bounding box center [108, 221] width 167 height 26
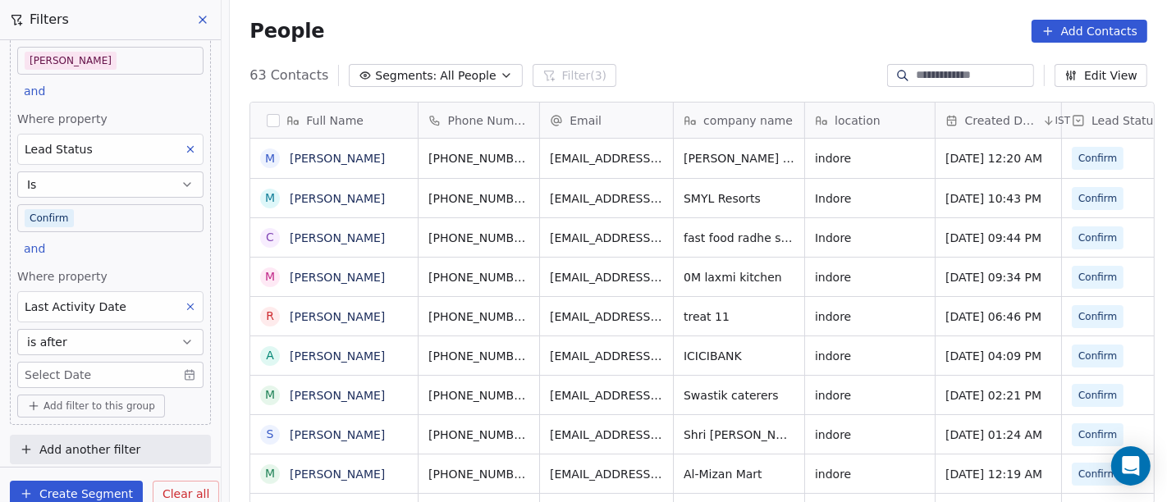
click at [80, 370] on body "On2Cook India Pvt. Ltd. Contacts People Marketing Workflows Campaigns Sales Pip…" at bounding box center [583, 251] width 1167 height 502
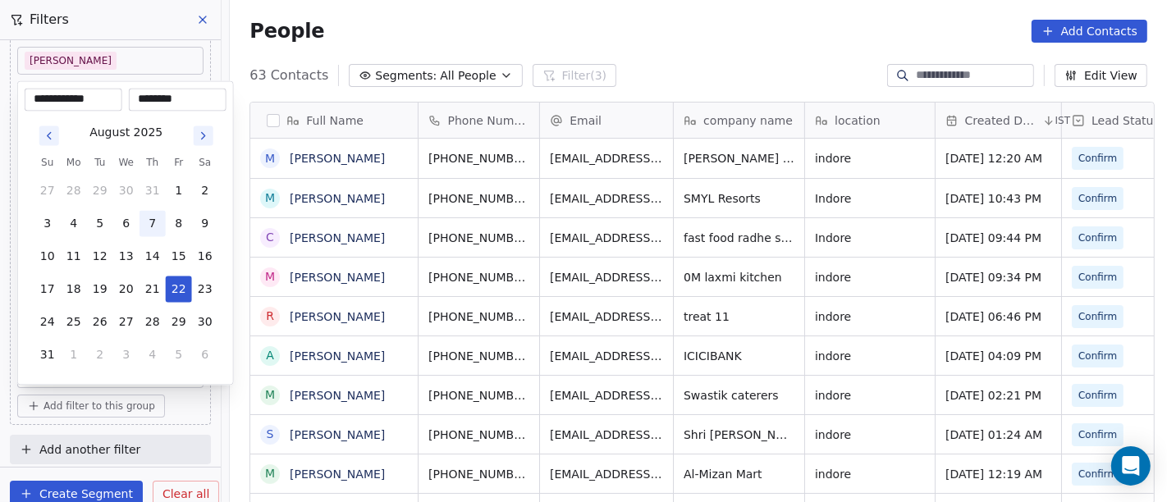
click at [155, 224] on button "7" at bounding box center [153, 224] width 26 height 26
type input "**********"
click at [668, 45] on html "On2Cook India Pvt. Ltd. Contacts People Marketing Workflows Campaigns Sales Pip…" at bounding box center [583, 251] width 1167 height 502
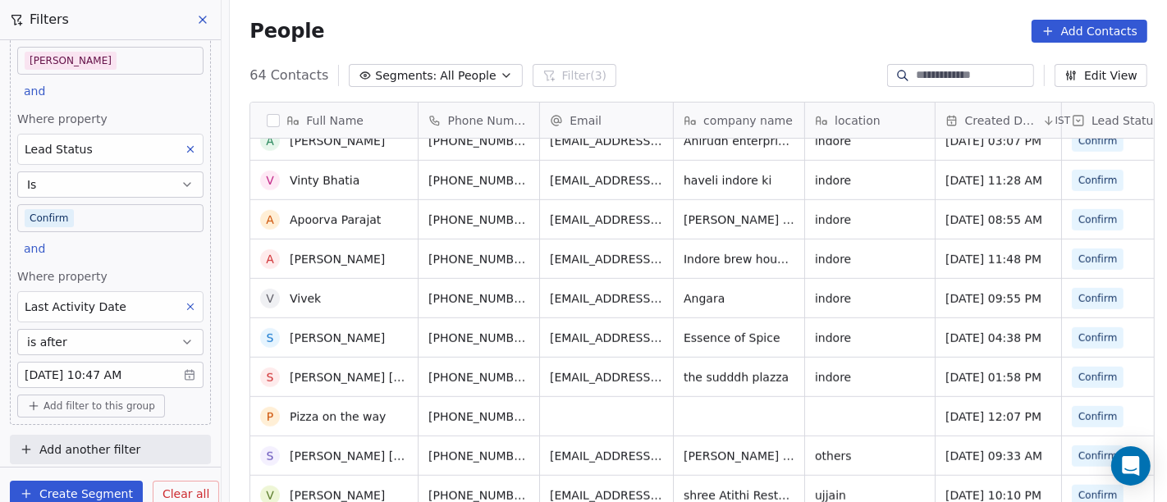
scroll to position [0, 0]
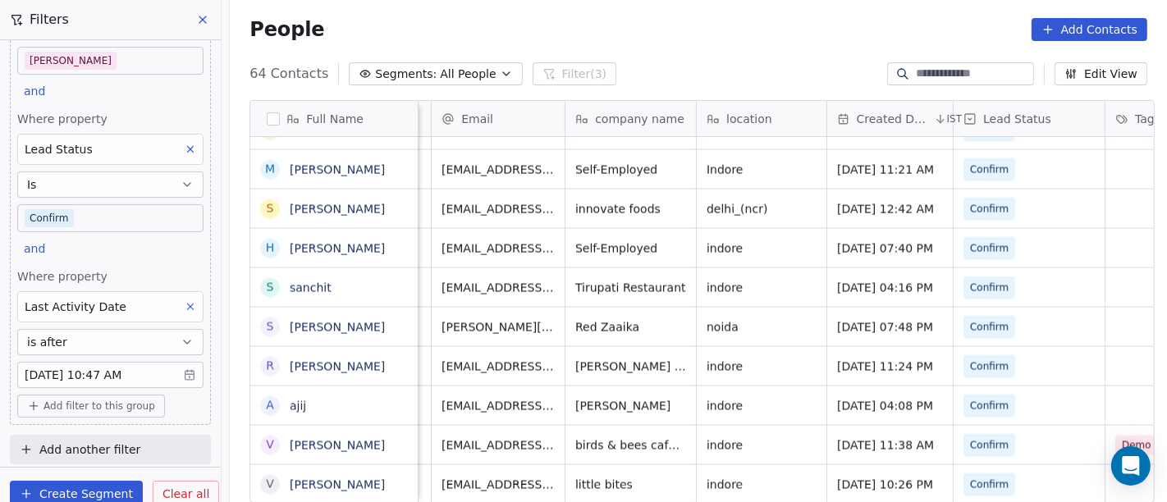
click at [642, 53] on div "People Add Contacts" at bounding box center [698, 29] width 937 height 62
click at [959, 72] on input at bounding box center [973, 74] width 115 height 16
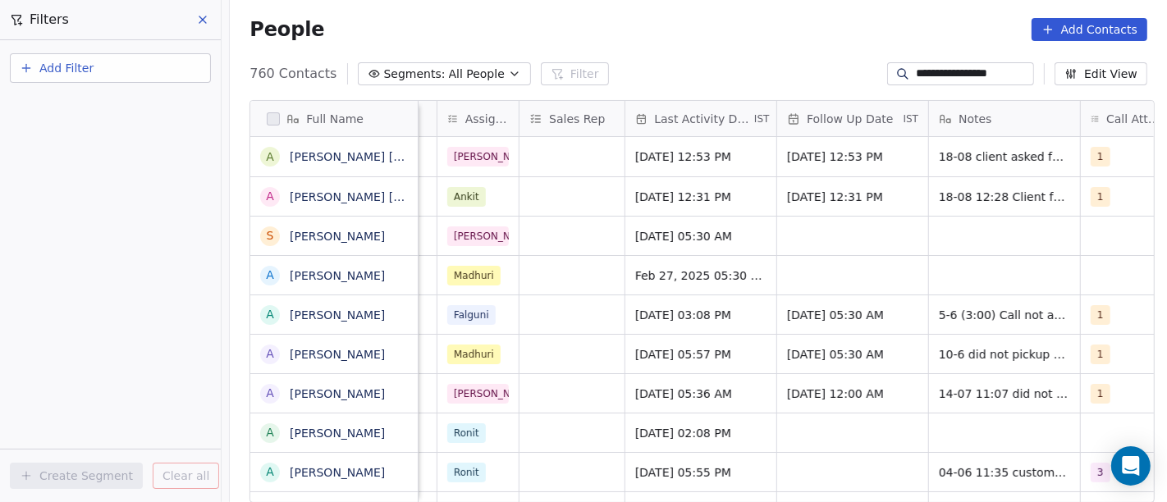
scroll to position [0, 906]
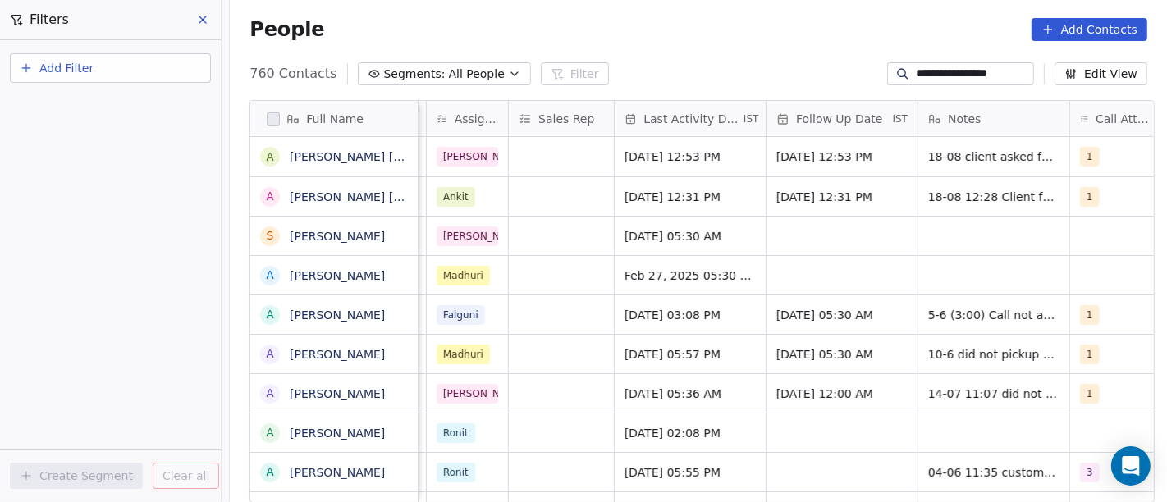
type input "**********"
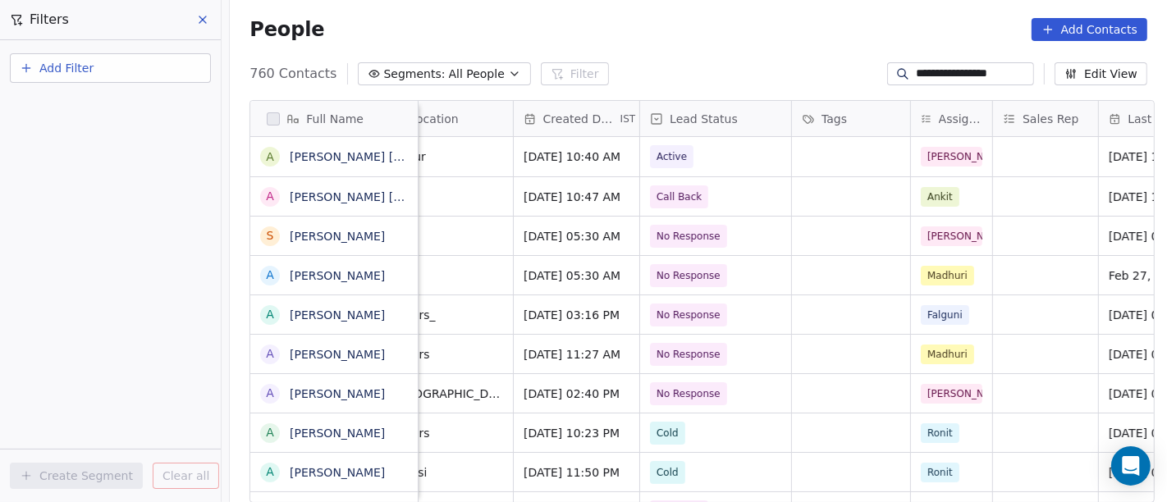
scroll to position [0, 421]
click at [750, 40] on div "People Add Contacts" at bounding box center [698, 29] width 937 height 62
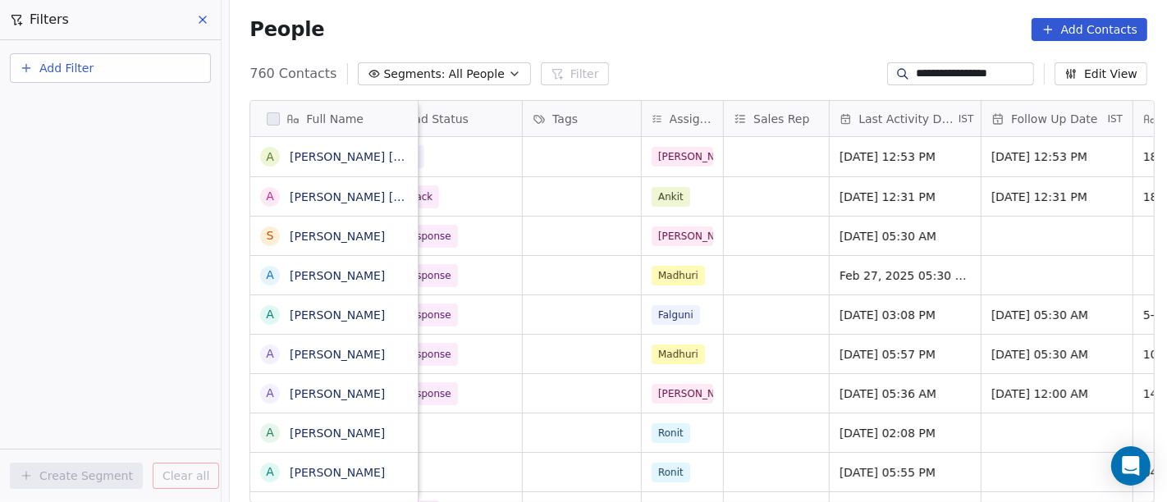
scroll to position [0, 1043]
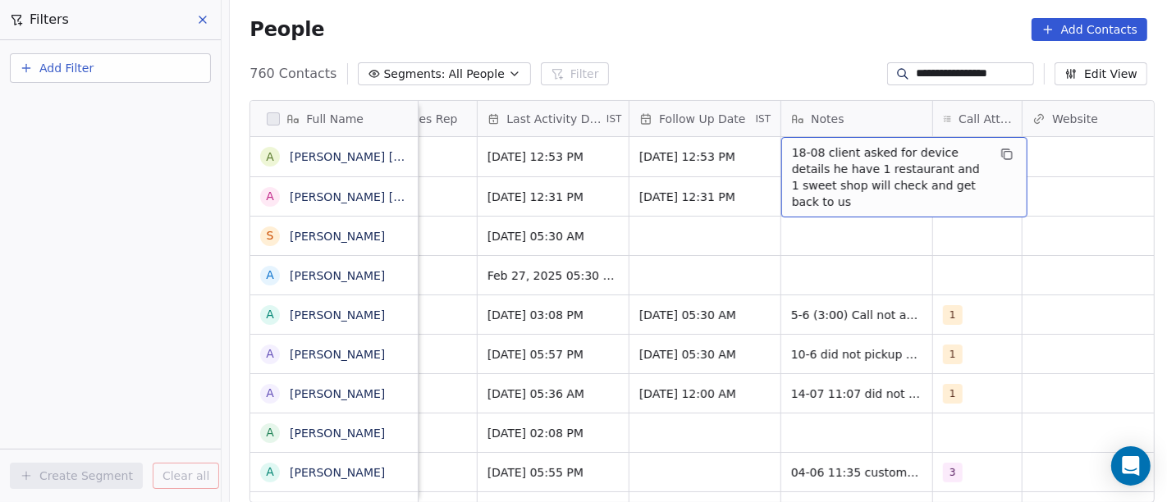
click at [692, 71] on div "**********" at bounding box center [698, 74] width 937 height 26
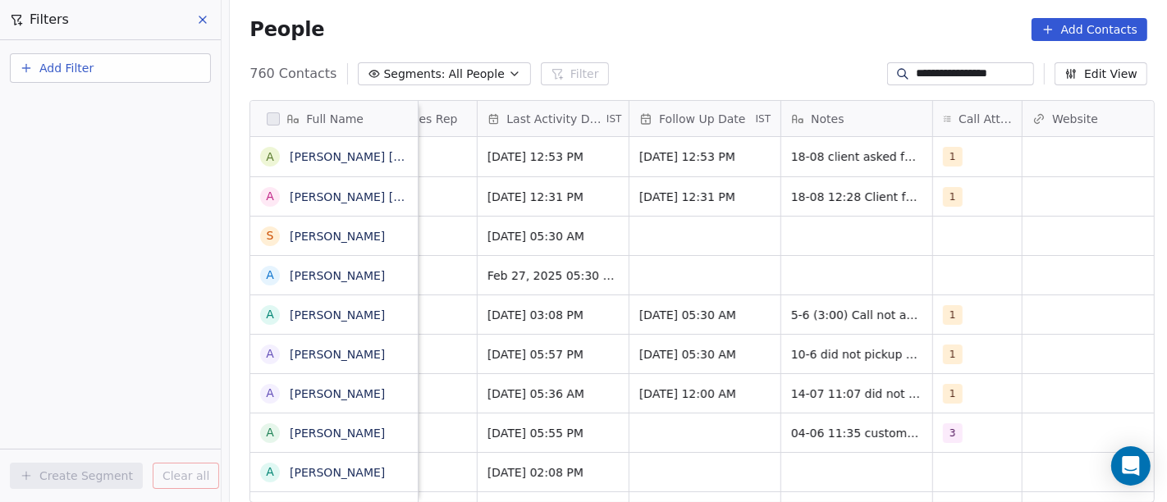
click at [916, 76] on input "**********" at bounding box center [973, 74] width 115 height 16
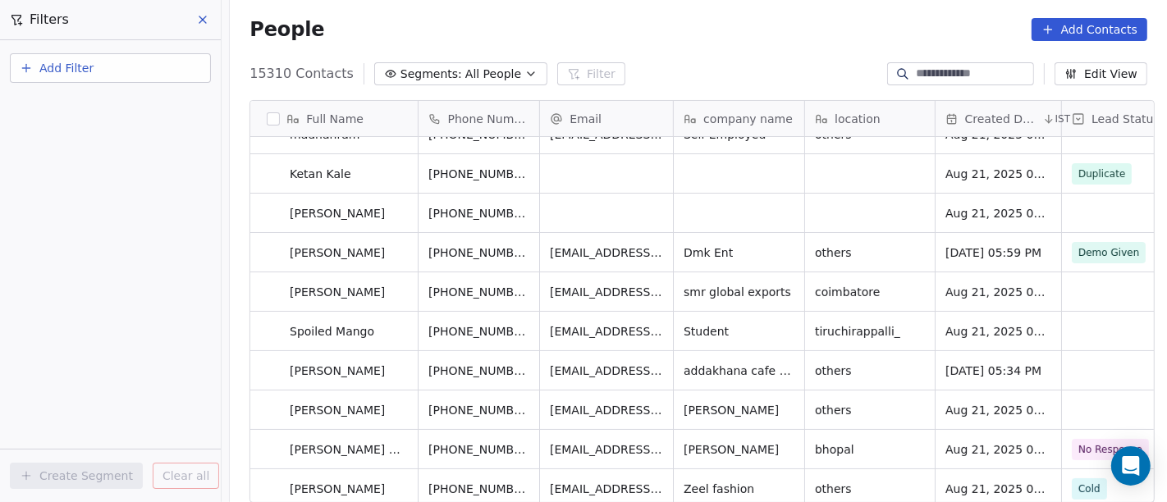
scroll to position [50, 0]
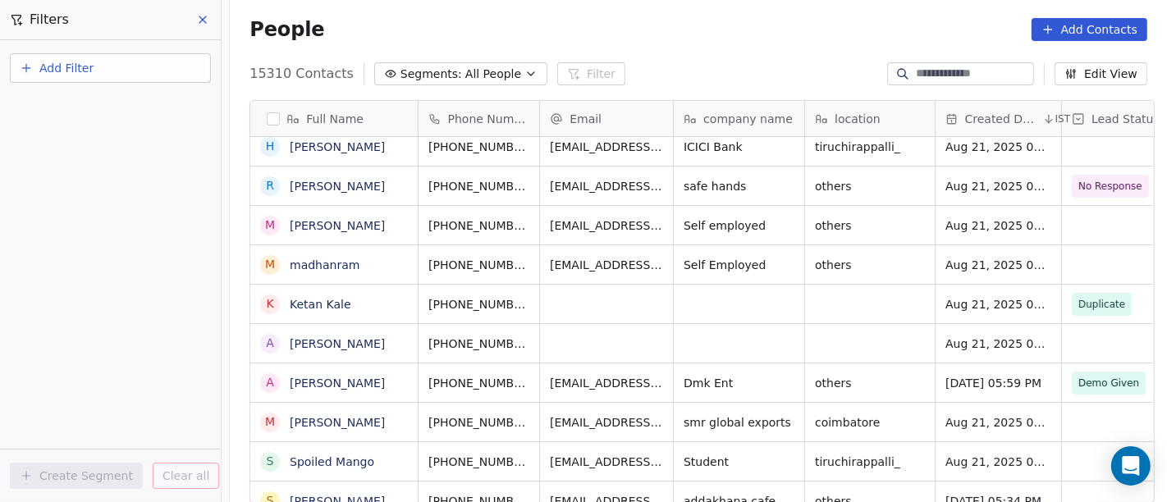
click at [992, 75] on input at bounding box center [973, 74] width 115 height 16
click at [115, 76] on button "Add Filter" at bounding box center [110, 68] width 201 height 30
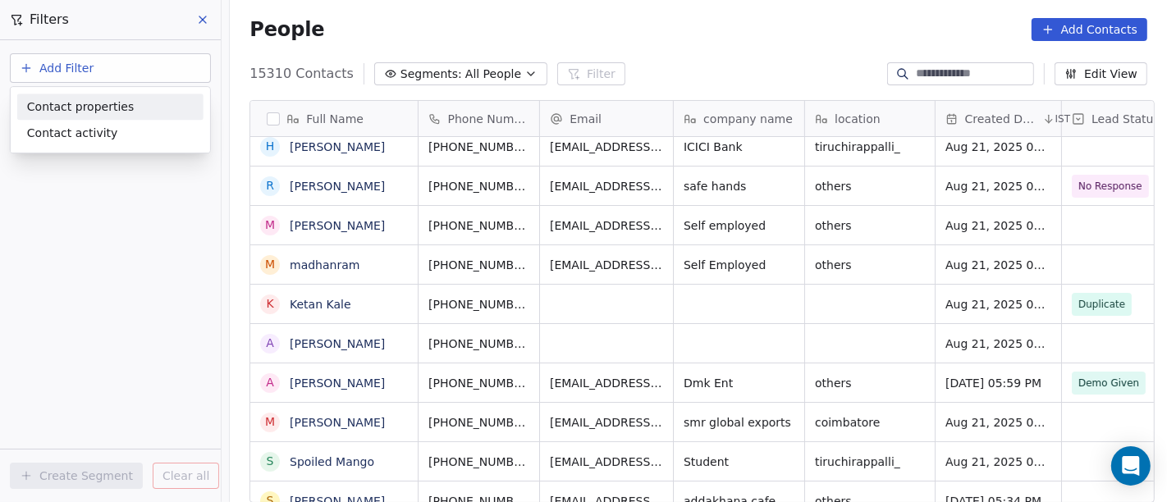
click at [132, 117] on div "Contact properties" at bounding box center [110, 107] width 186 height 26
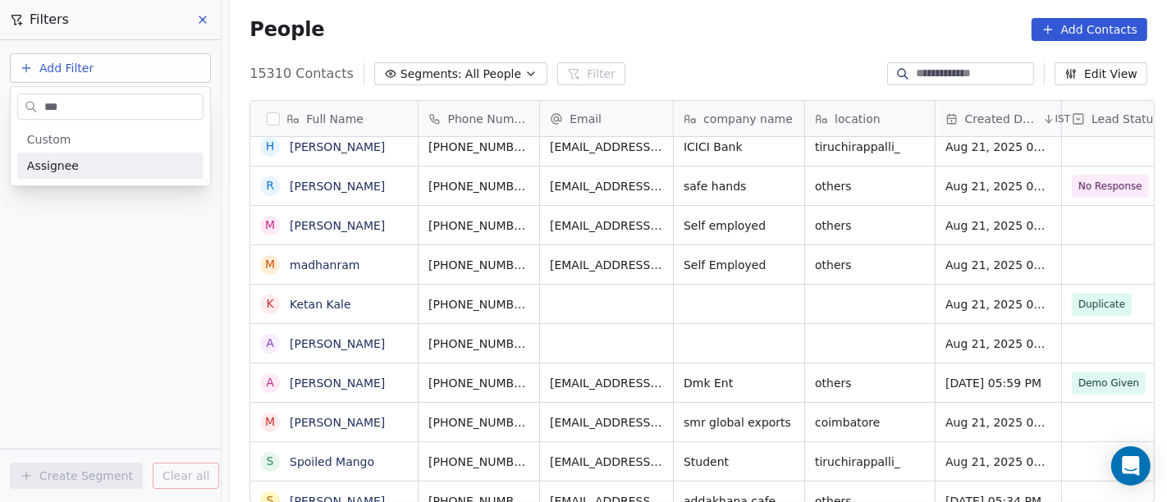
type input "***"
click at [133, 177] on div "Assignee" at bounding box center [110, 166] width 186 height 26
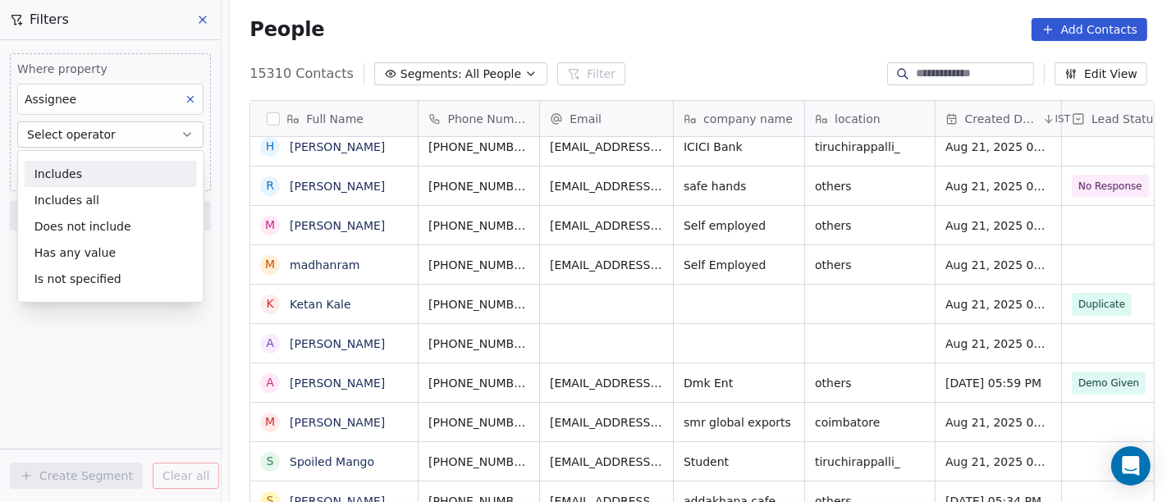
click at [98, 170] on div "Includes" at bounding box center [111, 174] width 172 height 26
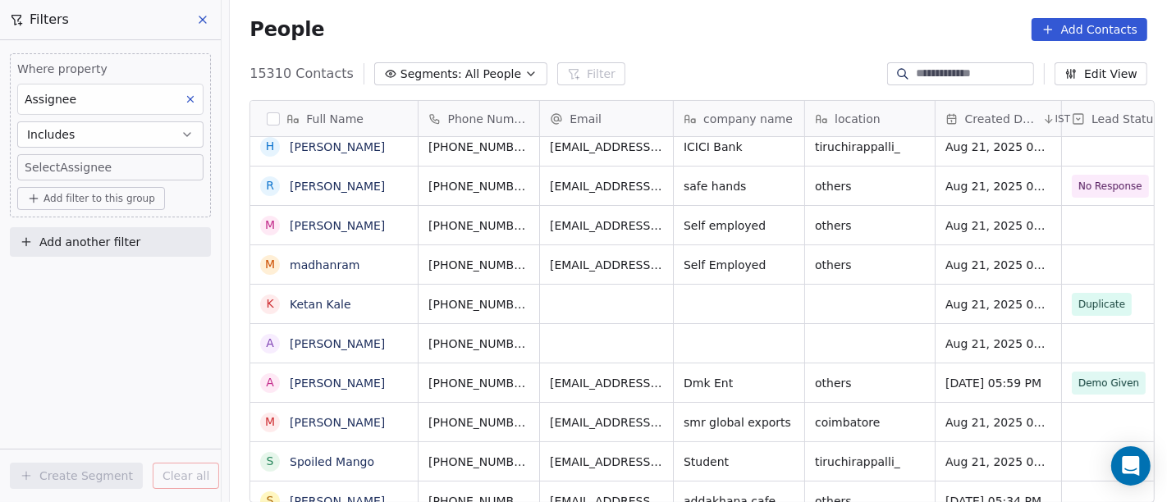
click at [143, 170] on body "On2Cook India Pvt. Ltd. Contacts People Marketing Workflows Campaigns Sales Pip…" at bounding box center [583, 251] width 1167 height 502
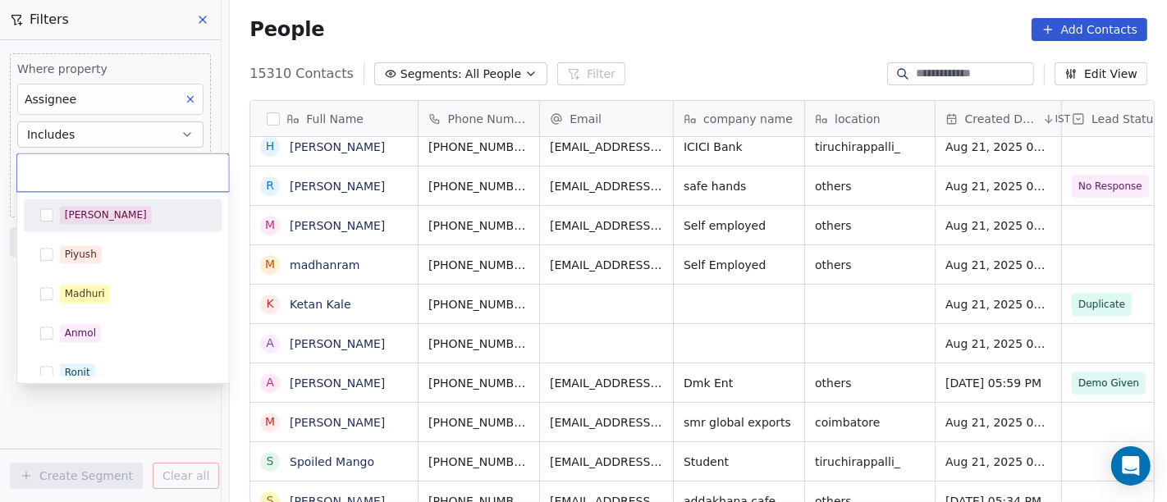
click at [131, 219] on div "[PERSON_NAME]" at bounding box center [133, 215] width 146 height 18
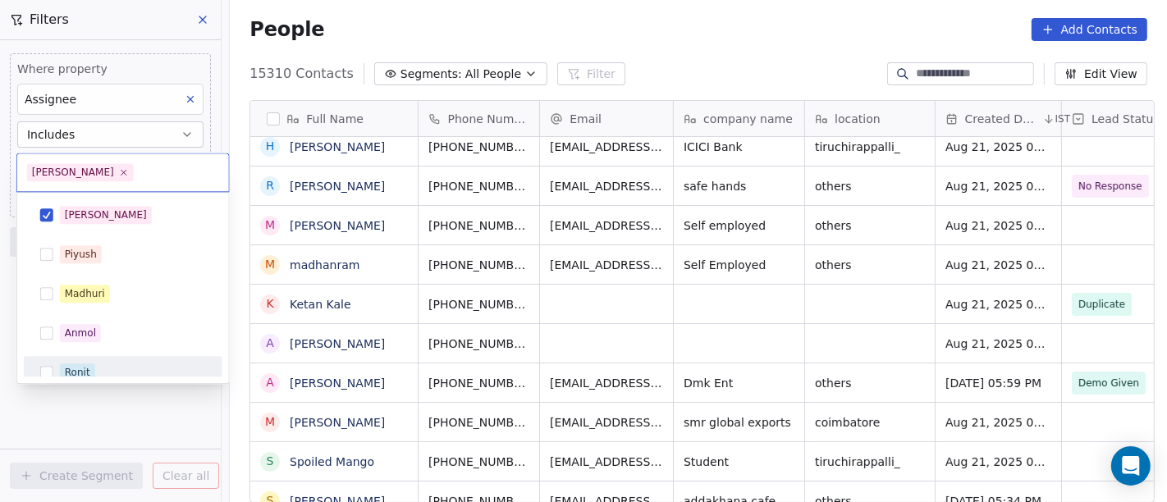
click at [57, 428] on html "On2Cook India Pvt. Ltd. Contacts People Marketing Workflows Campaigns Sales Pip…" at bounding box center [583, 251] width 1167 height 502
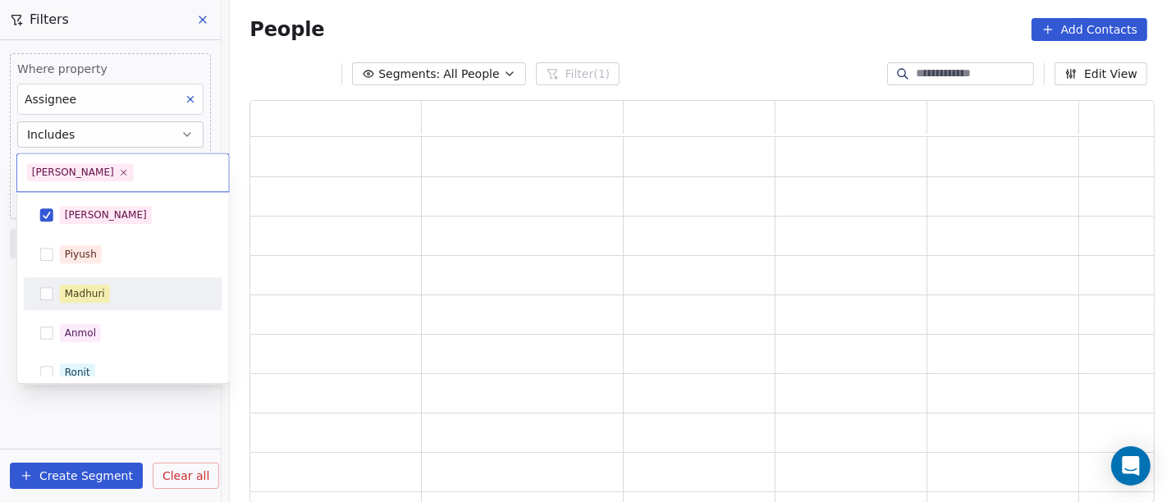
scroll to position [389, 891]
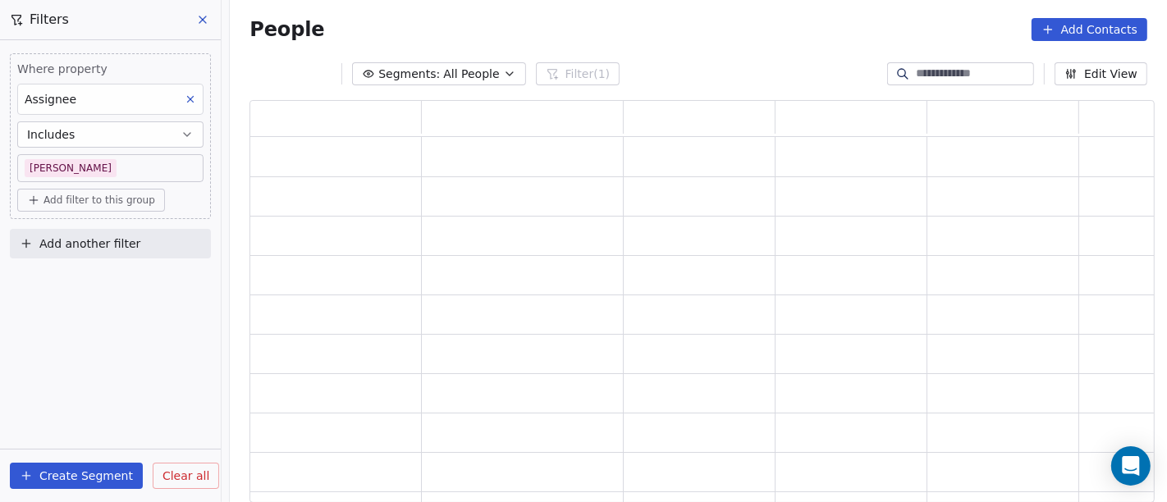
click at [75, 205] on span "Add filter to this group" at bounding box center [100, 200] width 112 height 13
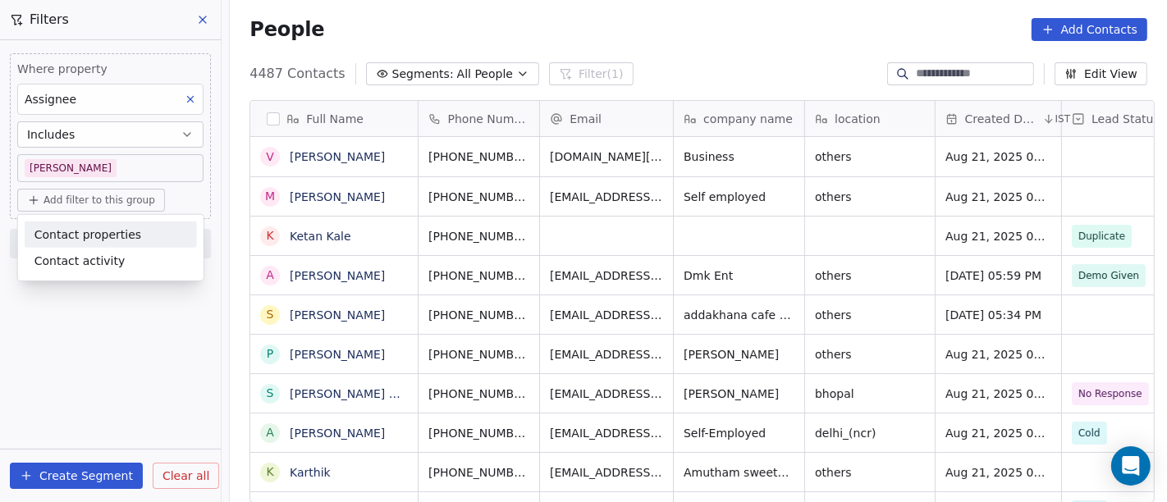
scroll to position [428, 931]
click at [82, 241] on span "Contact properties" at bounding box center [87, 234] width 107 height 17
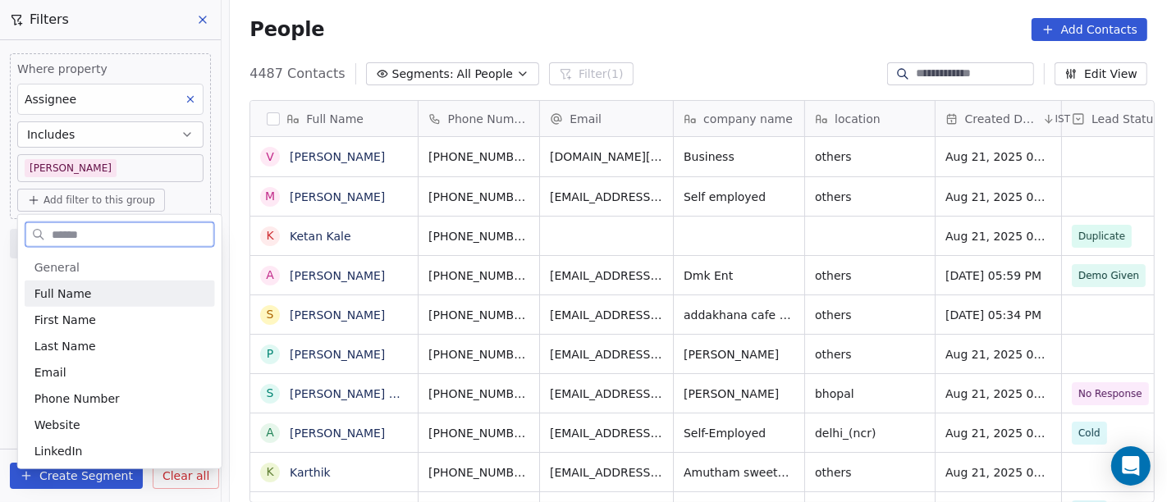
click at [105, 271] on span "General" at bounding box center [119, 267] width 171 height 16
click at [99, 233] on input "text" at bounding box center [131, 234] width 166 height 24
type input "*"
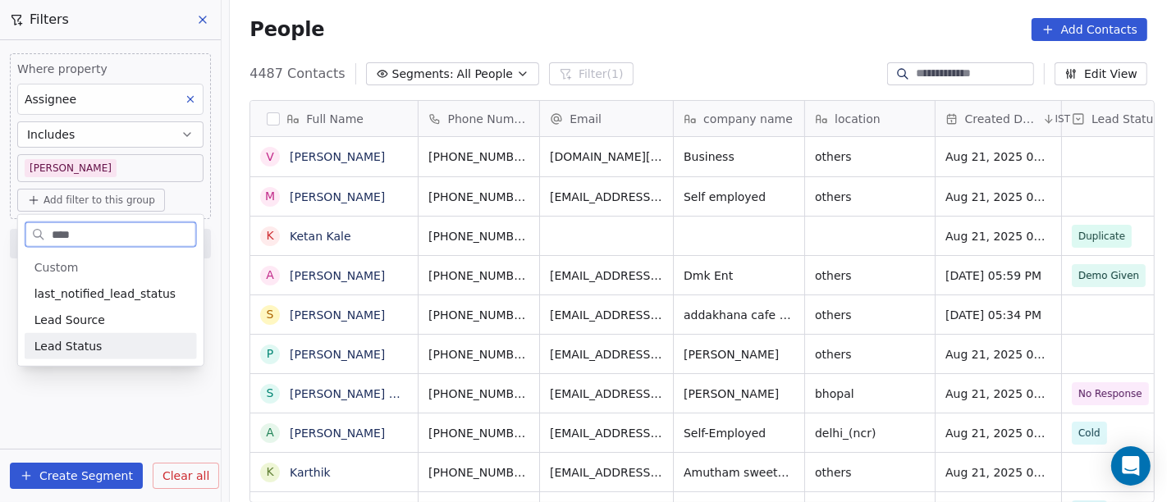
type input "****"
click at [98, 354] on div "Lead Status" at bounding box center [111, 346] width 172 height 26
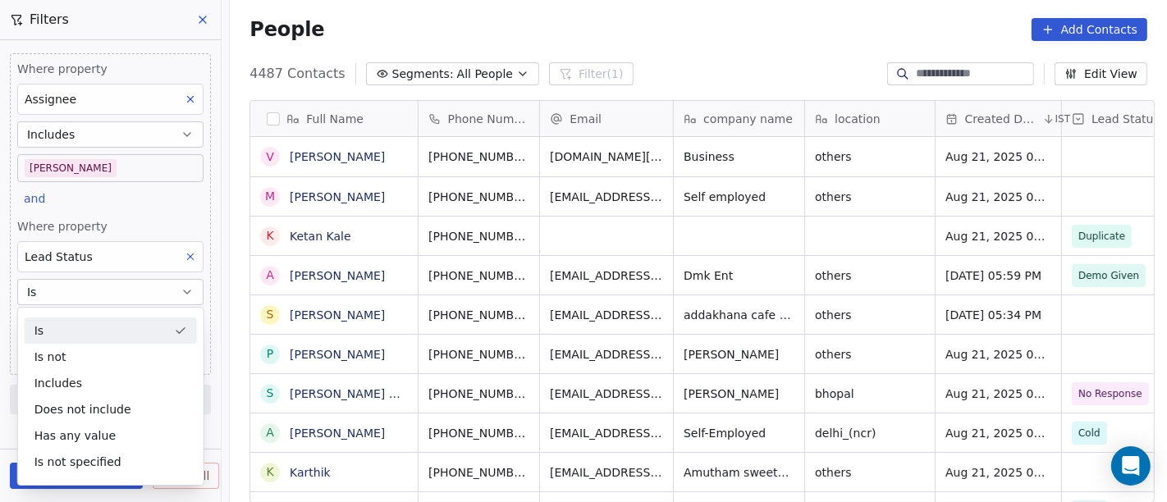
click at [112, 327] on div "Is" at bounding box center [111, 331] width 172 height 26
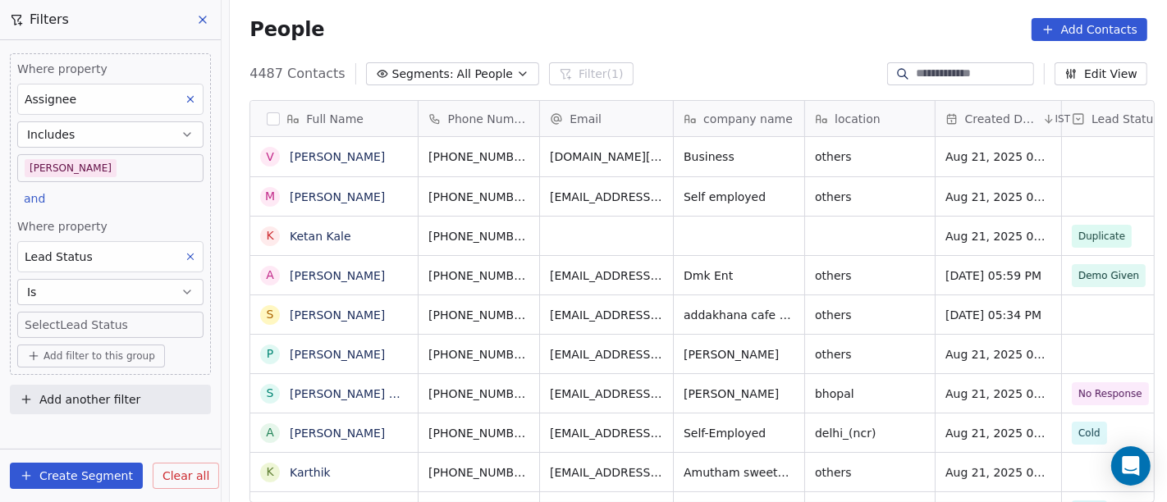
click at [105, 315] on body "On2Cook India Pvt. Ltd. Contacts People Marketing Workflows Campaigns Sales Pip…" at bounding box center [583, 251] width 1167 height 502
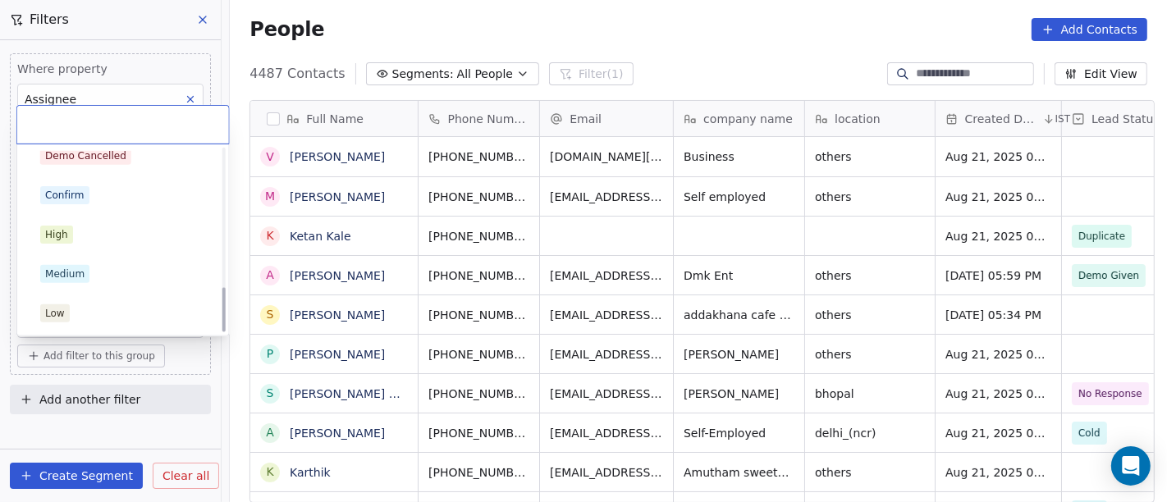
scroll to position [472, 0]
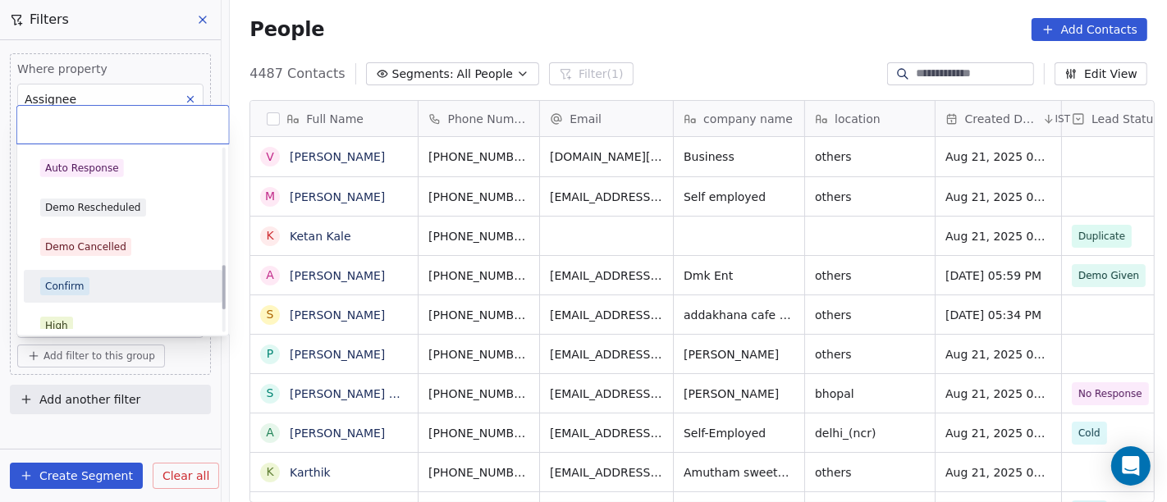
click at [69, 288] on div "Confirm" at bounding box center [64, 286] width 39 height 15
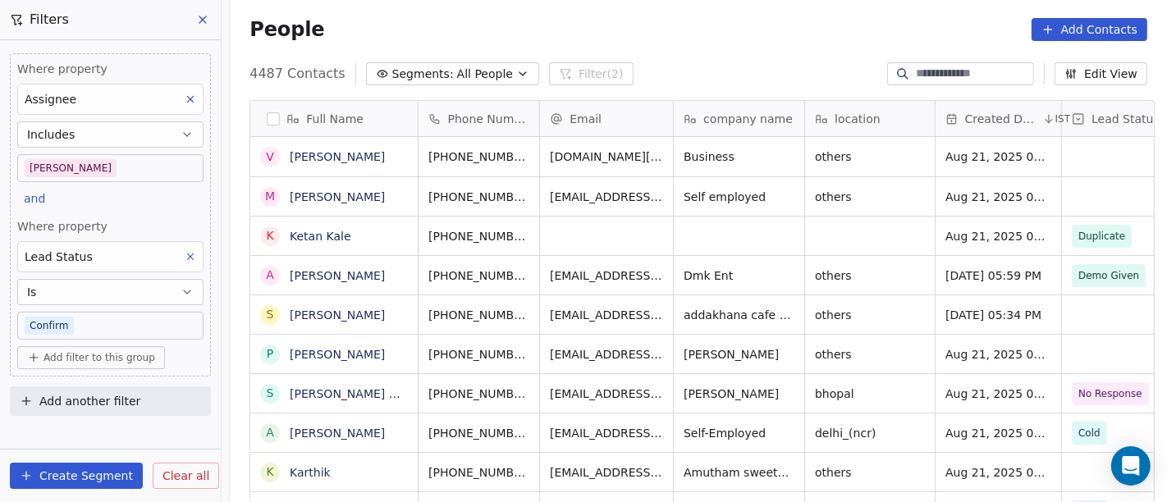
click at [520, 18] on div "People Add Contacts" at bounding box center [699, 29] width 898 height 23
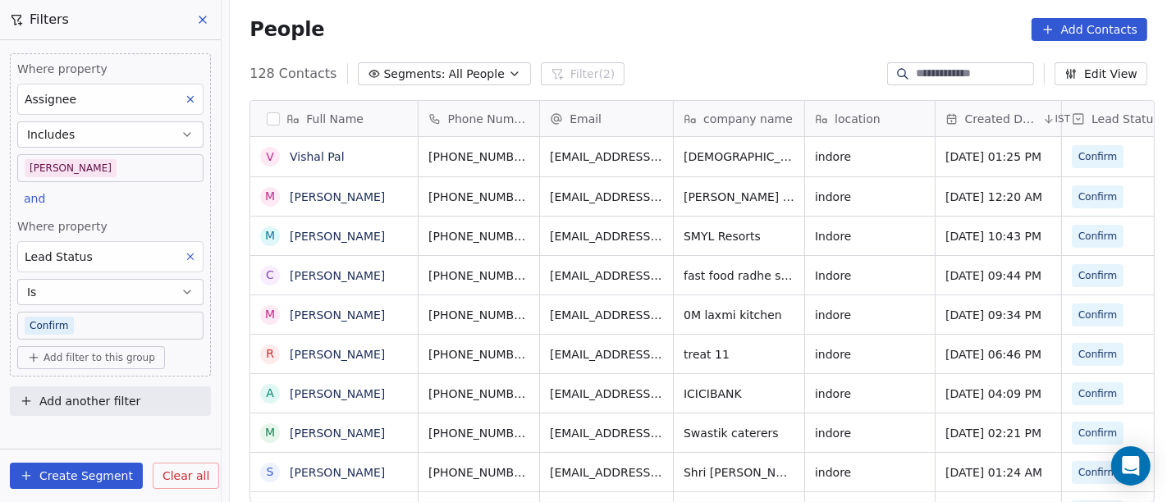
click at [89, 359] on span "Add filter to this group" at bounding box center [100, 357] width 112 height 13
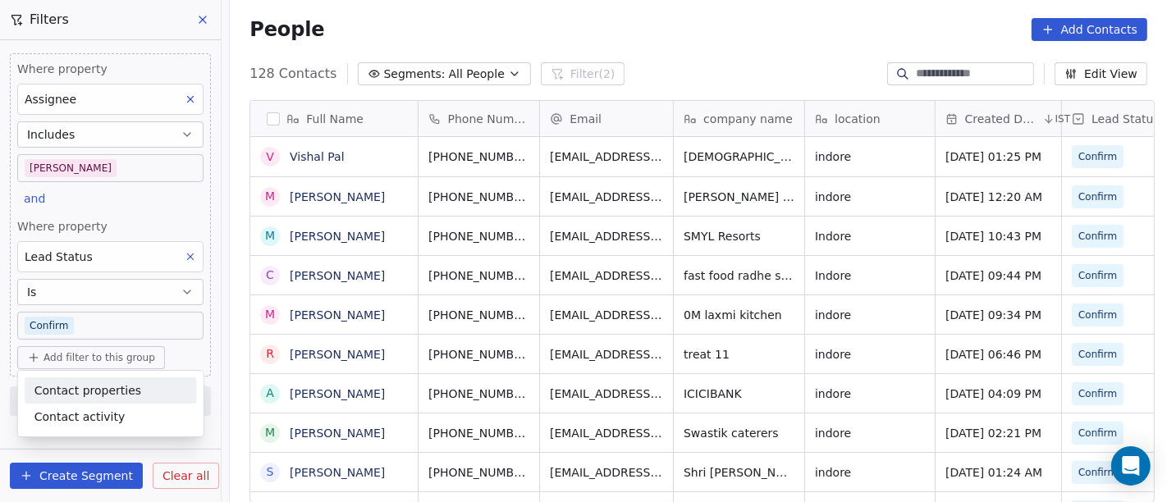
click at [131, 379] on div "Contact properties" at bounding box center [111, 391] width 172 height 26
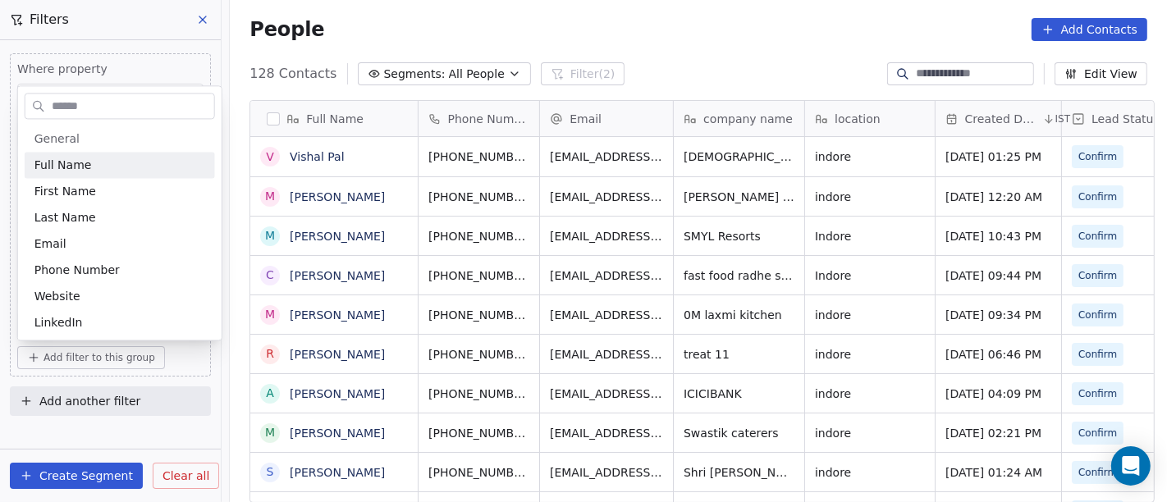
click at [96, 104] on input "text" at bounding box center [131, 106] width 166 height 24
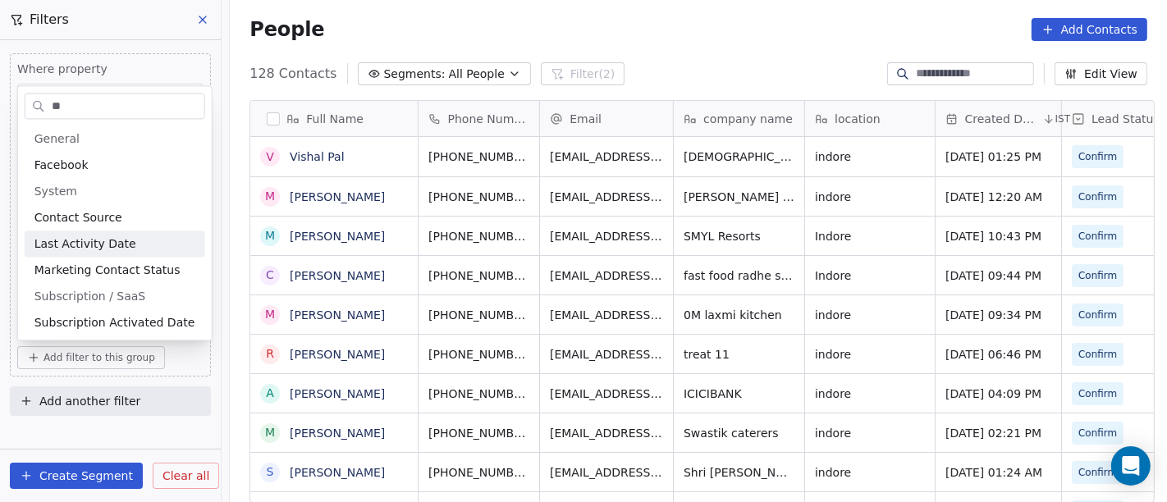
type input "**"
click at [113, 245] on span "Last Activity Date" at bounding box center [85, 244] width 102 height 16
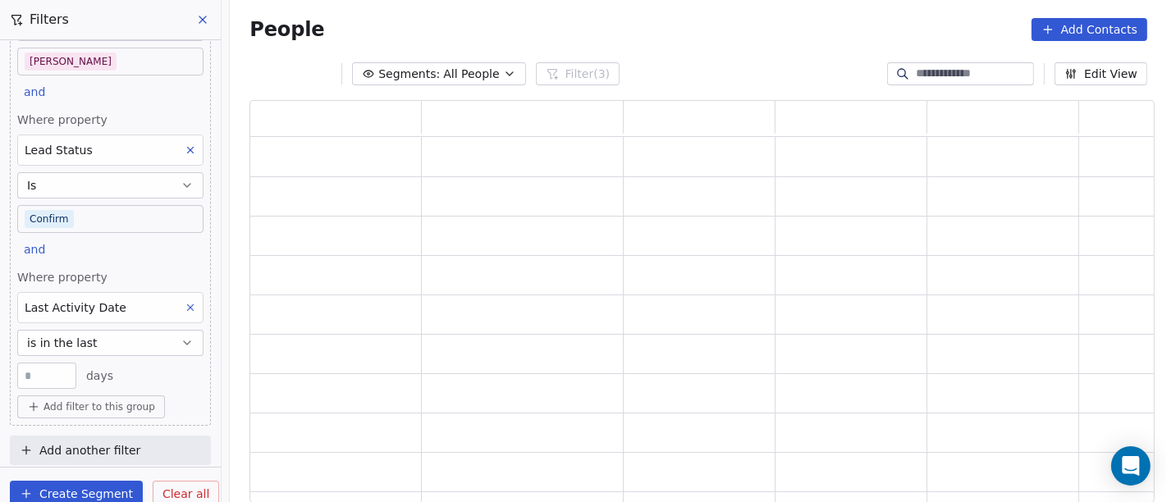
scroll to position [108, 0]
click at [93, 345] on button "is in the last" at bounding box center [110, 342] width 186 height 26
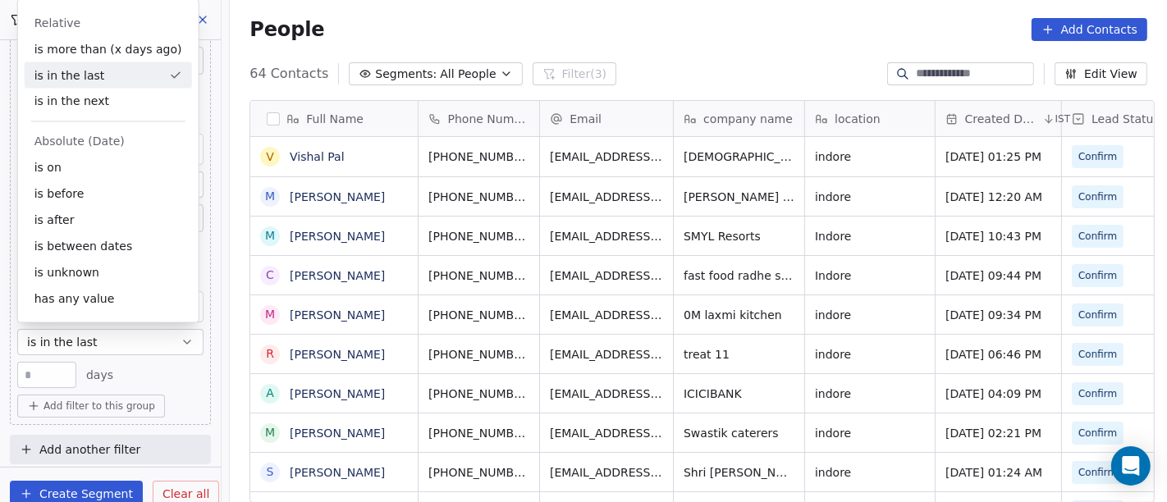
scroll to position [428, 931]
click at [115, 367] on div "** days" at bounding box center [110, 375] width 186 height 26
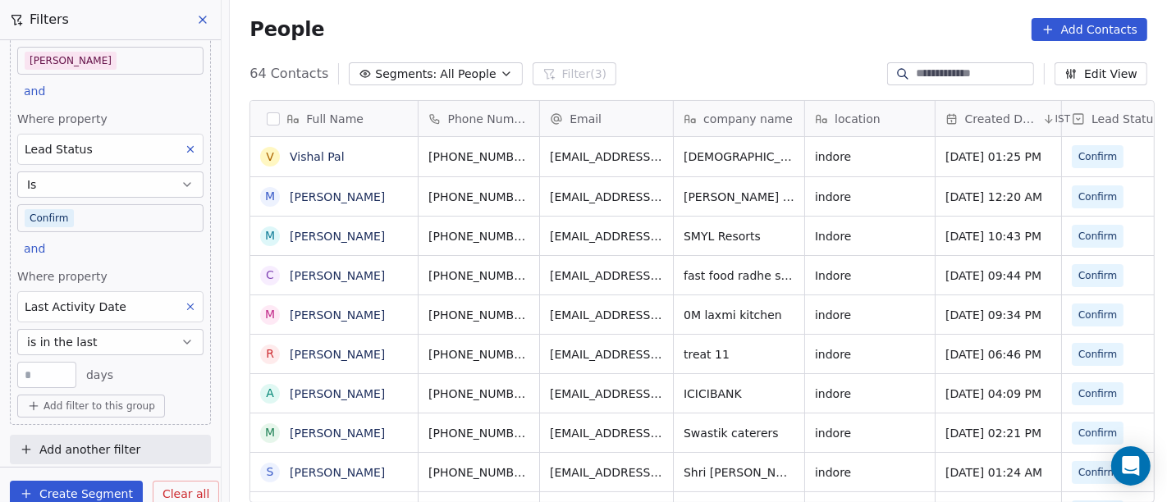
click at [131, 334] on button "is in the last" at bounding box center [110, 342] width 186 height 26
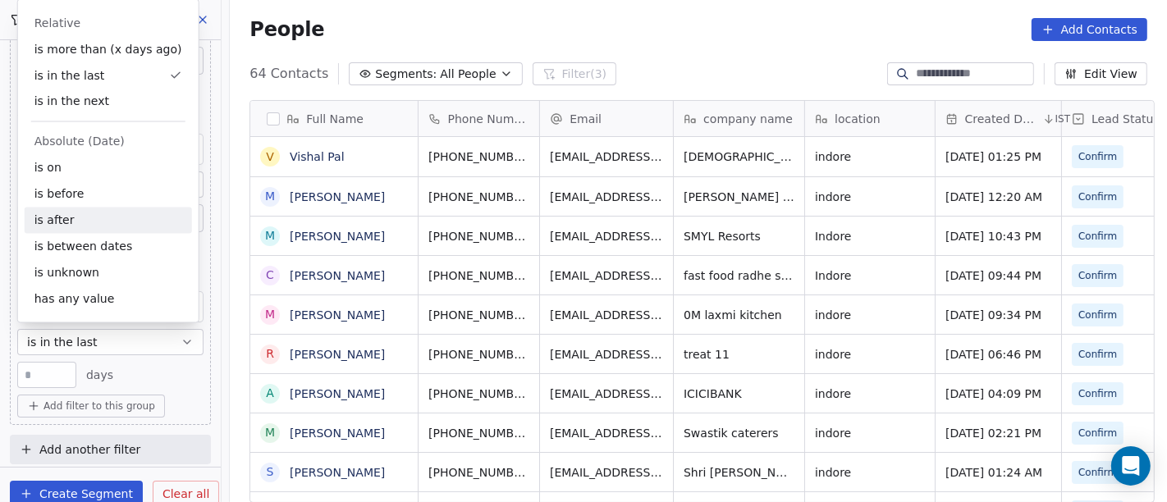
click at [128, 210] on div "is after" at bounding box center [108, 221] width 167 height 26
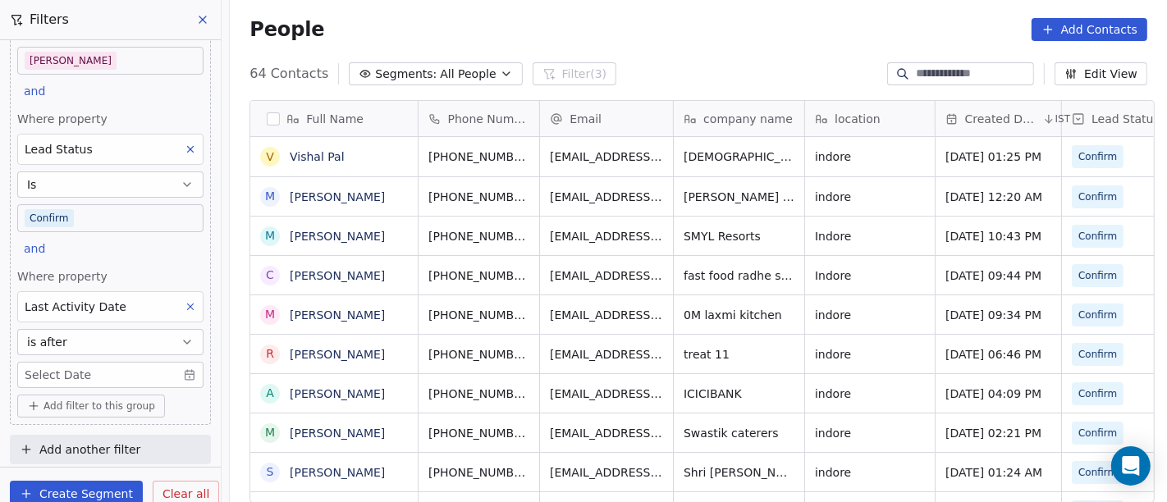
click at [89, 374] on body "On2Cook India Pvt. Ltd. Contacts People Marketing Workflows Campaigns Sales Pip…" at bounding box center [583, 251] width 1167 height 502
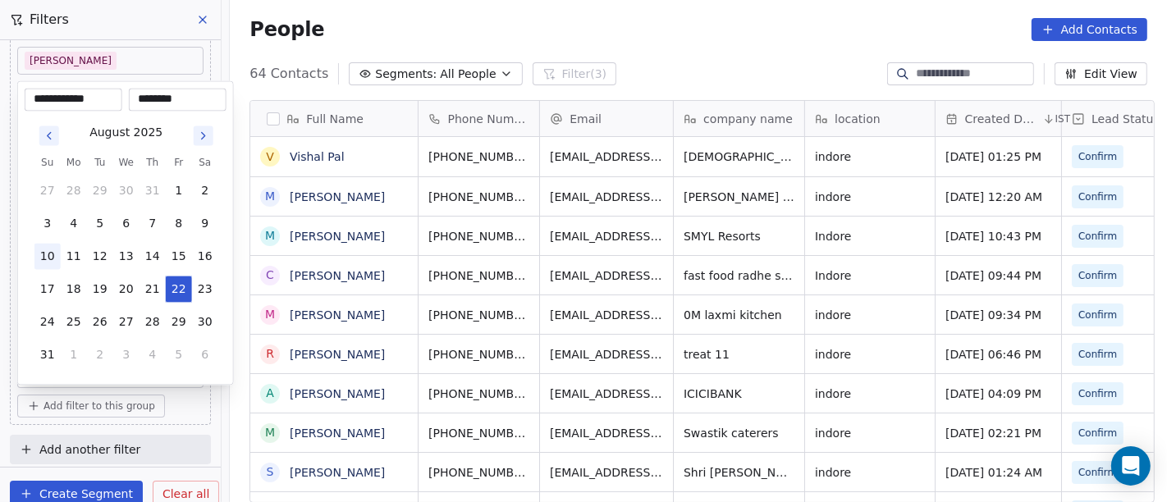
click at [51, 254] on button "10" at bounding box center [47, 257] width 26 height 26
type input "**********"
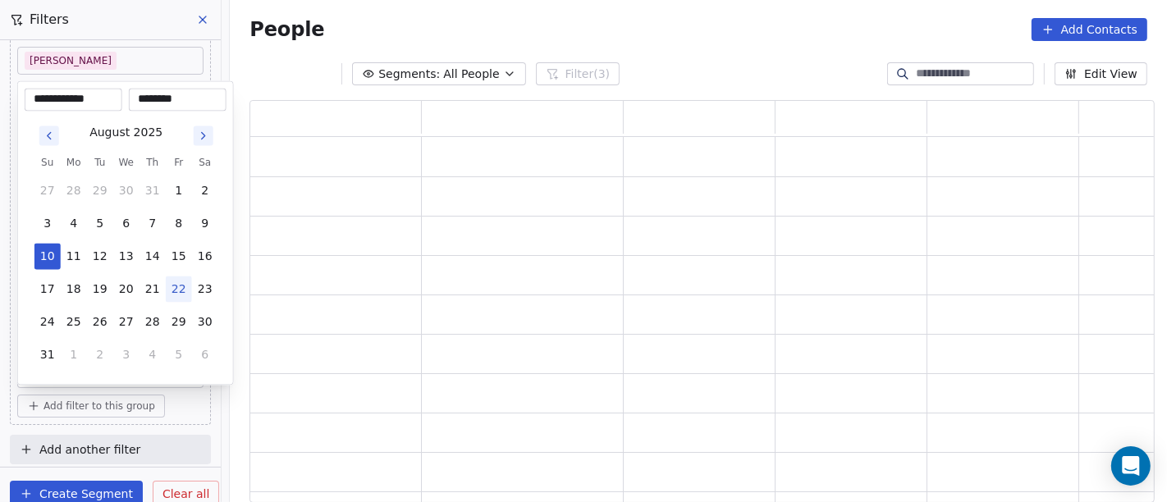
click at [675, 38] on html "**********" at bounding box center [583, 251] width 1167 height 502
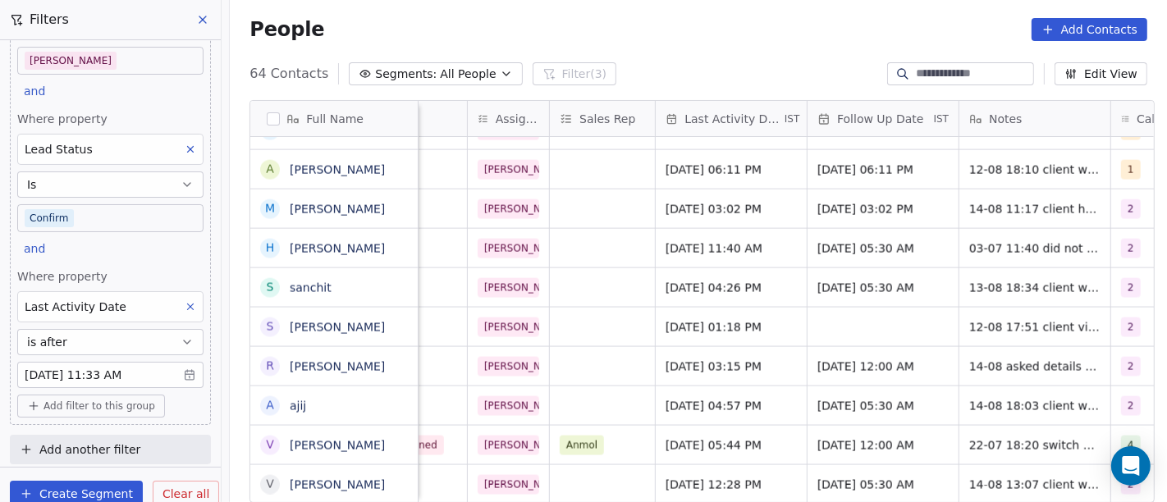
scroll to position [14, 863]
click at [831, 477] on span "[DATE] 05:30 AM" at bounding box center [871, 485] width 100 height 16
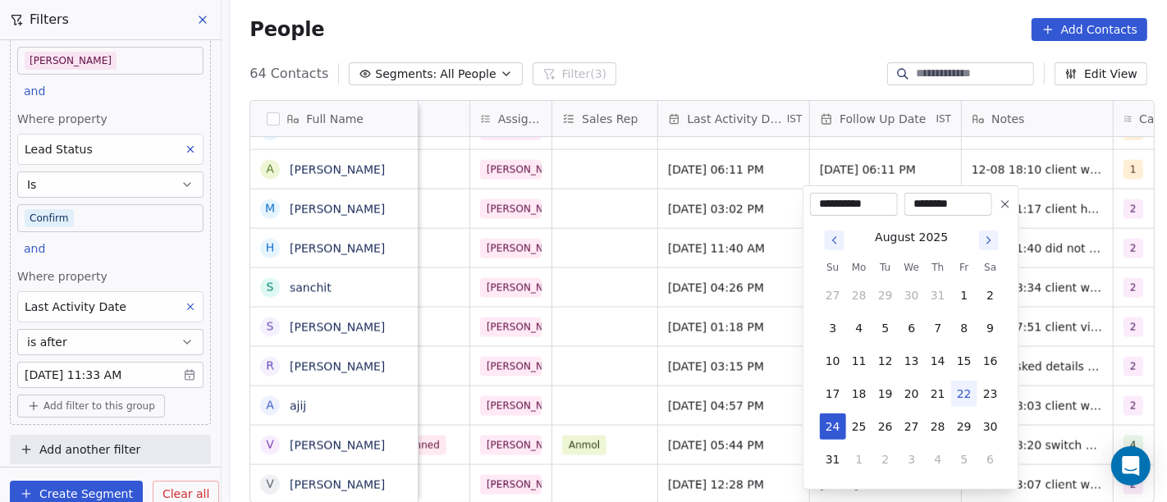
click at [784, 28] on html "On2Cook India Pvt. Ltd. Contacts People Marketing Workflows Campaigns Sales Pip…" at bounding box center [583, 251] width 1167 height 502
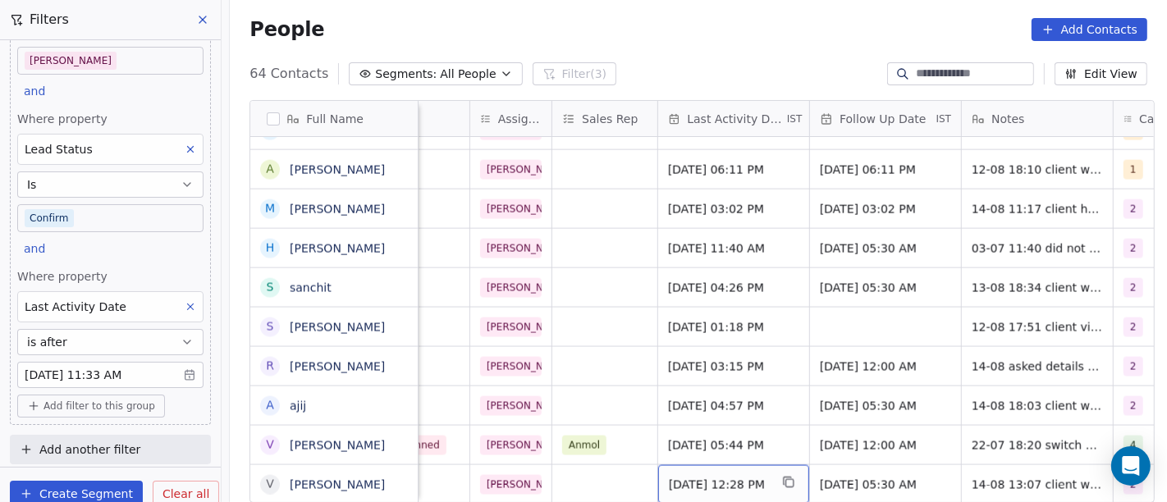
click at [694, 477] on span "Aug 14, 2025 12:28 PM" at bounding box center [719, 485] width 100 height 16
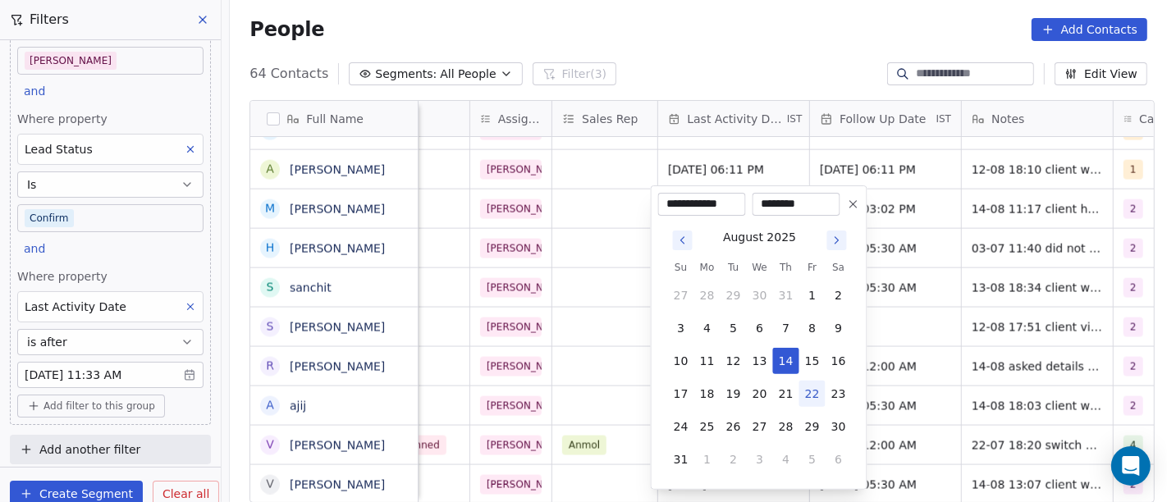
click at [813, 394] on button "22" at bounding box center [812, 394] width 26 height 26
type input "**********"
click at [747, 30] on html "On2Cook India Pvt. Ltd. Contacts People Marketing Workflows Campaigns Sales Pip…" at bounding box center [583, 251] width 1167 height 502
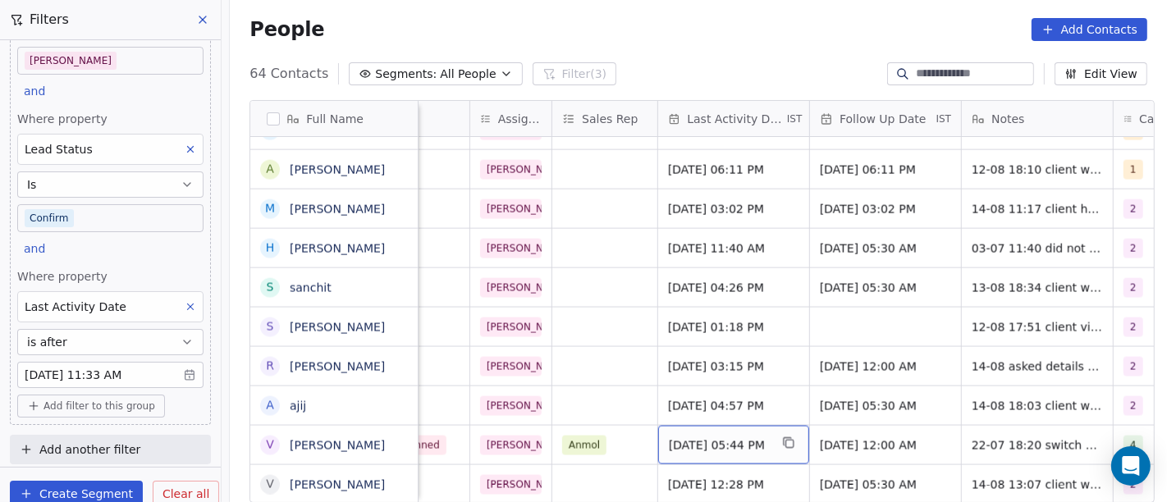
click at [702, 437] on span "Aug 14, 2025 05:44 PM" at bounding box center [719, 445] width 100 height 16
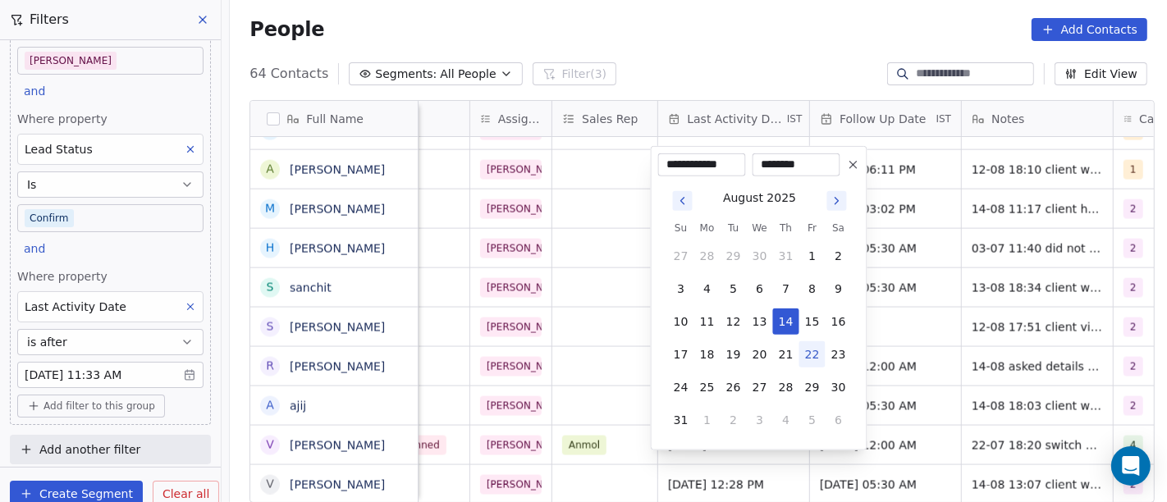
click at [809, 358] on button "22" at bounding box center [812, 354] width 26 height 26
type input "**********"
click at [680, 36] on html "On2Cook India Pvt. Ltd. Contacts People Marketing Workflows Campaigns Sales Pip…" at bounding box center [583, 251] width 1167 height 502
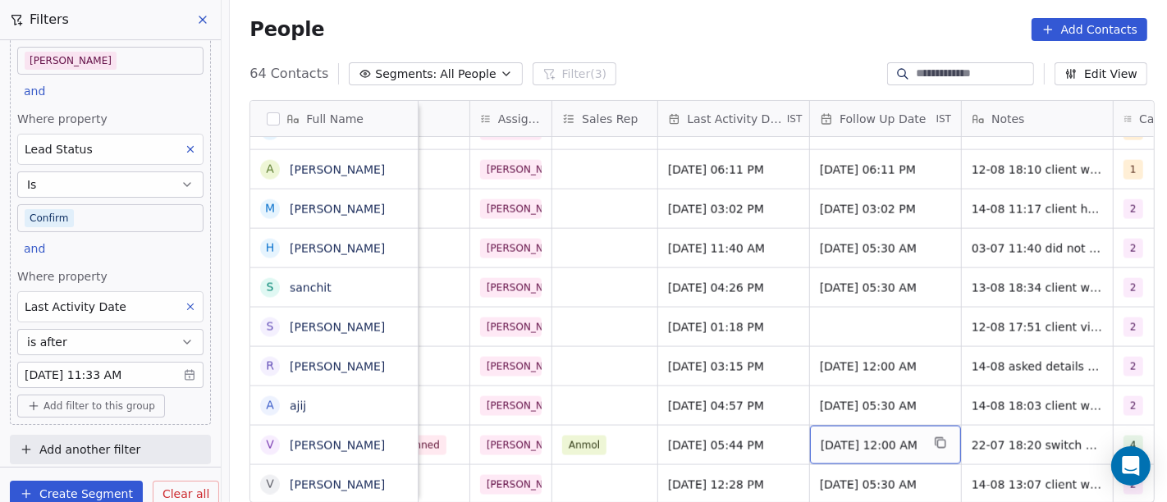
click at [825, 437] on span "[DATE] 12:00 AM" at bounding box center [871, 445] width 100 height 16
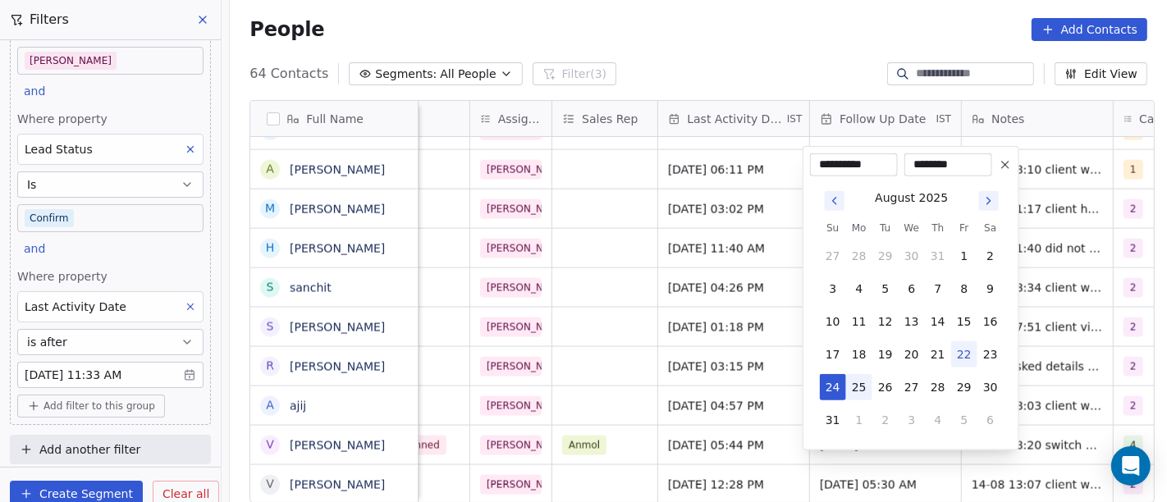
click at [857, 384] on button "25" at bounding box center [859, 387] width 26 height 26
type input "**********"
click at [753, 29] on html "On2Cook India Pvt. Ltd. Contacts People Marketing Workflows Campaigns Sales Pip…" at bounding box center [583, 251] width 1167 height 502
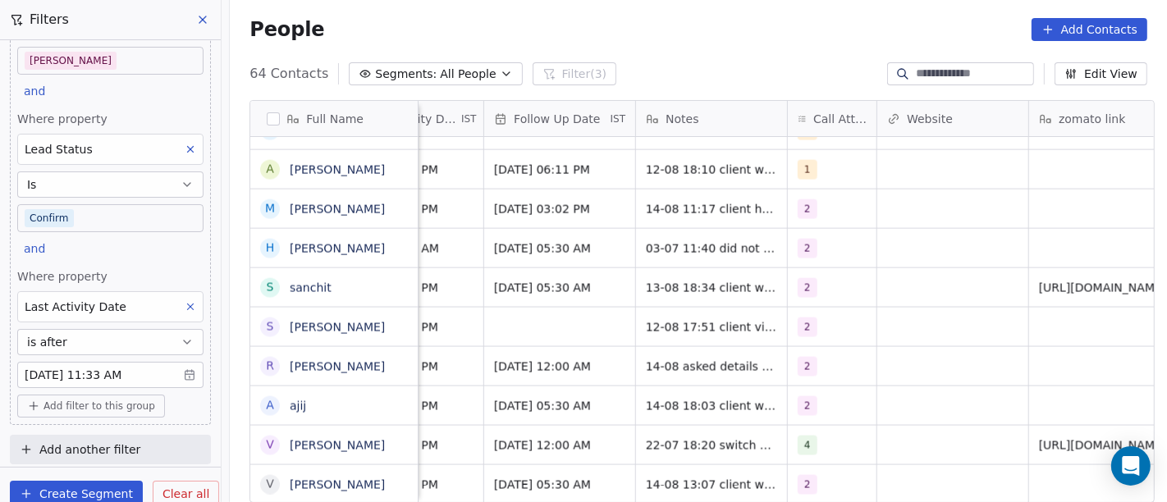
scroll to position [14, 1193]
click at [842, 433] on button "grid" at bounding box center [852, 443] width 20 height 20
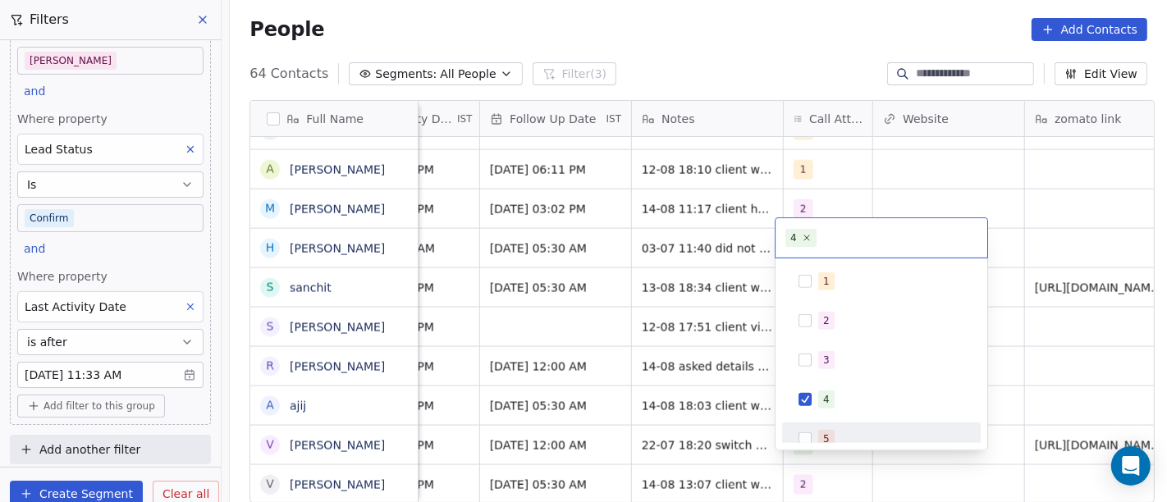
click at [844, 433] on div "5" at bounding box center [891, 439] width 146 height 18
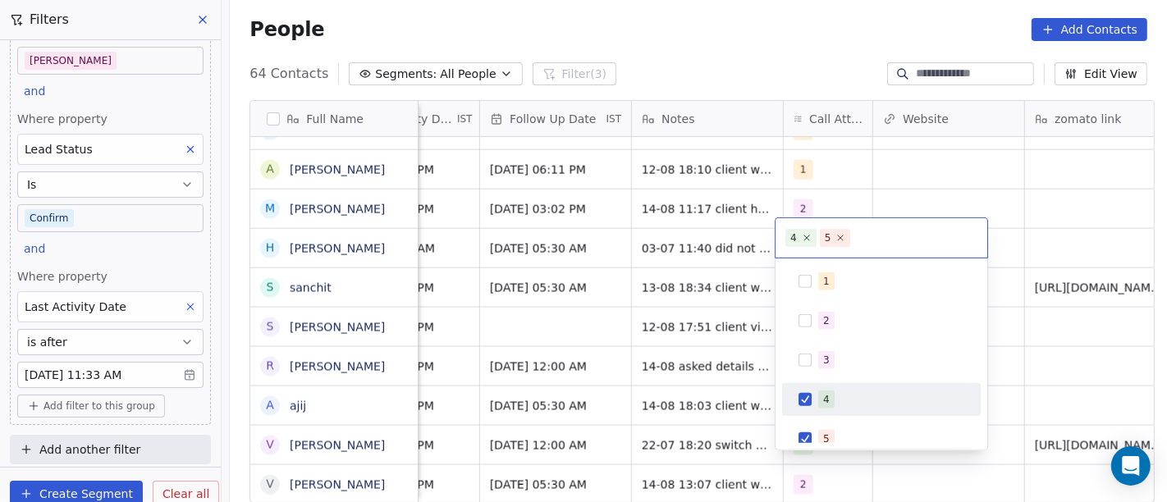
click at [820, 391] on span "4" at bounding box center [826, 400] width 16 height 18
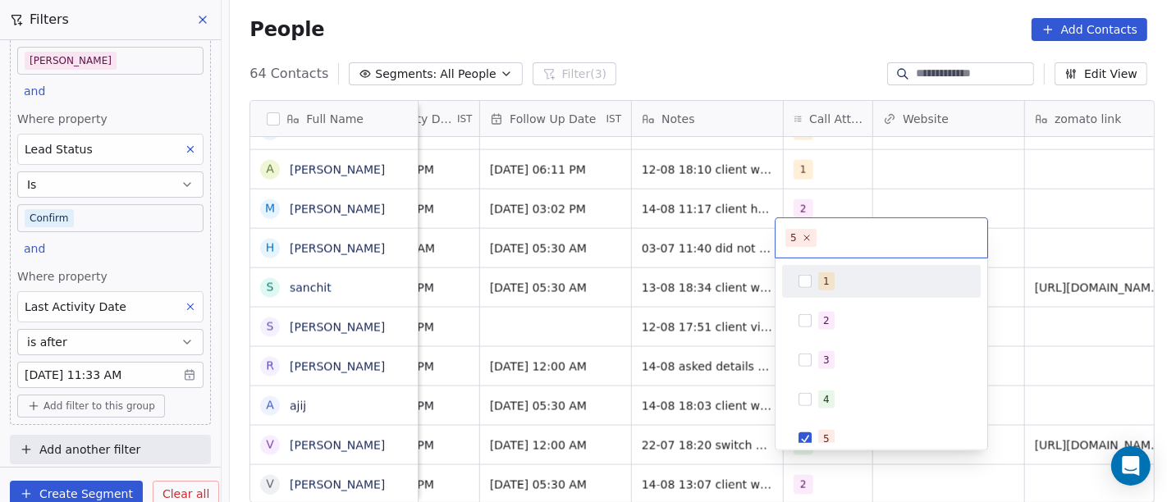
click at [773, 67] on html "On2Cook India Pvt. Ltd. Contacts People Marketing Workflows Campaigns Sales Pip…" at bounding box center [583, 251] width 1167 height 502
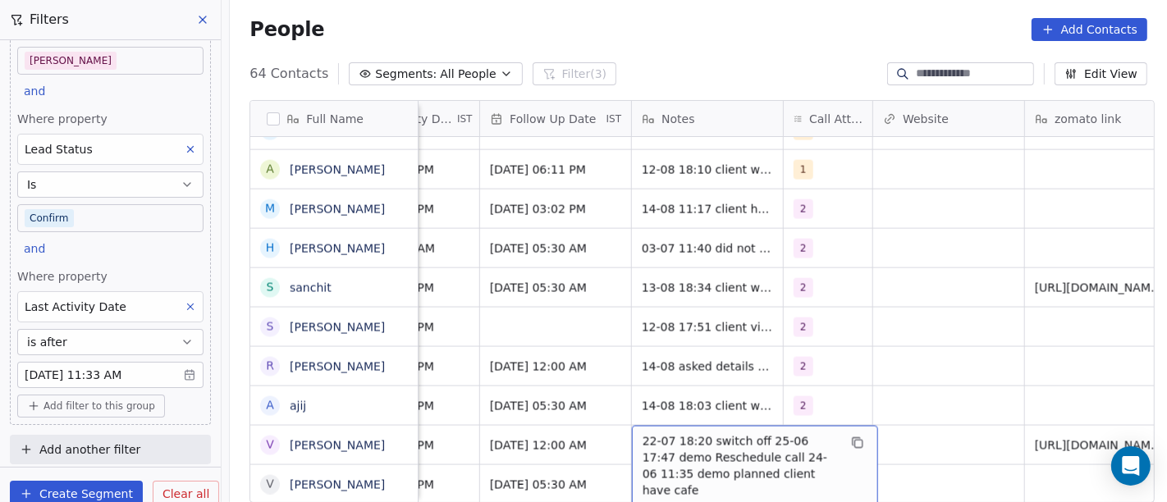
click at [698, 442] on span "22-07 18:20 switch off 25-06 17:47 demo Reschedule call 24-06 11:35 demo planne…" at bounding box center [740, 466] width 195 height 66
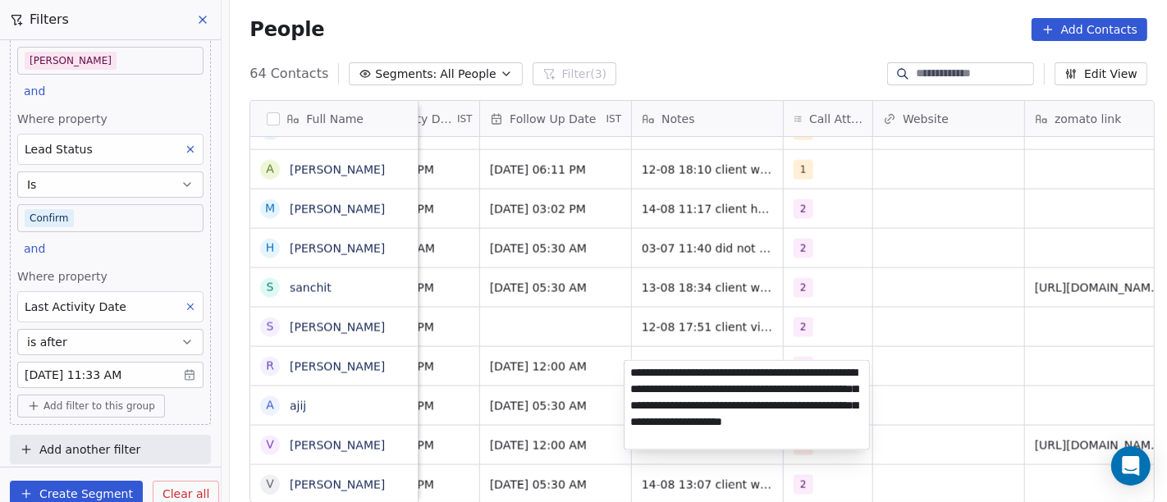
type textarea "**********"
click at [961, 376] on html "On2Cook India Pvt. Ltd. Contacts People Marketing Workflows Campaigns Sales Pip…" at bounding box center [583, 251] width 1167 height 502
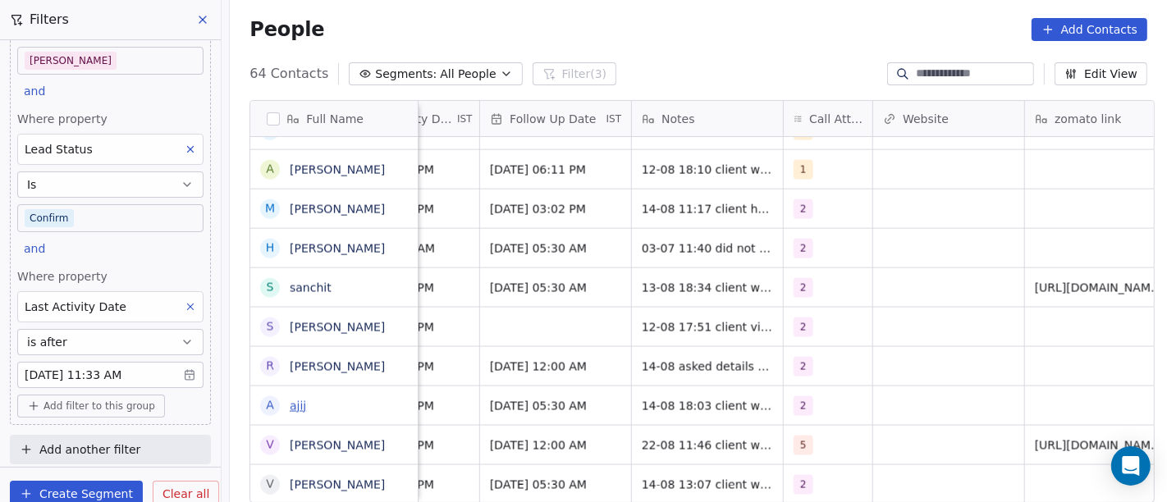
click at [290, 406] on link "ajij" at bounding box center [298, 406] width 16 height 13
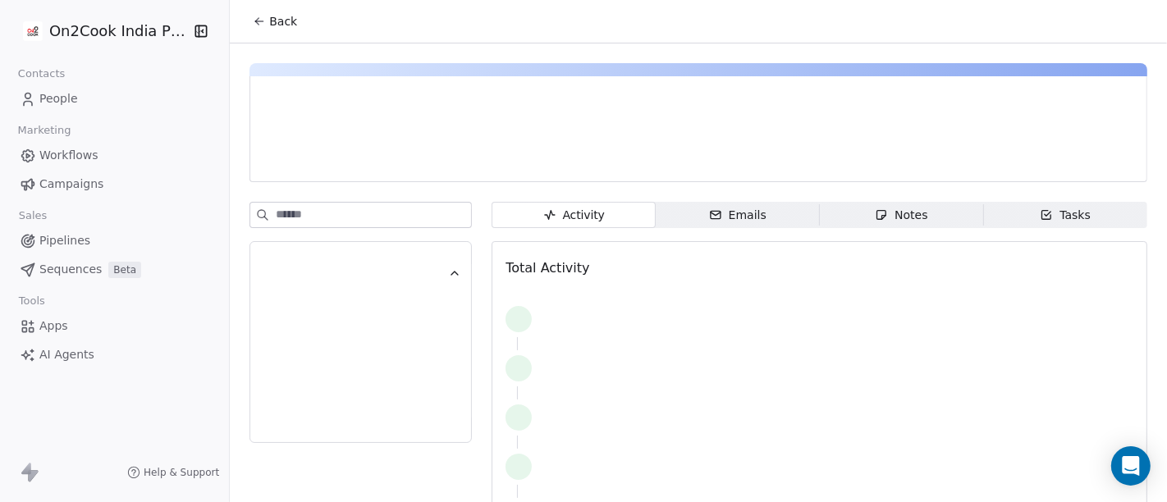
click at [244, 17] on button "Back" at bounding box center [275, 22] width 64 height 30
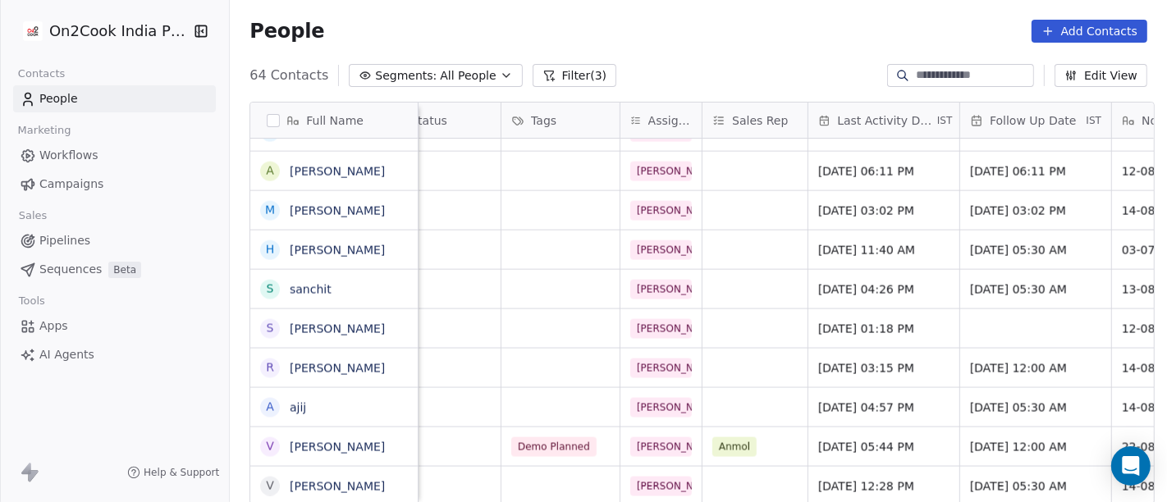
scroll to position [13, 712]
click at [637, 30] on div "People Add Contacts" at bounding box center [699, 31] width 898 height 23
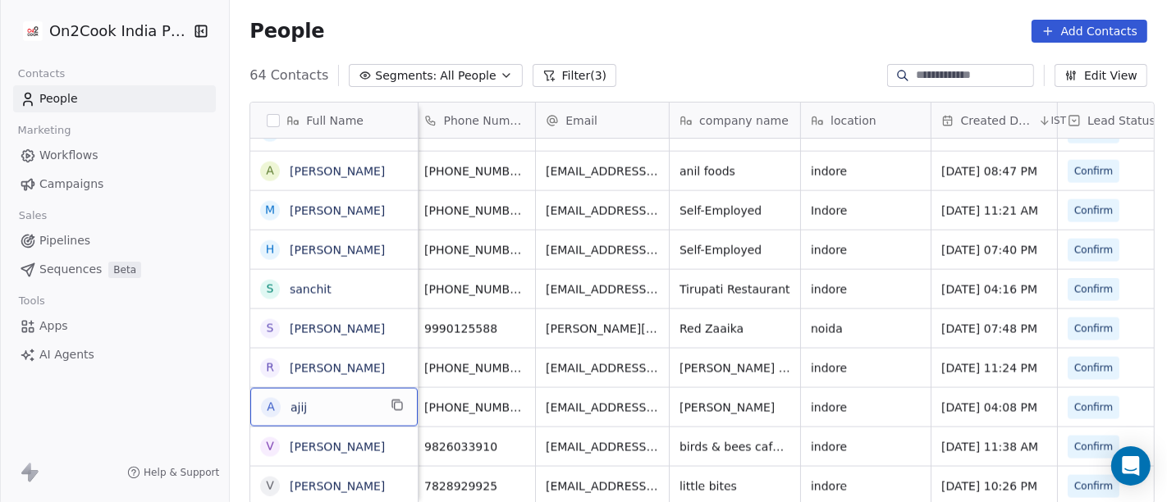
scroll to position [2, 0]
click at [341, 405] on span "ajij" at bounding box center [334, 406] width 87 height 16
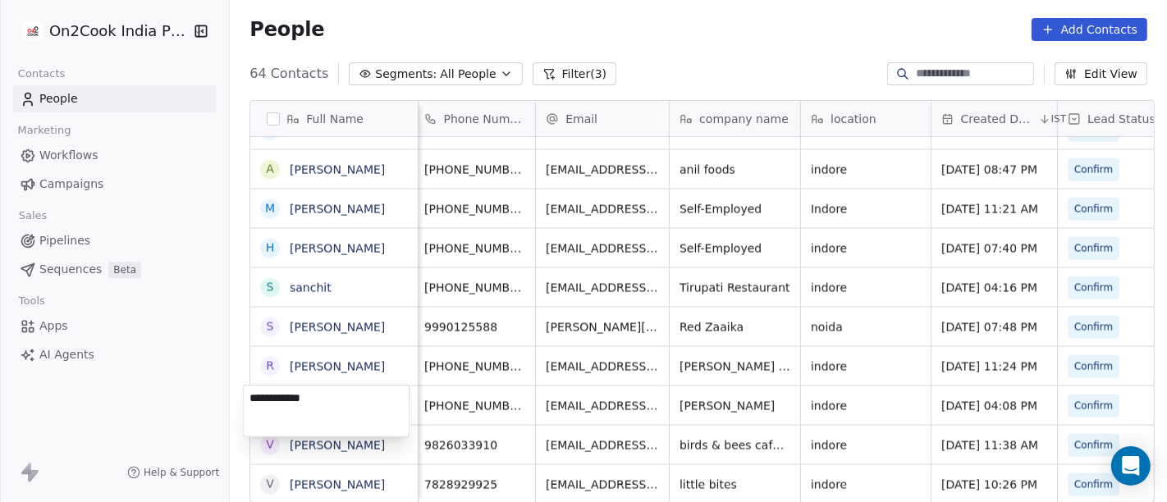
type textarea "**********"
click at [501, 380] on html "On2Cook India Pvt. Ltd. Contacts People Marketing Workflows Campaigns Sales Pip…" at bounding box center [583, 251] width 1167 height 502
click at [510, 391] on html "On2Cook India Pvt. Ltd. Contacts People Marketing Workflows Campaigns Sales Pip…" at bounding box center [583, 251] width 1167 height 502
click at [337, 405] on link "[PERSON_NAME]" at bounding box center [337, 406] width 95 height 13
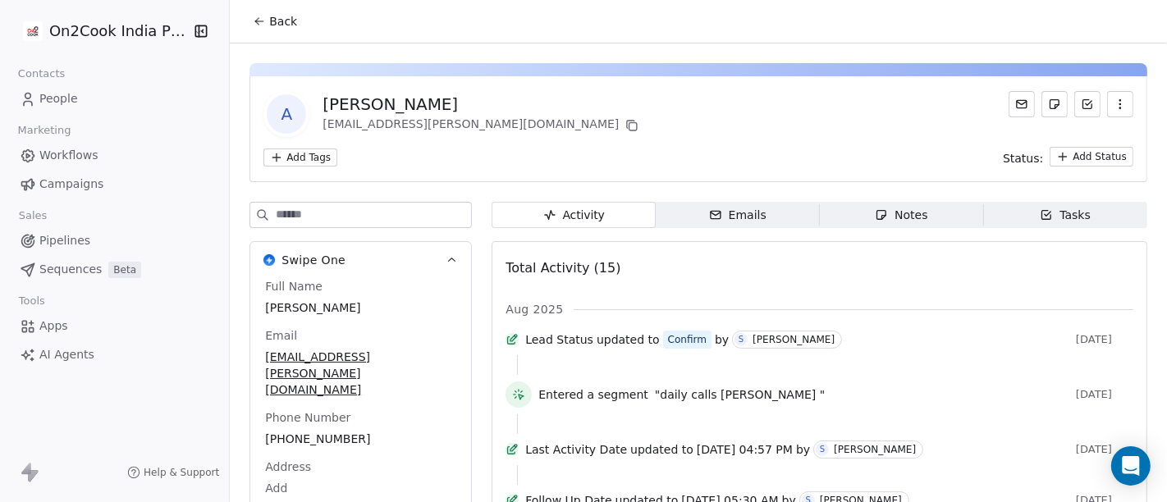
click at [283, 29] on span "Back" at bounding box center [283, 21] width 28 height 16
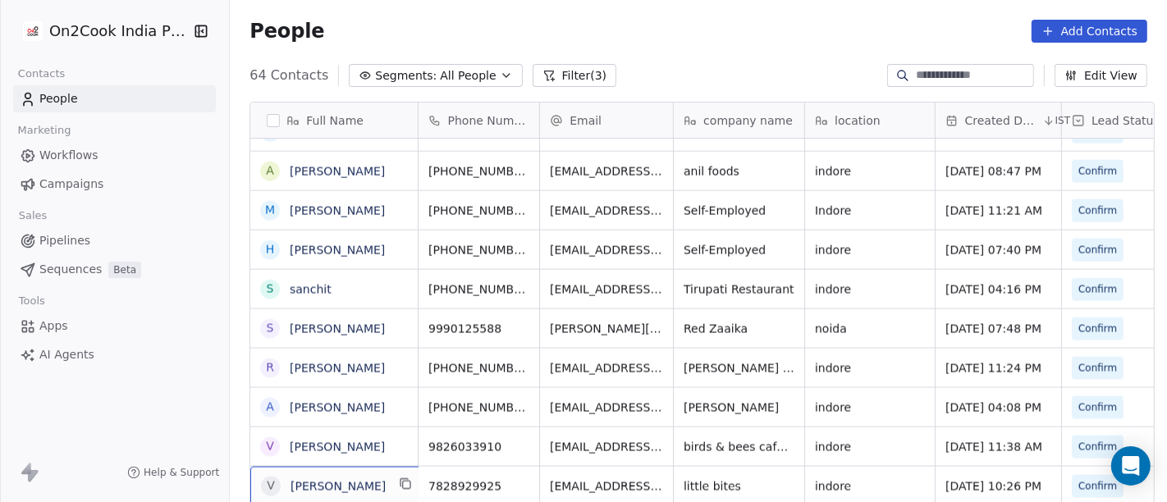
scroll to position [2, 0]
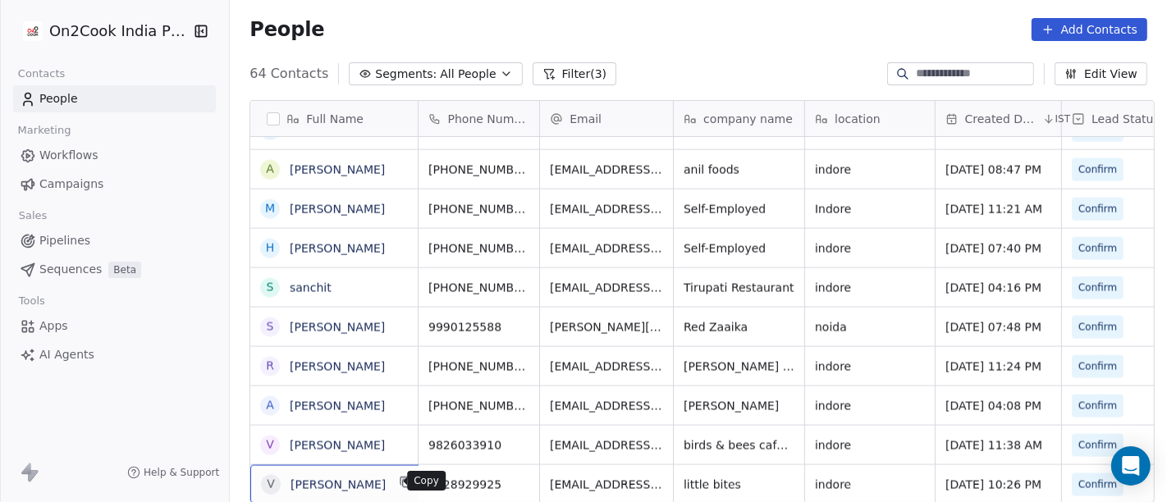
click at [400, 482] on icon "grid" at bounding box center [406, 482] width 13 height 13
click at [515, 482] on icon "grid" at bounding box center [521, 482] width 13 height 13
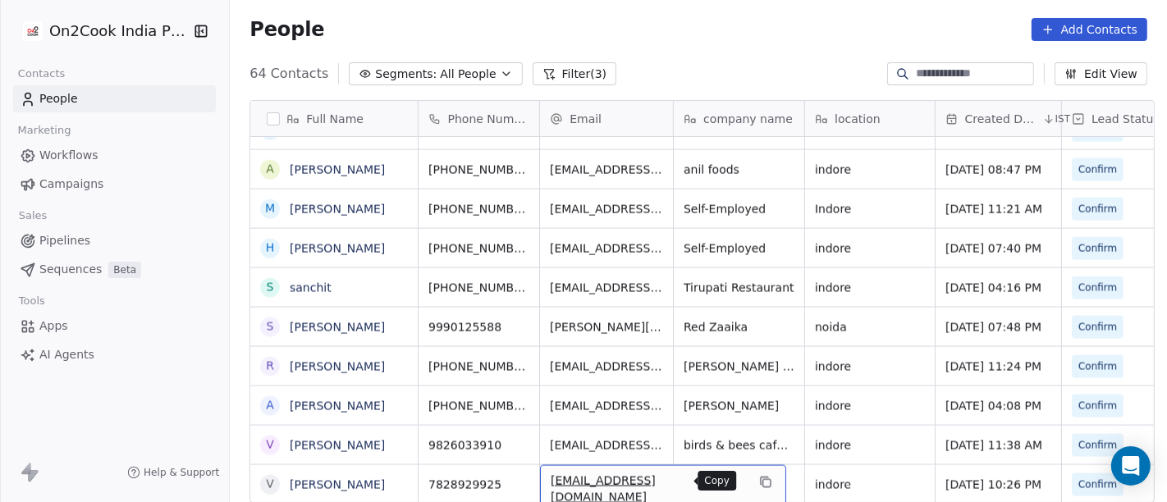
click at [759, 482] on icon "grid" at bounding box center [765, 482] width 13 height 13
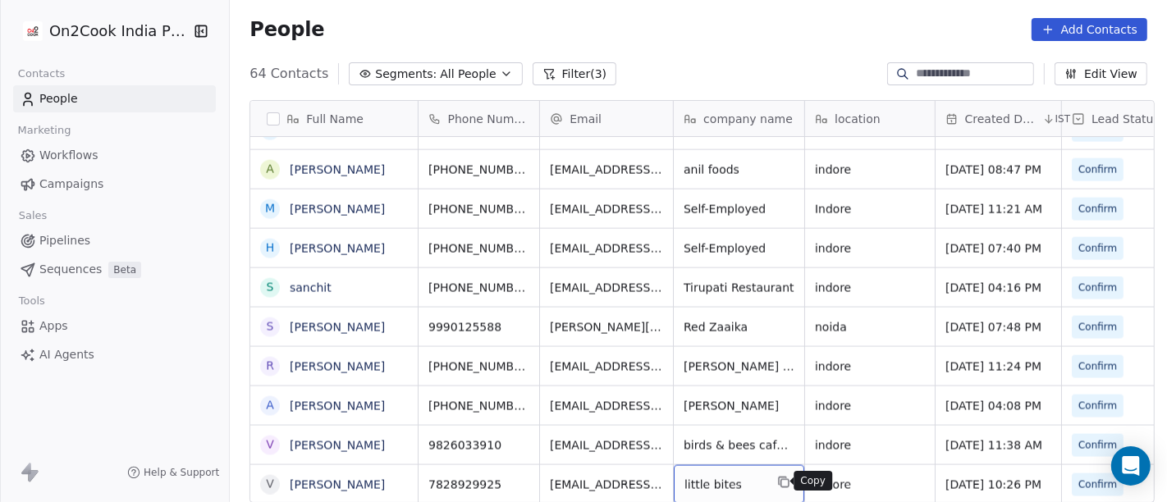
click at [784, 477] on button "grid" at bounding box center [784, 483] width 20 height 20
click at [779, 480] on icon "grid" at bounding box center [782, 481] width 7 height 7
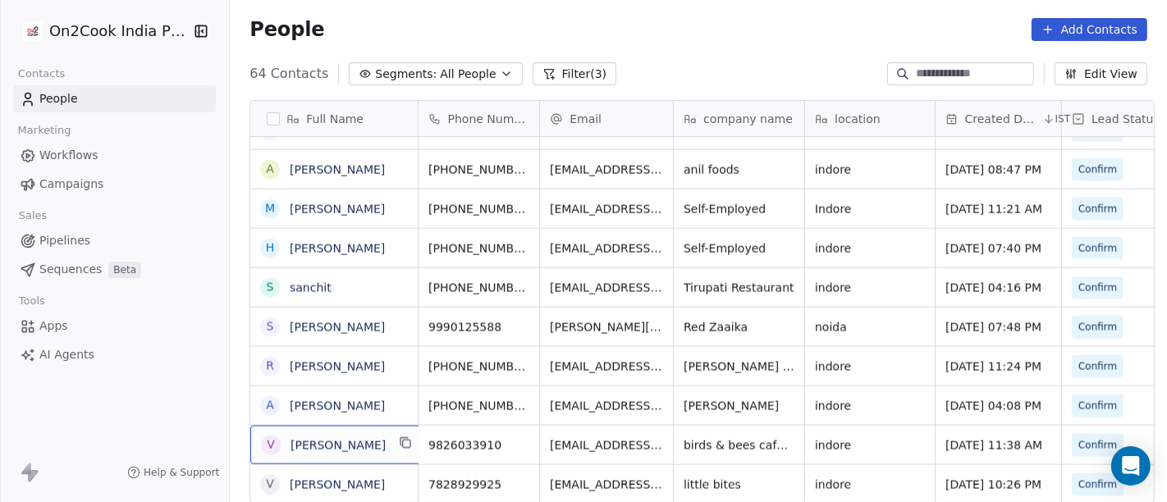
click at [407, 443] on div "V Vinod Porwal" at bounding box center [338, 445] width 176 height 39
click at [400, 444] on icon "grid" at bounding box center [406, 443] width 13 height 13
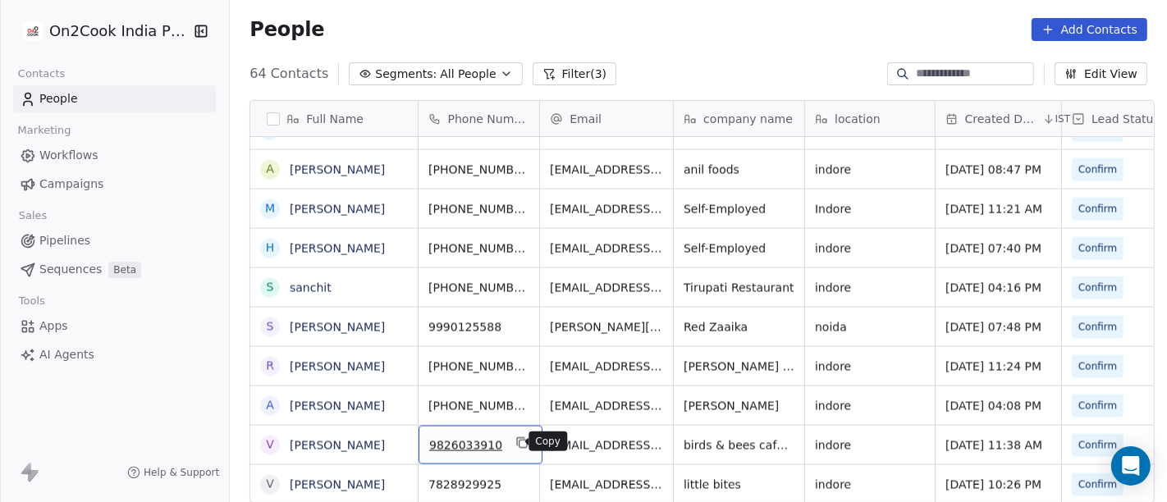
click at [512, 449] on button "grid" at bounding box center [522, 443] width 20 height 20
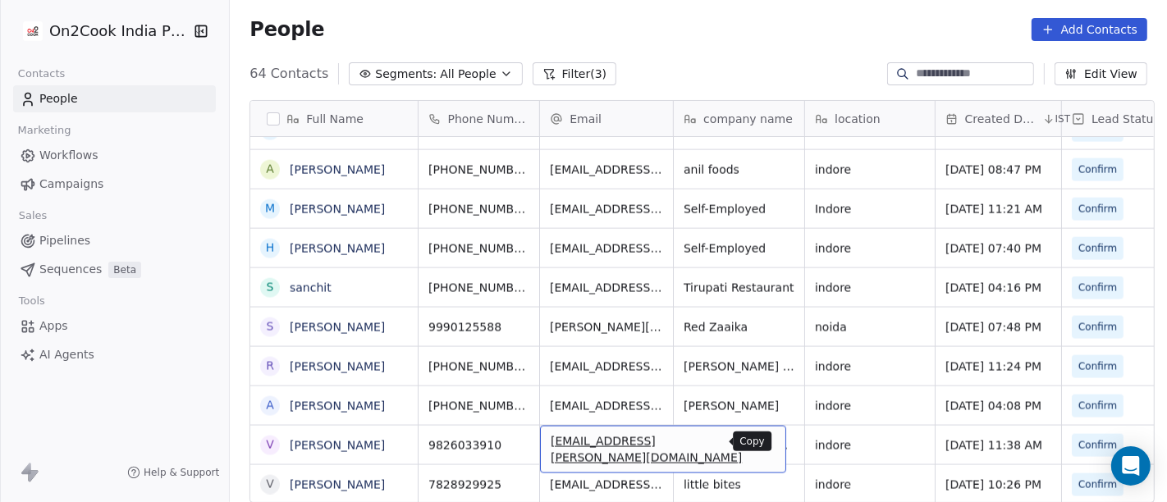
click at [759, 444] on icon "grid" at bounding box center [765, 443] width 13 height 13
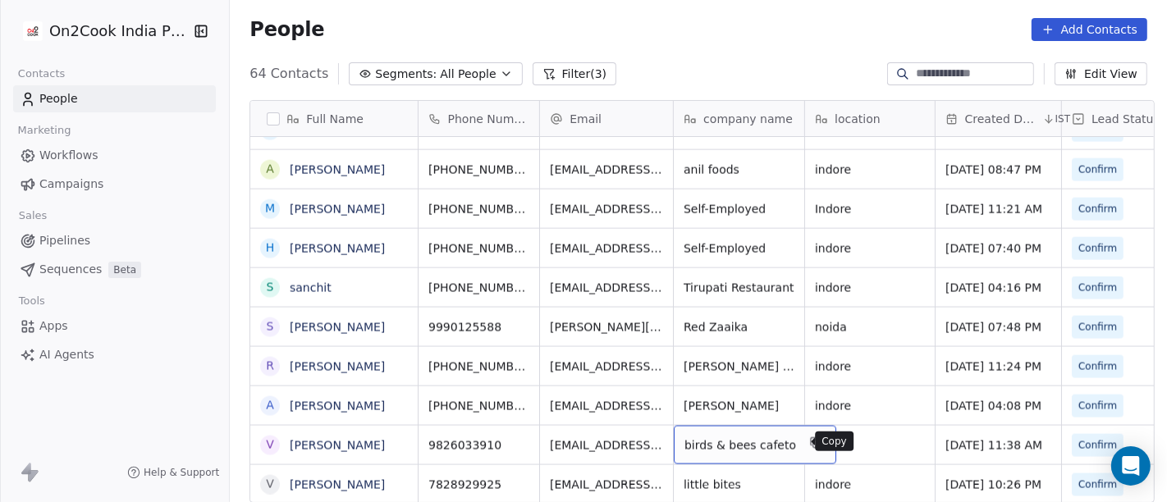
click at [806, 445] on button "grid" at bounding box center [816, 443] width 20 height 20
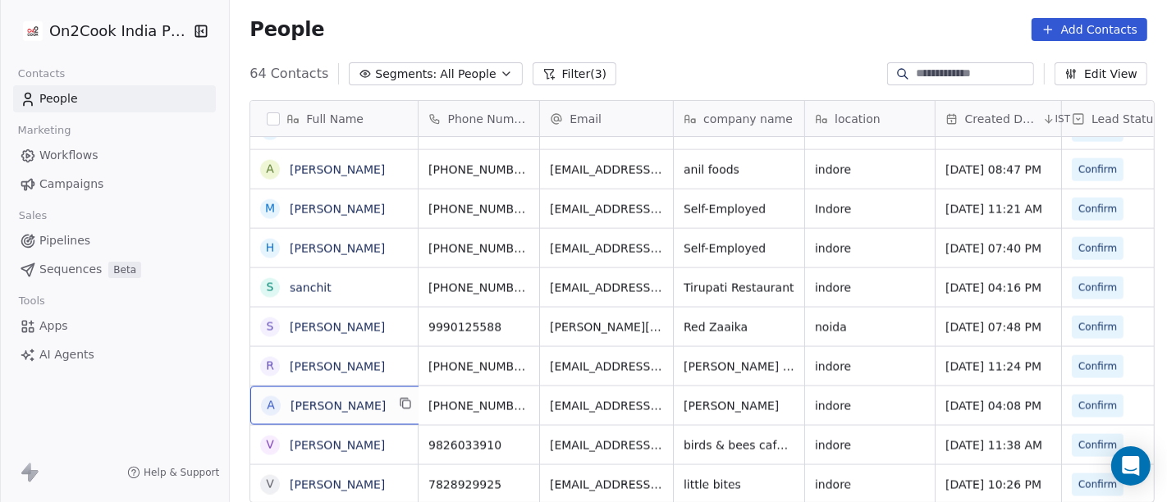
click at [403, 406] on div "a ajij multani" at bounding box center [338, 406] width 176 height 39
click at [400, 405] on icon "grid" at bounding box center [406, 403] width 13 height 13
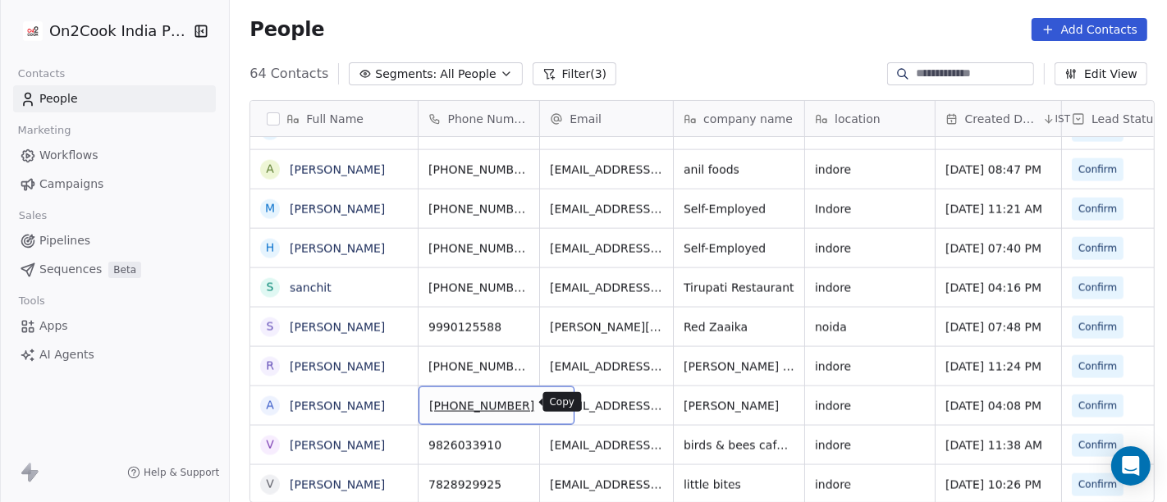
click at [548, 398] on icon "grid" at bounding box center [554, 403] width 13 height 13
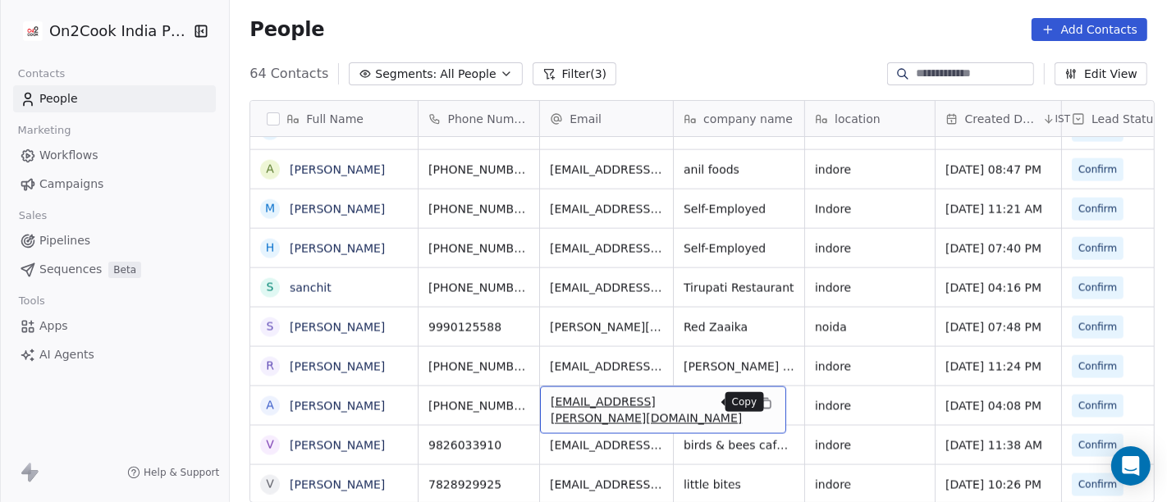
click at [763, 405] on icon "grid" at bounding box center [766, 404] width 7 height 7
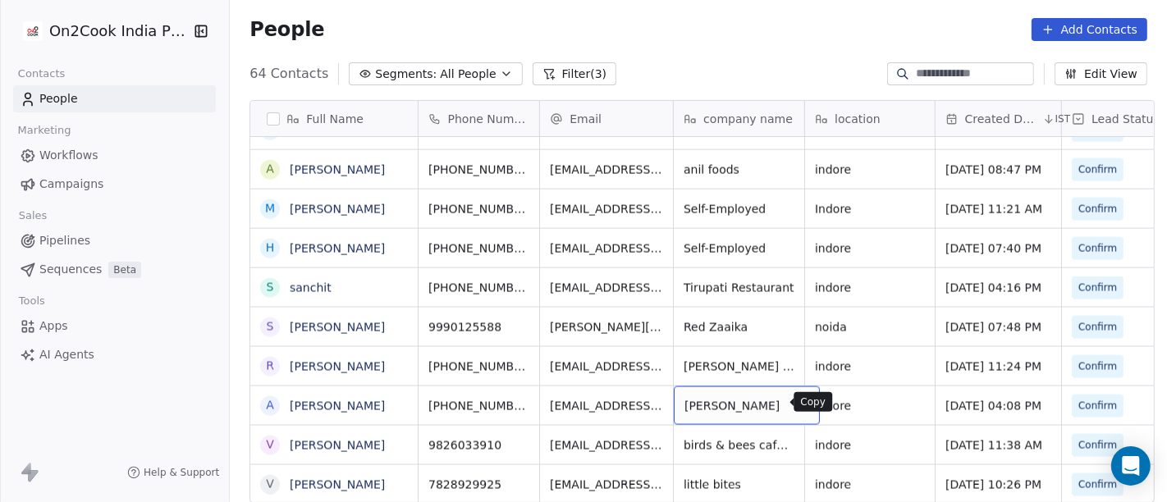
click at [794, 397] on icon "grid" at bounding box center [800, 403] width 13 height 13
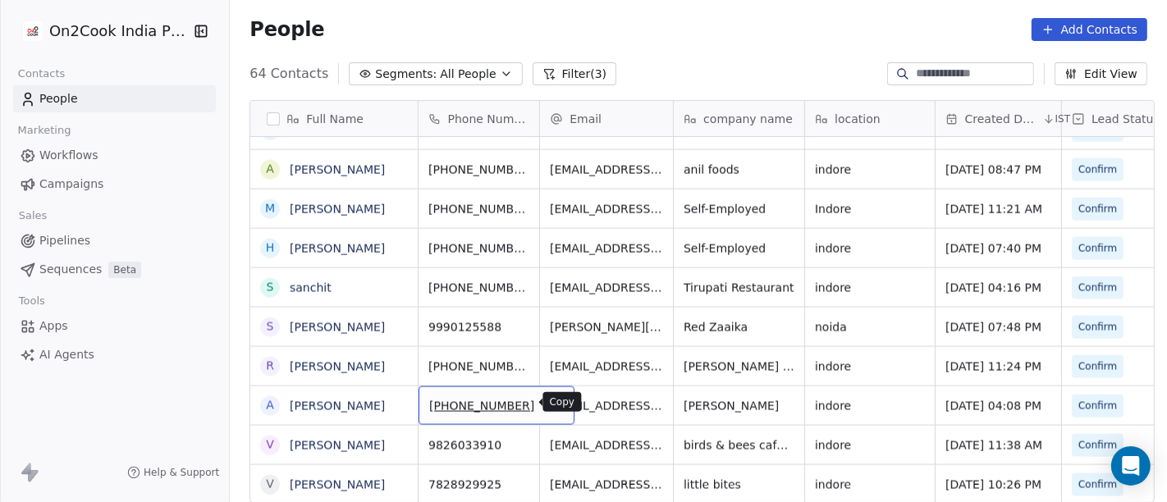
drag, startPoint x: 527, startPoint y: 396, endPoint x: 543, endPoint y: 309, distance: 87.6
click at [548, 397] on icon "grid" at bounding box center [554, 403] width 13 height 13
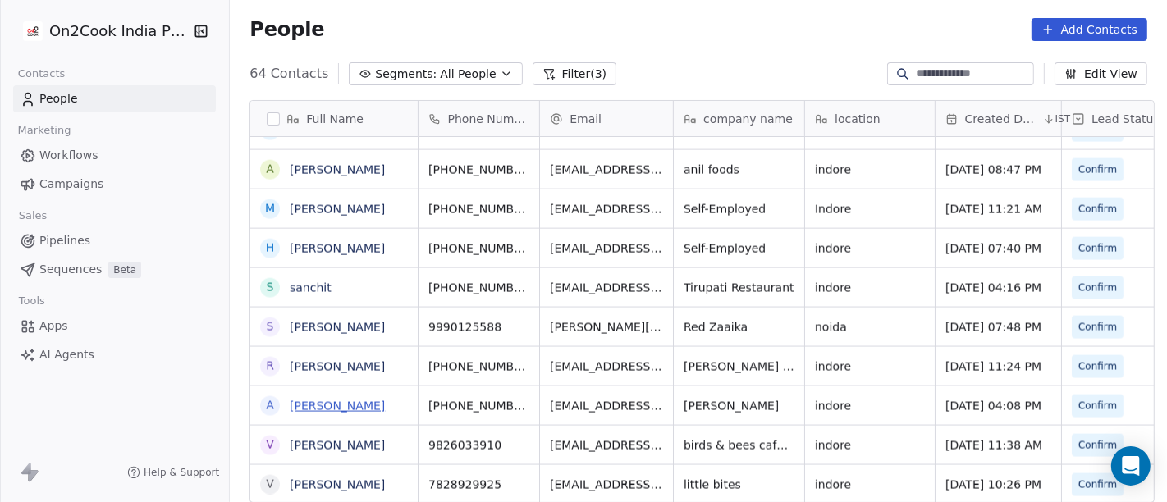
click at [305, 405] on link "ajij multani" at bounding box center [337, 406] width 95 height 13
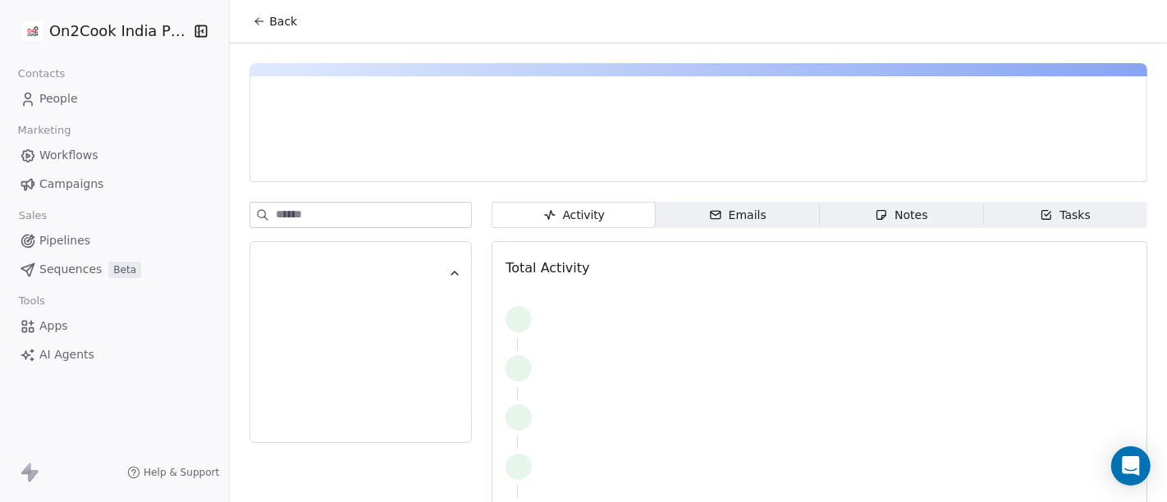
click at [254, 17] on icon at bounding box center [259, 21] width 13 height 13
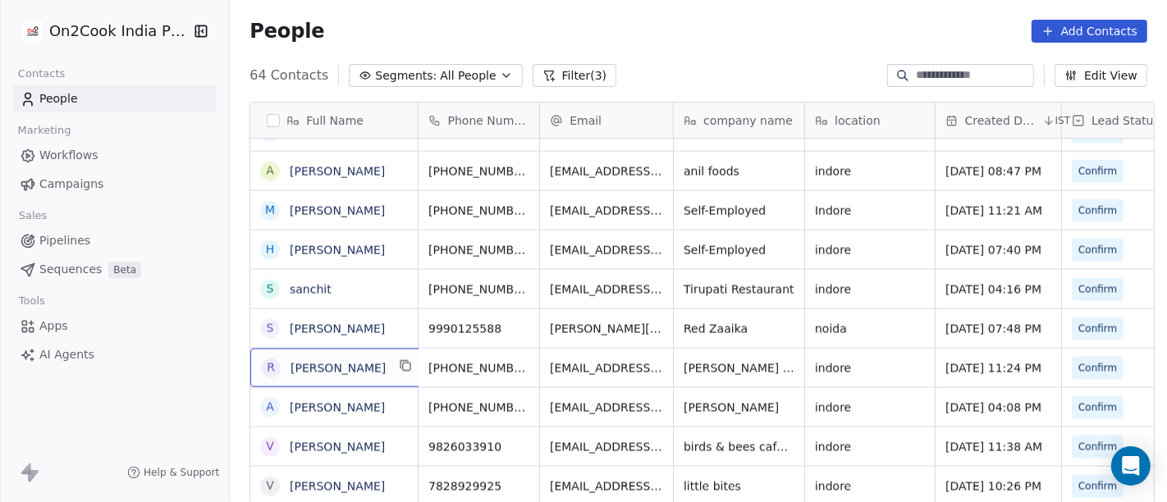
scroll to position [2, 0]
click at [401, 362] on div "R Ravi Gupta" at bounding box center [338, 366] width 176 height 39
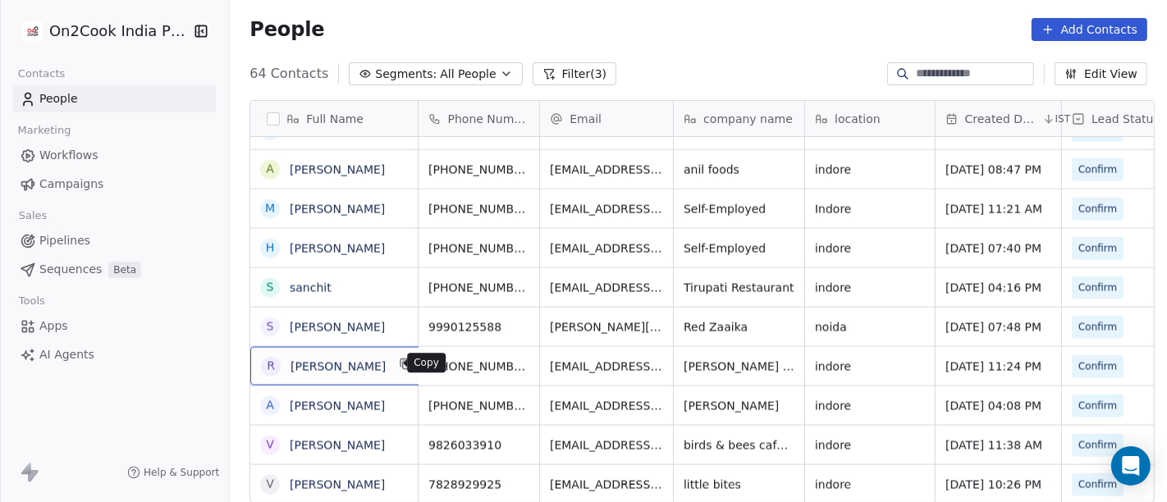
click at [403, 362] on icon "grid" at bounding box center [406, 365] width 7 height 7
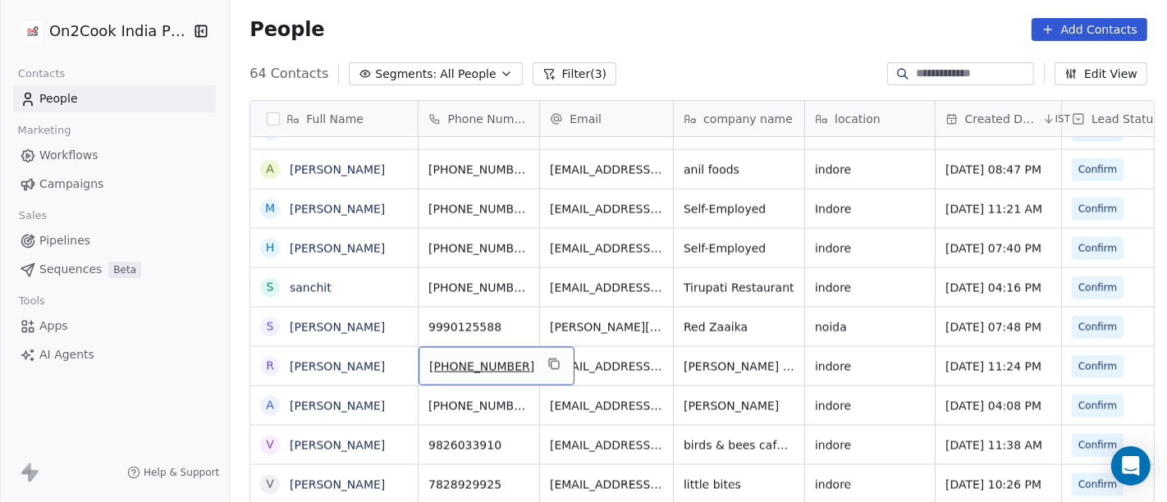
click at [458, 359] on span "+917879999633" at bounding box center [481, 367] width 105 height 16
click at [451, 370] on input "**********" at bounding box center [478, 366] width 129 height 33
click at [443, 365] on input "**********" at bounding box center [478, 366] width 129 height 33
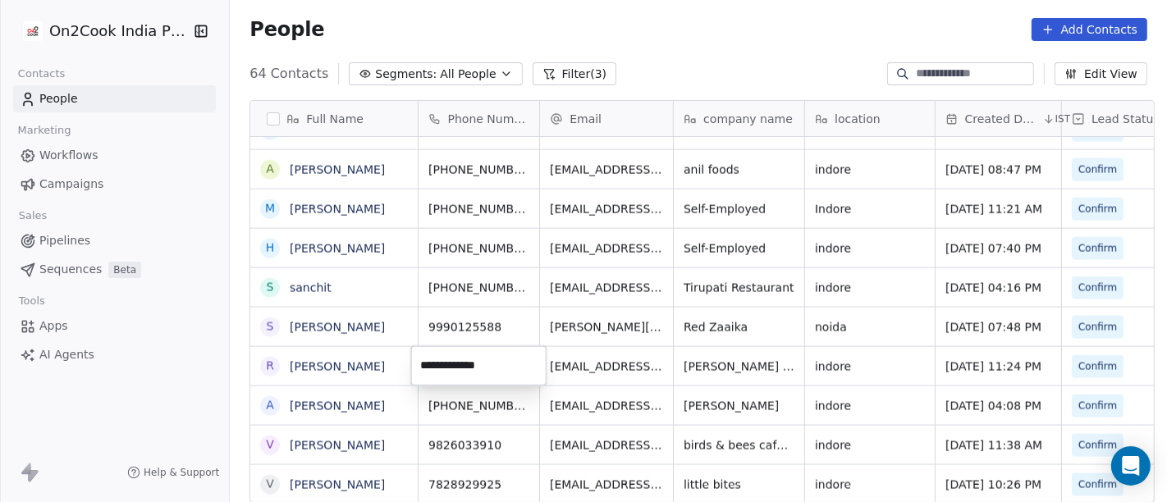
click at [602, 371] on html "On2Cook India Pvt. Ltd. Contacts People Marketing Workflows Campaigns Sales Pip…" at bounding box center [583, 251] width 1167 height 502
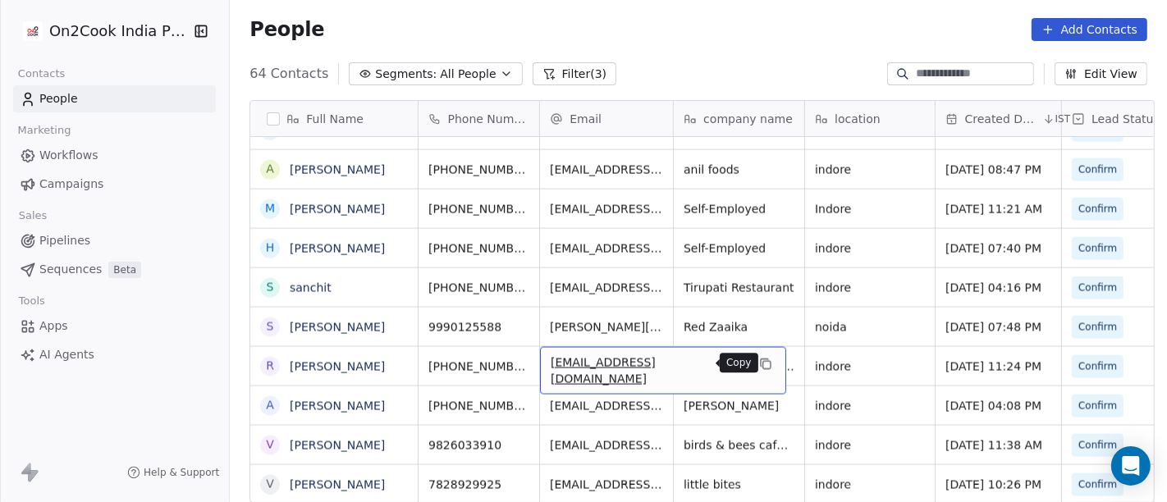
click at [759, 369] on icon "grid" at bounding box center [765, 364] width 13 height 13
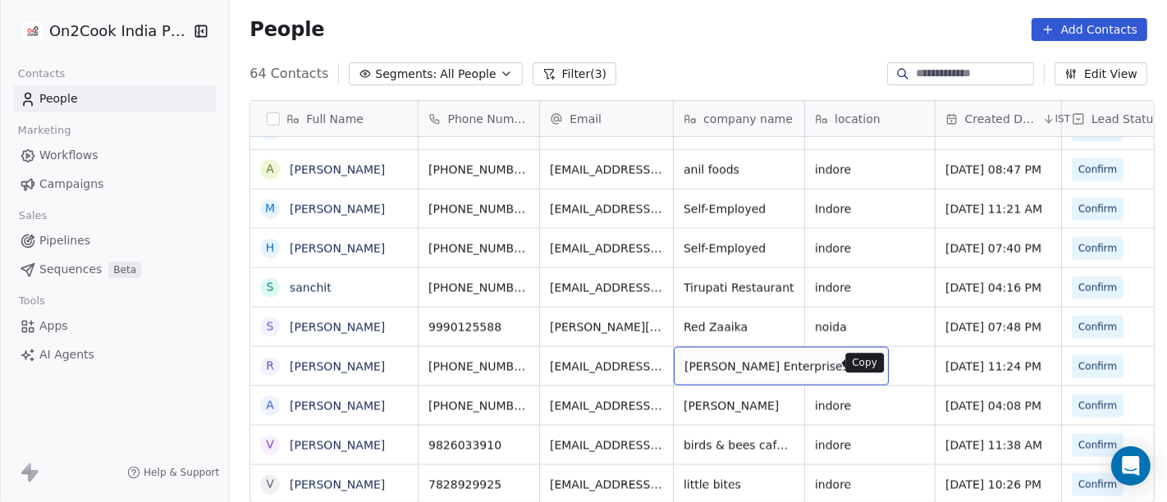
click at [862, 360] on icon "grid" at bounding box center [868, 364] width 13 height 13
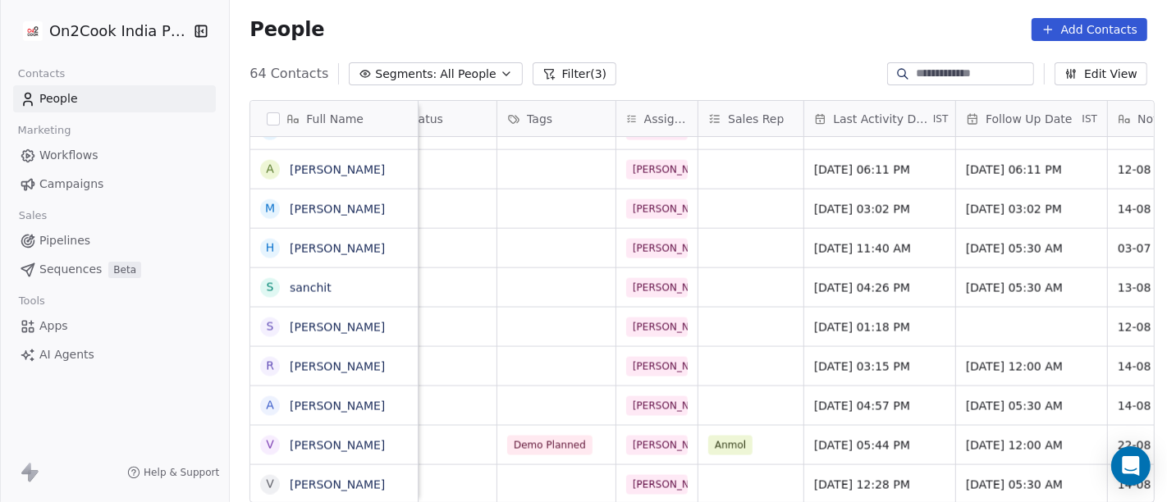
scroll to position [14, 747]
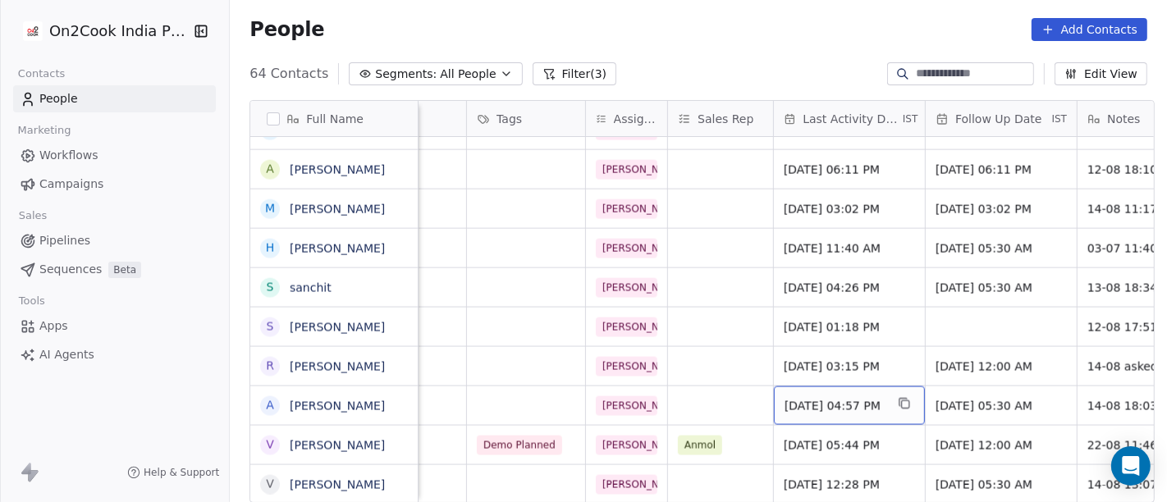
click at [835, 398] on span "Aug 14, 2025 04:57 PM" at bounding box center [835, 406] width 100 height 16
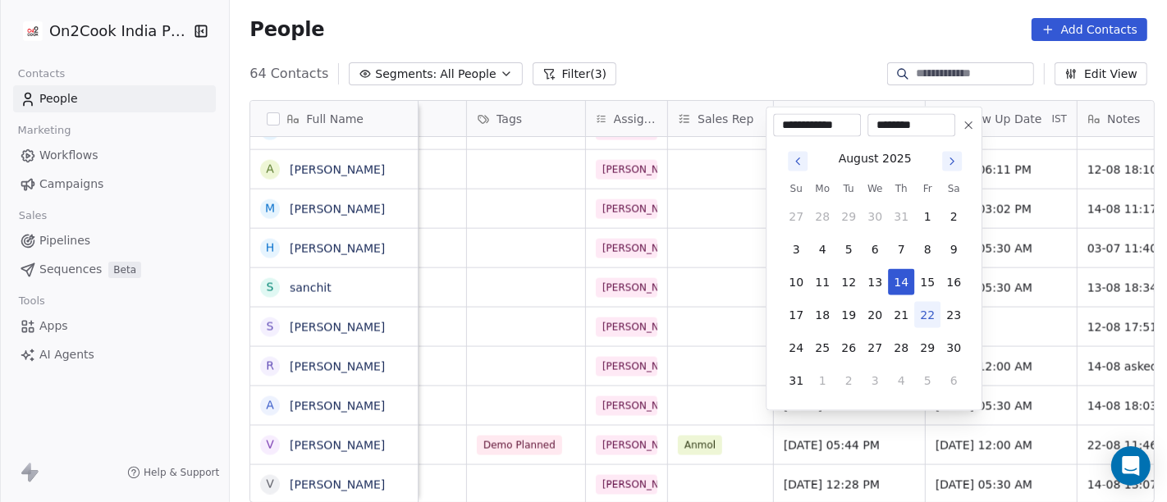
click at [932, 313] on button "22" at bounding box center [927, 315] width 26 height 26
type input "**********"
click at [588, 334] on html "On2Cook India Pvt. Ltd. Contacts People Marketing Workflows Campaigns Sales Pip…" at bounding box center [583, 251] width 1167 height 502
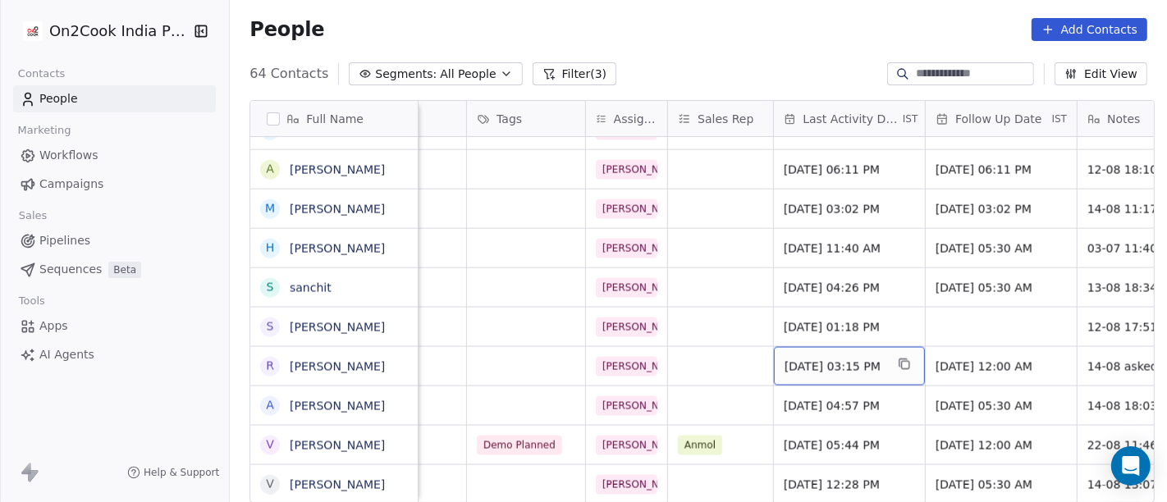
click at [854, 347] on div "Aug 14, 2025 03:15 PM" at bounding box center [849, 366] width 151 height 39
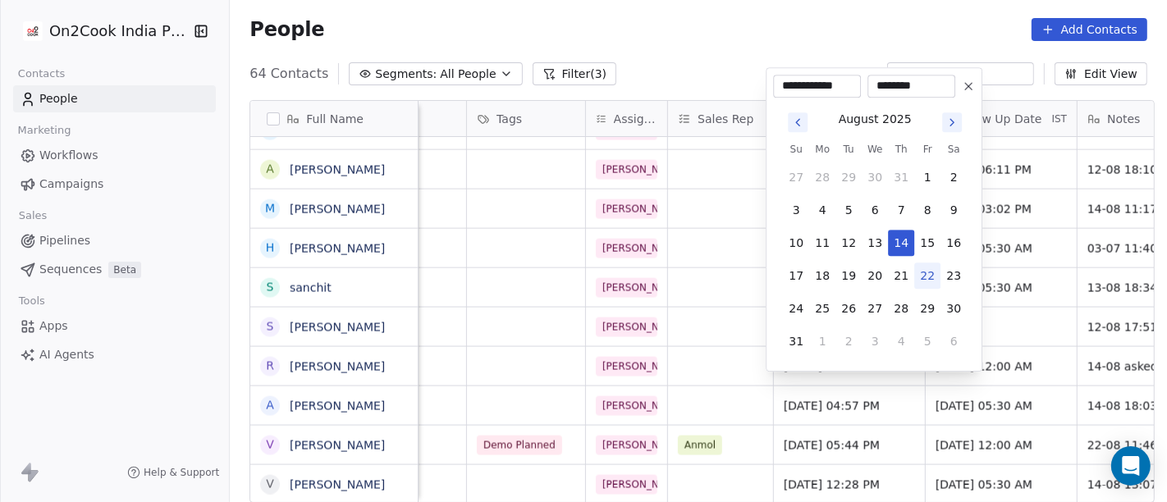
click at [928, 282] on button "22" at bounding box center [927, 276] width 26 height 26
type input "**********"
click at [722, 289] on html "On2Cook India Pvt. Ltd. Contacts People Marketing Workflows Campaigns Sales Pip…" at bounding box center [583, 251] width 1167 height 502
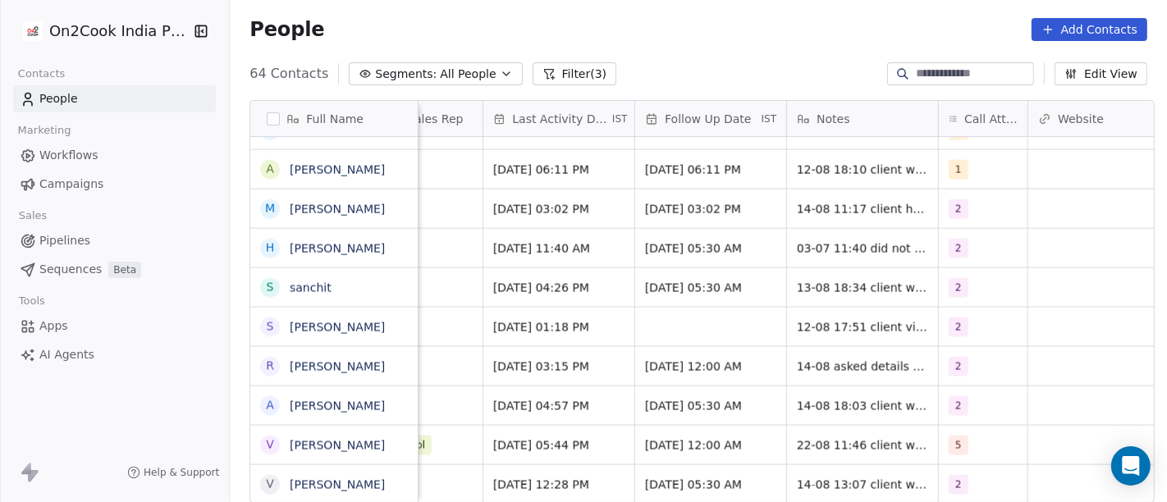
scroll to position [14, 1041]
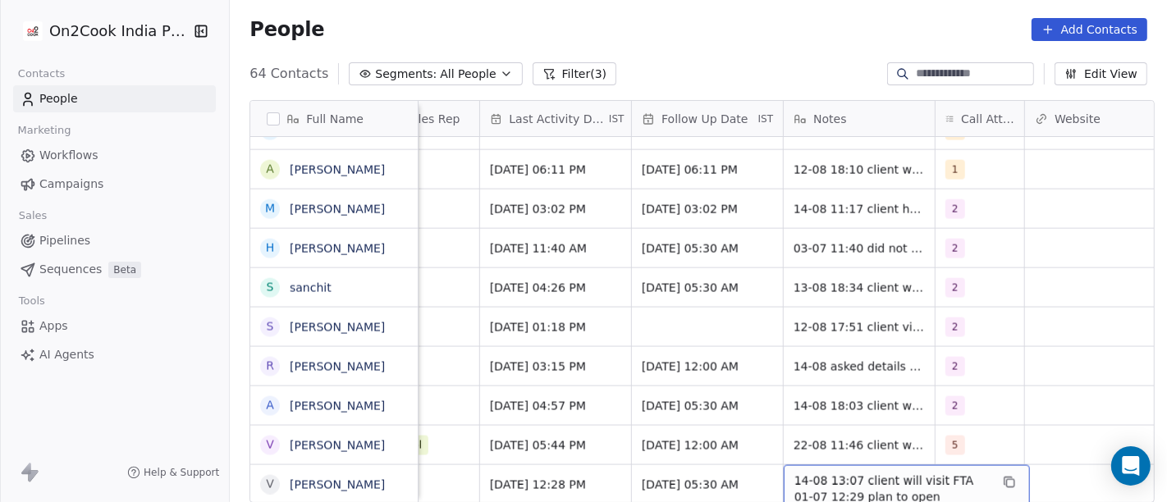
click at [886, 473] on span "14-08 13:07 client will visit FTA 01-07 12:29 plan to open commercial kitchen i…" at bounding box center [892, 497] width 195 height 49
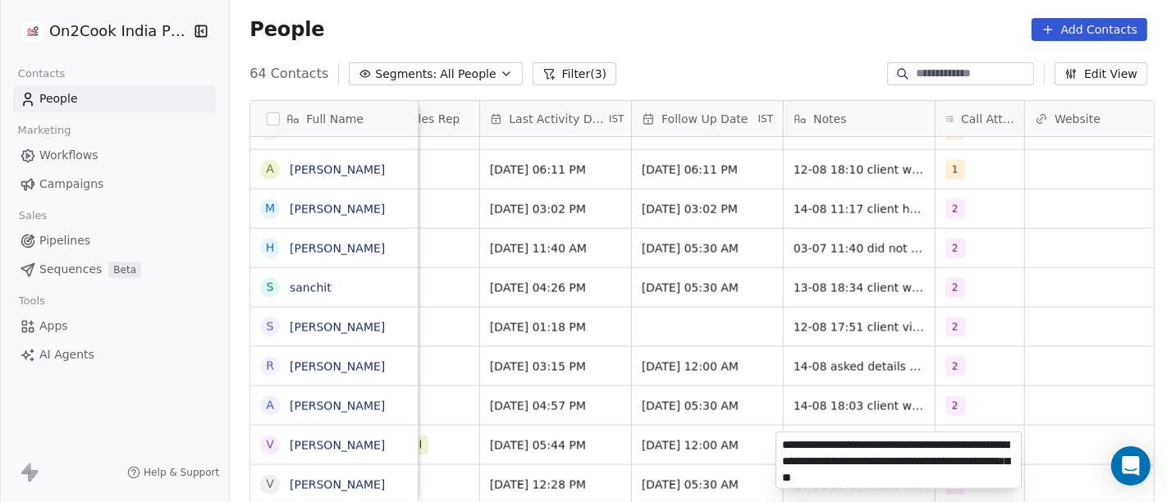
type textarea "**********"
click at [973, 363] on html "On2Cook India Pvt. Ltd. Contacts People Marketing Workflows Campaigns Sales Pip…" at bounding box center [583, 251] width 1167 height 502
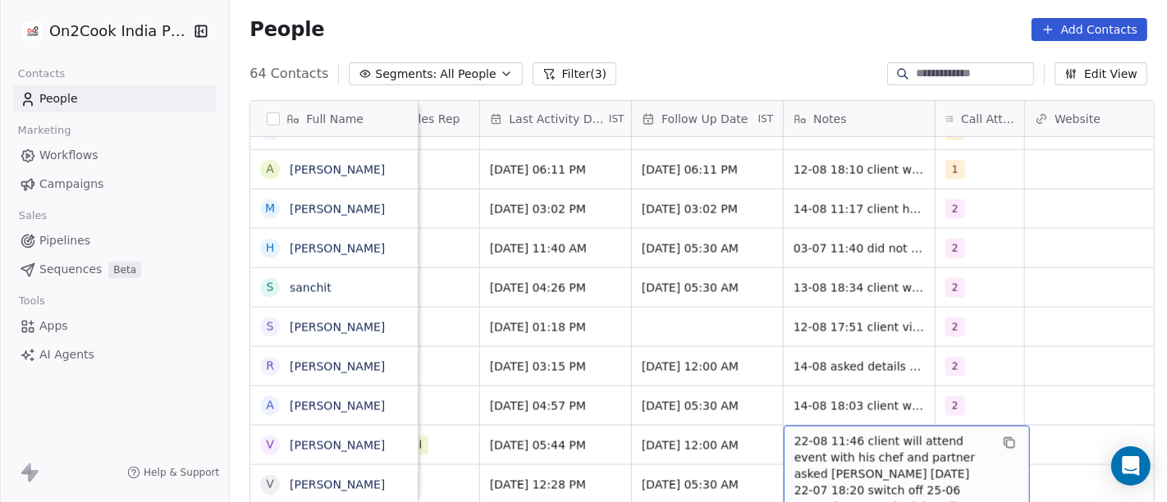
click at [828, 433] on span "22-08 11:46 client will attend event with his chef and partner asked reminder o…" at bounding box center [892, 490] width 195 height 115
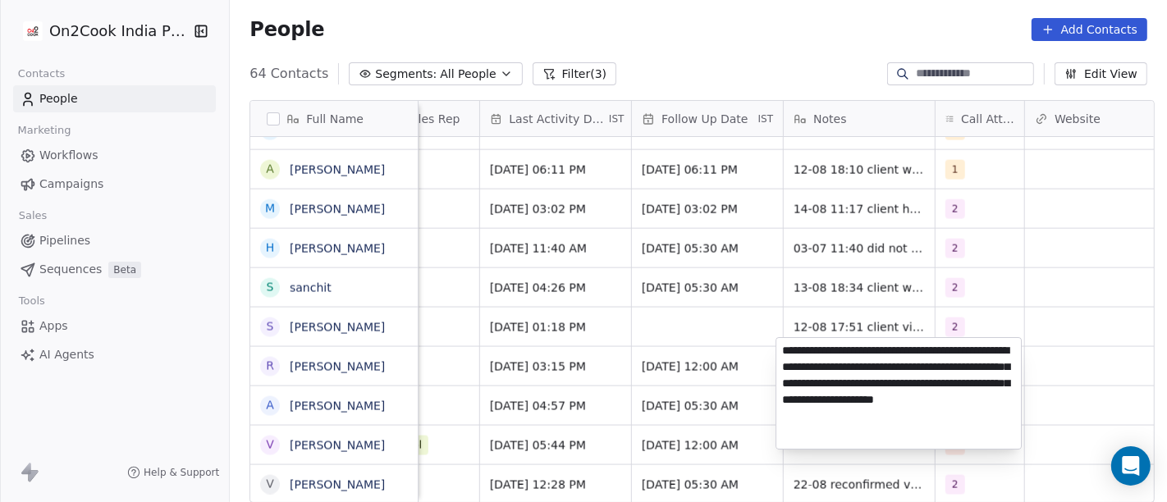
click at [1025, 279] on html "On2Cook India Pvt. Ltd. Contacts People Marketing Workflows Campaigns Sales Pip…" at bounding box center [583, 251] width 1167 height 502
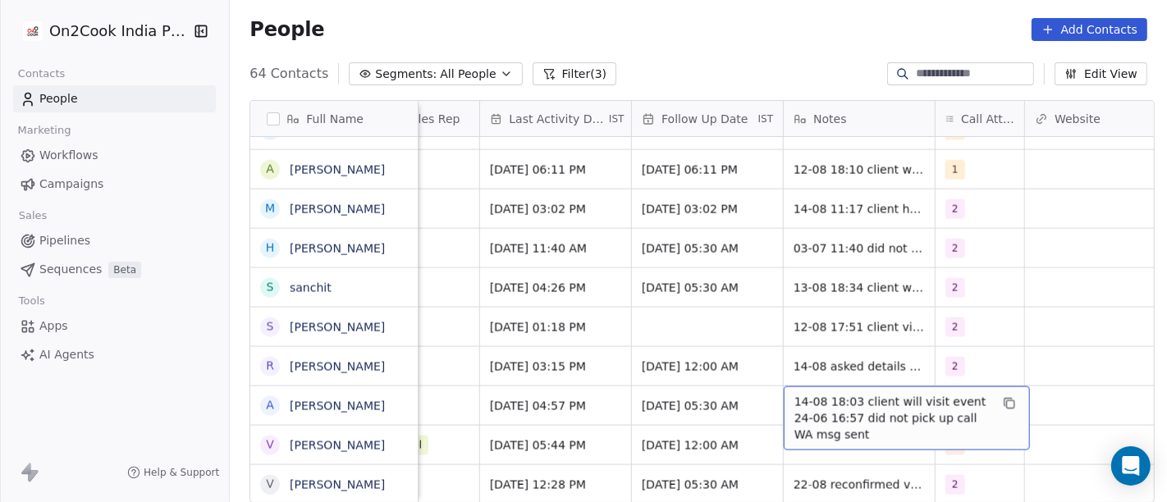
click at [811, 387] on div "14-08 18:03 client will visit event 24-06 16:57 did not pick up call WA msg sent" at bounding box center [907, 419] width 246 height 64
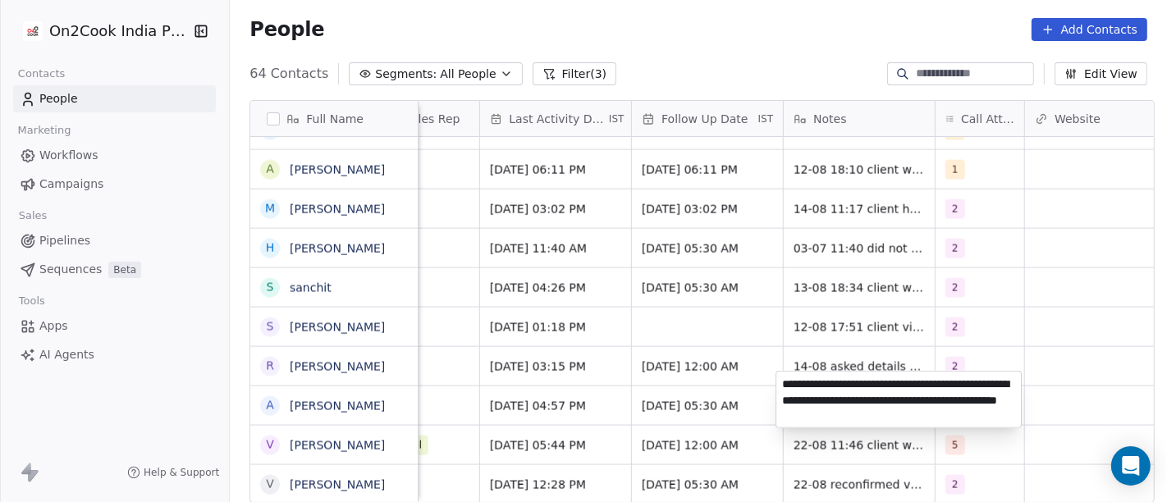
type textarea "**********"
click at [1054, 230] on html "On2Cook India Pvt. Ltd. Contacts People Marketing Workflows Campaigns Sales Pip…" at bounding box center [583, 251] width 1167 height 502
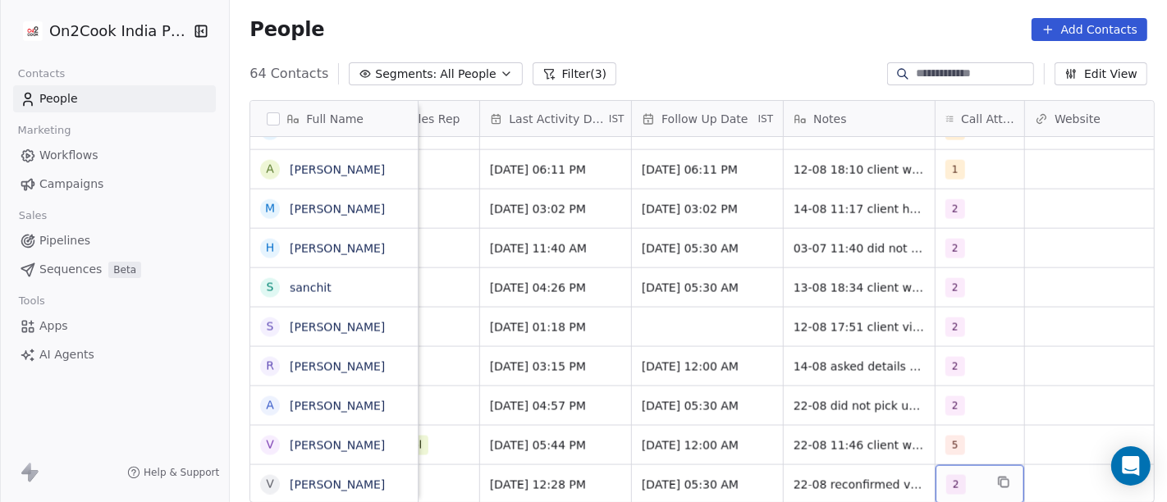
click at [965, 475] on div "2" at bounding box center [965, 485] width 38 height 20
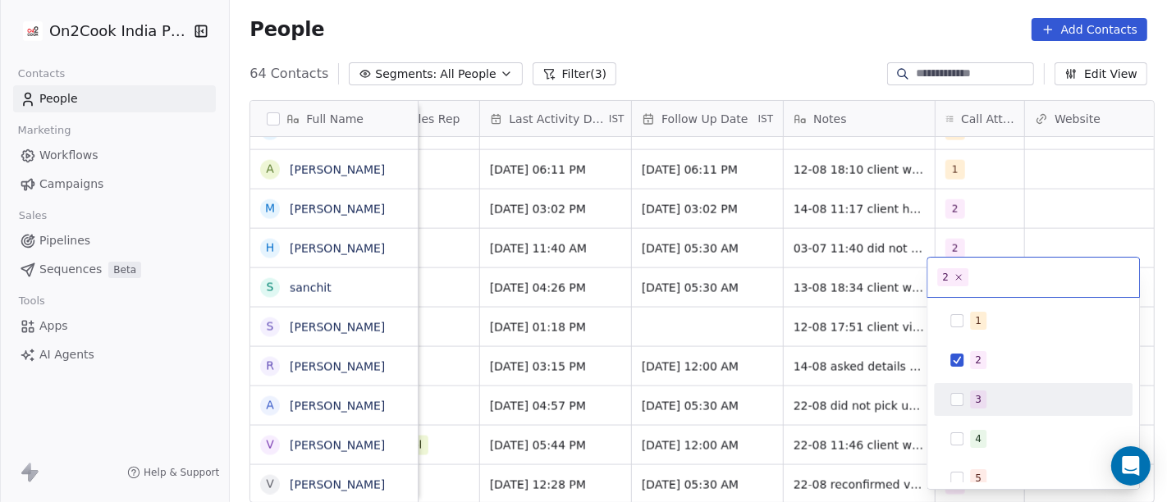
click at [994, 398] on div "3" at bounding box center [1043, 400] width 146 height 18
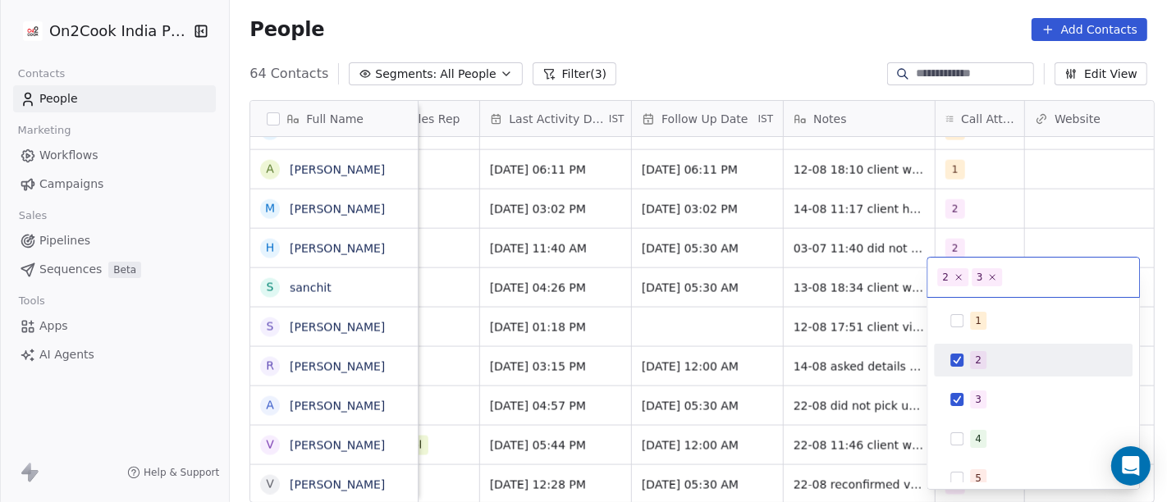
click at [972, 362] on span "2" at bounding box center [978, 360] width 16 height 18
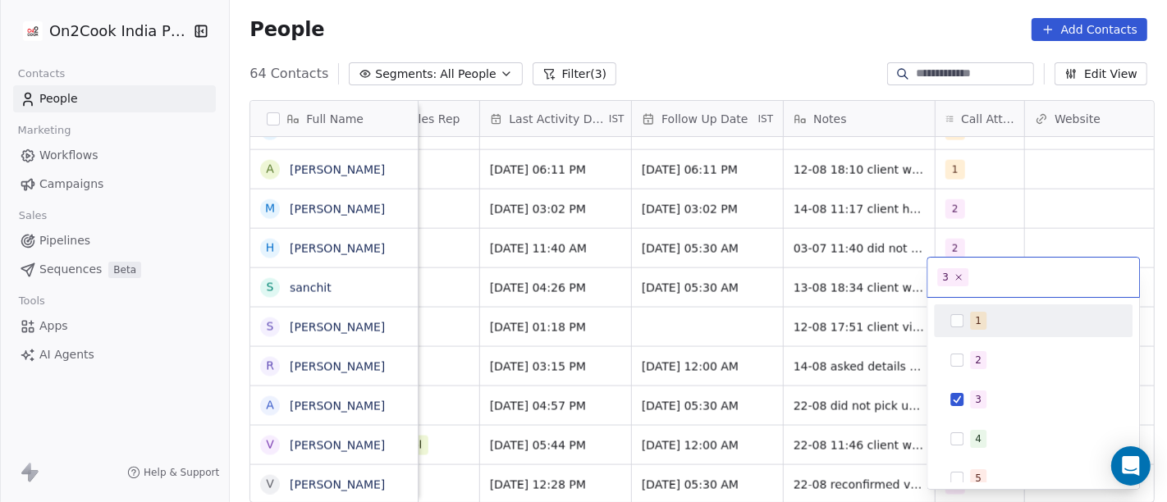
click at [1043, 223] on html "On2Cook India Pvt. Ltd. Contacts People Marketing Workflows Campaigns Sales Pip…" at bounding box center [583, 251] width 1167 height 502
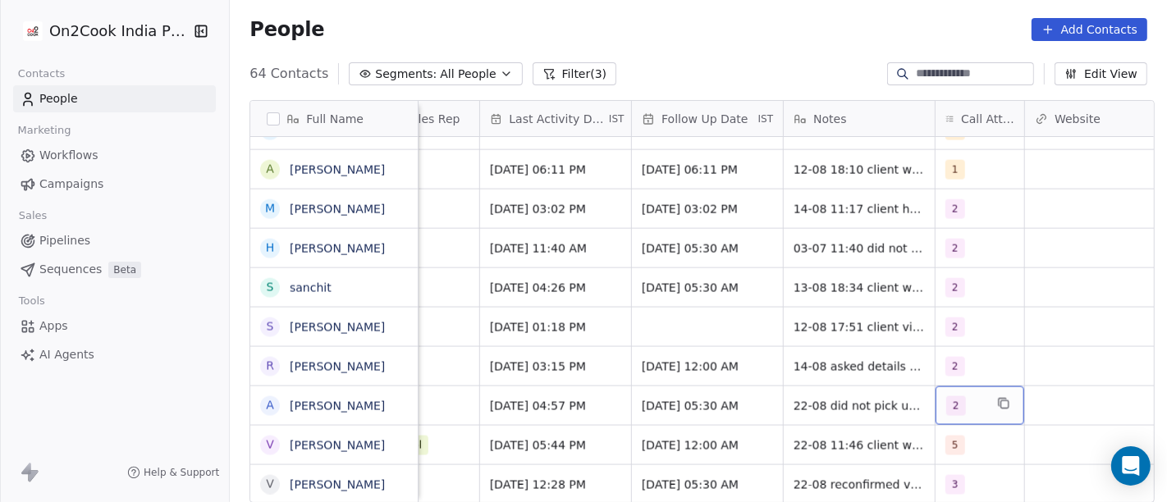
click at [975, 409] on div "2" at bounding box center [980, 406] width 89 height 39
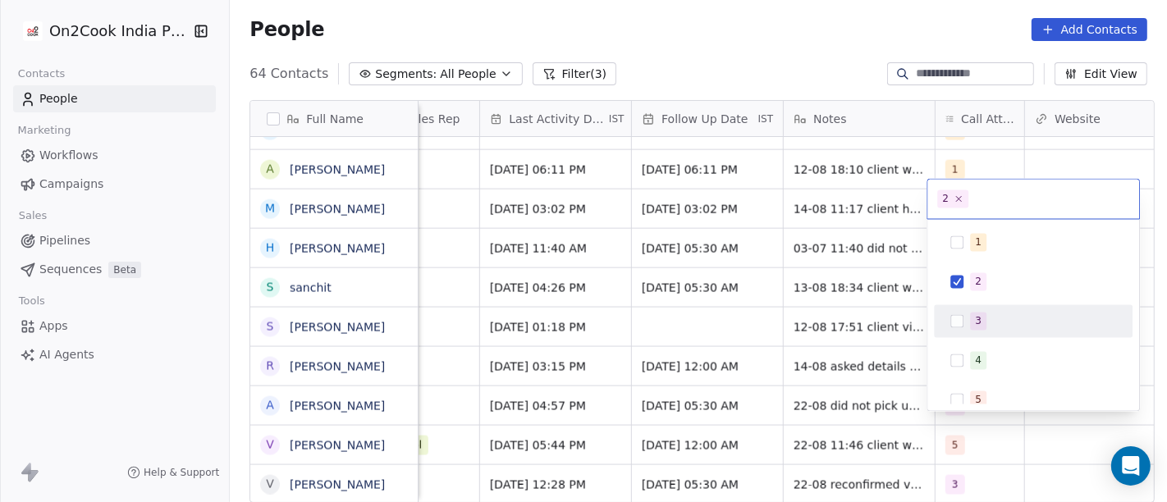
click at [970, 322] on span "3" at bounding box center [978, 322] width 16 height 18
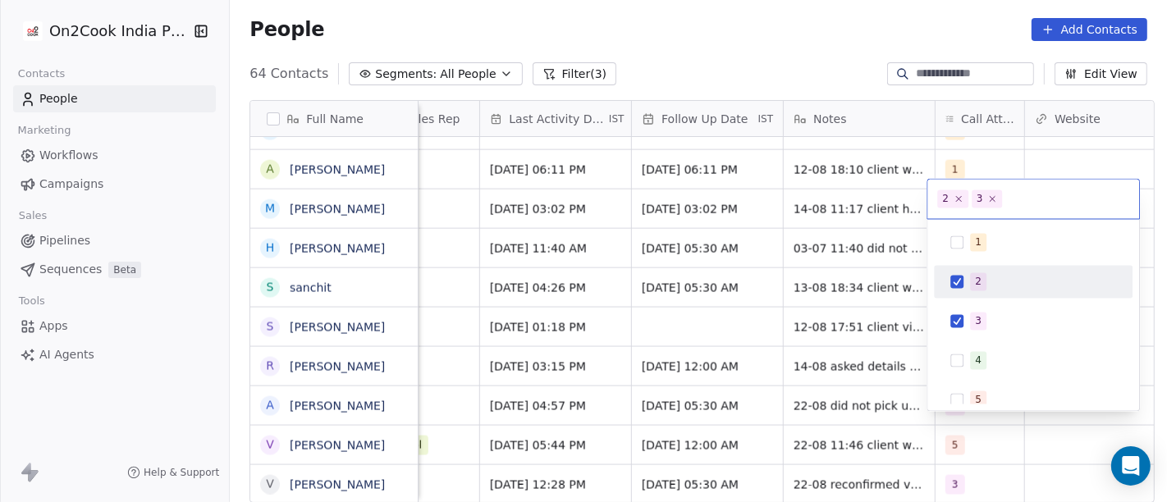
click at [967, 285] on div "2" at bounding box center [1033, 282] width 185 height 26
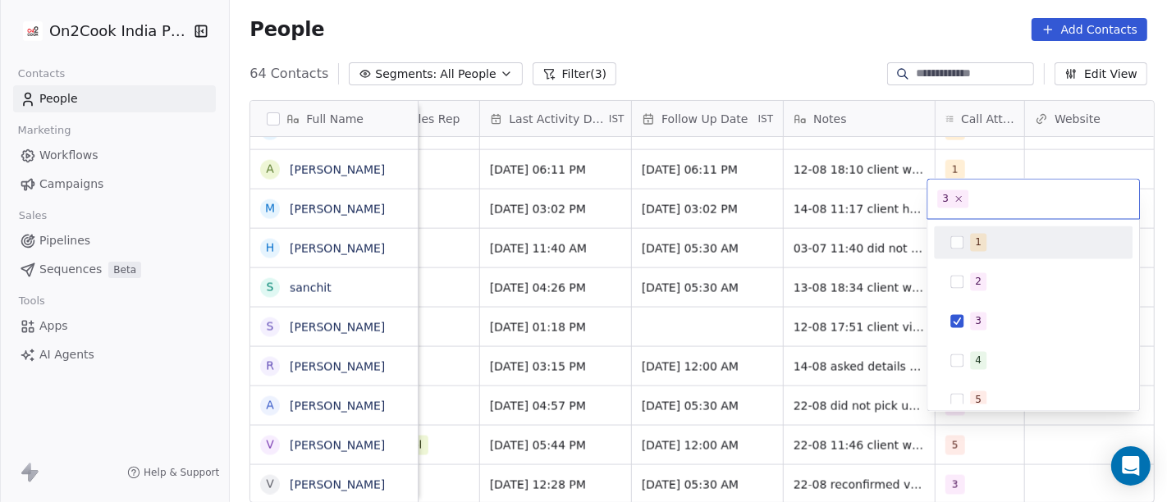
click at [1012, 165] on html "On2Cook India Pvt. Ltd. Contacts People Marketing Workflows Campaigns Sales Pip…" at bounding box center [583, 251] width 1167 height 502
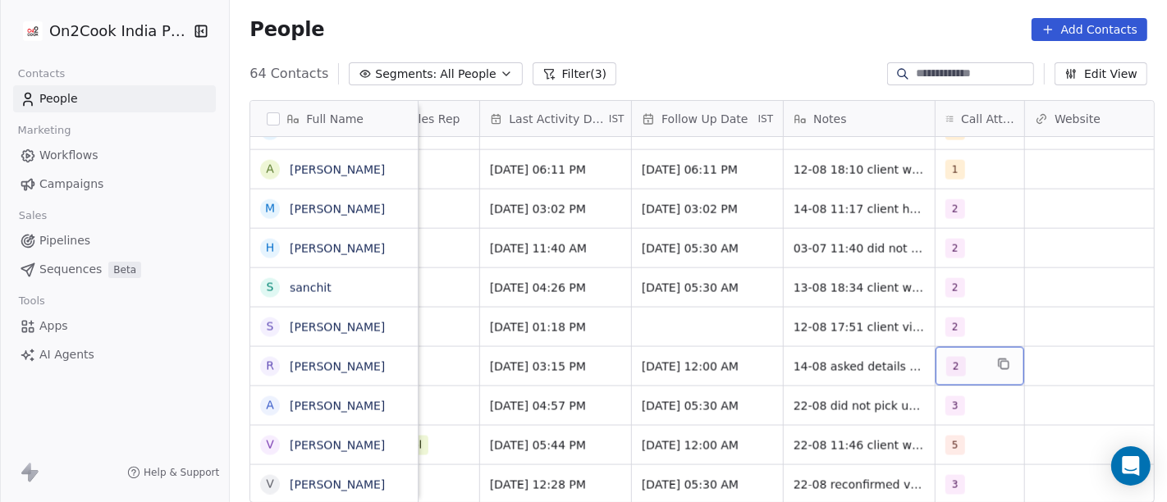
click at [946, 357] on span "2" at bounding box center [956, 367] width 20 height 20
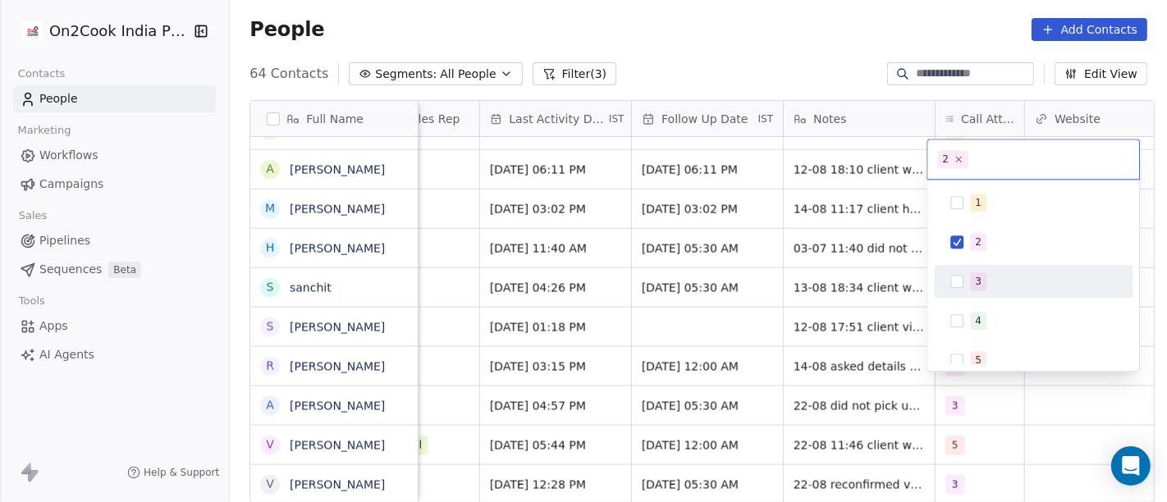
click at [980, 272] on span "3" at bounding box center [978, 281] width 16 height 18
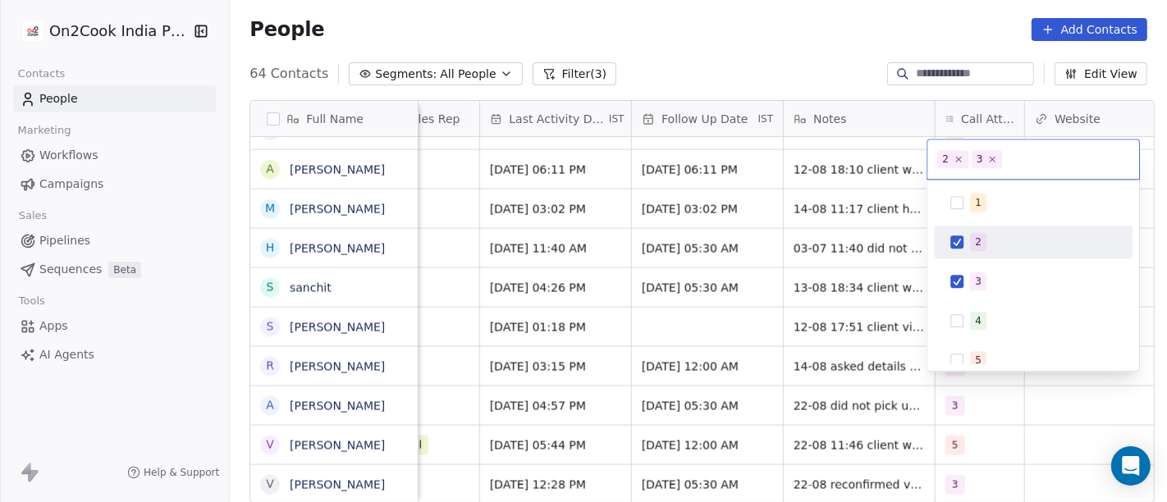
click at [962, 233] on div "2" at bounding box center [1033, 242] width 185 height 26
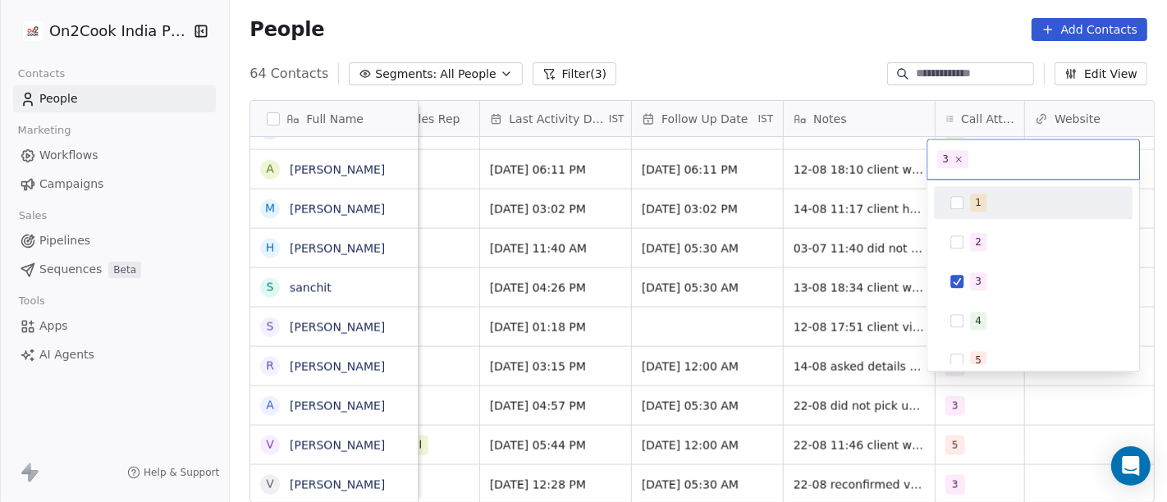
click at [804, 76] on html "On2Cook India Pvt. Ltd. Contacts People Marketing Workflows Campaigns Sales Pip…" at bounding box center [583, 251] width 1167 height 502
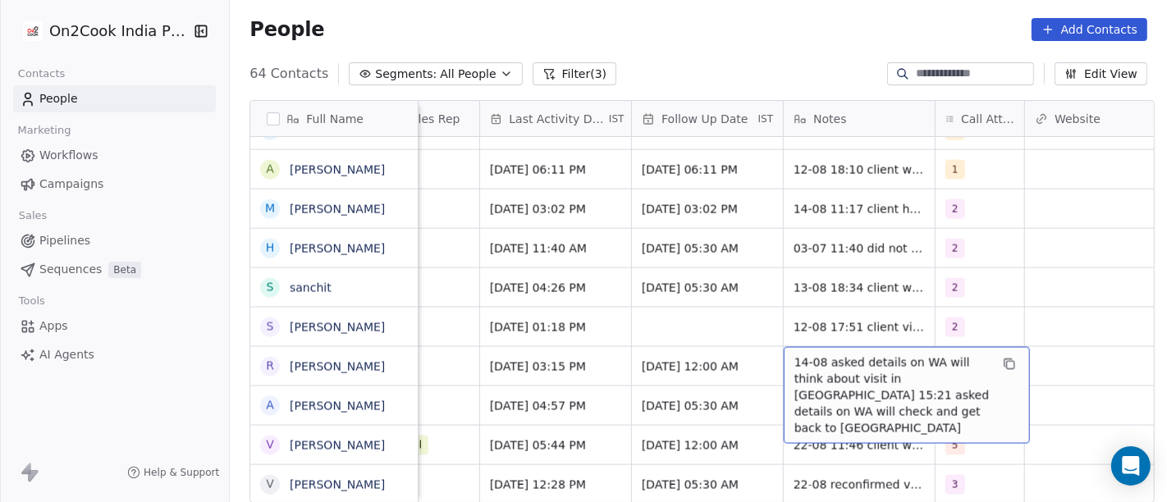
click at [863, 355] on span "14-08 asked details on WA will think about visit in indore 15:21 asked details …" at bounding box center [892, 396] width 195 height 82
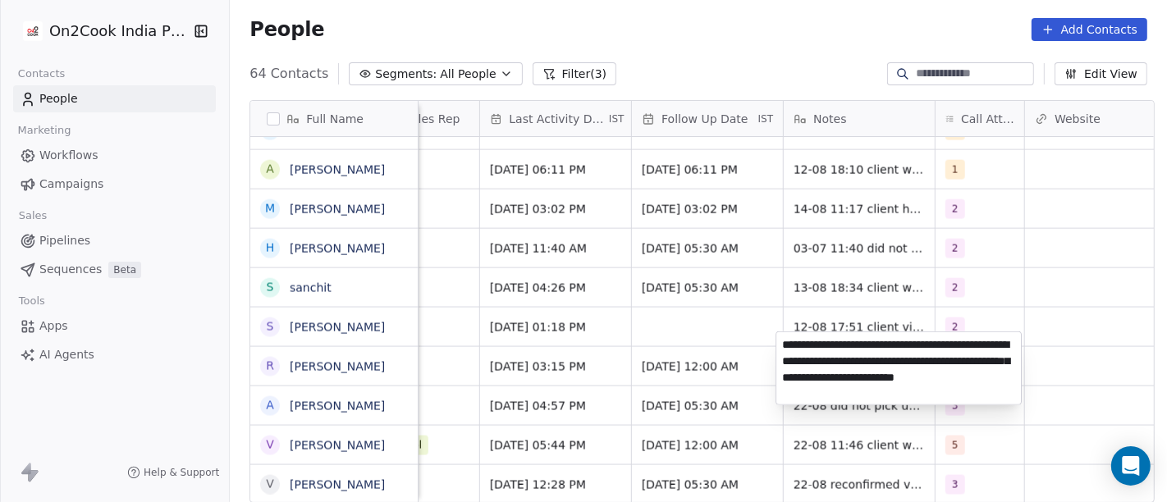
type textarea "**********"
click at [1029, 277] on html "On2Cook India Pvt. Ltd. Contacts People Marketing Workflows Campaigns Sales Pip…" at bounding box center [583, 251] width 1167 height 502
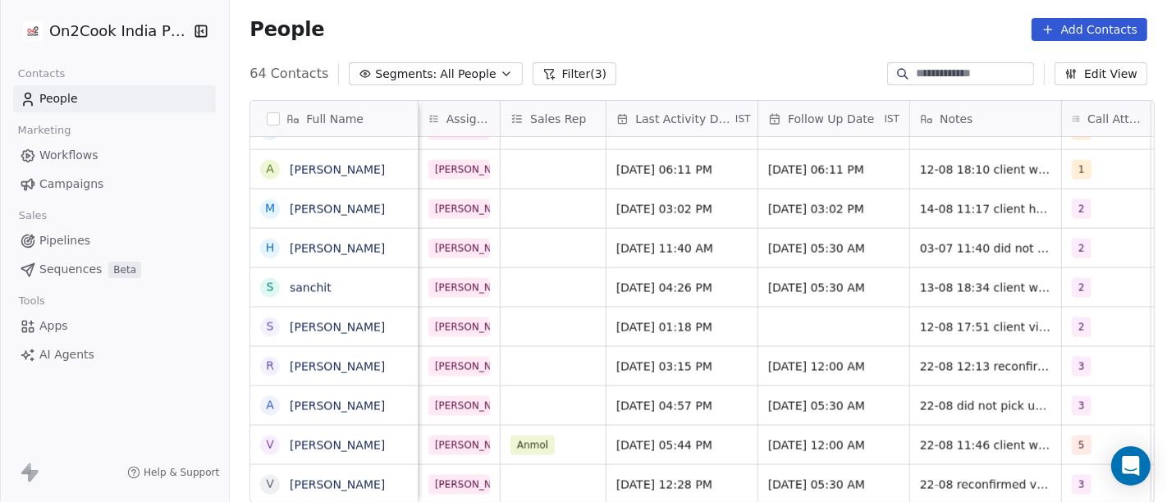
scroll to position [14, 907]
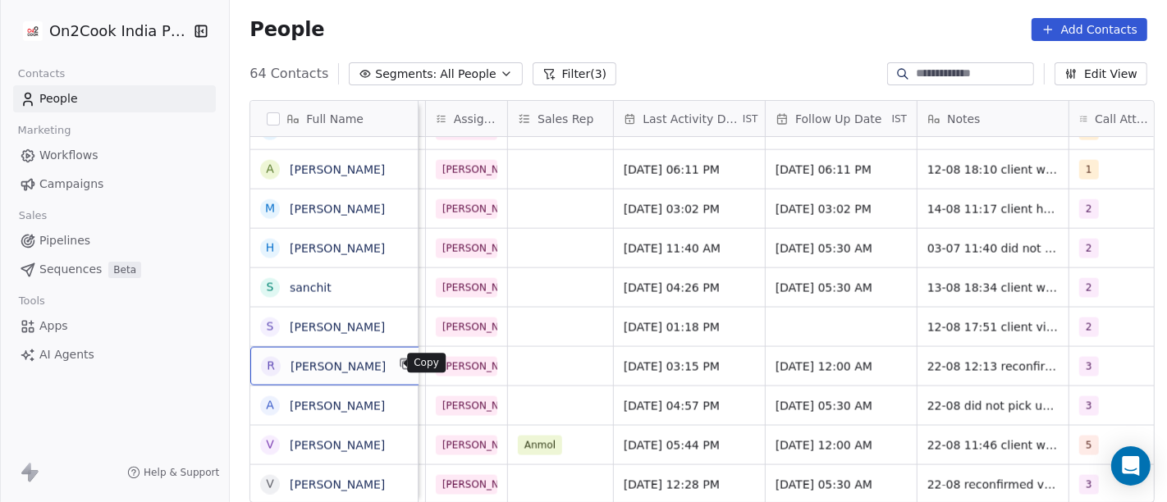
click at [403, 365] on icon "grid" at bounding box center [406, 365] width 7 height 7
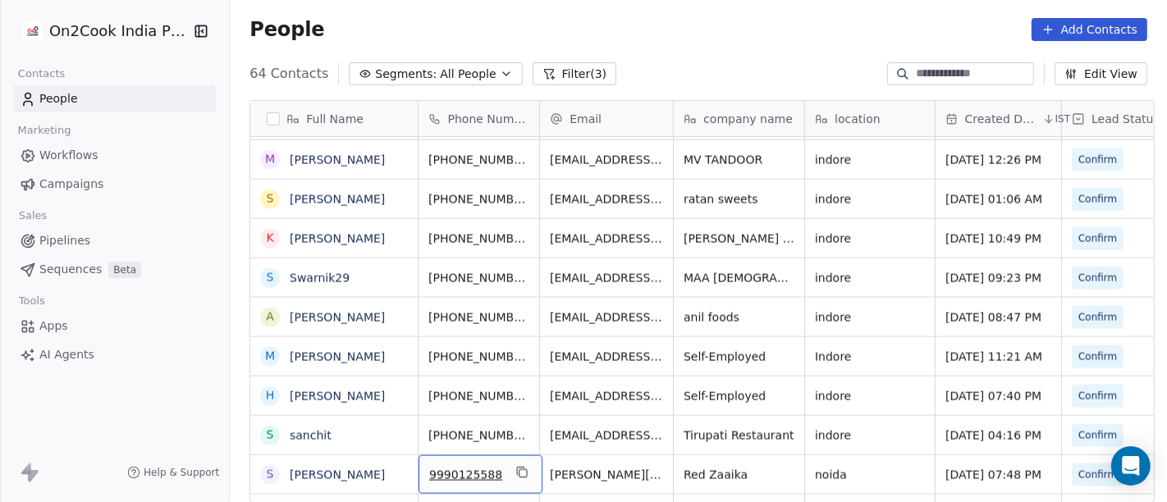
scroll to position [2047, 0]
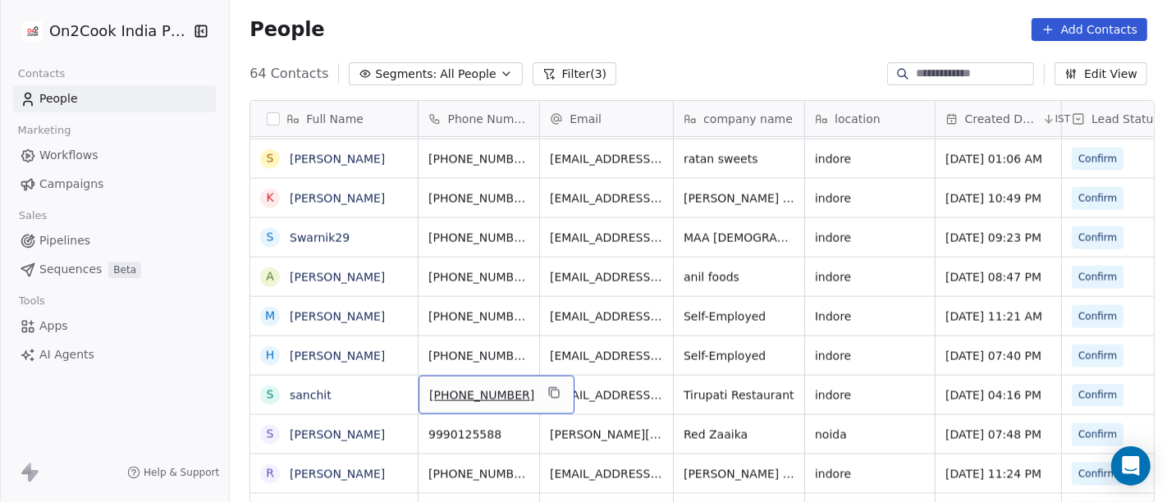
click at [536, 378] on div "+919424493332" at bounding box center [497, 395] width 156 height 39
click at [548, 387] on icon "grid" at bounding box center [554, 393] width 13 height 13
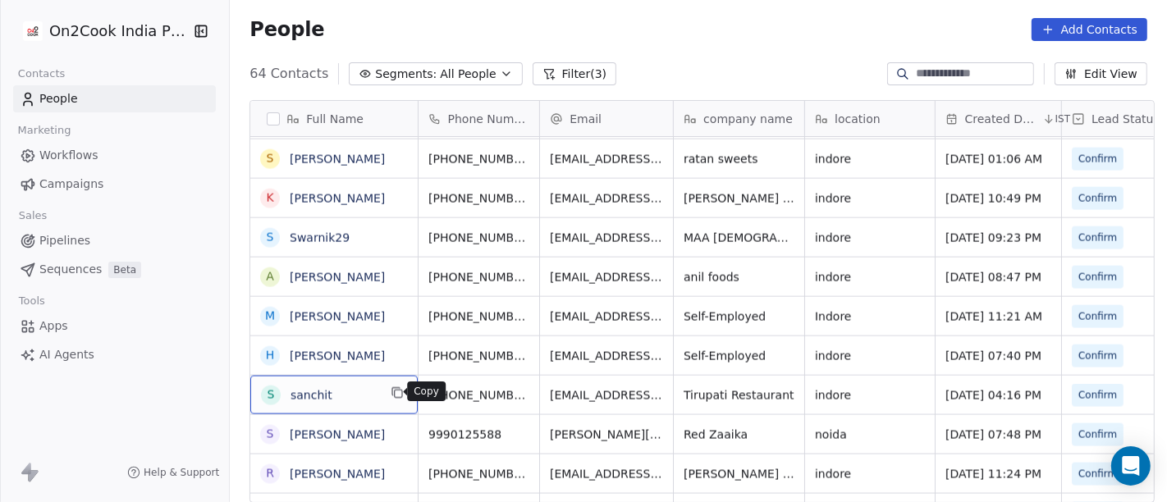
click at [391, 395] on icon "grid" at bounding box center [397, 393] width 13 height 13
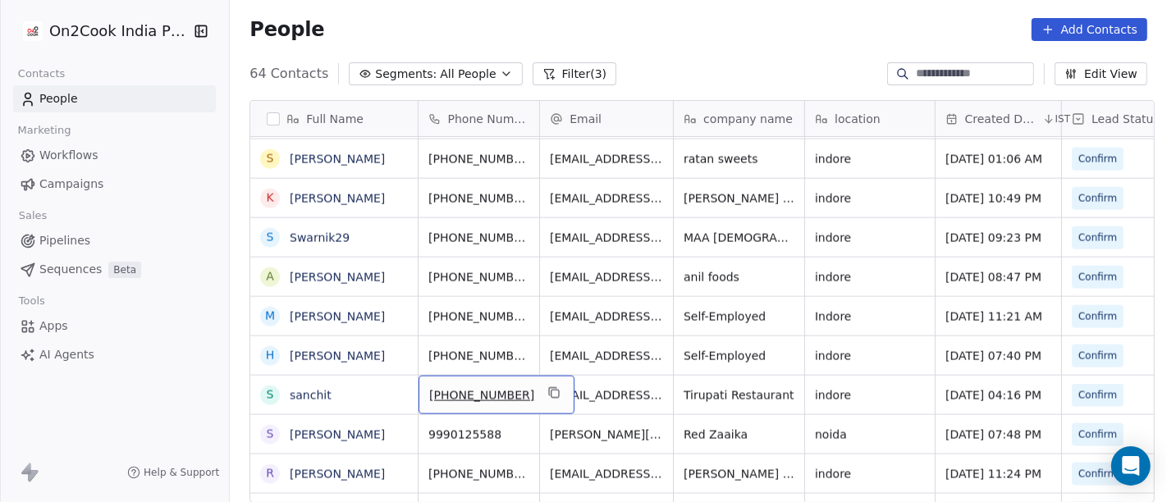
click at [483, 387] on span "+919424493332" at bounding box center [481, 395] width 105 height 16
drag, startPoint x: 437, startPoint y: 378, endPoint x: 557, endPoint y: 378, distance: 119.8
click at [557, 378] on html "On2Cook India Pvt. Ltd. Contacts People Marketing Workflows Campaigns Sales Pip…" at bounding box center [583, 251] width 1167 height 502
click at [605, 378] on html "On2Cook India Pvt. Ltd. Contacts People Marketing Workflows Campaigns Sales Pip…" at bounding box center [583, 251] width 1167 height 502
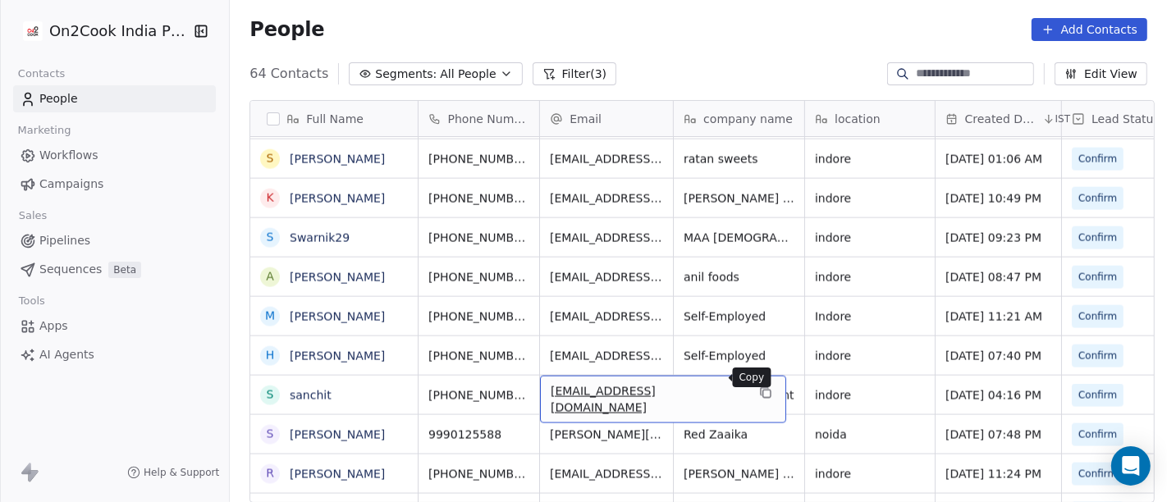
click at [761, 388] on icon "grid" at bounding box center [764, 391] width 7 height 7
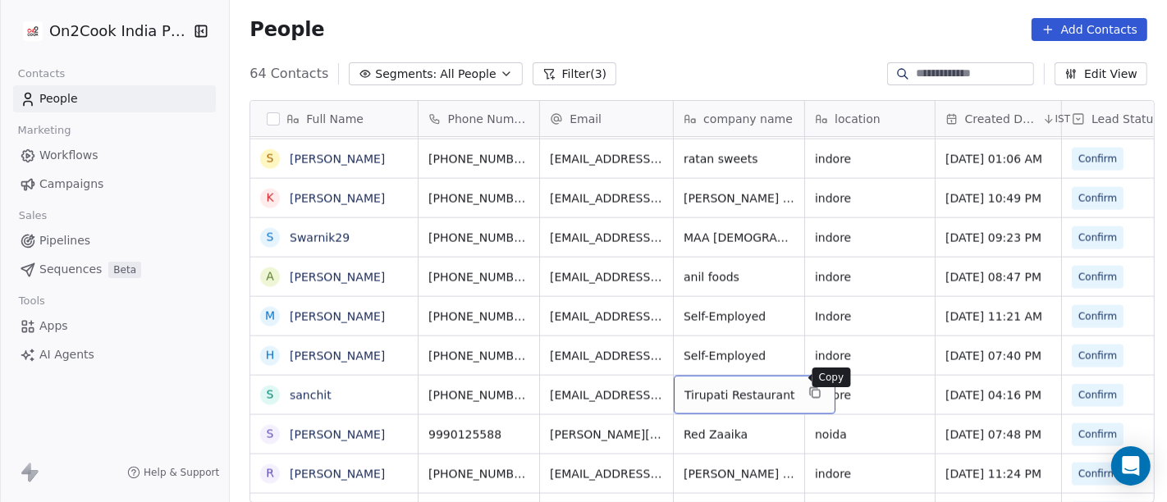
click at [808, 387] on icon "grid" at bounding box center [814, 393] width 13 height 13
click at [301, 389] on link "sanchit" at bounding box center [311, 395] width 42 height 13
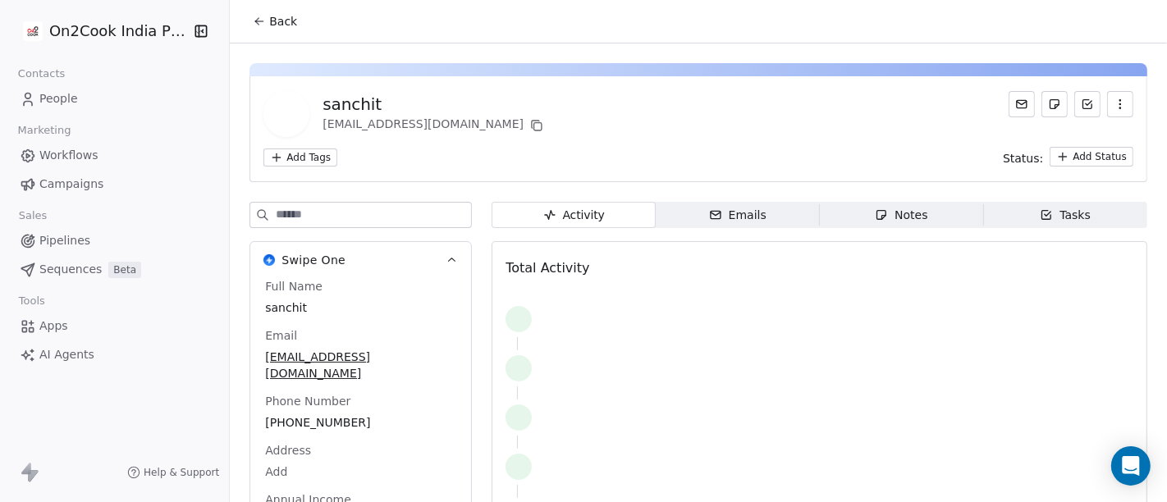
click at [275, 29] on span "Back" at bounding box center [283, 21] width 28 height 16
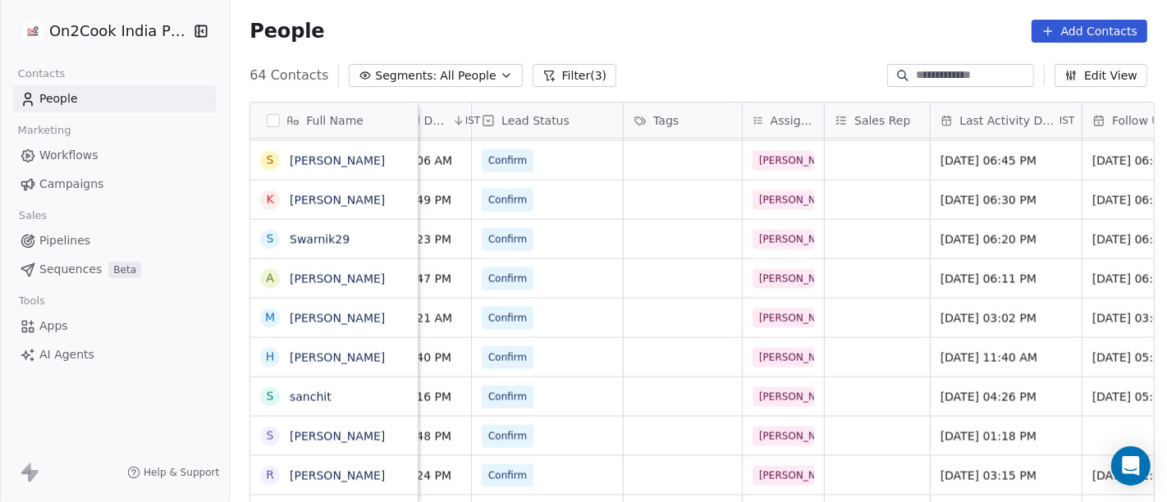
scroll to position [0, 871]
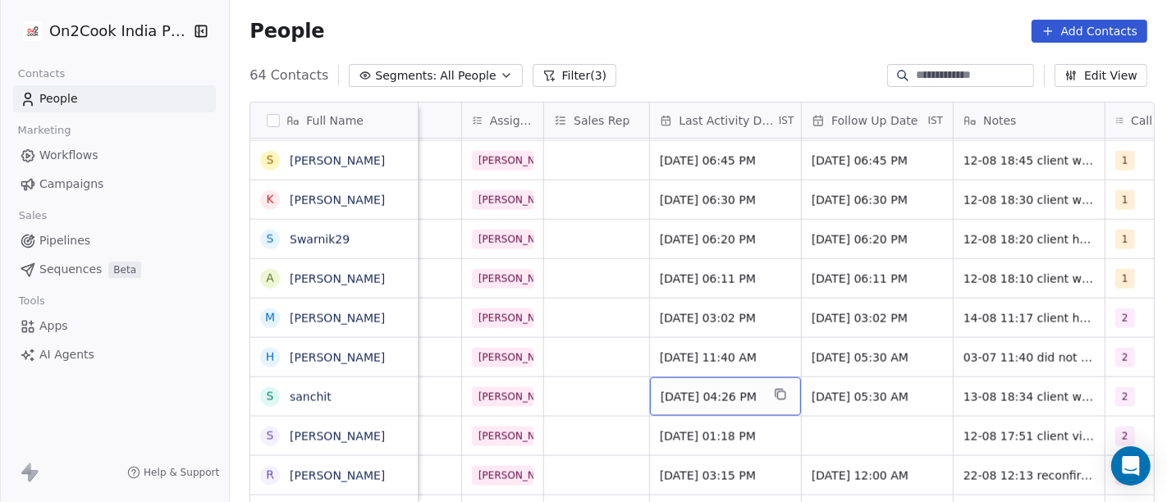
click at [725, 393] on span "Aug 13, 2025 04:26 PM" at bounding box center [711, 397] width 100 height 16
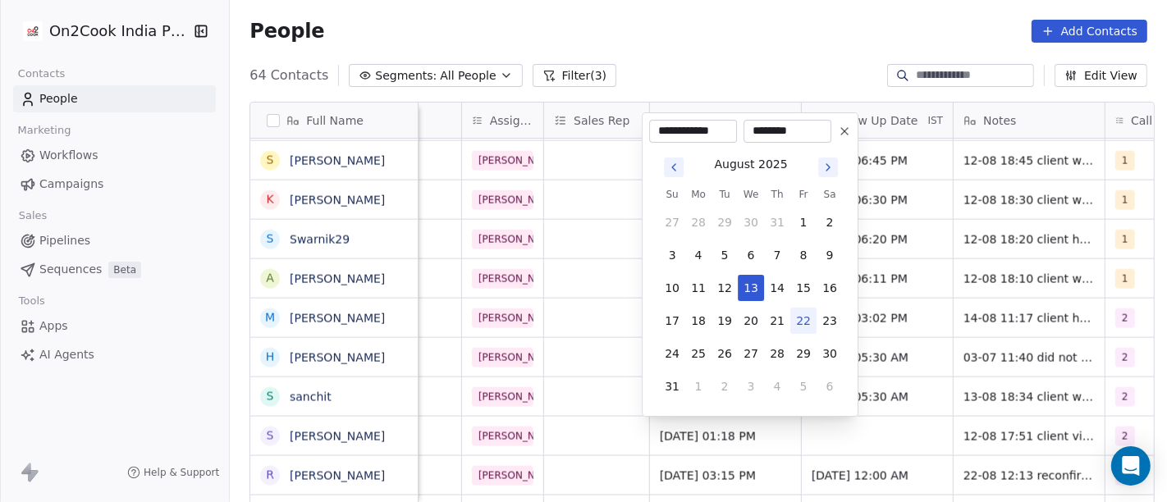
click at [804, 328] on button "22" at bounding box center [803, 321] width 26 height 26
type input "**********"
click at [772, 56] on html "On2Cook India Pvt. Ltd. Contacts People Marketing Workflows Campaigns Sales Pip…" at bounding box center [583, 251] width 1167 height 502
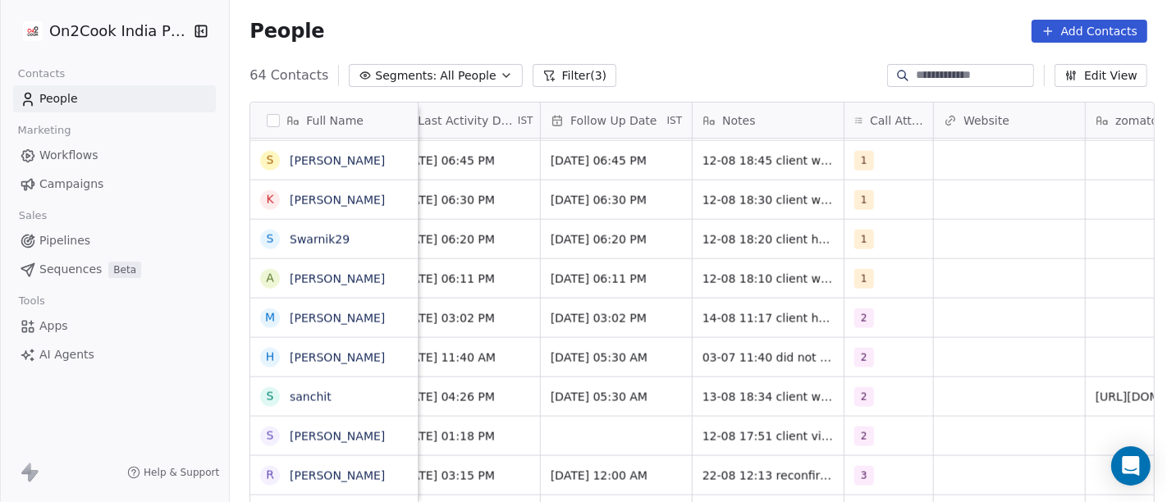
scroll to position [0, 1134]
click at [870, 404] on div "2" at bounding box center [872, 397] width 38 height 20
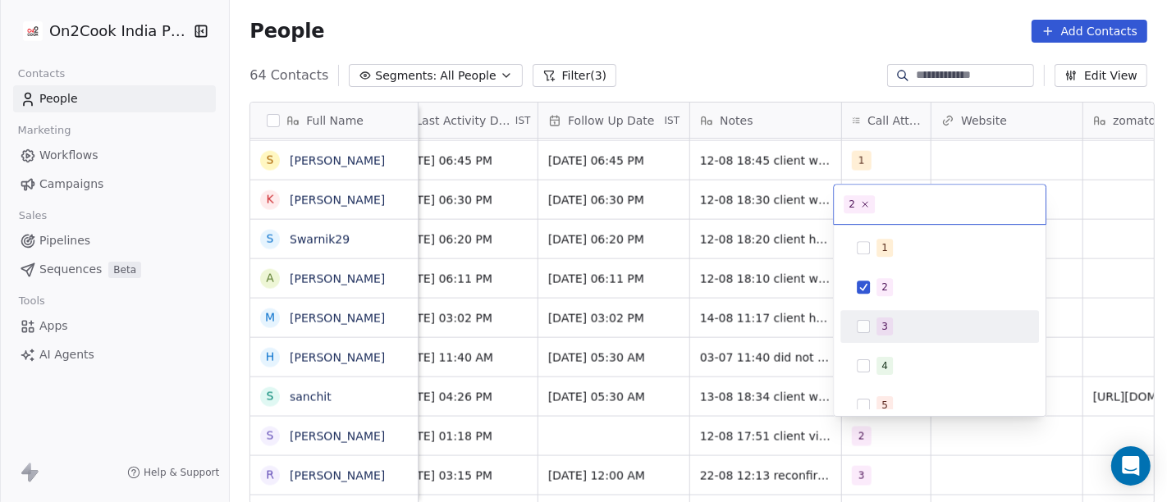
click at [888, 327] on span "3" at bounding box center [885, 327] width 16 height 18
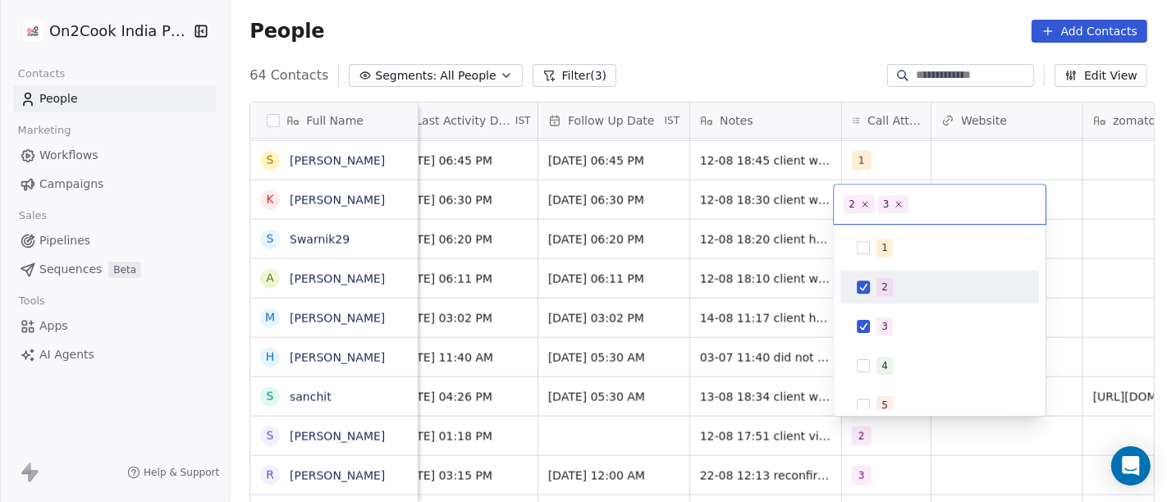
click at [862, 285] on button "Suggestions" at bounding box center [863, 287] width 13 height 13
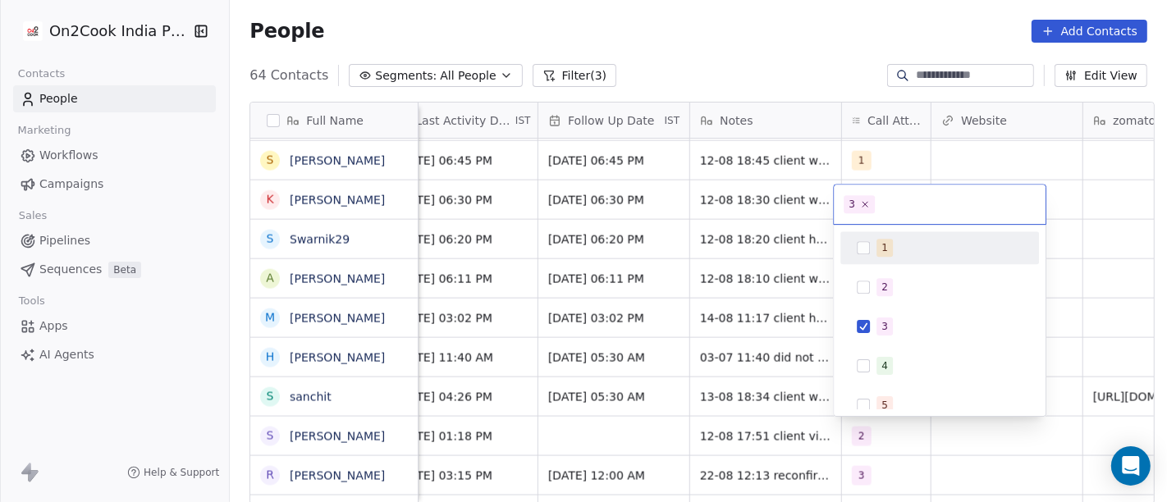
click at [753, 79] on html "On2Cook India Pvt. Ltd. Contacts People Marketing Workflows Campaigns Sales Pip…" at bounding box center [583, 251] width 1167 height 502
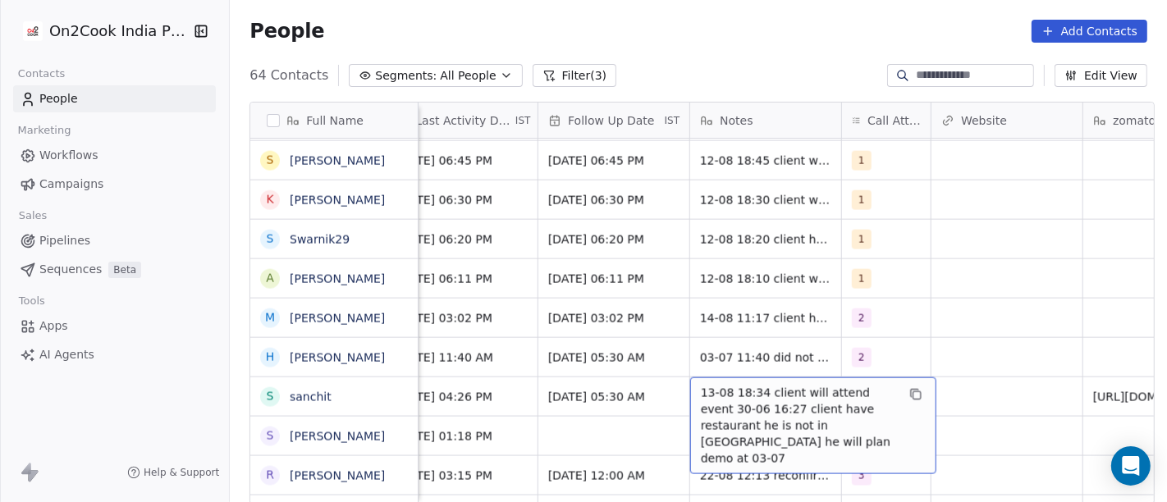
click at [759, 392] on span "13-08 18:34 client will attend event 30-06 16:27 client have restaurant he is n…" at bounding box center [798, 426] width 195 height 82
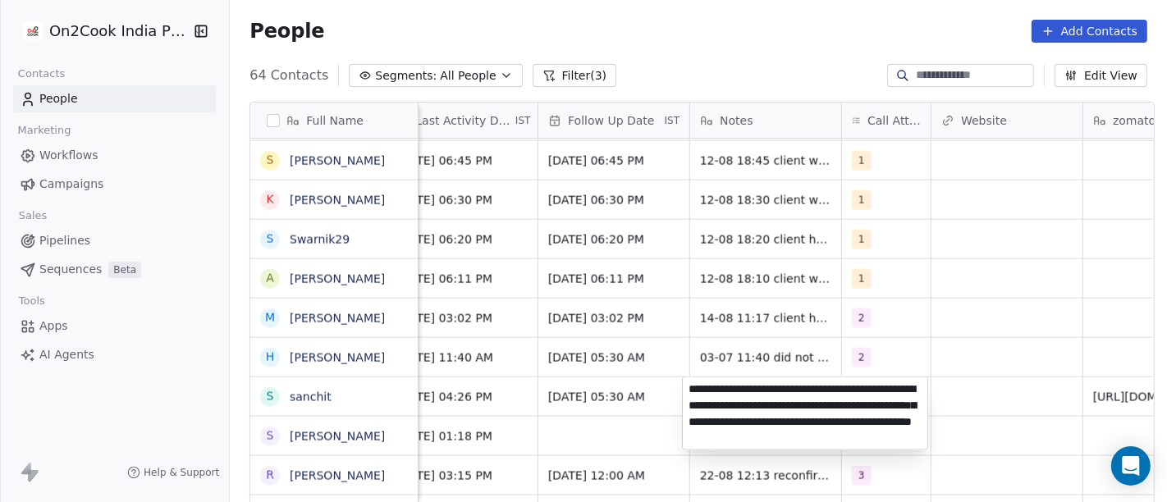
click at [773, 390] on textarea "**********" at bounding box center [805, 414] width 245 height 72
type textarea "**********"
click at [1018, 392] on html "On2Cook India Pvt. Ltd. Contacts People Marketing Workflows Campaigns Sales Pip…" at bounding box center [583, 251] width 1167 height 502
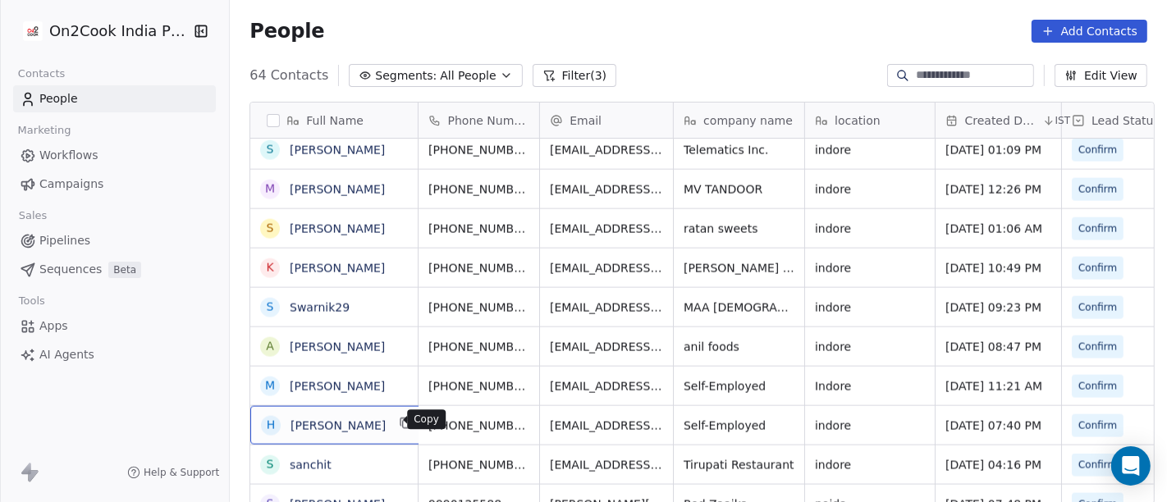
scroll to position [2, 0]
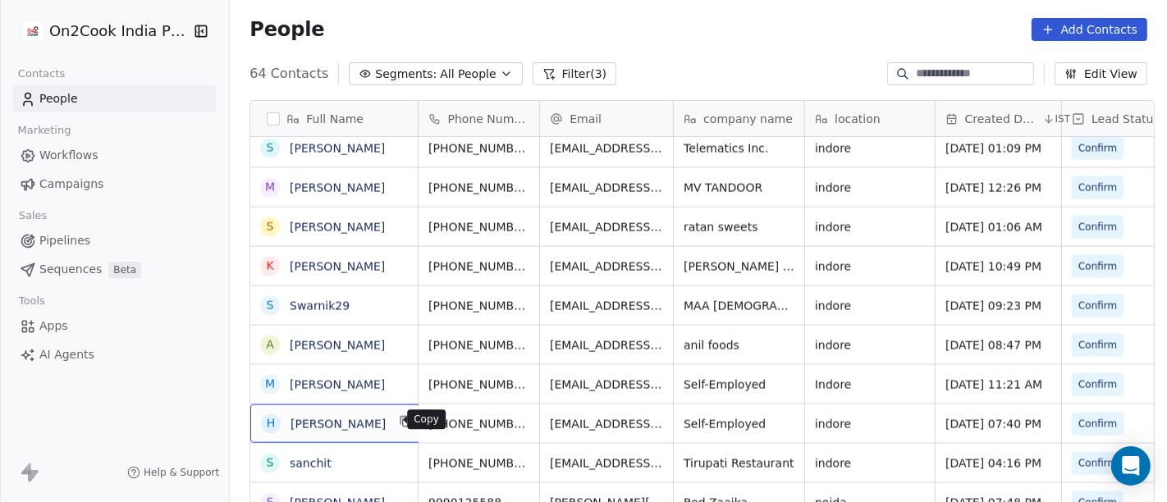
click at [400, 424] on icon "grid" at bounding box center [406, 421] width 13 height 13
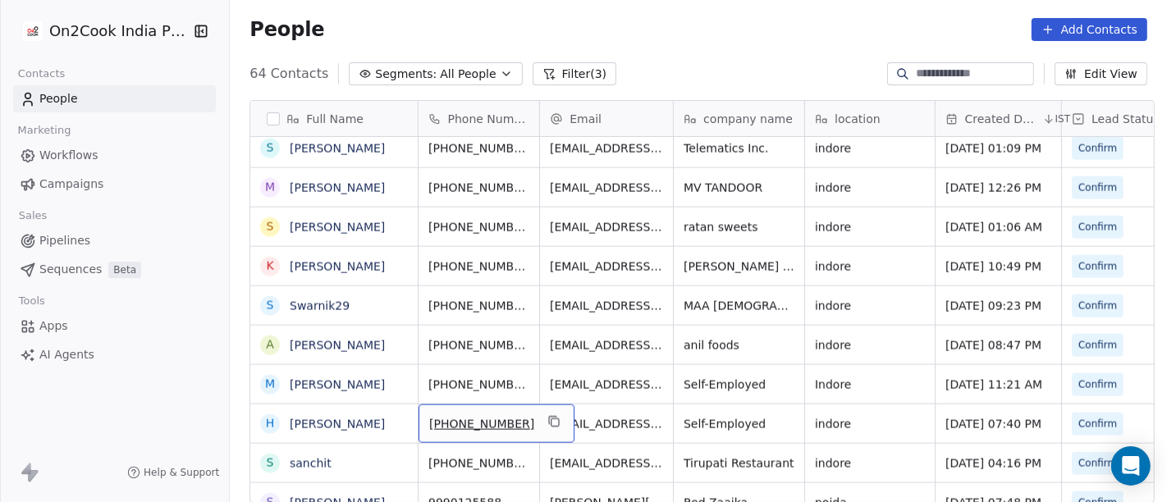
click at [450, 424] on span "+919993049729" at bounding box center [481, 424] width 105 height 16
drag, startPoint x: 442, startPoint y: 420, endPoint x: 539, endPoint y: 426, distance: 97.8
click at [539, 426] on input "**********" at bounding box center [478, 422] width 129 height 33
click at [609, 418] on html "On2Cook India Pvt. Ltd. Contacts People Marketing Workflows Campaigns Sales Pip…" at bounding box center [583, 251] width 1167 height 502
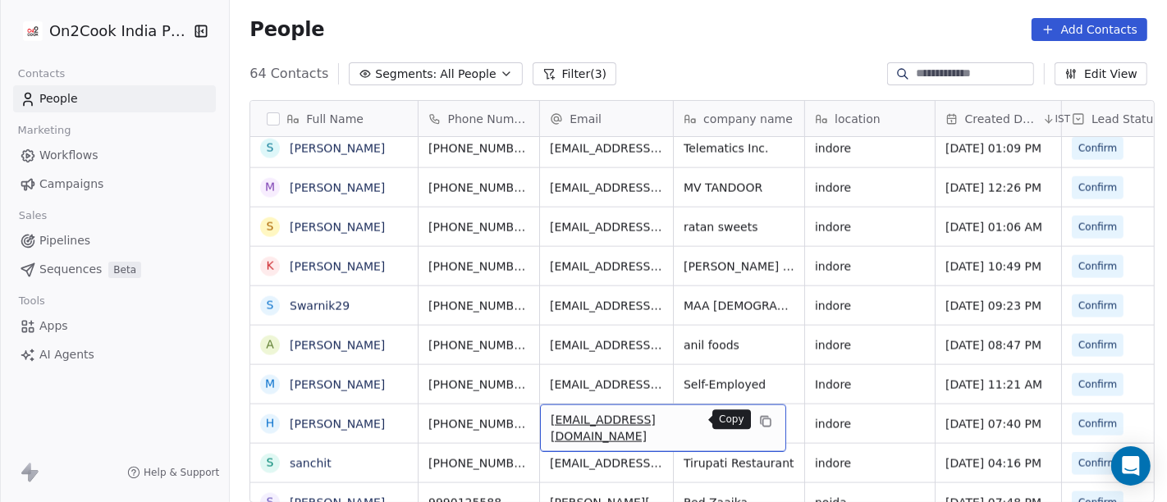
click at [759, 423] on icon "grid" at bounding box center [765, 421] width 13 height 13
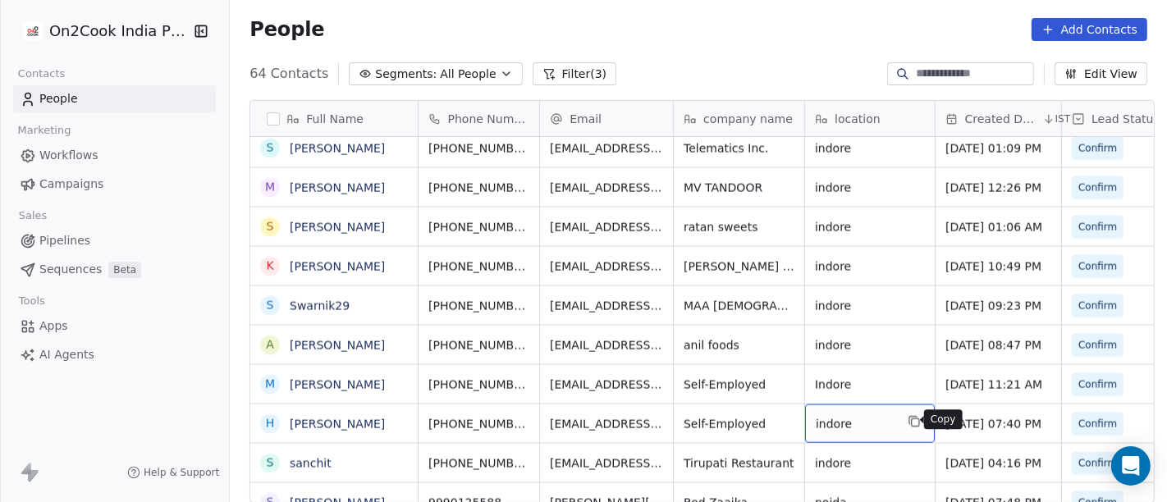
click at [908, 419] on icon "grid" at bounding box center [914, 421] width 13 height 13
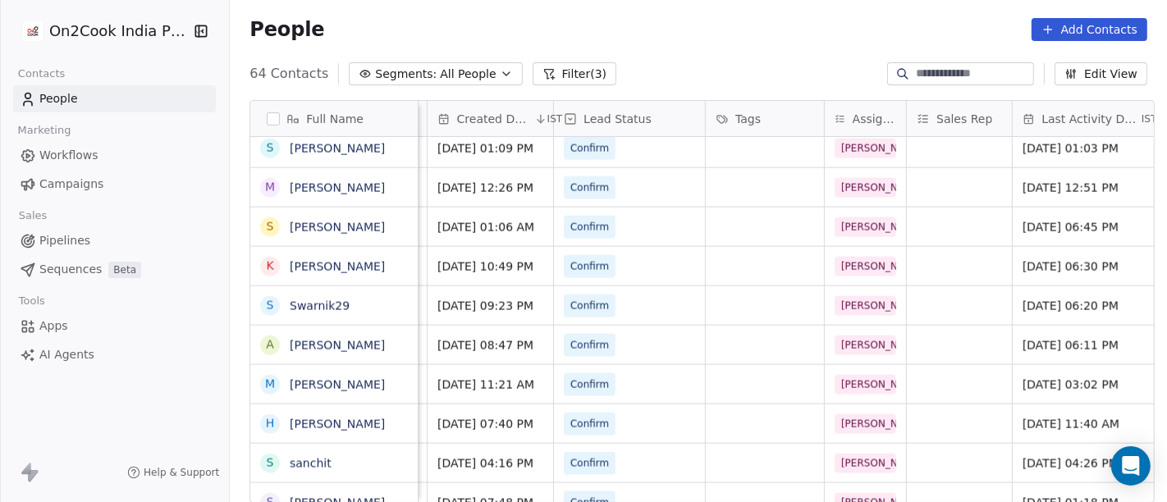
scroll to position [0, 795]
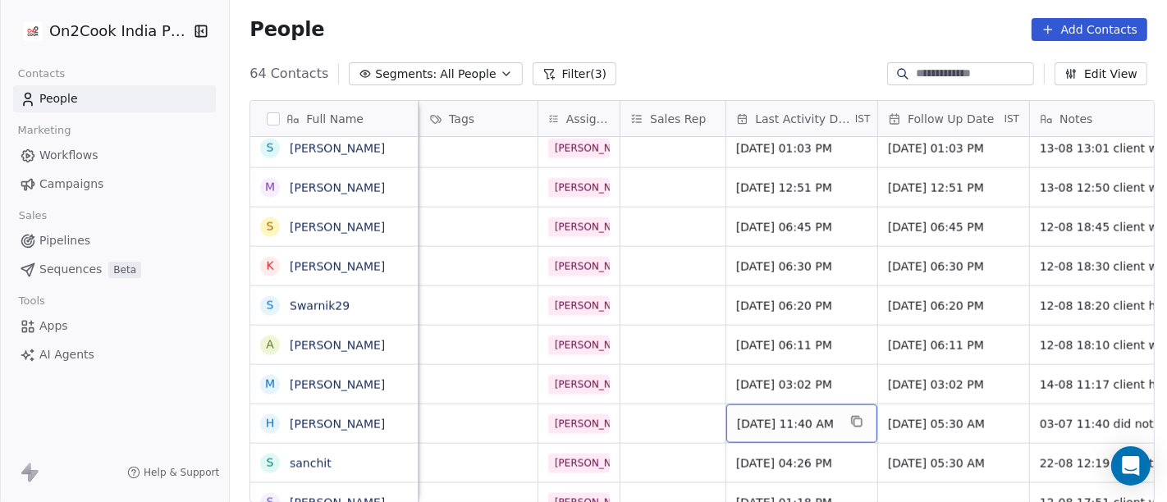
click at [776, 419] on span "Aug 14, 2025 11:40 AM" at bounding box center [787, 424] width 100 height 16
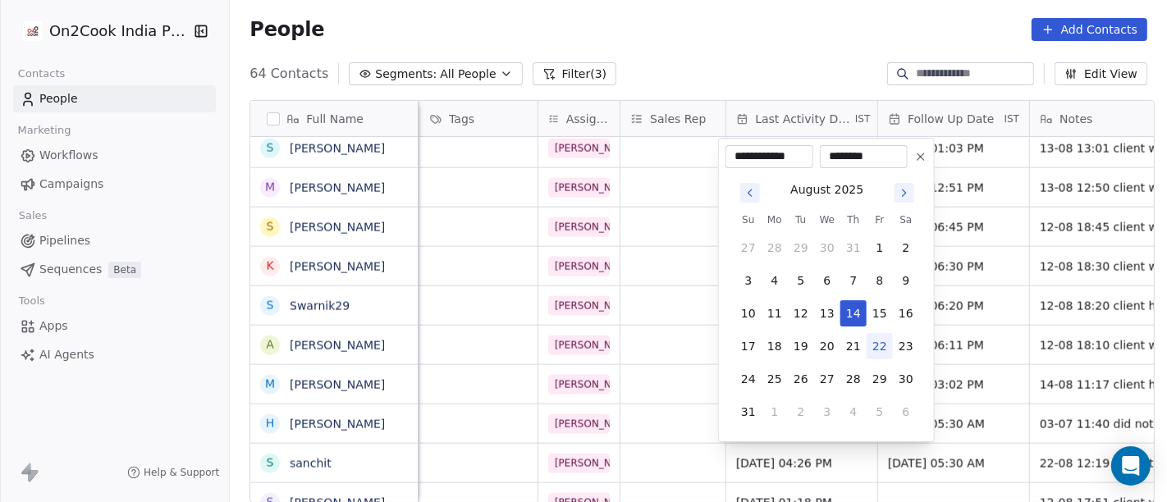
click at [882, 346] on button "22" at bounding box center [880, 346] width 26 height 26
type input "**********"
click at [872, 156] on input "********" at bounding box center [863, 157] width 81 height 16
type input "********"
click at [707, 78] on html "On2Cook India Pvt. Ltd. Contacts People Marketing Workflows Campaigns Sales Pip…" at bounding box center [583, 251] width 1167 height 502
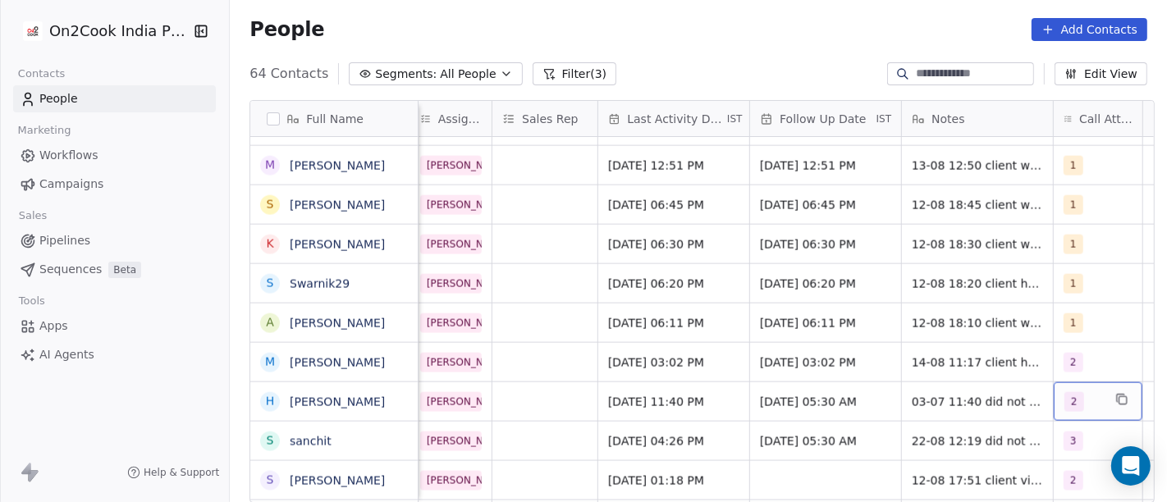
scroll to position [0, 926]
click at [1061, 410] on span "2" at bounding box center [1071, 402] width 20 height 20
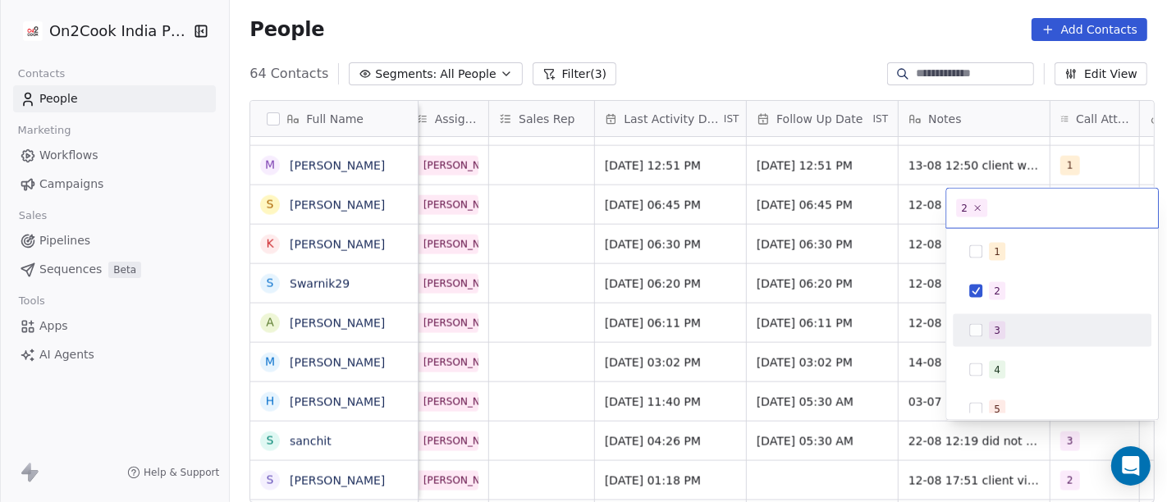
click at [999, 331] on div "3" at bounding box center [997, 330] width 7 height 15
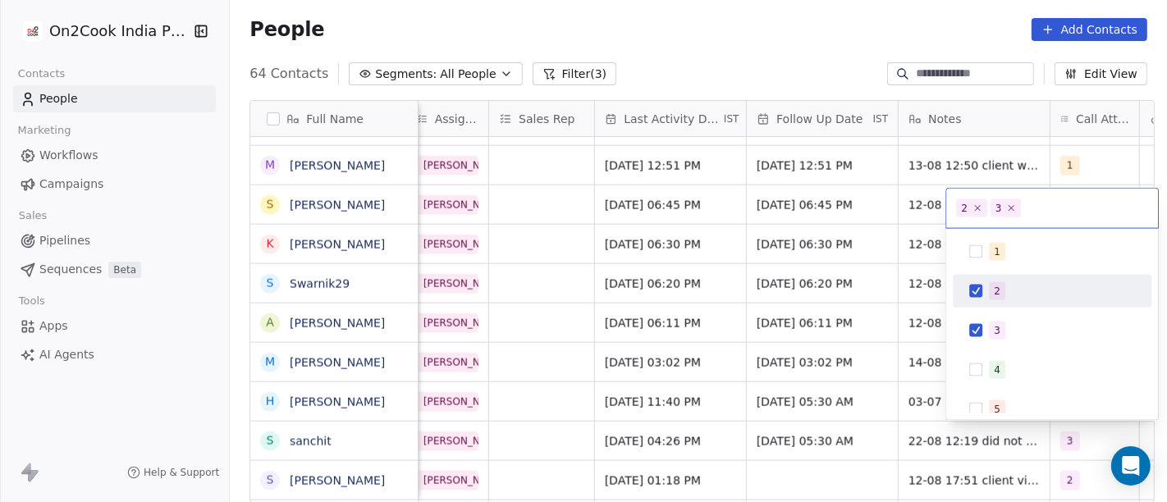
click at [980, 282] on div "2" at bounding box center [1051, 291] width 185 height 26
click at [804, 108] on html "On2Cook India Pvt. Ltd. Contacts People Marketing Workflows Campaigns Sales Pip…" at bounding box center [583, 251] width 1167 height 502
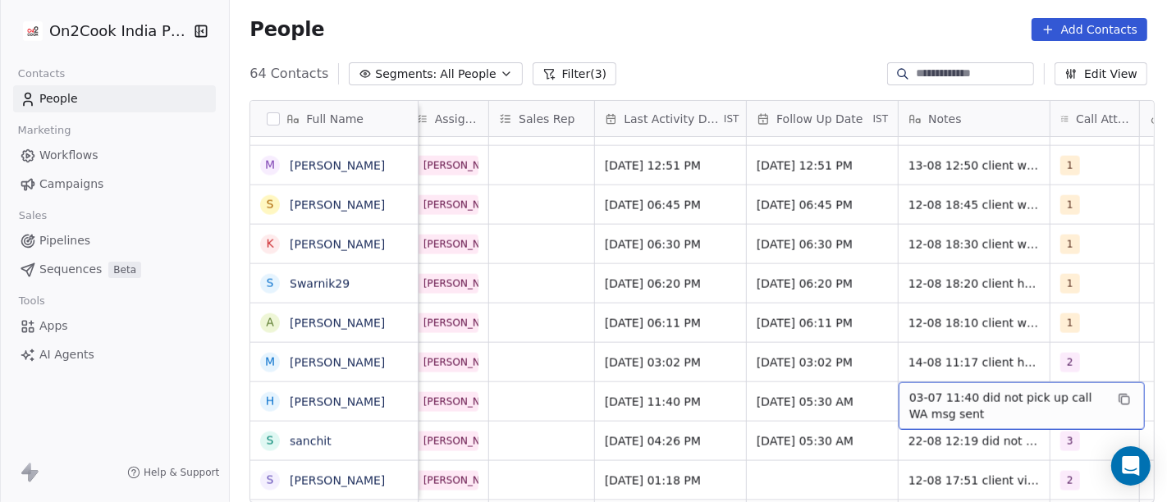
click at [954, 409] on span "03-07 11:40 did not pick up call WA msg sent" at bounding box center [1006, 406] width 195 height 33
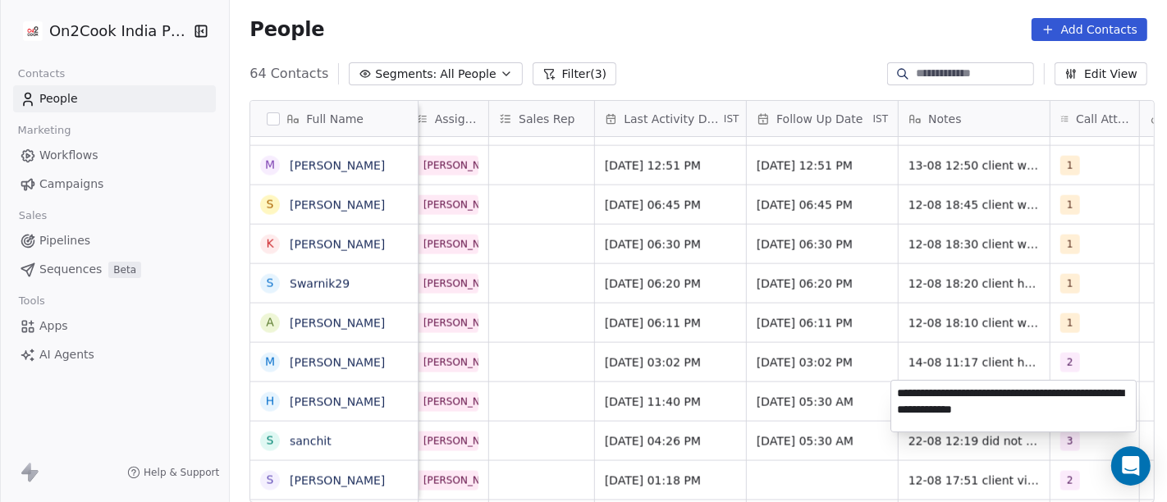
type textarea "**********"
click at [803, 407] on html "On2Cook India Pvt. Ltd. Contacts People Marketing Workflows Campaigns Sales Pip…" at bounding box center [583, 251] width 1167 height 502
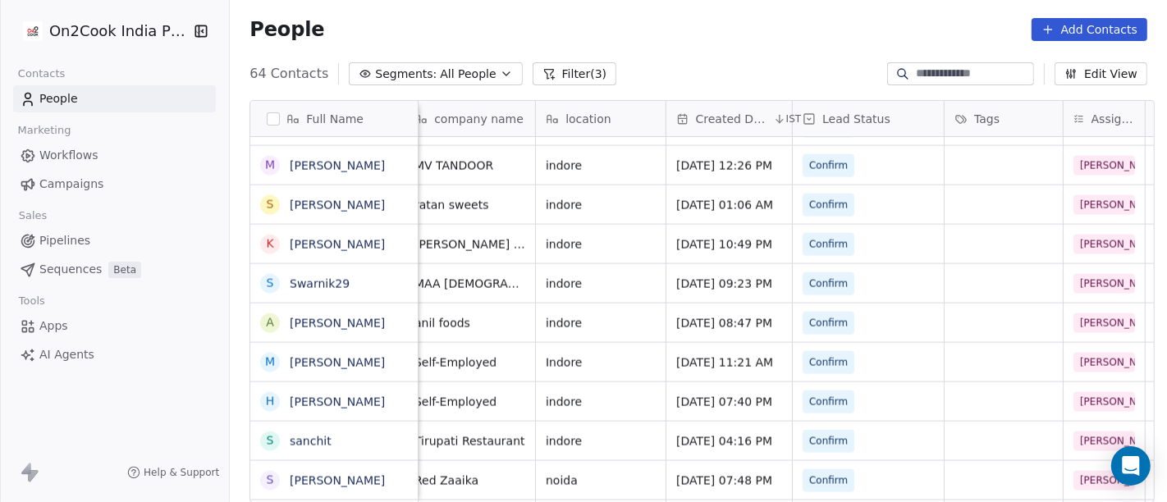
scroll to position [0, 0]
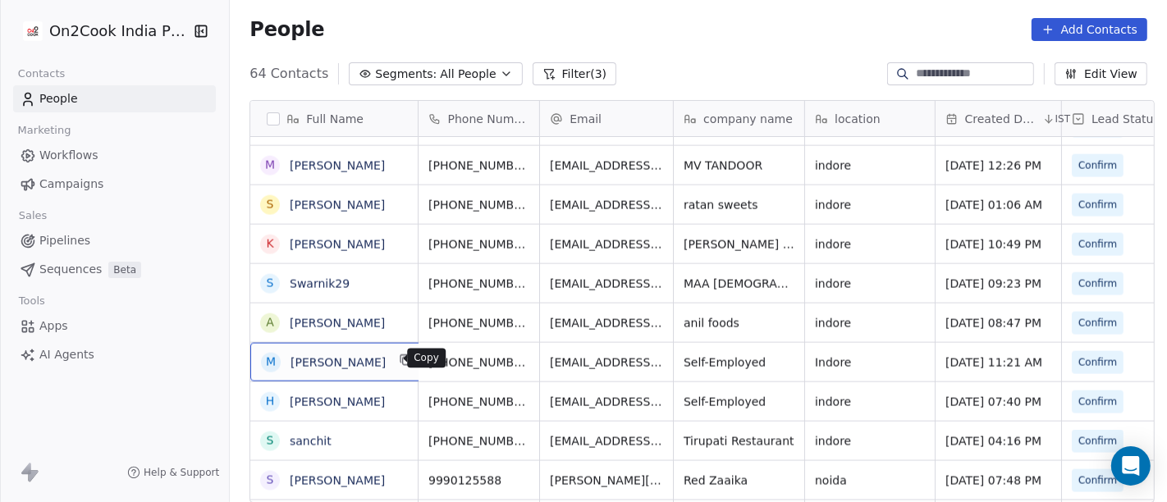
click at [403, 359] on icon "grid" at bounding box center [406, 361] width 7 height 7
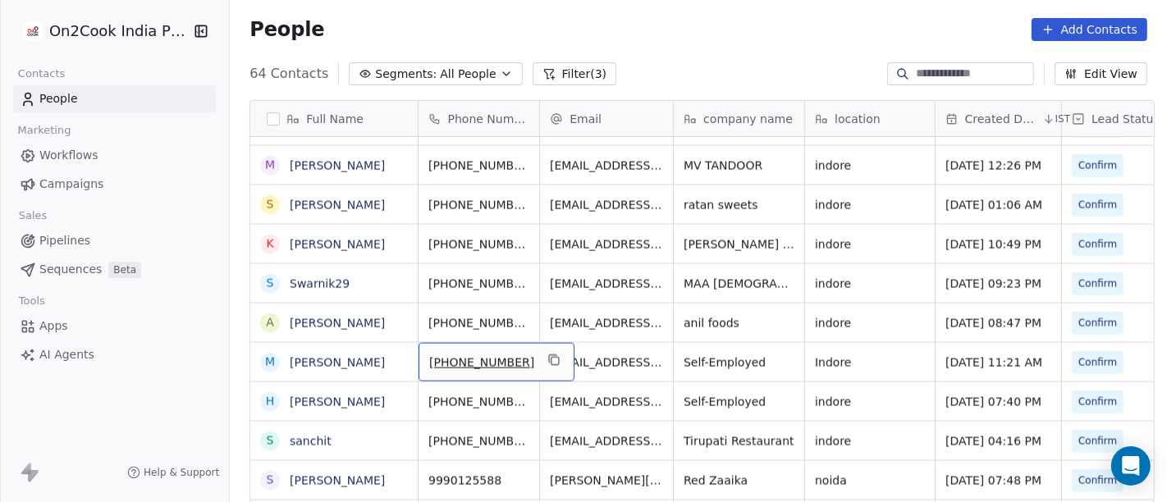
click at [474, 359] on span "+919827244266" at bounding box center [481, 363] width 105 height 16
drag, startPoint x: 441, startPoint y: 360, endPoint x: 527, endPoint y: 361, distance: 86.2
click at [527, 361] on input "**********" at bounding box center [478, 362] width 129 height 33
click at [590, 355] on html "On2Cook India Pvt. Ltd. Contacts People Marketing Workflows Campaigns Sales Pip…" at bounding box center [583, 251] width 1167 height 502
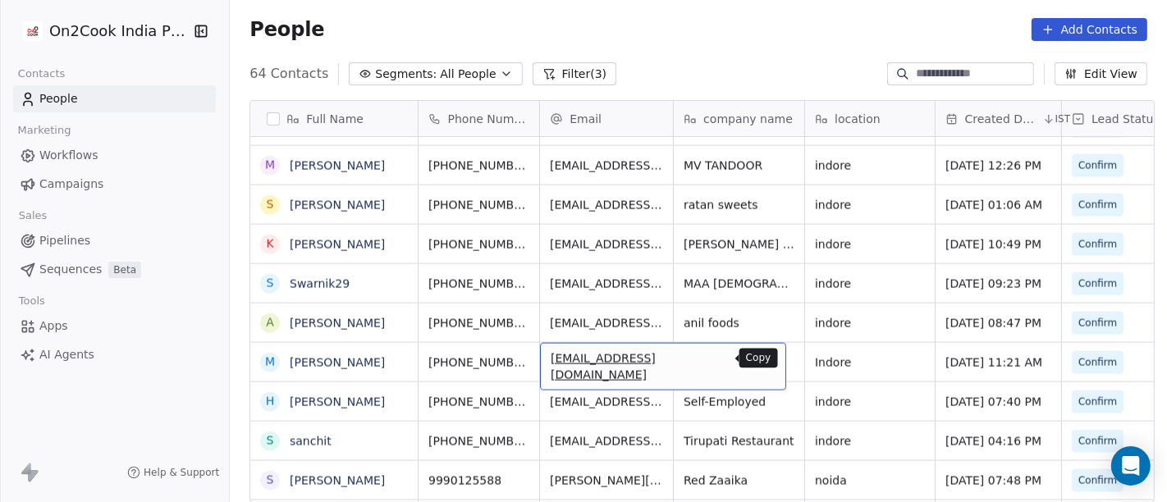
click at [761, 355] on icon "grid" at bounding box center [764, 358] width 7 height 7
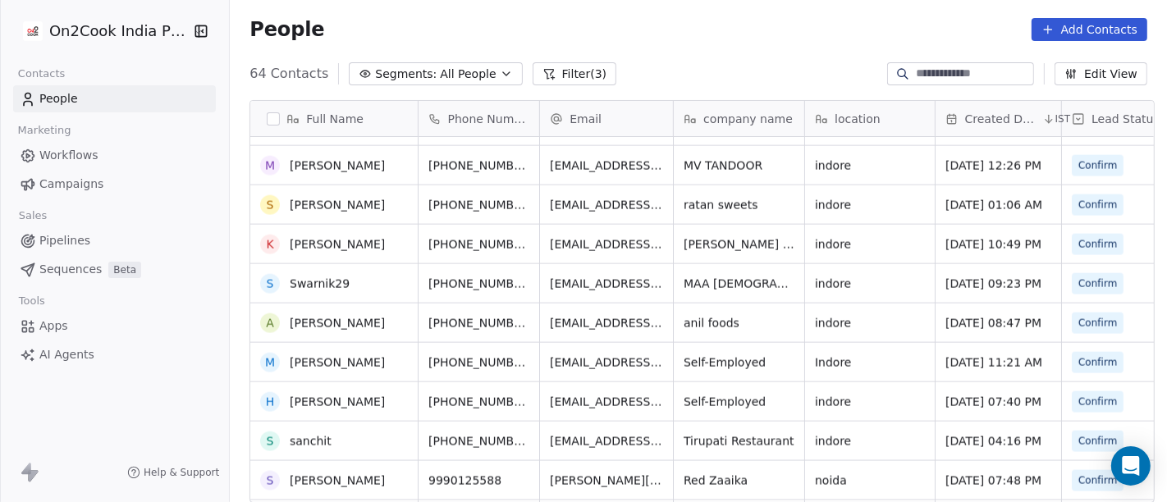
scroll to position [2092, 0]
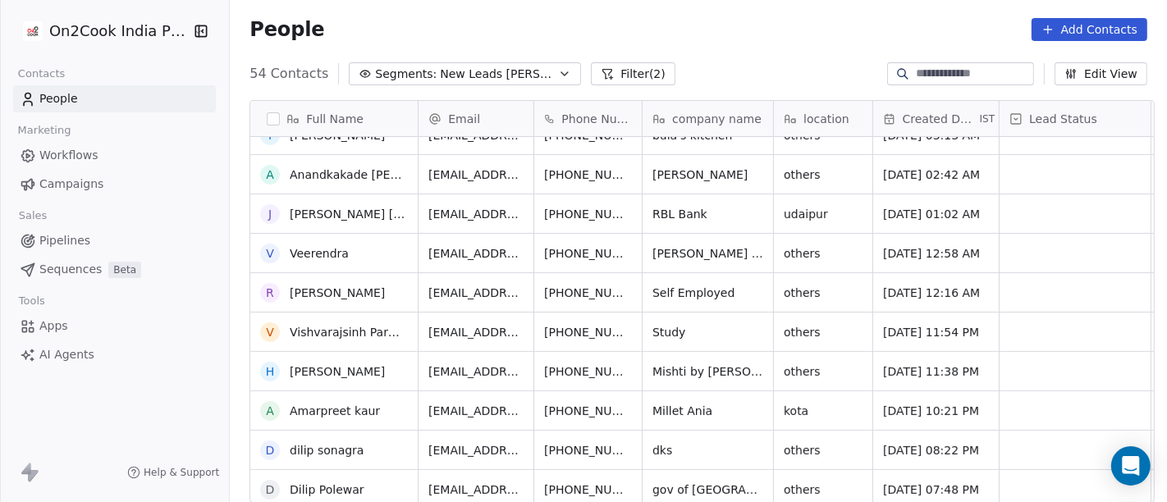
scroll to position [729, 0]
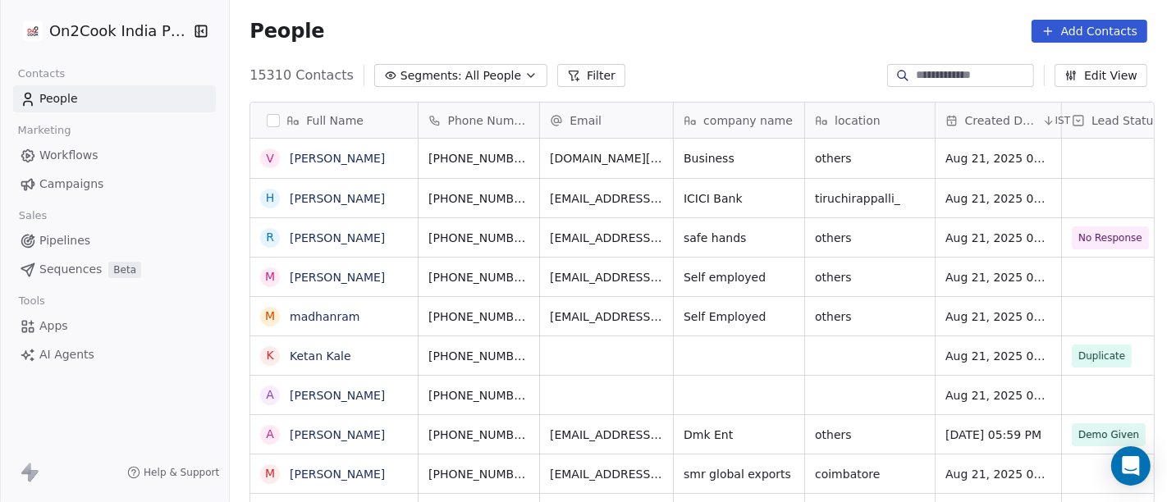
scroll to position [428, 931]
click at [528, 75] on icon "button" at bounding box center [531, 75] width 7 height 3
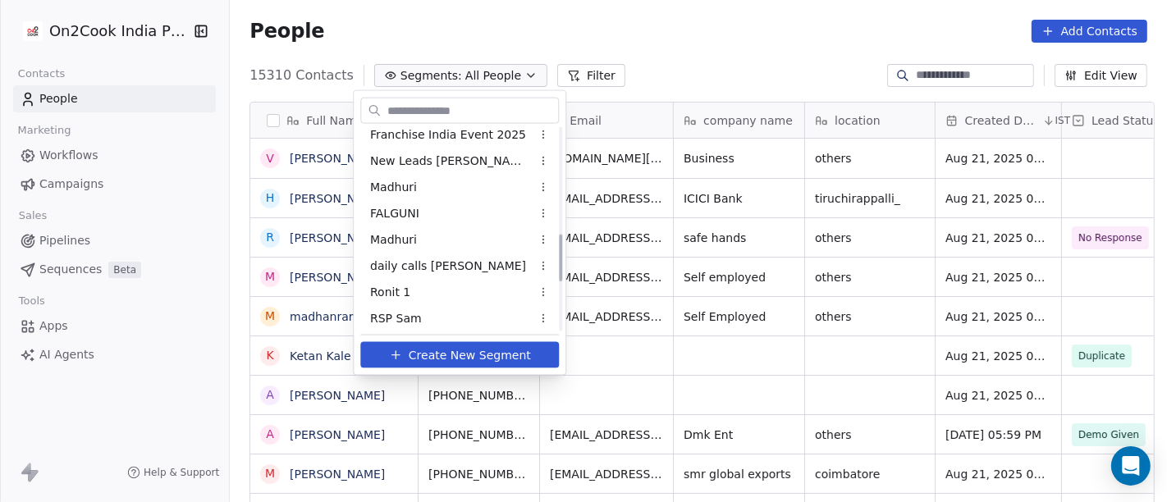
scroll to position [456, 0]
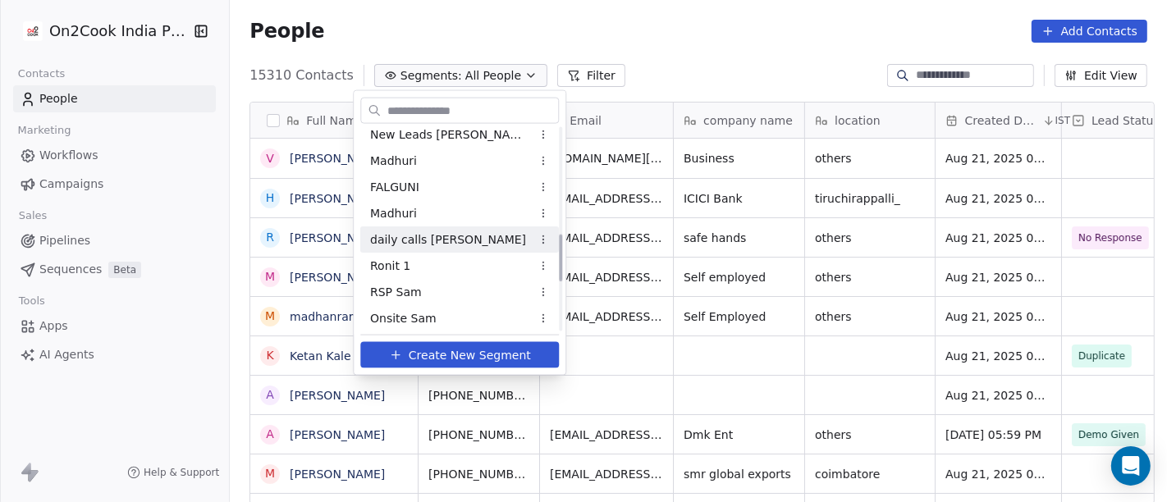
click at [445, 239] on span "daily calls [PERSON_NAME]" at bounding box center [448, 239] width 156 height 17
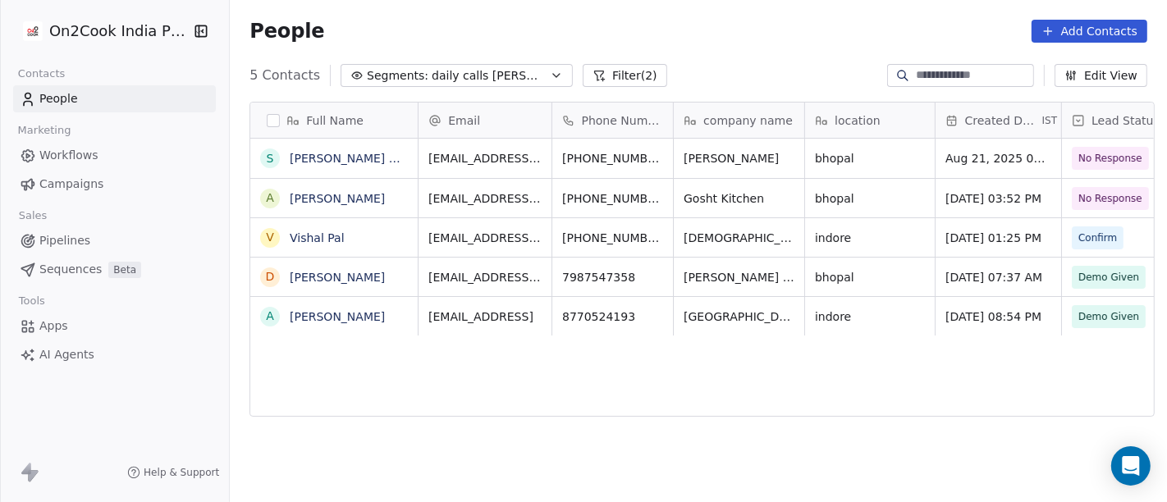
scroll to position [428, 931]
click at [675, 50] on div "People Add Contacts" at bounding box center [698, 31] width 937 height 62
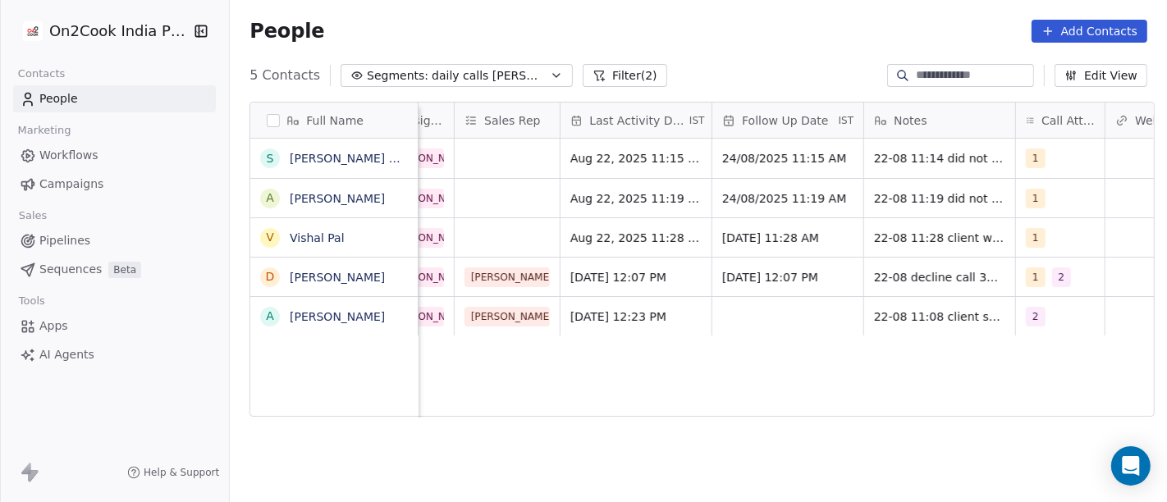
scroll to position [0, 959]
click at [716, 428] on div "Full Name S [PERSON_NAME] Dhaba A [PERSON_NAME] kuthondia V Vishal [PERSON_NAME…" at bounding box center [698, 310] width 937 height 442
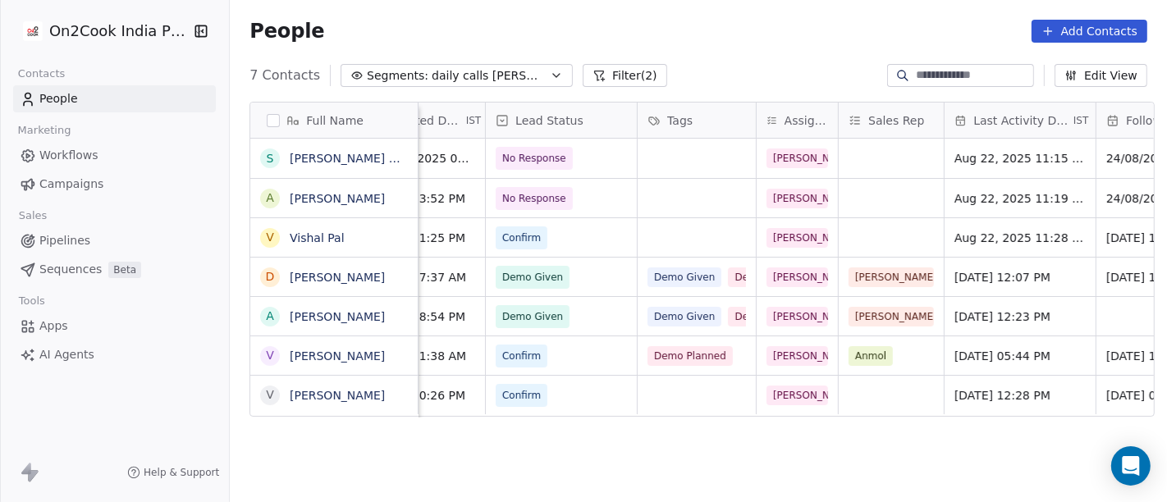
scroll to position [0, 576]
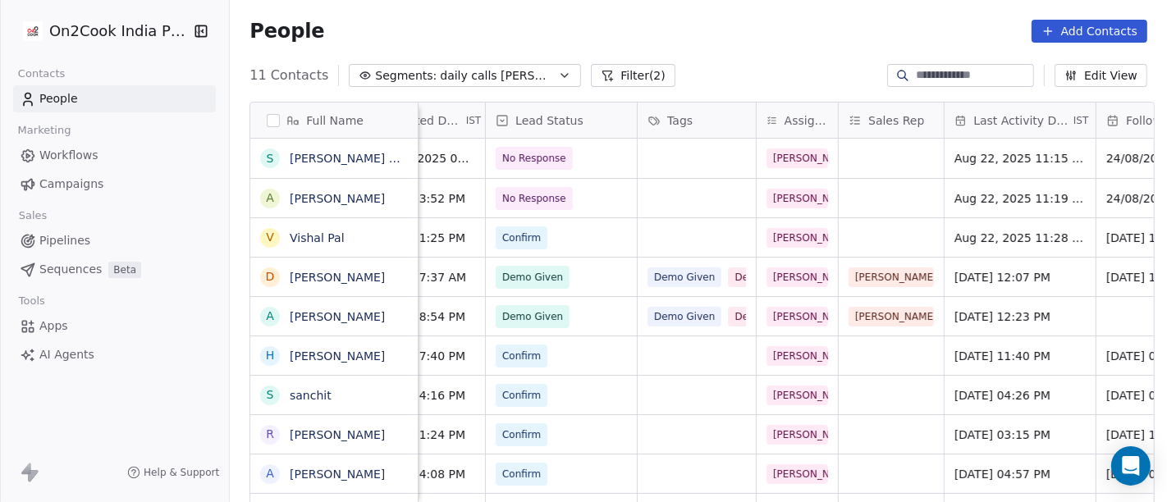
click at [726, 66] on div "11 Contacts Segments: daily calls [PERSON_NAME] (2) Edit View" at bounding box center [698, 75] width 937 height 26
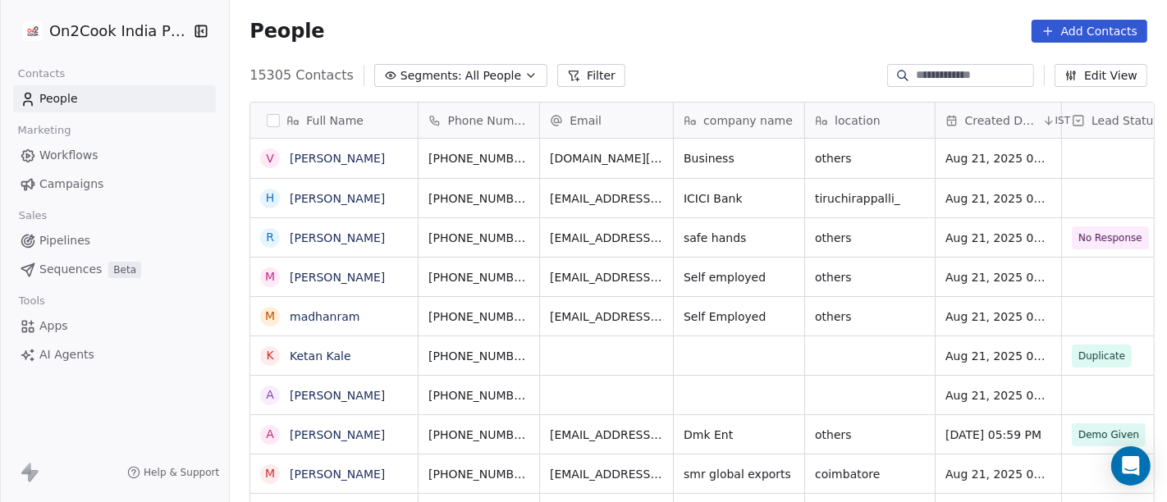
scroll to position [428, 931]
click at [448, 84] on button "Segments: All People" at bounding box center [460, 75] width 173 height 23
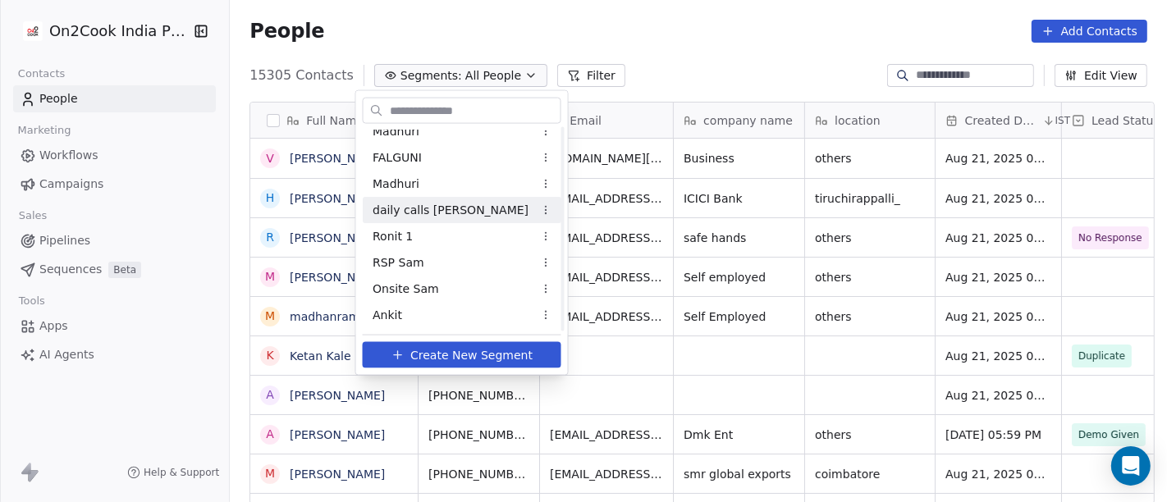
scroll to position [394, 0]
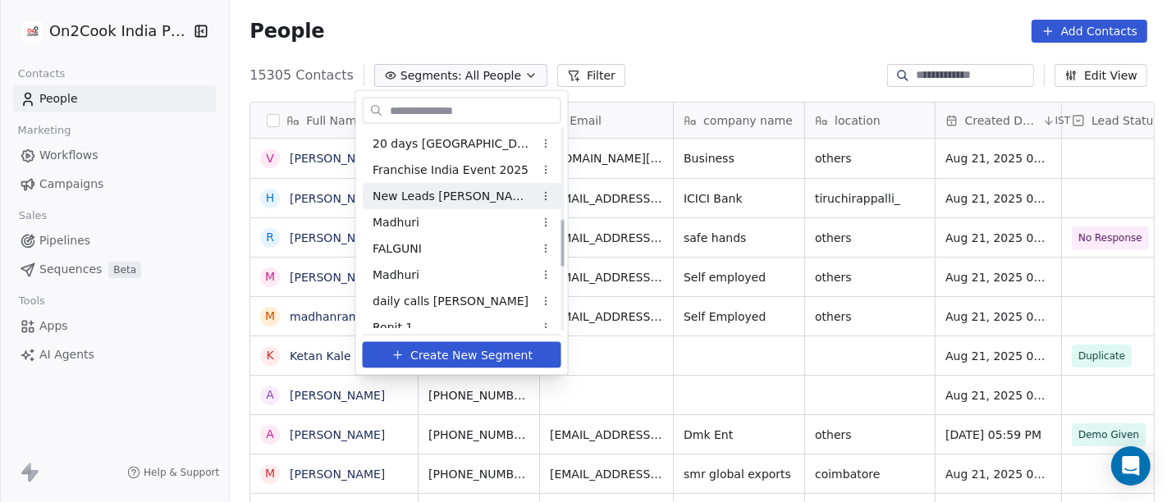
click at [430, 195] on span "New Leads [PERSON_NAME]" at bounding box center [453, 195] width 161 height 17
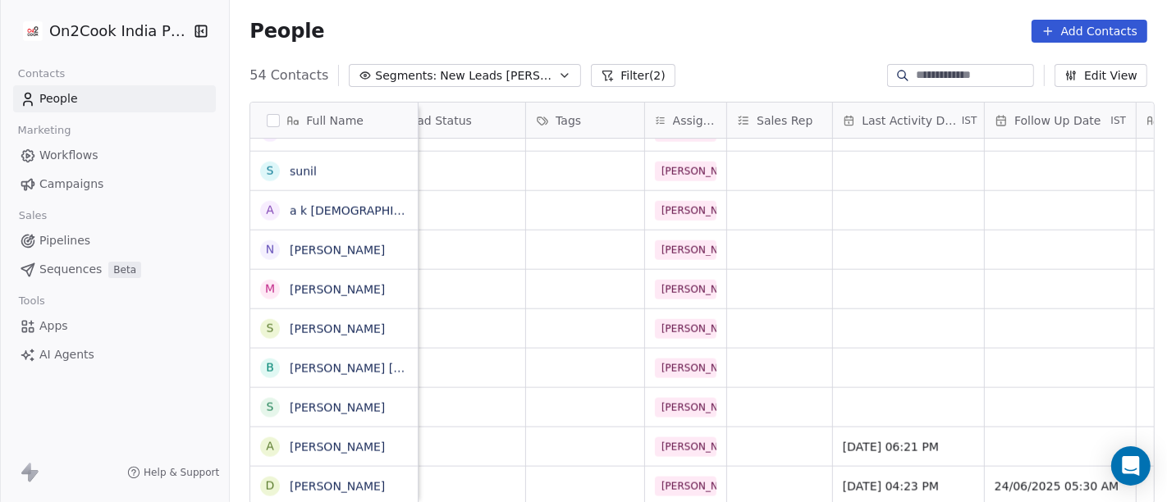
scroll to position [14, 625]
click at [324, 442] on link "[PERSON_NAME]" at bounding box center [337, 447] width 95 height 13
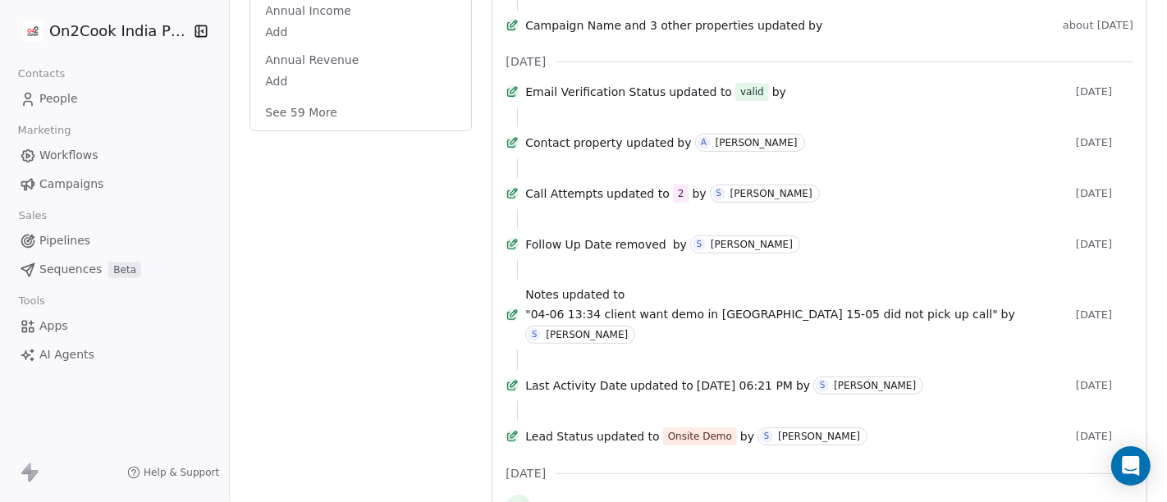
scroll to position [580, 0]
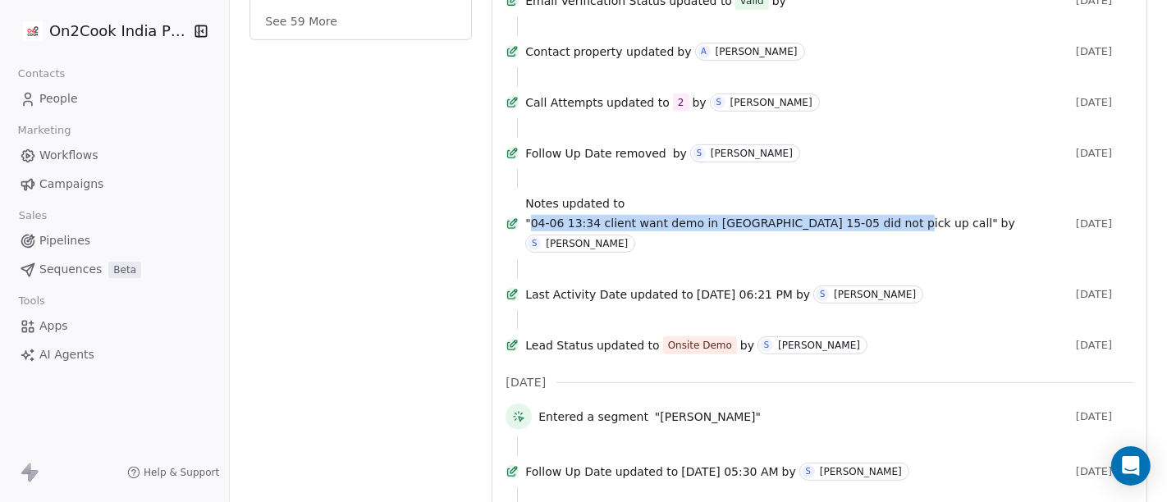
drag, startPoint x: 631, startPoint y: 263, endPoint x: 970, endPoint y: 267, distance: 339.0
click at [970, 231] on span ""04-06 13:34 client want demo in patna 15-05 did not pick up call"" at bounding box center [761, 223] width 472 height 16
copy span "04-06 13:34 client want demo in patna 15-05 did not pick up call"
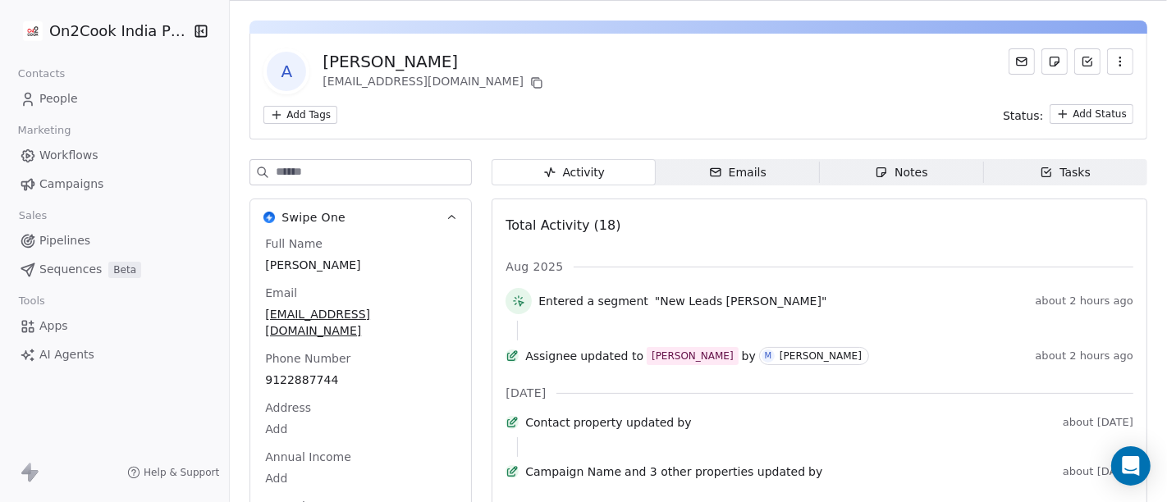
scroll to position [0, 0]
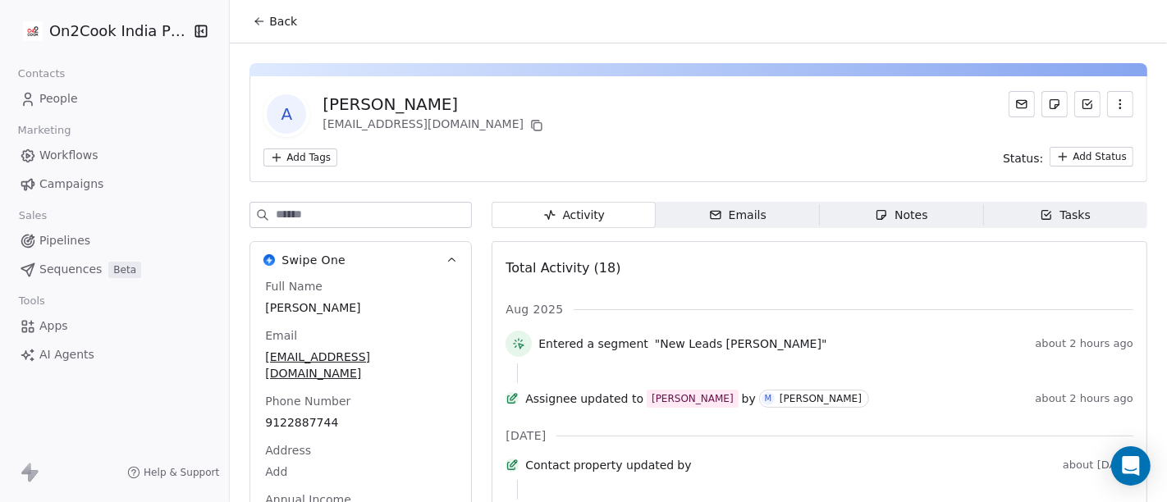
click at [270, 15] on span "Back" at bounding box center [283, 21] width 28 height 16
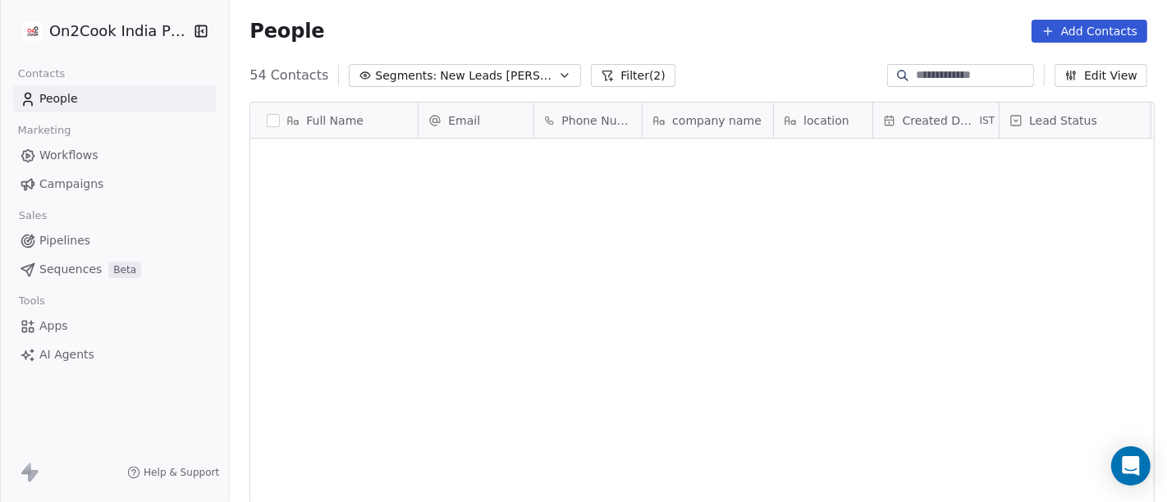
scroll to position [428, 931]
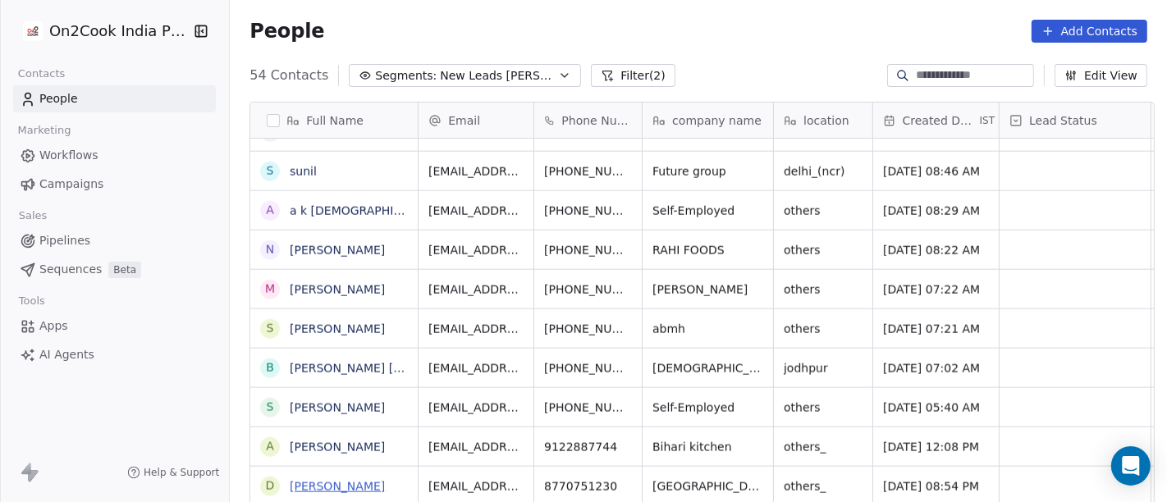
click at [323, 489] on link "Dharmendra Vohra" at bounding box center [337, 486] width 95 height 13
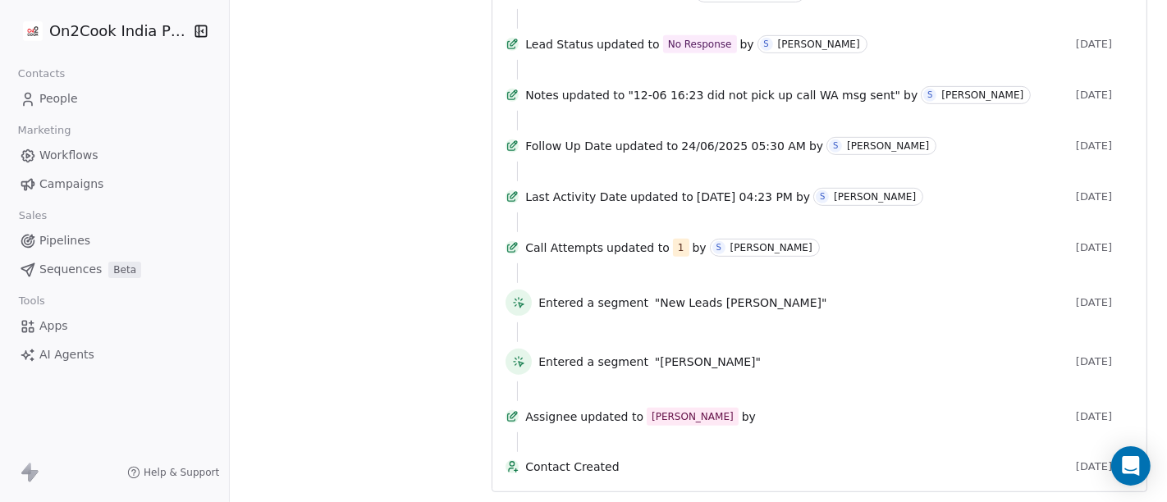
scroll to position [649, 0]
drag, startPoint x: 634, startPoint y: 137, endPoint x: 868, endPoint y: 156, distance: 235.5
click at [868, 111] on div "Notes updated to "12-06 16:23 did not pick up call WA msg sent" by S Salim Male…" at bounding box center [820, 98] width 628 height 25
copy span "12-06 16:23 did not pick up call WA msg sent"
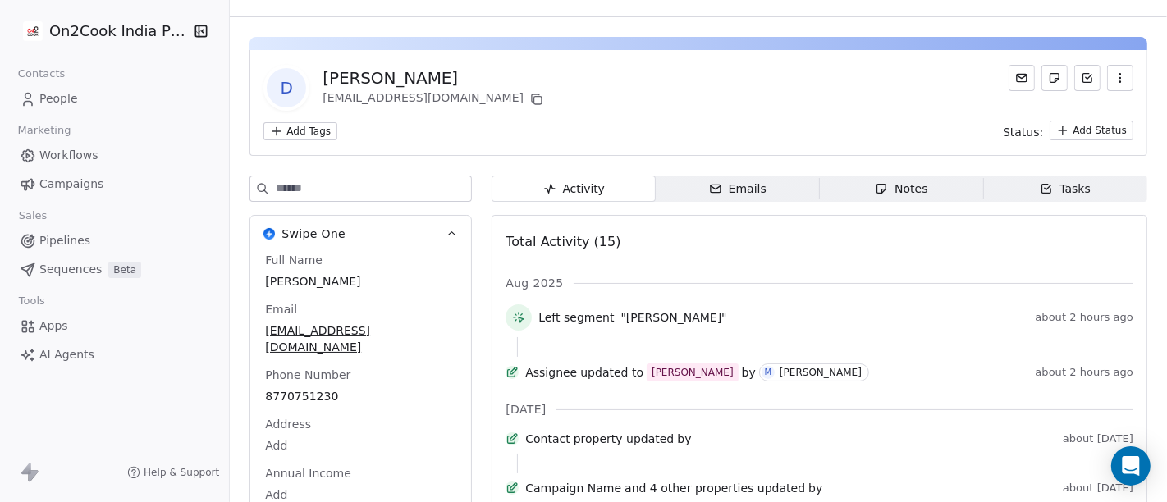
scroll to position [0, 0]
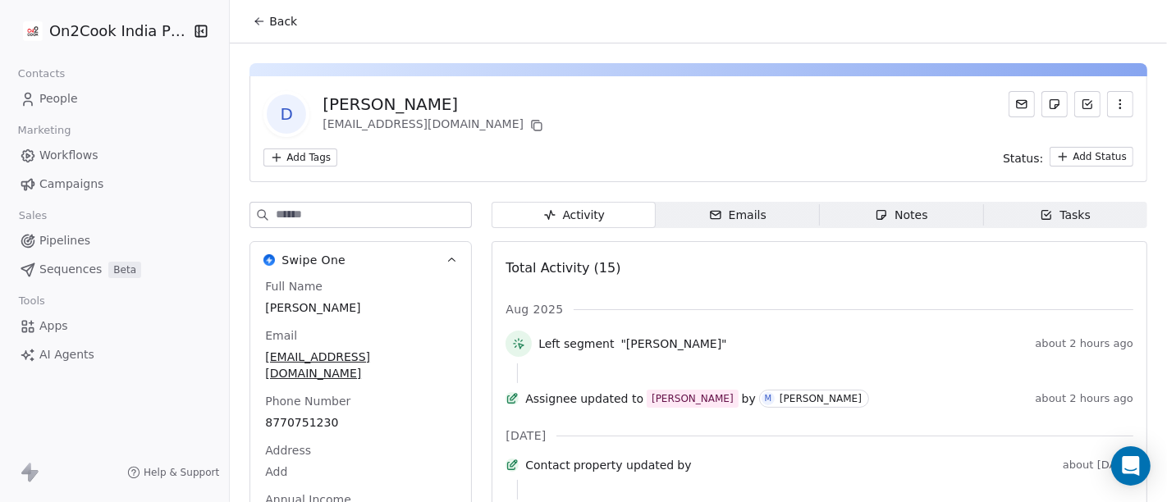
click at [258, 21] on icon at bounding box center [259, 21] width 13 height 13
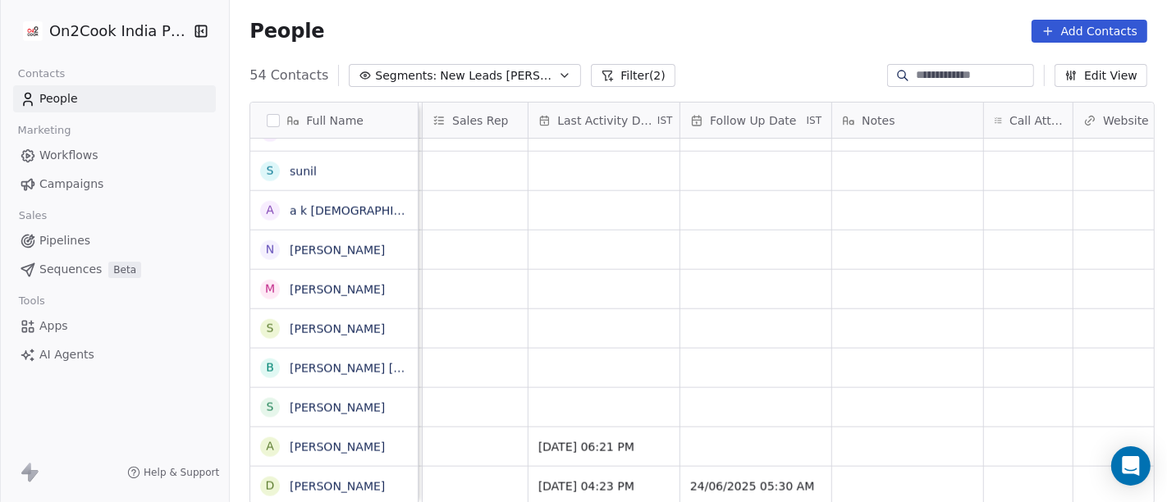
scroll to position [14, 935]
click at [907, 467] on div "grid" at bounding box center [902, 486] width 151 height 39
type textarea "**********"
click at [873, 347] on html "On2Cook India Pvt. Ltd. Contacts People Marketing Workflows Campaigns Sales Pip…" at bounding box center [583, 251] width 1167 height 502
click at [1001, 467] on div "grid" at bounding box center [1023, 486] width 89 height 39
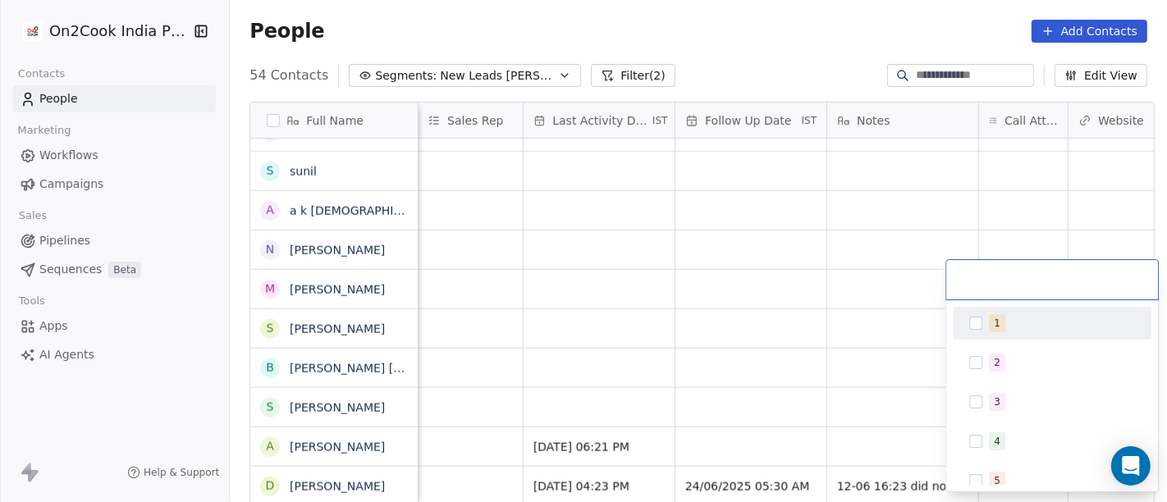
click at [1013, 327] on div "1" at bounding box center [1062, 323] width 146 height 18
click at [870, 327] on html "On2Cook India Pvt. Ltd. Contacts People Marketing Workflows Campaigns Sales Pip…" at bounding box center [583, 251] width 1167 height 502
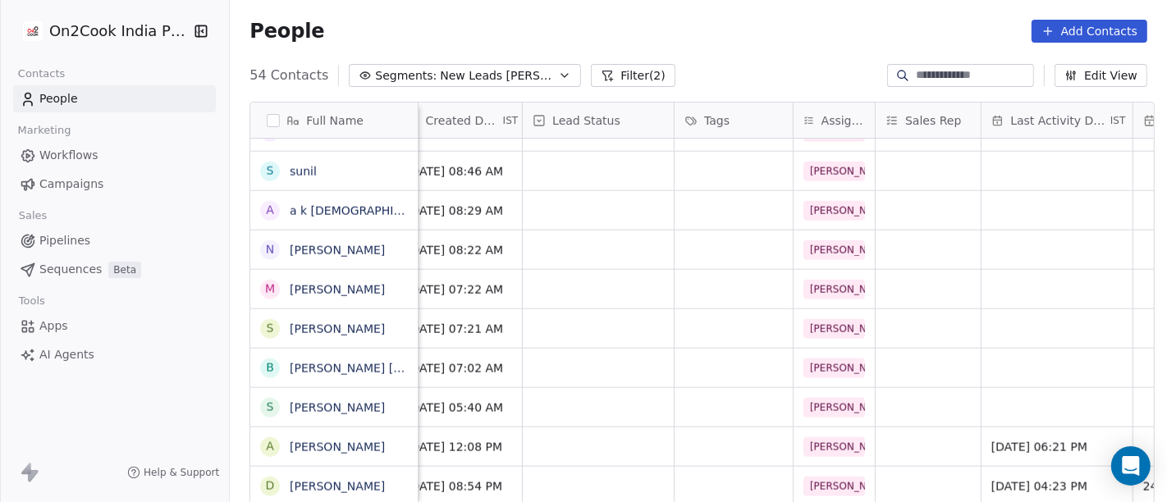
scroll to position [14, 471]
click at [580, 467] on div "grid" at bounding box center [604, 486] width 151 height 39
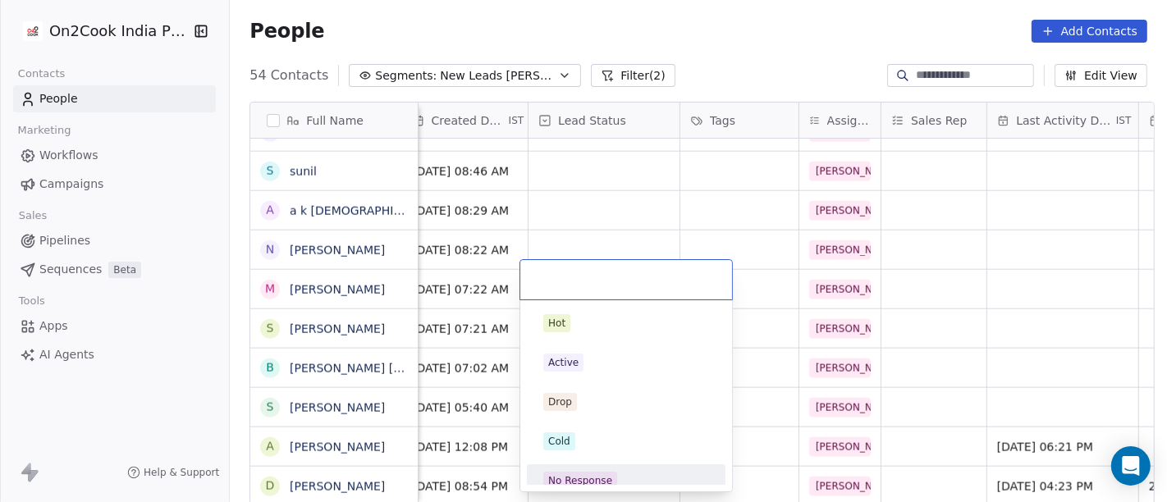
click at [612, 477] on span "No Response" at bounding box center [580, 481] width 74 height 18
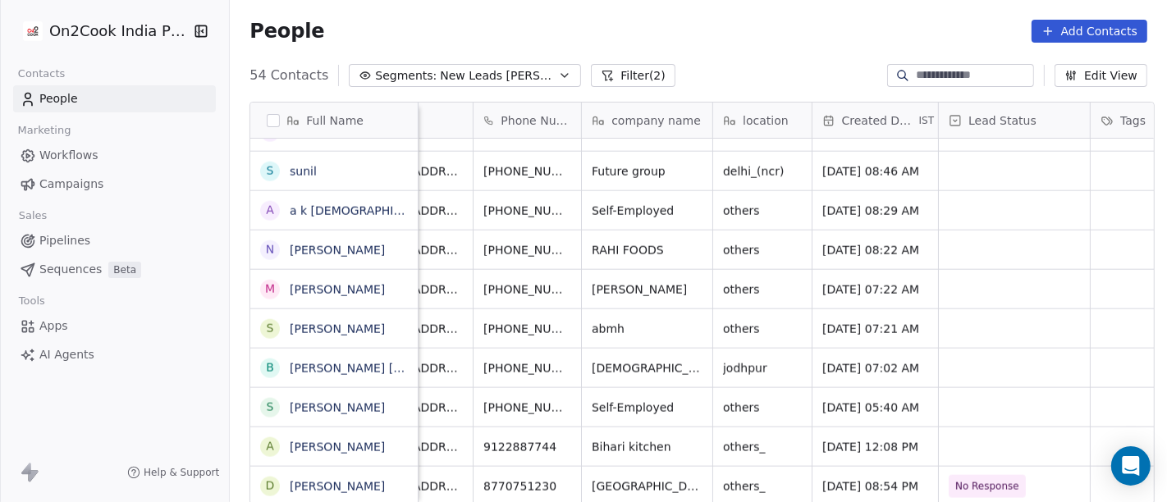
scroll to position [14, 0]
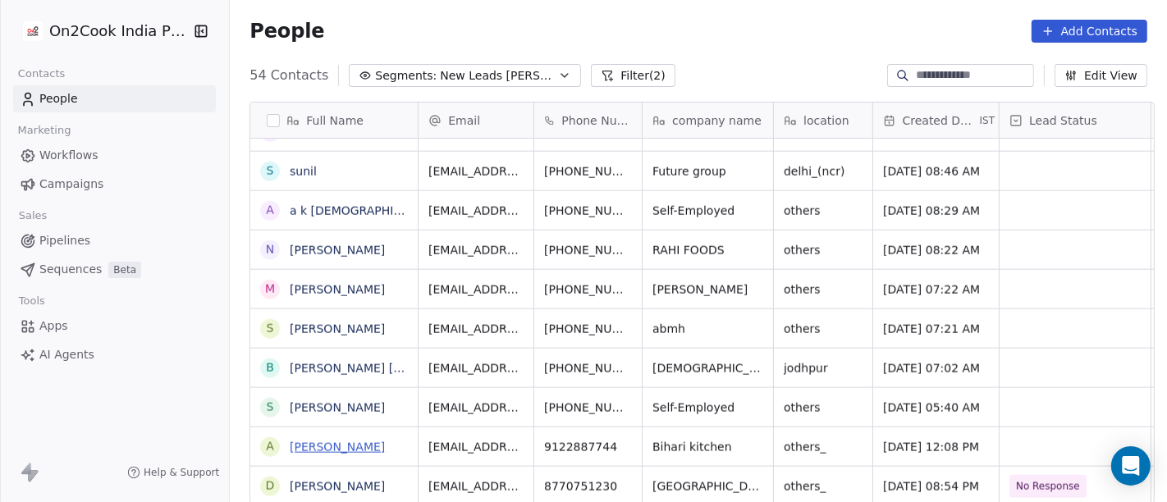
drag, startPoint x: 348, startPoint y: 446, endPoint x: 359, endPoint y: 442, distance: 12.2
click at [348, 446] on link "Abhay Choudhary" at bounding box center [337, 447] width 95 height 13
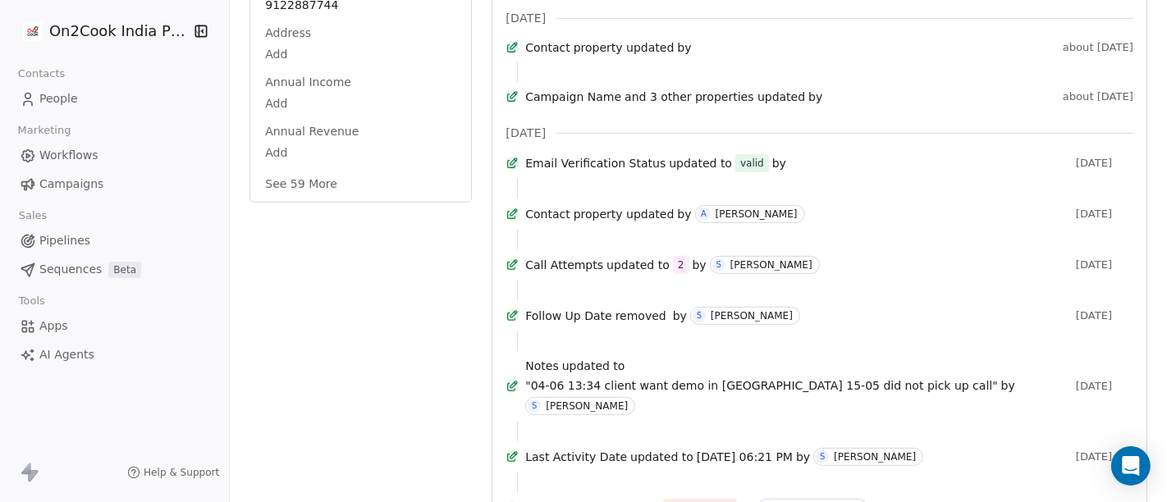
scroll to position [456, 0]
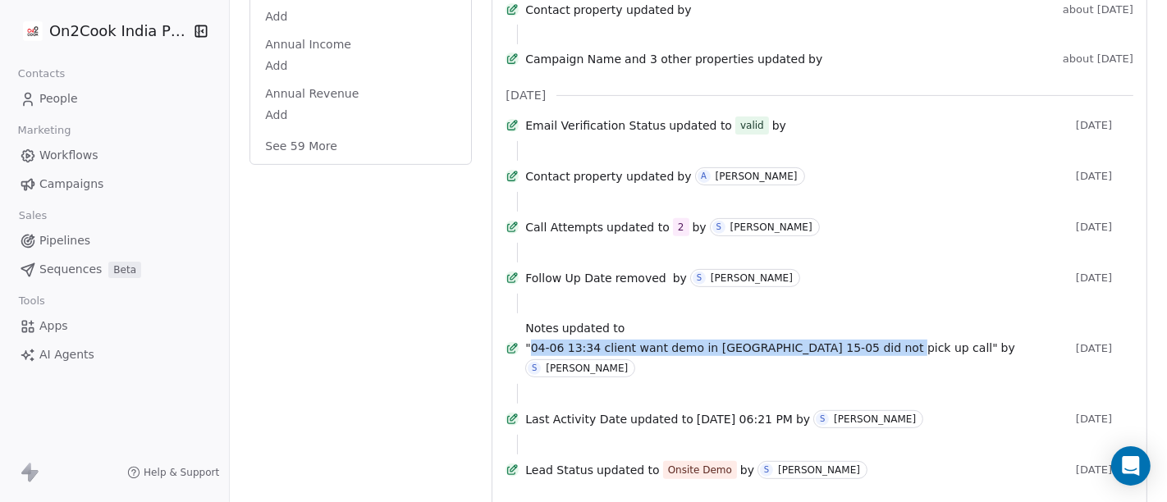
drag, startPoint x: 633, startPoint y: 385, endPoint x: 969, endPoint y: 401, distance: 336.1
click at [969, 378] on div "Notes updated to "04-06 13:34 client want demo in patna 15-05 did not pick up c…" at bounding box center [797, 348] width 544 height 57
copy span "04-06 13:34 client want demo in patna 15-05 did not pick up call"
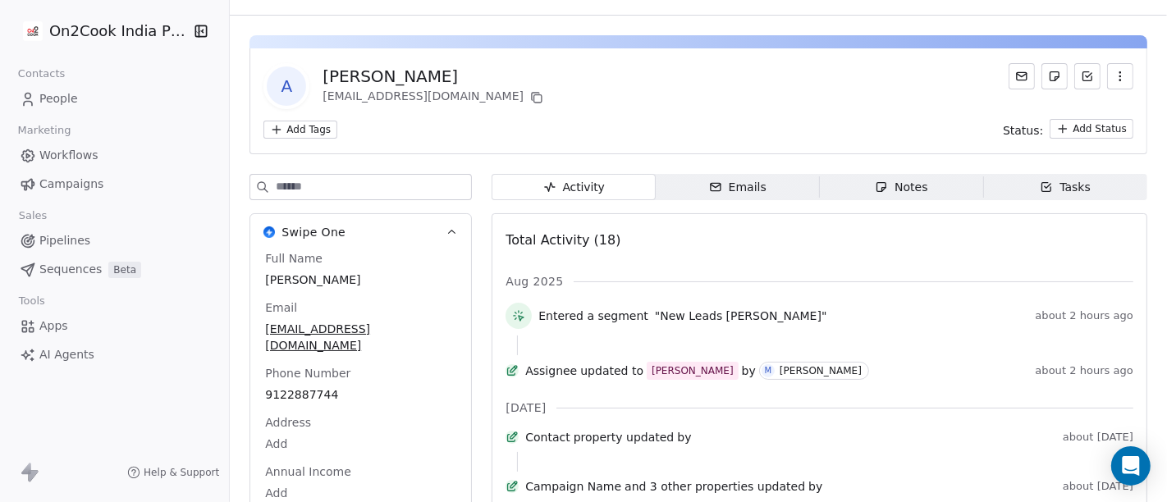
scroll to position [0, 0]
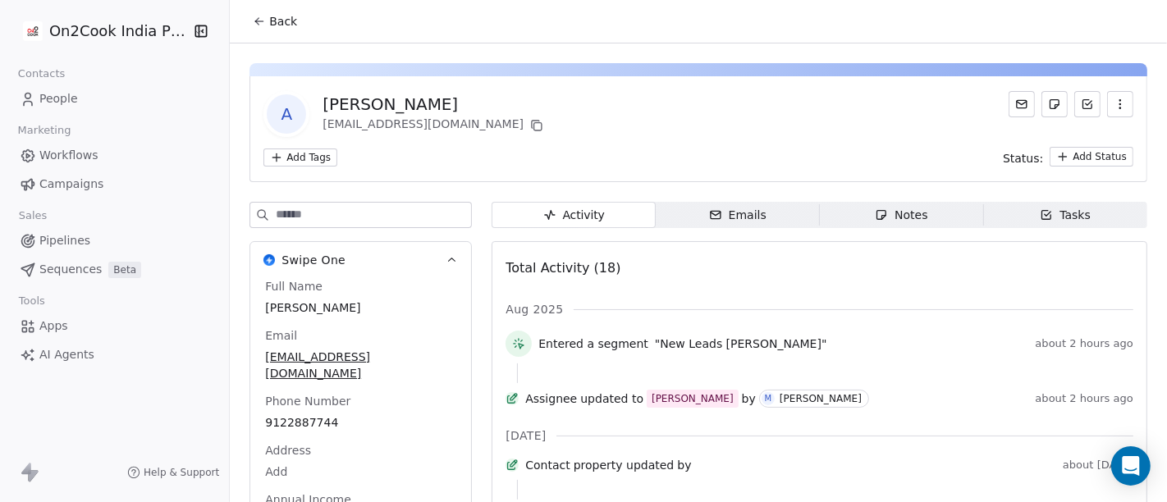
click at [261, 30] on button "Back" at bounding box center [275, 22] width 64 height 30
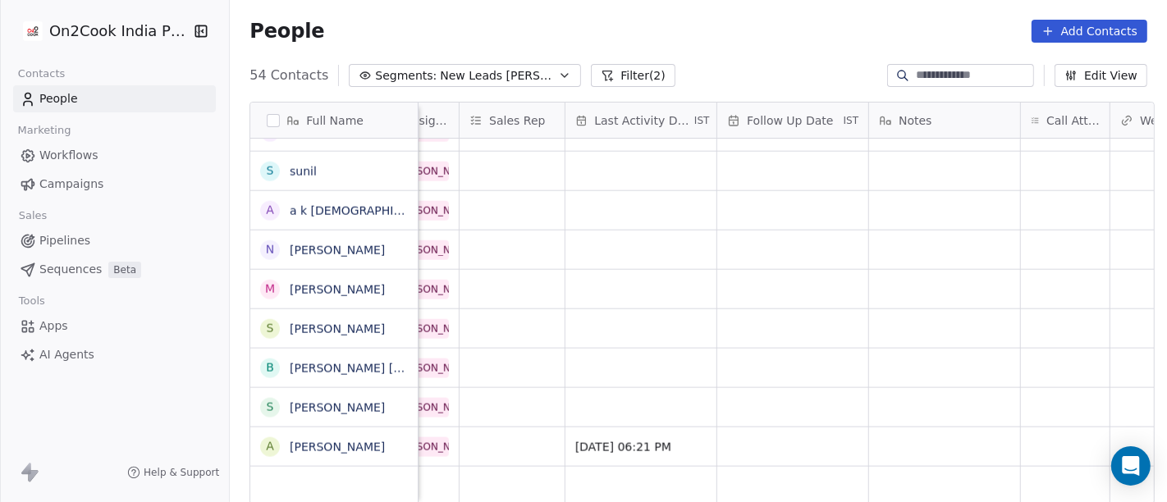
scroll to position [14, 893]
click at [904, 428] on div "grid" at bounding box center [944, 447] width 151 height 39
type textarea "**********"
click at [851, 378] on html "On2Cook India Pvt. Ltd. Contacts People Marketing Workflows Campaigns Sales Pip…" at bounding box center [583, 251] width 1167 height 502
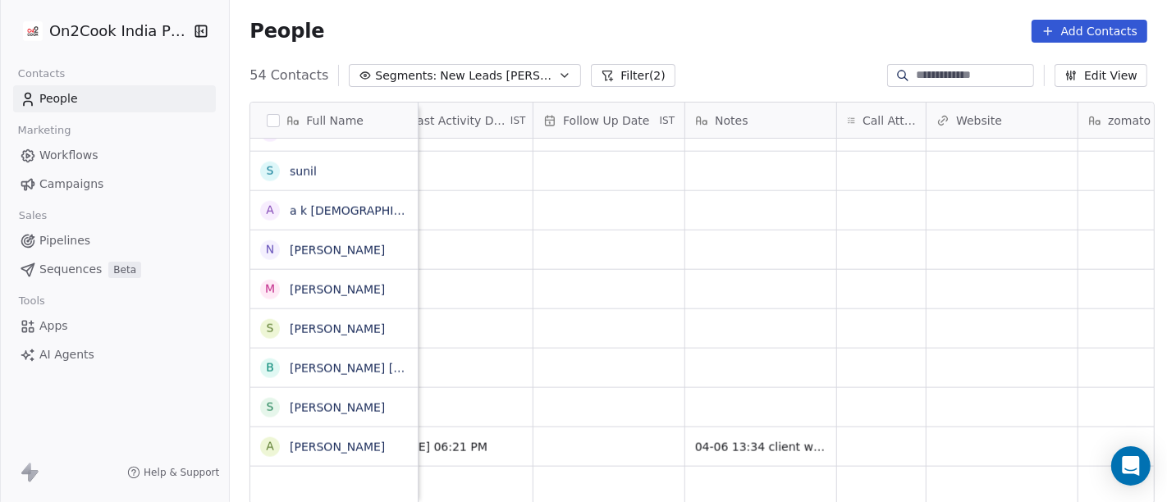
scroll to position [14, 1078]
click at [836, 434] on div "grid" at bounding box center [880, 447] width 89 height 39
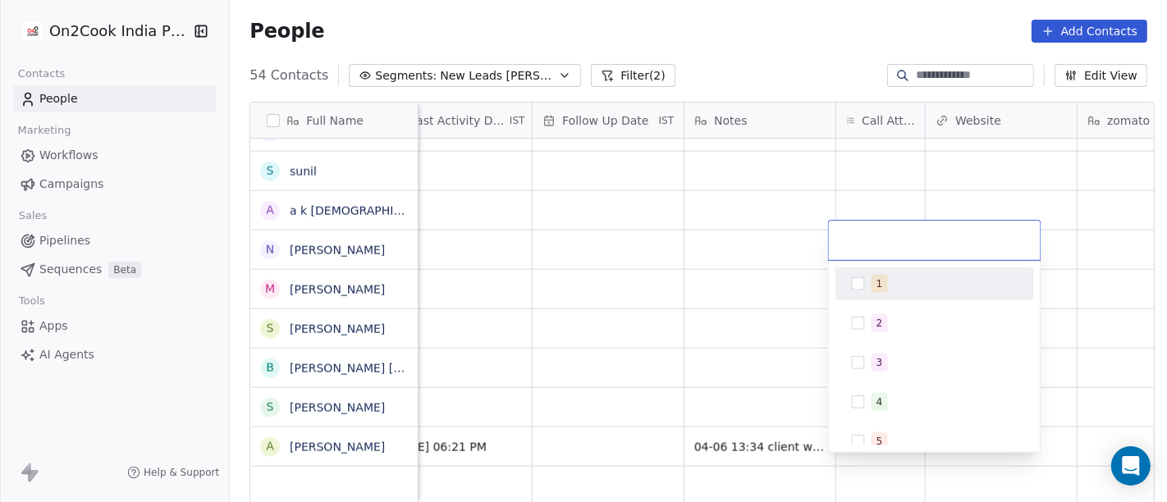
click at [891, 277] on div "1" at bounding box center [945, 284] width 146 height 18
click at [781, 263] on html "On2Cook India Pvt. Ltd. Contacts People Marketing Workflows Campaigns Sales Pip…" at bounding box center [583, 251] width 1167 height 502
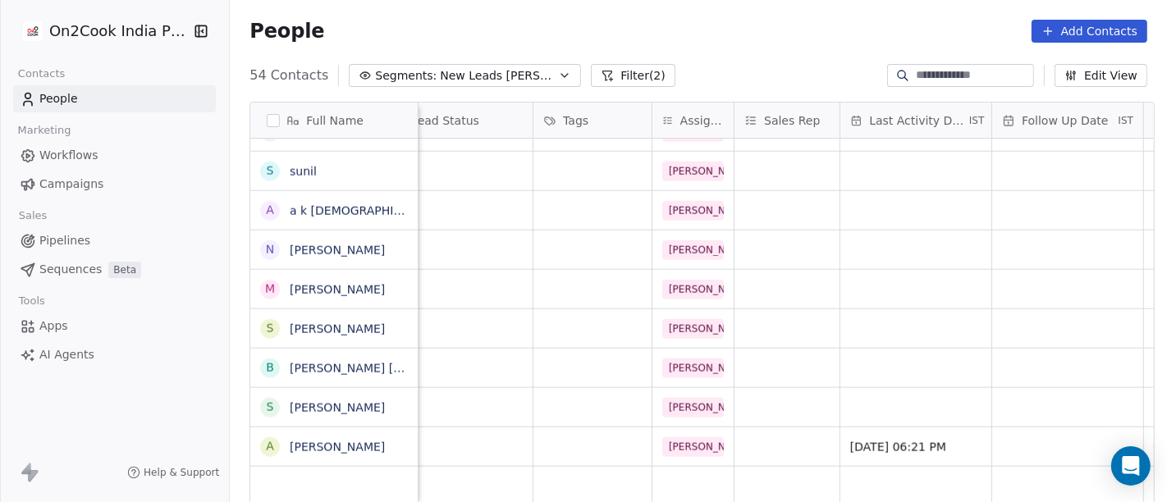
scroll to position [14, 442]
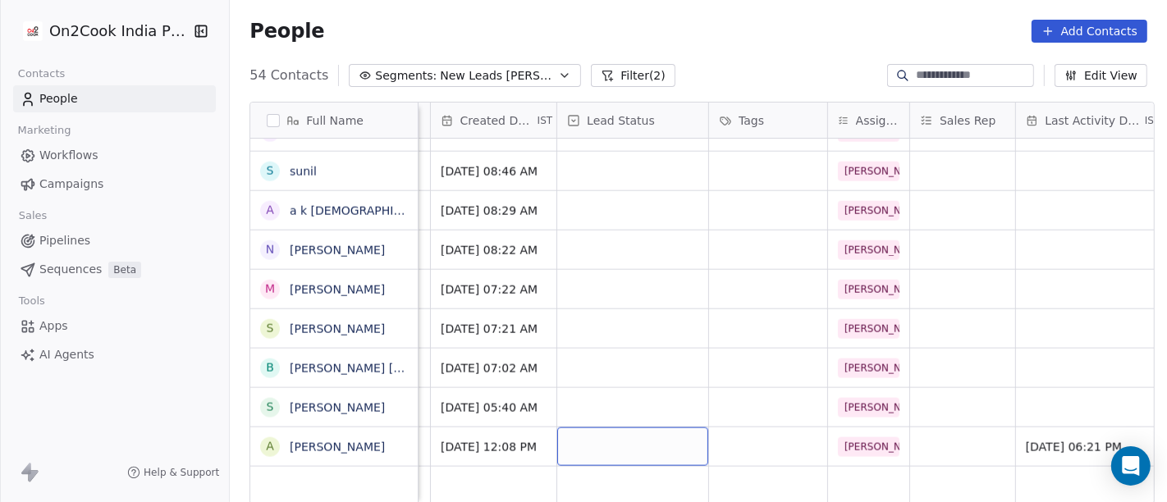
click at [562, 428] on div "grid" at bounding box center [632, 447] width 151 height 39
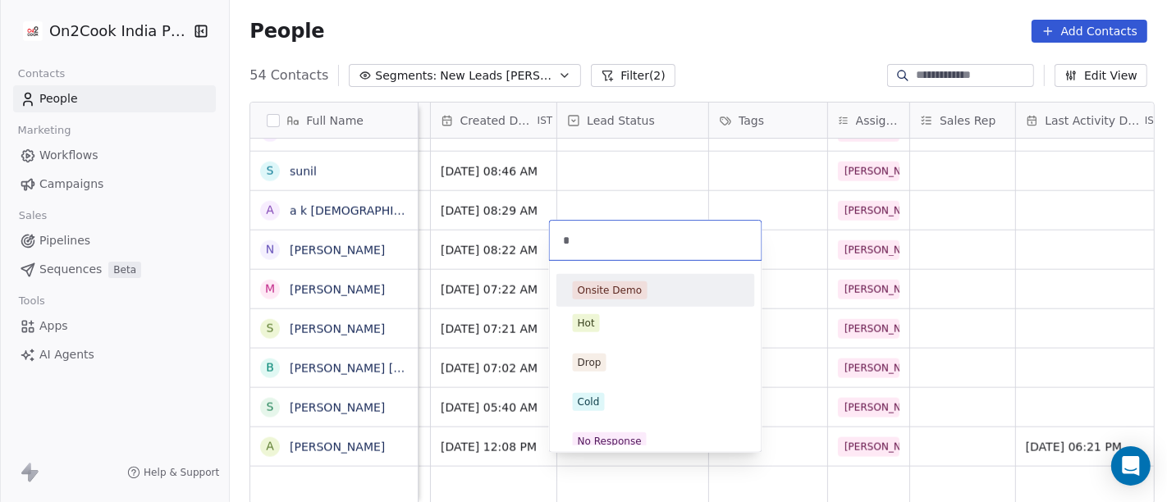
type input "*"
click at [618, 285] on div "Onsite Demo" at bounding box center [610, 290] width 65 height 15
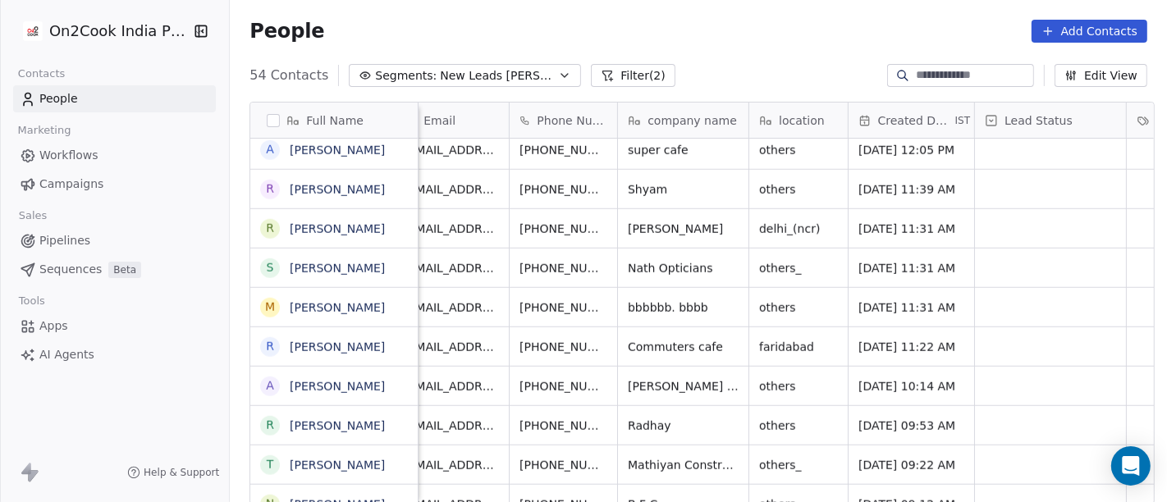
scroll to position [14, 0]
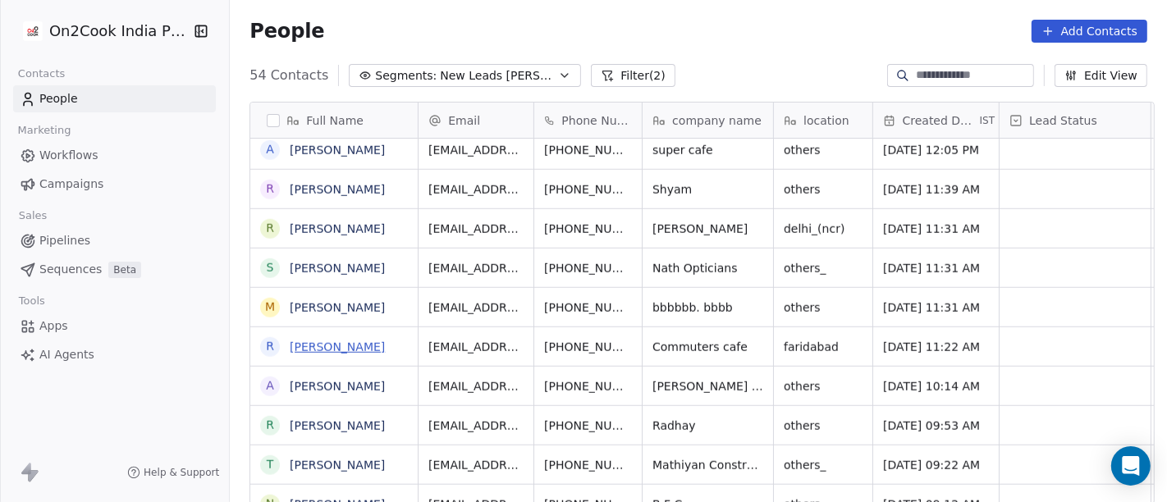
click at [324, 344] on link "Rahul Aggarwal" at bounding box center [337, 347] width 95 height 13
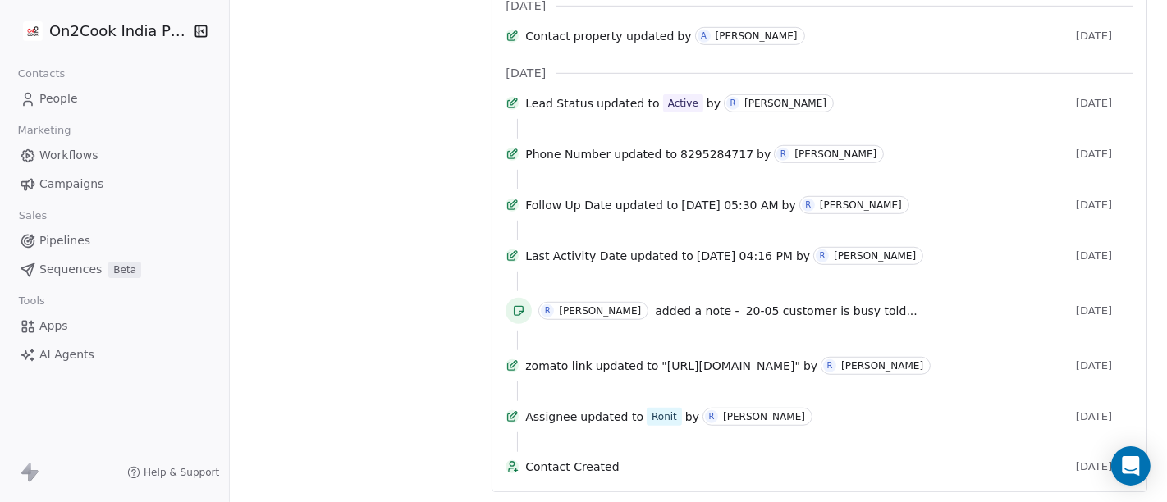
scroll to position [912, 0]
drag, startPoint x: 663, startPoint y: 362, endPoint x: 1030, endPoint y: 372, distance: 367.0
click at [1030, 372] on div "zomato link updated to "https://www.zomato.com/ncr/28-commuters-cafe-sector-28-…" at bounding box center [797, 366] width 544 height 18
copy span "https://www.zomato.com/ncr/28-commuters-cafe-sector-28-faridabad"
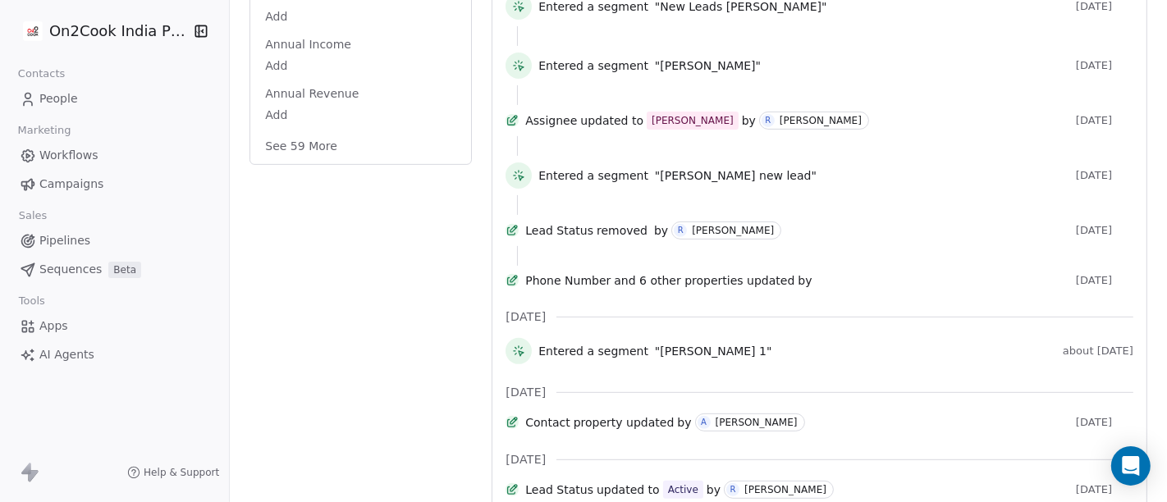
scroll to position [0, 0]
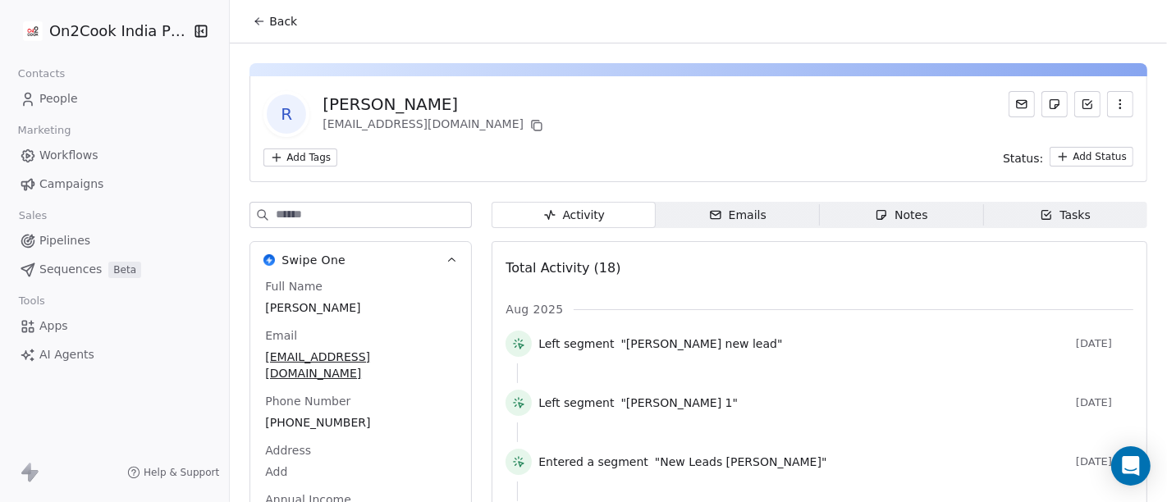
click at [274, 25] on span "Back" at bounding box center [283, 21] width 28 height 16
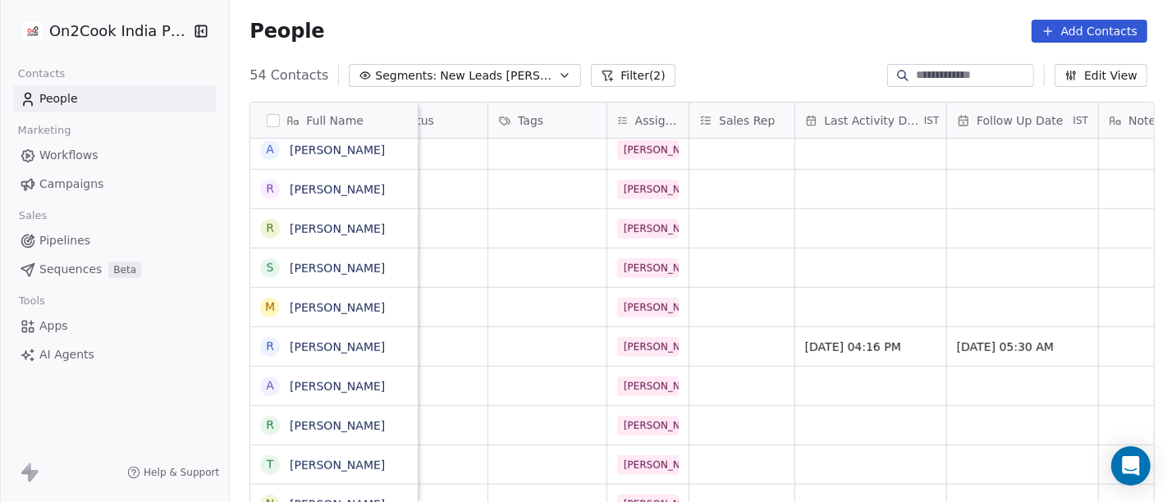
scroll to position [0, 663]
click at [352, 341] on link "Rahul Aggarwal" at bounding box center [337, 347] width 95 height 13
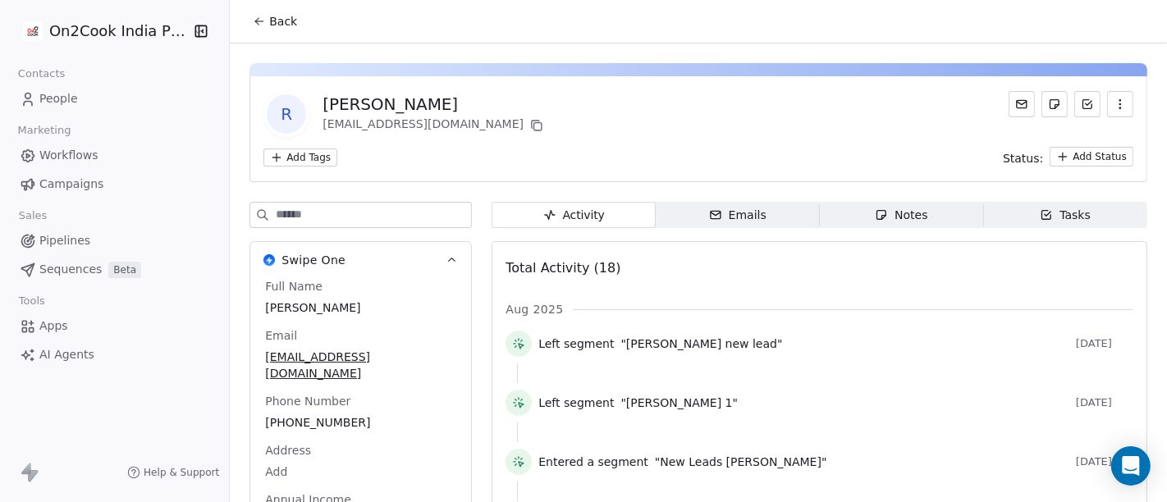
click at [283, 26] on span "Back" at bounding box center [283, 21] width 28 height 16
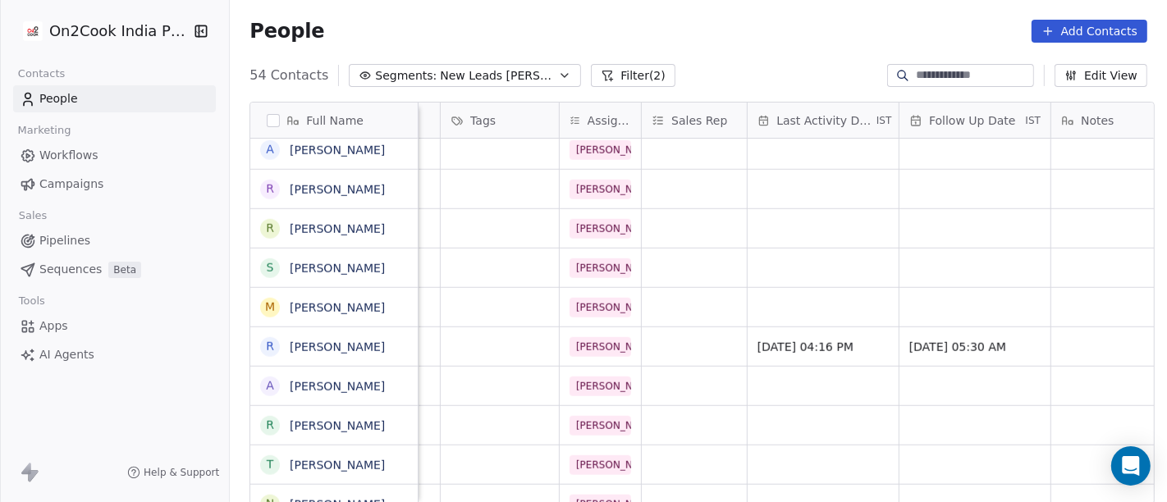
scroll to position [0, 744]
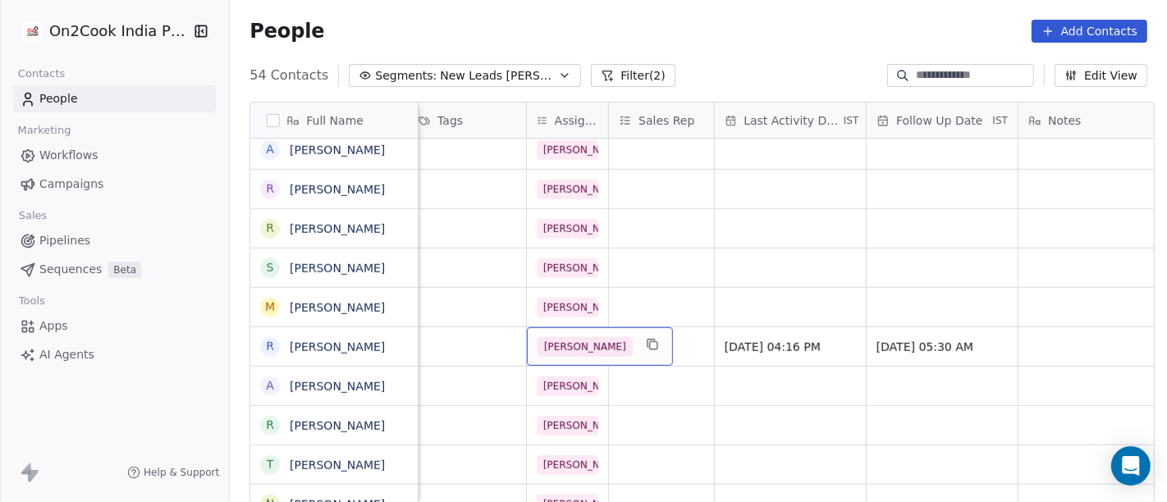
click at [563, 345] on span "[PERSON_NAME]" at bounding box center [585, 347] width 95 height 20
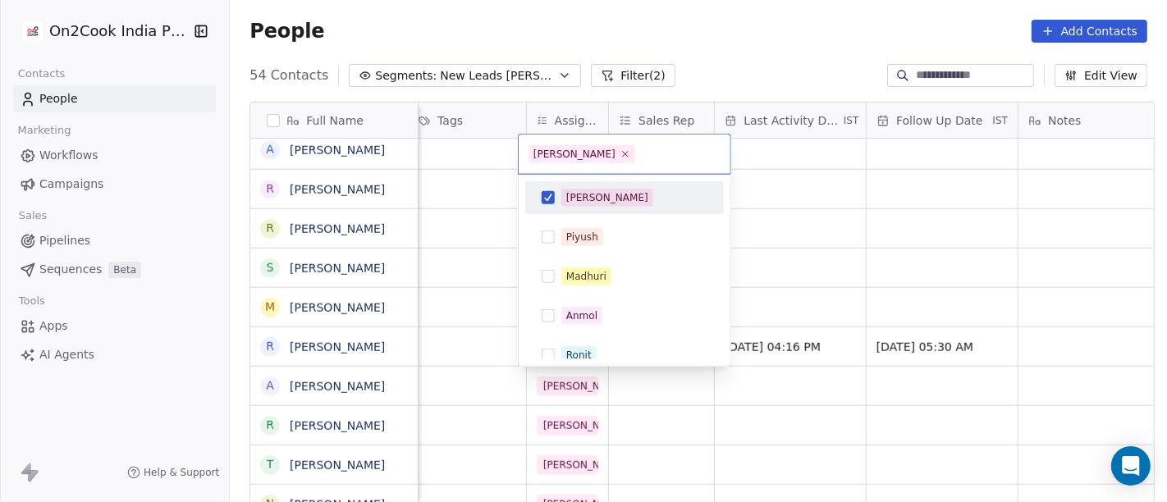
click at [571, 197] on div "[PERSON_NAME]" at bounding box center [607, 197] width 82 height 15
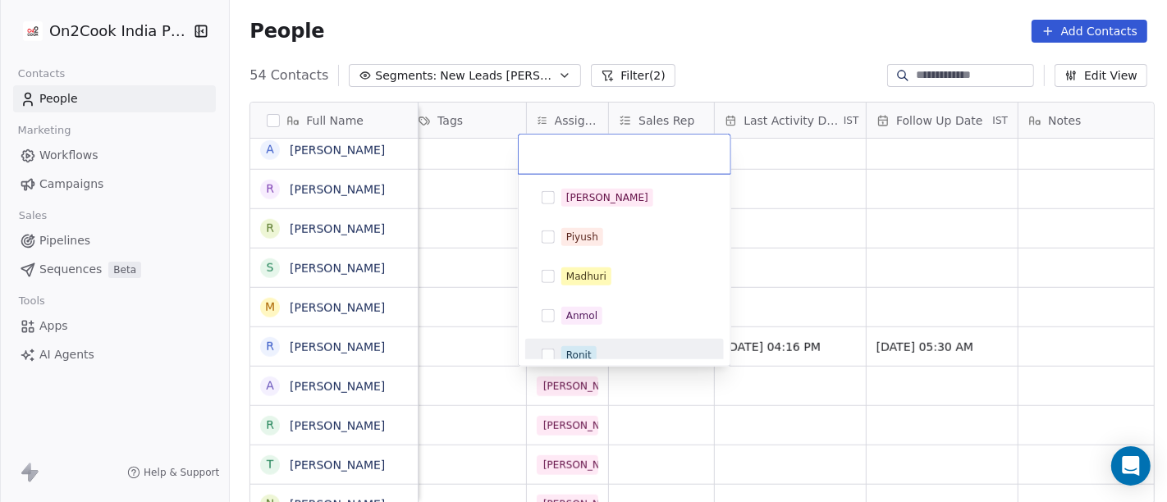
click at [571, 351] on div "Ronit" at bounding box center [578, 355] width 25 height 15
click at [713, 88] on html "On2Cook India Pvt. Ltd. Contacts People Marketing Workflows Campaigns Sales Pip…" at bounding box center [583, 251] width 1167 height 502
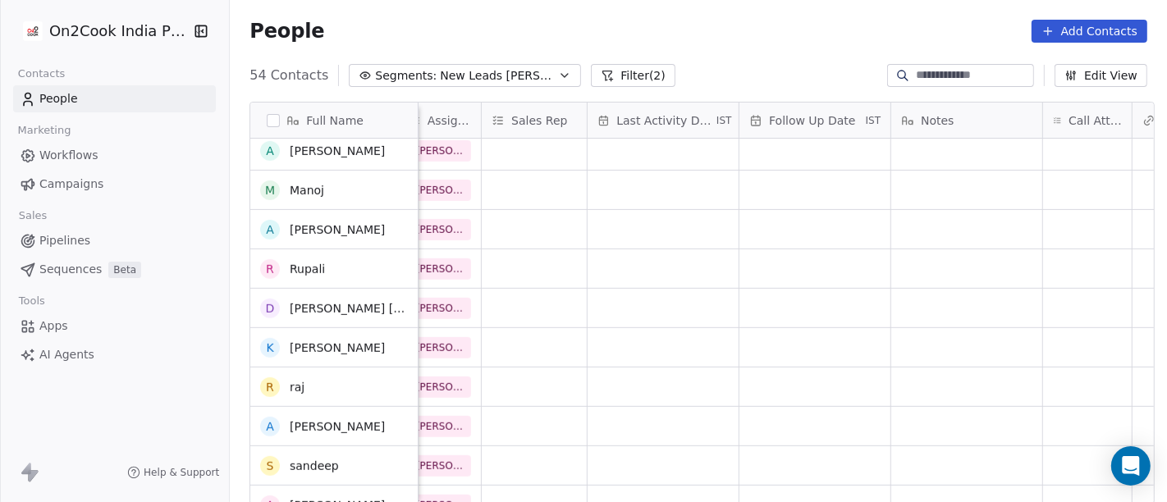
scroll to position [0, 0]
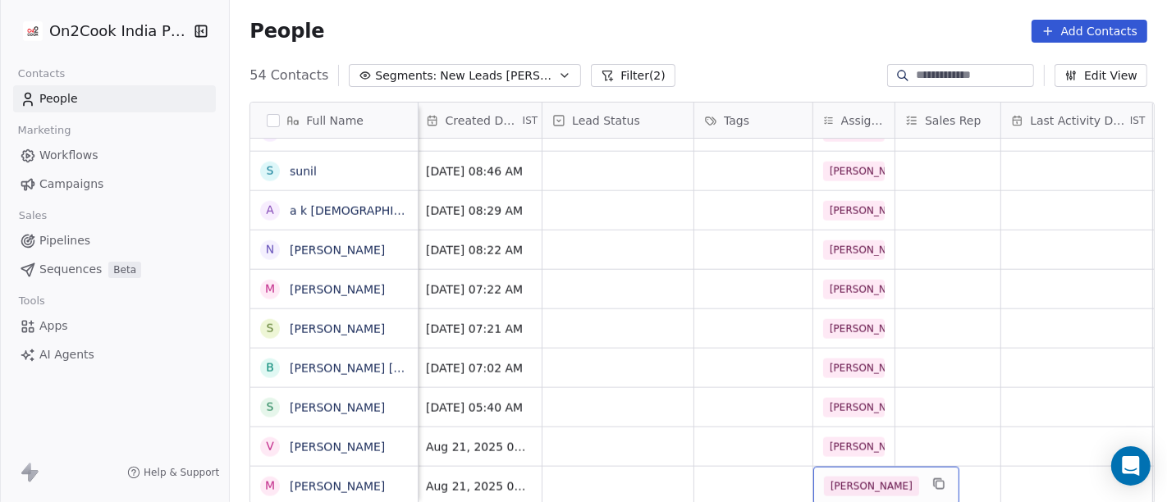
click at [839, 477] on span "[PERSON_NAME]" at bounding box center [871, 487] width 95 height 20
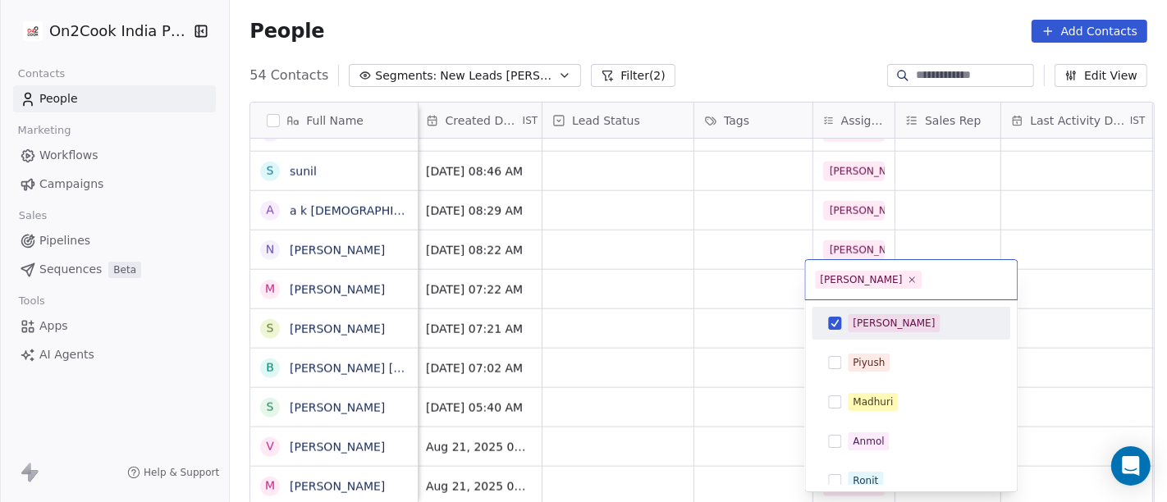
click at [843, 316] on div "[PERSON_NAME]" at bounding box center [910, 323] width 185 height 26
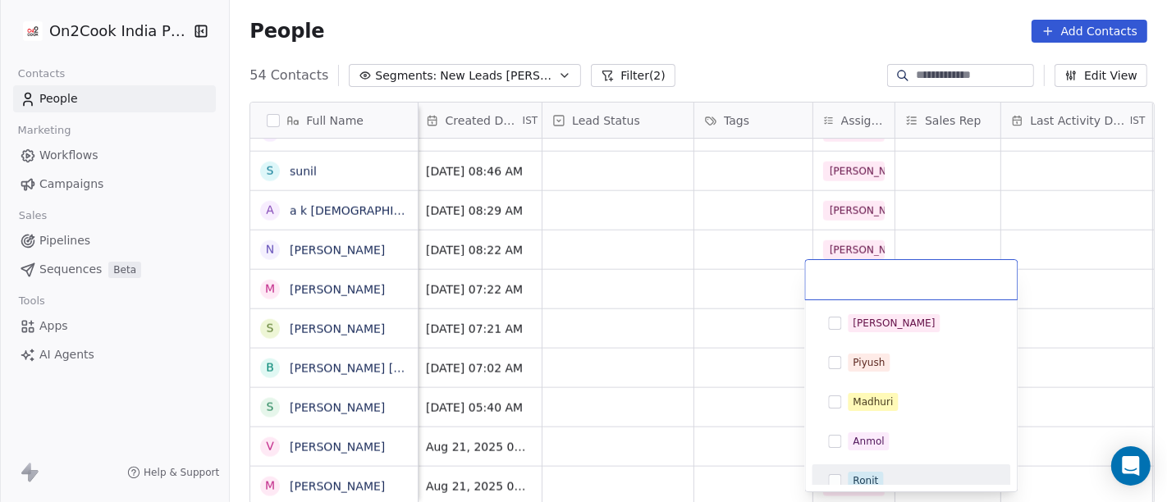
click at [853, 472] on span "Ronit" at bounding box center [865, 481] width 35 height 18
click at [720, 389] on html "On2Cook India Pvt. Ltd. Contacts People Marketing Workflows Campaigns Sales Pip…" at bounding box center [583, 251] width 1167 height 502
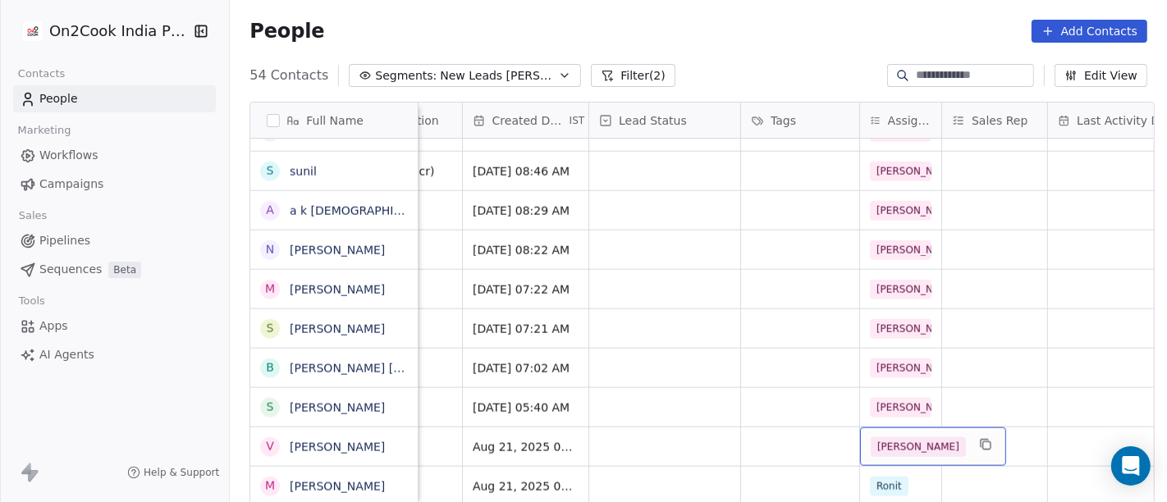
click at [893, 437] on span "[PERSON_NAME]" at bounding box center [918, 447] width 95 height 20
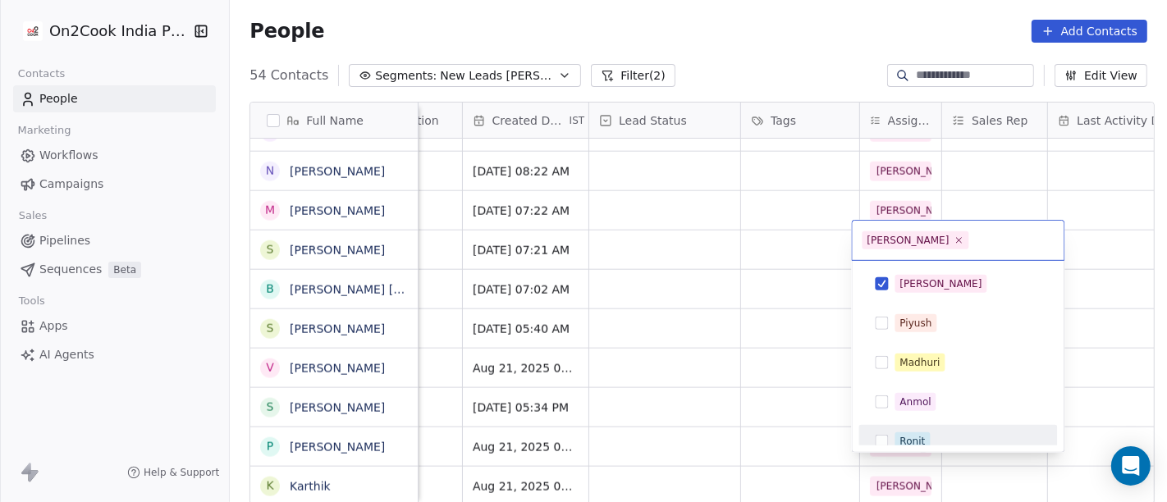
click at [904, 436] on span "Ronit" at bounding box center [912, 442] width 35 height 18
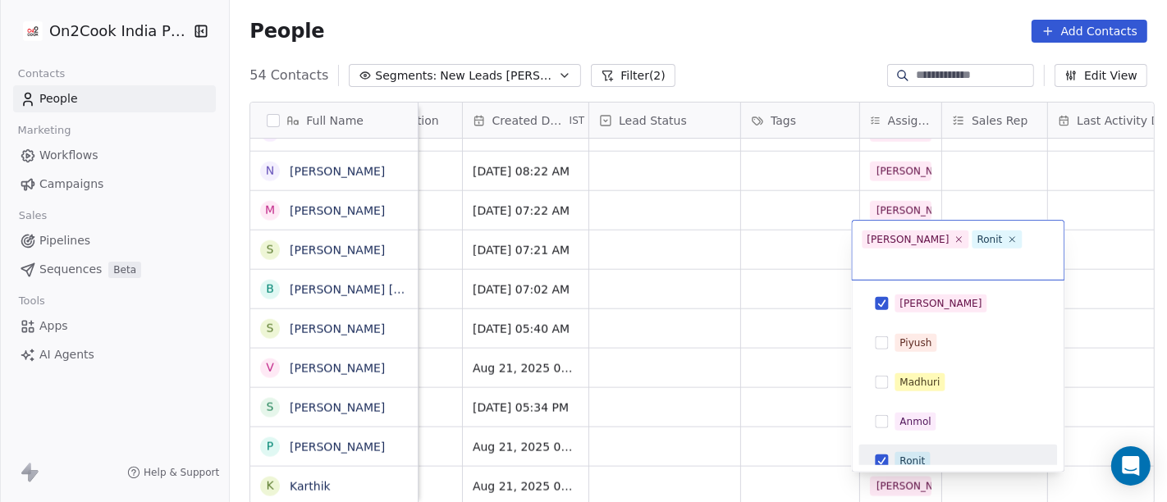
click at [904, 454] on div "Ronit" at bounding box center [912, 461] width 25 height 15
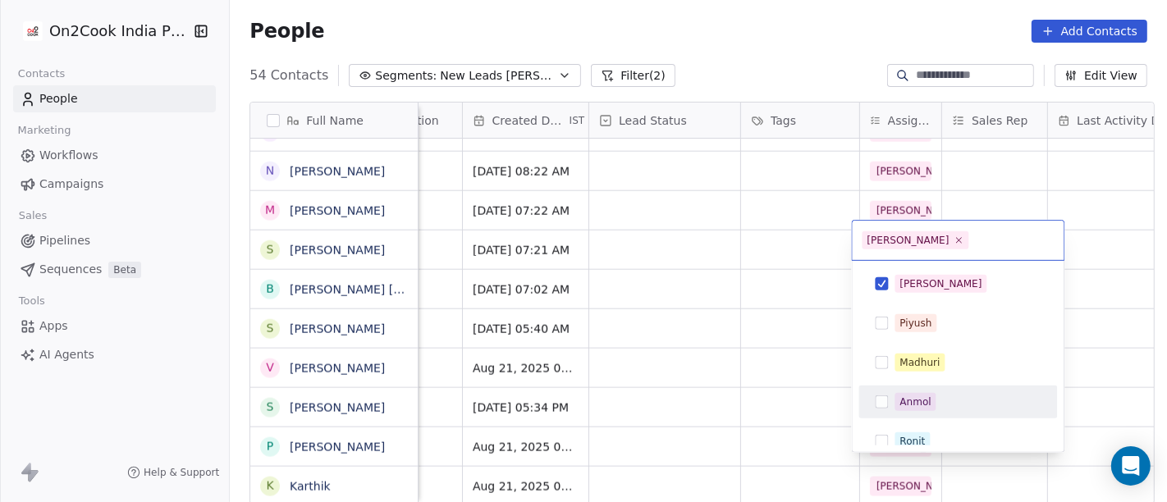
click at [760, 393] on html "On2Cook India Pvt. Ltd. Contacts People Marketing Workflows Campaigns Sales Pip…" at bounding box center [583, 251] width 1167 height 502
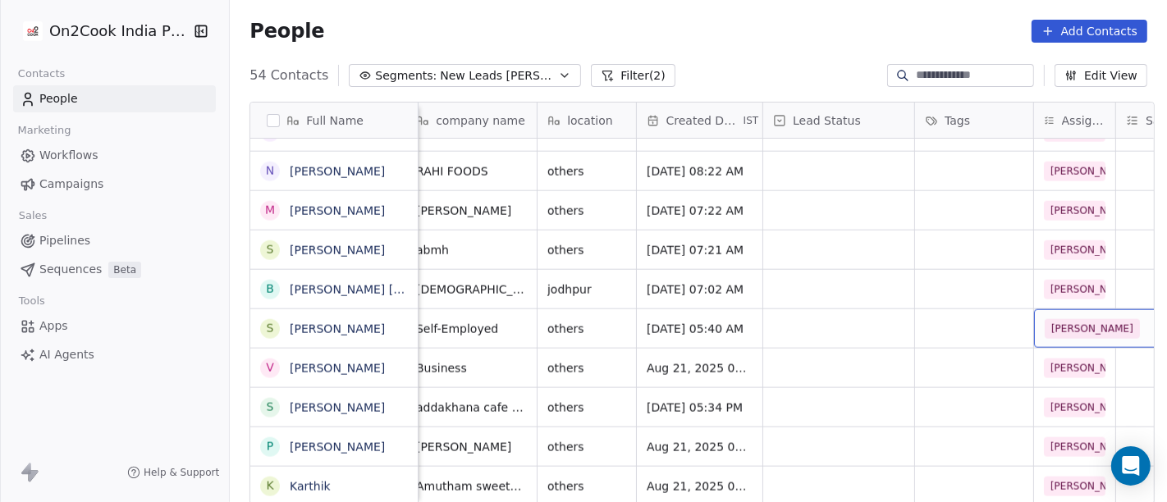
click at [1045, 319] on span "[PERSON_NAME]" at bounding box center [1092, 329] width 95 height 20
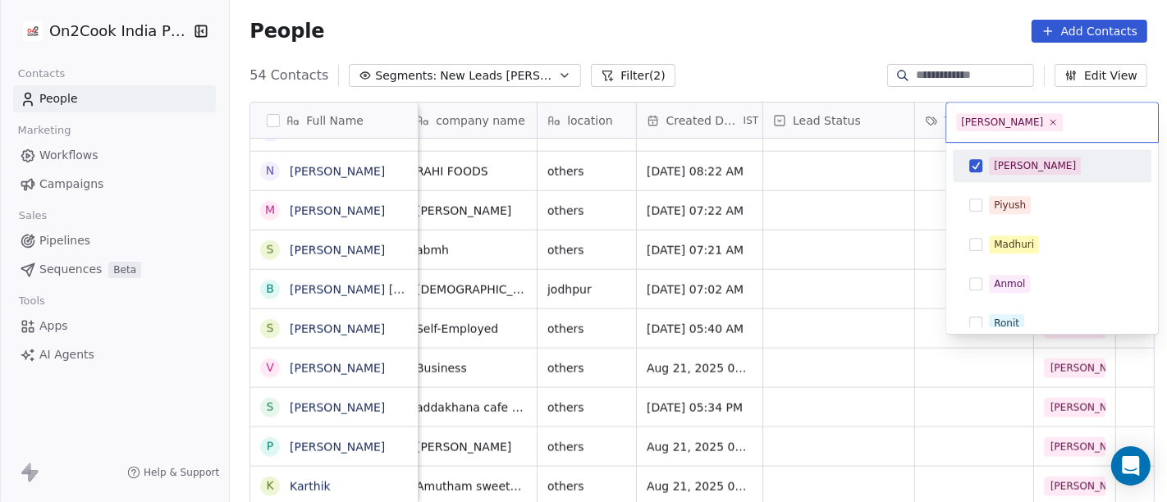
click at [990, 165] on span "[PERSON_NAME]" at bounding box center [1035, 166] width 92 height 18
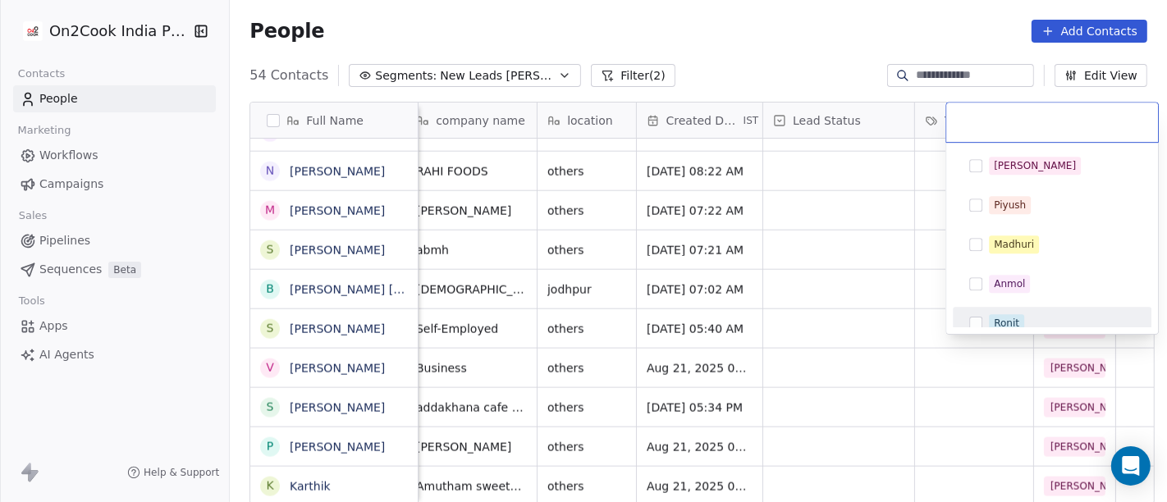
click at [992, 322] on span "Ronit" at bounding box center [1006, 323] width 35 height 18
click at [897, 247] on html "On2Cook India Pvt. Ltd. Contacts People Marketing Workflows Campaigns Sales Pip…" at bounding box center [583, 251] width 1167 height 502
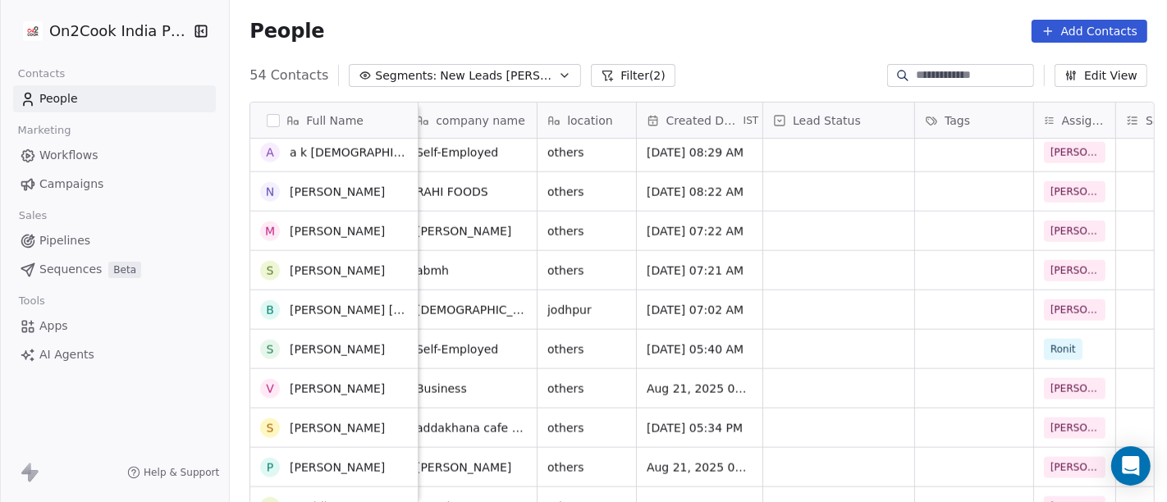
click at [567, 263] on span "others" at bounding box center [565, 271] width 37 height 16
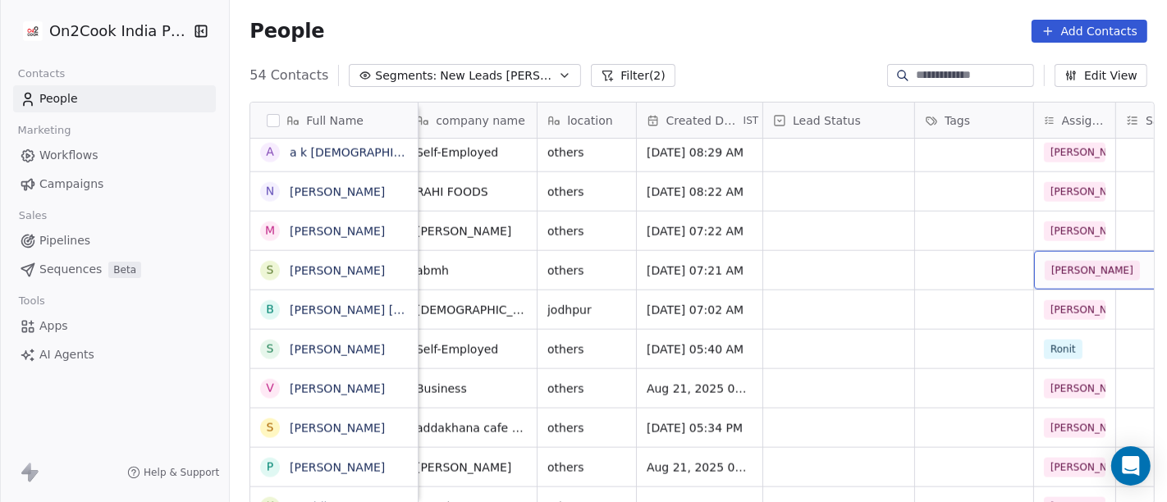
click at [1060, 261] on span "[PERSON_NAME]" at bounding box center [1092, 271] width 95 height 20
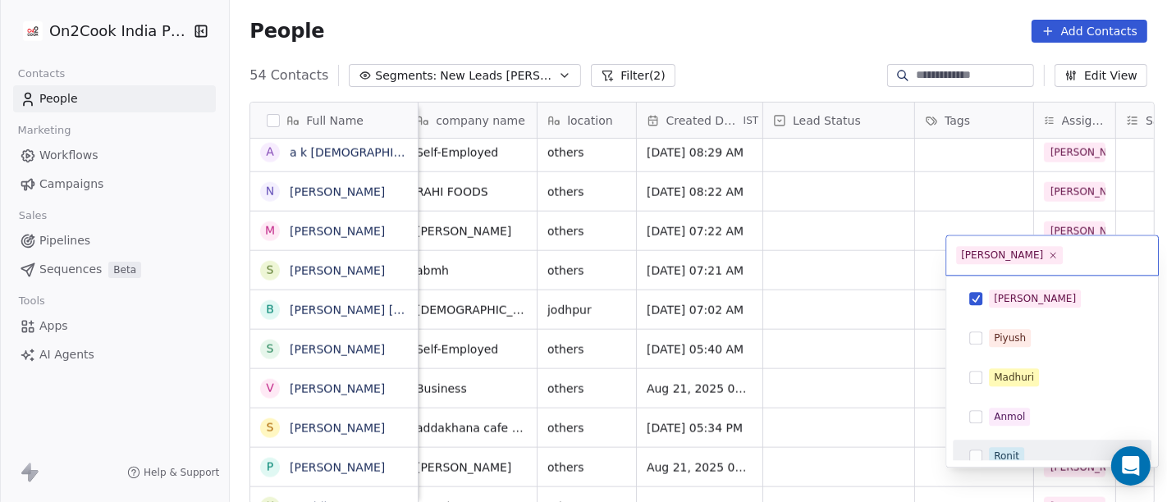
click at [1003, 447] on span "Ronit" at bounding box center [1006, 456] width 35 height 18
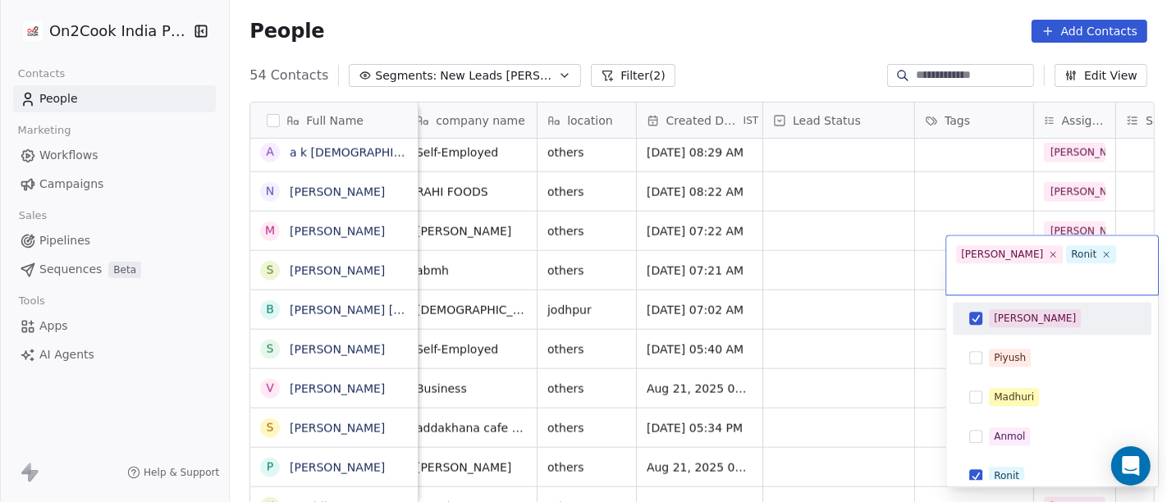
click at [998, 311] on div "[PERSON_NAME]" at bounding box center [1035, 318] width 82 height 15
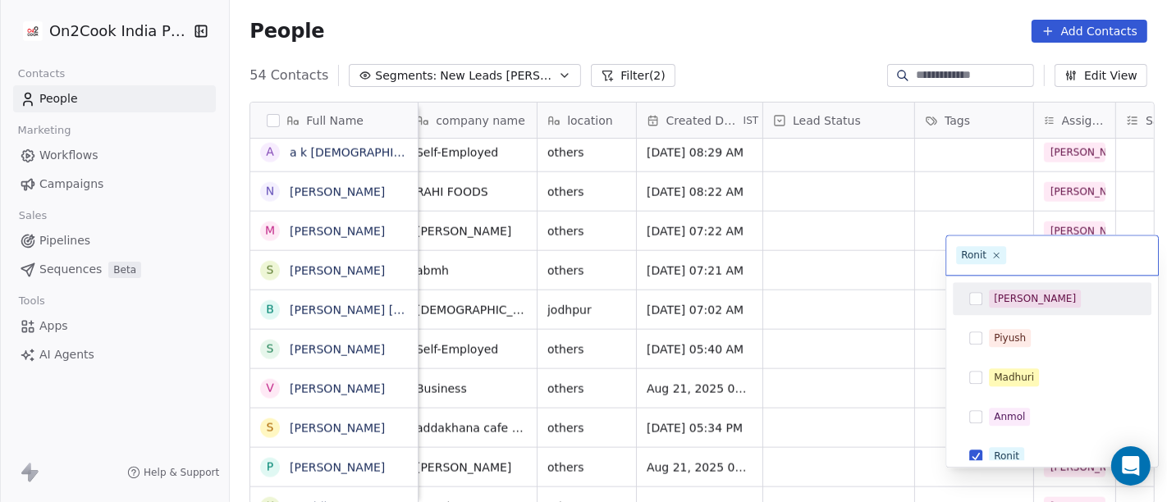
click at [891, 222] on html "On2Cook India Pvt. Ltd. Contacts People Marketing Workflows Campaigns Sales Pip…" at bounding box center [583, 251] width 1167 height 502
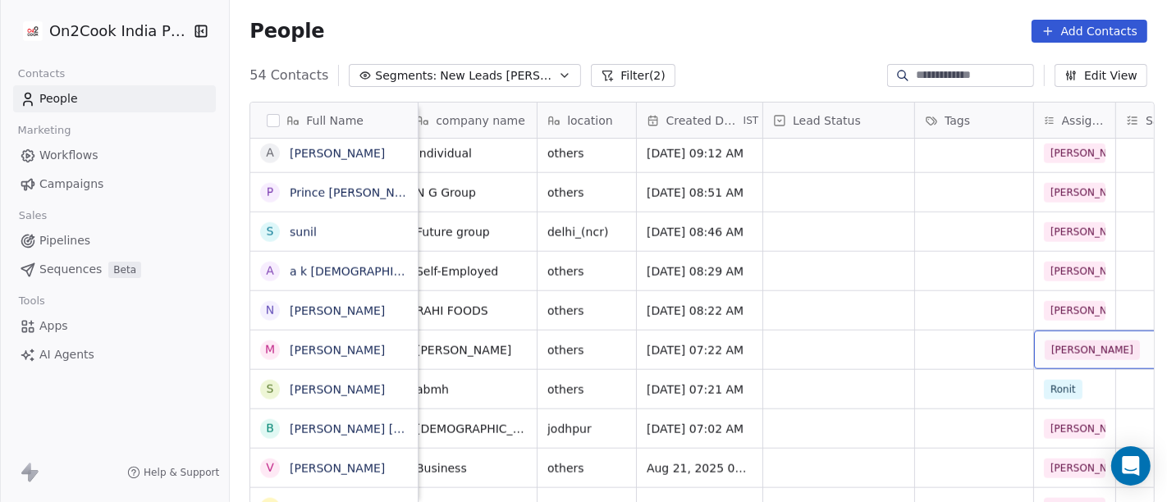
click at [1065, 341] on span "[PERSON_NAME]" at bounding box center [1092, 351] width 95 height 20
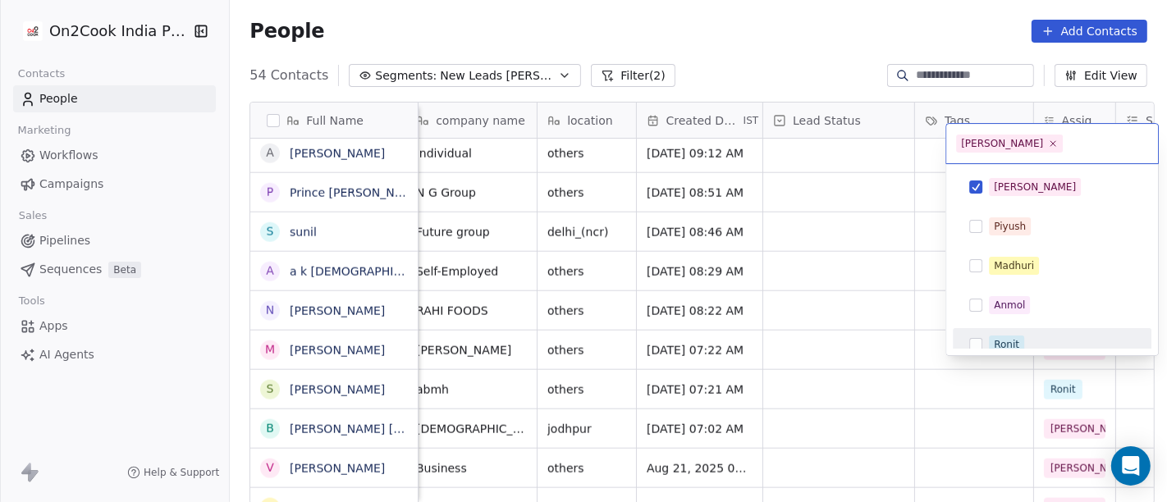
click at [1043, 332] on div "Ronit" at bounding box center [1051, 345] width 185 height 26
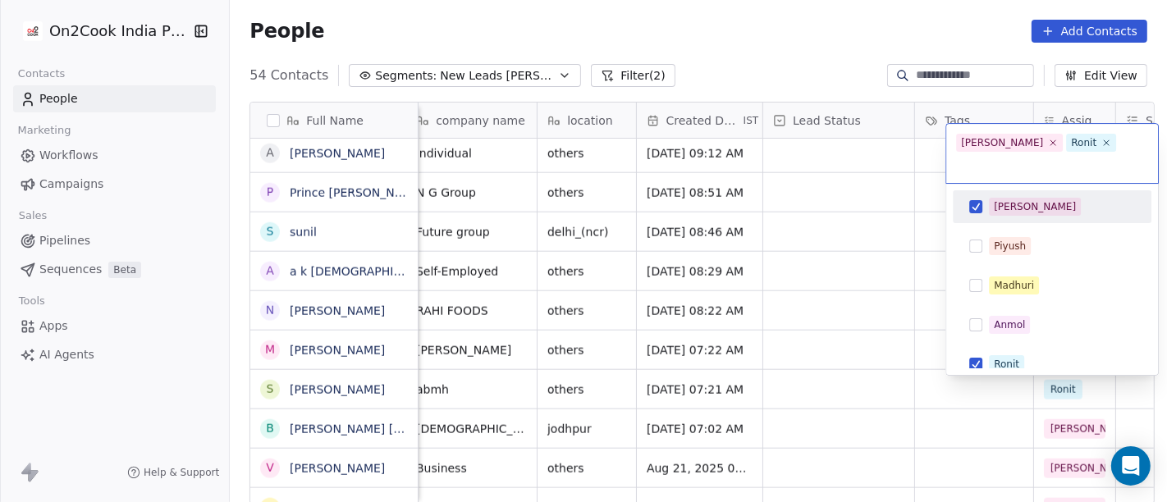
click at [963, 198] on div "[PERSON_NAME]" at bounding box center [1051, 207] width 185 height 26
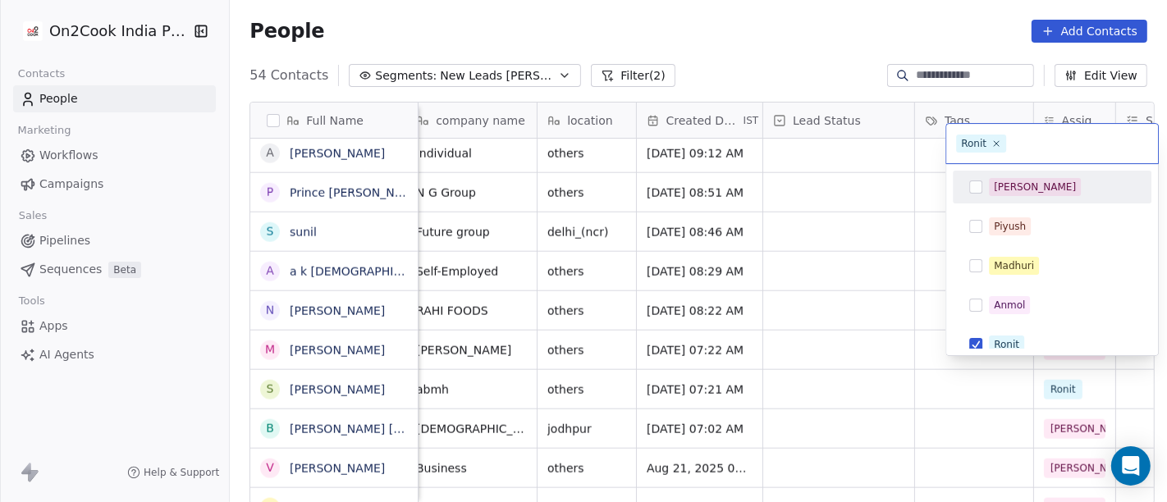
click at [856, 200] on html "On2Cook India Pvt. Ltd. Contacts People Marketing Workflows Campaigns Sales Pip…" at bounding box center [583, 251] width 1167 height 502
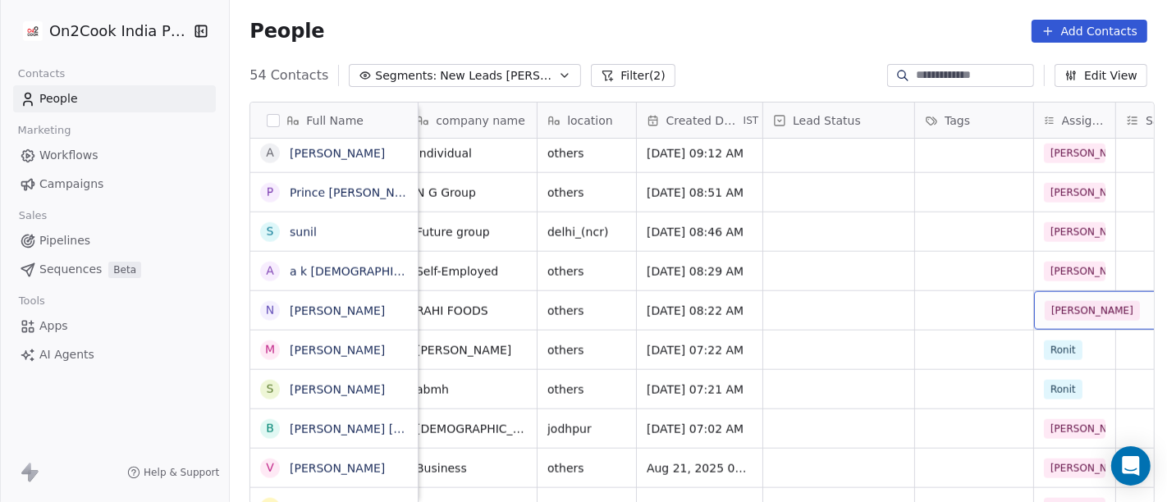
click at [1034, 291] on div "[PERSON_NAME]" at bounding box center [1107, 310] width 146 height 39
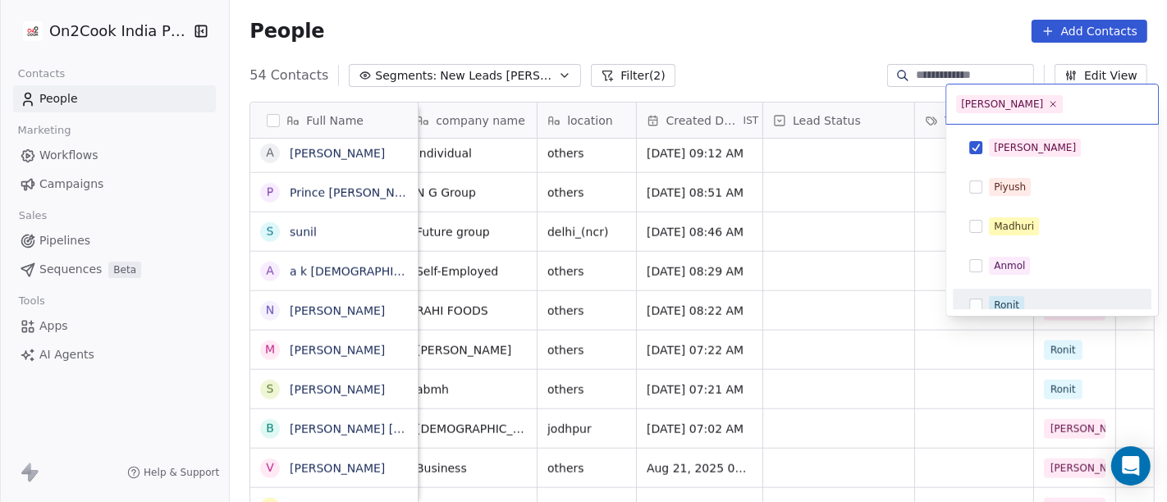
click at [1010, 296] on span "Ronit" at bounding box center [1006, 305] width 35 height 18
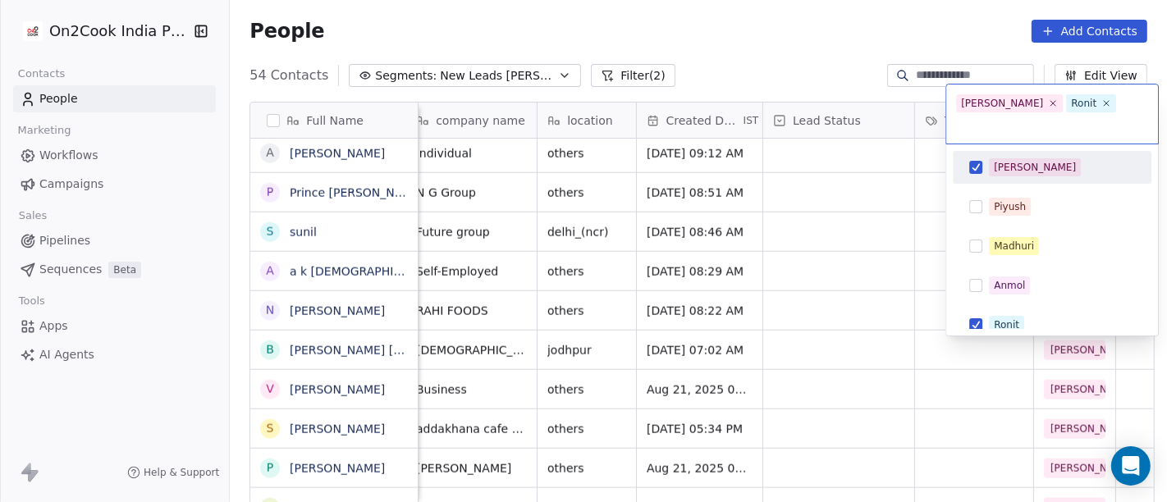
click at [994, 160] on div "[PERSON_NAME]" at bounding box center [1035, 167] width 82 height 15
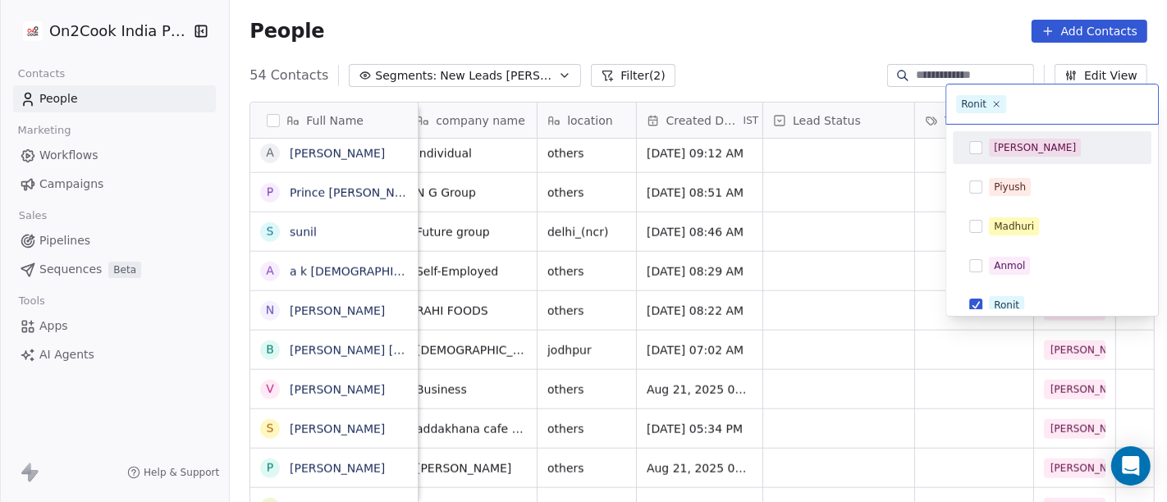
click at [875, 170] on html "On2Cook India Pvt. Ltd. Contacts People Marketing Workflows Campaigns Sales Pip…" at bounding box center [583, 251] width 1167 height 502
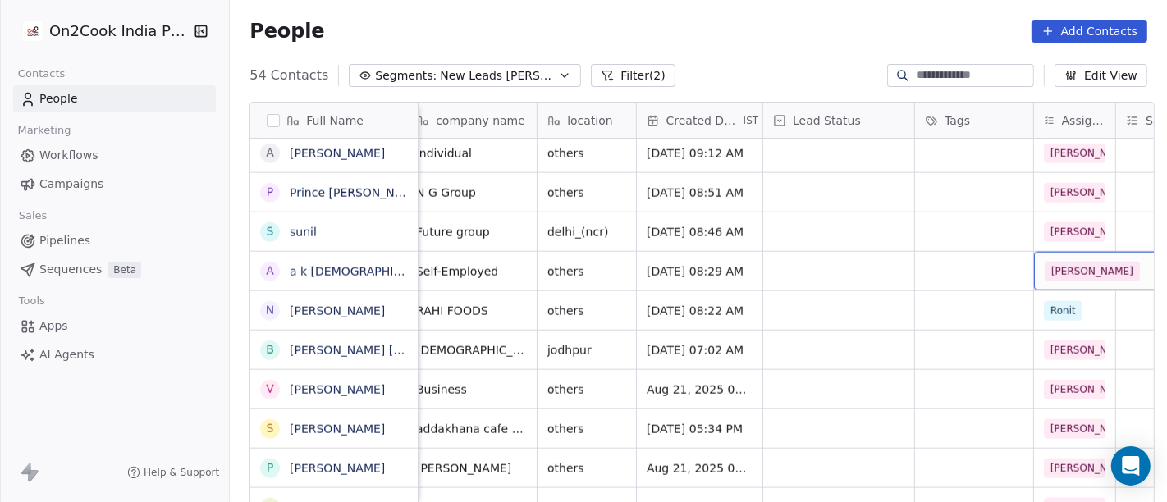
click at [1054, 262] on span "[PERSON_NAME]" at bounding box center [1092, 272] width 95 height 20
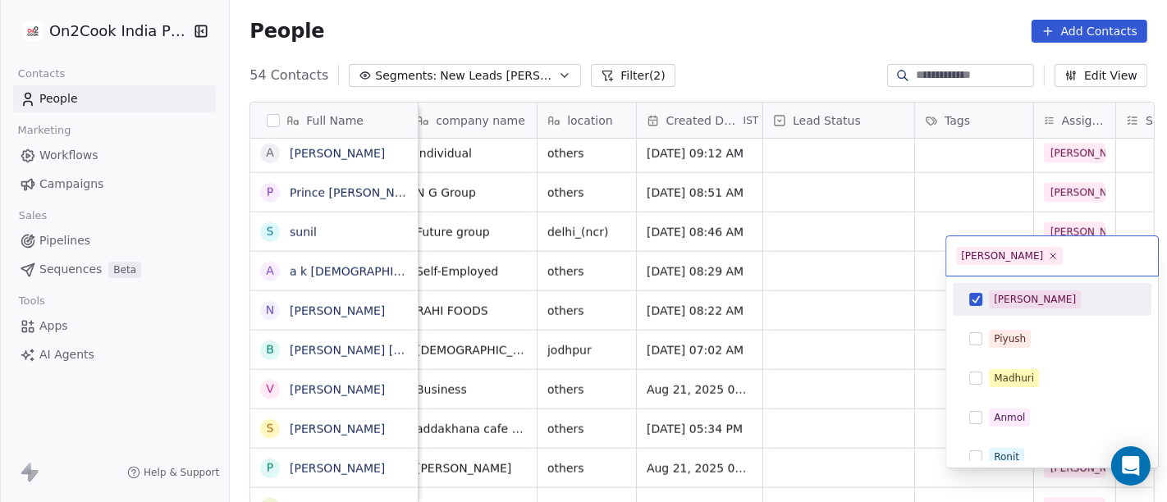
click at [970, 295] on button "Suggestions" at bounding box center [975, 299] width 13 height 13
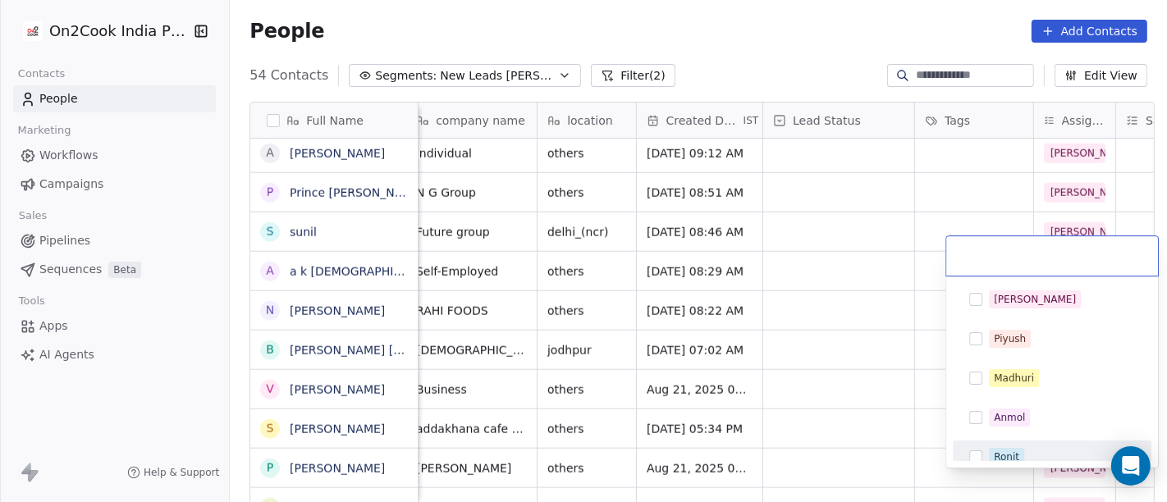
click at [973, 455] on button "Suggestions" at bounding box center [975, 457] width 13 height 13
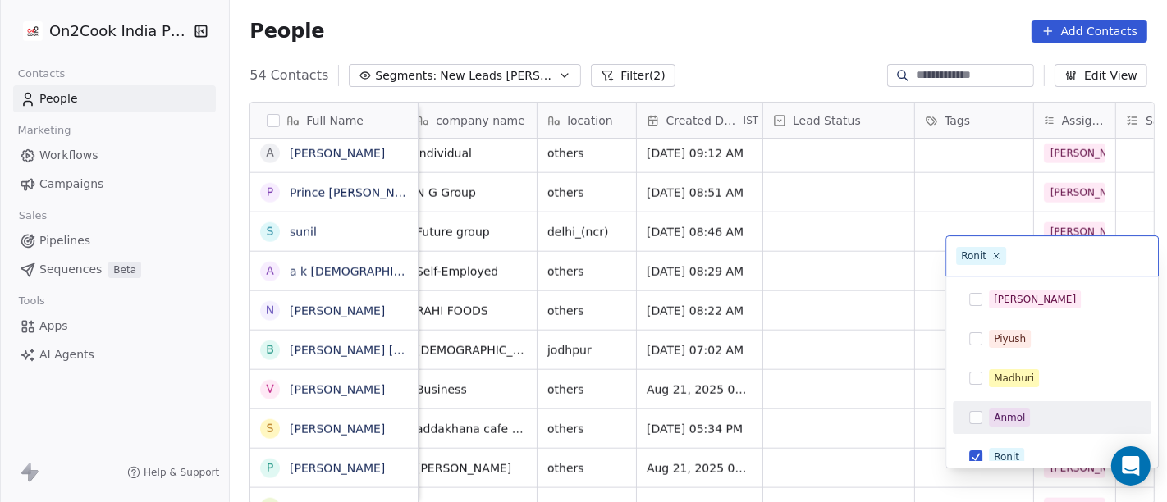
click at [873, 286] on html "On2Cook India Pvt. Ltd. Contacts People Marketing Workflows Campaigns Sales Pip…" at bounding box center [583, 251] width 1167 height 502
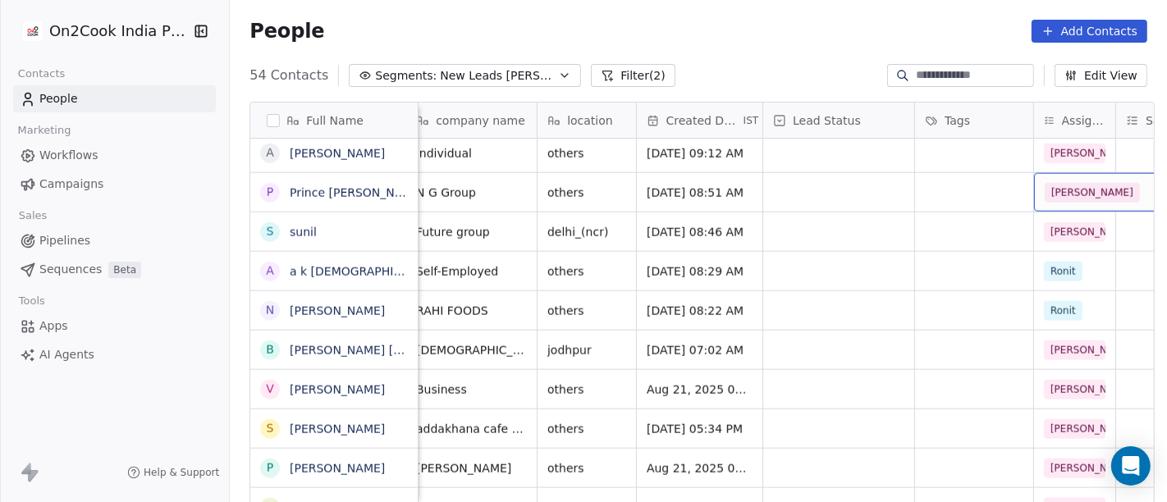
click at [1048, 183] on span "[PERSON_NAME]" at bounding box center [1092, 193] width 95 height 20
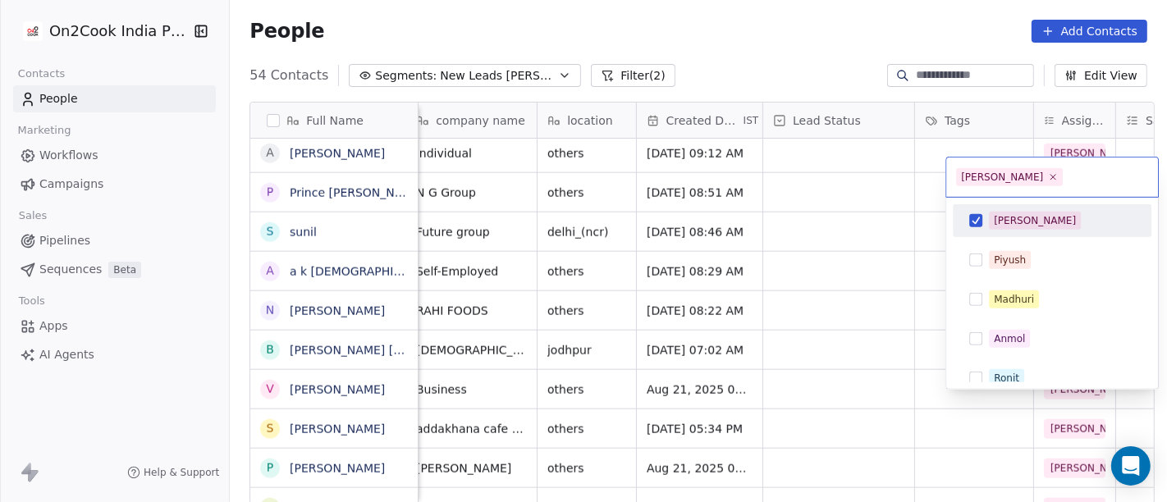
click at [970, 218] on button "Suggestions" at bounding box center [975, 220] width 13 height 13
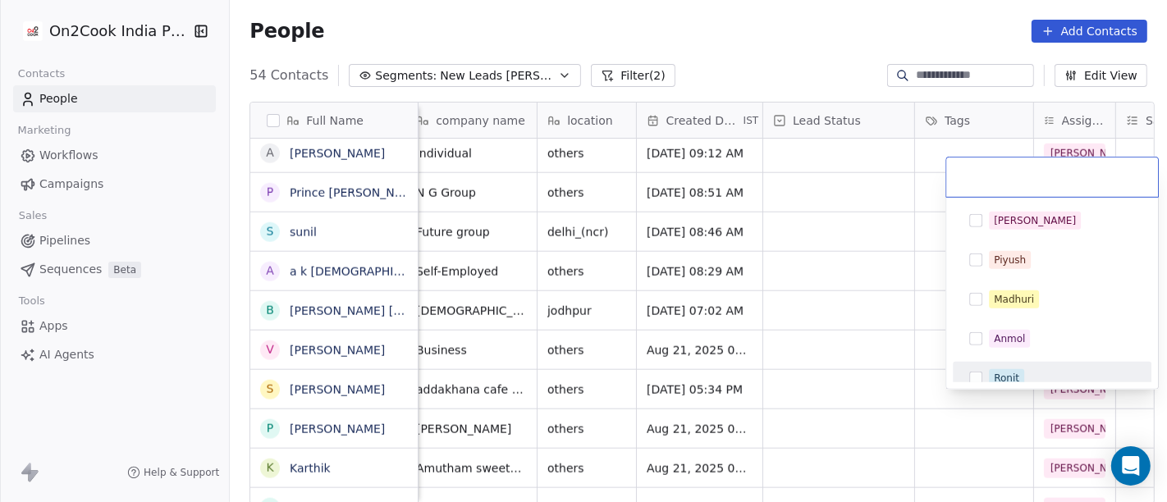
click at [989, 378] on span "Ronit" at bounding box center [1006, 378] width 35 height 18
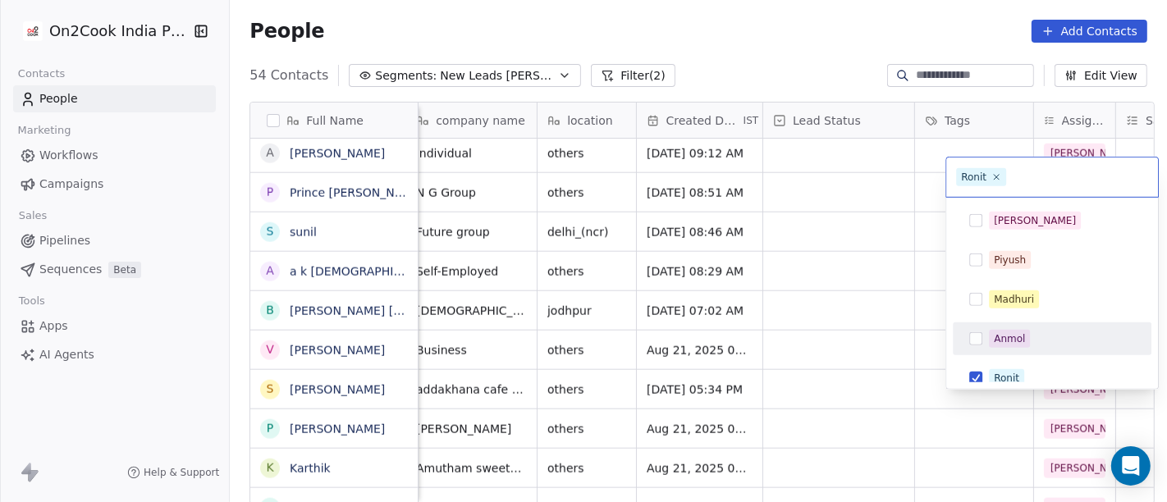
click at [893, 250] on html "On2Cook India Pvt. Ltd. Contacts People Marketing Workflows Campaigns Sales Pip…" at bounding box center [583, 251] width 1167 height 502
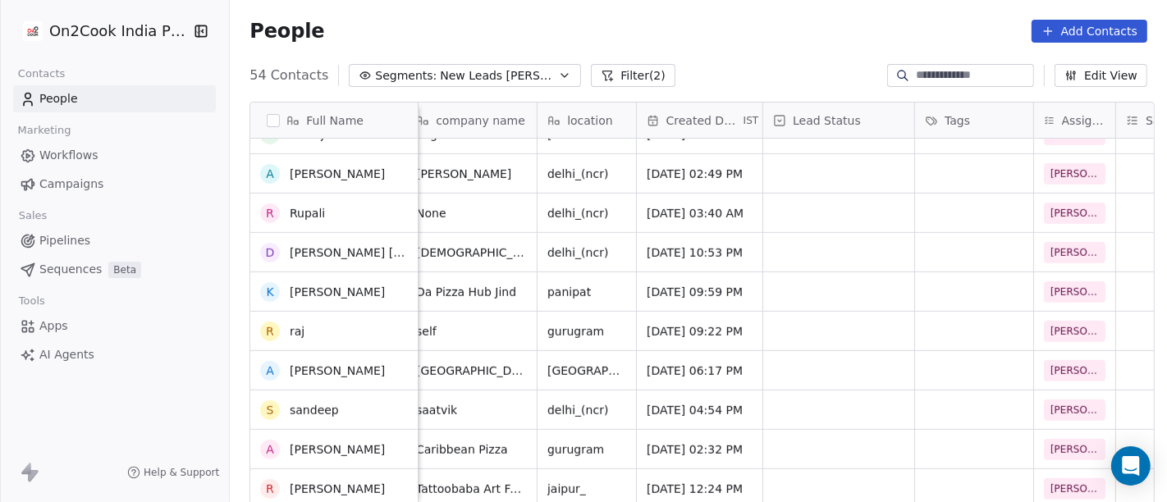
scroll to position [891, 0]
click at [706, 62] on div "People Add Contacts" at bounding box center [698, 31] width 937 height 62
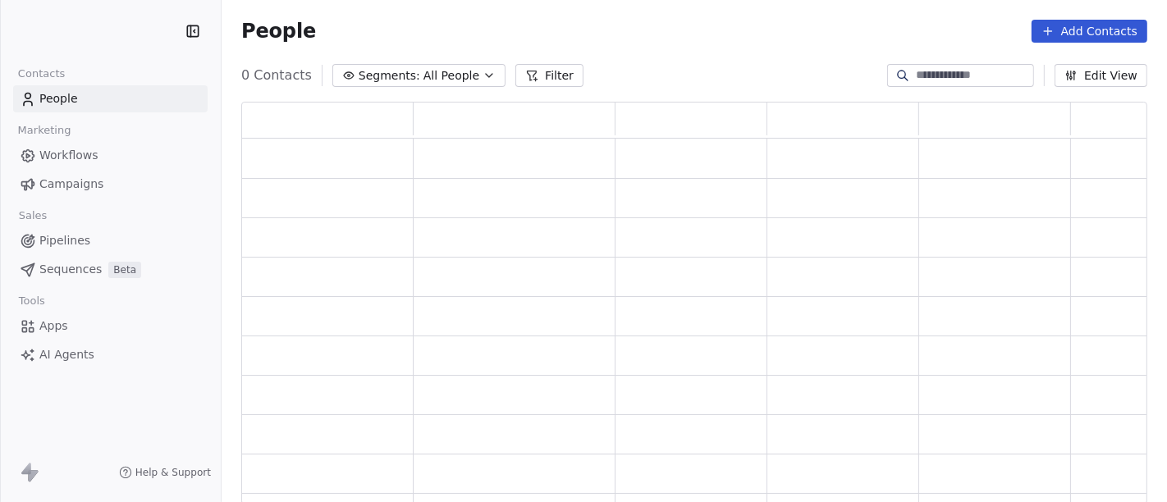
scroll to position [389, 891]
click at [457, 76] on span "All People" at bounding box center [452, 75] width 56 height 17
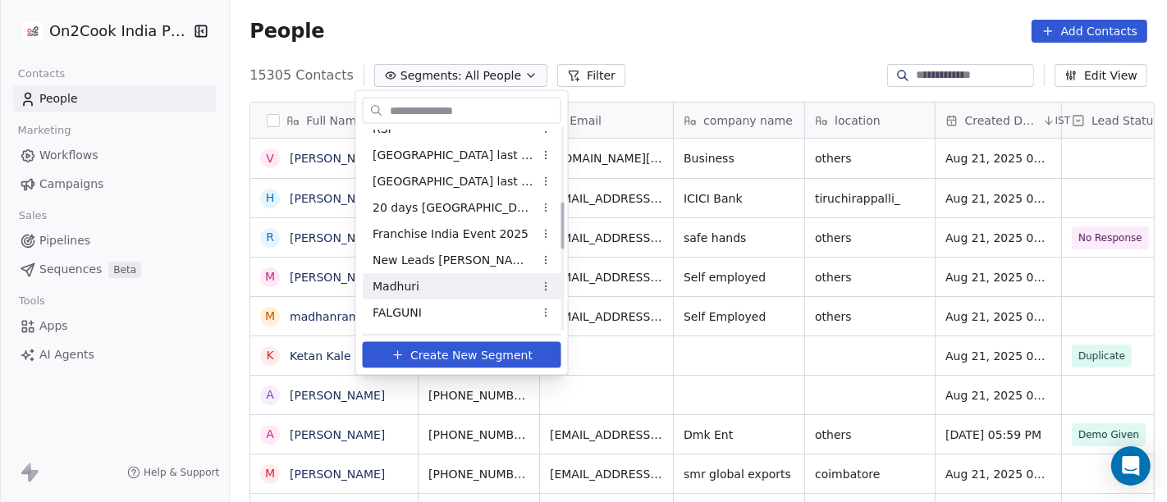
scroll to position [303, 0]
click at [419, 289] on span "New Leads [PERSON_NAME]" at bounding box center [453, 286] width 161 height 17
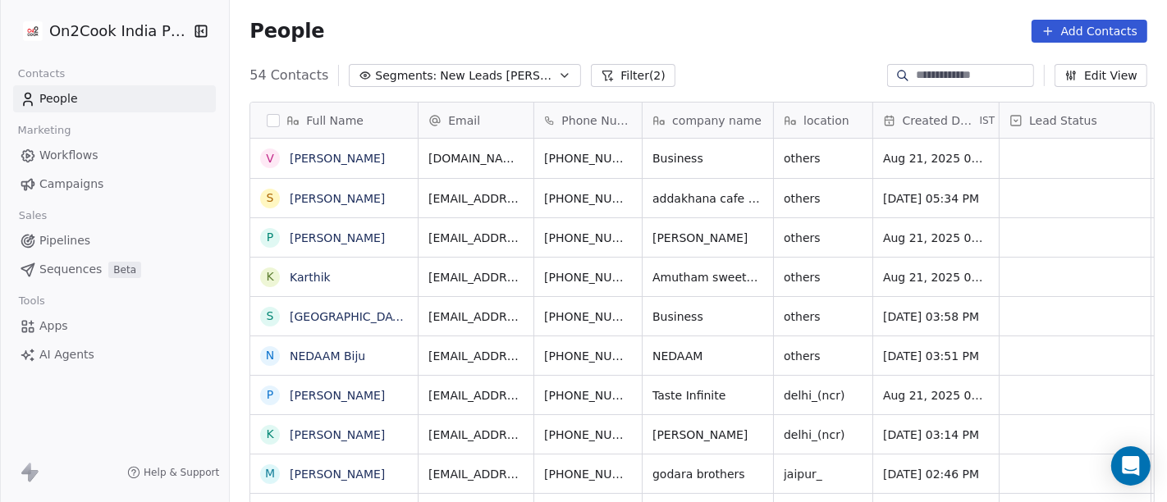
scroll to position [428, 931]
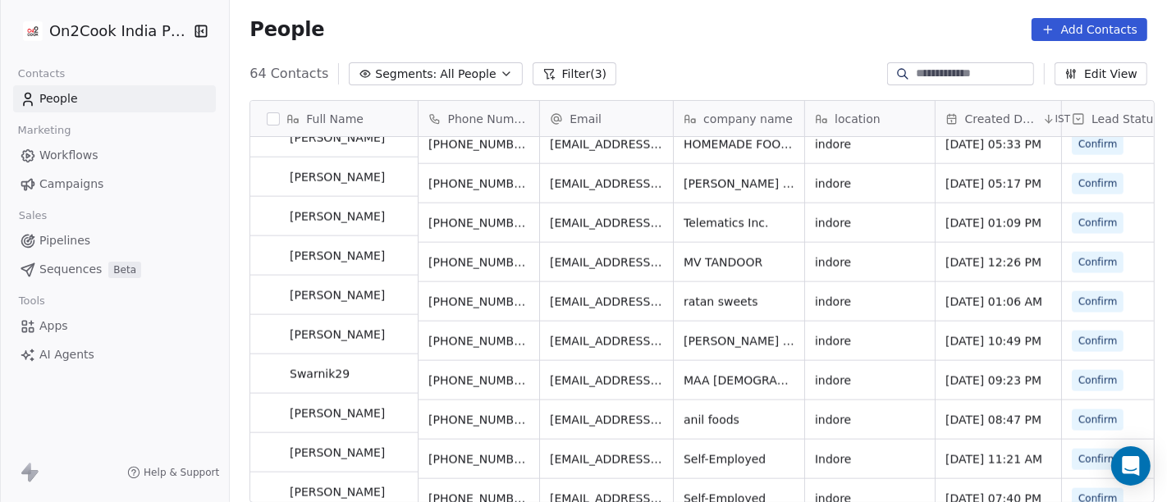
scroll to position [1904, 0]
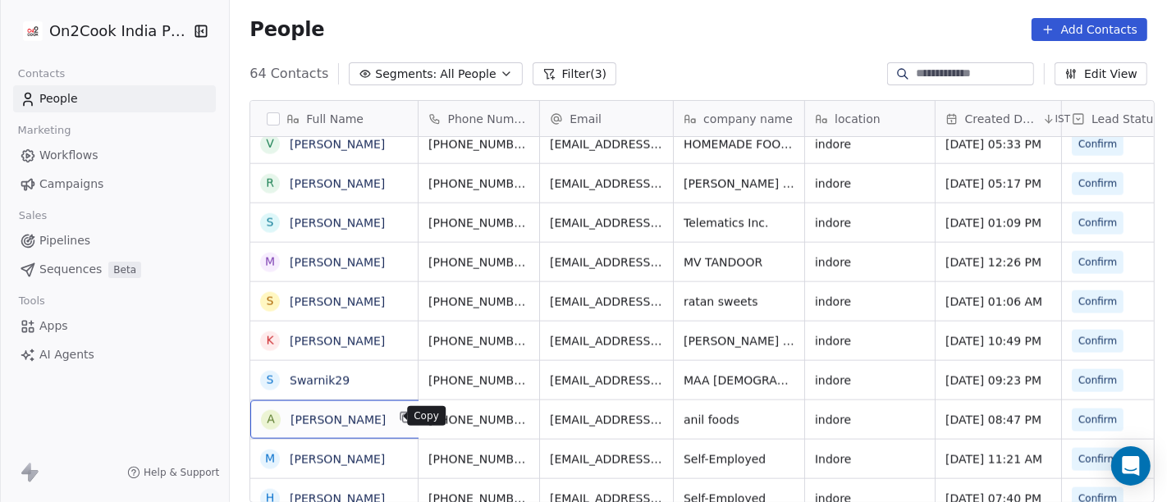
click at [400, 419] on icon "grid" at bounding box center [406, 417] width 13 height 13
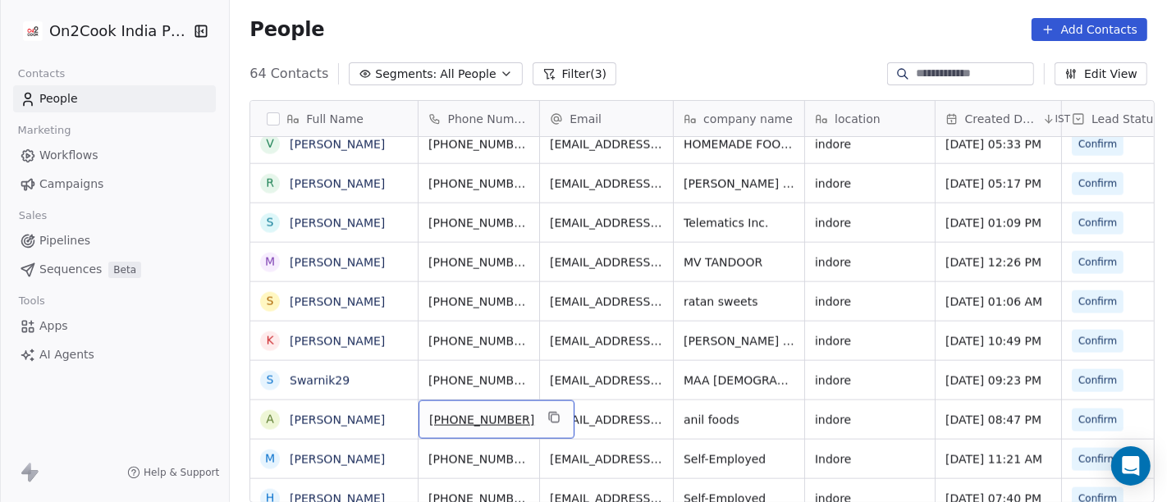
click at [463, 416] on span "[PHONE_NUMBER]" at bounding box center [481, 420] width 105 height 16
click at [463, 416] on input "**********" at bounding box center [478, 418] width 129 height 33
click at [442, 419] on input "**********" at bounding box center [478, 418] width 129 height 33
click at [588, 424] on html "On2Cook India Pvt. Ltd. Contacts People Marketing Workflows Campaigns Sales Pip…" at bounding box center [583, 251] width 1167 height 502
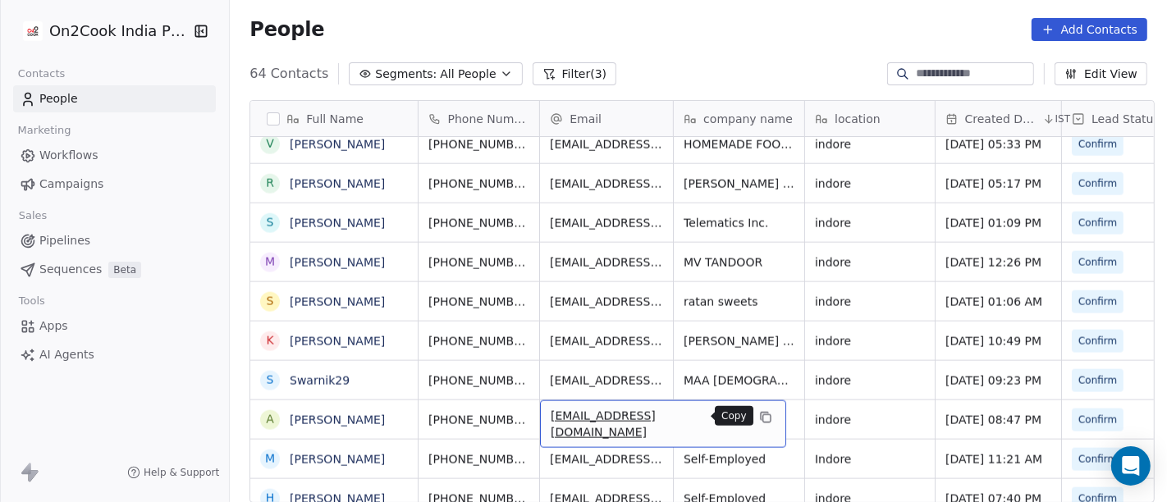
click at [759, 414] on icon "grid" at bounding box center [765, 417] width 13 height 13
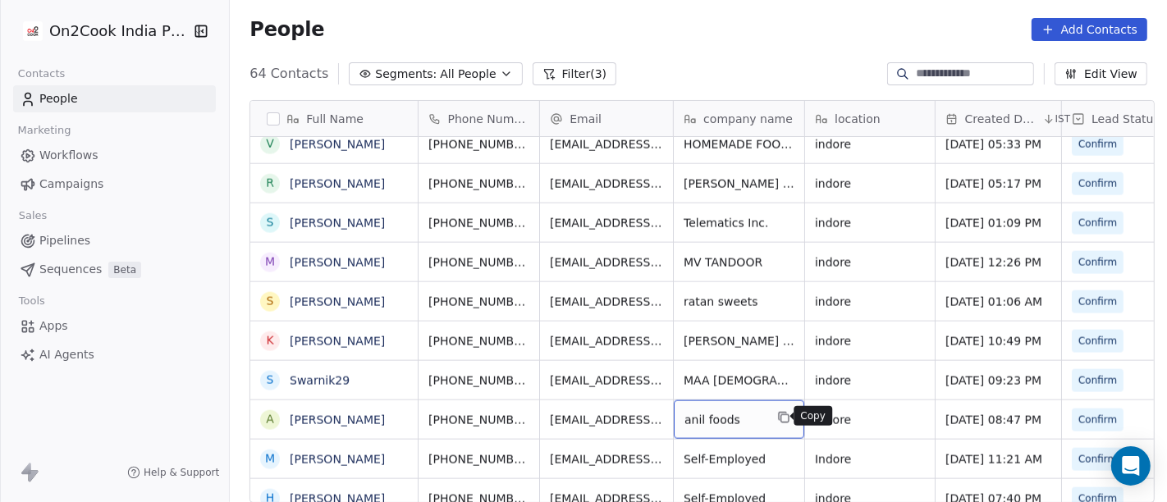
click at [780, 414] on icon "grid" at bounding box center [783, 417] width 13 height 13
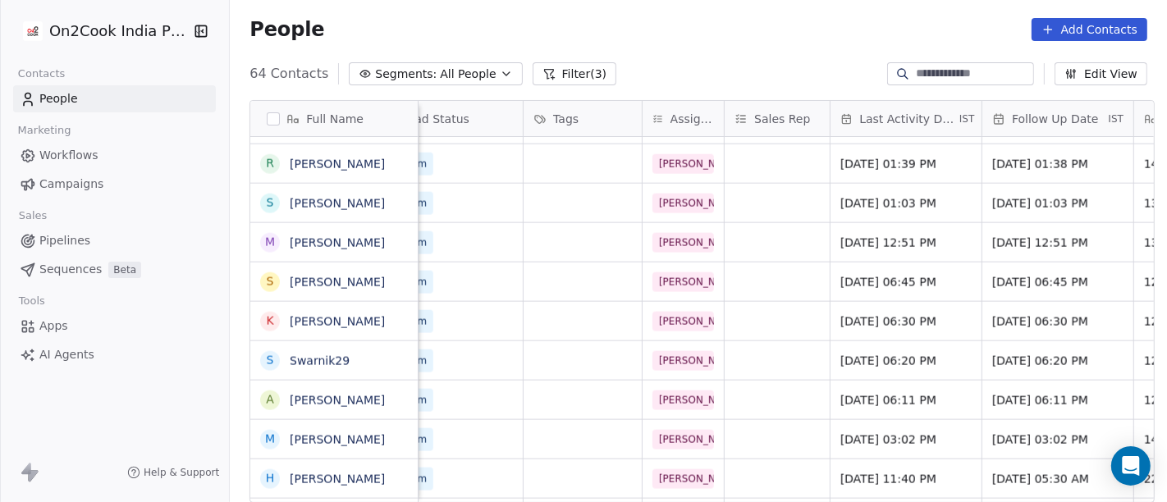
scroll to position [0, 709]
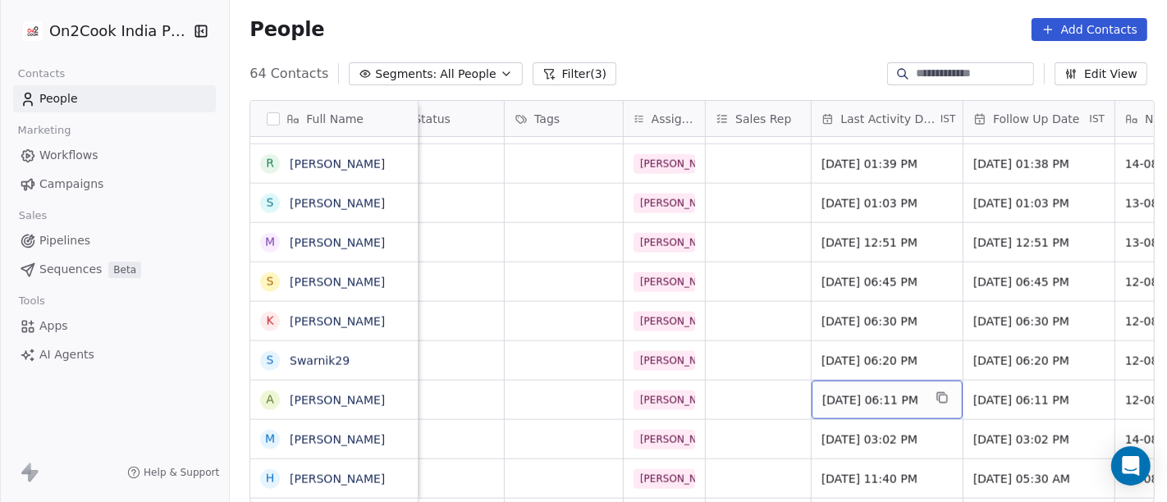
click at [877, 401] on span "[DATE] 06:11 PM" at bounding box center [872, 400] width 100 height 16
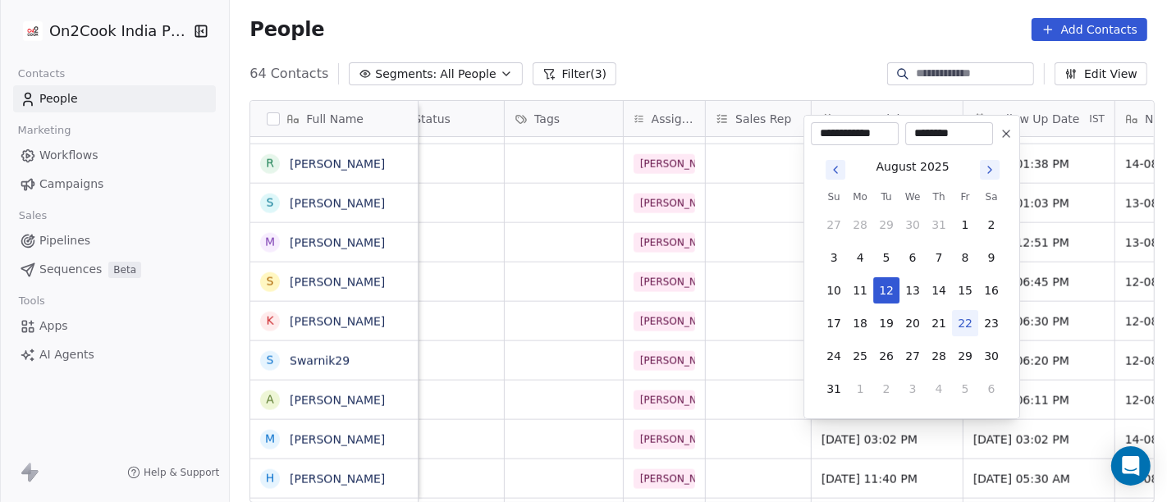
click at [966, 322] on button "22" at bounding box center [965, 323] width 26 height 26
type input "**********"
click at [753, 44] on html "On2Cook India Pvt. Ltd. Contacts People Marketing Workflows Campaigns Sales Pip…" at bounding box center [583, 251] width 1167 height 502
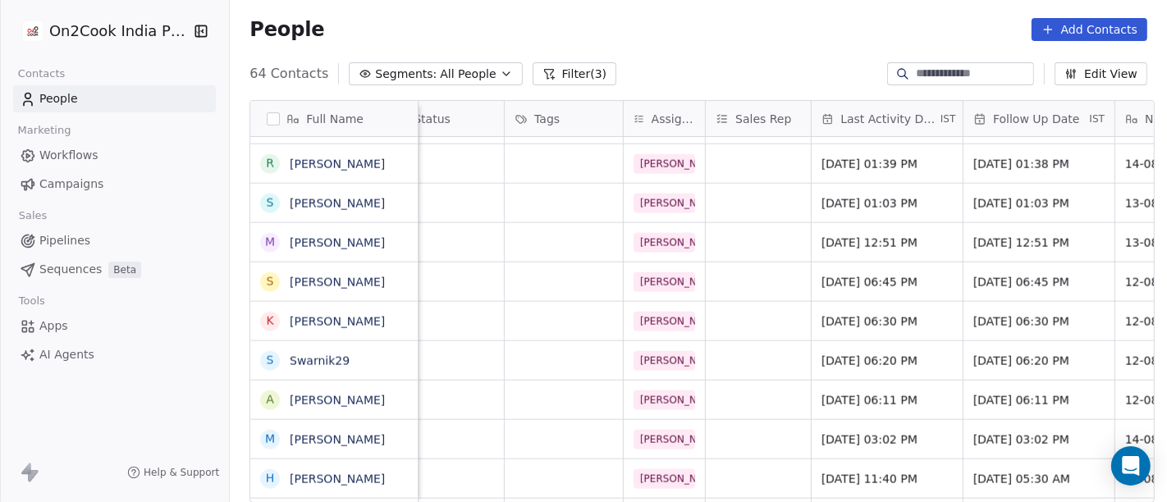
scroll to position [1928, 0]
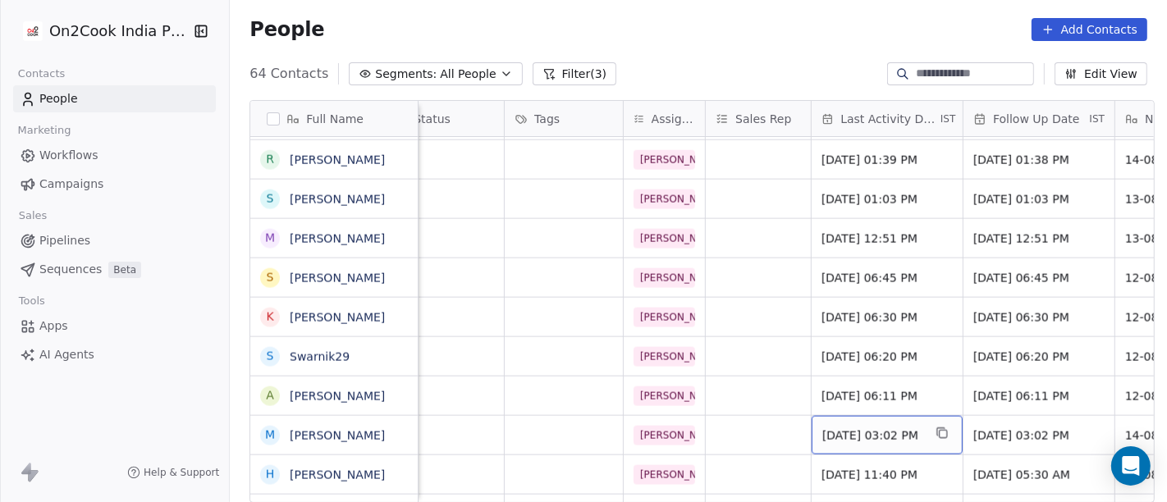
click at [858, 439] on span "Aug 14, 2025 03:02 PM" at bounding box center [872, 436] width 100 height 16
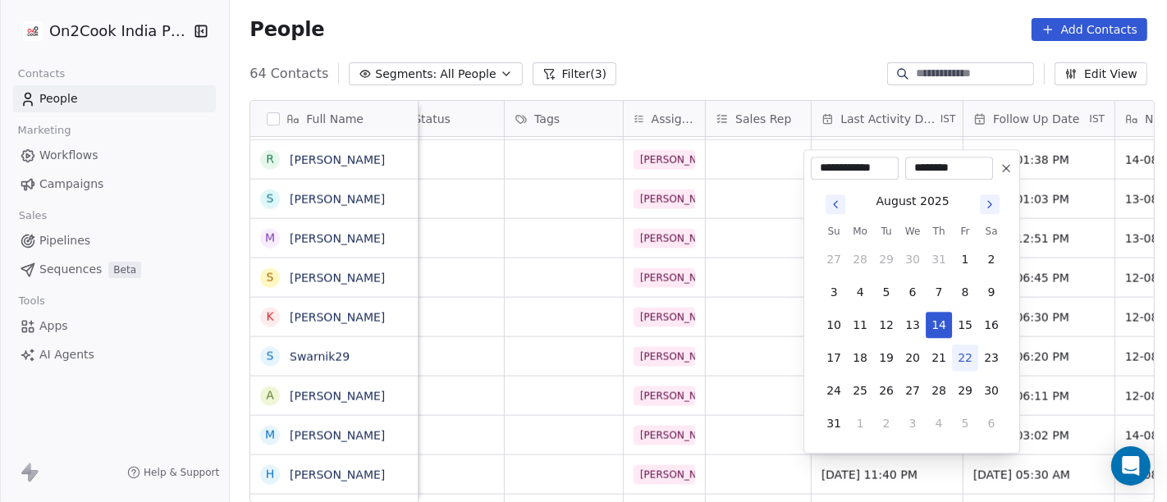
click at [969, 364] on button "22" at bounding box center [965, 358] width 26 height 26
type input "**********"
click at [705, 59] on html "On2Cook India Pvt. Ltd. Contacts People Marketing Workflows Campaigns Sales Pip…" at bounding box center [583, 251] width 1167 height 502
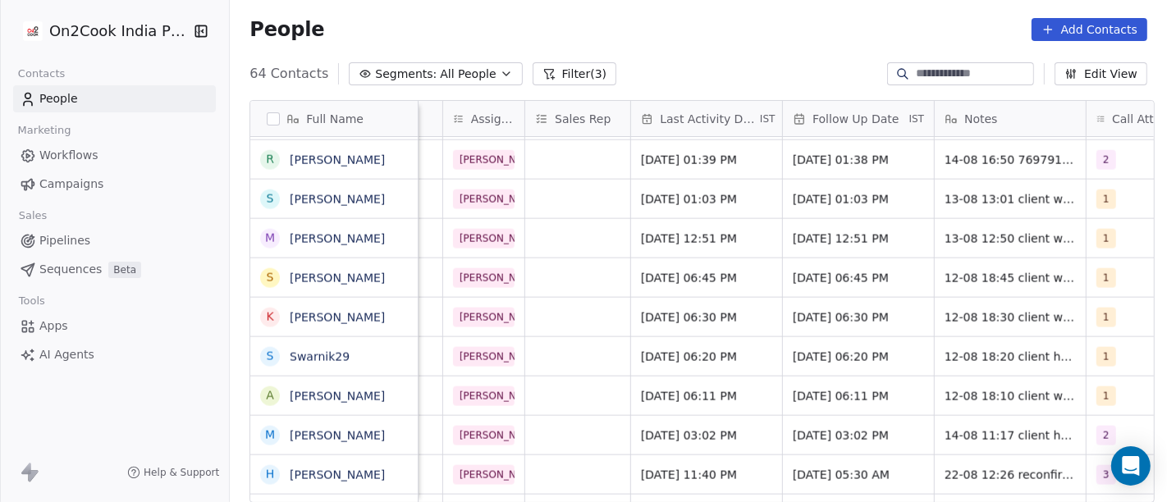
scroll to position [0, 891]
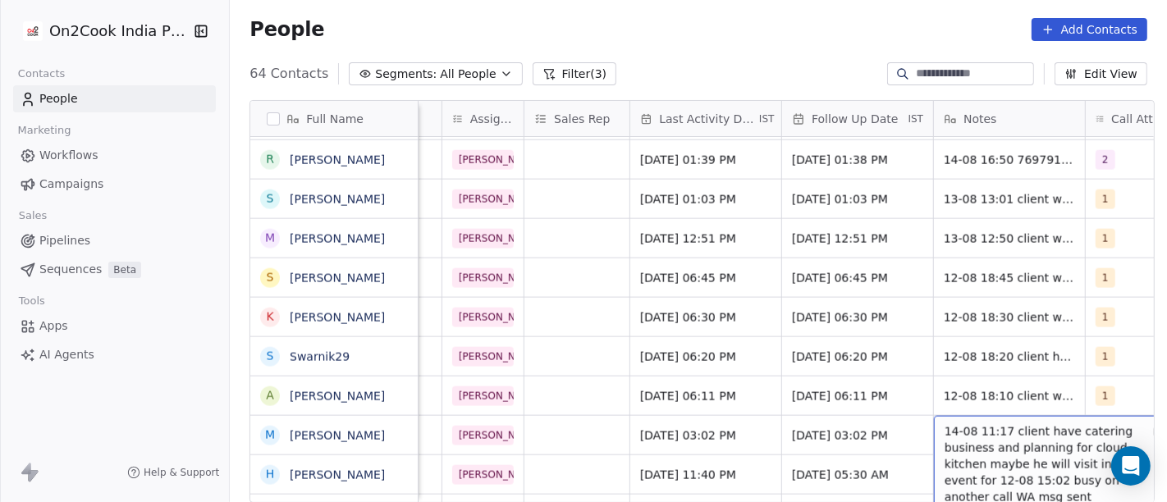
click at [963, 435] on span "14-08 11:17 client have catering business and planning for cloud kitchen maybe …" at bounding box center [1042, 465] width 195 height 82
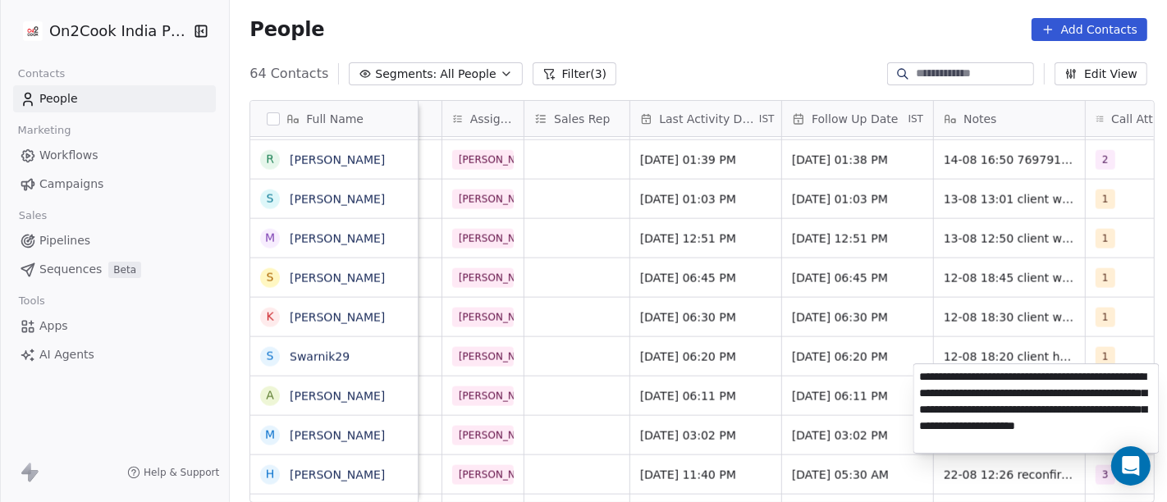
type textarea "**********"
click at [560, 390] on html "On2Cook India Pvt. Ltd. Contacts People Marketing Workflows Campaigns Sales Pip…" at bounding box center [583, 251] width 1167 height 502
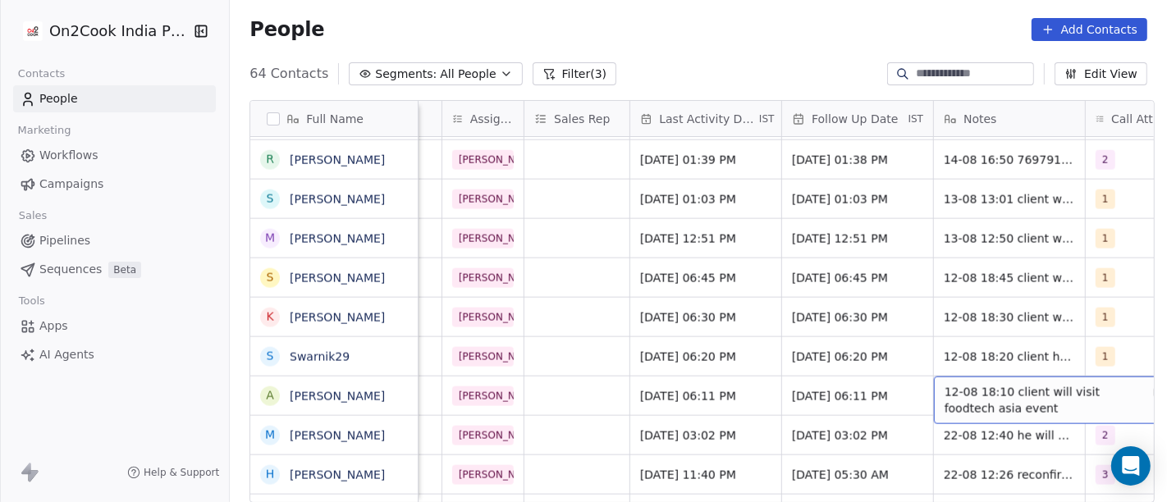
click at [976, 395] on span "12-08 18:10 client will visit foodtech asia event" at bounding box center [1042, 400] width 195 height 33
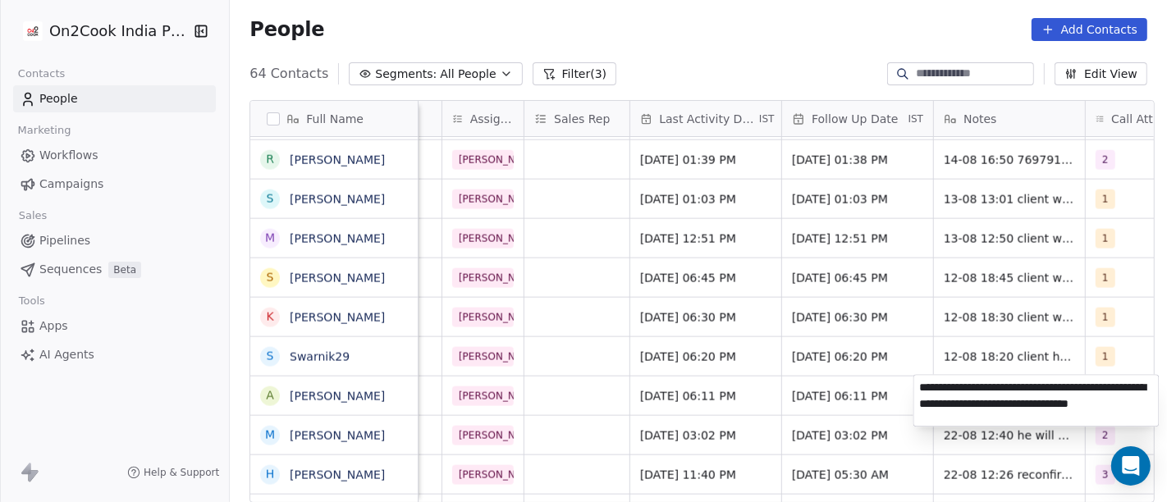
type textarea "**********"
click at [889, 394] on html "On2Cook India Pvt. Ltd. Contacts People Marketing Workflows Campaigns Sales Pip…" at bounding box center [583, 251] width 1167 height 502
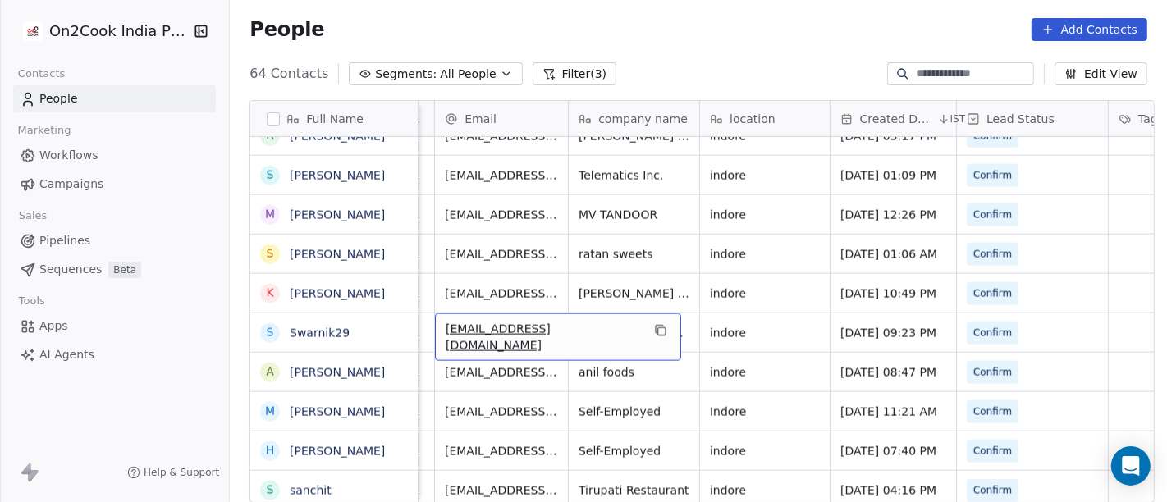
scroll to position [0, 103]
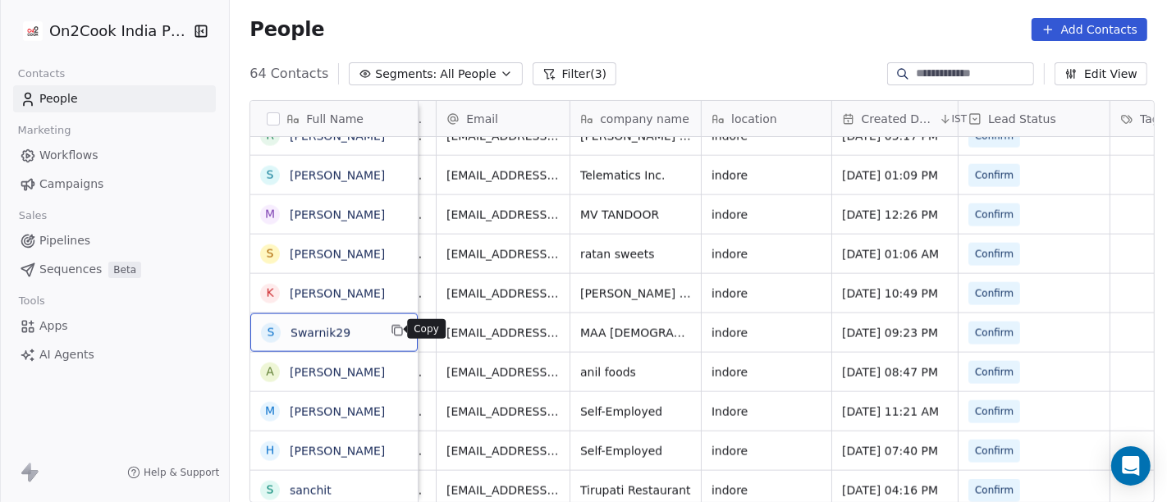
click at [392, 331] on icon "grid" at bounding box center [397, 330] width 13 height 13
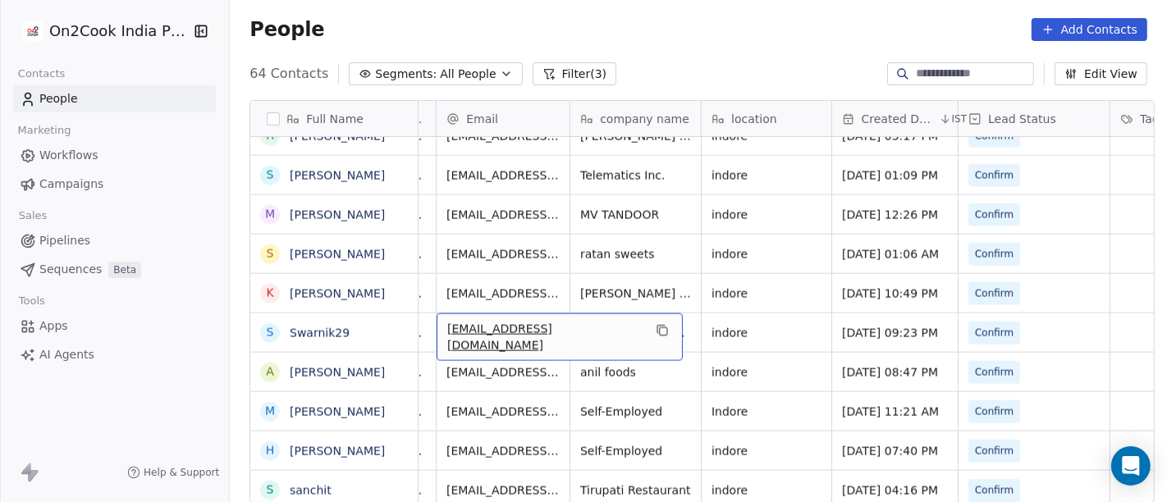
scroll to position [0, 0]
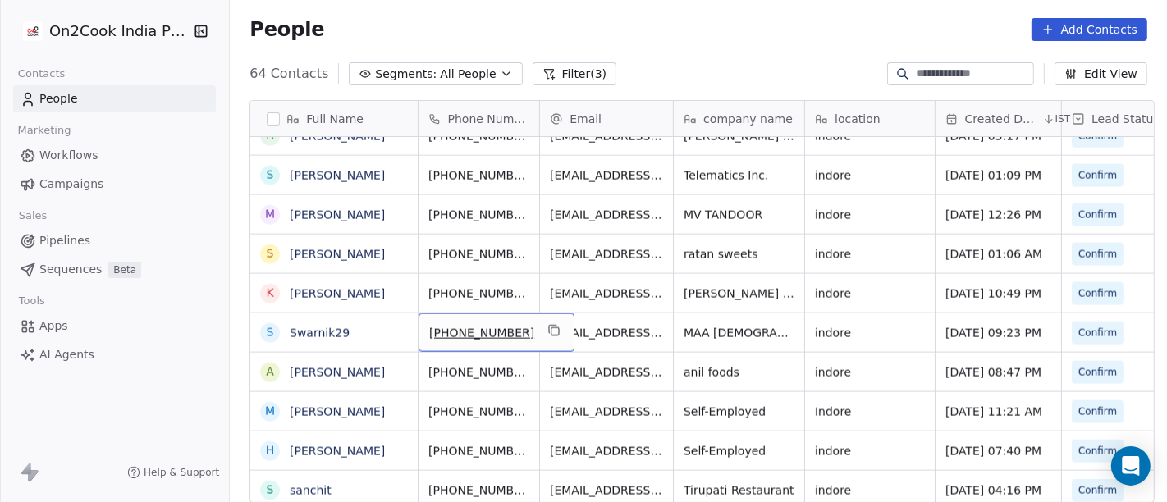
click at [475, 332] on span "+919171233674" at bounding box center [481, 333] width 105 height 16
drag, startPoint x: 442, startPoint y: 326, endPoint x: 548, endPoint y: 327, distance: 105.9
click at [548, 327] on html "On2Cook India Pvt. Ltd. Contacts People Marketing Workflows Campaigns Sales Pip…" at bounding box center [583, 251] width 1167 height 502
click at [580, 332] on html "On2Cook India Pvt. Ltd. Contacts People Marketing Workflows Campaigns Sales Pip…" at bounding box center [583, 251] width 1167 height 502
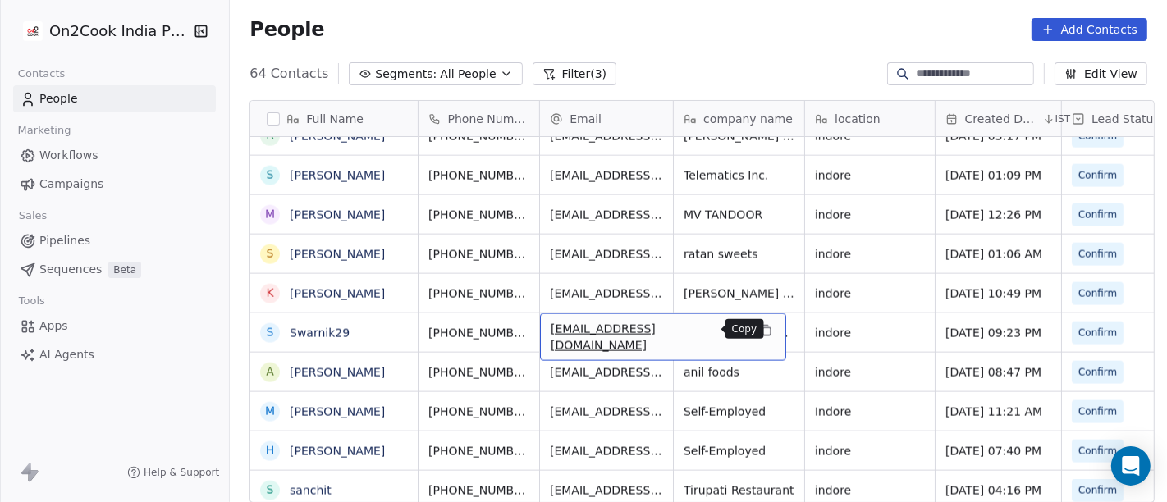
click at [759, 327] on icon "grid" at bounding box center [765, 330] width 13 height 13
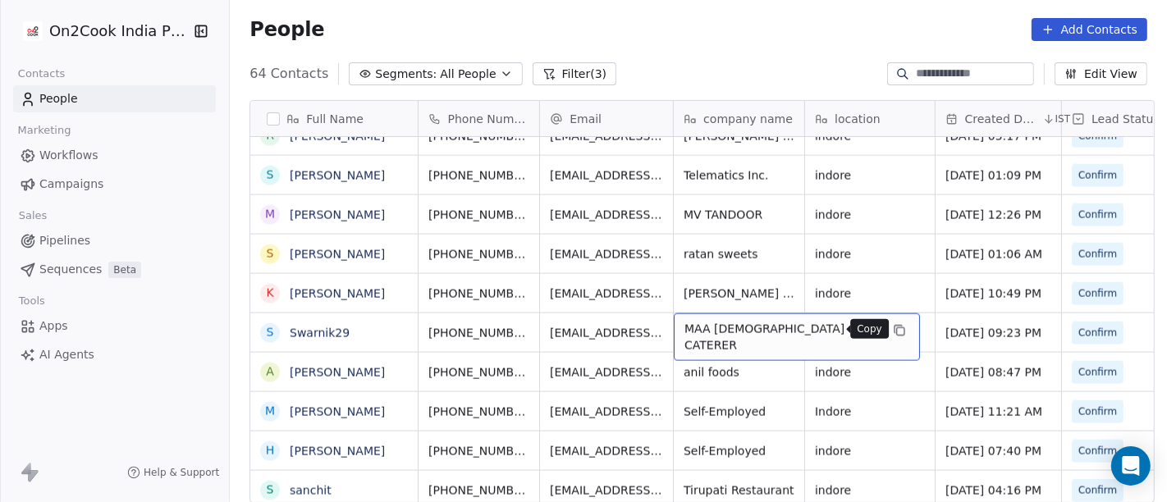
click at [897, 328] on icon "grid" at bounding box center [900, 331] width 7 height 7
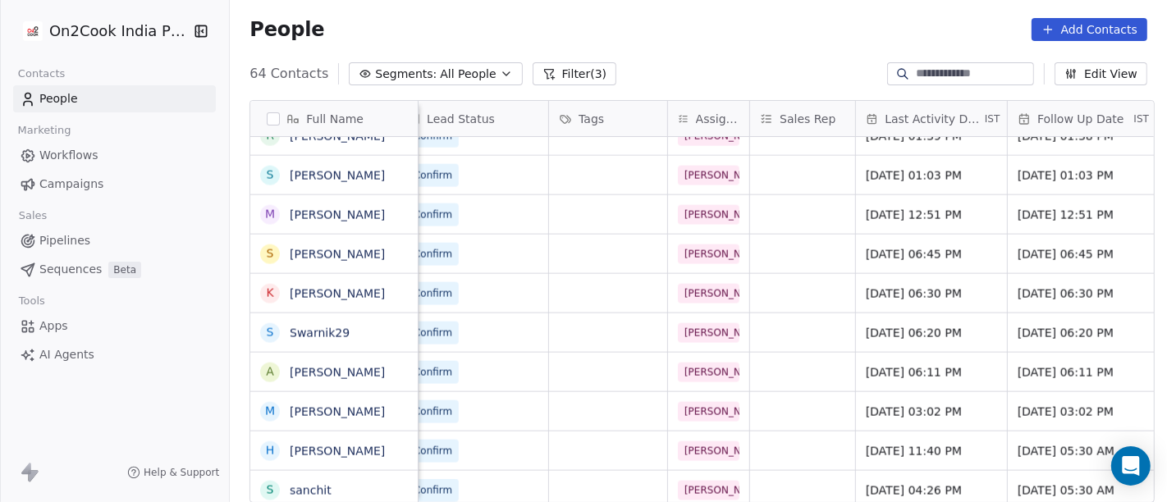
scroll to position [0, 666]
click at [902, 334] on span "Aug 12, 2025 06:20 PM" at bounding box center [916, 333] width 100 height 16
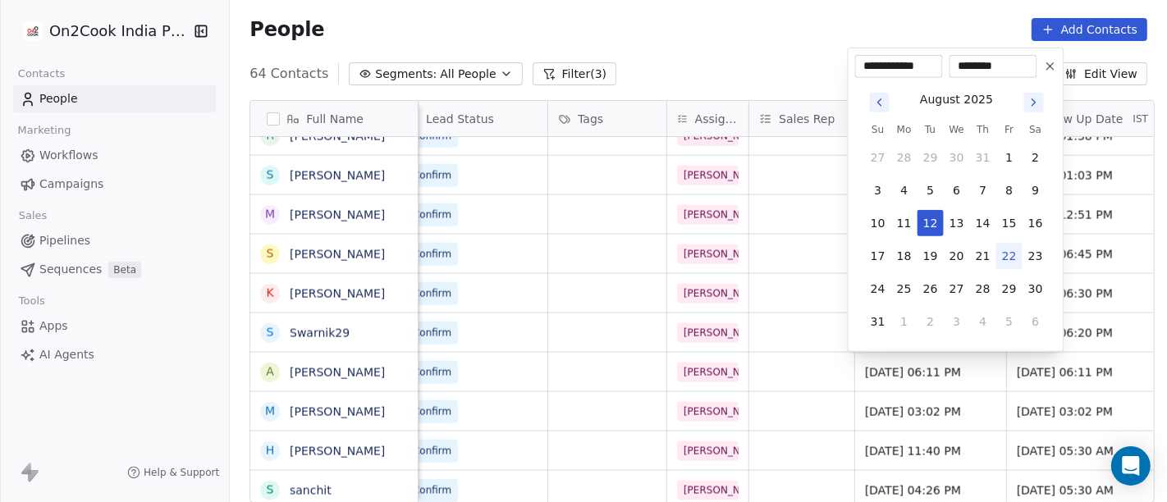
click at [1003, 250] on button "22" at bounding box center [1009, 256] width 26 height 26
type input "**********"
click at [791, 62] on html "On2Cook India Pvt. Ltd. Contacts People Marketing Workflows Campaigns Sales Pip…" at bounding box center [583, 251] width 1167 height 502
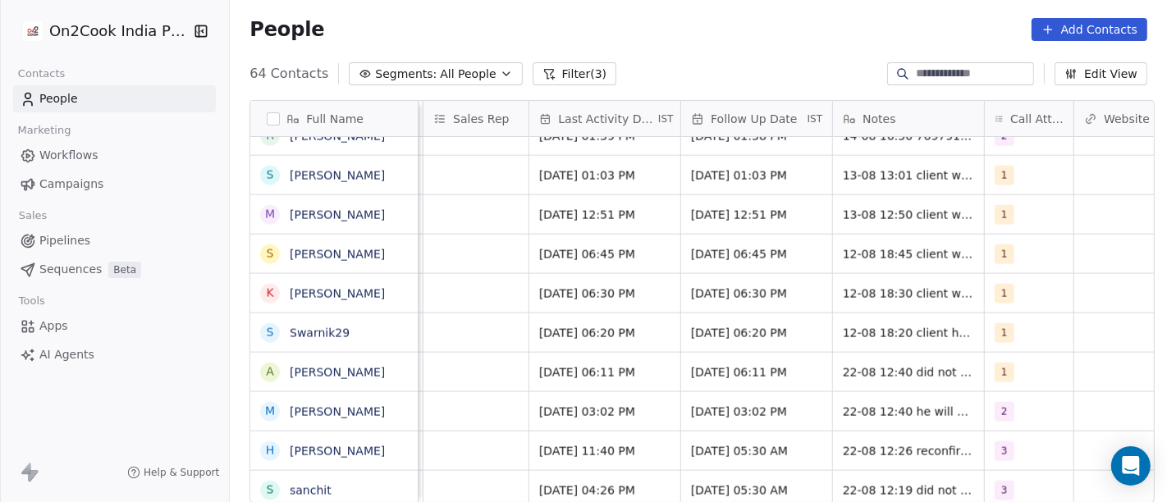
scroll to position [0, 999]
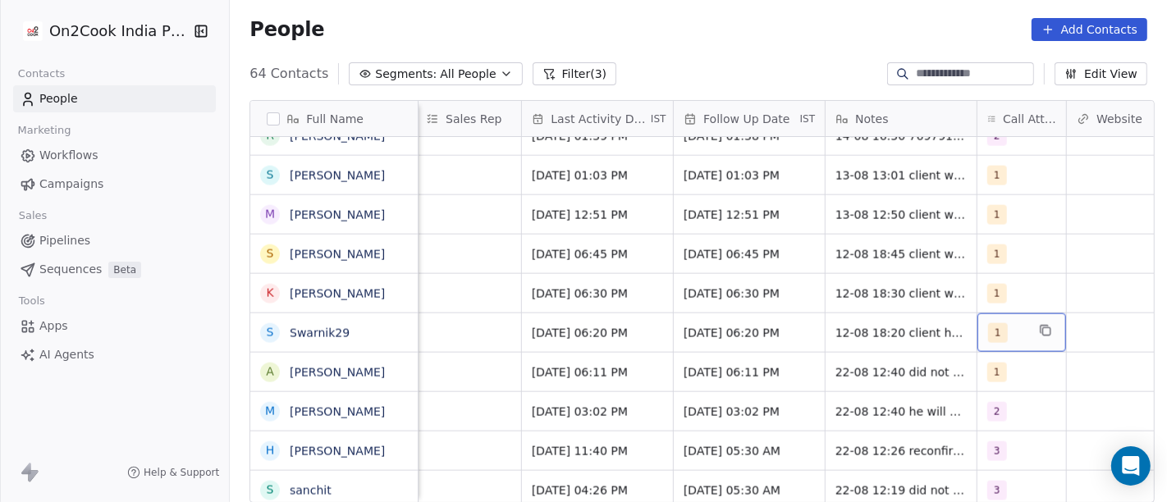
click at [1019, 332] on div "1" at bounding box center [1022, 333] width 89 height 39
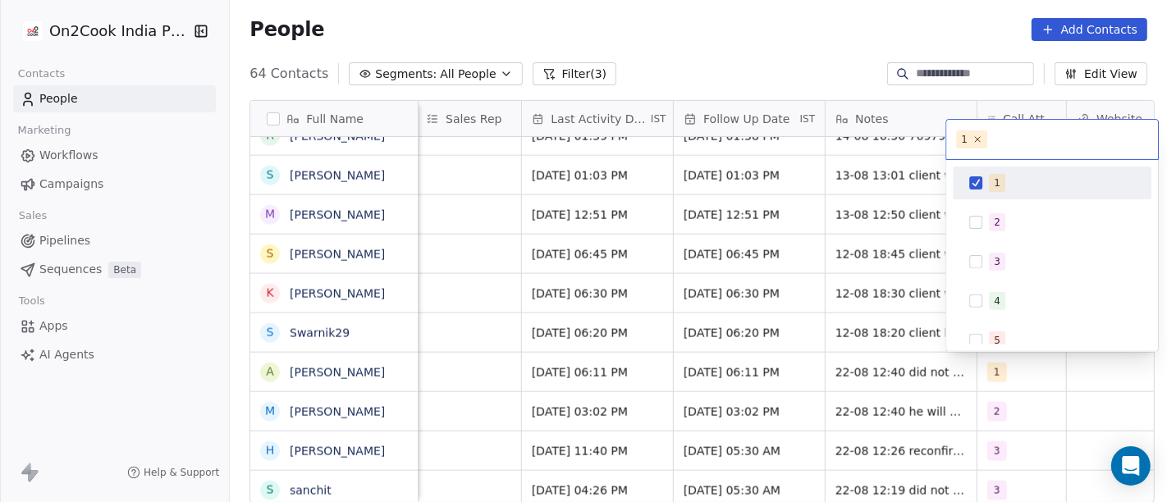
click at [979, 186] on button "Suggestions" at bounding box center [975, 182] width 13 height 13
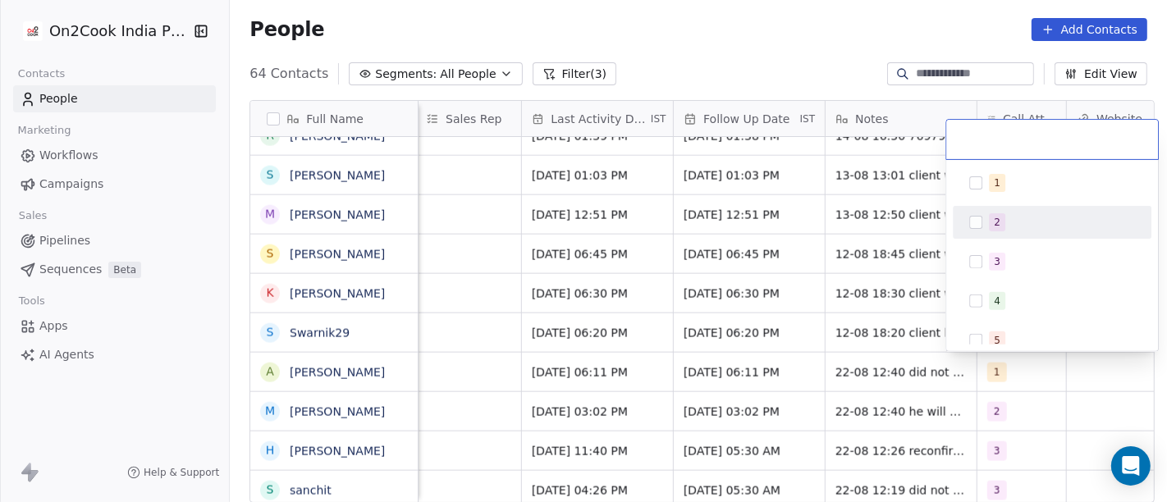
click at [989, 220] on span "2" at bounding box center [997, 222] width 16 height 18
click at [821, 94] on html "On2Cook India Pvt. Ltd. Contacts People Marketing Workflows Campaigns Sales Pip…" at bounding box center [583, 251] width 1167 height 502
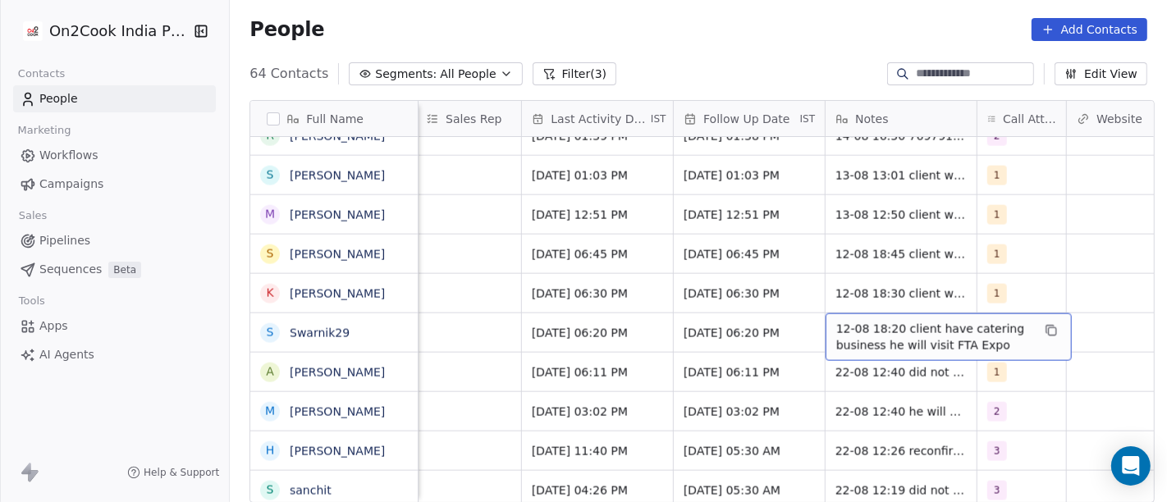
click at [921, 327] on span "12-08 18:20 client have catering business he will visit FTA Expo" at bounding box center [933, 337] width 195 height 33
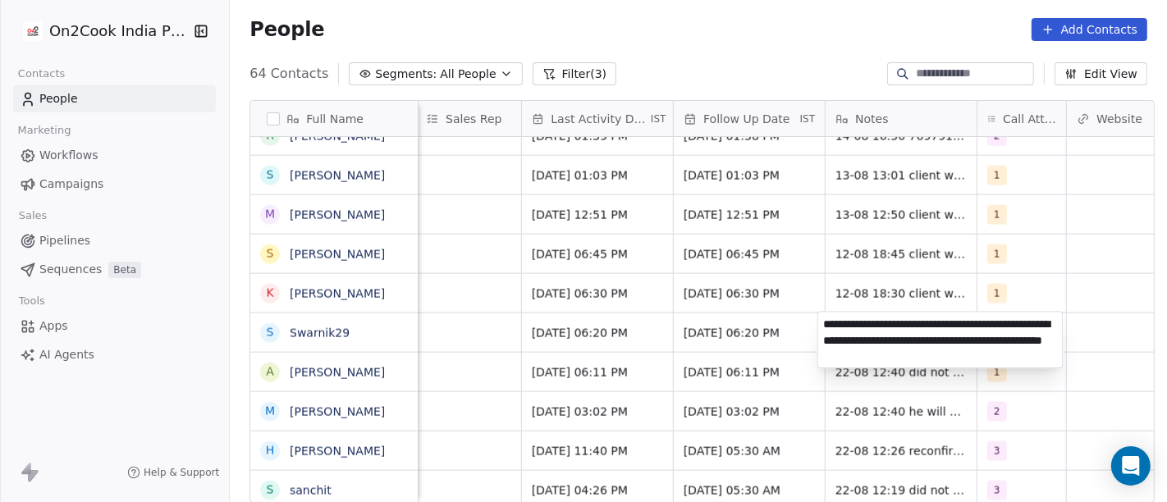
type textarea "**********"
click at [729, 341] on html "On2Cook India Pvt. Ltd. Contacts People Marketing Workflows Campaigns Sales Pip…" at bounding box center [583, 251] width 1167 height 502
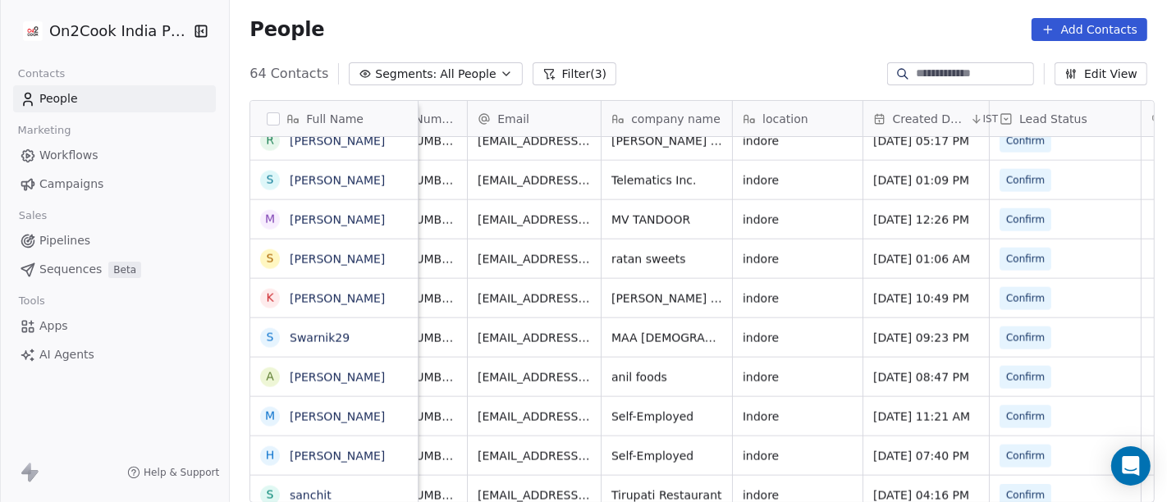
scroll to position [0, 0]
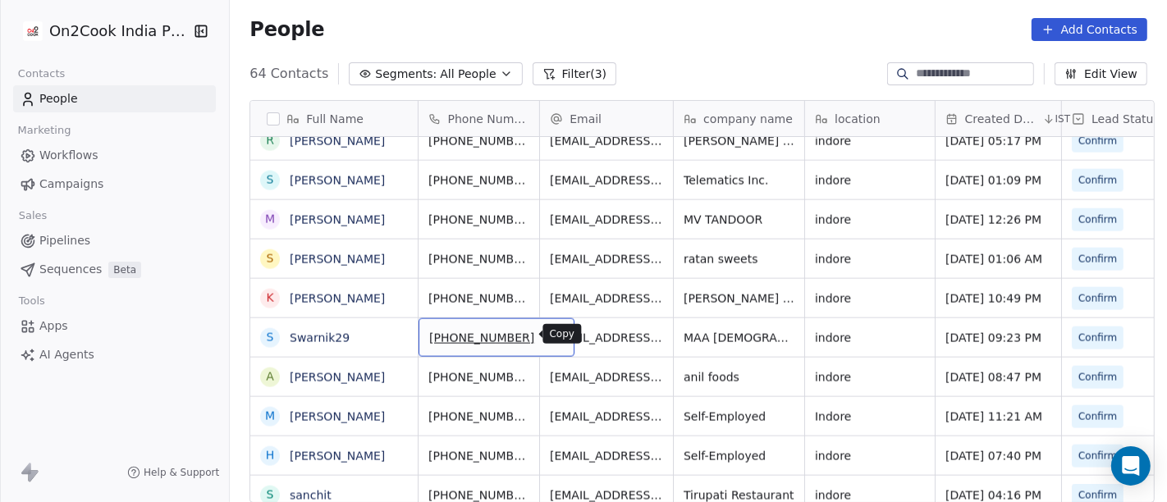
click at [545, 330] on button "grid" at bounding box center [555, 336] width 20 height 20
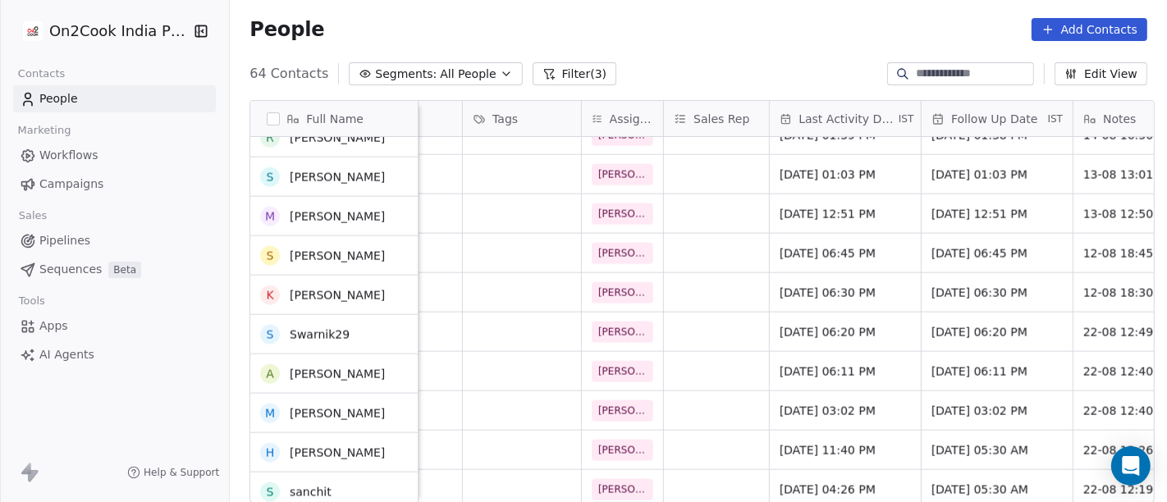
scroll to position [1950, 0]
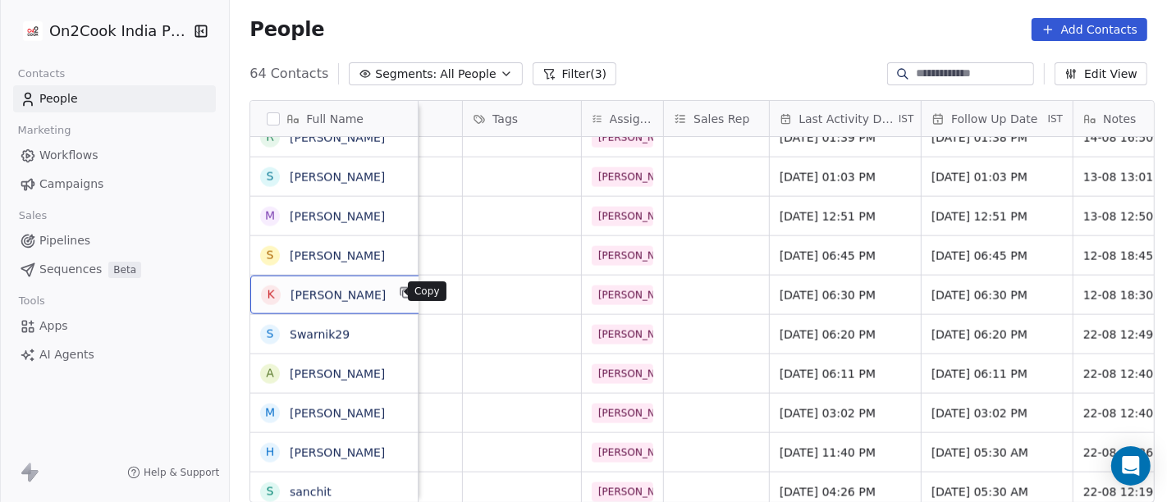
click at [400, 294] on icon "grid" at bounding box center [406, 292] width 13 height 13
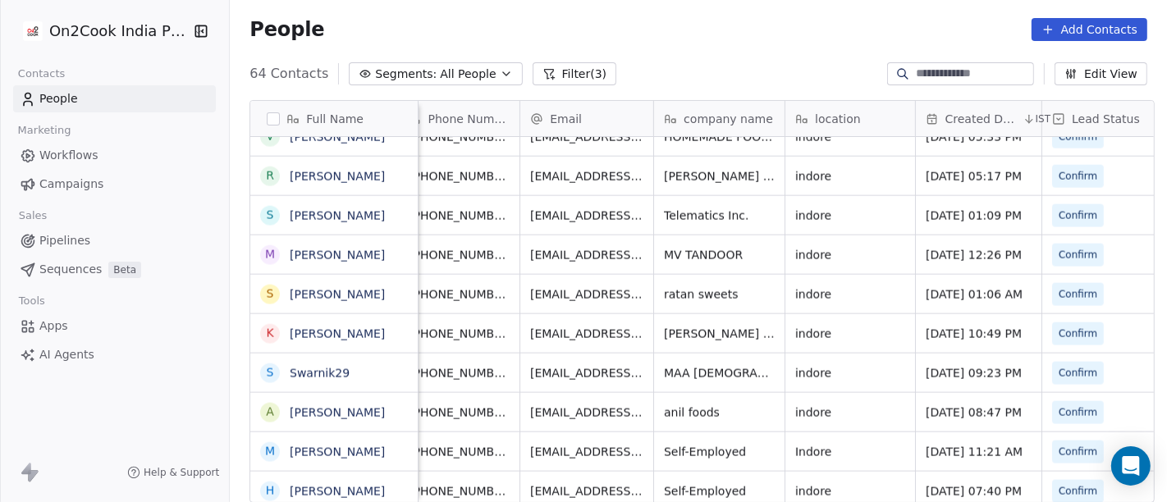
scroll to position [0, 0]
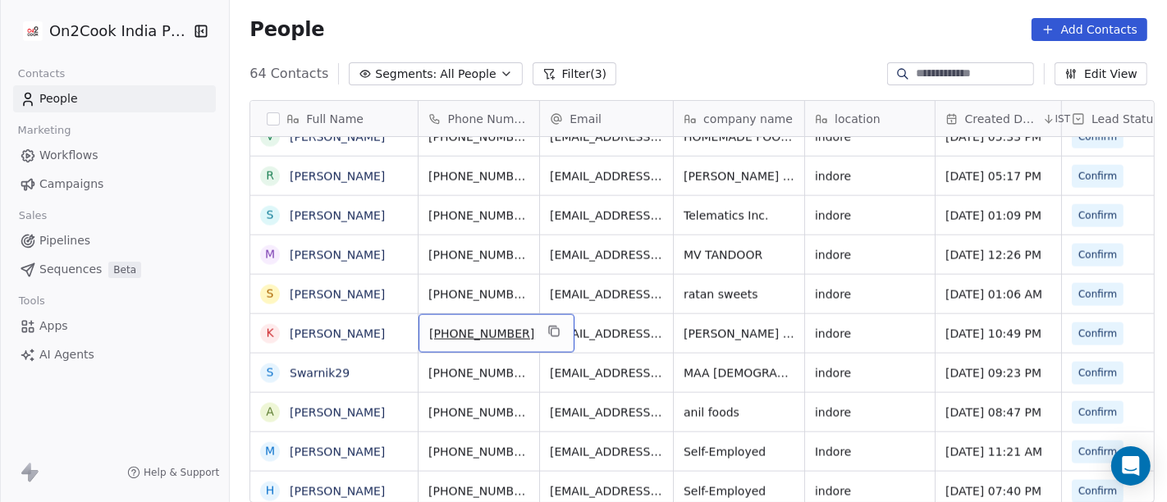
click at [464, 332] on span "+918003033599" at bounding box center [481, 334] width 105 height 16
drag, startPoint x: 442, startPoint y: 331, endPoint x: 527, endPoint y: 327, distance: 84.6
click at [527, 327] on input "**********" at bounding box center [478, 332] width 129 height 33
click at [608, 330] on html "On2Cook India Pvt. Ltd. Contacts People Marketing Workflows Campaigns Sales Pip…" at bounding box center [583, 251] width 1167 height 502
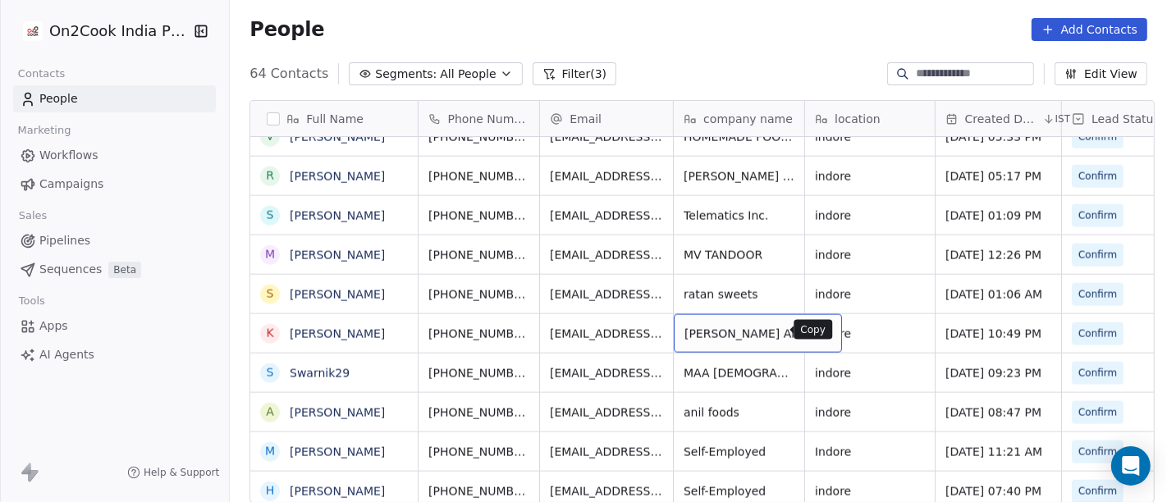
click at [819, 331] on icon "grid" at bounding box center [822, 332] width 7 height 7
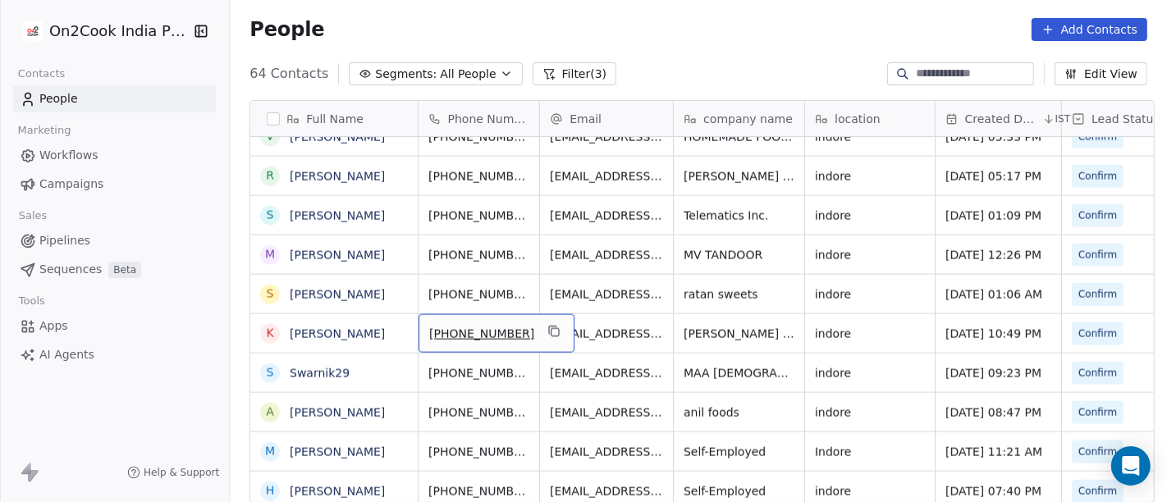
click at [457, 336] on span "+918003033599" at bounding box center [481, 334] width 105 height 16
drag, startPoint x: 440, startPoint y: 329, endPoint x: 527, endPoint y: 329, distance: 87.0
click at [526, 329] on input "**********" at bounding box center [478, 332] width 129 height 33
click at [598, 329] on html "On2Cook India Pvt. Ltd. Contacts People Marketing Workflows Campaigns Sales Pip…" at bounding box center [583, 251] width 1167 height 502
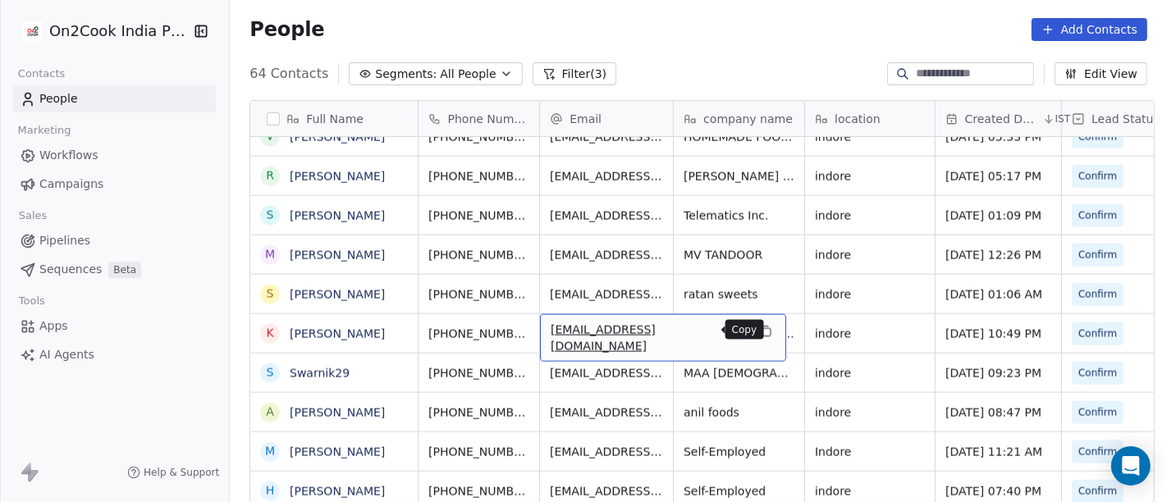
click at [759, 332] on icon "grid" at bounding box center [765, 331] width 13 height 13
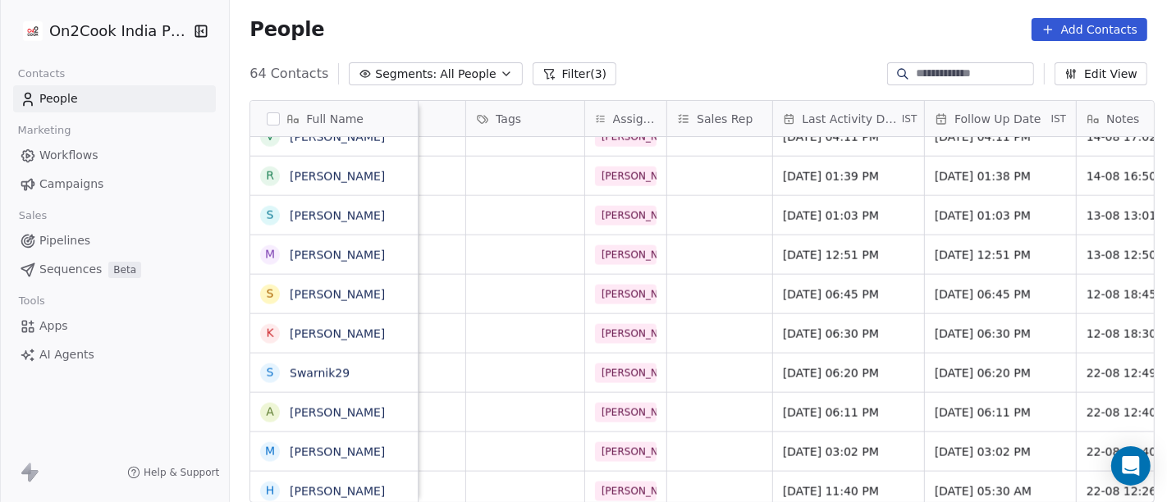
scroll to position [0, 756]
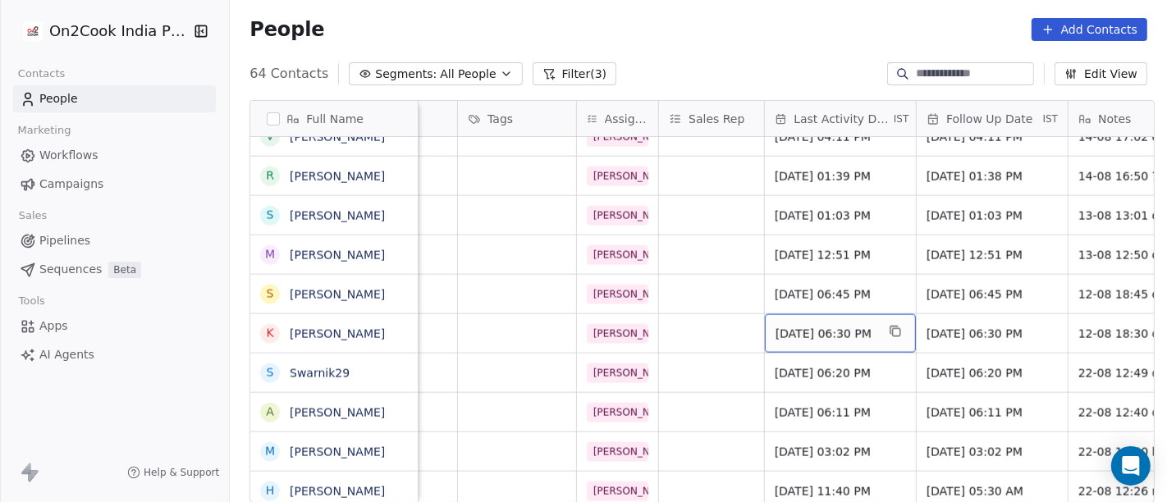
click at [804, 340] on span "Aug 12, 2025 06:30 PM" at bounding box center [826, 334] width 100 height 16
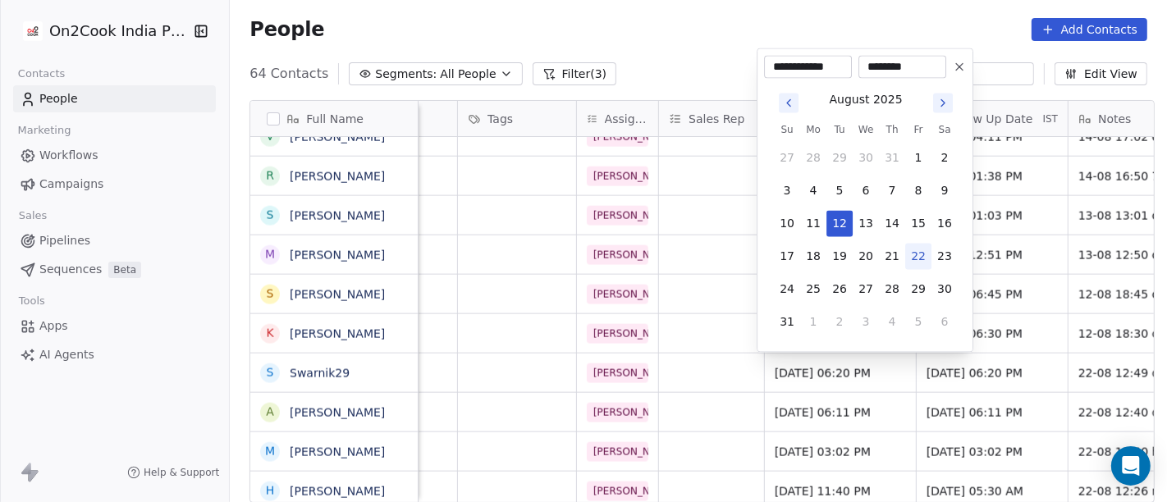
click at [917, 252] on button "22" at bounding box center [918, 257] width 26 height 26
type input "**********"
click at [655, 11] on html "On2Cook India Pvt. Ltd. Contacts People Marketing Workflows Campaigns Sales Pip…" at bounding box center [583, 251] width 1167 height 502
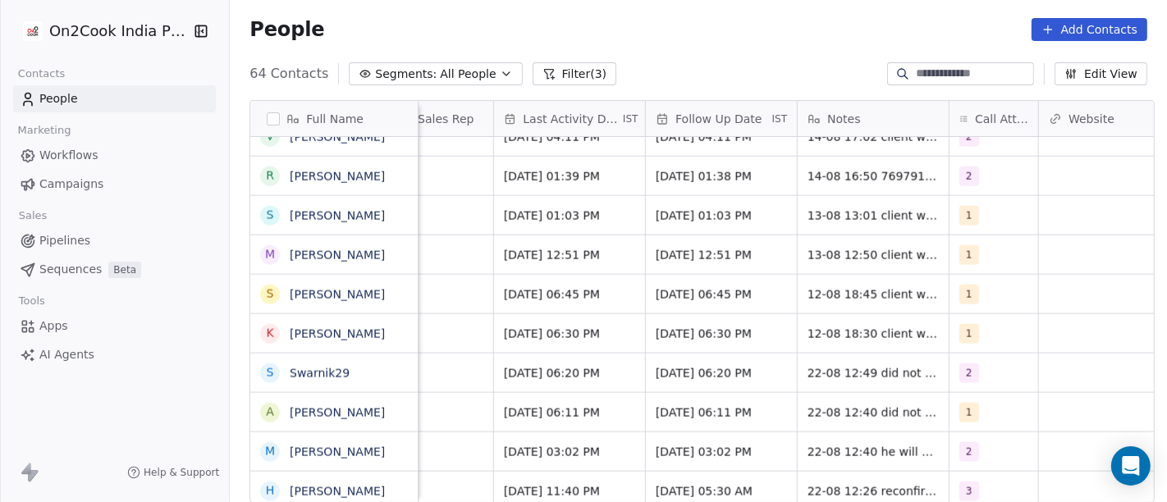
scroll to position [0, 1032]
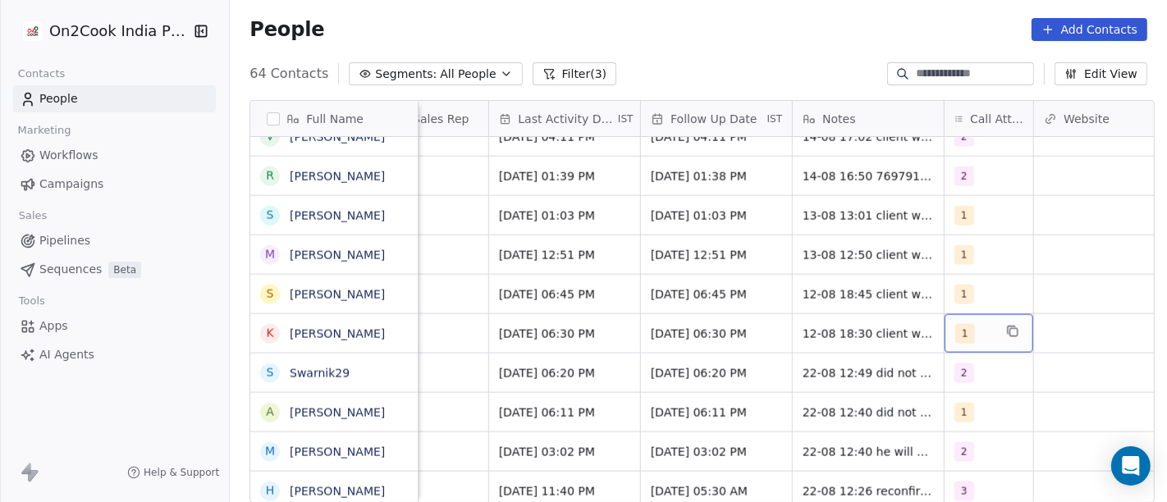
click at [981, 337] on div "1" at bounding box center [974, 334] width 38 height 20
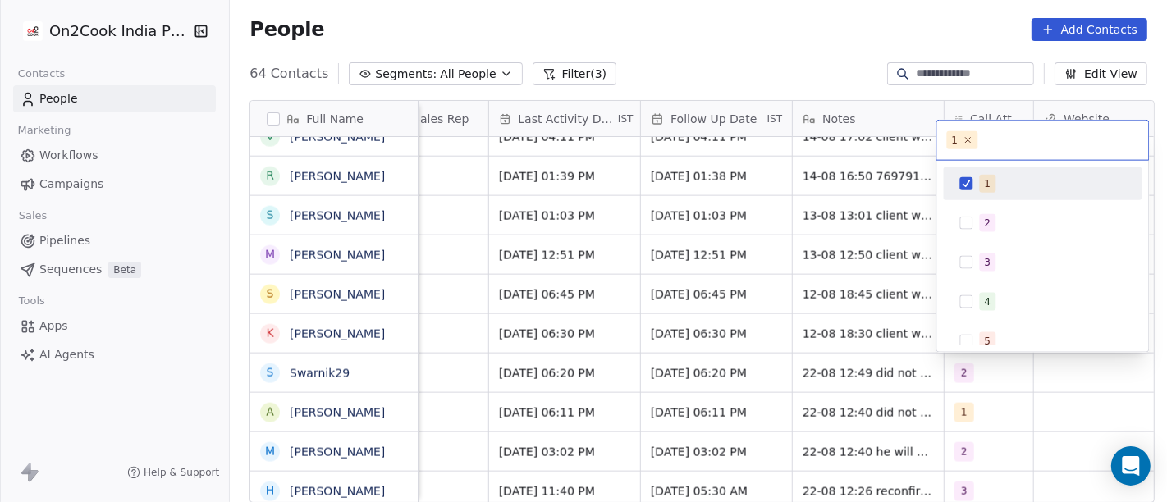
click at [978, 177] on div "1" at bounding box center [1042, 184] width 185 height 26
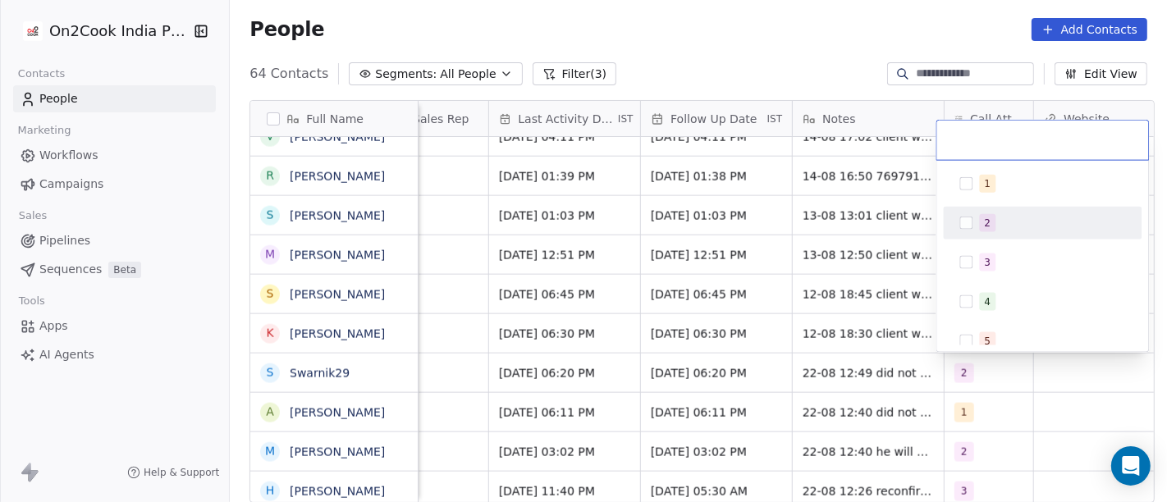
click at [971, 228] on button "Suggestions" at bounding box center [965, 223] width 13 height 13
click at [824, 78] on html "On2Cook India Pvt. Ltd. Contacts People Marketing Workflows Campaigns Sales Pip…" at bounding box center [583, 251] width 1167 height 502
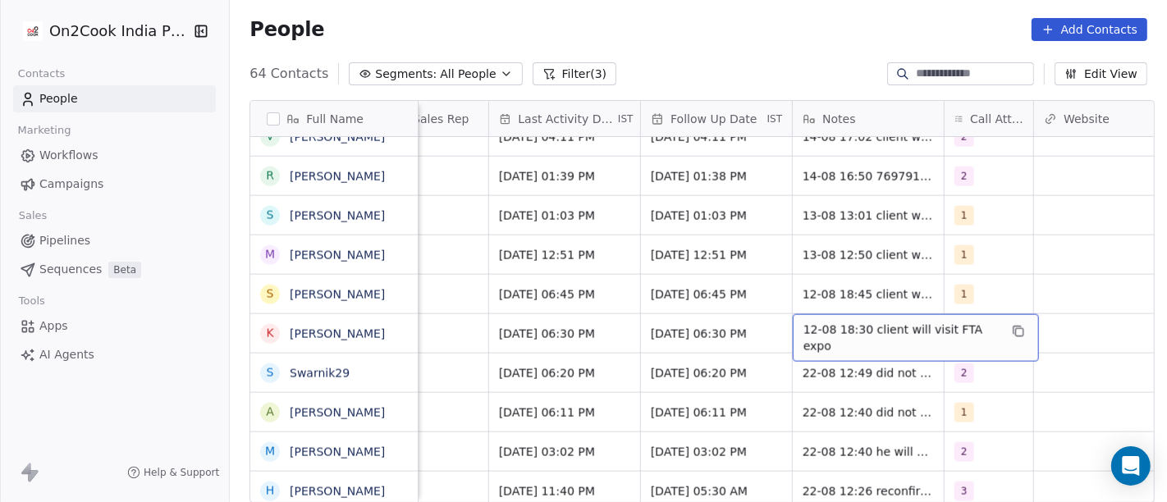
click at [859, 330] on span "12-08 18:30 client will visit FTA expo" at bounding box center [901, 338] width 195 height 33
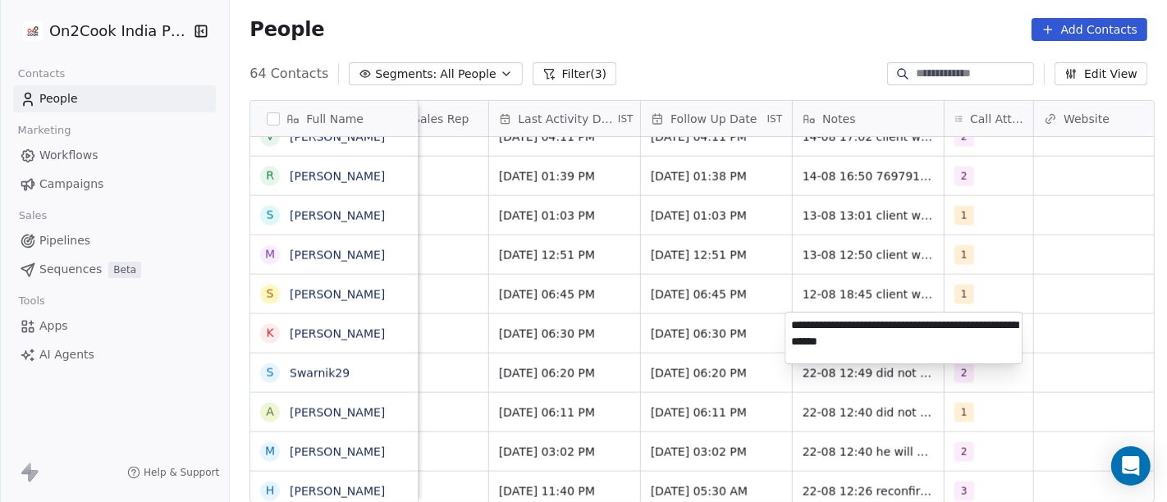
type textarea "**********"
click at [769, 346] on html "On2Cook India Pvt. Ltd. Contacts People Marketing Workflows Campaigns Sales Pip…" at bounding box center [583, 251] width 1167 height 502
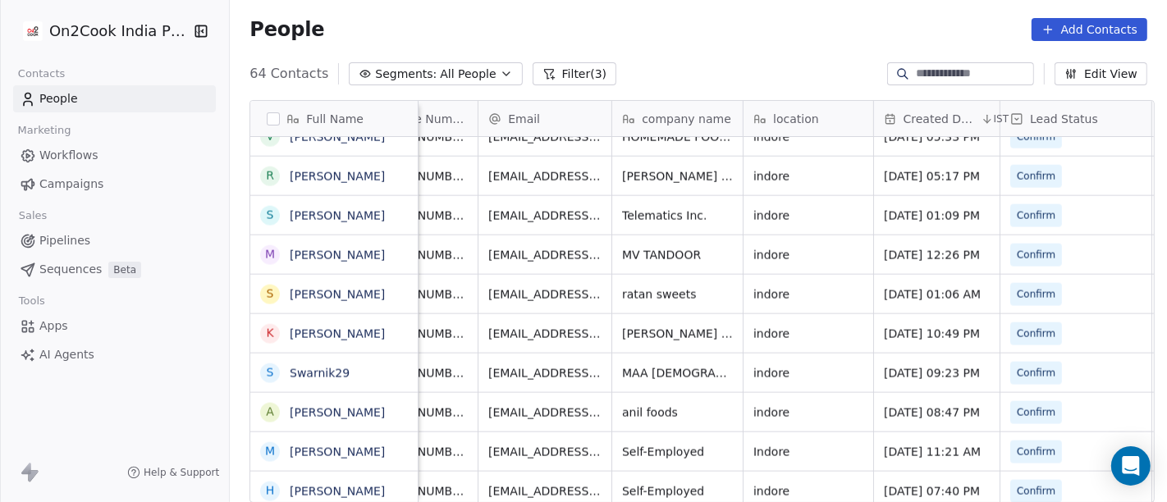
scroll to position [0, 0]
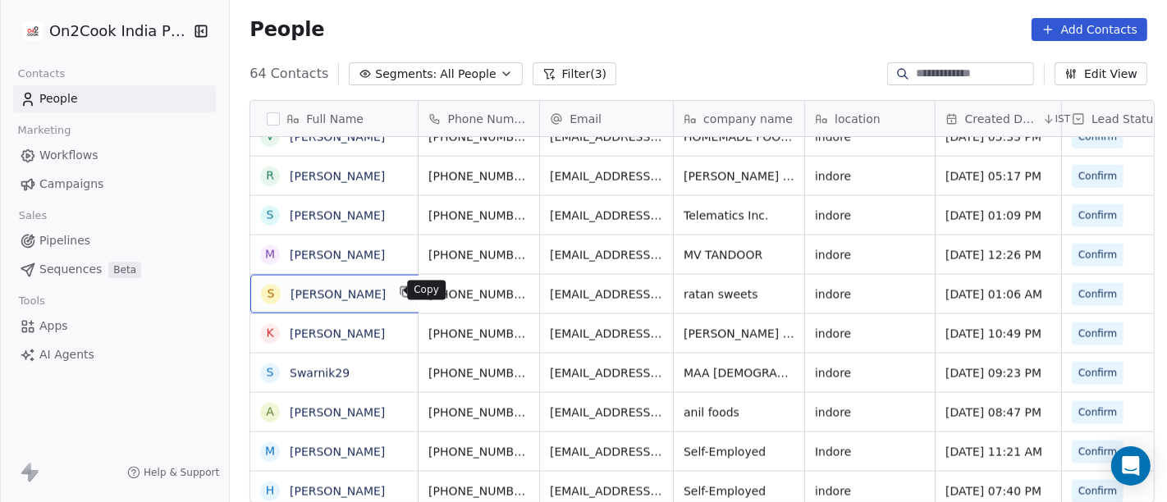
click at [403, 295] on icon "grid" at bounding box center [406, 293] width 7 height 7
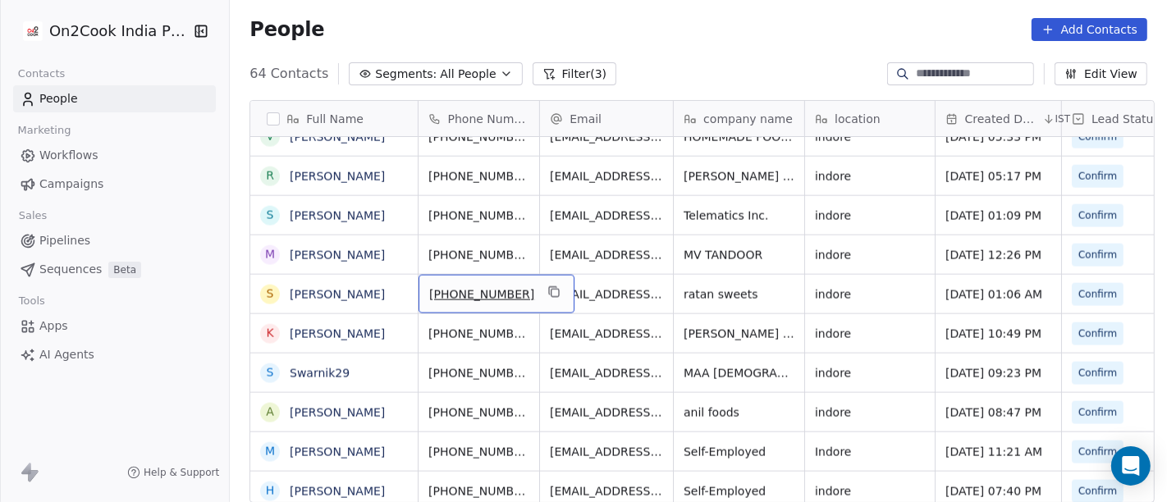
click at [430, 292] on span "+919893022023" at bounding box center [481, 294] width 105 height 16
drag, startPoint x: 442, startPoint y: 289, endPoint x: 531, endPoint y: 295, distance: 89.7
click at [531, 295] on input "**********" at bounding box center [478, 293] width 129 height 33
click at [574, 298] on html "On2Cook India Pvt. Ltd. Contacts People Marketing Workflows Campaigns Sales Pip…" at bounding box center [583, 251] width 1167 height 502
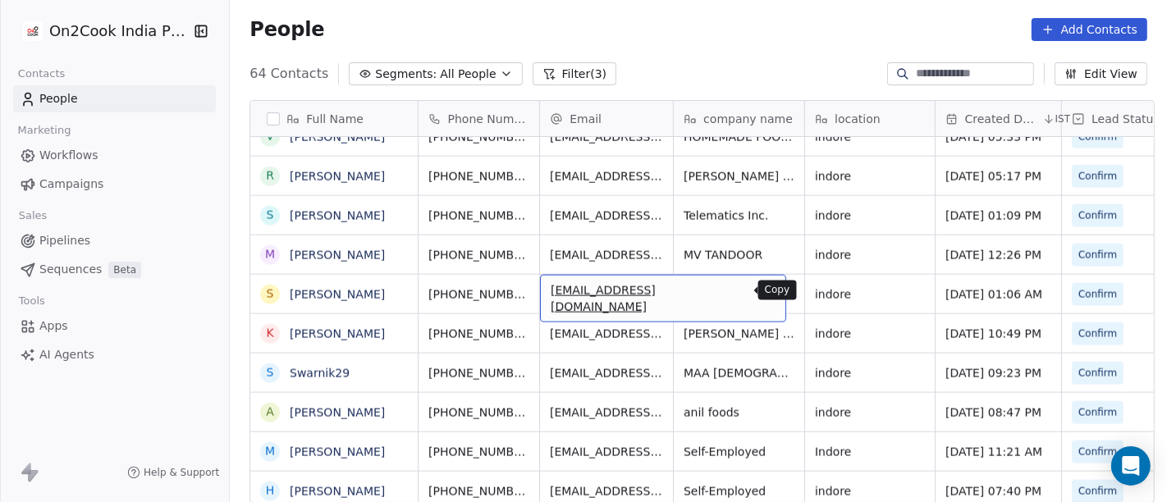
click at [756, 295] on button "grid" at bounding box center [766, 292] width 20 height 20
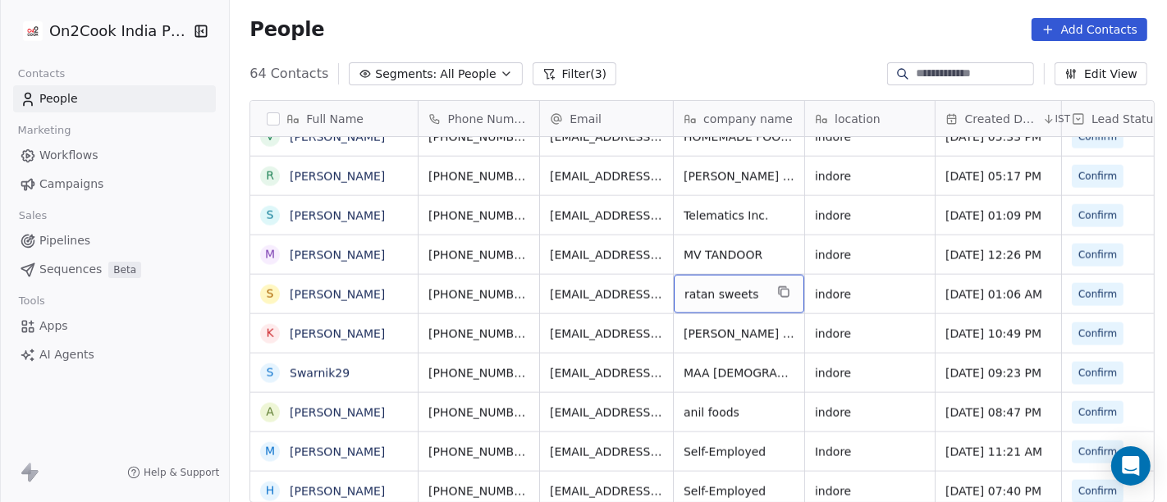
click at [786, 292] on div "ratan sweets" at bounding box center [739, 294] width 131 height 39
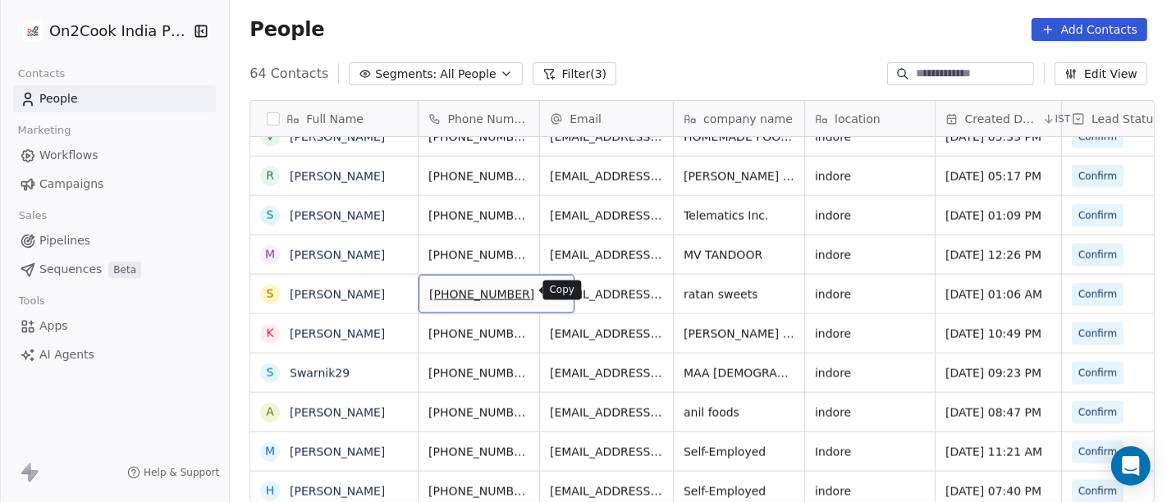
click at [548, 292] on icon "grid" at bounding box center [554, 292] width 13 height 13
click at [769, 31] on div "People Add Contacts" at bounding box center [699, 29] width 898 height 23
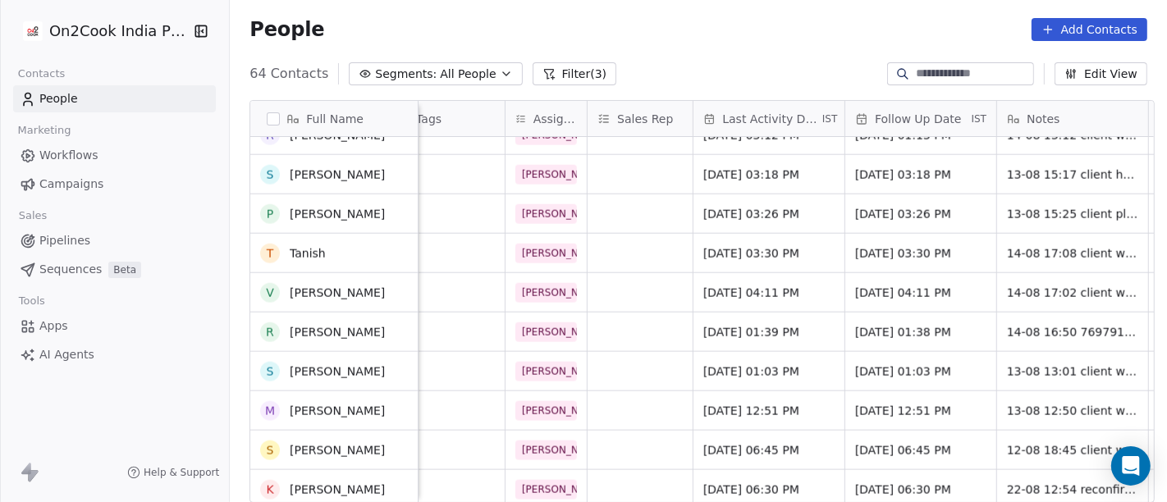
scroll to position [1770, 0]
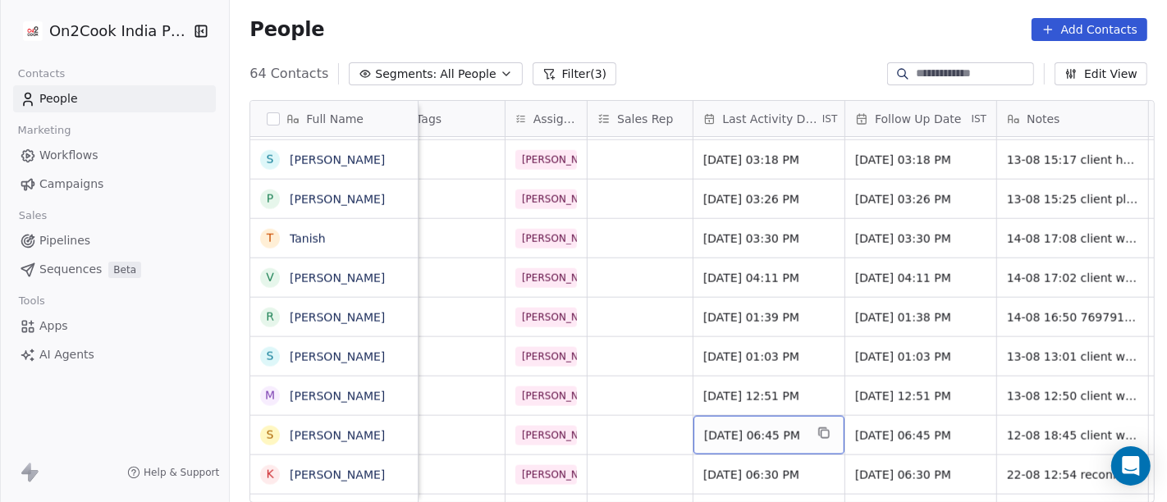
click at [729, 438] on span "Aug 12, 2025 06:45 PM" at bounding box center [754, 436] width 100 height 16
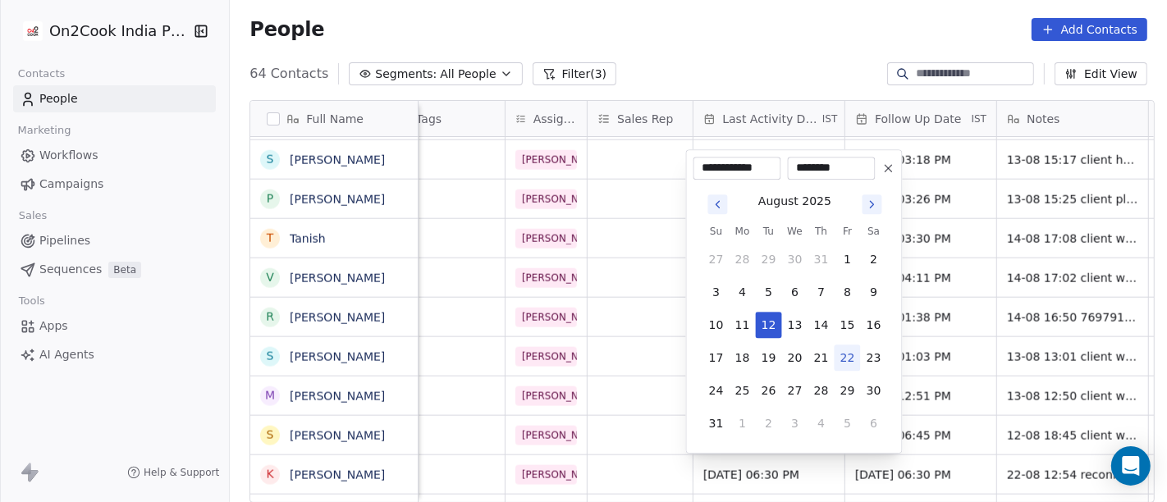
click at [841, 360] on button "22" at bounding box center [848, 358] width 26 height 26
type input "**********"
click at [725, 67] on html "On2Cook India Pvt. Ltd. Contacts People Marketing Workflows Campaigns Sales Pip…" at bounding box center [583, 251] width 1167 height 502
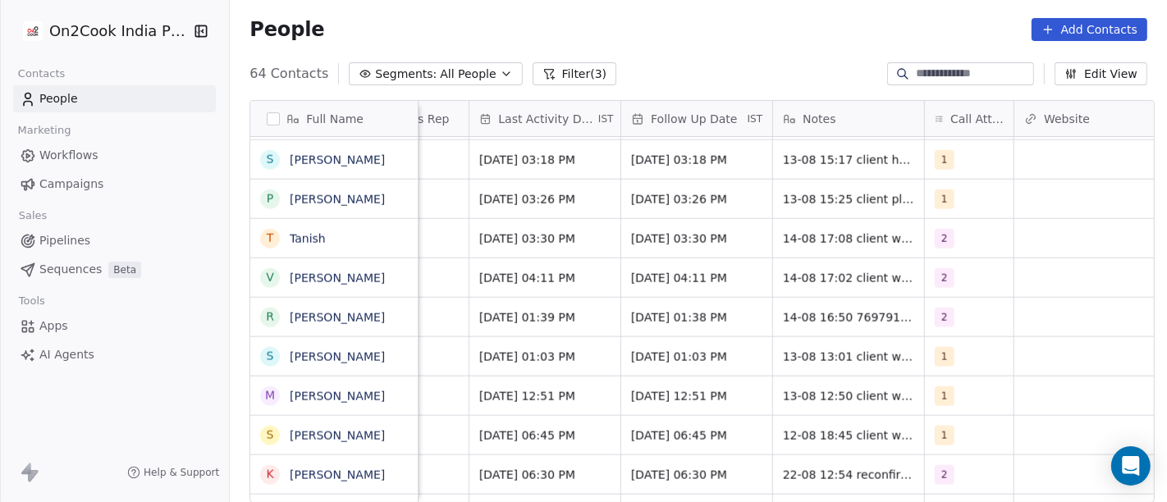
scroll to position [0, 1053]
click at [956, 428] on div "1" at bounding box center [953, 436] width 38 height 20
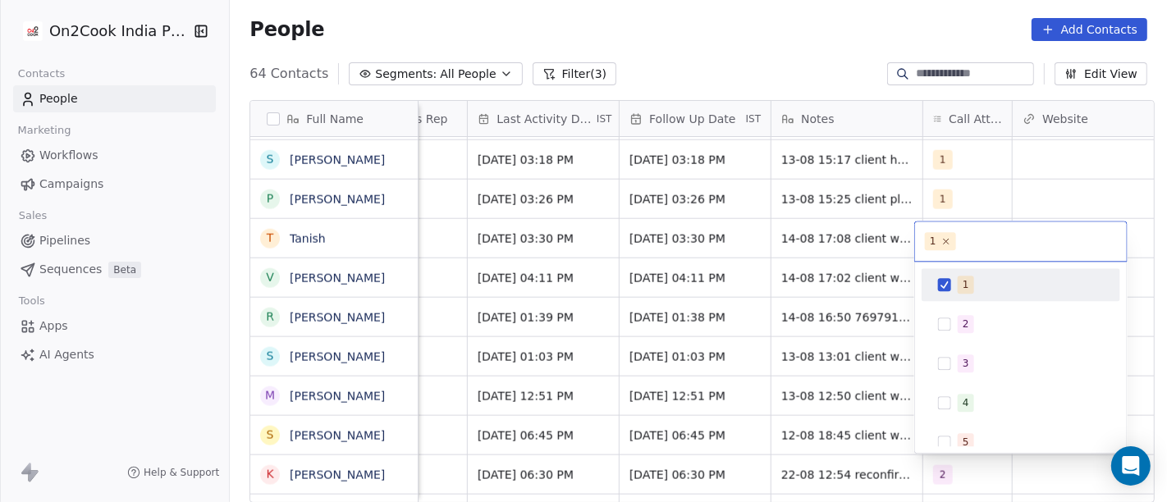
click at [958, 280] on span "1" at bounding box center [966, 285] width 16 height 18
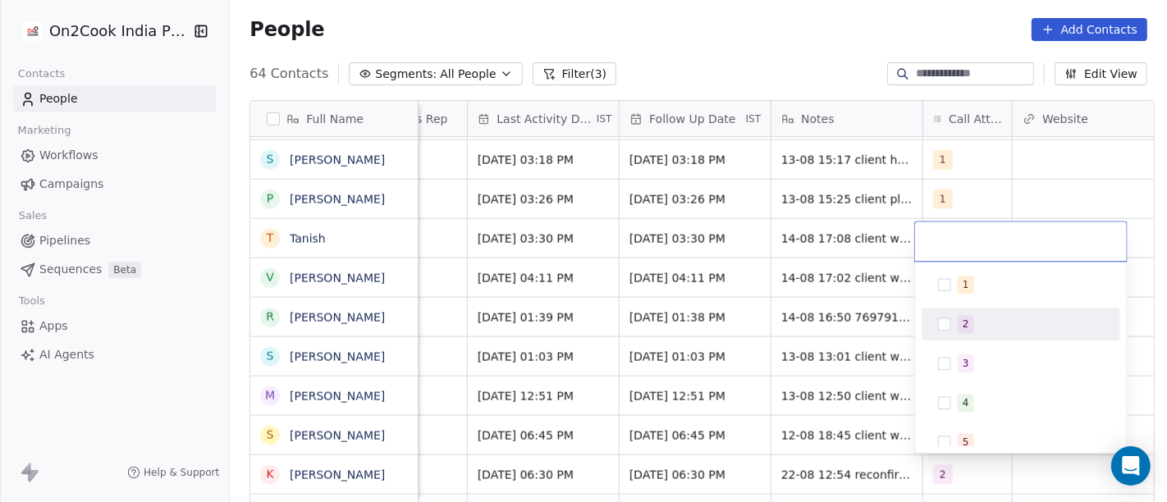
click at [947, 329] on button "Suggestions" at bounding box center [944, 324] width 13 height 13
click at [736, 41] on html "On2Cook India Pvt. Ltd. Contacts People Marketing Workflows Campaigns Sales Pip…" at bounding box center [583, 251] width 1167 height 502
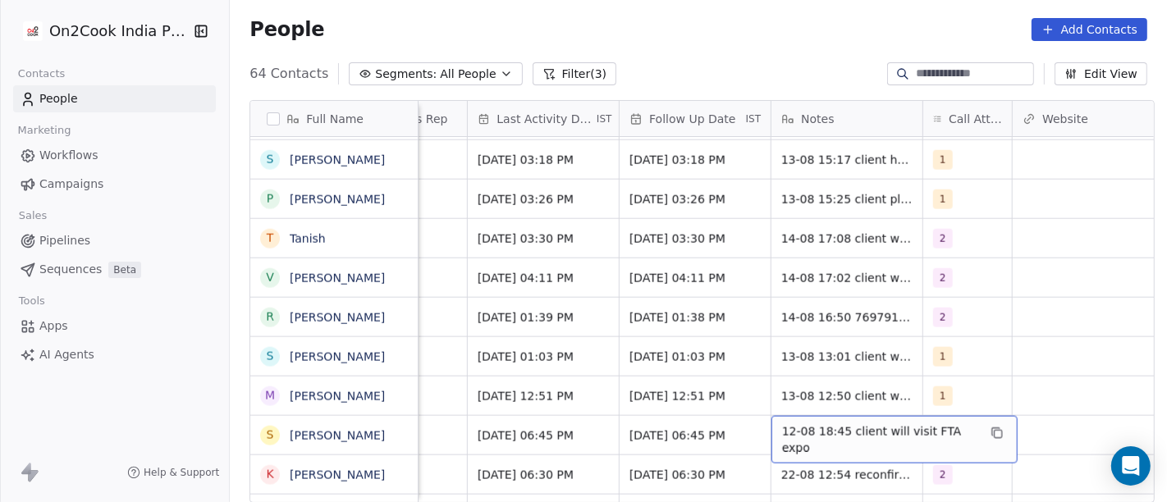
click at [823, 427] on span "12-08 18:45 client will visit FTA expo" at bounding box center [879, 440] width 195 height 33
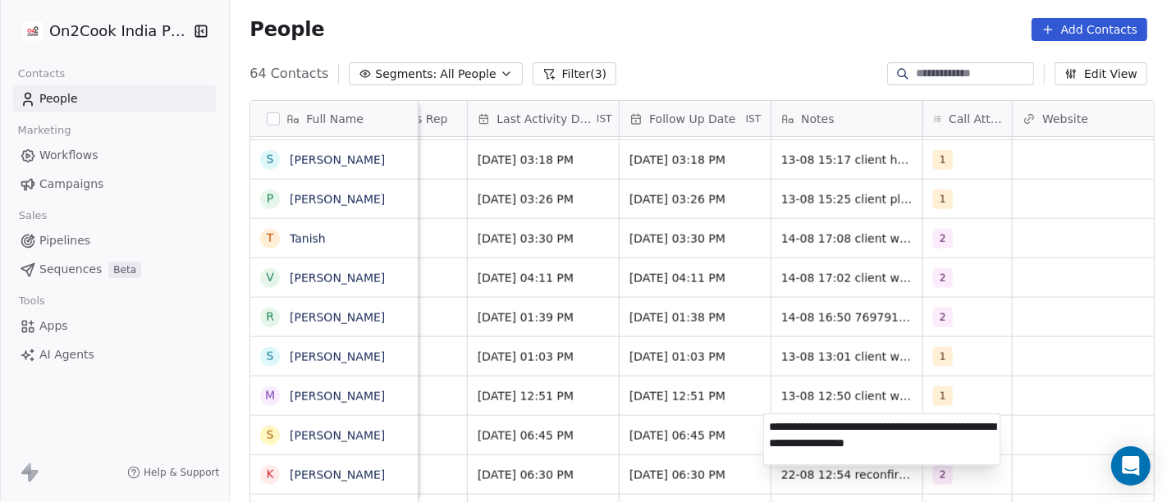
type textarea "**********"
click at [668, 442] on html "On2Cook India Pvt. Ltd. Contacts People Marketing Workflows Campaigns Sales Pip…" at bounding box center [583, 251] width 1167 height 502
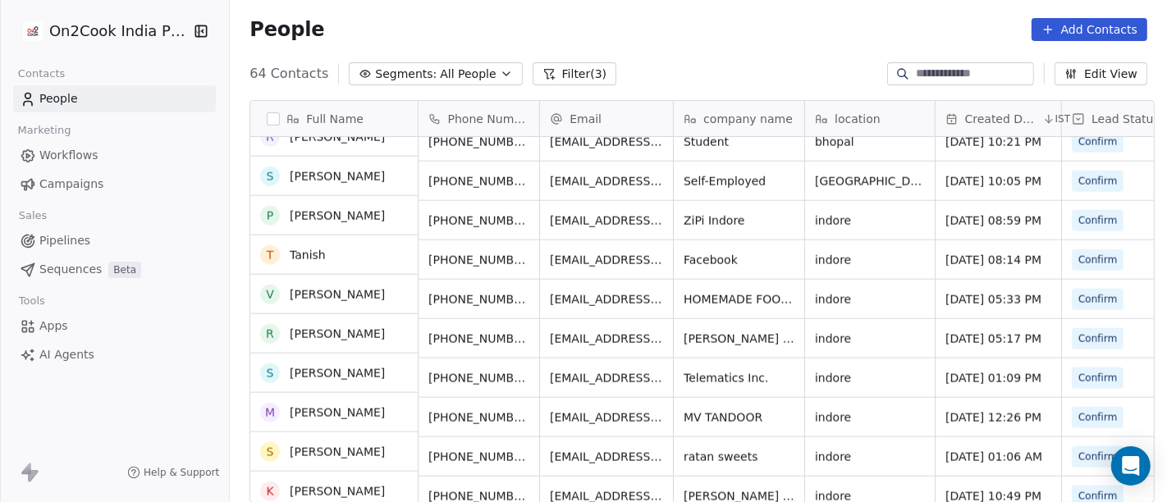
scroll to position [1749, 0]
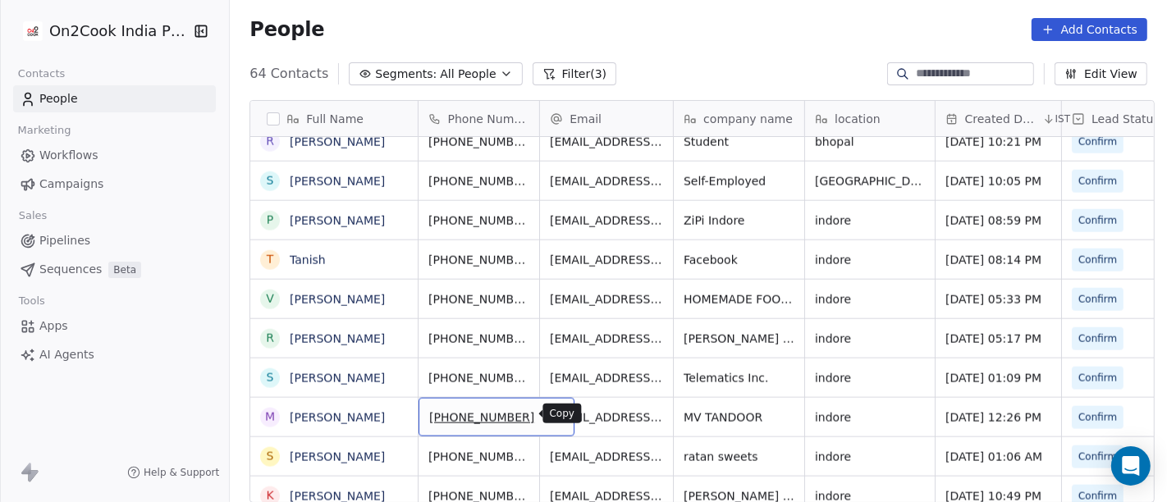
click at [548, 415] on icon "grid" at bounding box center [554, 415] width 13 height 13
click at [548, 416] on icon "grid" at bounding box center [554, 415] width 13 height 13
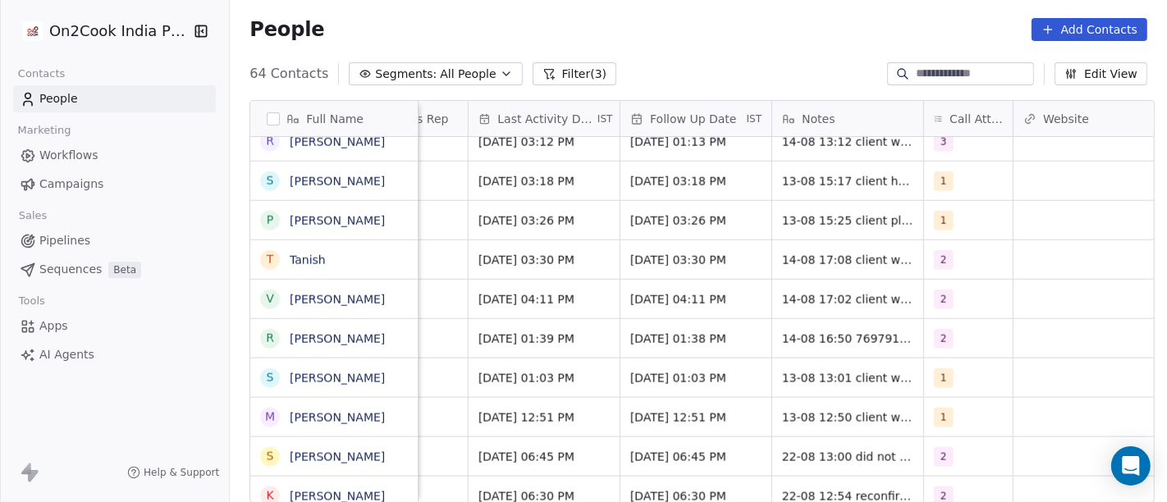
scroll to position [0, 1053]
click at [568, 411] on span "Aug 13, 2025 12:51 PM" at bounding box center [529, 418] width 100 height 16
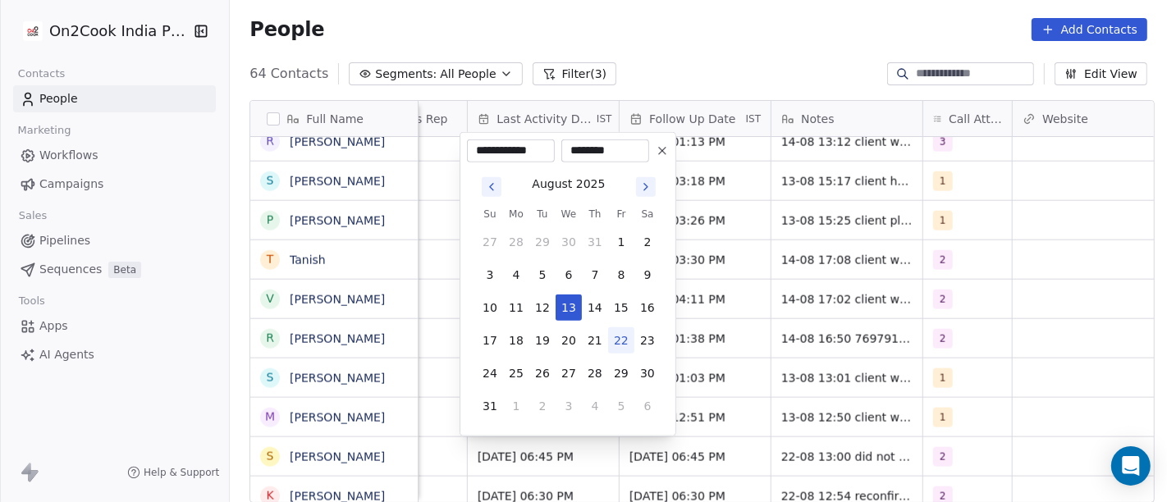
click at [619, 346] on button "22" at bounding box center [621, 340] width 26 height 26
type input "**********"
click at [717, 49] on html "On2Cook India Pvt. Ltd. Contacts People Marketing Workflows Campaigns Sales Pip…" at bounding box center [583, 251] width 1167 height 502
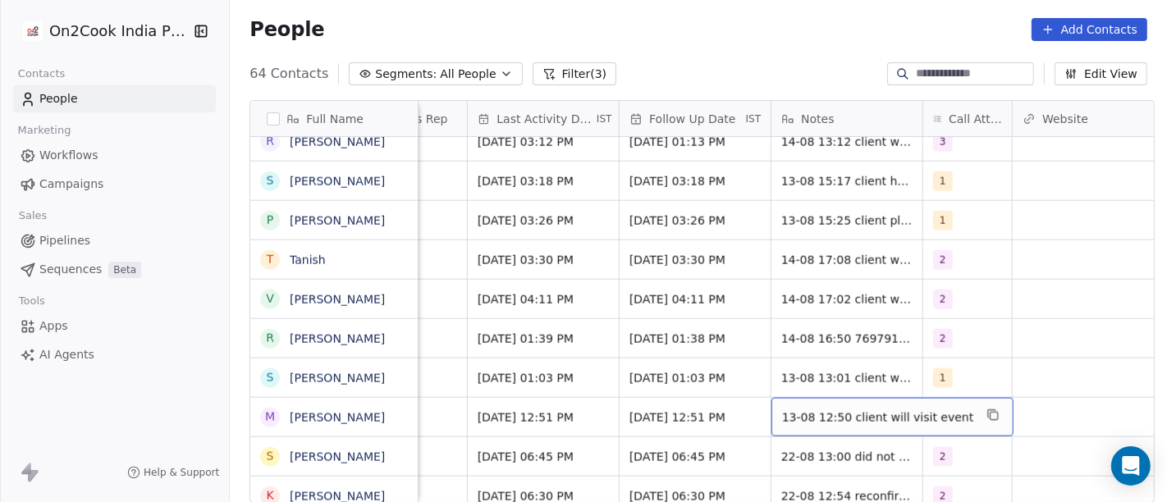
click at [822, 410] on span "13-08 12:50 client will visit event" at bounding box center [878, 418] width 192 height 16
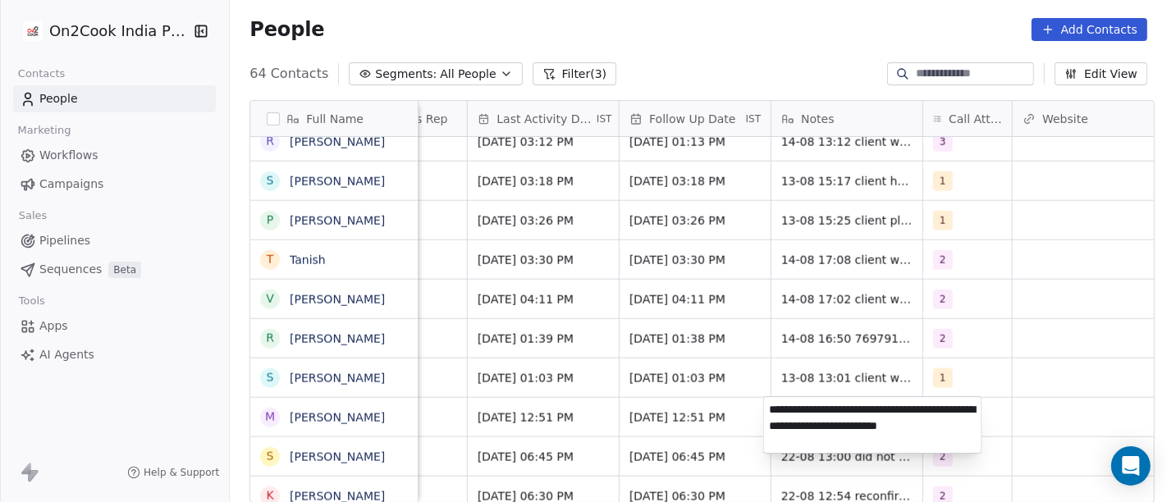
type textarea "**********"
click at [835, 369] on html "On2Cook India Pvt. Ltd. Contacts People Marketing Workflows Campaigns Sales Pip…" at bounding box center [583, 251] width 1167 height 502
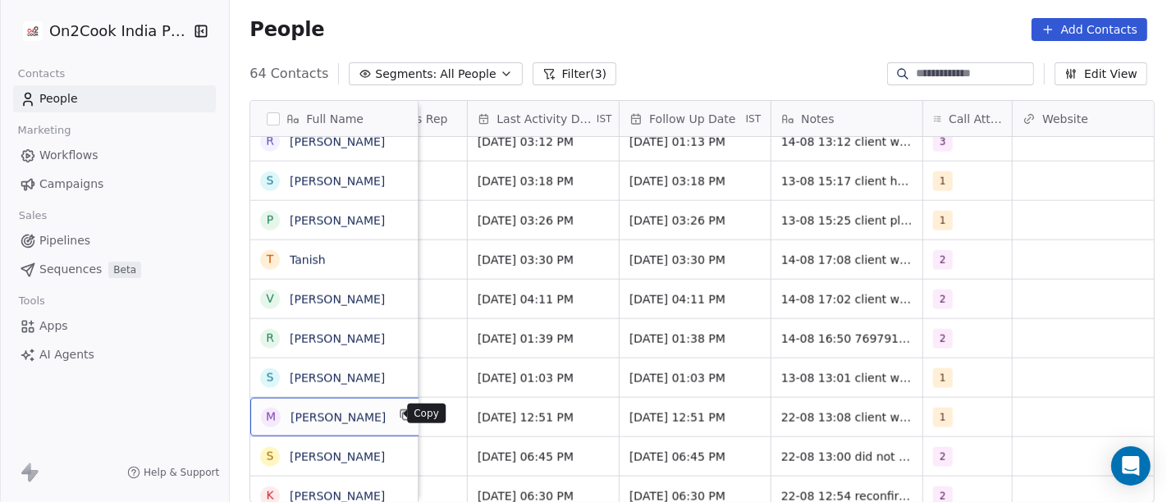
click at [403, 413] on icon "grid" at bounding box center [406, 416] width 7 height 7
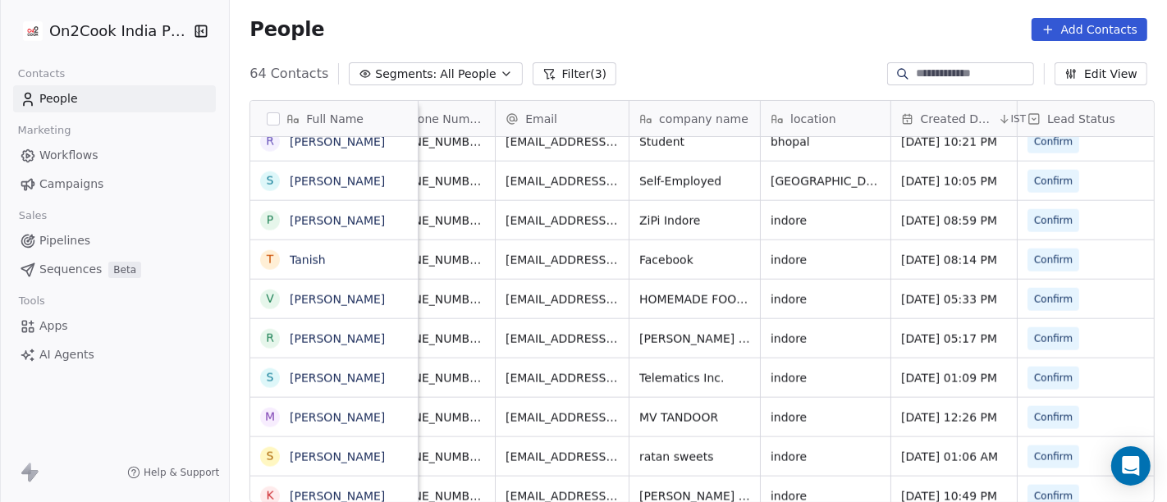
scroll to position [0, 0]
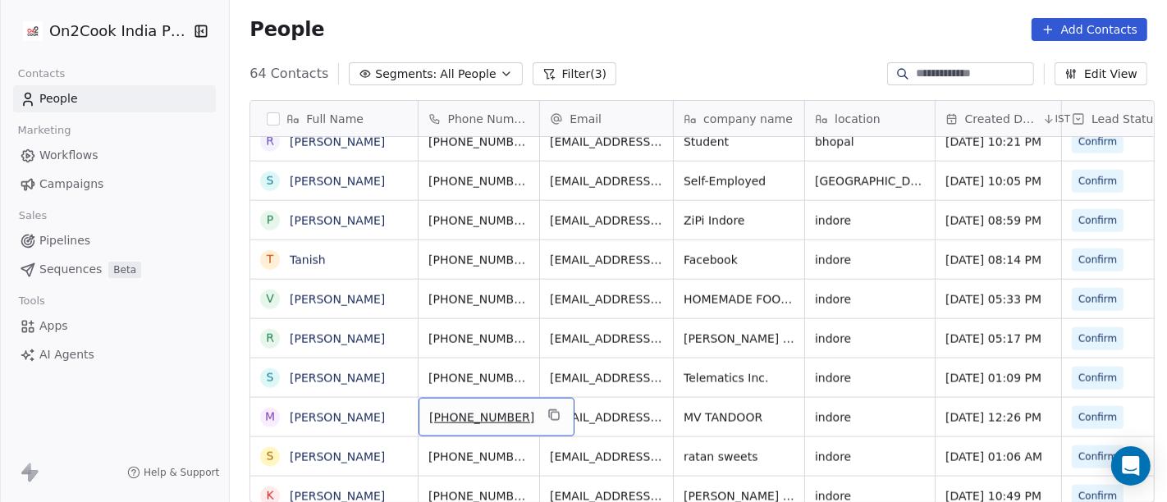
click at [492, 420] on span "+918839269211" at bounding box center [481, 418] width 105 height 16
drag, startPoint x: 442, startPoint y: 410, endPoint x: 548, endPoint y: 404, distance: 106.9
click at [548, 404] on html "On2Cook India Pvt. Ltd. Contacts People Marketing Workflows Campaigns Sales Pip…" at bounding box center [583, 251] width 1167 height 502
click at [613, 414] on html "On2Cook India Pvt. Ltd. Contacts People Marketing Workflows Campaigns Sales Pip…" at bounding box center [583, 251] width 1167 height 502
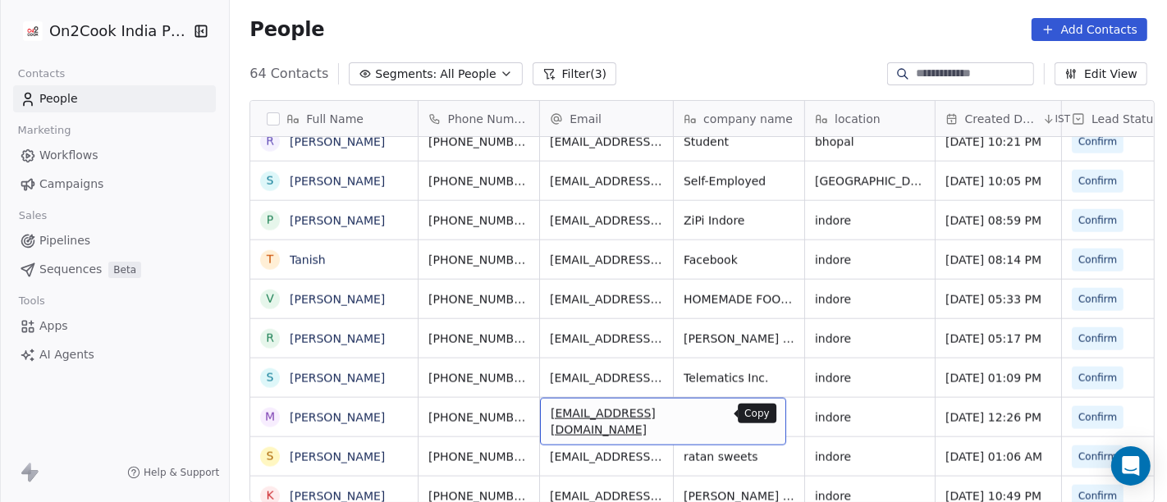
click at [759, 410] on icon "grid" at bounding box center [765, 415] width 13 height 13
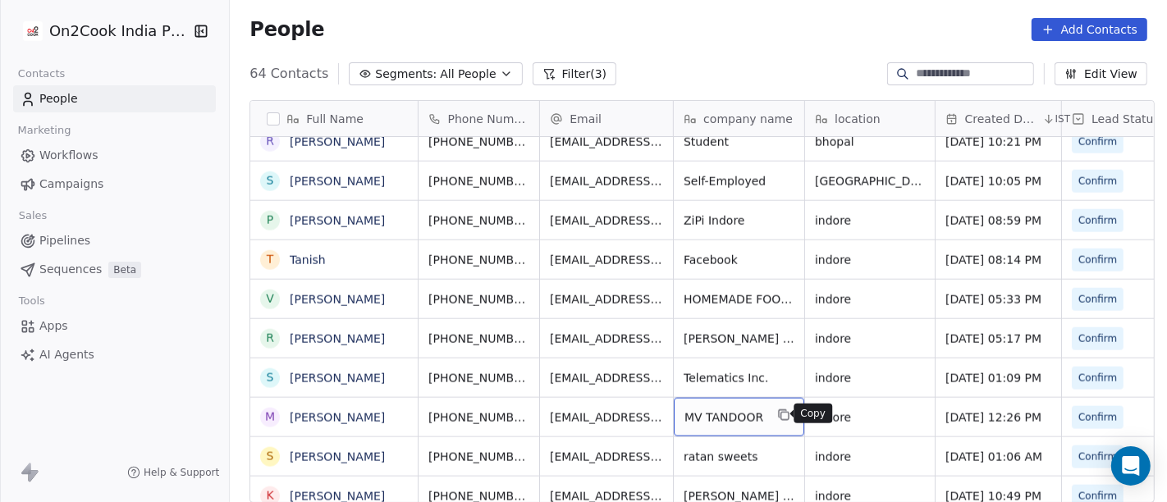
click at [781, 413] on icon "grid" at bounding box center [784, 416] width 7 height 7
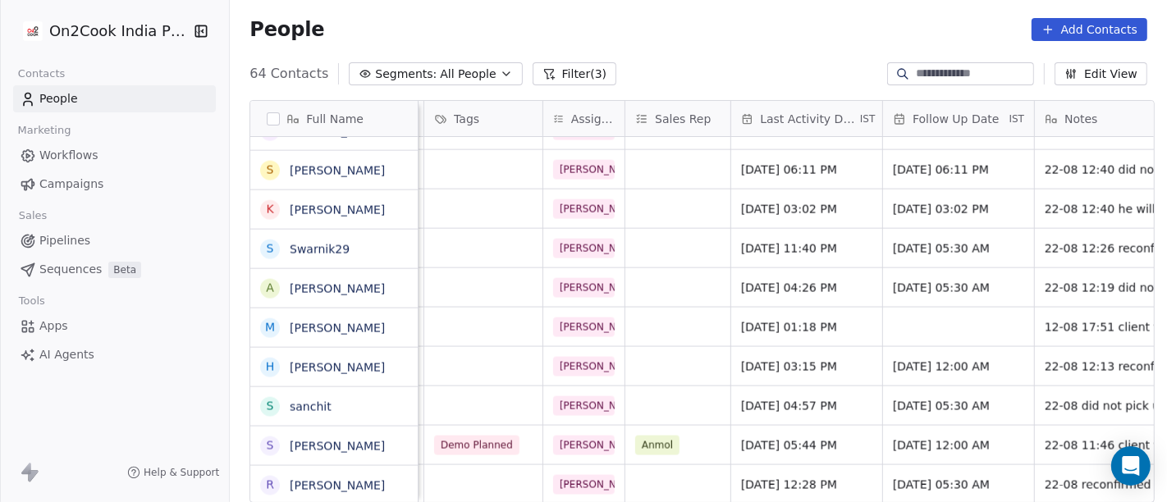
scroll to position [2155, 0]
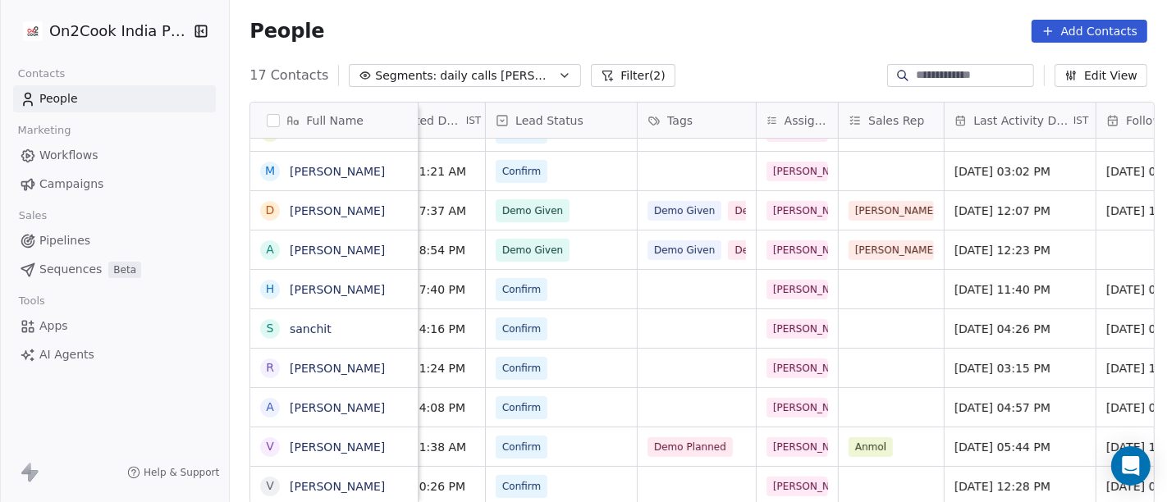
scroll to position [14, 576]
click at [646, 53] on div "People Add Contacts" at bounding box center [698, 31] width 937 height 62
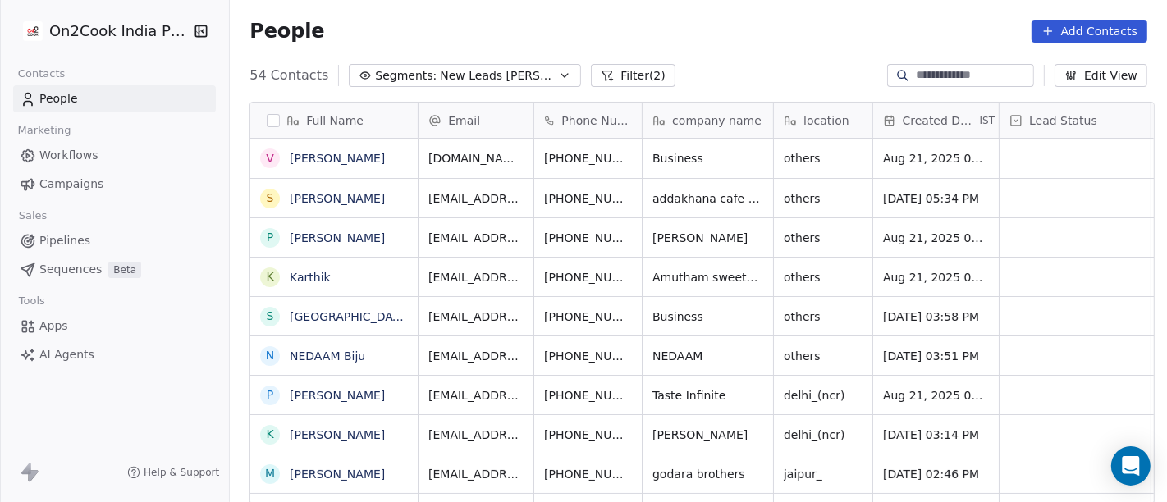
scroll to position [428, 931]
click at [594, 76] on button "Filter (2)" at bounding box center [633, 75] width 85 height 23
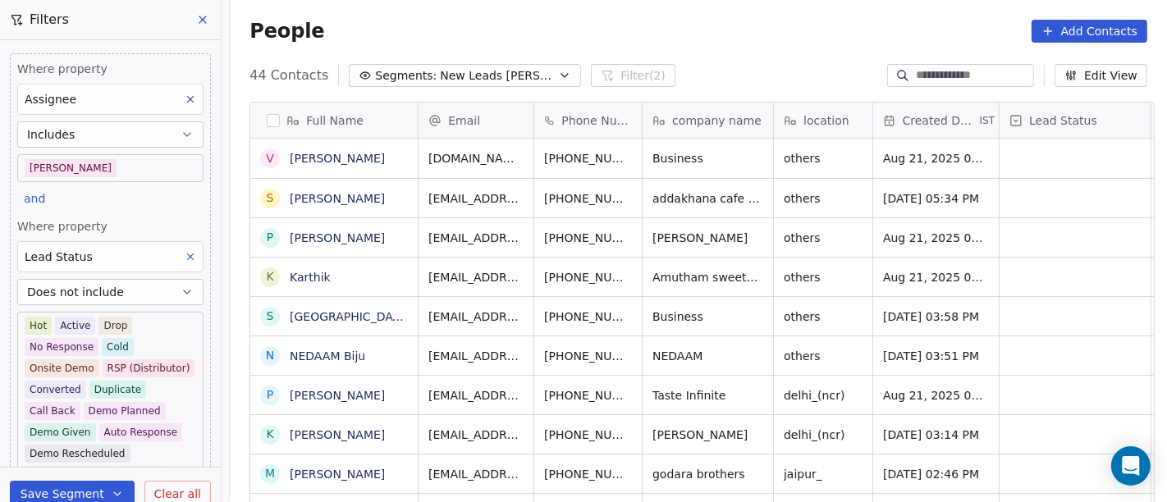
click at [177, 488] on span "Clear all" at bounding box center [177, 494] width 47 height 17
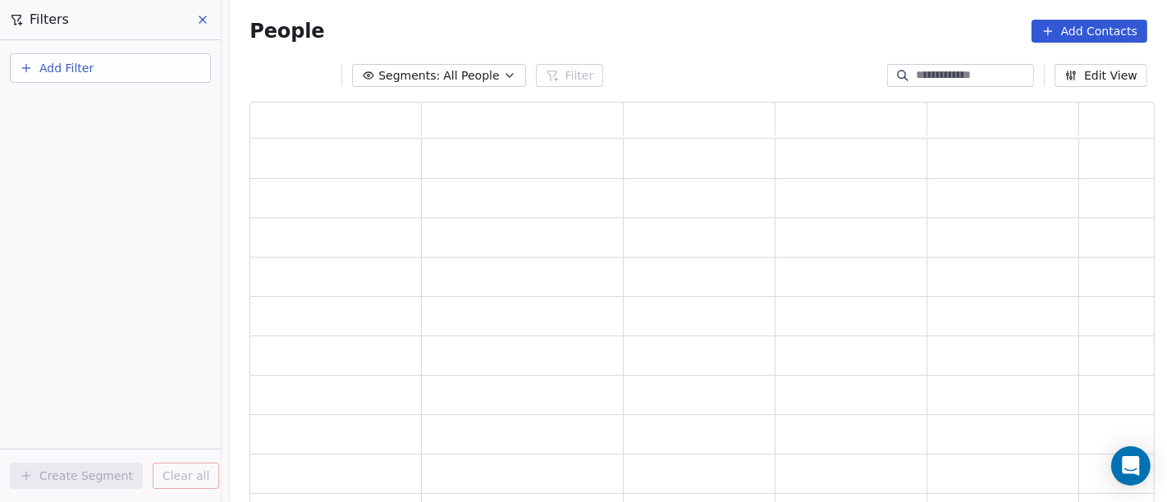
scroll to position [389, 891]
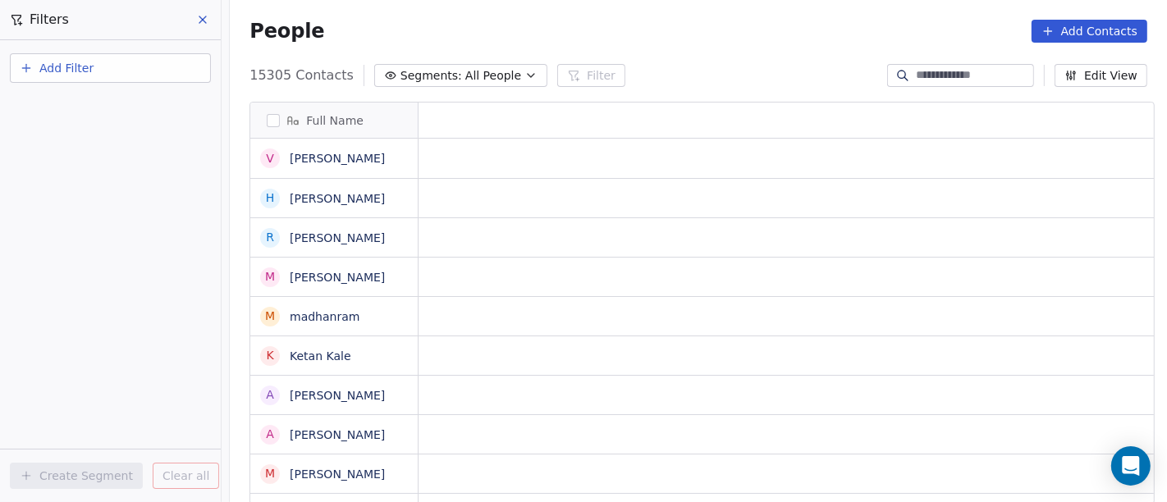
click at [211, 7] on div "Filters" at bounding box center [110, 19] width 221 height 39
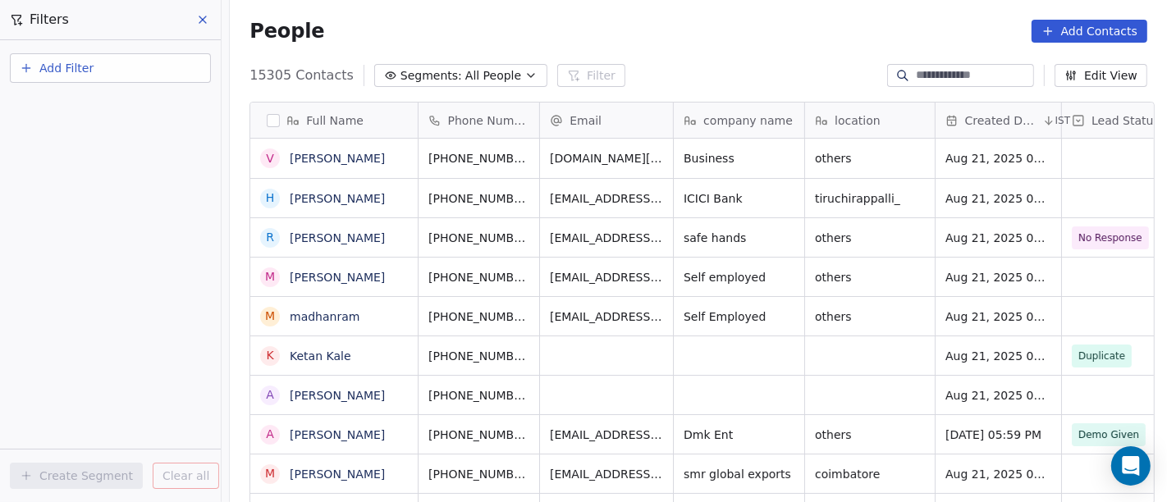
scroll to position [428, 931]
click at [211, 15] on button at bounding box center [203, 19] width 25 height 23
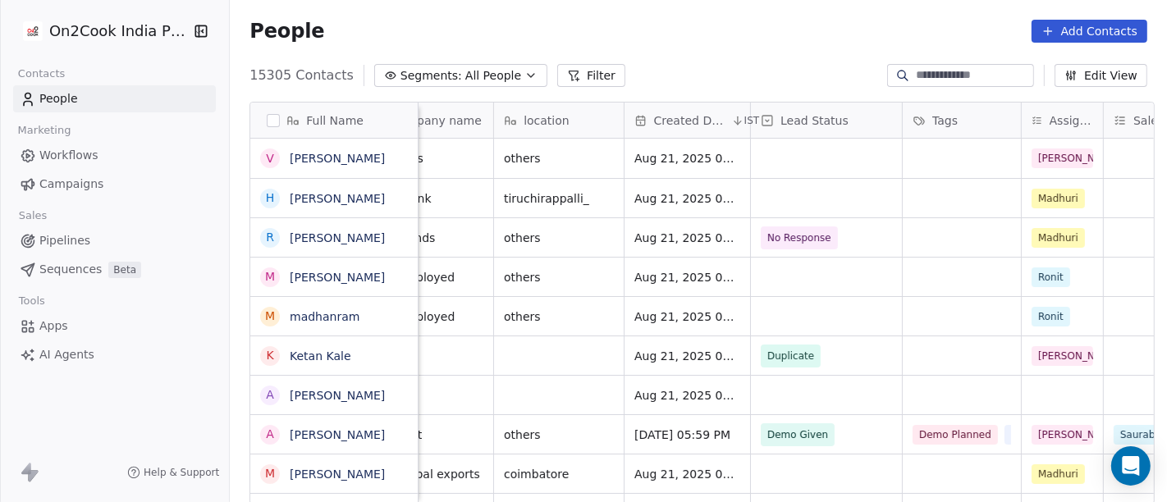
scroll to position [0, 309]
